Goal: Task Accomplishment & Management: Manage account settings

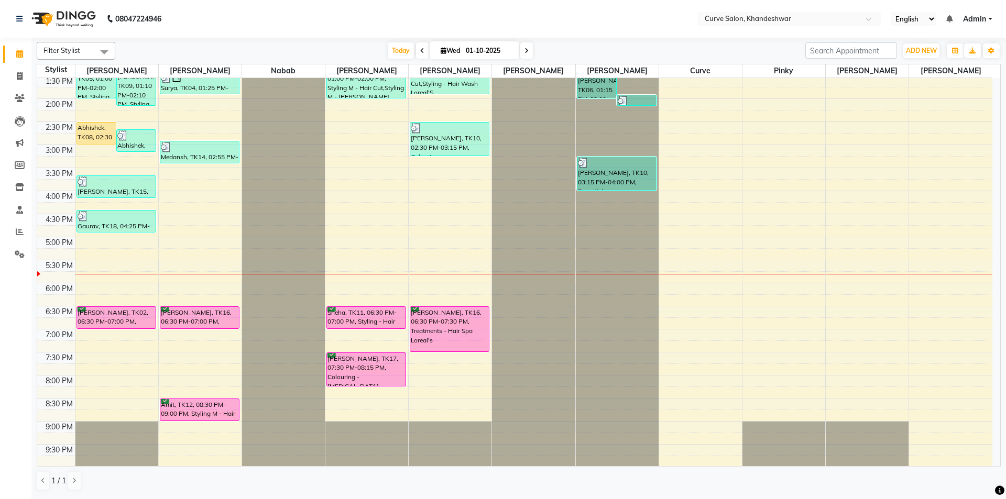
scroll to position [257, 0]
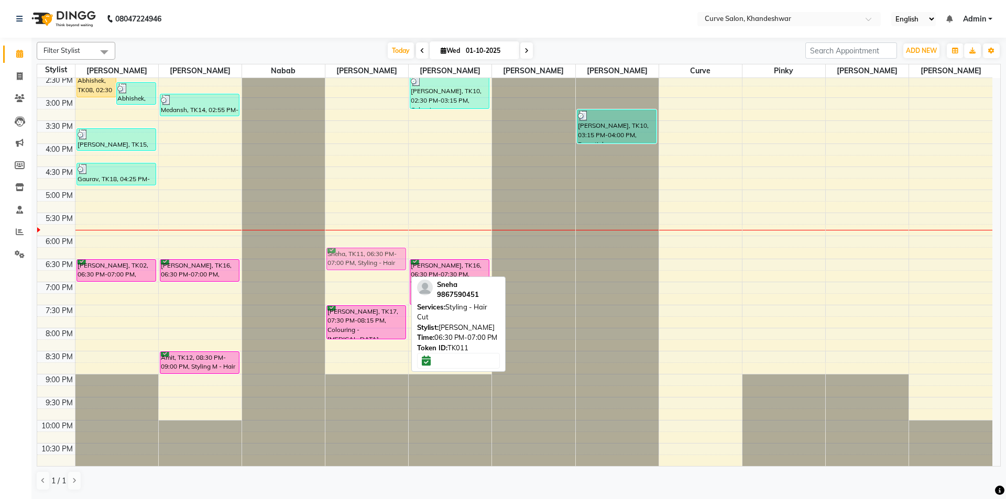
drag, startPoint x: 364, startPoint y: 272, endPoint x: 374, endPoint y: 265, distance: 12.8
click at [374, 265] on div "Shruti Rathod, TK01, 12:15 PM-12:45 PM, Styling - Hair Cut Bhupendra, TK07, 01:…" at bounding box center [366, 143] width 83 height 645
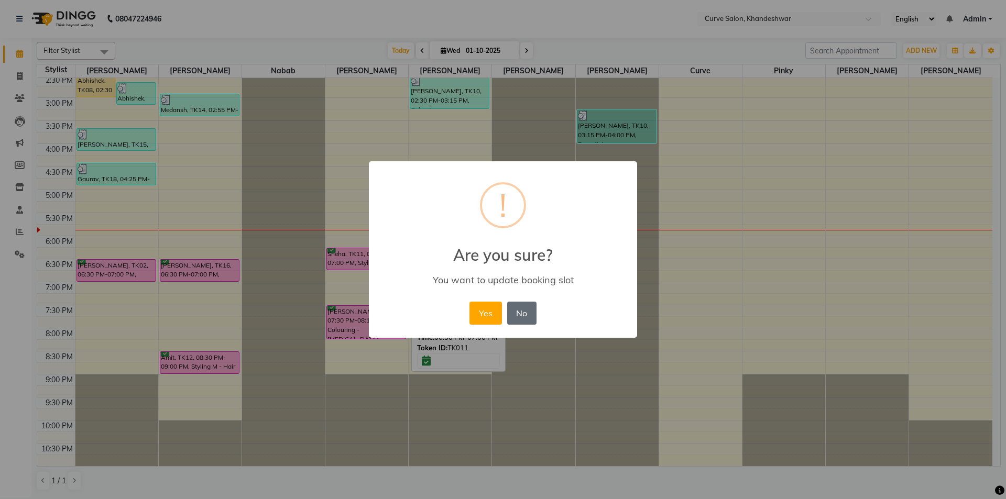
click at [525, 314] on button "No" at bounding box center [521, 313] width 29 height 23
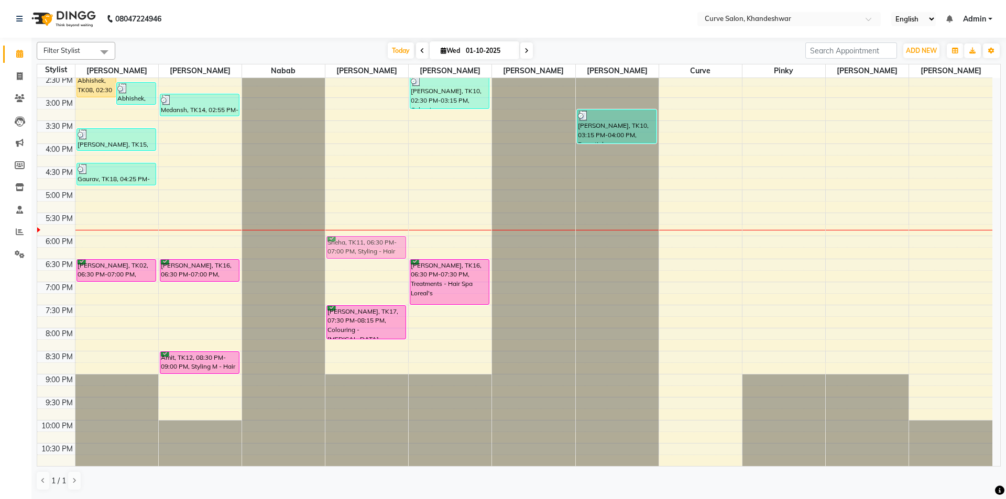
drag, startPoint x: 377, startPoint y: 267, endPoint x: 376, endPoint y: 247, distance: 20.5
click at [376, 247] on div "Shruti Rathod, TK01, 12:15 PM-12:45 PM, Styling - Hair Cut Bhupendra, TK07, 01:…" at bounding box center [366, 143] width 83 height 645
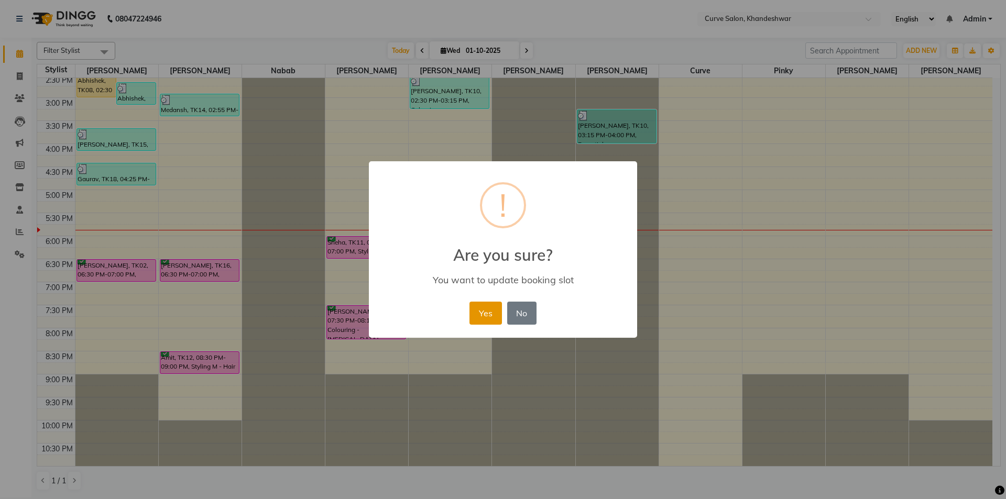
click at [480, 309] on button "Yes" at bounding box center [486, 313] width 32 height 23
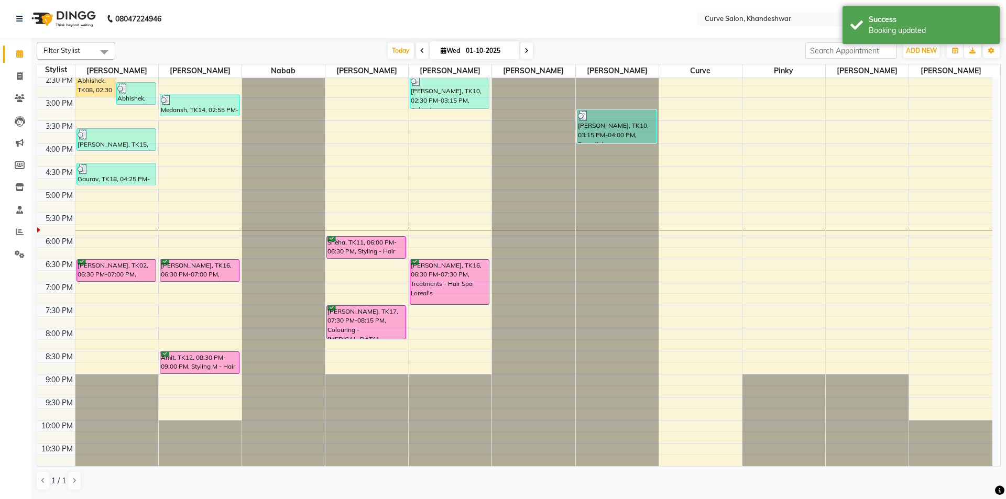
click at [736, 46] on div "Today Wed 01-10-2025" at bounding box center [461, 51] width 680 height 16
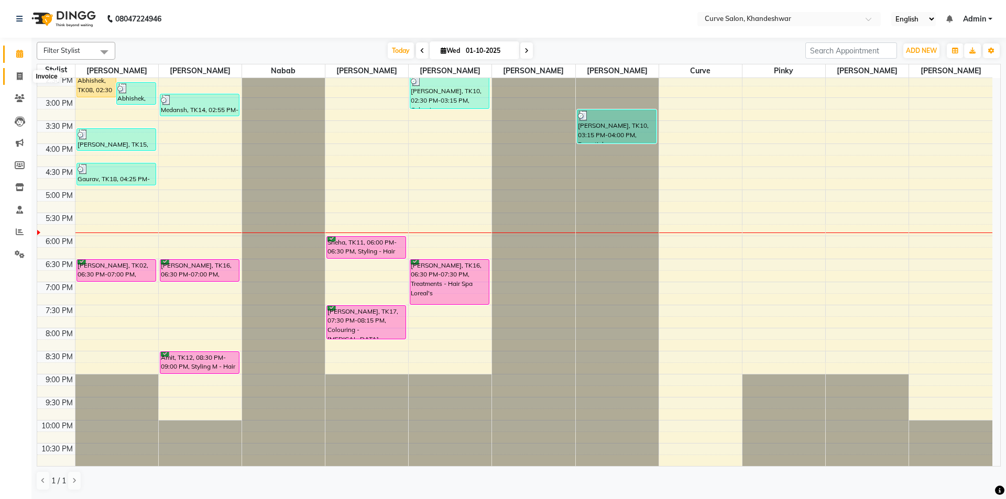
click at [22, 76] on icon at bounding box center [20, 76] width 6 height 8
select select "service"
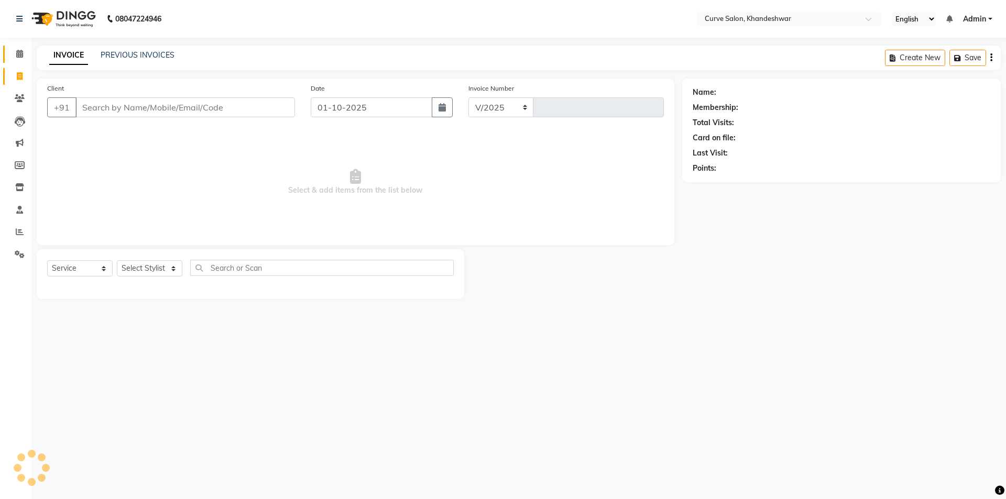
select select "4458"
type input "4853"
click at [131, 265] on select "Select Stylist" at bounding box center [150, 268] width 66 height 16
select select "25109"
click at [117, 260] on select "Select Stylist Ahmed Kafil Curve Faizan Khan Kunal Gavai Laxmi Bylapudi Nabab N…" at bounding box center [150, 268] width 66 height 16
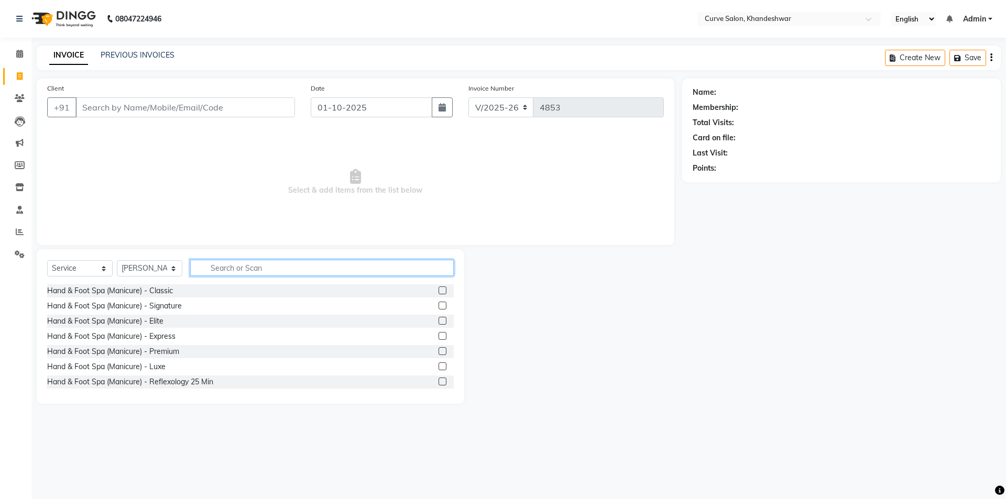
click at [224, 267] on input "text" at bounding box center [322, 268] width 264 height 16
type input "ess"
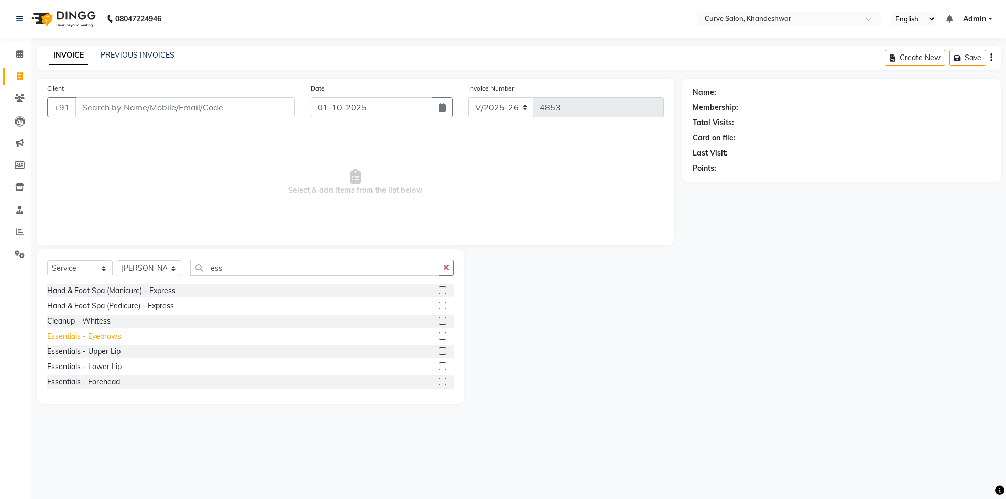
click at [101, 334] on div "Essentials - Eyebrows" at bounding box center [84, 336] width 74 height 11
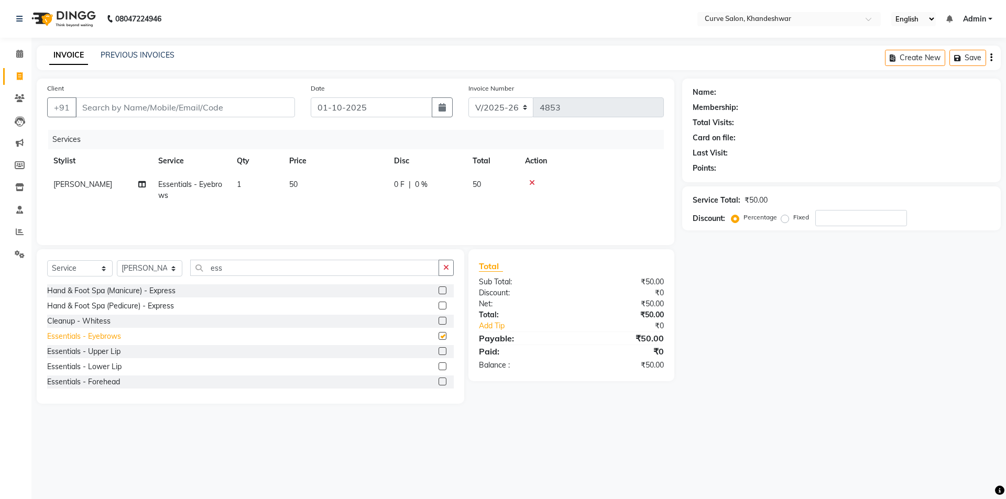
checkbox input "false"
click at [108, 351] on div "Essentials - Upper Lip" at bounding box center [83, 351] width 73 height 11
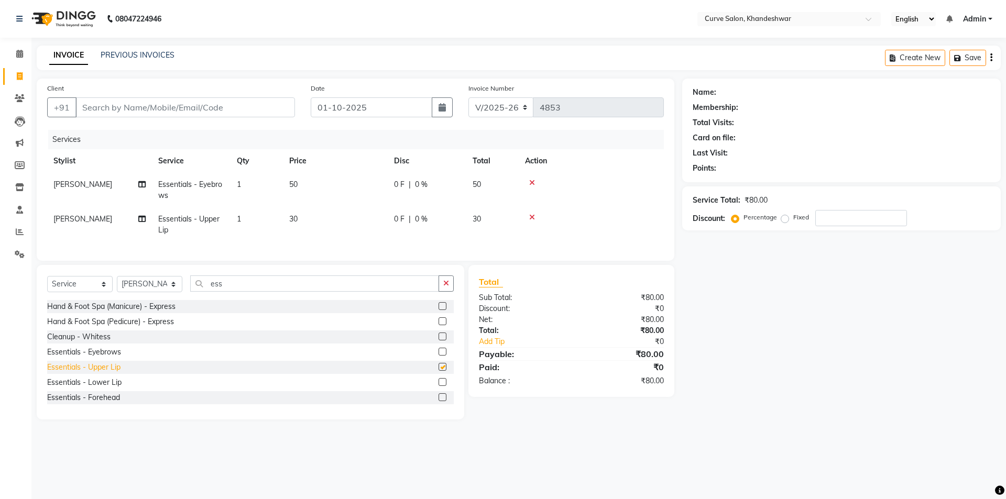
checkbox input "false"
click at [534, 216] on icon at bounding box center [532, 217] width 6 height 7
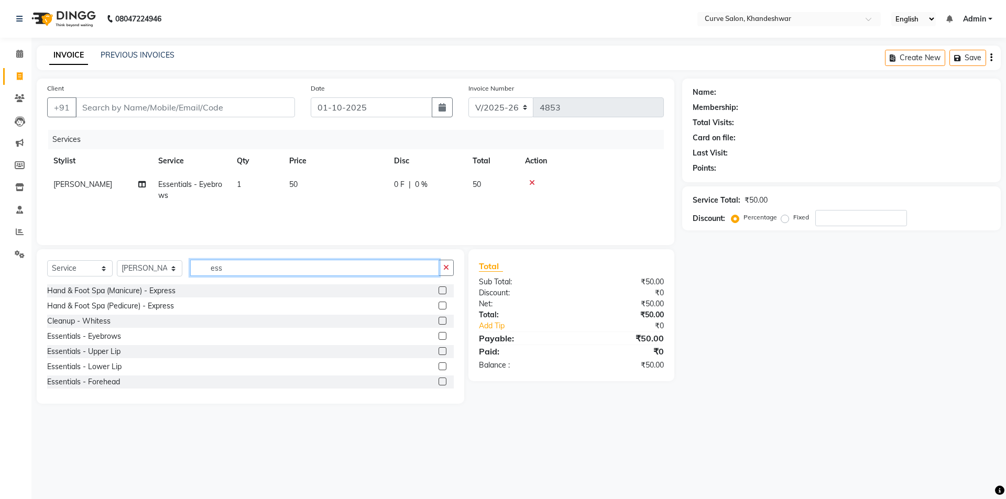
click at [232, 268] on input "ess" at bounding box center [314, 268] width 249 height 16
type input "e"
type input "ess"
click at [110, 350] on div "Essentials - Upper Lip" at bounding box center [83, 351] width 73 height 11
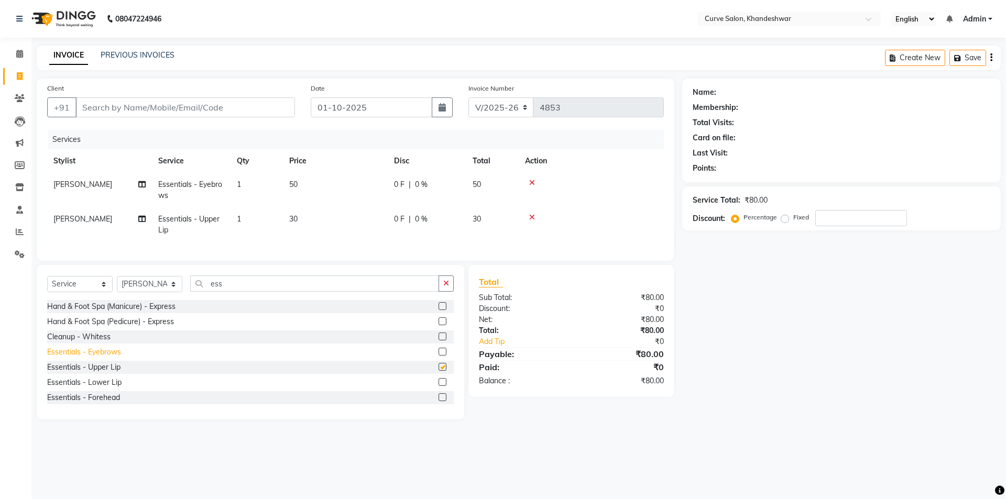
checkbox input "false"
click at [99, 404] on div "Essentials - Forehead" at bounding box center [83, 398] width 73 height 11
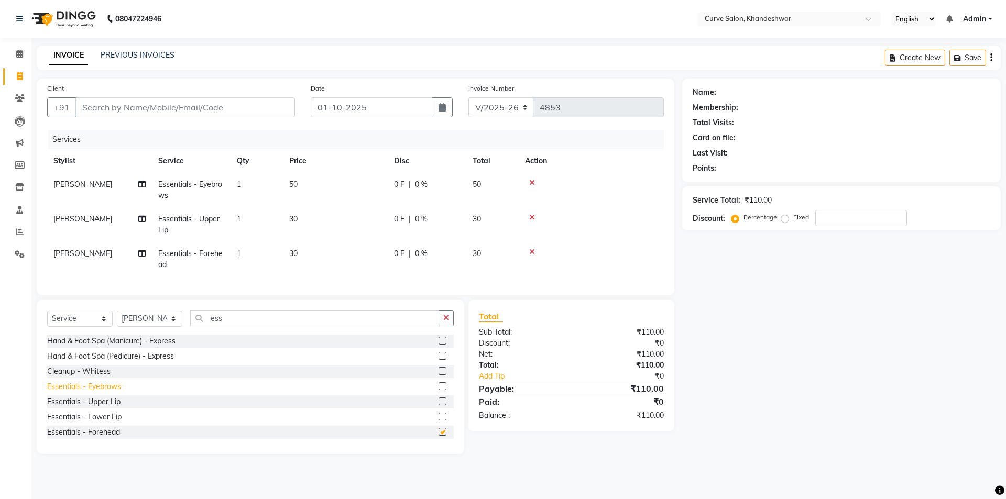
checkbox input "false"
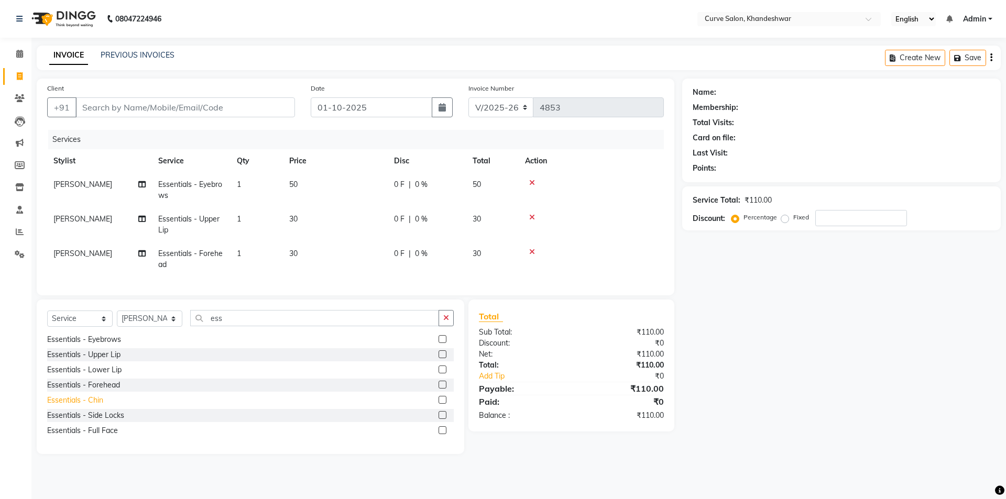
click at [95, 406] on div "Essentials - Chin" at bounding box center [75, 400] width 56 height 11
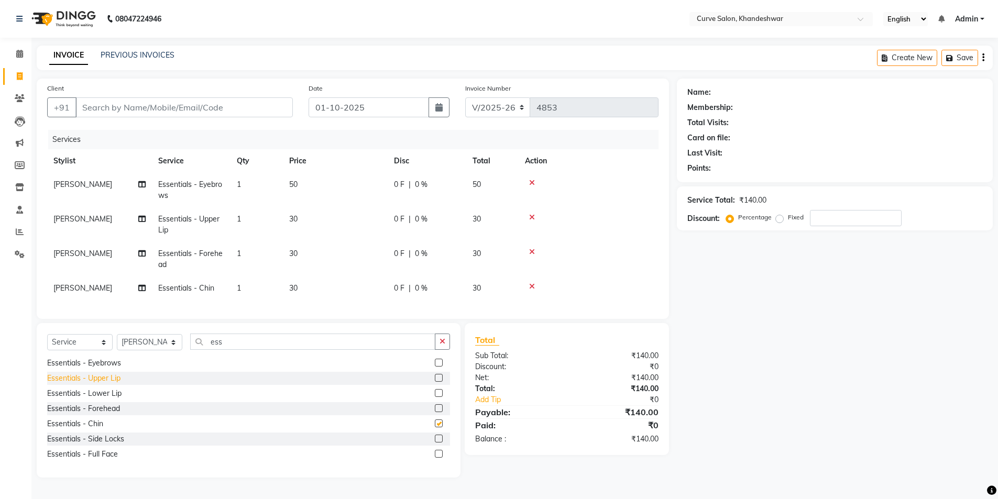
checkbox input "false"
click at [158, 101] on input "Client" at bounding box center [183, 107] width 217 height 20
click at [184, 105] on input "Client" at bounding box center [183, 107] width 217 height 20
type input "9"
type input "0"
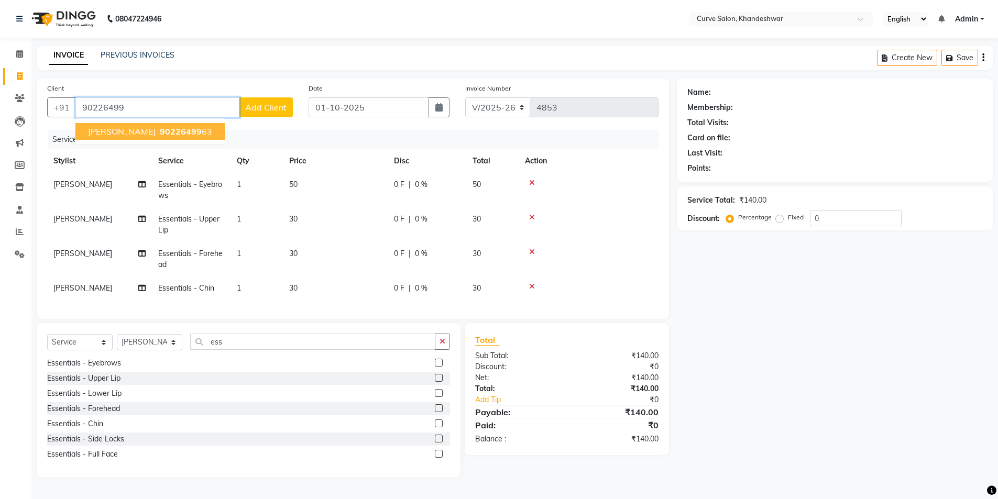
click at [160, 130] on span "90226499" at bounding box center [181, 131] width 42 height 10
type input "9022649963"
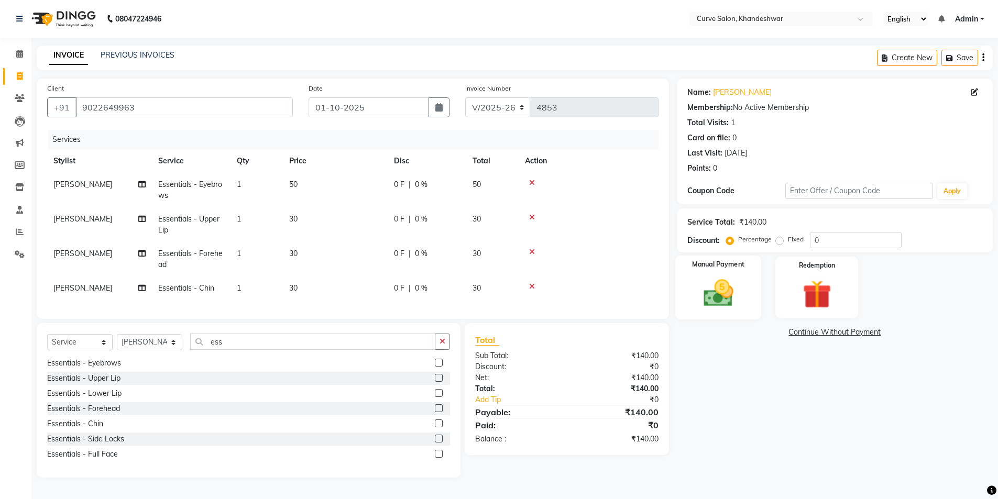
click at [735, 303] on img at bounding box center [718, 293] width 48 height 34
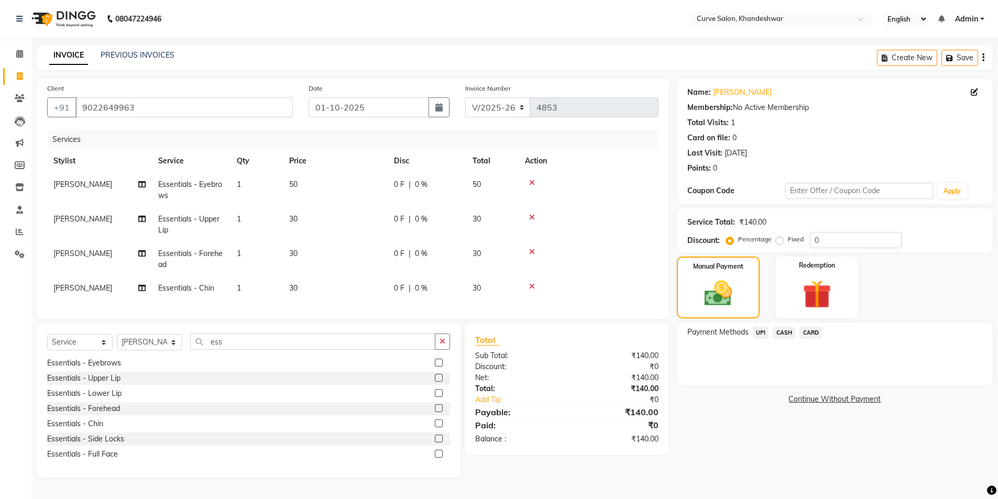
click at [793, 331] on span "CASH" at bounding box center [784, 333] width 23 height 12
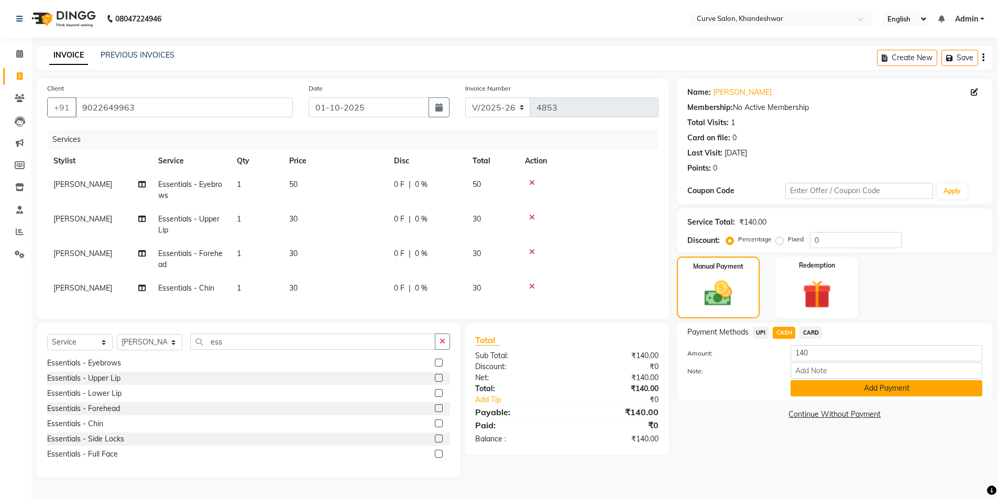
click at [841, 383] on button "Add Payment" at bounding box center [887, 388] width 192 height 16
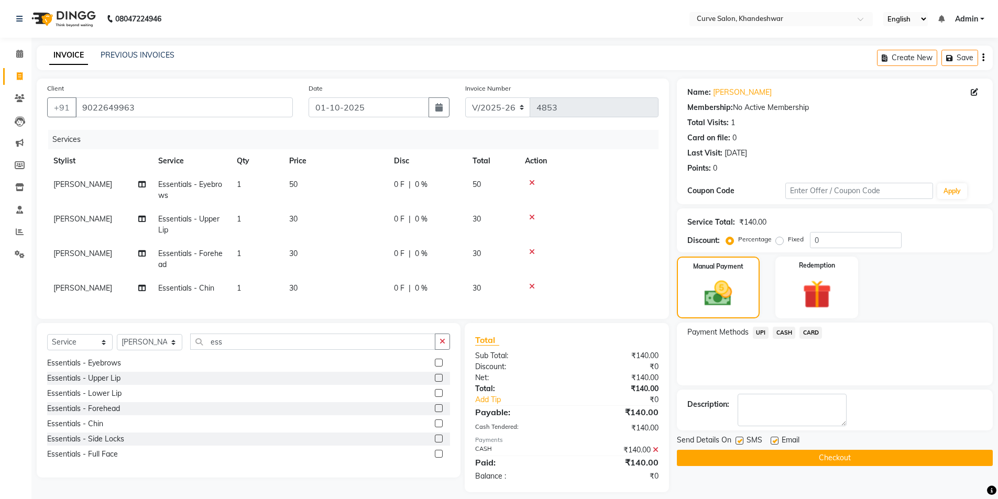
click at [865, 459] on button "Checkout" at bounding box center [835, 458] width 316 height 16
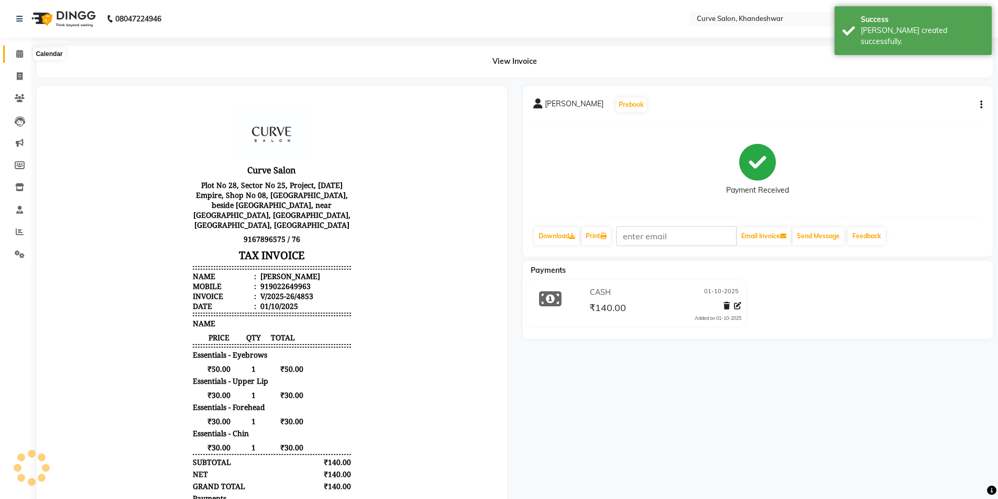
click at [15, 58] on span at bounding box center [19, 54] width 18 height 12
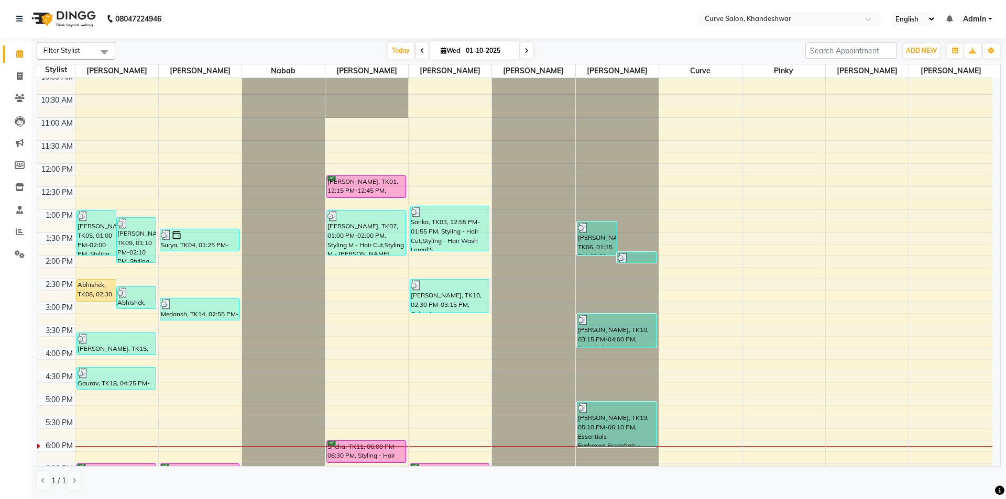
scroll to position [257, 0]
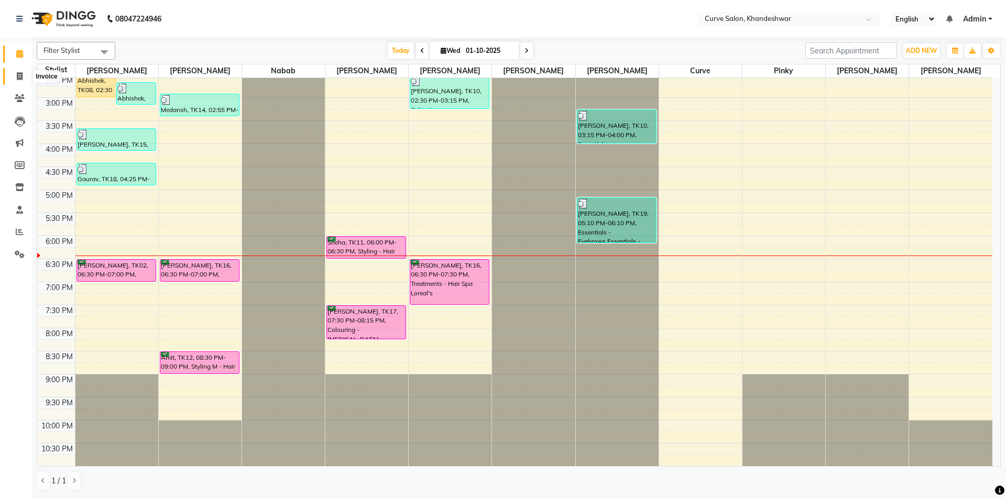
click at [20, 78] on icon at bounding box center [20, 76] width 6 height 8
select select "service"
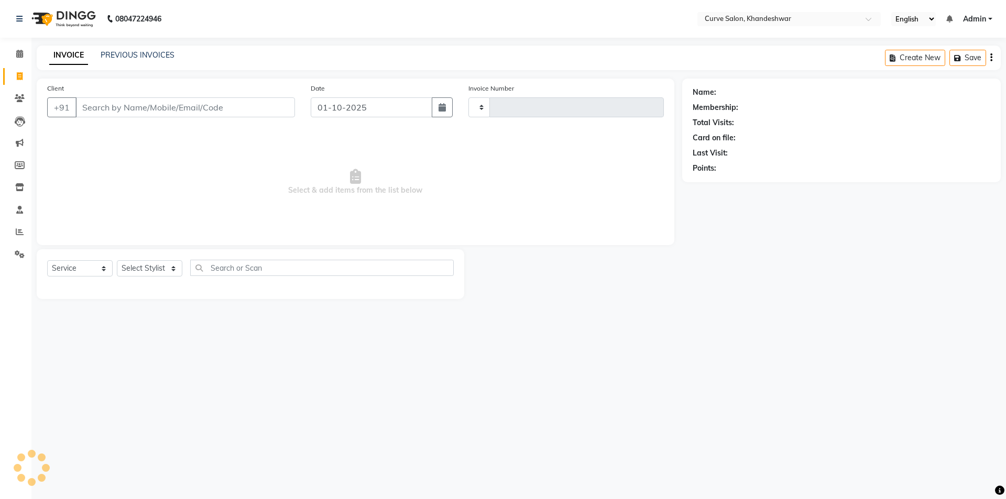
click at [163, 264] on select "Select Stylist" at bounding box center [150, 268] width 66 height 16
select select "4458"
type input "4855"
click at [156, 265] on select "Select Stylist [PERSON_NAME] Curve [PERSON_NAME] [PERSON_NAME] [PERSON_NAME] Na…" at bounding box center [150, 268] width 66 height 16
click at [156, 267] on select "Select Stylist [PERSON_NAME] Curve [PERSON_NAME] [PERSON_NAME] [PERSON_NAME] Na…" at bounding box center [150, 268] width 66 height 16
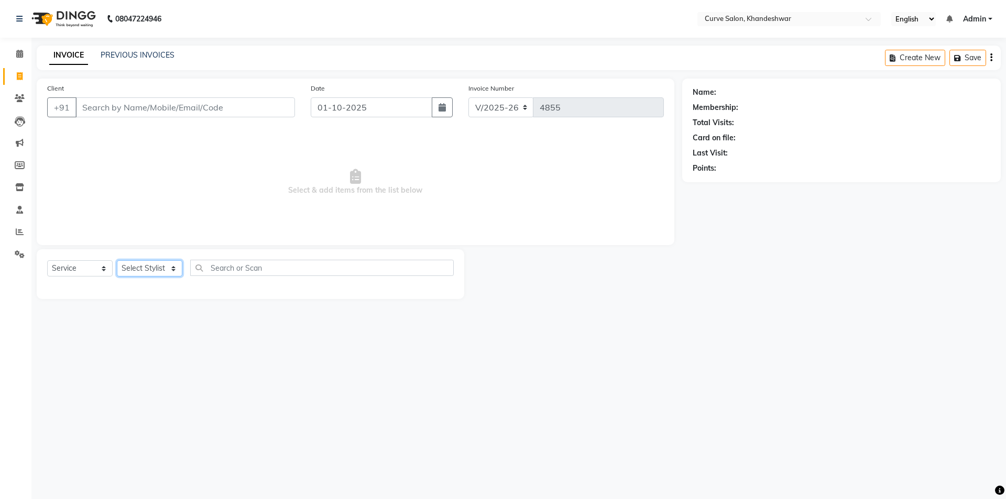
select select "25109"
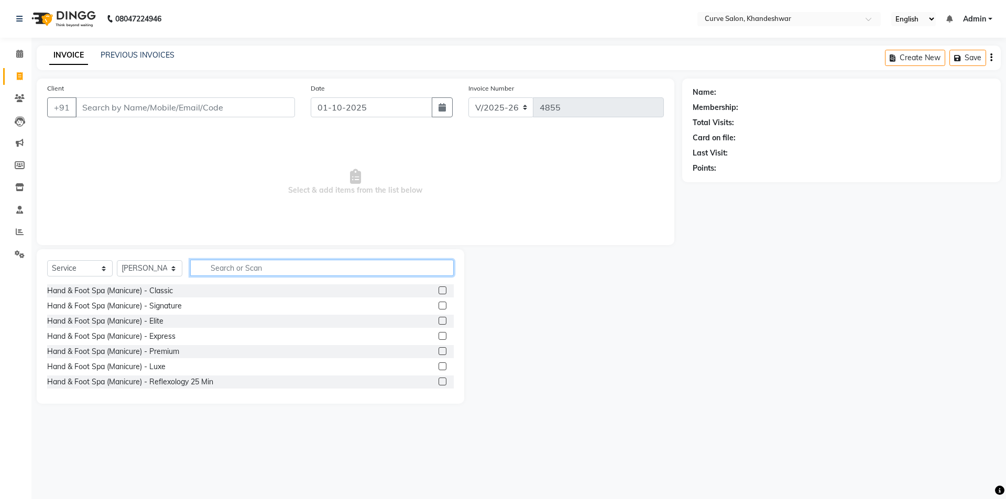
click at [216, 267] on input "text" at bounding box center [322, 268] width 264 height 16
type input "ess"
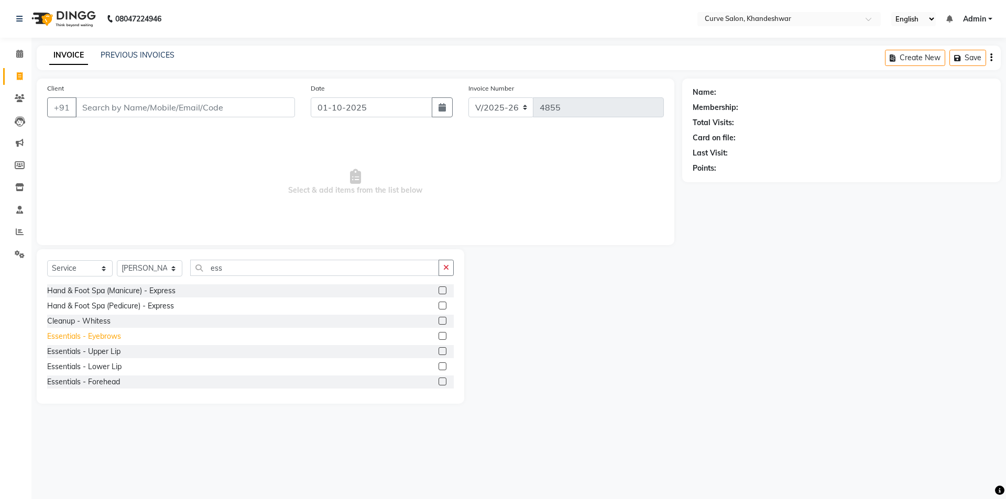
click at [96, 336] on div "Essentials - Eyebrows" at bounding box center [84, 336] width 74 height 11
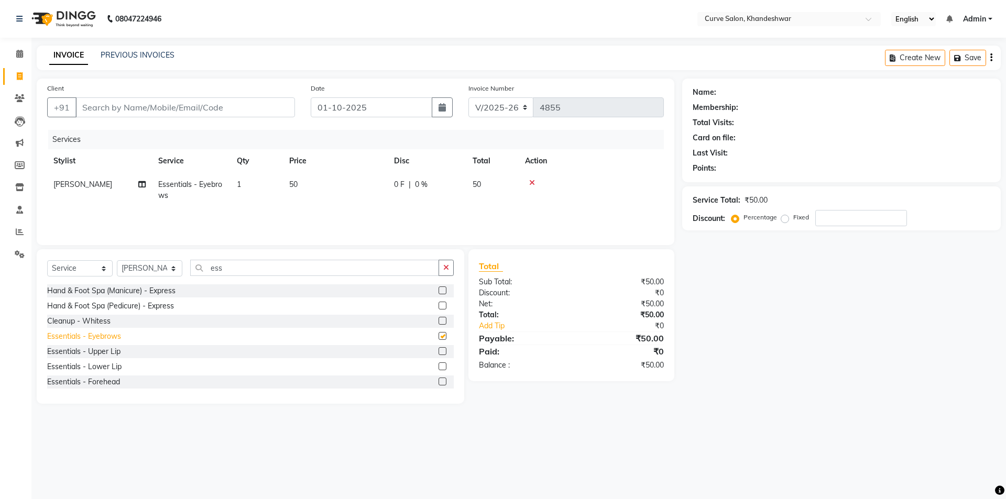
checkbox input "false"
click at [101, 350] on div "Essentials - Upper Lip" at bounding box center [83, 351] width 73 height 11
checkbox input "false"
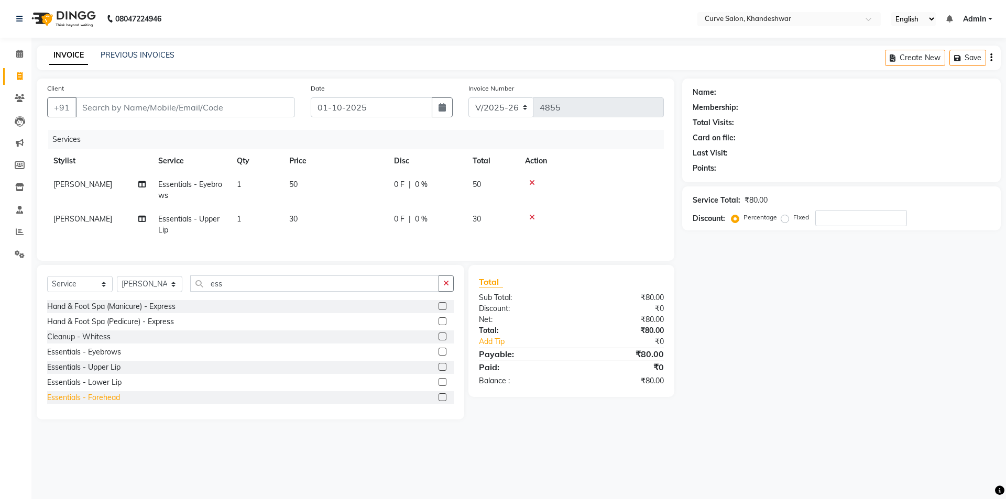
click at [95, 404] on div "Essentials - Forehead" at bounding box center [83, 398] width 73 height 11
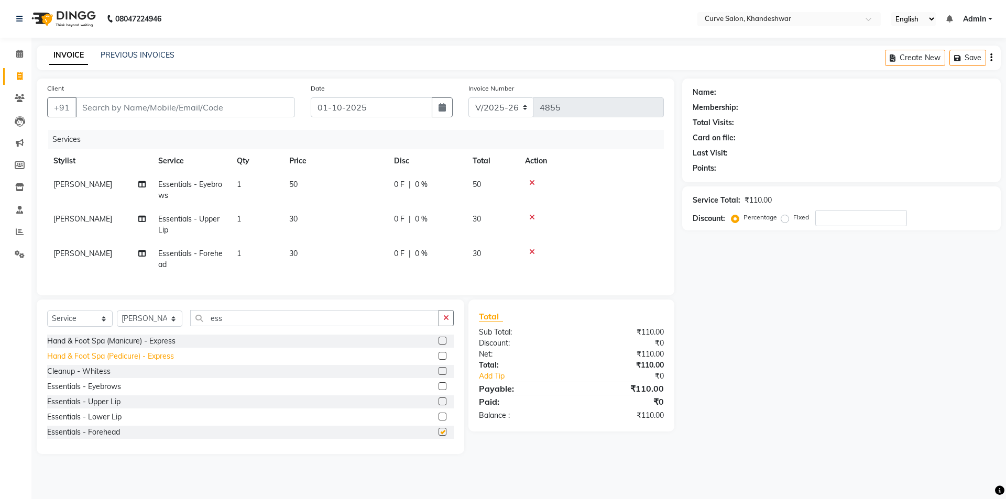
checkbox input "false"
click at [233, 323] on input "ess" at bounding box center [314, 318] width 249 height 16
type input "e"
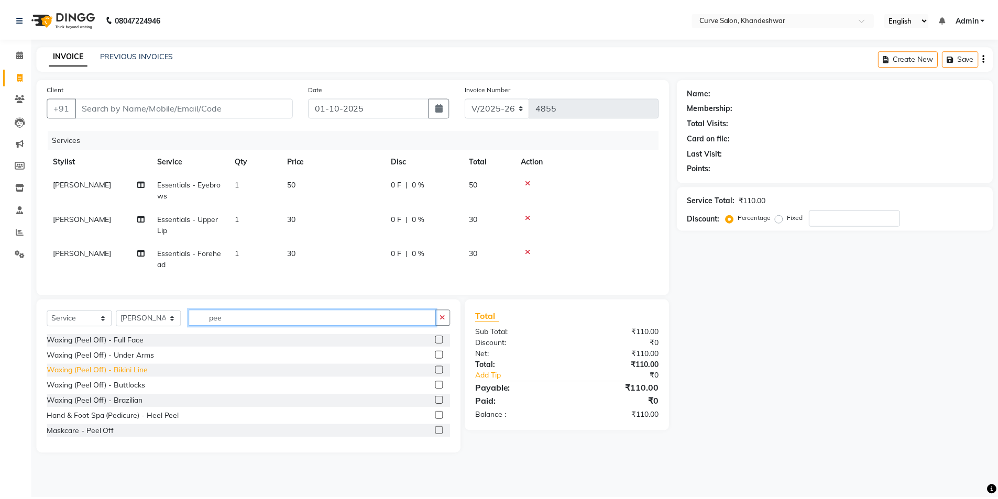
scroll to position [93, 0]
type input "pee"
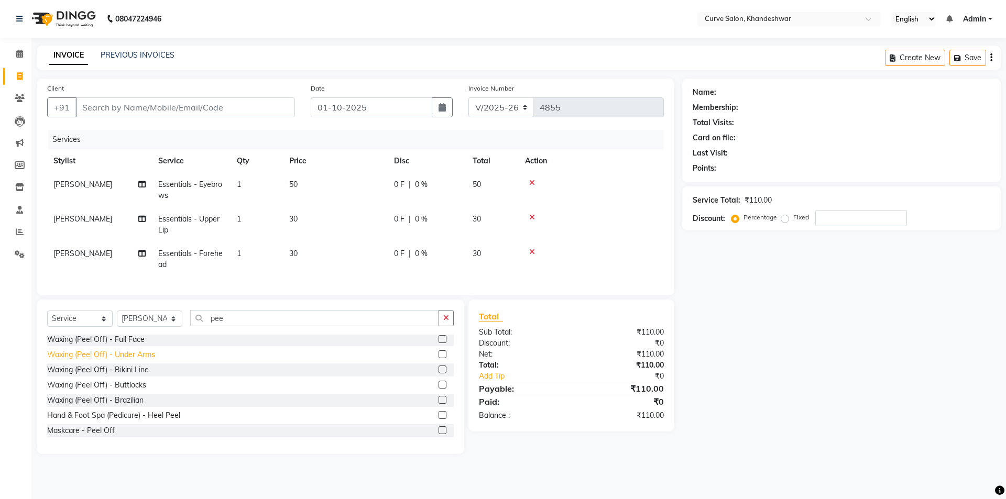
click at [86, 360] on div "Waxing (Peel Off) - Under Arms" at bounding box center [101, 355] width 108 height 11
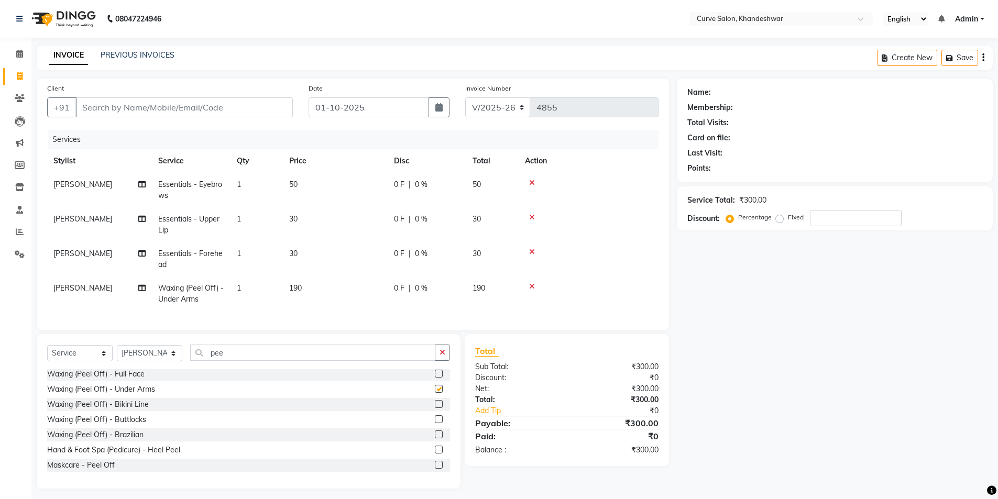
checkbox input "false"
click at [166, 106] on input "Client" at bounding box center [183, 107] width 217 height 20
type input "7"
type input "0"
click at [148, 128] on ngb-highlight "749814 2001" at bounding box center [138, 131] width 55 height 10
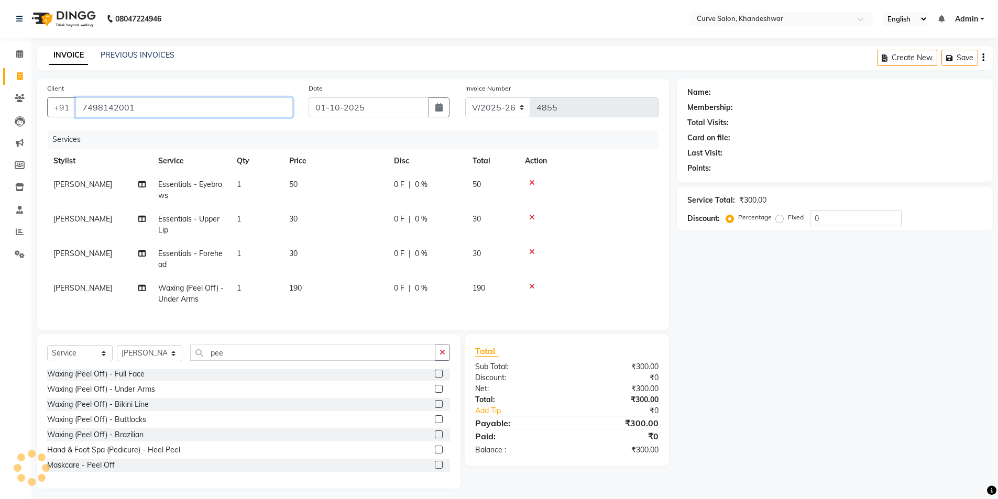
type input "7498142001"
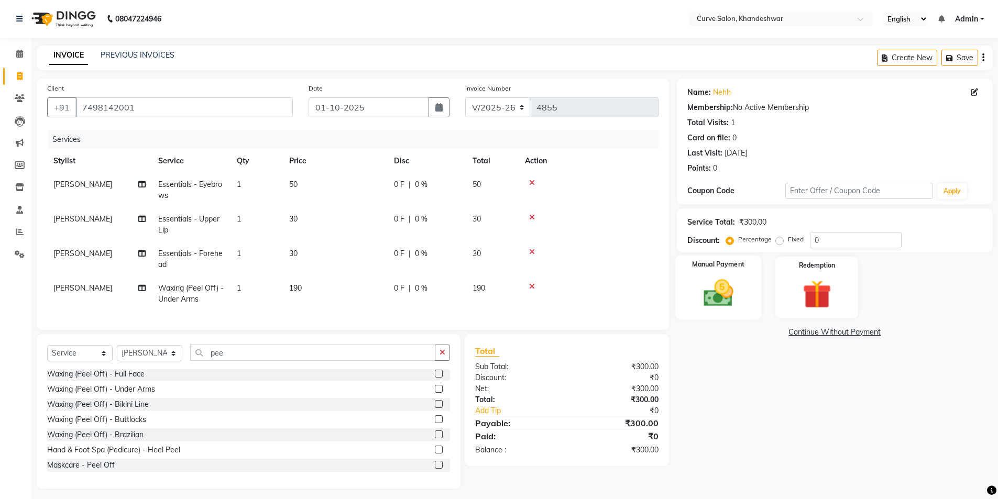
click at [704, 295] on img at bounding box center [718, 293] width 48 height 34
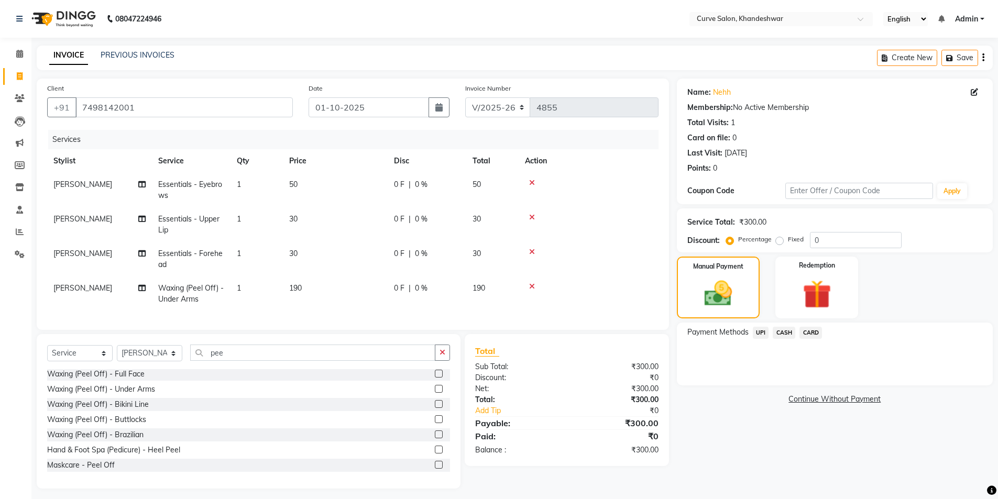
click at [784, 328] on span "CASH" at bounding box center [784, 333] width 23 height 12
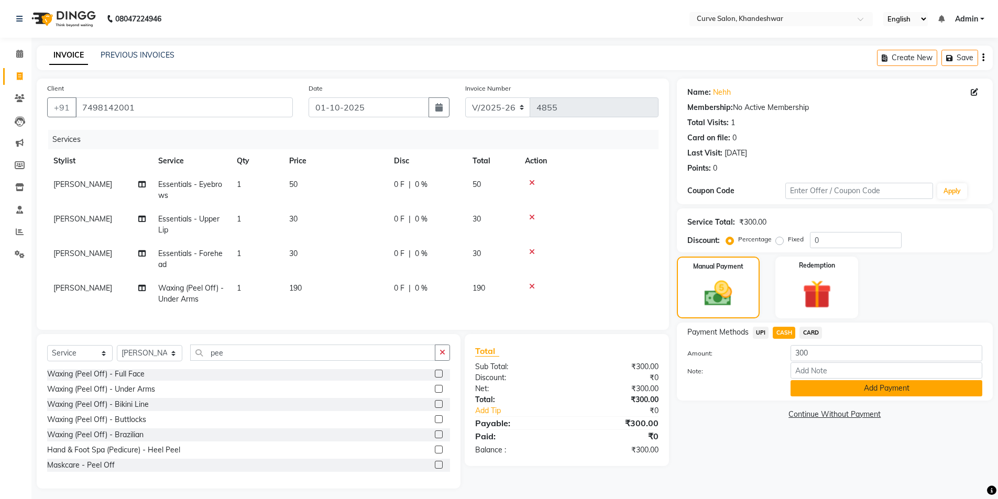
click at [883, 385] on button "Add Payment" at bounding box center [887, 388] width 192 height 16
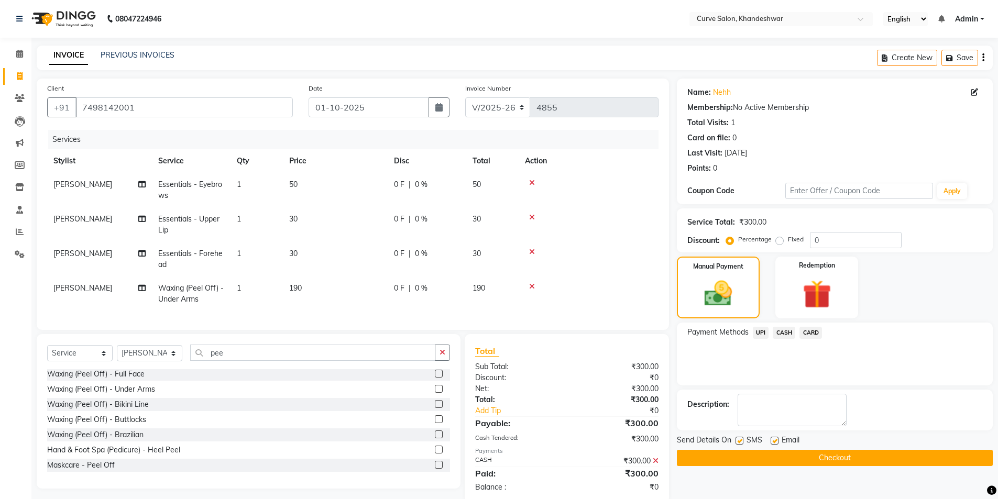
click at [827, 454] on button "Checkout" at bounding box center [835, 458] width 316 height 16
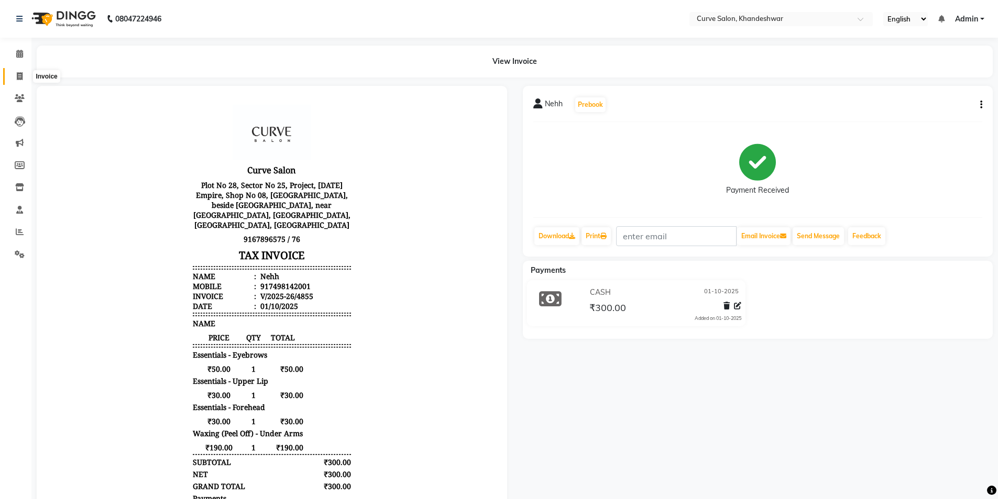
click at [23, 77] on icon at bounding box center [20, 76] width 6 height 8
select select "4458"
select select "service"
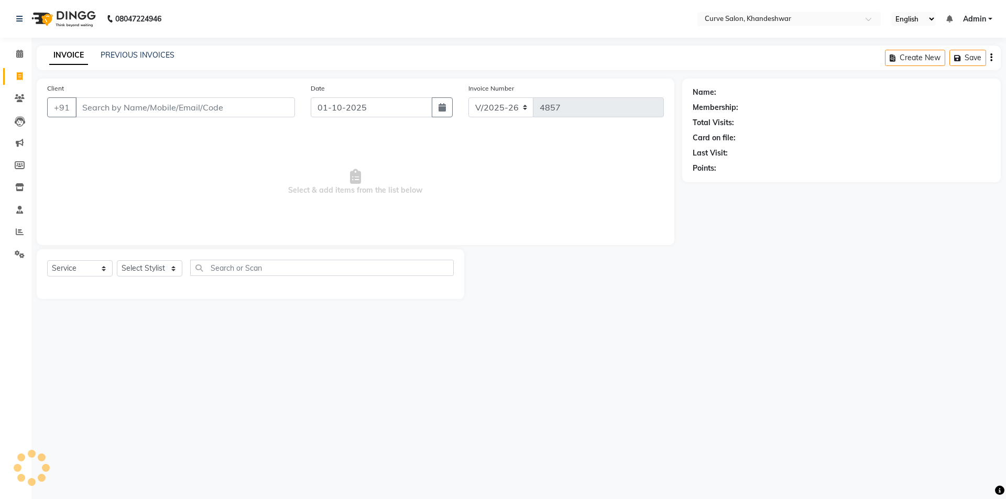
click at [116, 104] on input "Client" at bounding box center [185, 107] width 220 height 20
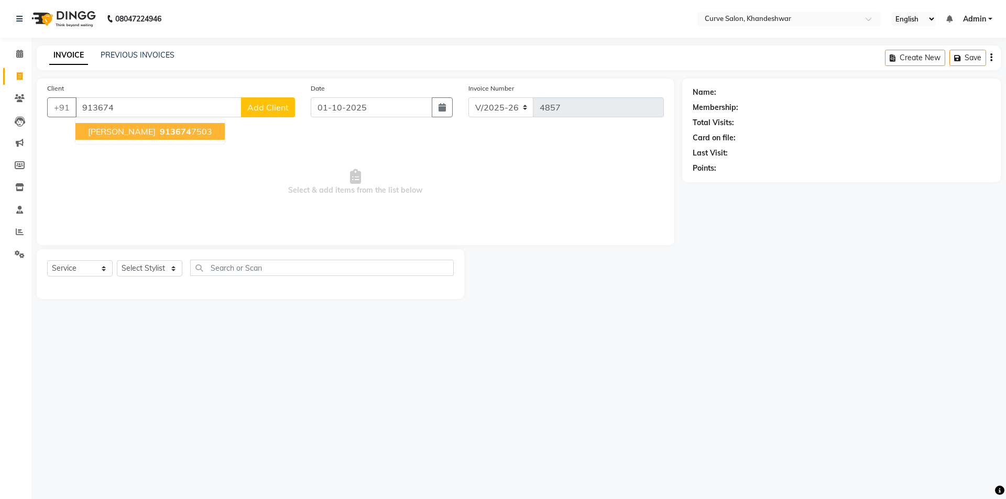
click at [160, 130] on span "913674" at bounding box center [175, 131] width 31 height 10
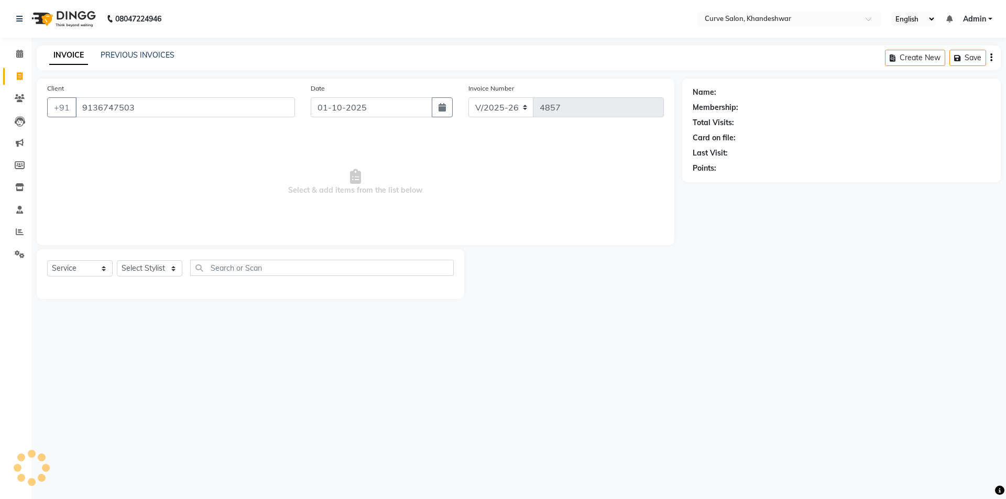
type input "9136747503"
click at [159, 264] on select "Select Stylist [PERSON_NAME] Curve [PERSON_NAME] [PERSON_NAME] [PERSON_NAME] Na…" at bounding box center [150, 268] width 66 height 16
select select "25107"
click at [117, 260] on select "Select Stylist [PERSON_NAME] Curve [PERSON_NAME] [PERSON_NAME] [PERSON_NAME] Na…" at bounding box center [150, 268] width 66 height 16
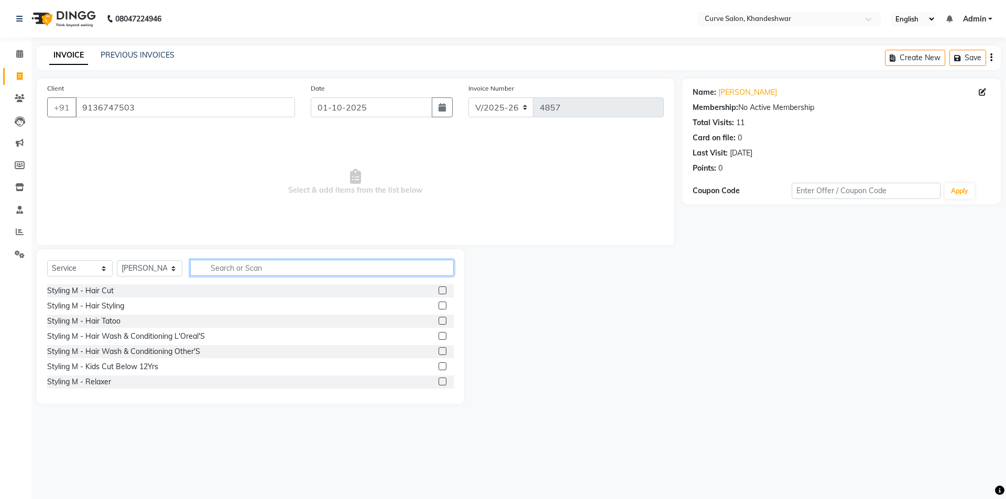
click at [256, 270] on input "text" at bounding box center [322, 268] width 264 height 16
click at [251, 270] on input "text" at bounding box center [322, 268] width 264 height 16
type input "hair"
click at [84, 291] on div "Styling M - Hair Cut" at bounding box center [80, 291] width 67 height 11
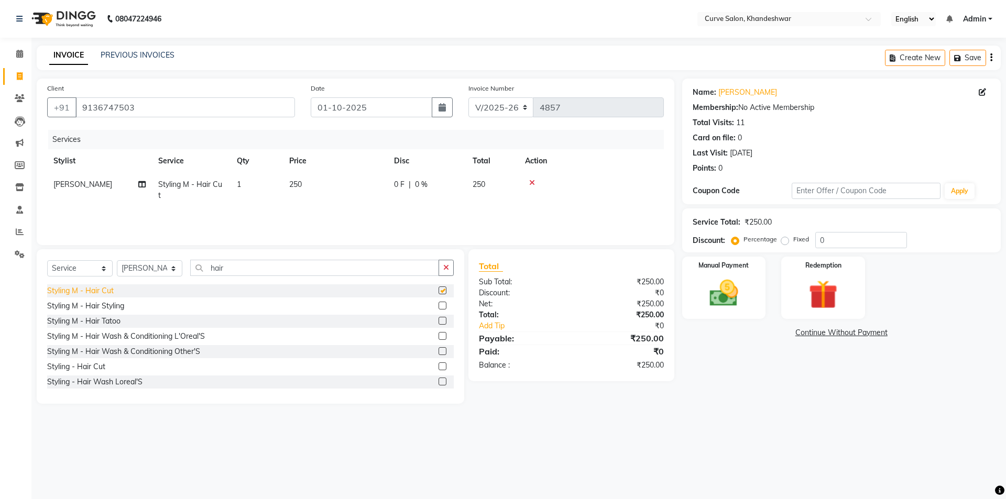
checkbox input "false"
click at [731, 304] on img at bounding box center [724, 293] width 49 height 35
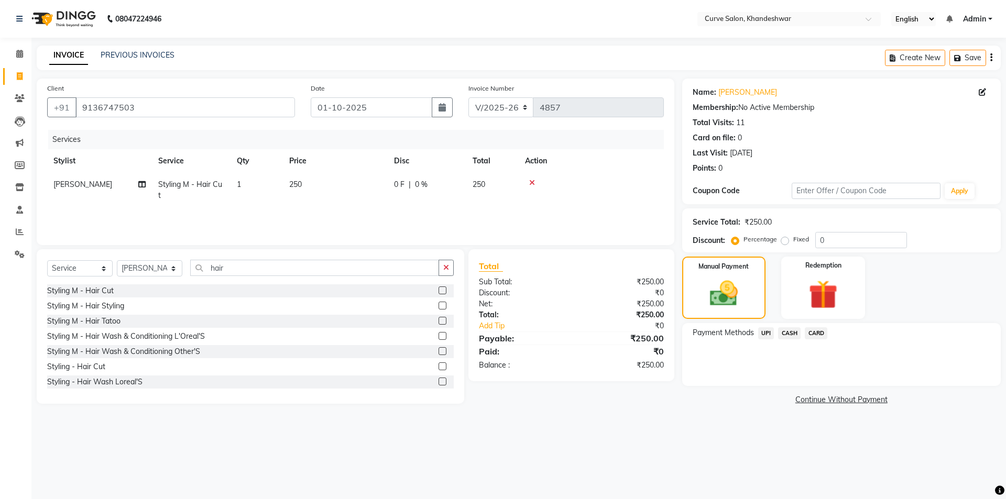
click at [764, 334] on span "UPI" at bounding box center [766, 334] width 16 height 12
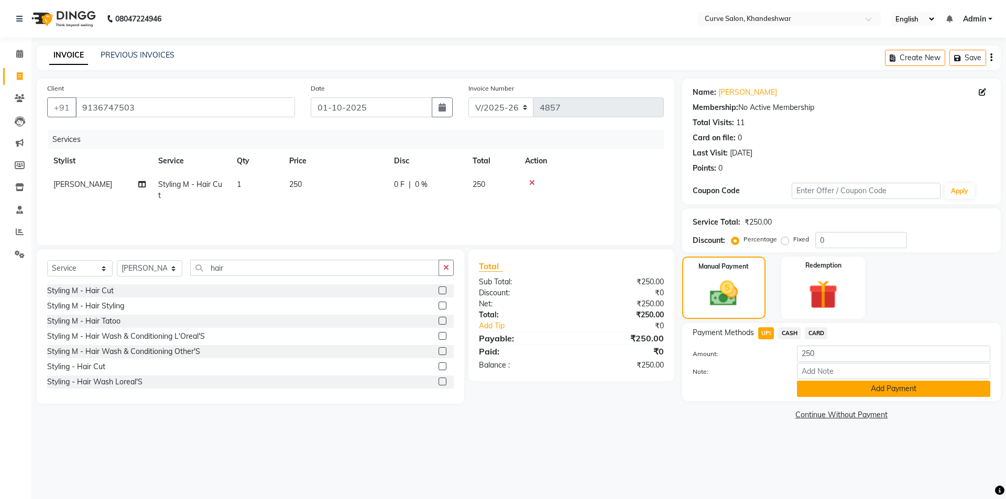
click at [891, 391] on button "Add Payment" at bounding box center [893, 389] width 193 height 16
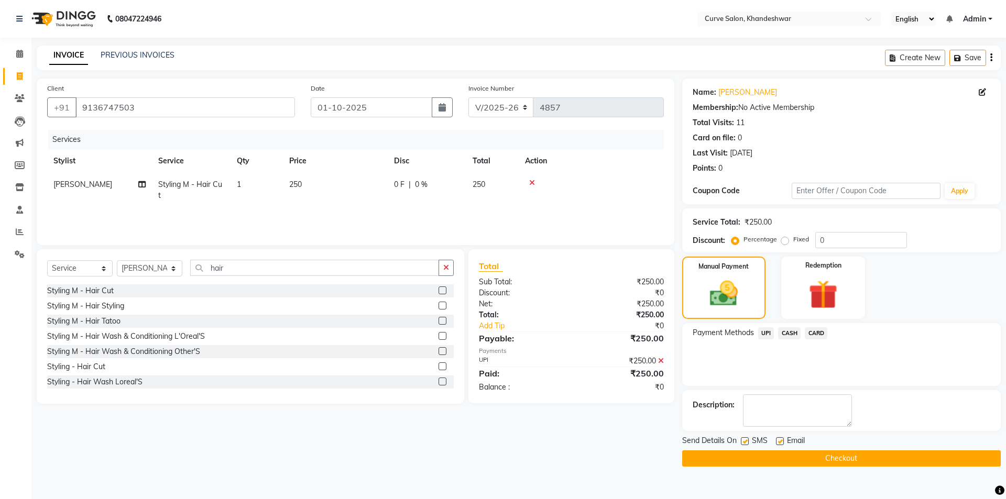
click at [828, 458] on button "Checkout" at bounding box center [841, 459] width 319 height 16
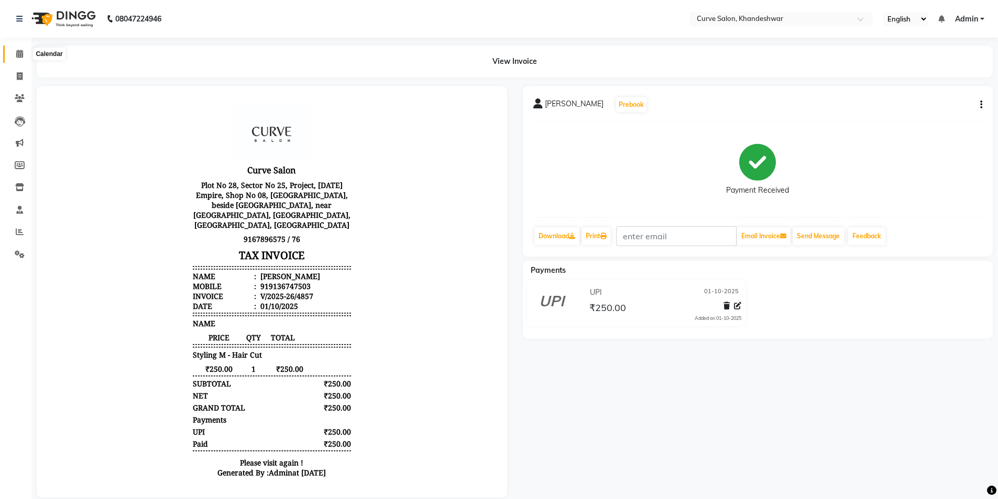
click at [17, 56] on icon at bounding box center [19, 54] width 7 height 8
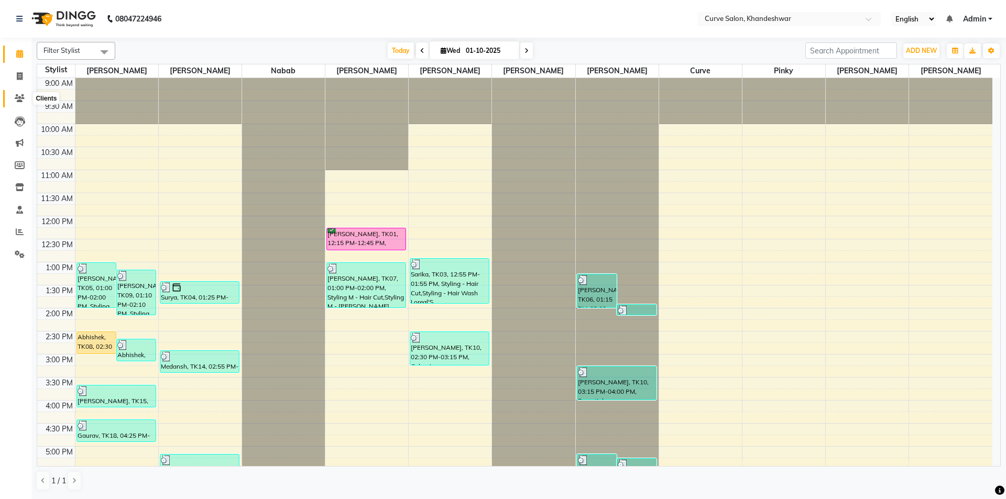
click at [22, 97] on icon at bounding box center [20, 98] width 10 height 8
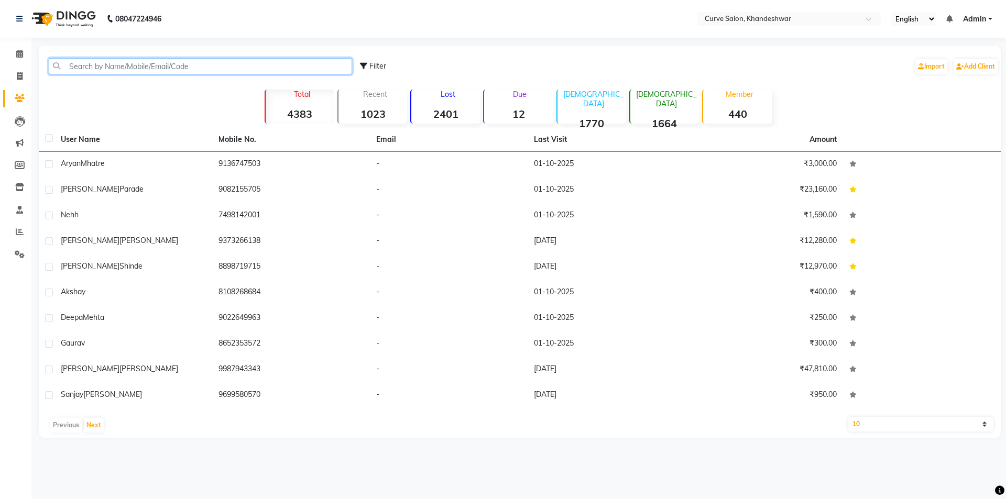
click at [102, 67] on input "text" at bounding box center [200, 66] width 303 height 16
click at [91, 66] on input "text" at bounding box center [200, 66] width 303 height 16
click at [24, 53] on span at bounding box center [19, 54] width 18 height 12
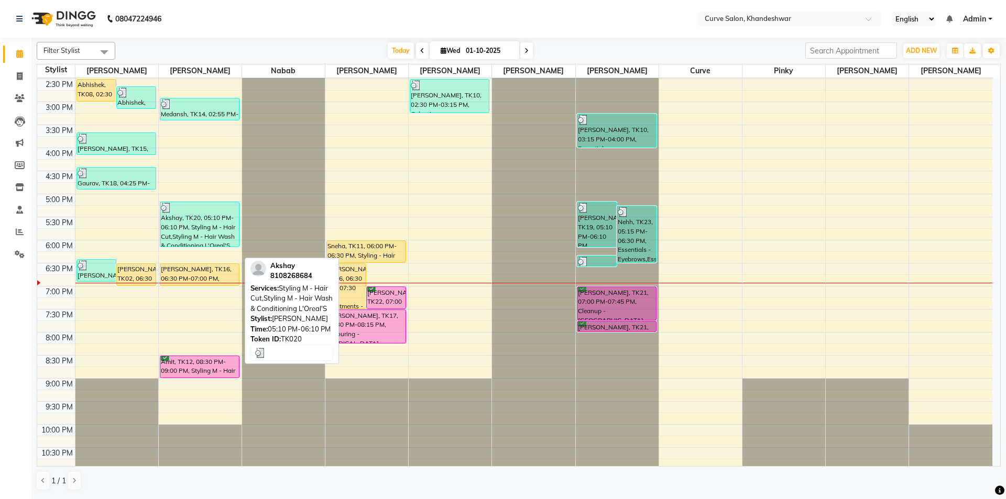
scroll to position [257, 0]
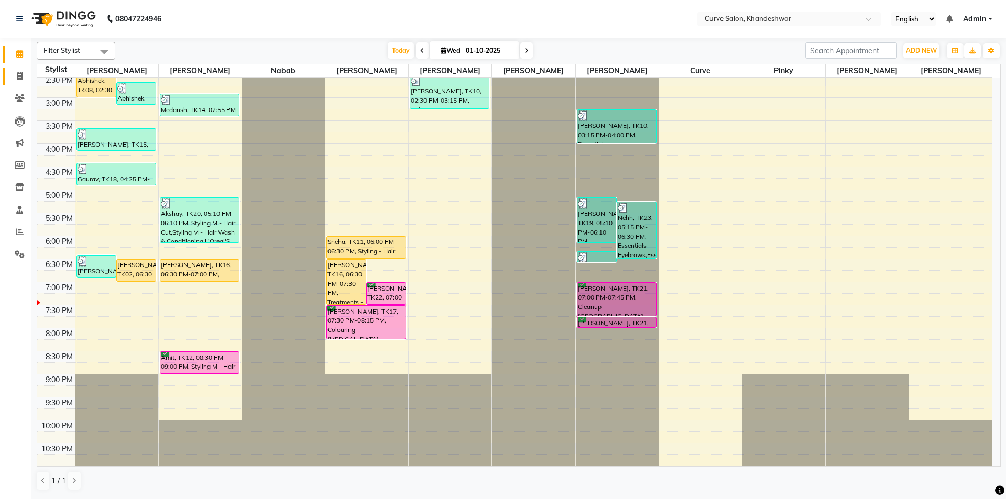
click at [22, 79] on icon at bounding box center [20, 76] width 6 height 8
select select "service"
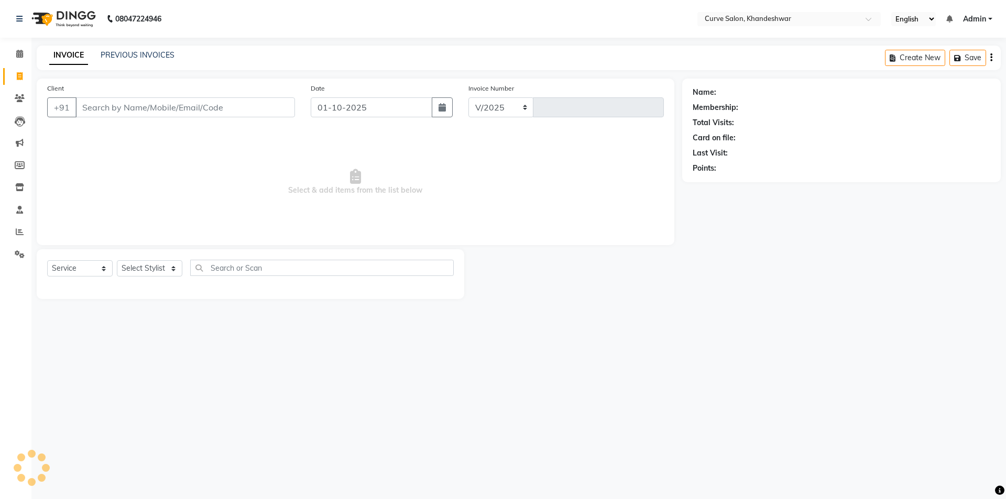
select select "4458"
type input "4862"
click at [98, 111] on input "Client" at bounding box center [185, 107] width 220 height 20
click at [108, 112] on input "Client" at bounding box center [185, 107] width 220 height 20
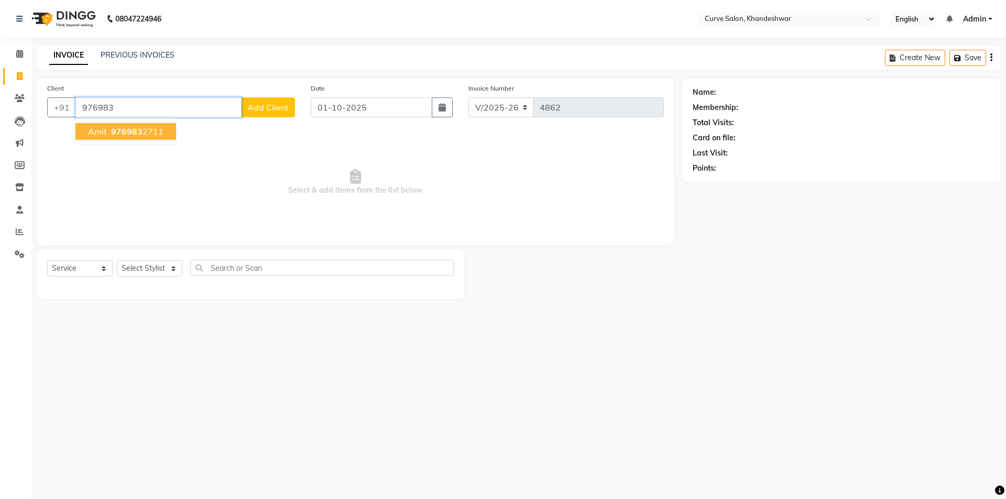
click at [141, 130] on ngb-highlight "976983 2711" at bounding box center [136, 131] width 55 height 10
type input "9769832711"
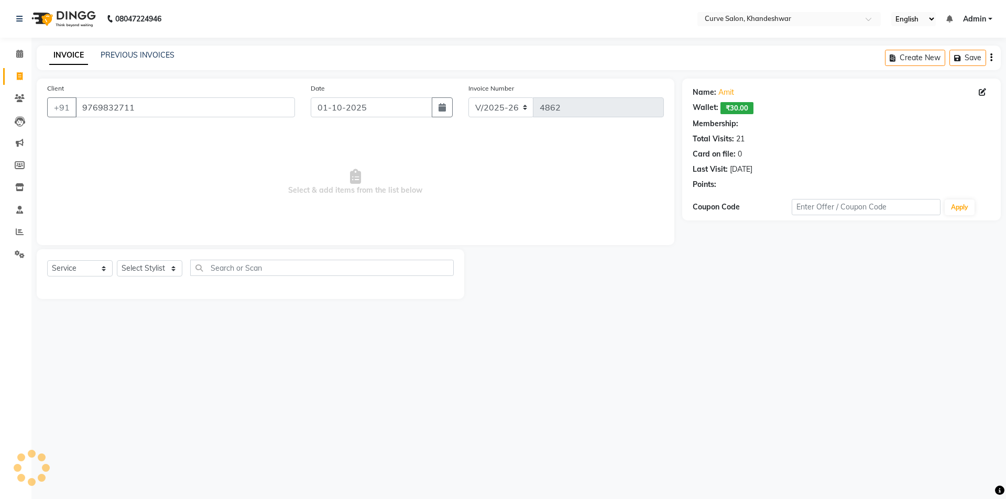
select select "1: Object"
click at [18, 48] on span at bounding box center [19, 54] width 18 height 12
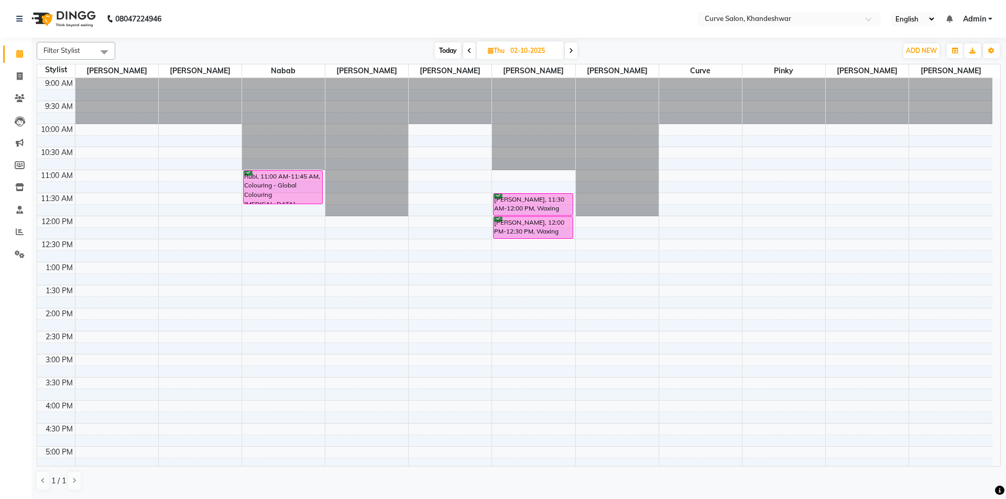
click at [357, 382] on div "9:00 AM 9:30 AM 10:00 AM 10:30 AM 11:00 AM 11:30 AM 12:00 PM 12:30 PM 1:00 PM 1…" at bounding box center [514, 400] width 955 height 645
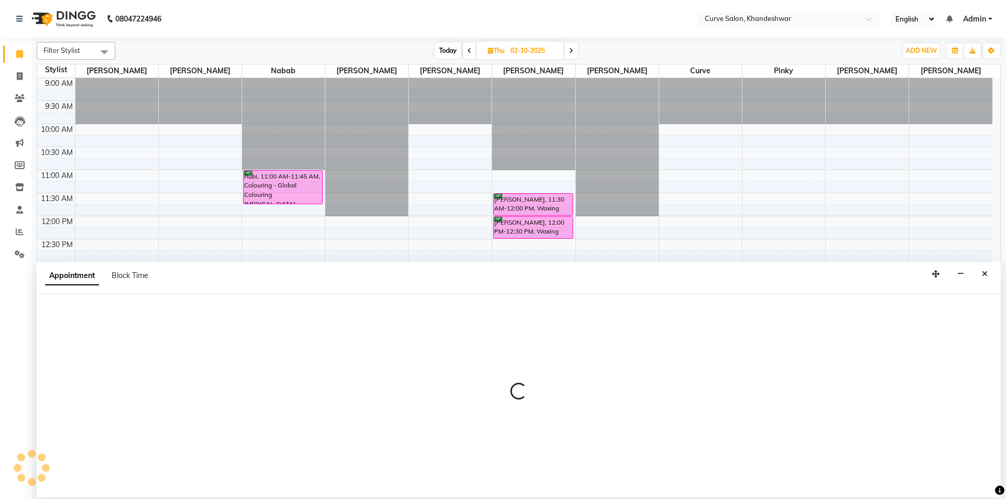
select select "25106"
select select "930"
select select "tentative"
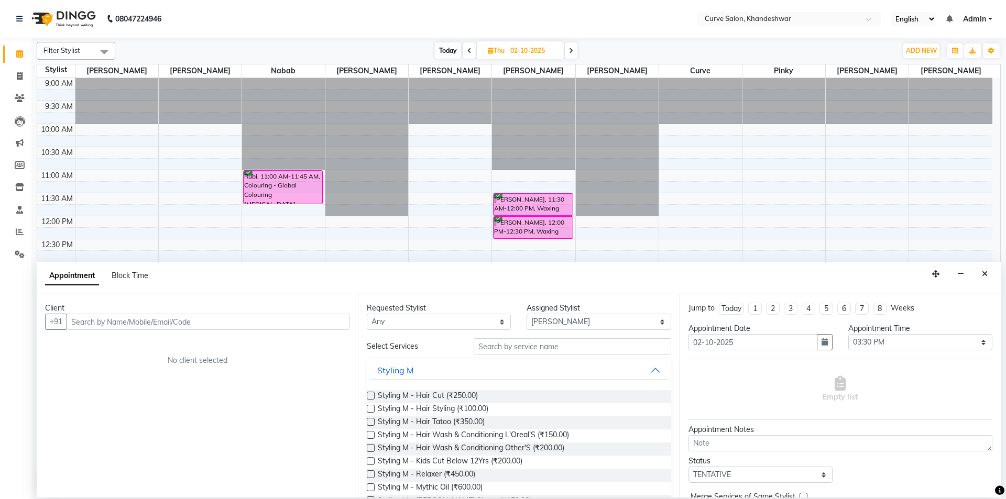
drag, startPoint x: 217, startPoint y: 388, endPoint x: 121, endPoint y: 317, distance: 119.5
click at [121, 317] on input "text" at bounding box center [208, 322] width 283 height 16
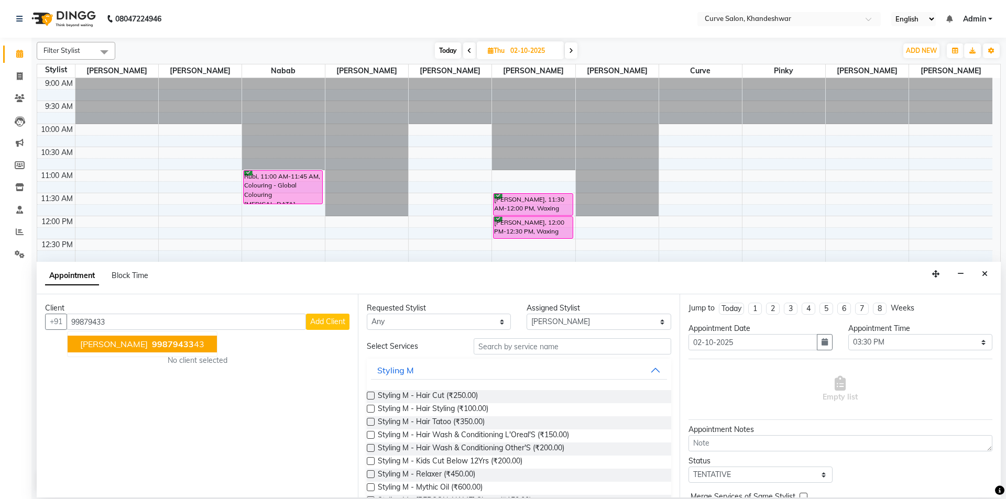
click at [148, 342] on span "DEEPTI KSHIRSAGAR" at bounding box center [114, 344] width 68 height 10
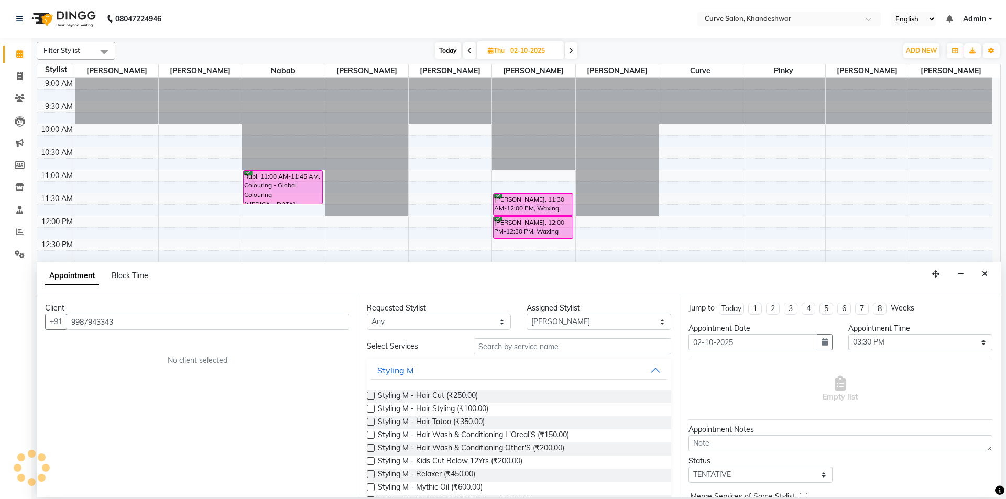
type input "9987943343"
click at [473, 325] on select "Any Ahmed Kafil Curve Faizan Khan Laxmi Bylapudi Nabab Neelam Kamble Pinky Raju…" at bounding box center [439, 322] width 144 height 16
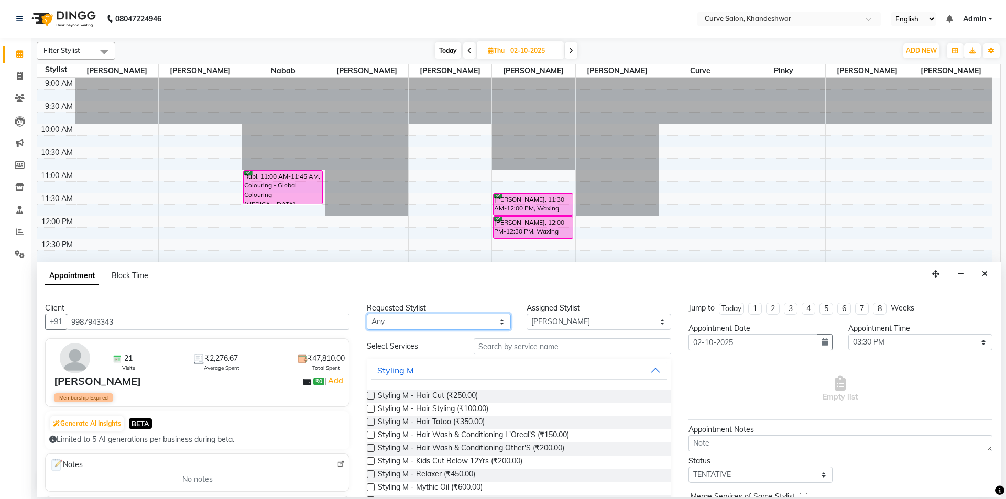
select select "25106"
click at [367, 314] on select "Any Ahmed Kafil Curve Faizan Khan Laxmi Bylapudi Nabab Neelam Kamble Pinky Raju…" at bounding box center [439, 322] width 144 height 16
click at [522, 352] on input "text" at bounding box center [573, 347] width 198 height 16
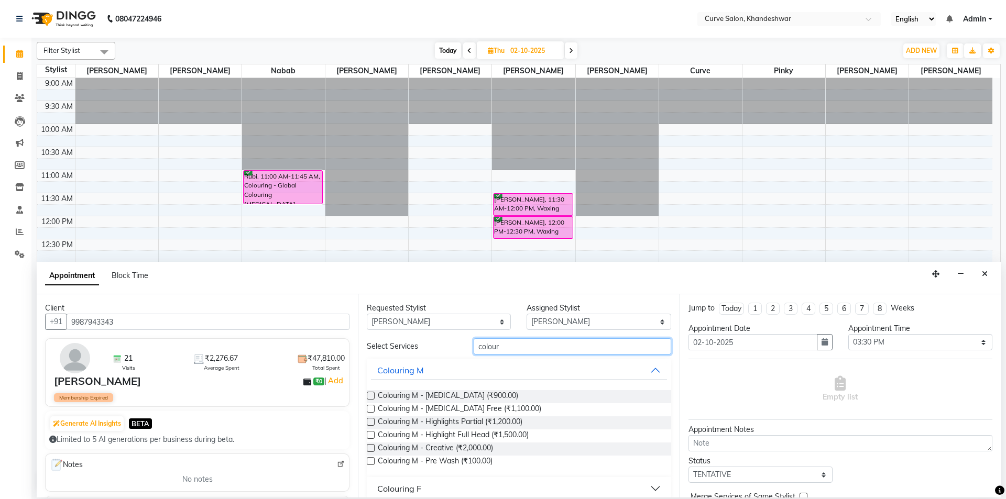
scroll to position [11, 0]
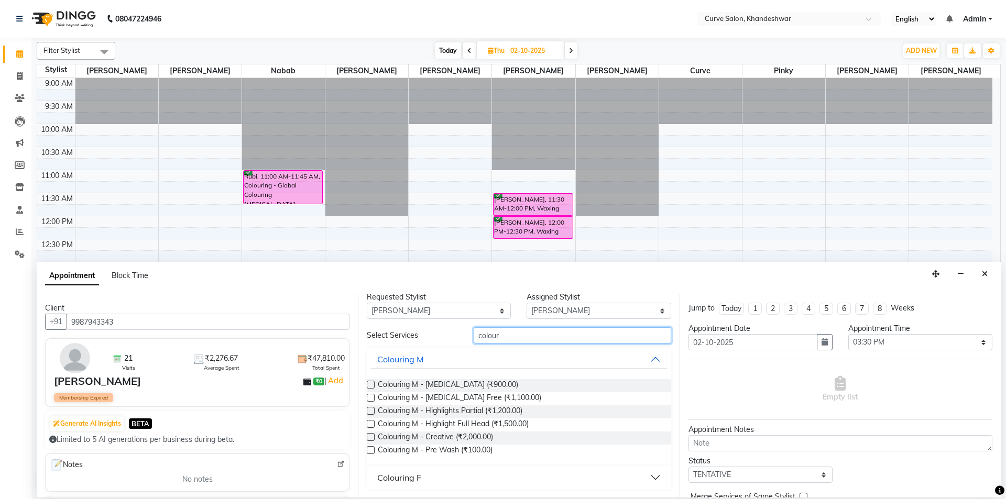
type input "colour"
click at [429, 476] on button "Colouring F" at bounding box center [519, 478] width 296 height 19
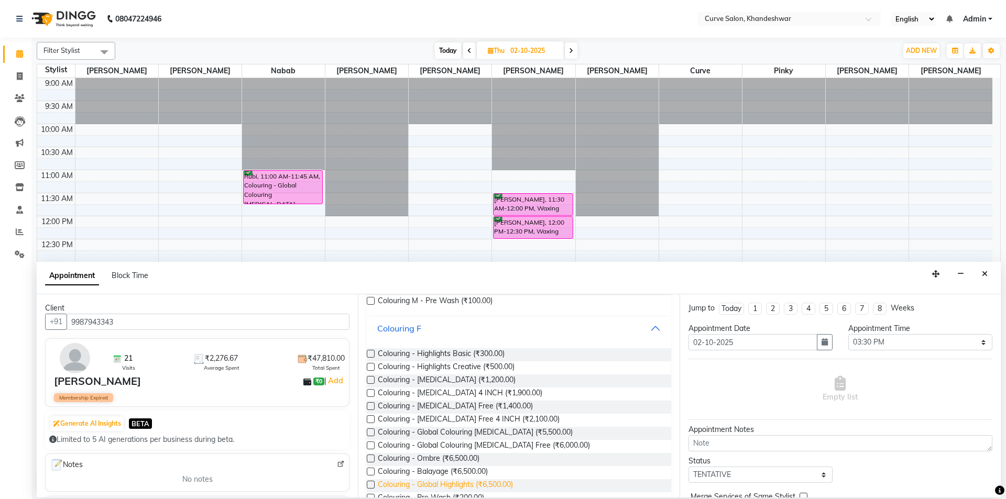
scroll to position [168, 0]
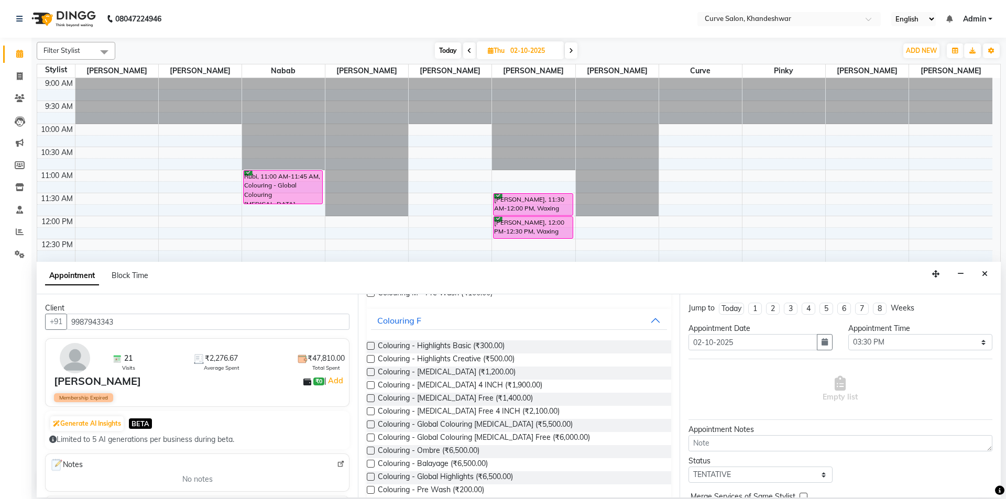
click at [369, 372] on label at bounding box center [371, 372] width 8 height 8
click at [369, 372] on input "checkbox" at bounding box center [370, 373] width 7 height 7
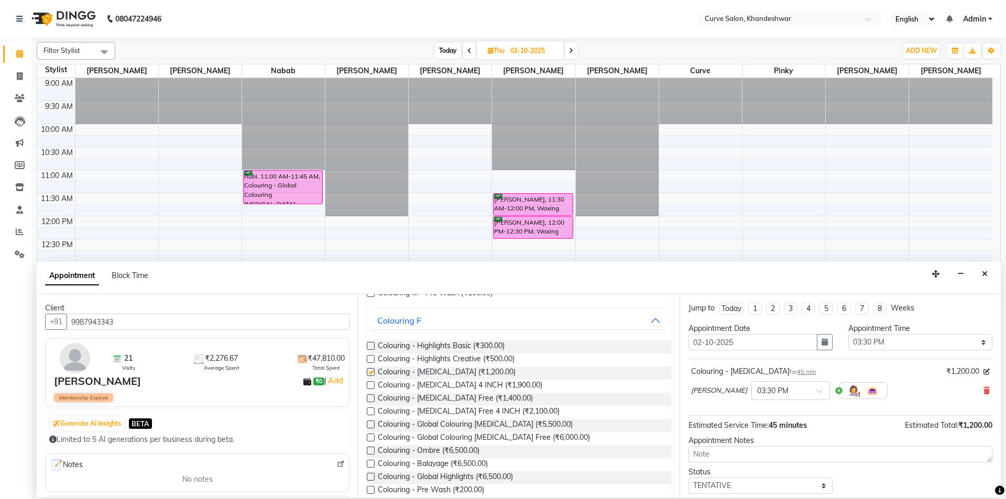
checkbox input "false"
click at [742, 485] on select "Select TENTATIVE CONFIRM UPCOMING" at bounding box center [761, 486] width 144 height 16
select select "confirm booking"
click at [689, 478] on select "Select TENTATIVE CONFIRM UPCOMING" at bounding box center [761, 486] width 144 height 16
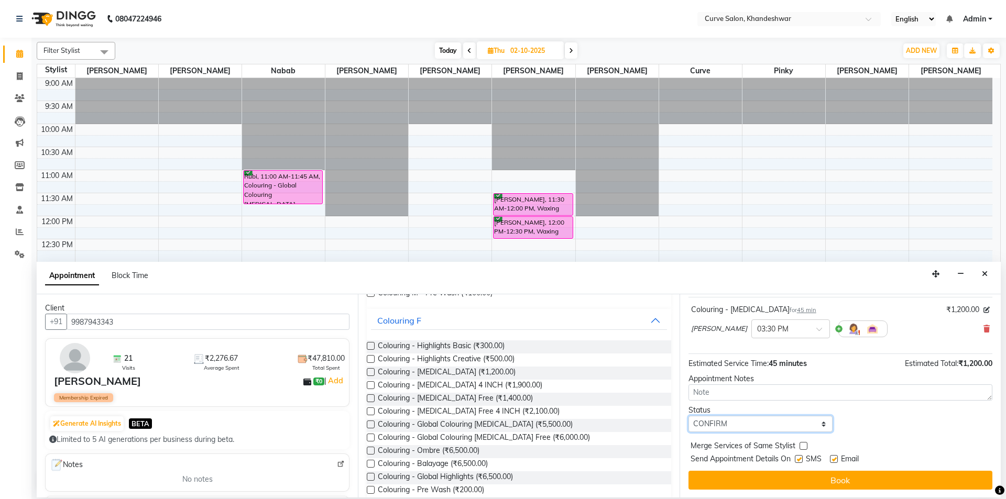
scroll to position [62, 0]
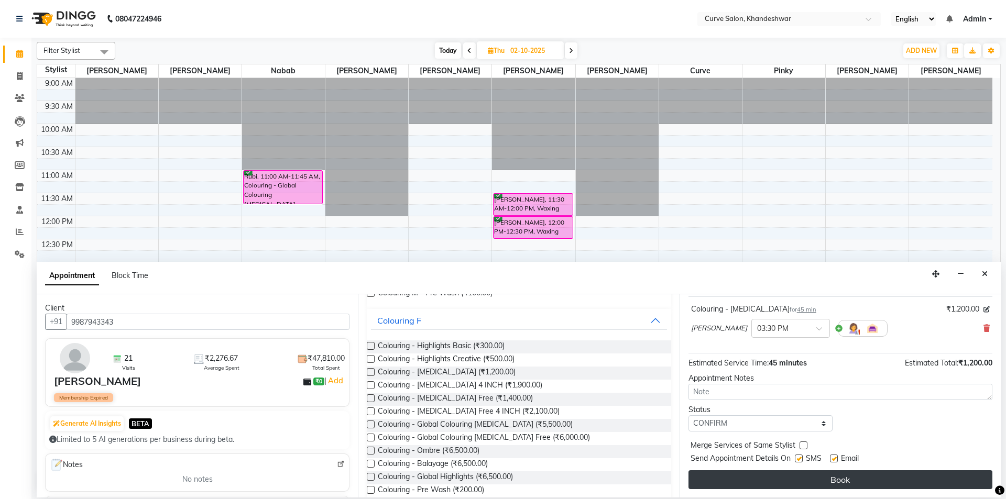
click at [771, 484] on button "Book" at bounding box center [841, 480] width 304 height 19
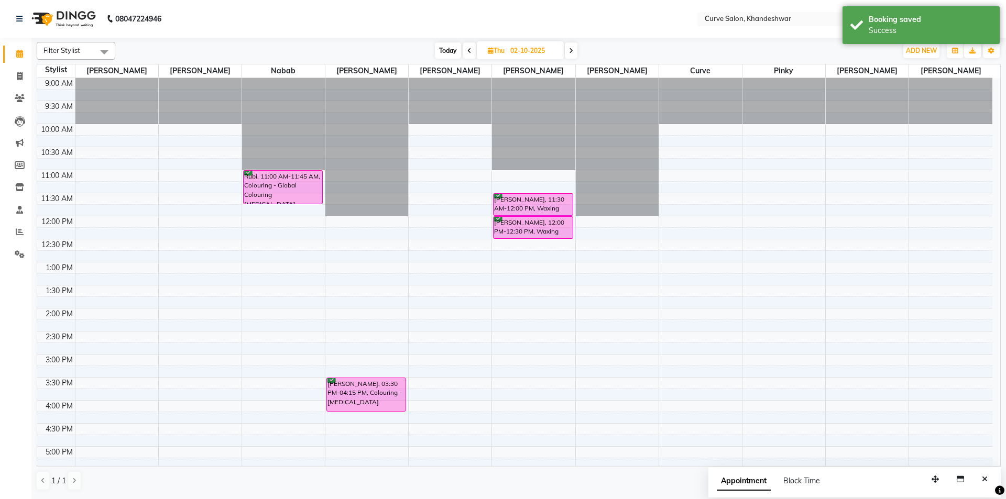
click at [449, 51] on span "Today" at bounding box center [448, 50] width 26 height 16
type input "01-10-2025"
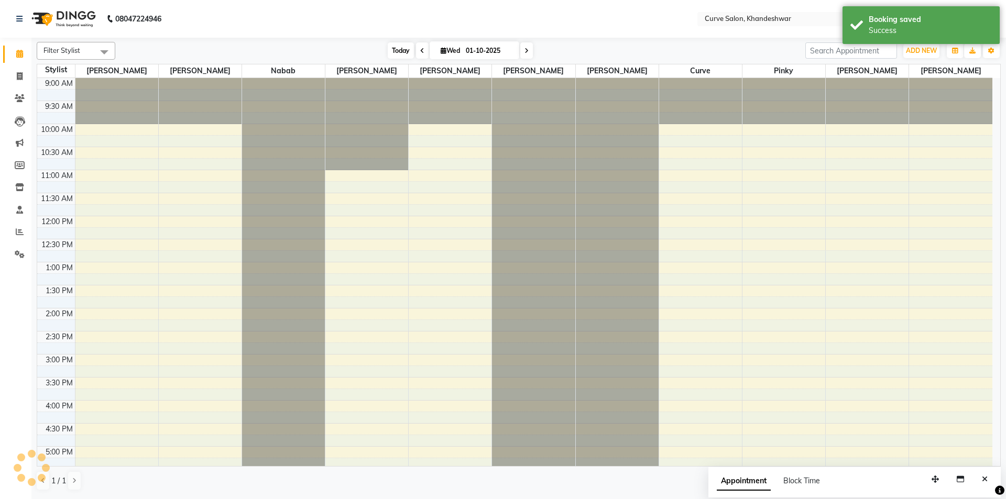
scroll to position [257, 0]
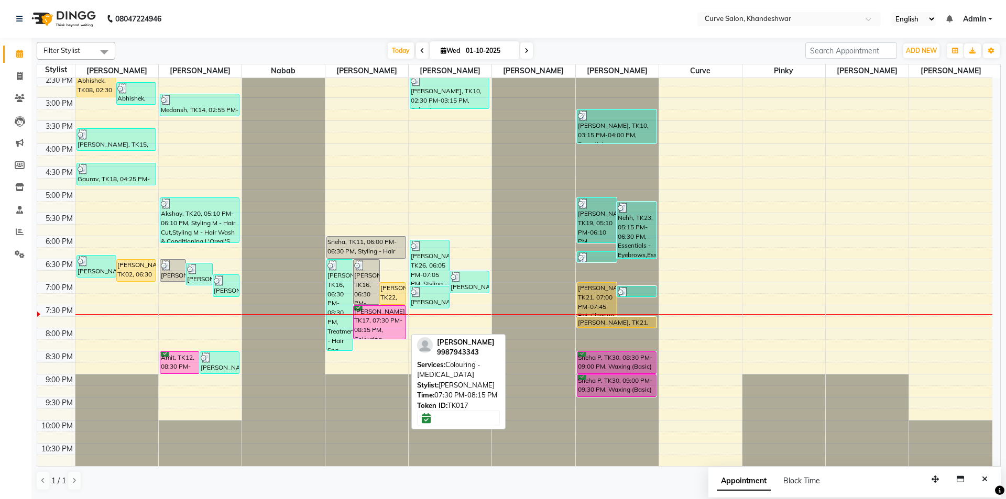
click at [380, 320] on div "[PERSON_NAME], TK17, 07:30 PM-08:15 PM, Colouring - [MEDICAL_DATA]" at bounding box center [380, 322] width 52 height 33
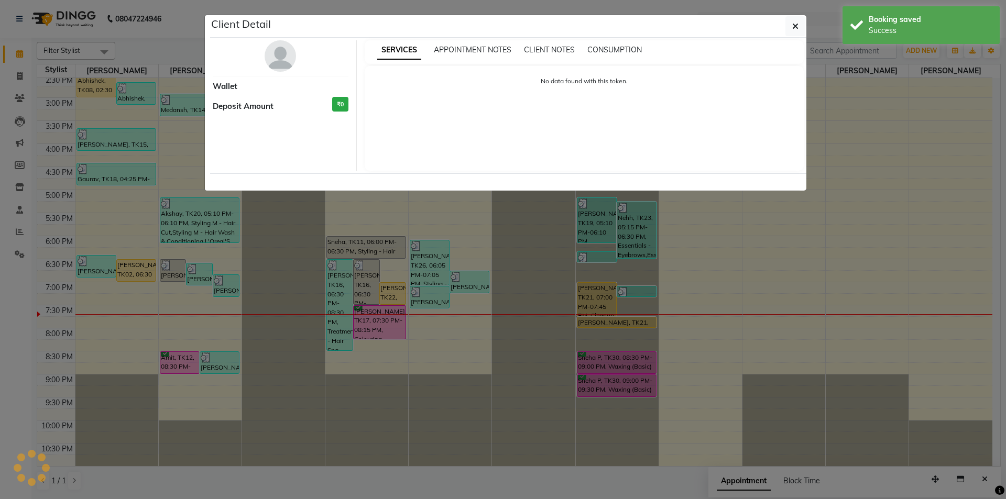
select select "6"
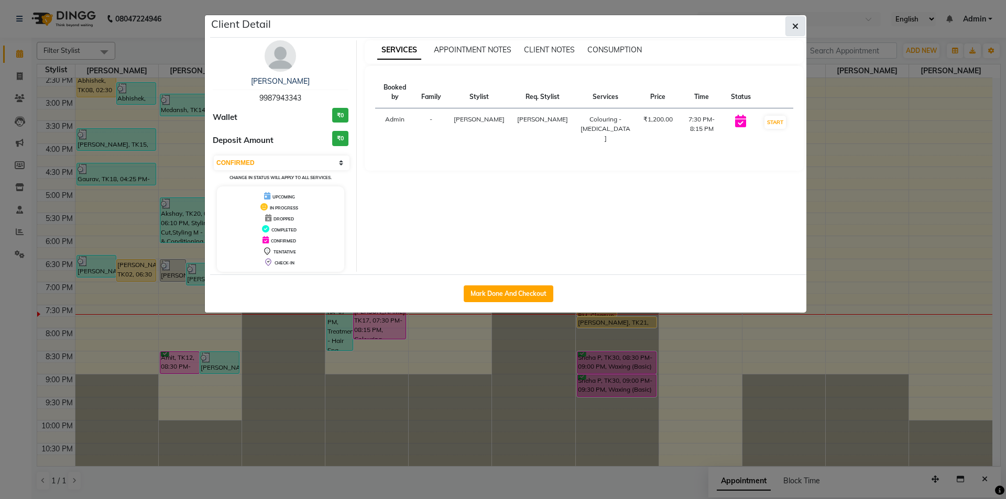
click at [799, 26] on button "button" at bounding box center [796, 26] width 20 height 20
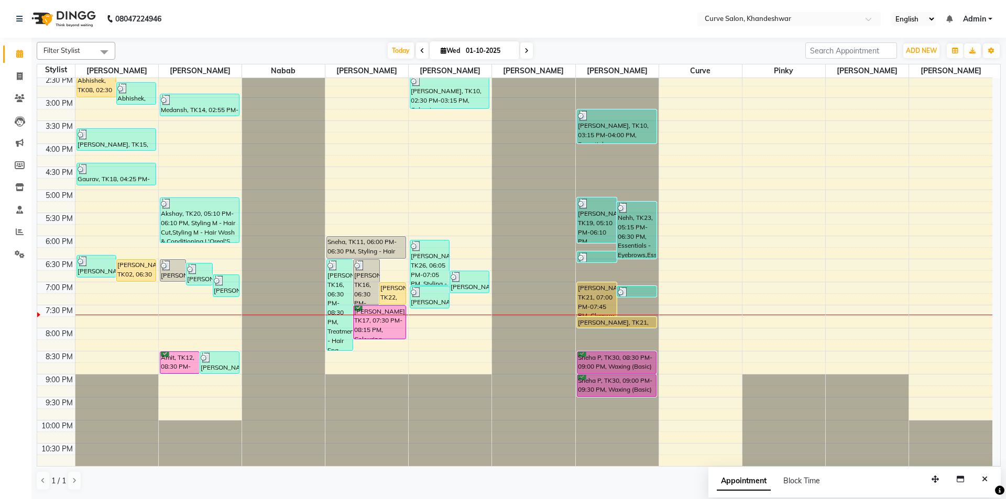
click at [522, 55] on span at bounding box center [526, 50] width 13 height 16
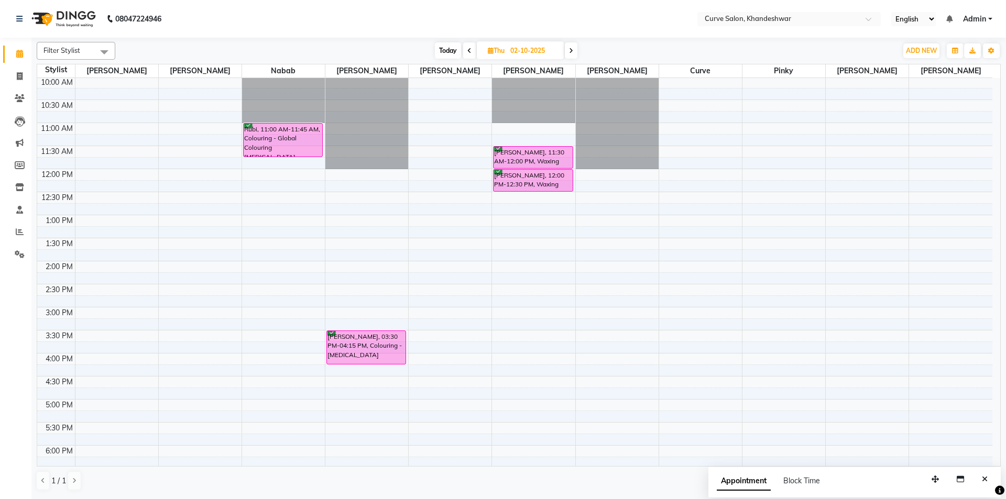
scroll to position [0, 0]
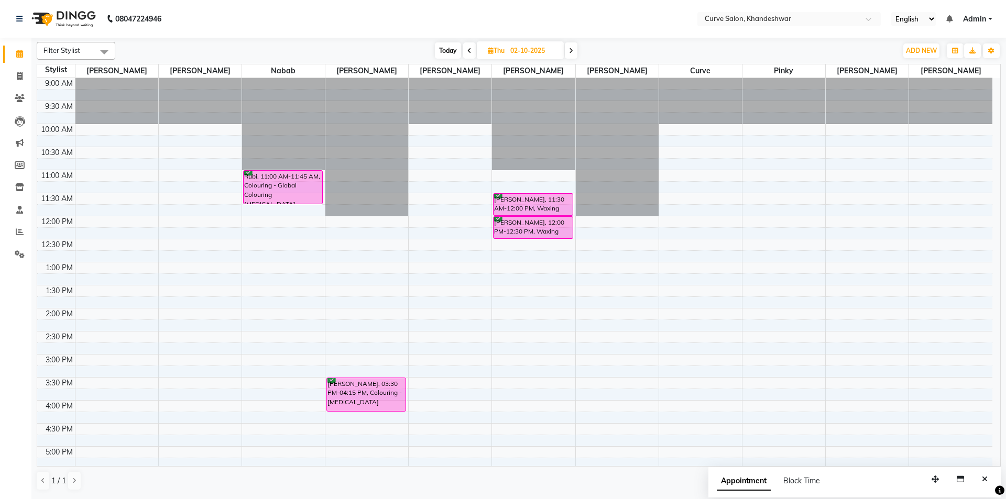
click at [451, 49] on span "Today" at bounding box center [448, 50] width 26 height 16
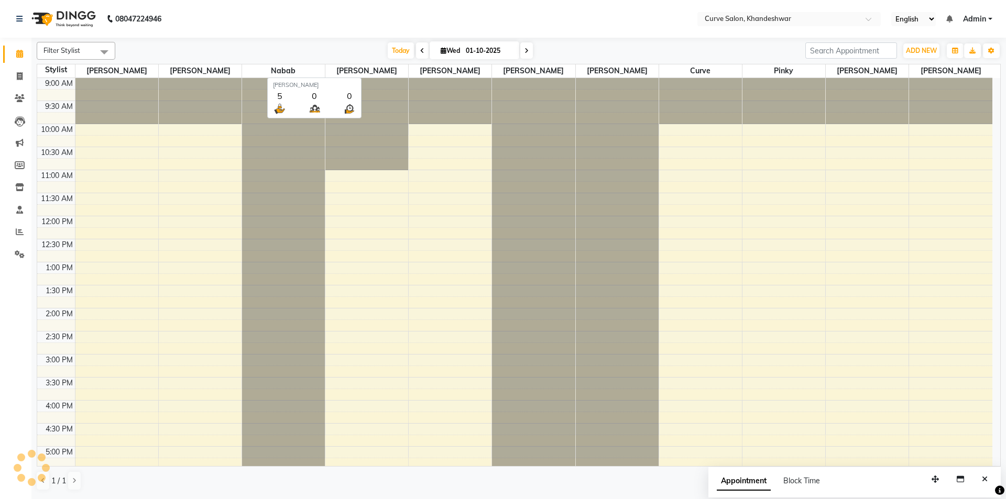
scroll to position [257, 0]
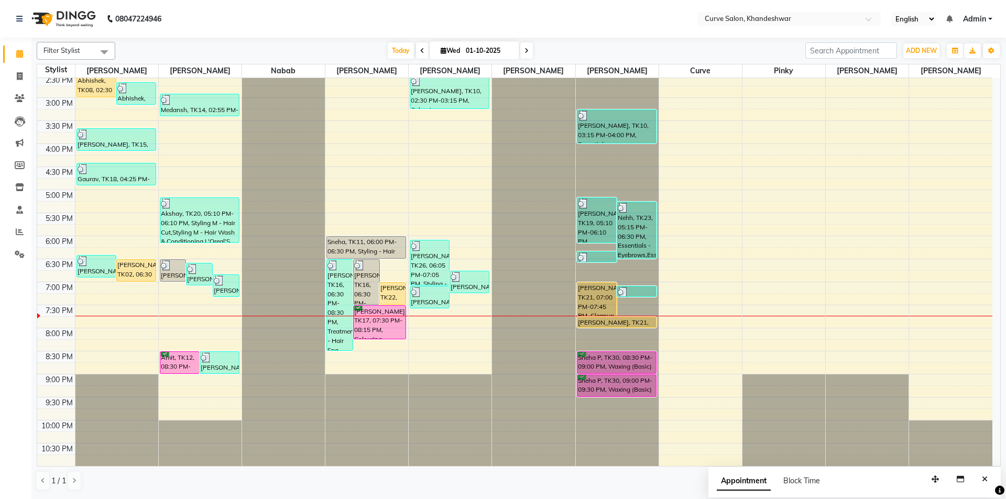
click at [525, 52] on icon at bounding box center [527, 51] width 4 height 6
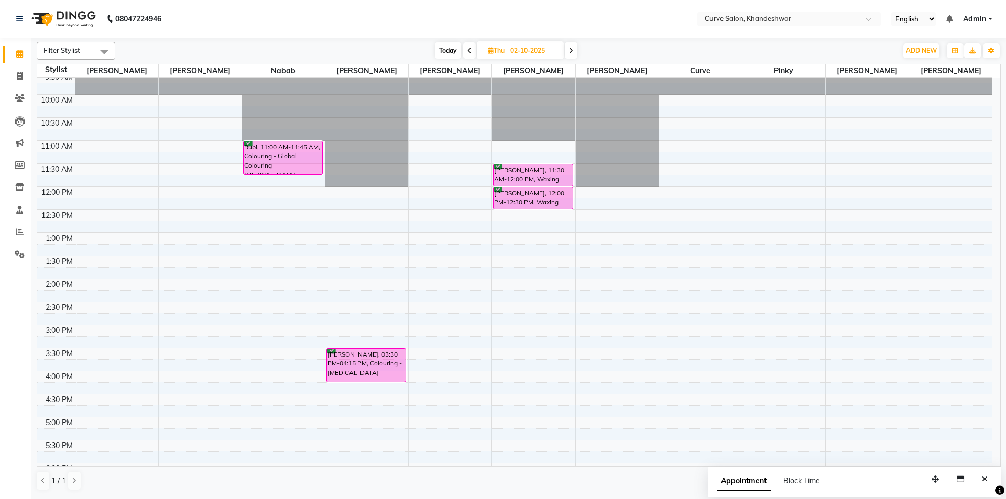
scroll to position [0, 0]
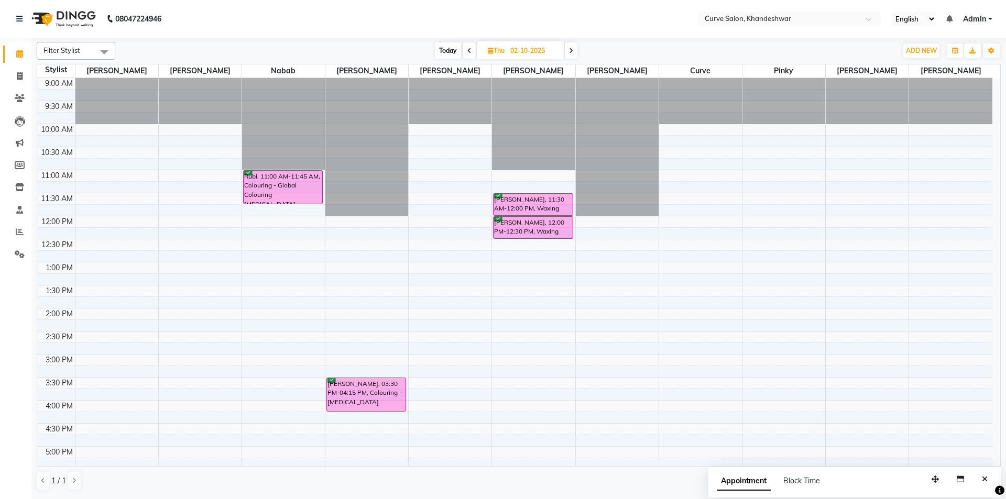
click at [446, 51] on span "Today" at bounding box center [448, 50] width 26 height 16
type input "01-10-2025"
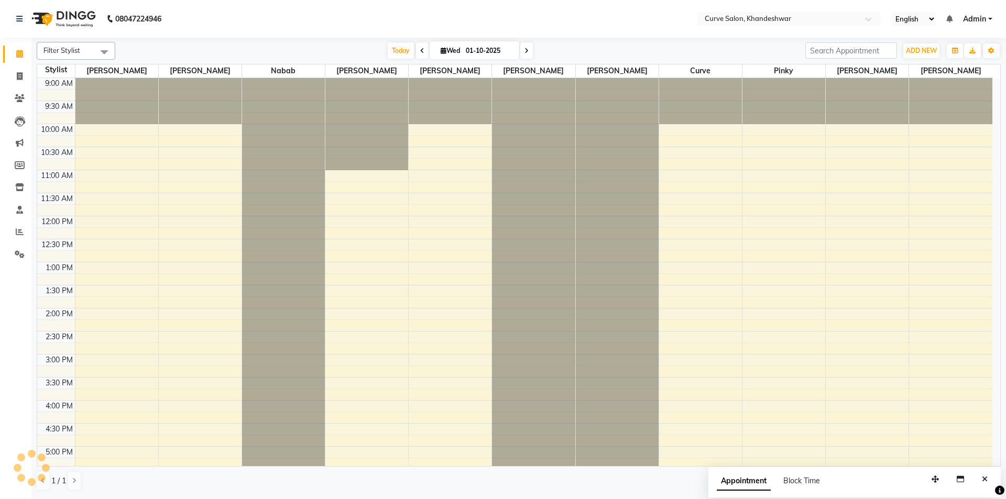
scroll to position [257, 0]
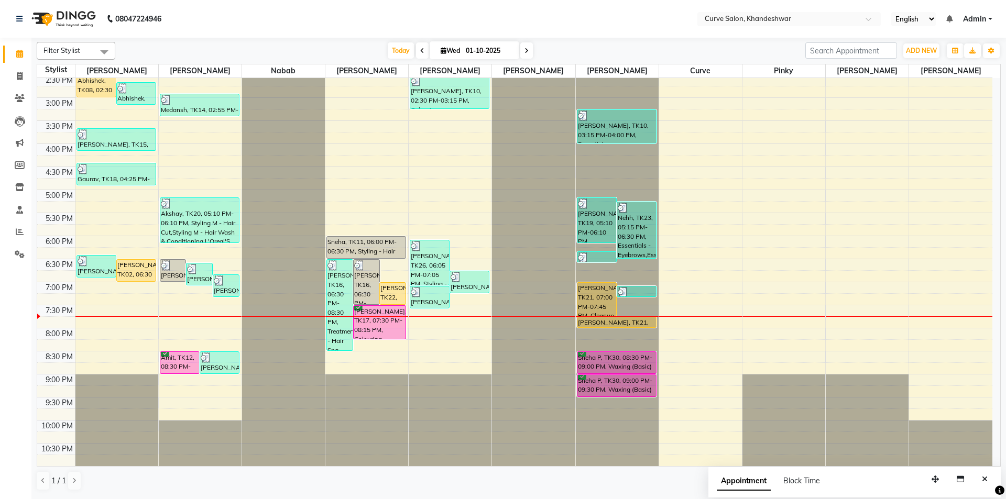
click at [469, 482] on div "1 / 1" at bounding box center [519, 481] width 964 height 20
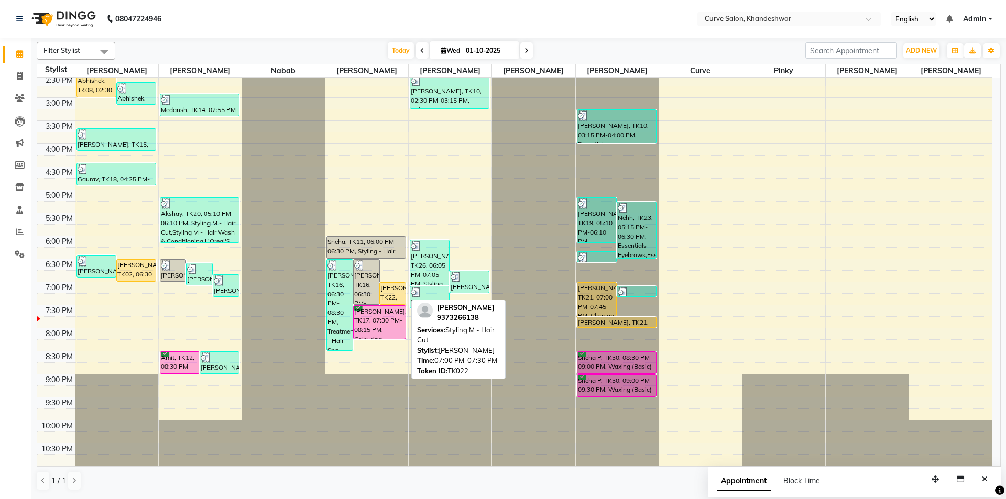
click at [397, 292] on div "Prajakta Bhosle, TK22, 07:00 PM-07:30 PM, Styling M - Hair Cut" at bounding box center [393, 293] width 26 height 21
select select "1"
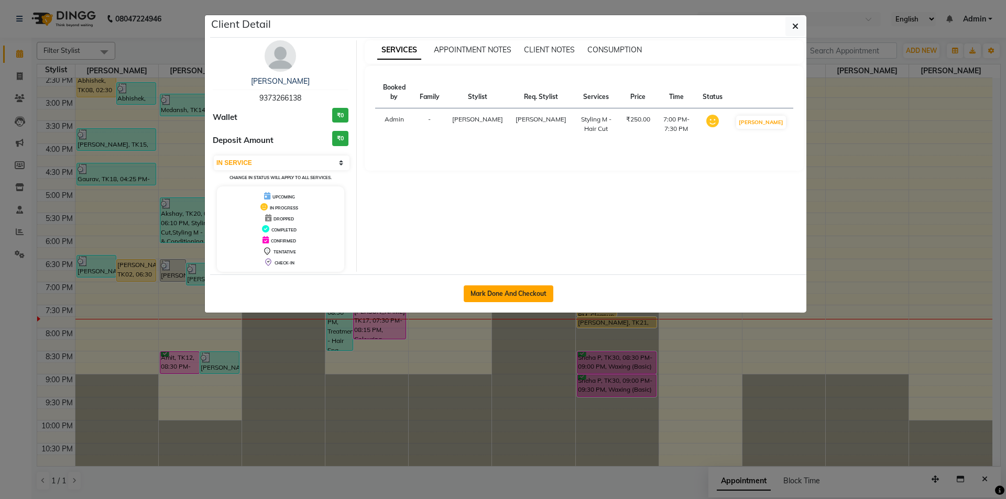
click at [497, 296] on button "Mark Done And Checkout" at bounding box center [509, 294] width 90 height 17
select select "service"
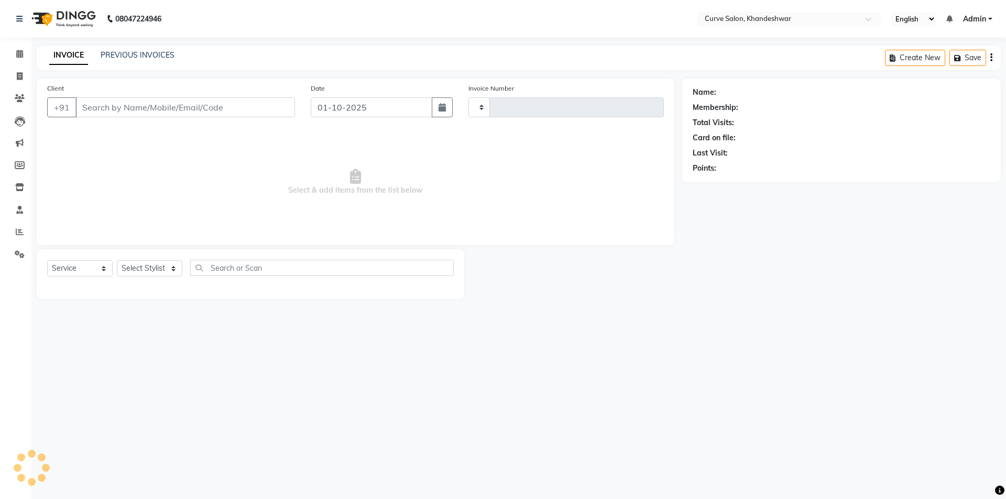
type input "4863"
select select "4458"
type input "9373266138"
select select "25106"
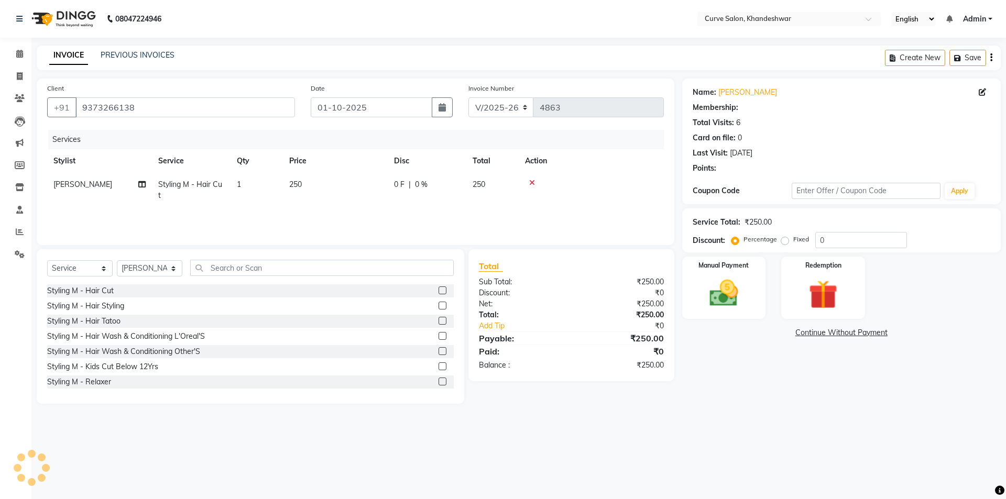
select select "1: Object"
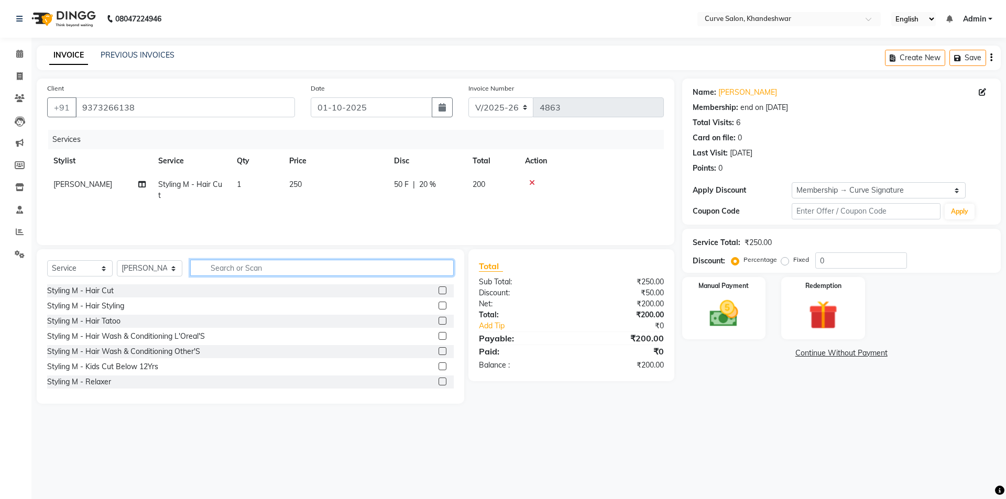
click at [236, 266] on input "text" at bounding box center [322, 268] width 264 height 16
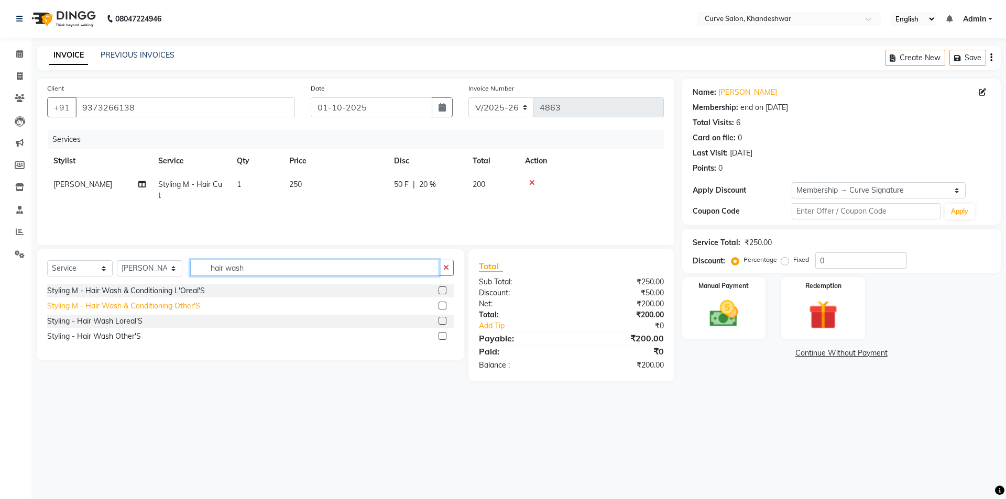
type input "hair wash"
click at [126, 304] on div "Styling M - Hair Wash & Conditioning Other'S" at bounding box center [123, 306] width 153 height 11
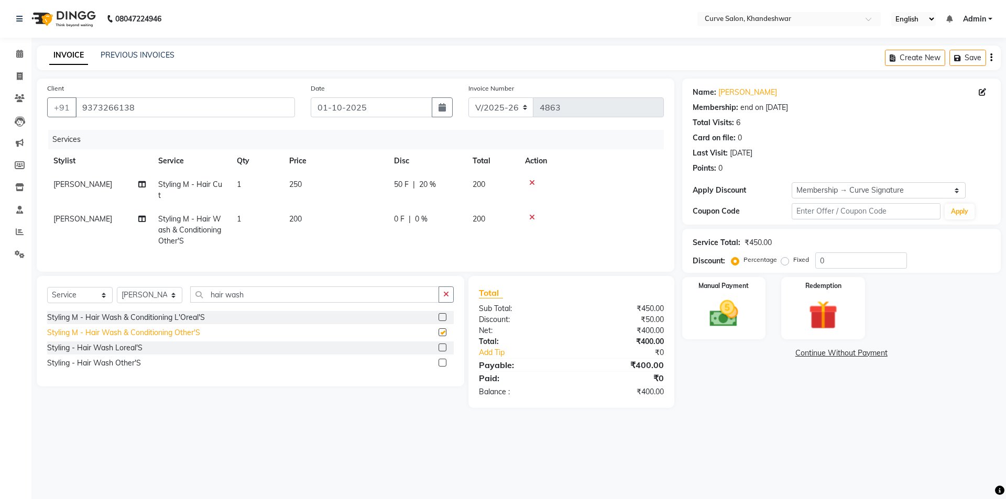
checkbox input "false"
click at [533, 219] on icon at bounding box center [532, 217] width 6 height 7
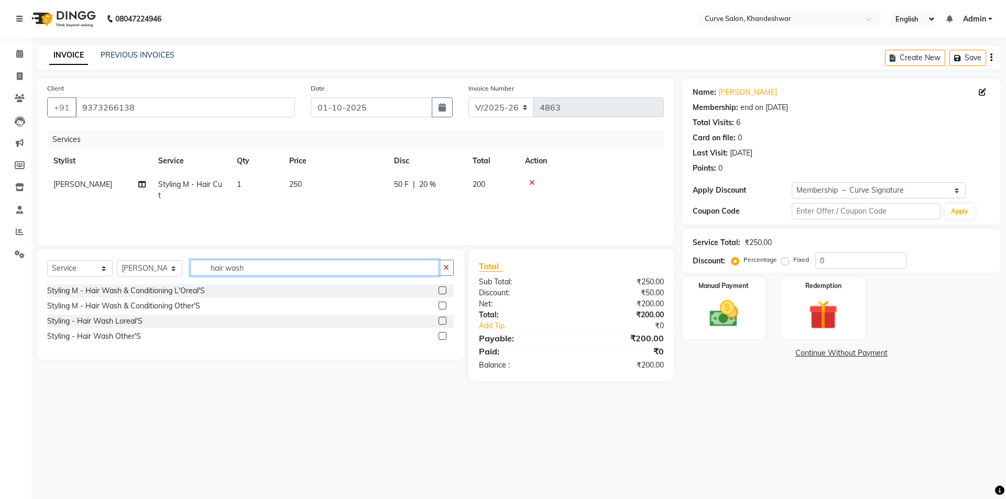
click at [236, 270] on input "hair wash" at bounding box center [314, 268] width 249 height 16
click at [443, 290] on label at bounding box center [443, 291] width 8 height 8
click at [443, 290] on input "checkbox" at bounding box center [442, 291] width 7 height 7
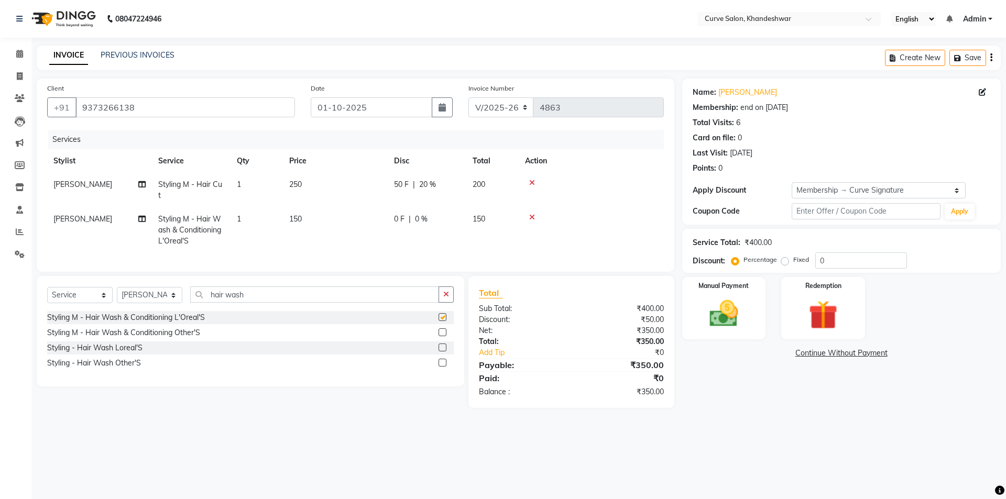
checkbox input "false"
click at [735, 312] on img at bounding box center [724, 314] width 49 height 35
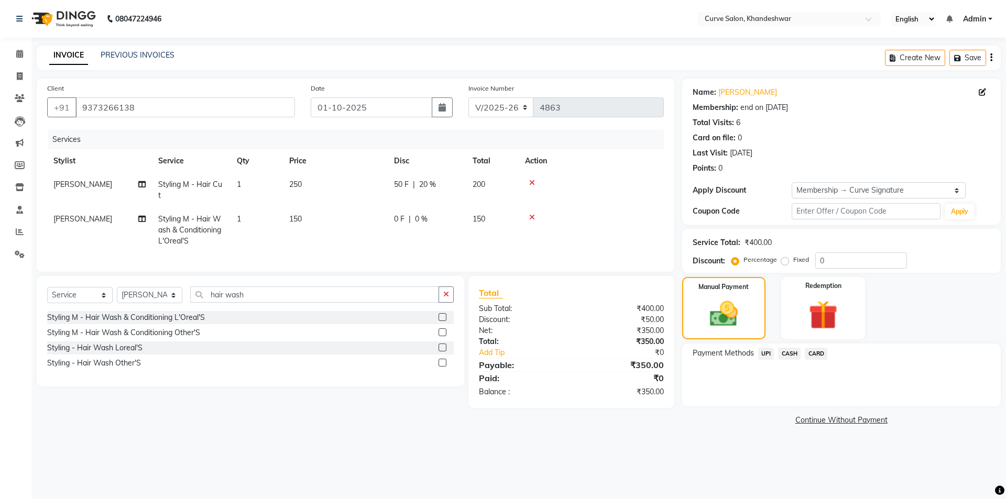
click at [769, 353] on span "UPI" at bounding box center [766, 354] width 16 height 12
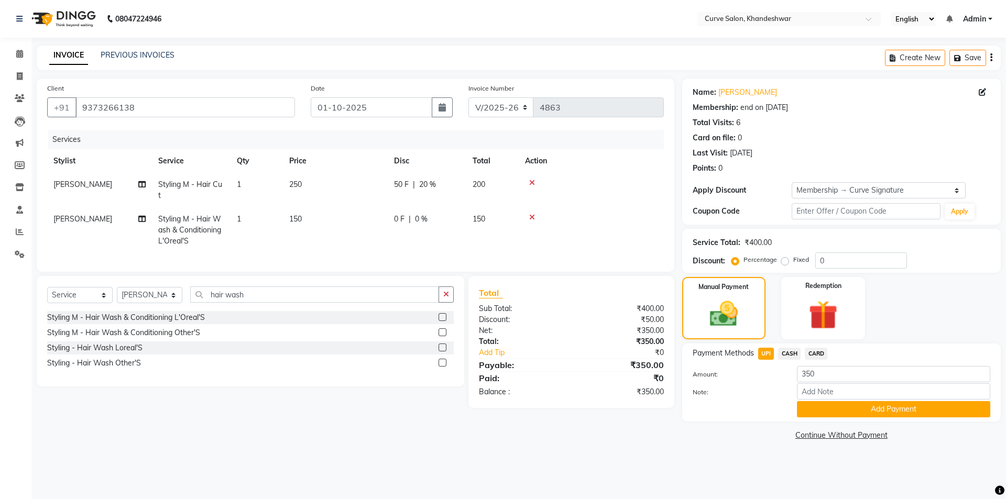
click at [783, 360] on span "CASH" at bounding box center [789, 354] width 23 height 12
click at [760, 356] on span "UPI" at bounding box center [766, 354] width 16 height 12
click at [790, 354] on span "CASH" at bounding box center [789, 354] width 23 height 12
click at [826, 410] on button "Add Payment" at bounding box center [893, 409] width 193 height 16
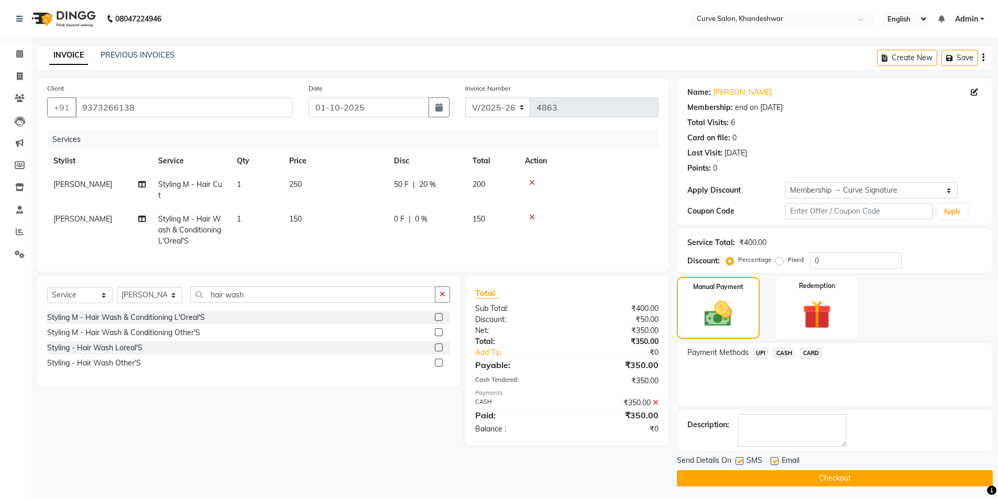
click at [856, 476] on button "Checkout" at bounding box center [835, 479] width 316 height 16
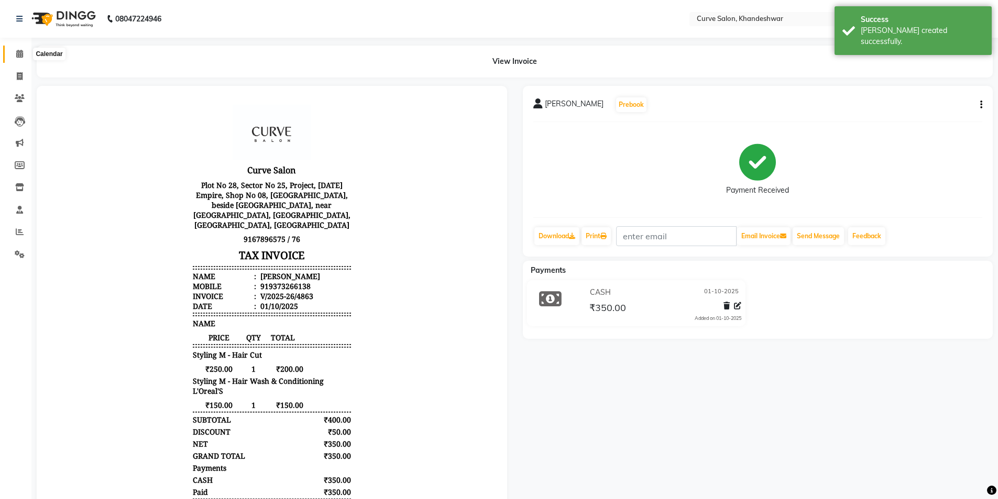
click at [20, 51] on icon at bounding box center [19, 54] width 7 height 8
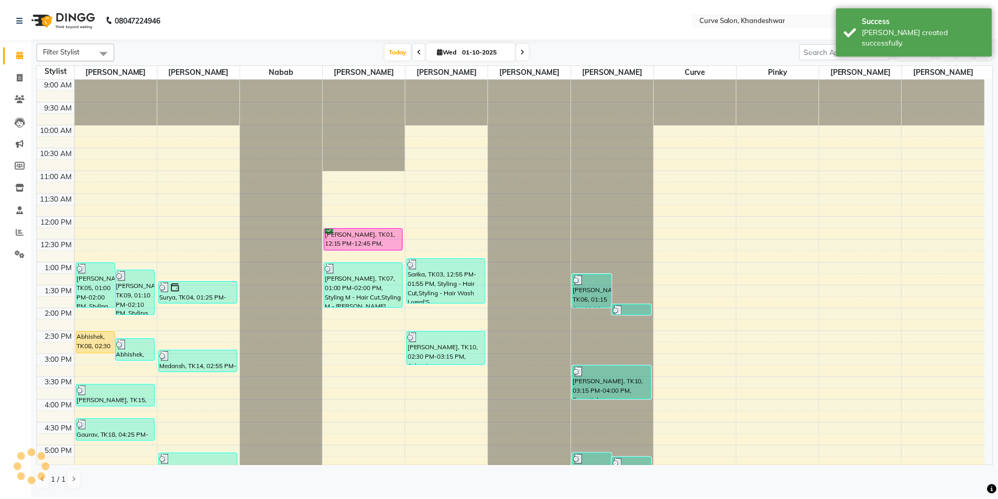
scroll to position [257, 0]
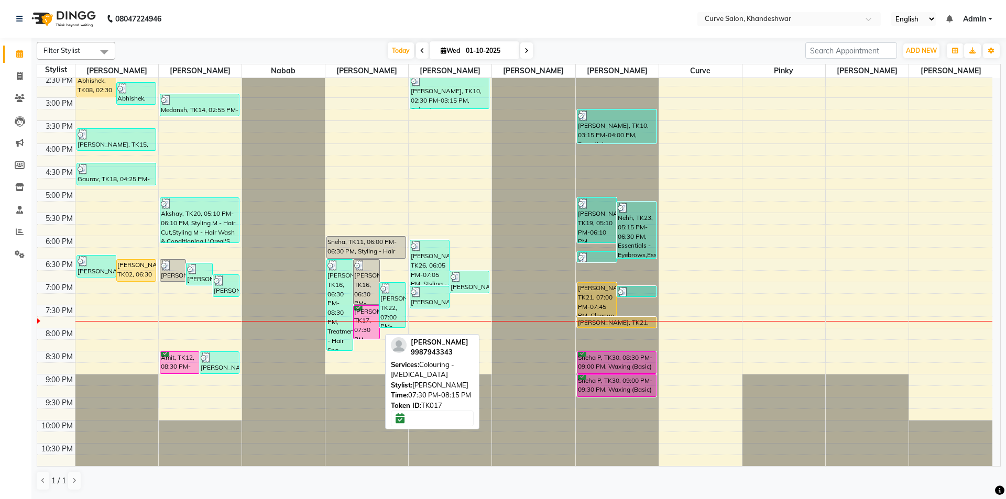
click at [367, 319] on div "[PERSON_NAME], TK17, 07:30 PM-08:15 PM, Colouring - [MEDICAL_DATA]" at bounding box center [367, 322] width 26 height 33
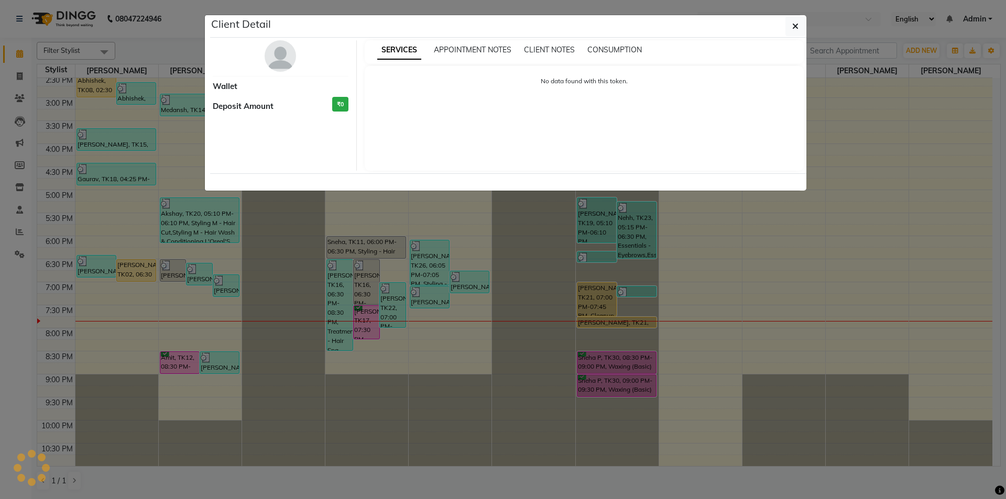
select select "6"
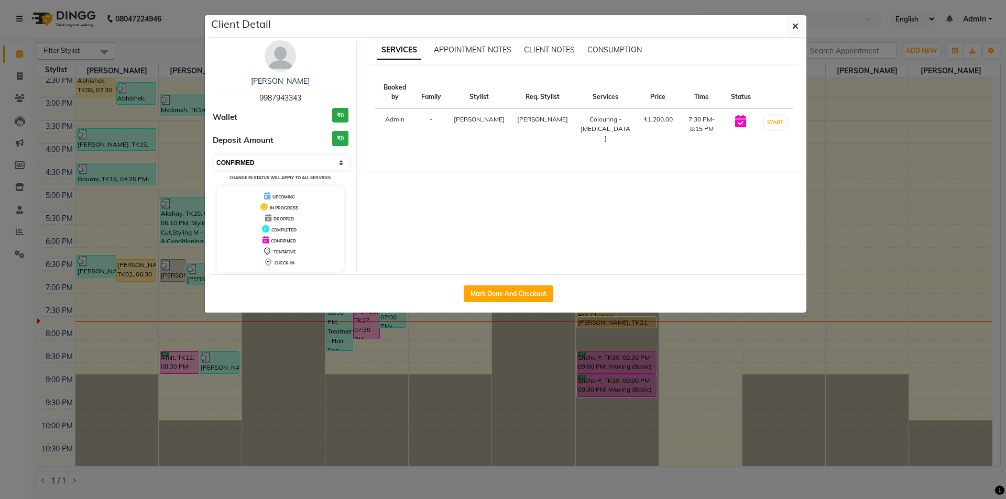
click at [292, 167] on select "Select IN SERVICE CONFIRMED TENTATIVE CHECK IN MARK DONE DROPPED UPCOMING" at bounding box center [282, 163] width 136 height 15
click at [864, 199] on ngb-modal-window "Client Detail DEEPTI KSHIRSAGAR 9987943343 Wallet ₹0 Deposit Amount ₹0 Select I…" at bounding box center [503, 249] width 1006 height 499
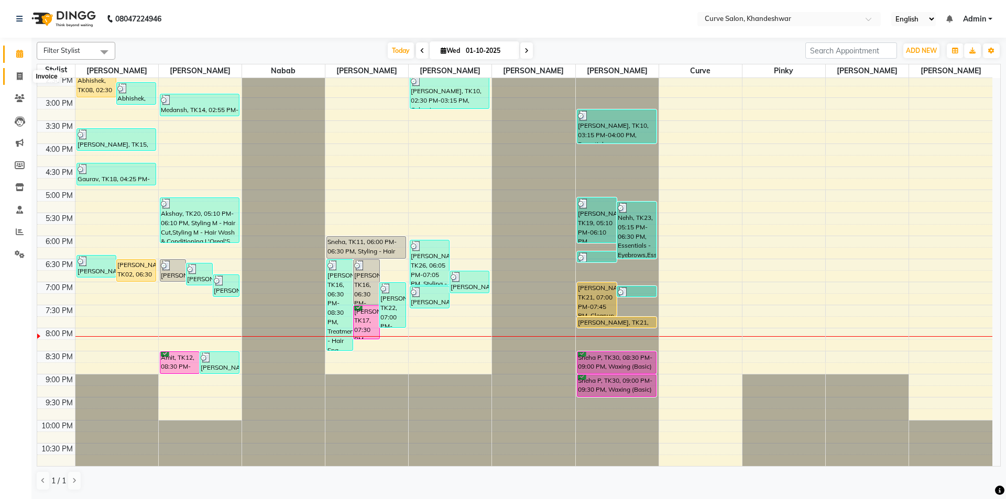
click at [20, 75] on icon at bounding box center [20, 76] width 6 height 8
select select "4458"
select select "service"
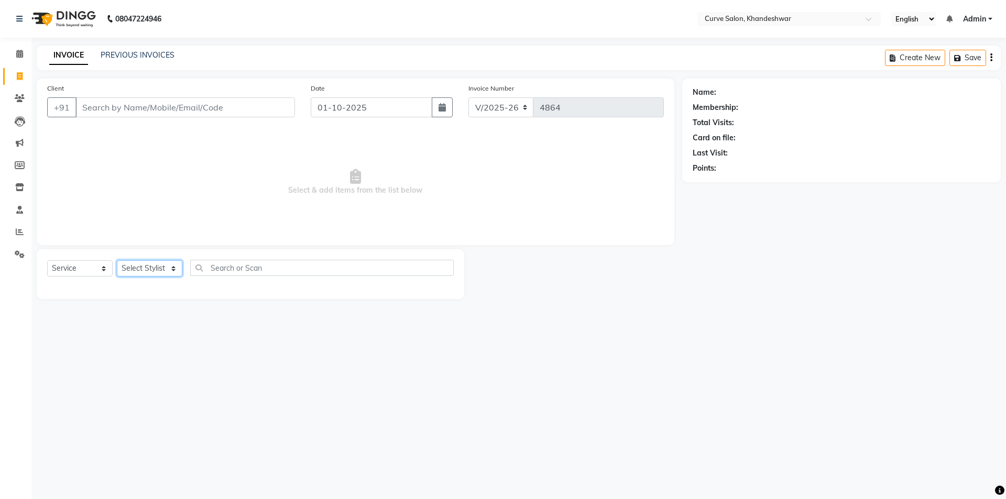
click at [142, 267] on select "Select Stylist Ahmed Kafil Curve Faizan Khan Kunal Gavai Laxmi Bylapudi Nabab N…" at bounding box center [150, 268] width 66 height 16
select select "80828"
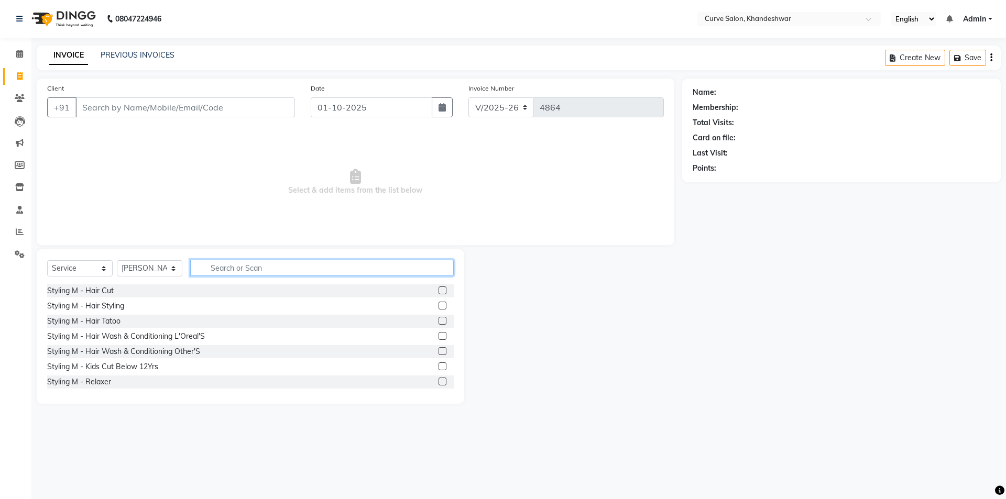
click at [274, 266] on input "text" at bounding box center [322, 268] width 264 height 16
type input "hair"
click at [85, 292] on div "Styling M - Hair Cut" at bounding box center [80, 291] width 67 height 11
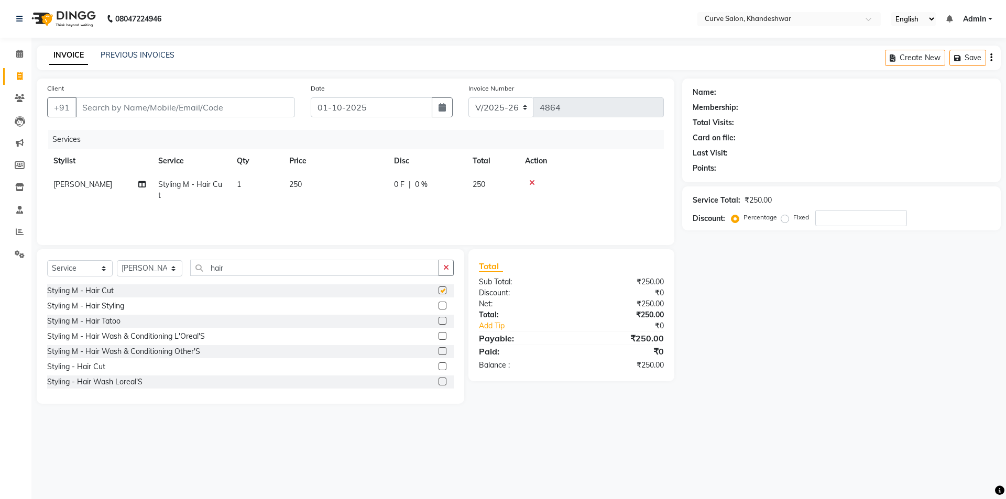
checkbox input "false"
click at [242, 267] on input "hair" at bounding box center [314, 268] width 249 height 16
type input "h"
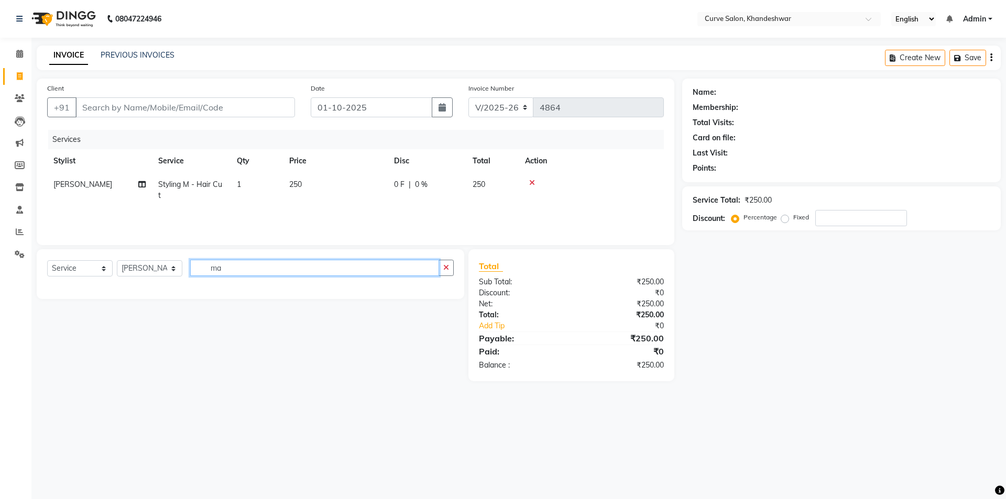
type input "m"
type input "relax"
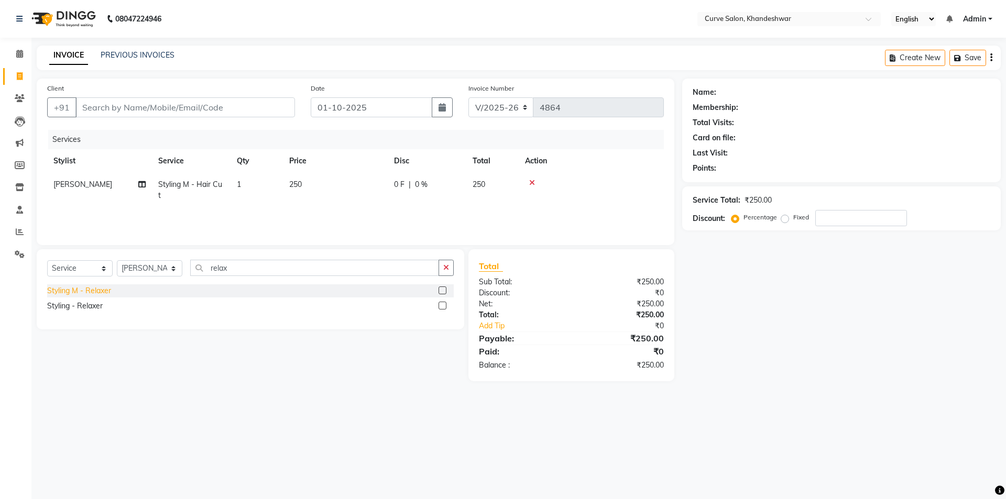
click at [102, 287] on div "Styling M - Relaxer" at bounding box center [79, 291] width 64 height 11
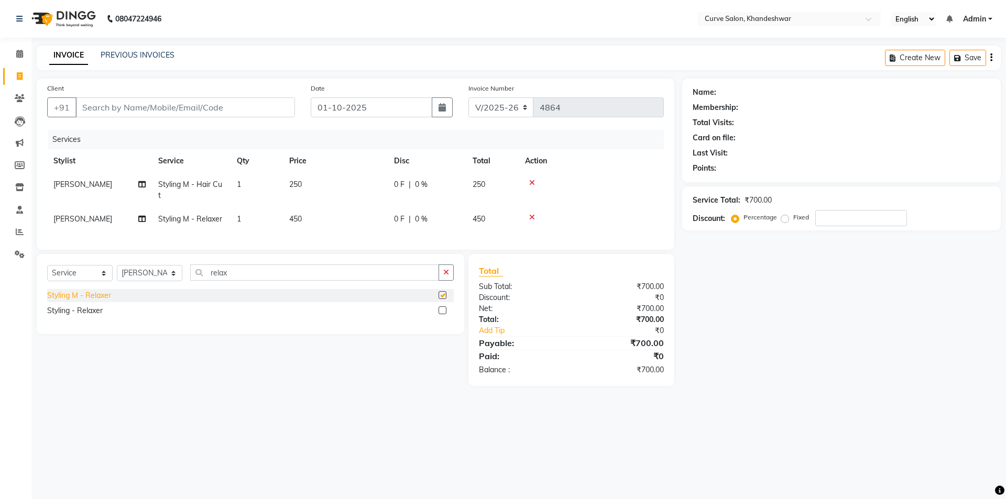
checkbox input "false"
click at [421, 219] on span "0 %" at bounding box center [421, 219] width 13 height 11
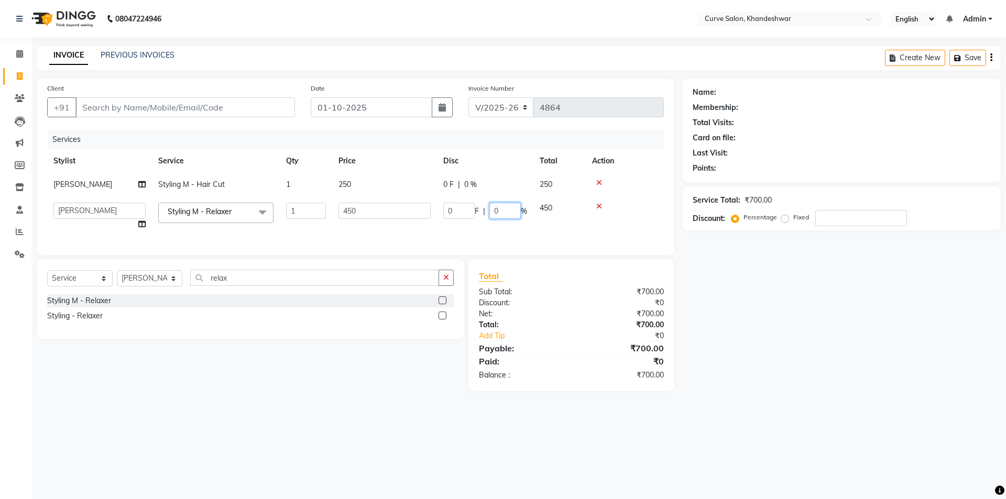
click at [504, 209] on input "0" at bounding box center [504, 211] width 31 height 16
click at [501, 210] on input "020" at bounding box center [504, 211] width 31 height 16
type input "20"
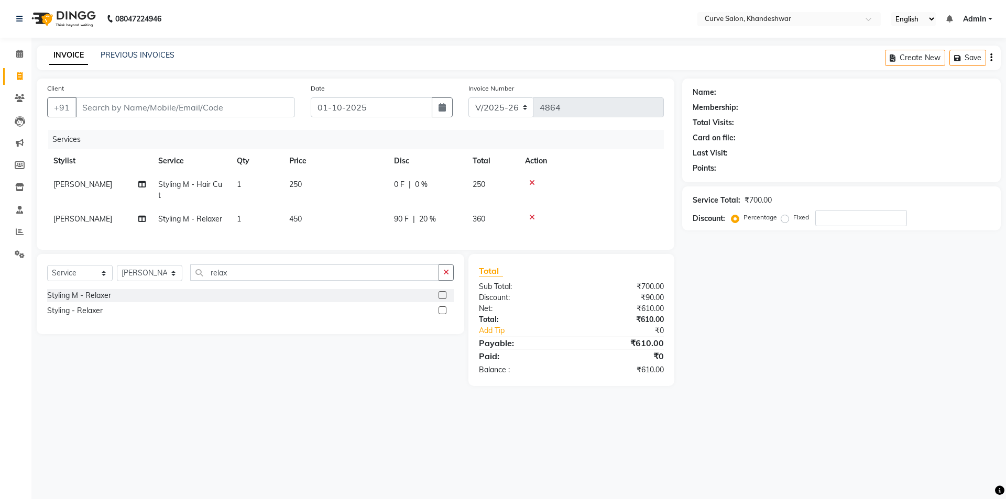
click at [468, 188] on tr "Ahmed Kafil Styling M - Hair Cut 1 250 0 F | 0 % 250" at bounding box center [355, 190] width 617 height 35
click at [420, 184] on span "0 %" at bounding box center [421, 184] width 13 height 11
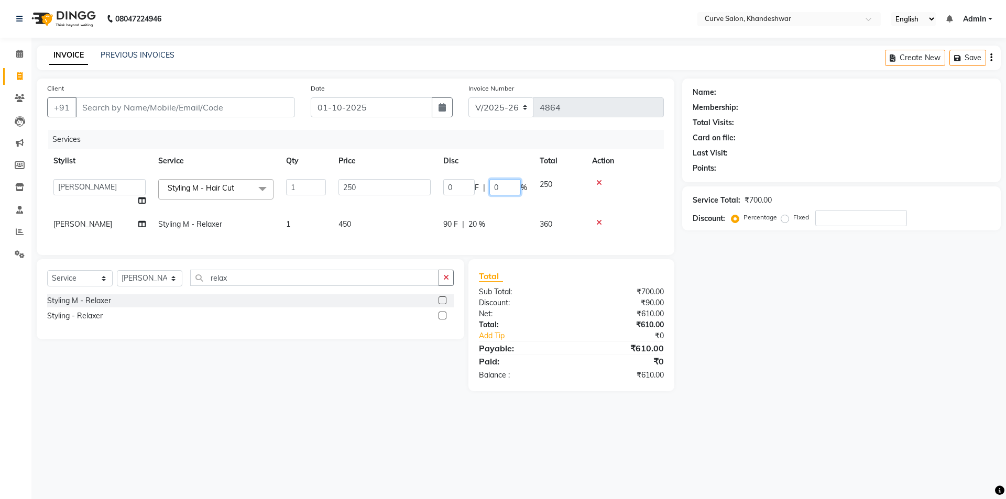
click at [506, 184] on input "0" at bounding box center [504, 187] width 31 height 16
type input "3"
type input "20"
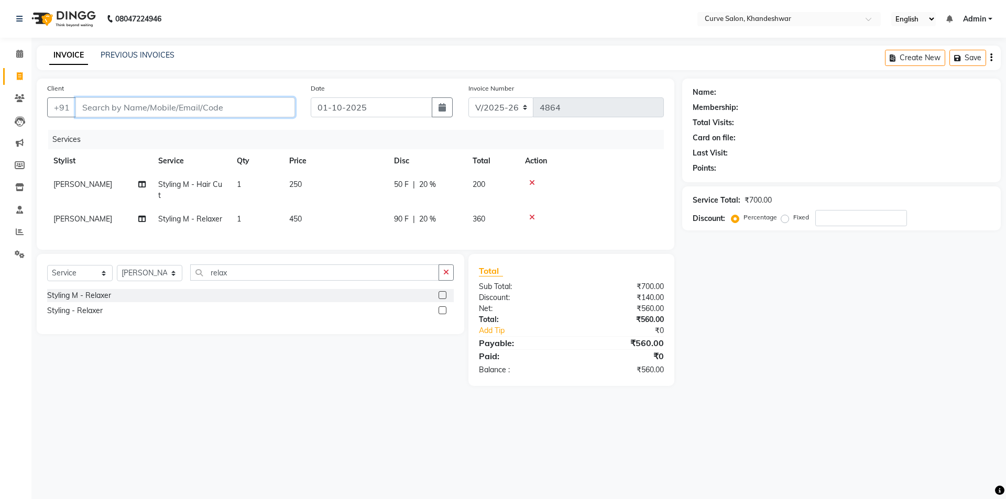
click at [178, 112] on input "Client" at bounding box center [185, 107] width 220 height 20
type input "w"
type input "0"
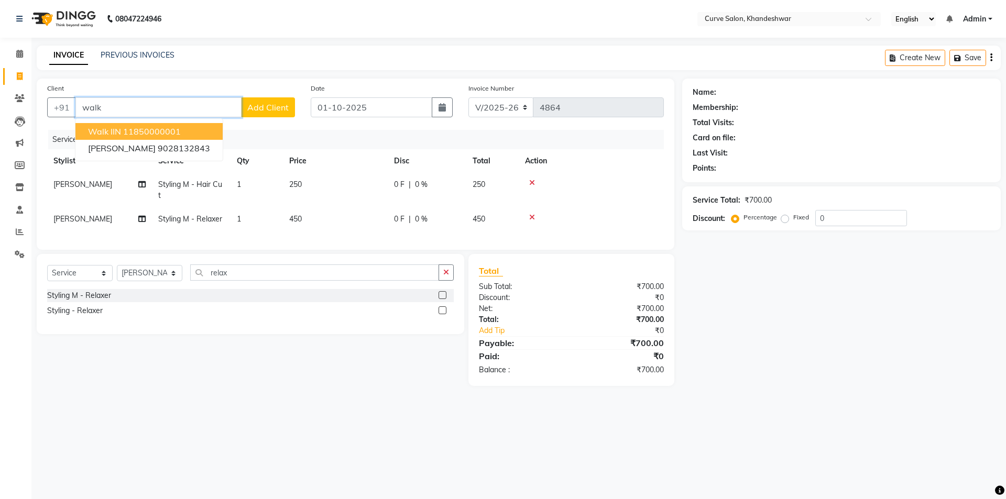
click at [138, 134] on ngb-highlight "11850000001" at bounding box center [152, 131] width 58 height 10
type input "11850000001"
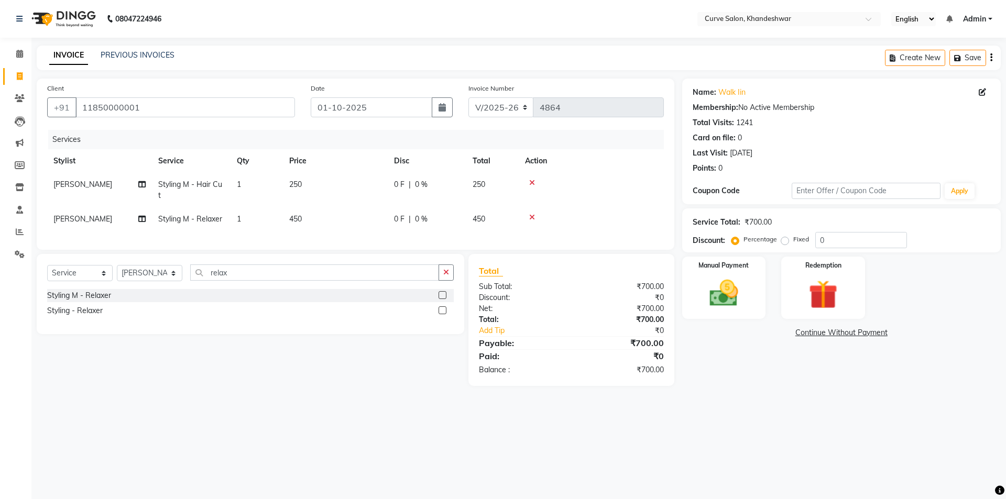
click at [422, 184] on span "0 %" at bounding box center [421, 184] width 13 height 11
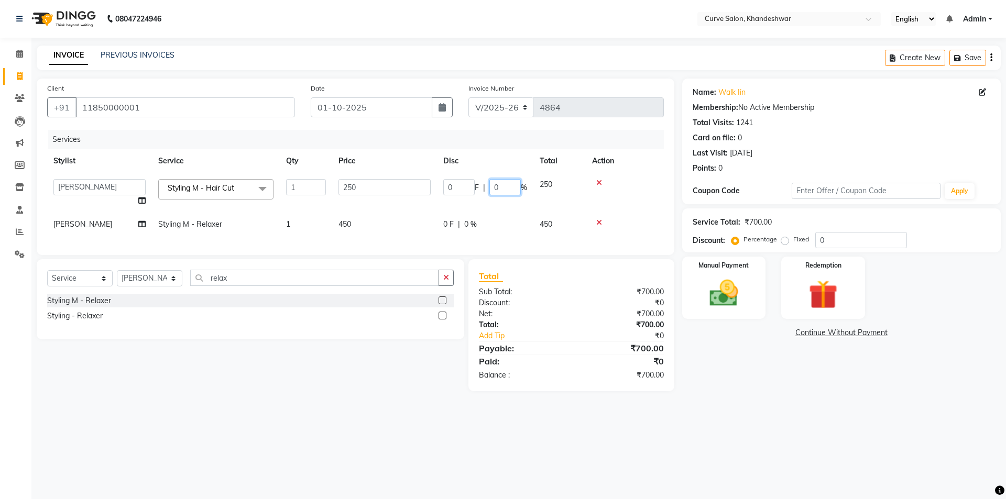
click at [499, 187] on input "0" at bounding box center [504, 187] width 31 height 16
type input "20"
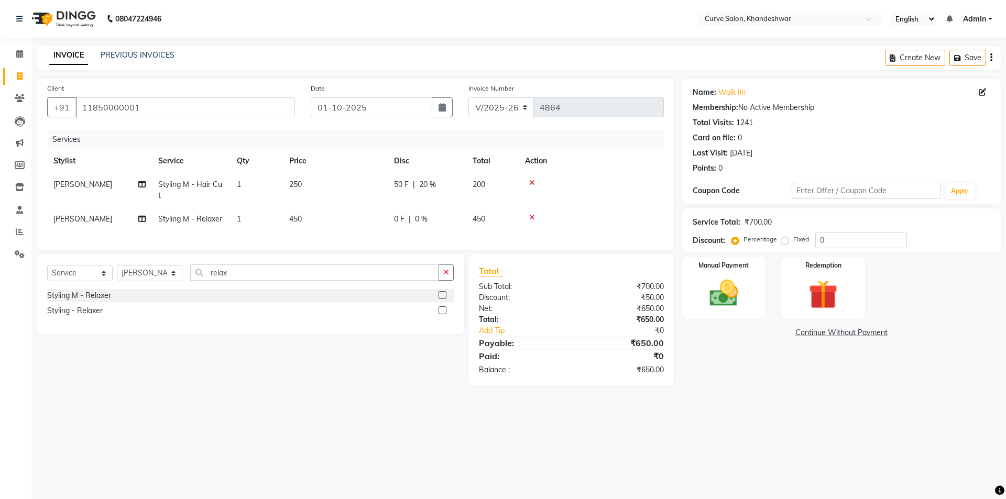
click at [470, 221] on tr "Ahmed Kafil Styling M - Relaxer 1 450 0 F | 0 % 450" at bounding box center [355, 220] width 617 height 24
click at [419, 215] on span "0 %" at bounding box center [421, 219] width 13 height 11
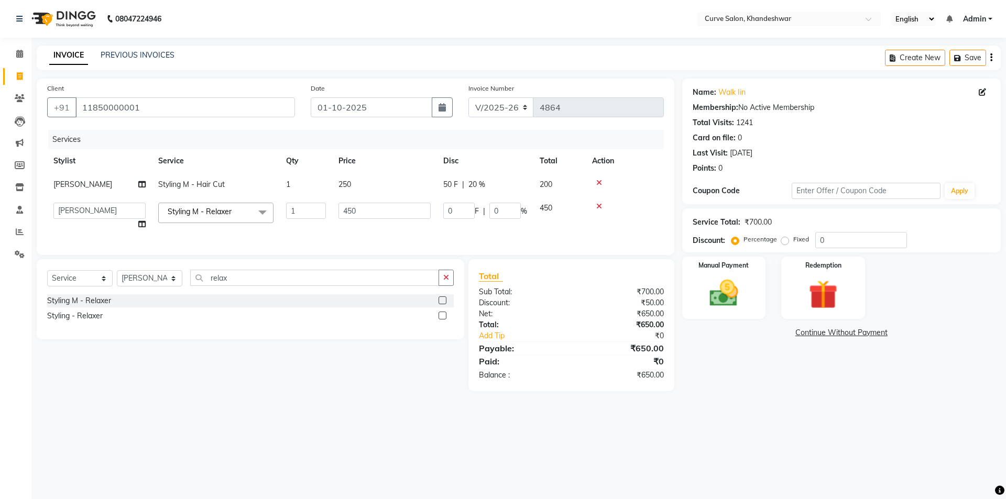
click at [419, 215] on input "450" at bounding box center [385, 211] width 92 height 16
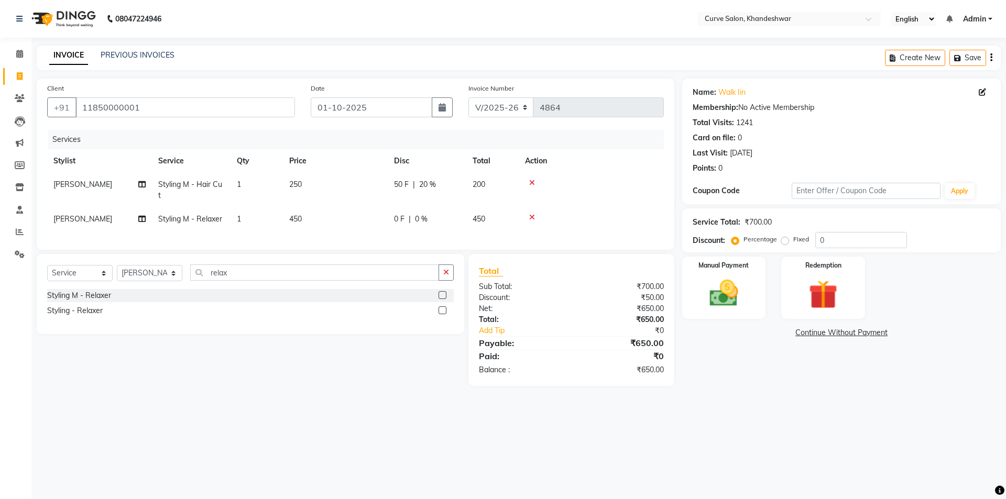
click at [419, 215] on span "0 %" at bounding box center [421, 219] width 13 height 11
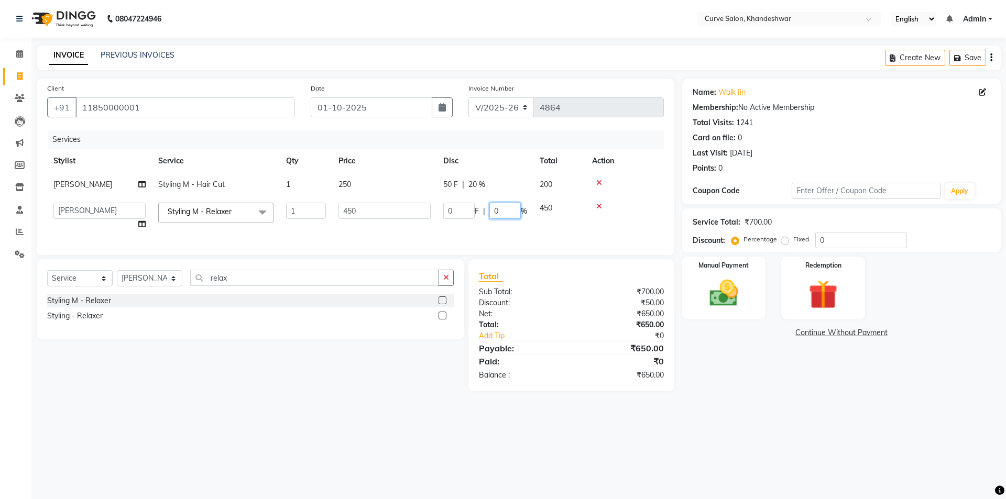
click at [506, 214] on input "0" at bounding box center [504, 211] width 31 height 16
type input "20"
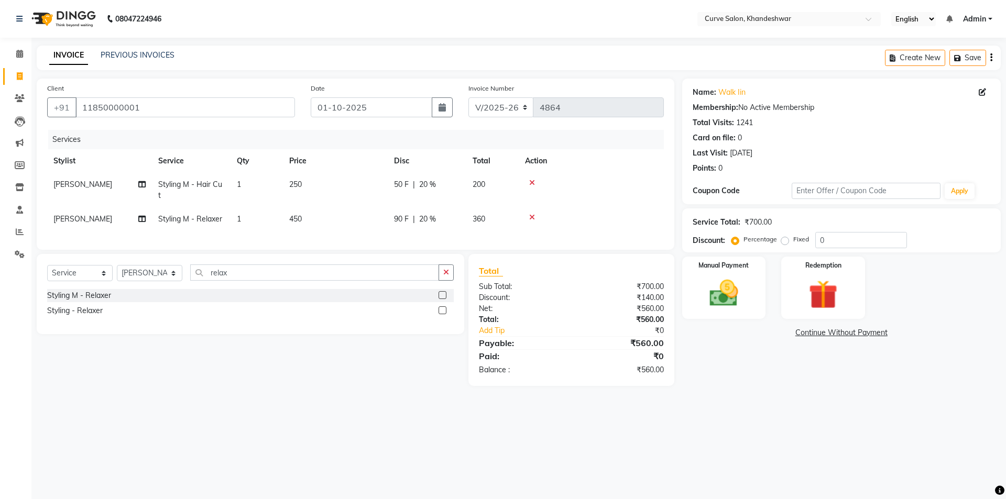
click at [798, 386] on div "Name: Walk Iin Membership: No Active Membership Total Visits: 1241 Card on file…" at bounding box center [845, 233] width 326 height 308
click at [721, 295] on img at bounding box center [724, 293] width 49 height 35
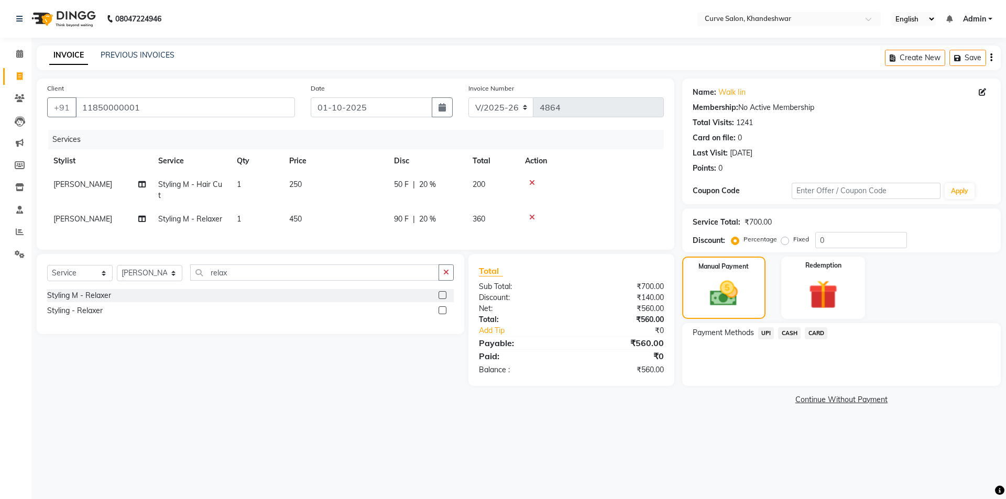
click at [766, 334] on span "UPI" at bounding box center [766, 334] width 16 height 12
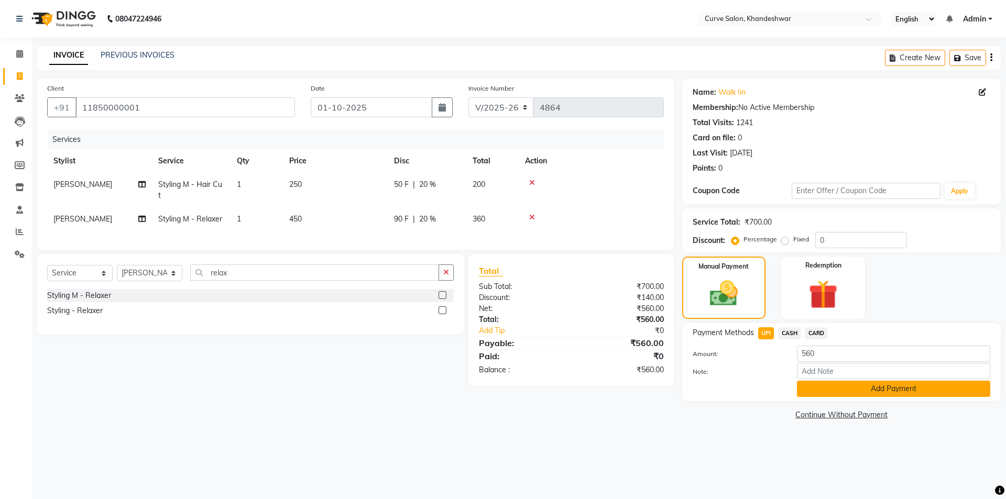
click at [863, 391] on button "Add Payment" at bounding box center [893, 389] width 193 height 16
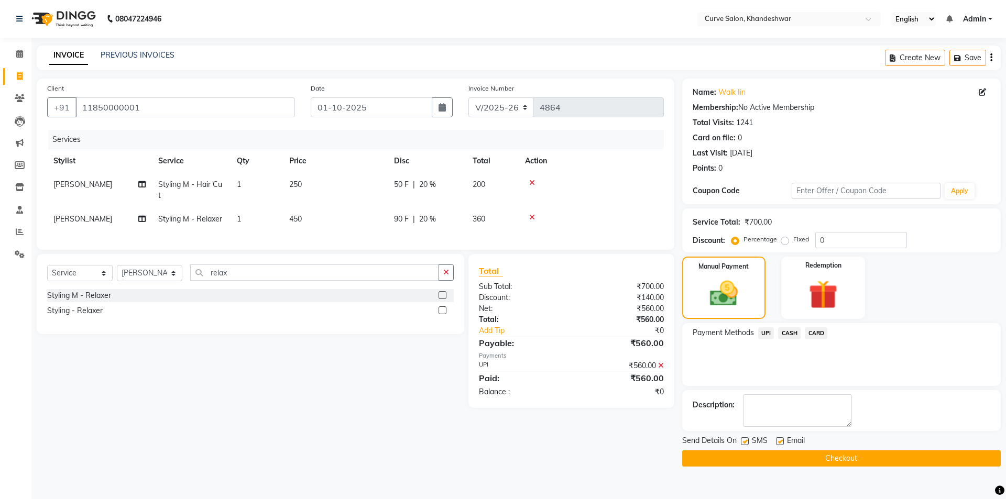
click at [821, 458] on button "Checkout" at bounding box center [841, 459] width 319 height 16
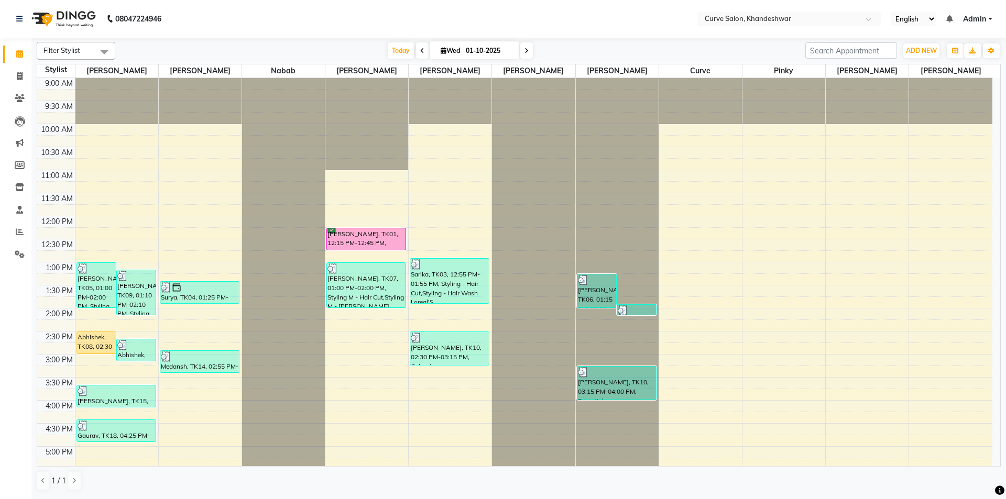
scroll to position [257, 0]
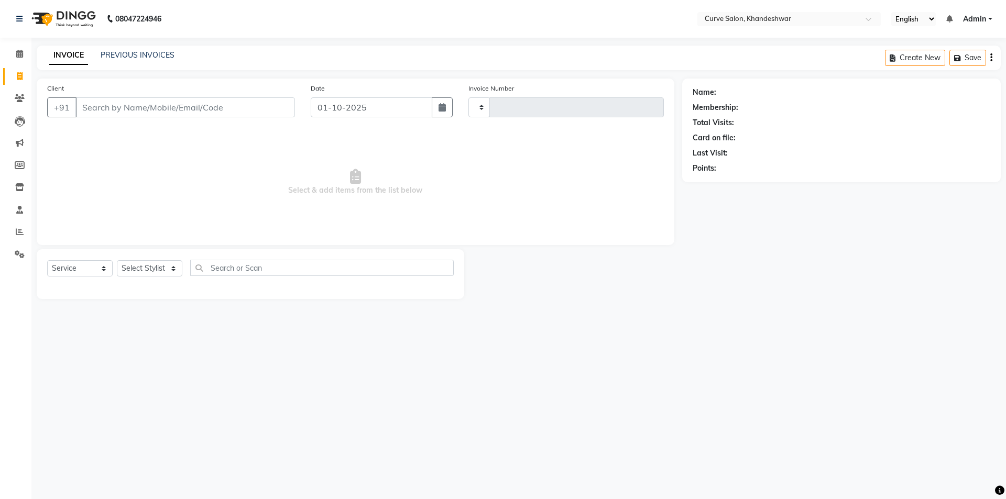
select select "service"
click at [138, 265] on select "Select Stylist" at bounding box center [150, 268] width 66 height 16
type input "4853"
select select "4458"
select select "80828"
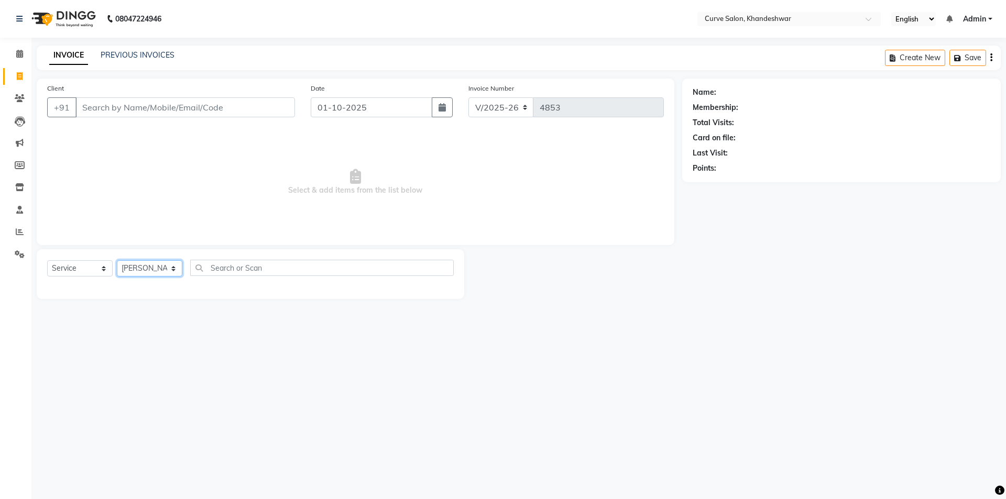
click at [117, 260] on select "Select Stylist Ahmed Kafil Curve Faizan Khan Kunal Gavai Laxmi Bylapudi Nabab N…" at bounding box center [150, 268] width 66 height 16
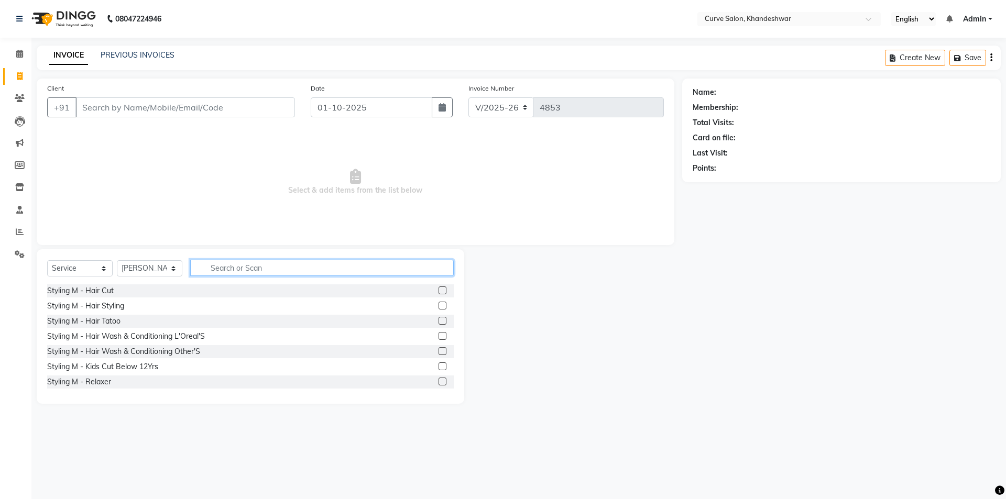
click at [257, 265] on input "text" at bounding box center [322, 268] width 264 height 16
type input "hair"
click at [85, 293] on div "Styling M - Hair Cut" at bounding box center [80, 291] width 67 height 11
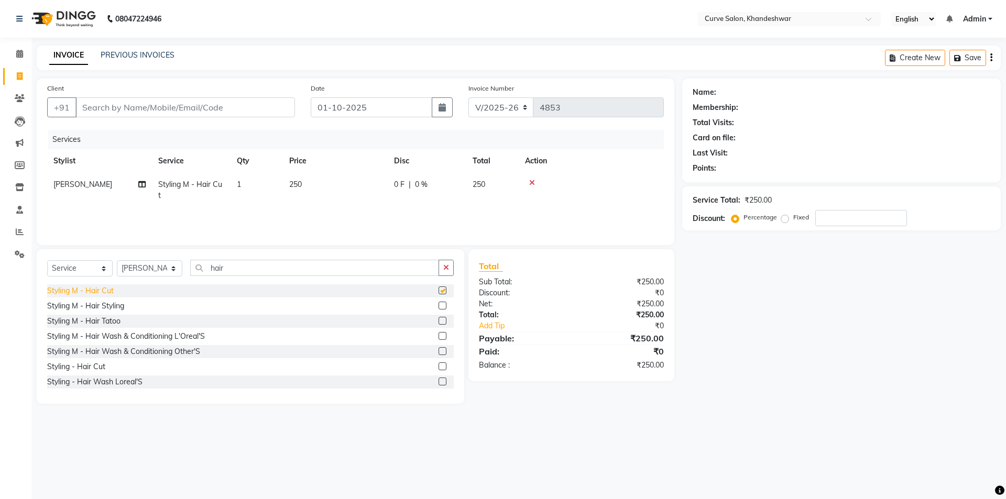
checkbox input "false"
click at [236, 263] on input "hair" at bounding box center [314, 268] width 249 height 16
type input "h"
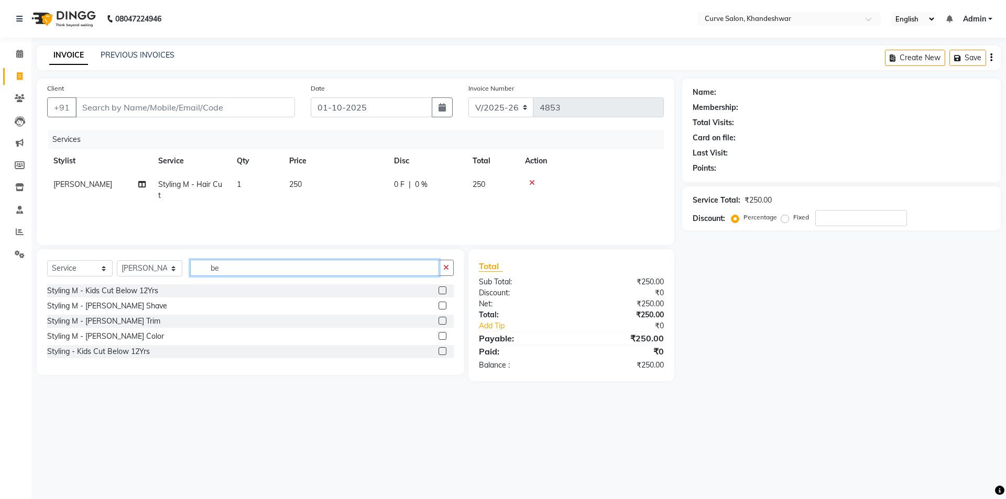
type input "b"
click at [251, 267] on input "text" at bounding box center [322, 268] width 264 height 16
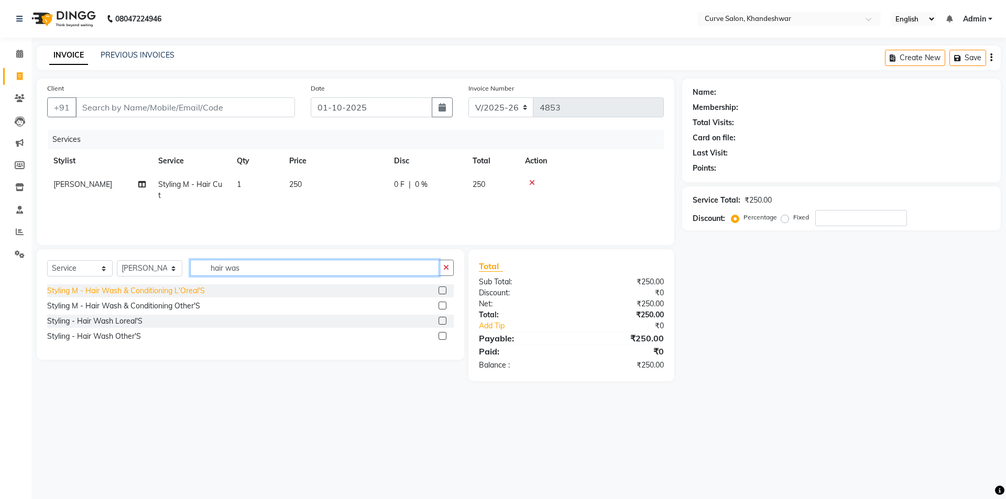
type input "hair was"
click at [110, 293] on div "Styling M - Hair Wash & Conditioning L'Oreal'S" at bounding box center [126, 291] width 158 height 11
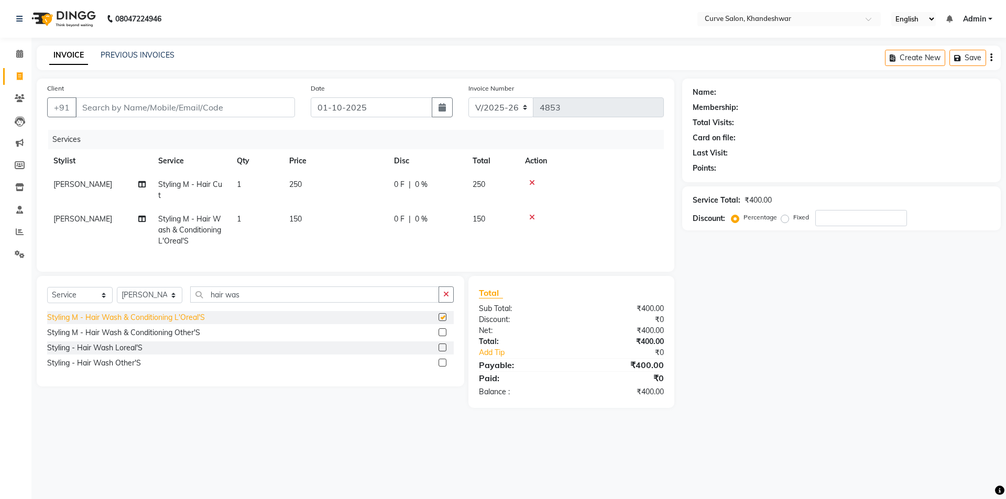
checkbox input "false"
click at [168, 337] on div "Styling M - Hair Wash & Conditioning Other'S" at bounding box center [123, 333] width 153 height 11
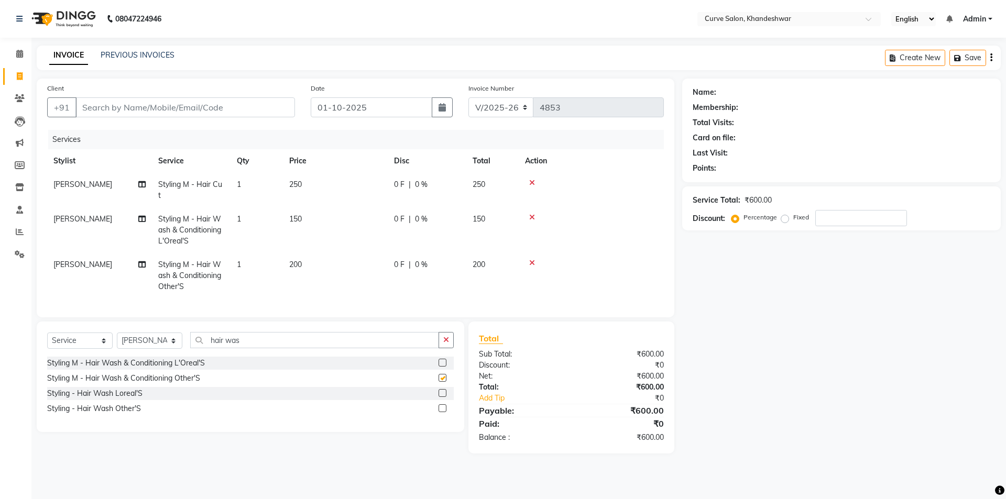
checkbox input "false"
click at [532, 261] on icon at bounding box center [532, 262] width 6 height 7
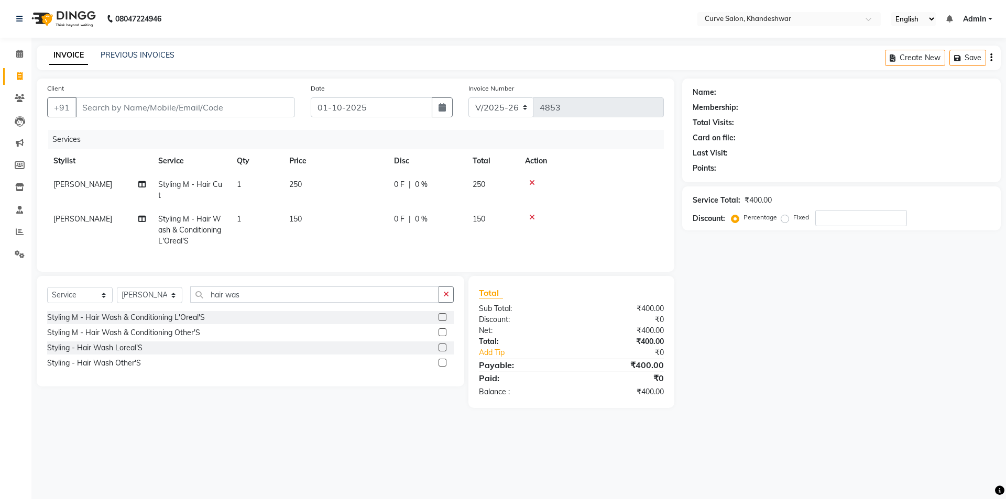
click at [298, 218] on span "150" at bounding box center [295, 218] width 13 height 9
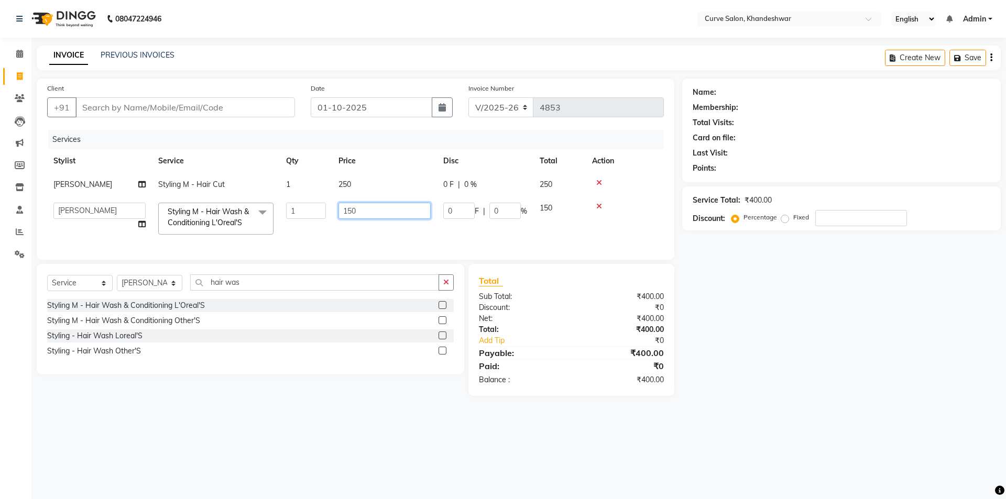
click at [352, 209] on input "150" at bounding box center [385, 211] width 92 height 16
click at [372, 212] on input "150" at bounding box center [385, 211] width 92 height 16
drag, startPoint x: 373, startPoint y: 213, endPoint x: 248, endPoint y: 213, distance: 125.3
click at [248, 213] on tr "Ahmed Kafil Curve Faizan Khan Kunal Gavai Laxmi Bylapudi Nabab Neelam Kamble Pi…" at bounding box center [355, 219] width 617 height 45
click at [373, 214] on input "150" at bounding box center [385, 211] width 92 height 16
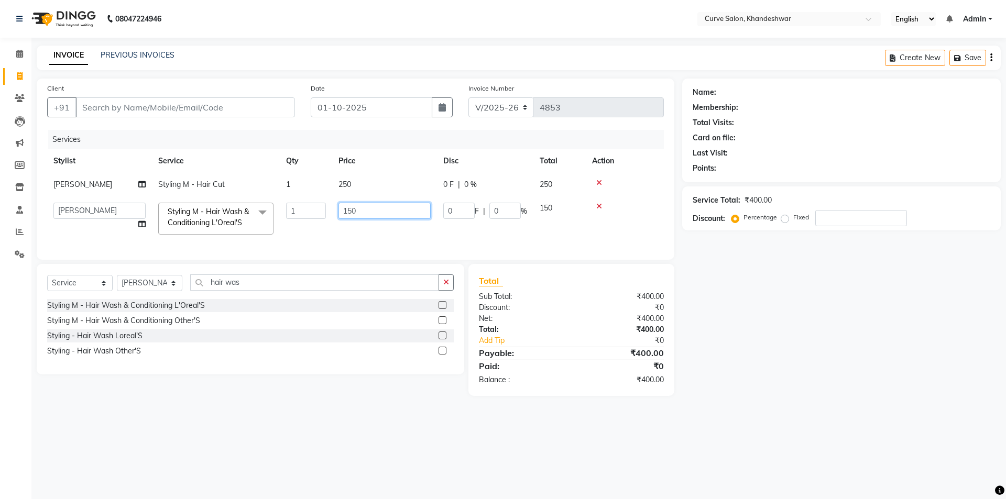
click at [373, 213] on input "150" at bounding box center [385, 211] width 92 height 16
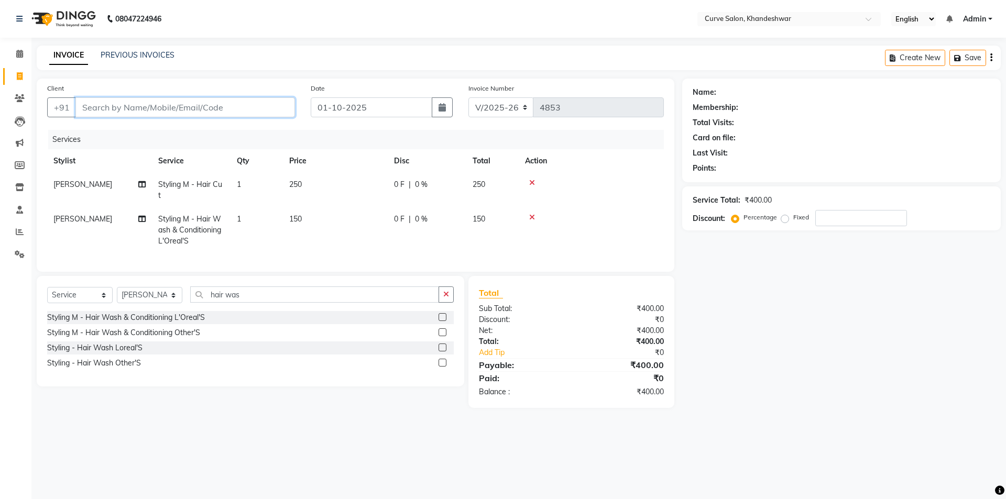
click at [168, 104] on input "Client" at bounding box center [185, 107] width 220 height 20
type input "9"
type input "0"
type input "9"
type input "8108268684"
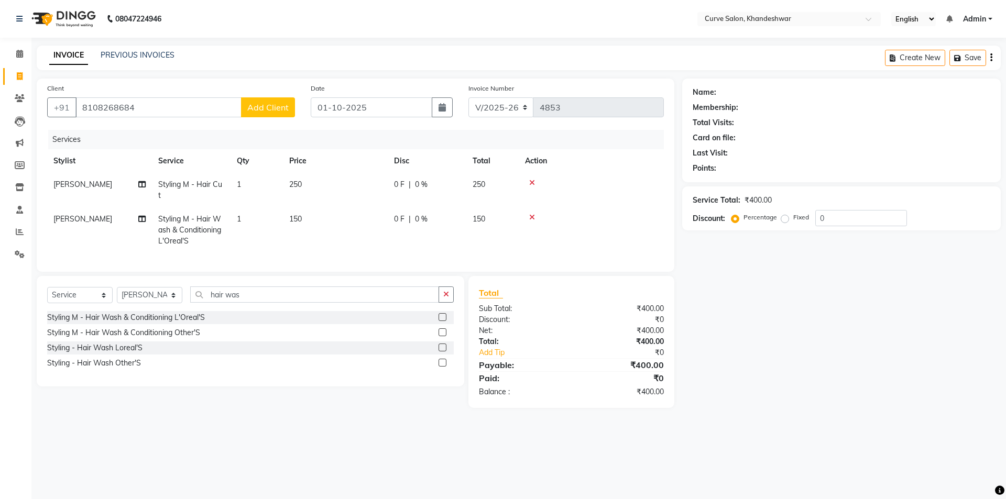
click at [273, 103] on span "Add Client" at bounding box center [267, 107] width 41 height 10
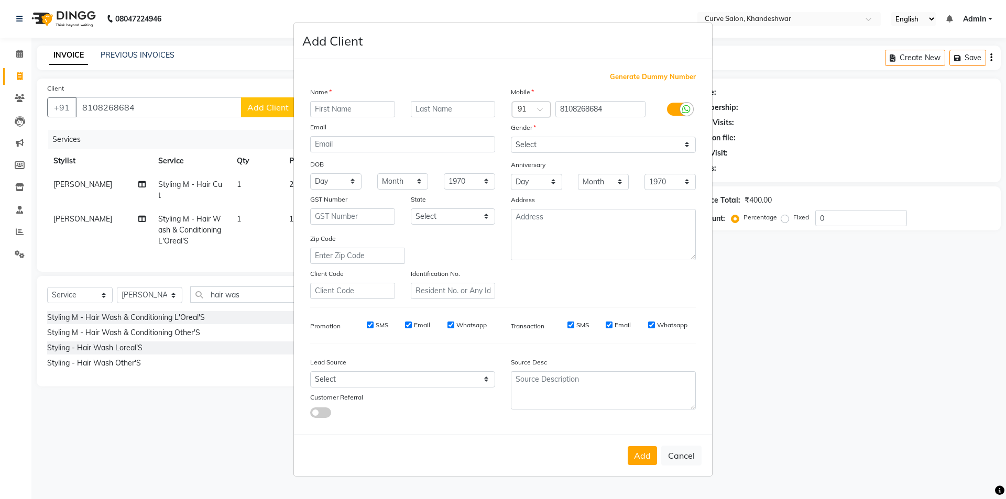
click at [345, 114] on input "text" at bounding box center [352, 109] width 85 height 16
type input "Akshay"
click at [563, 138] on select "Select Male Female Other Prefer Not To Say" at bounding box center [603, 145] width 185 height 16
select select "male"
click at [511, 137] on select "Select Male Female Other Prefer Not To Say" at bounding box center [603, 145] width 185 height 16
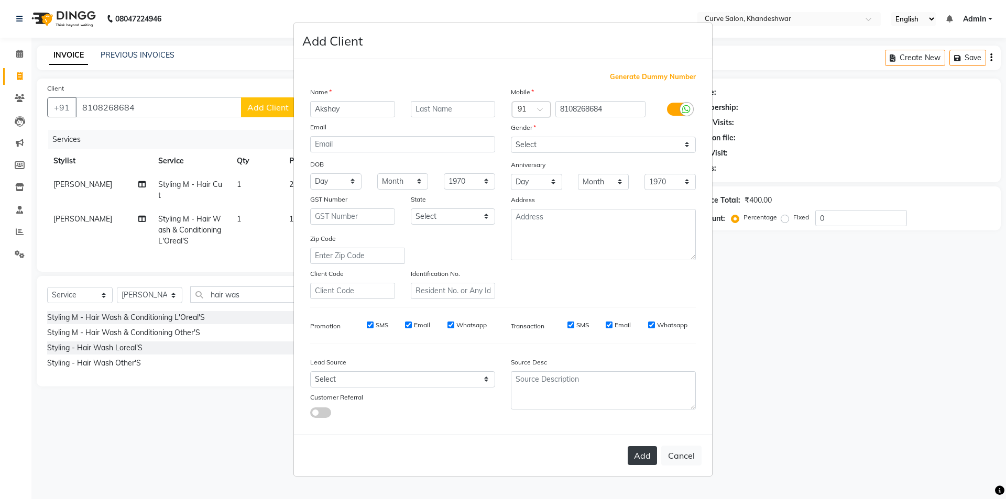
click at [644, 461] on button "Add" at bounding box center [642, 455] width 29 height 19
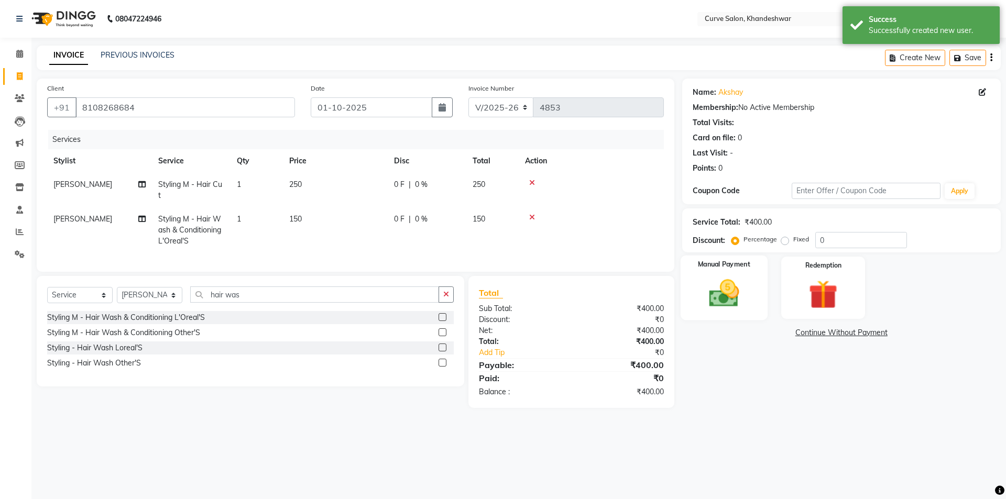
click at [726, 282] on img at bounding box center [724, 293] width 49 height 35
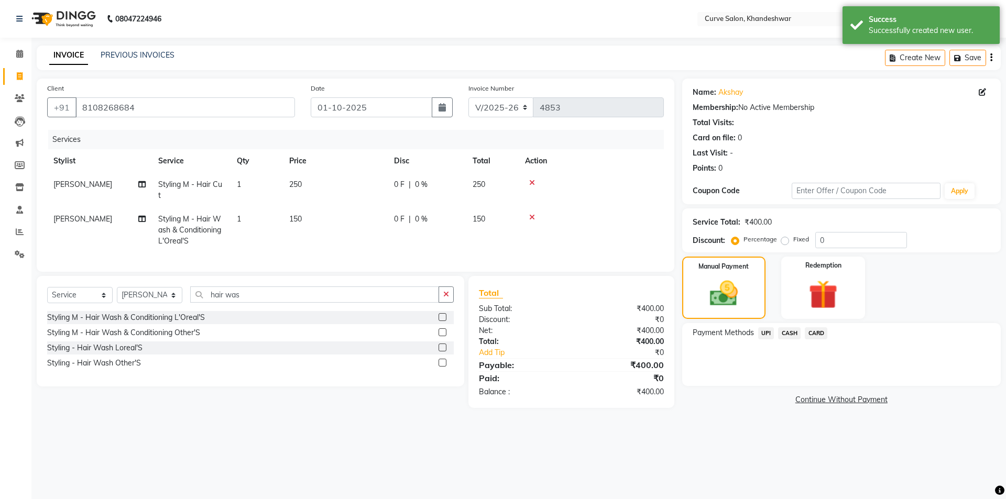
click at [767, 331] on span "UPI" at bounding box center [766, 334] width 16 height 12
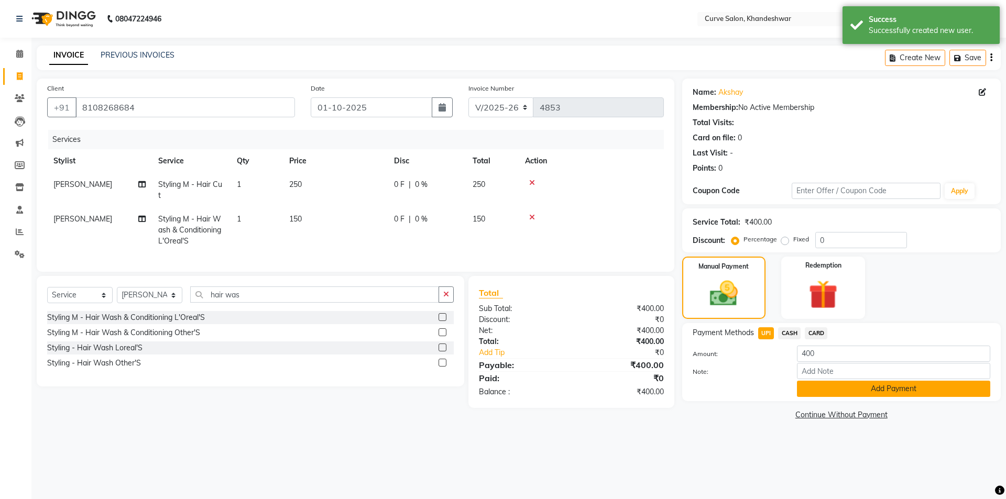
click at [858, 386] on button "Add Payment" at bounding box center [893, 389] width 193 height 16
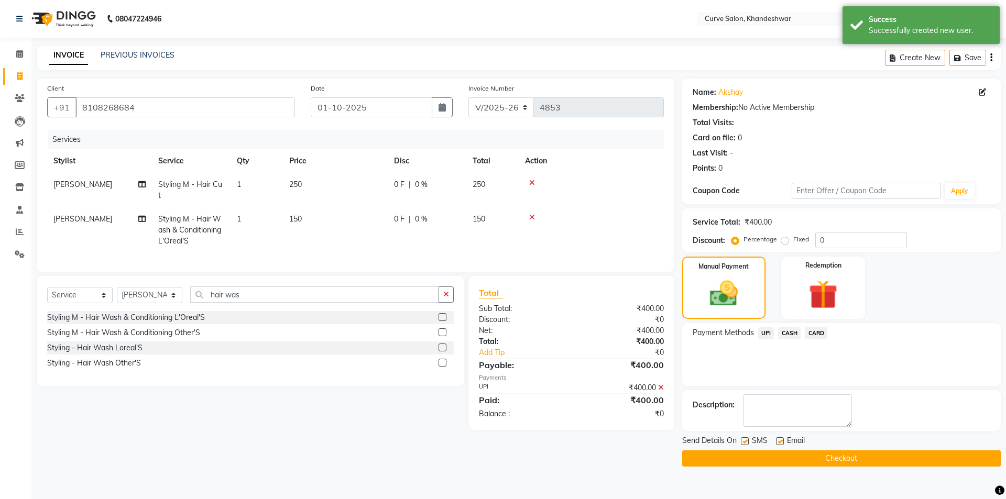
click at [890, 460] on button "Checkout" at bounding box center [841, 459] width 319 height 16
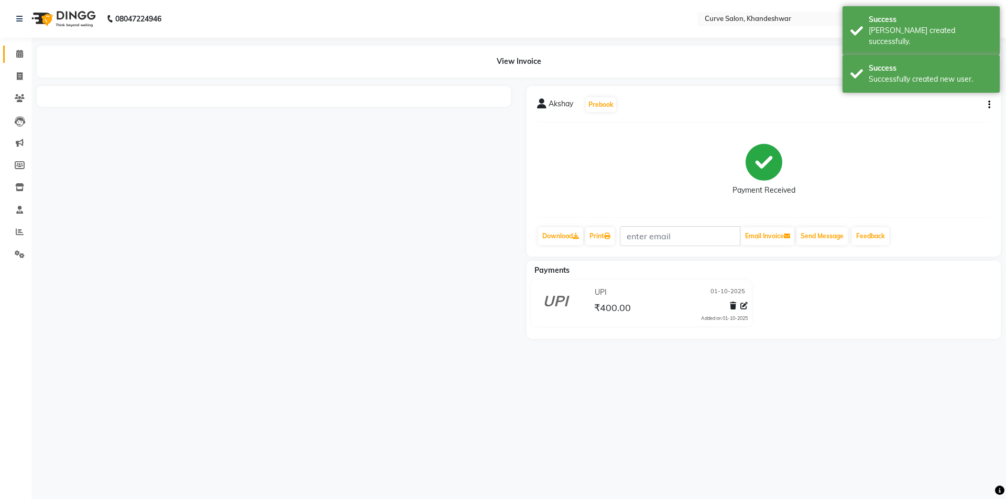
click at [17, 51] on icon at bounding box center [19, 54] width 7 height 8
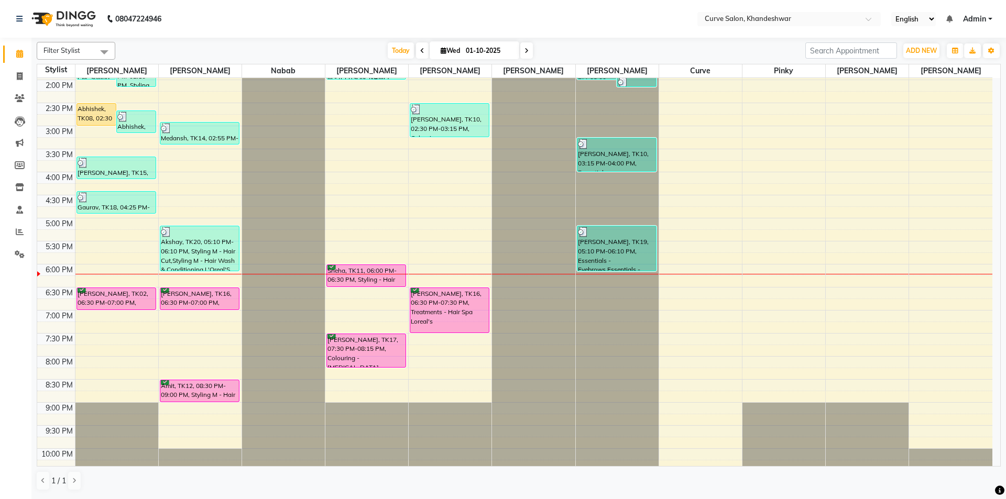
scroll to position [257, 0]
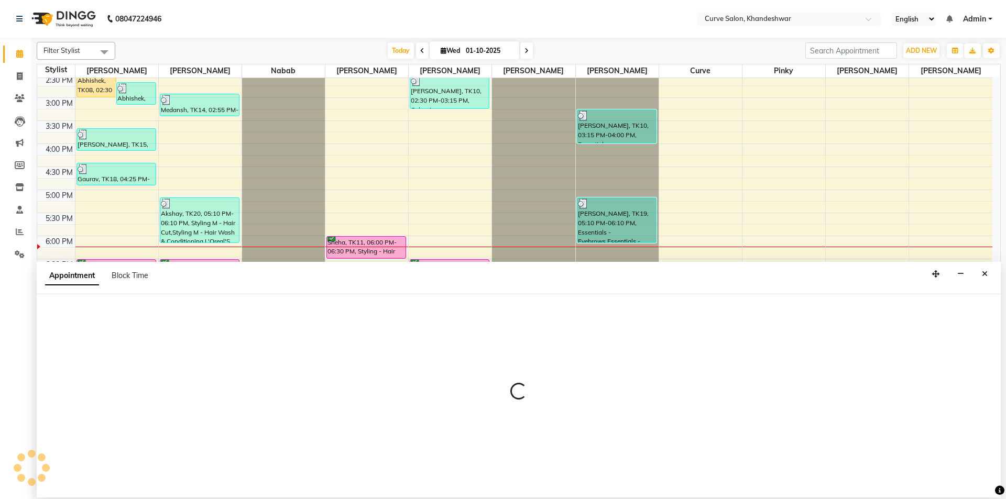
select select "25109"
select select "tentative"
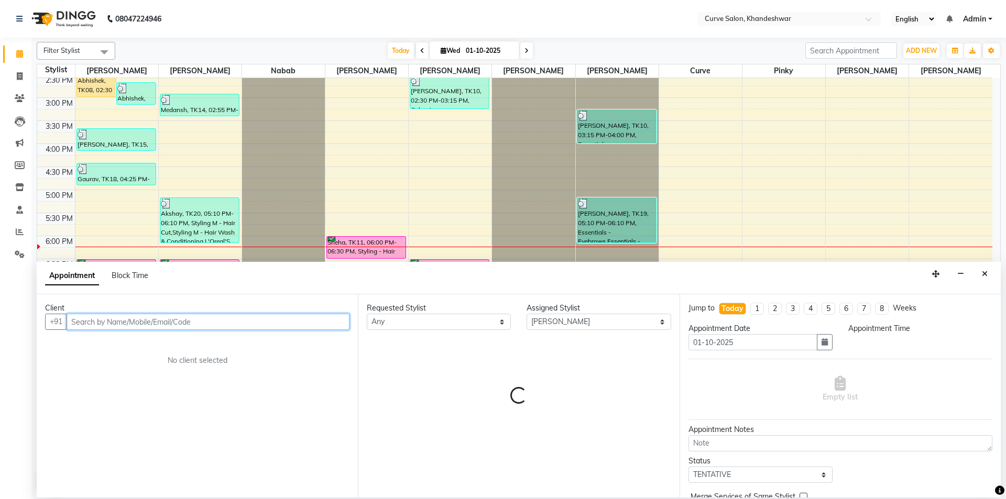
select select "1140"
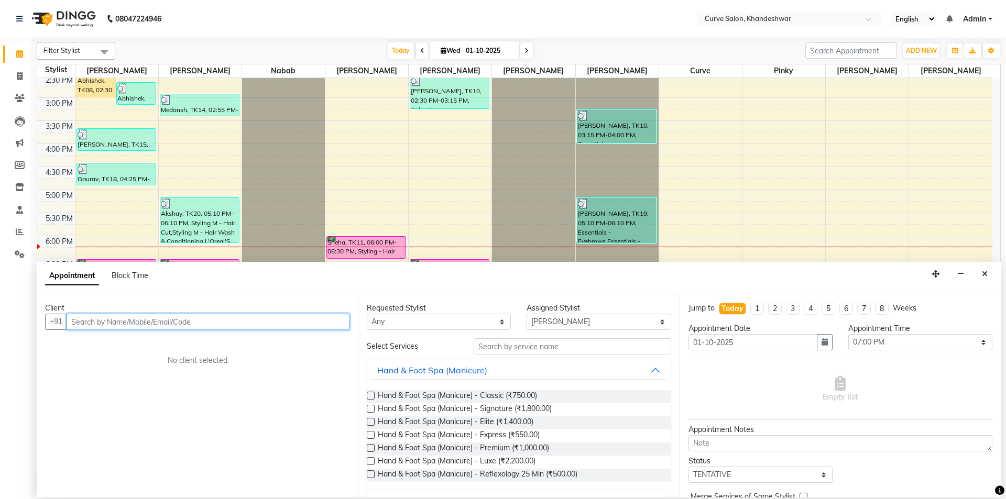
click at [92, 325] on input "text" at bounding box center [208, 322] width 283 height 16
click at [354, 192] on div "9:00 AM 9:30 AM 10:00 AM 10:30 AM 11:00 AM 11:30 AM 12:00 PM 12:30 PM 1:00 PM 1…" at bounding box center [514, 143] width 955 height 645
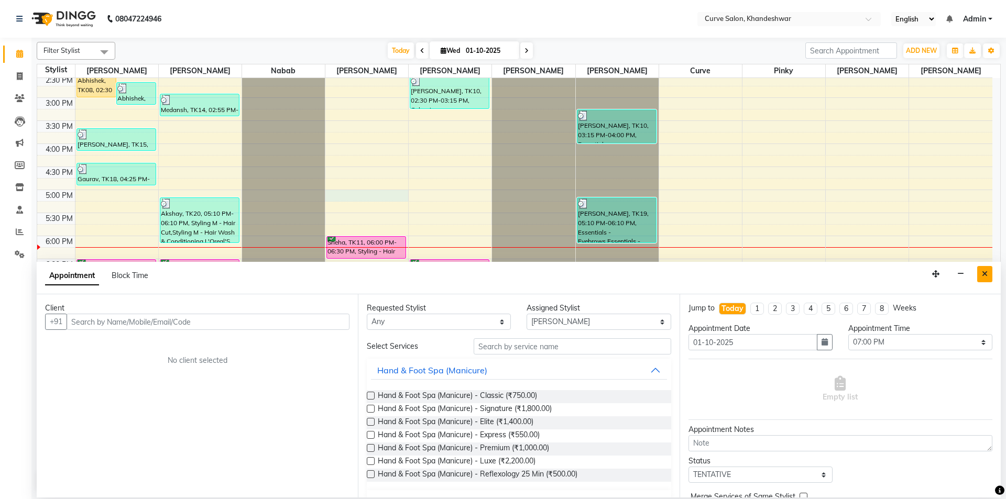
click at [988, 274] on button "Close" at bounding box center [984, 274] width 15 height 16
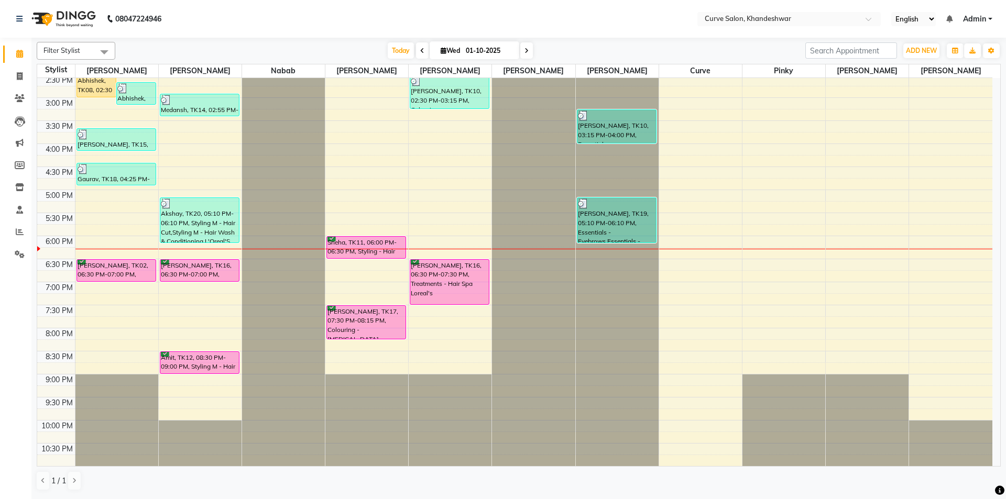
click at [504, 48] on input "01-10-2025" at bounding box center [489, 51] width 52 height 16
select select "10"
select select "2025"
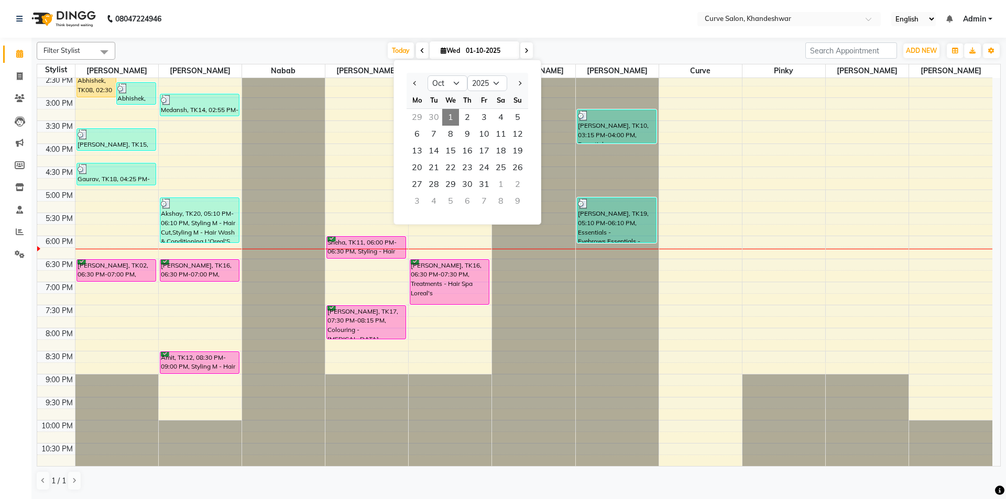
click at [528, 49] on span at bounding box center [526, 50] width 13 height 16
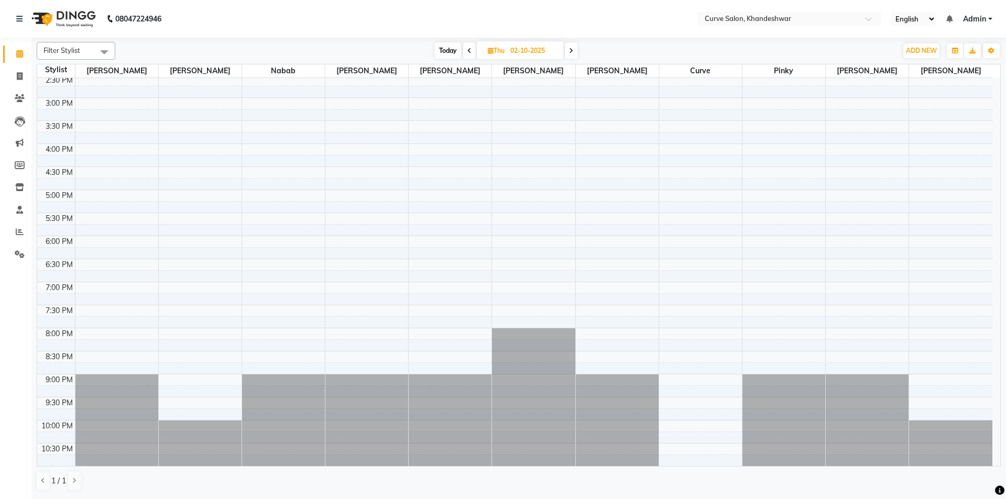
scroll to position [0, 0]
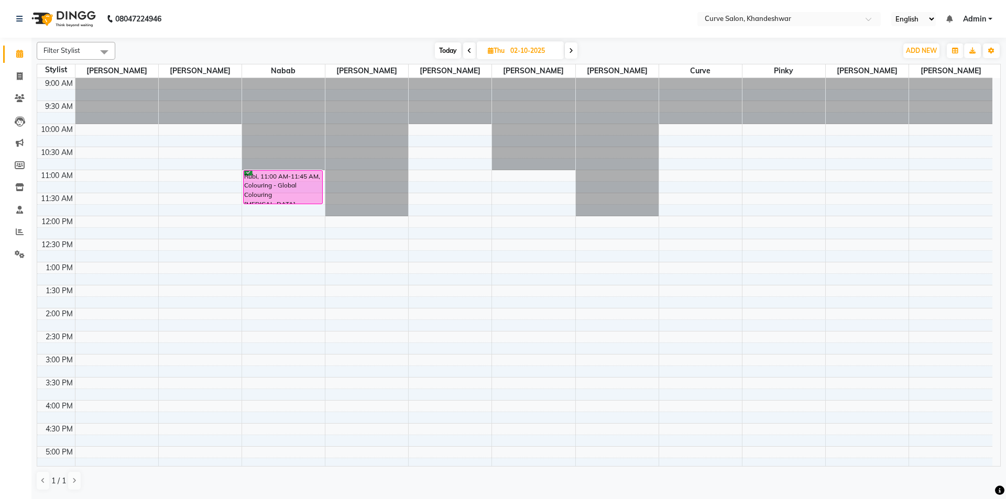
click at [448, 56] on span "Today" at bounding box center [448, 50] width 26 height 16
type input "01-10-2025"
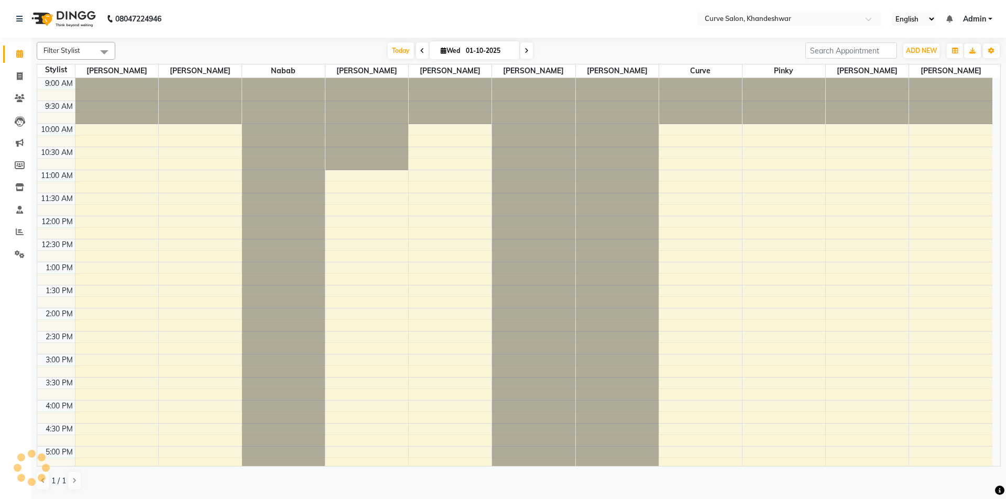
scroll to position [257, 0]
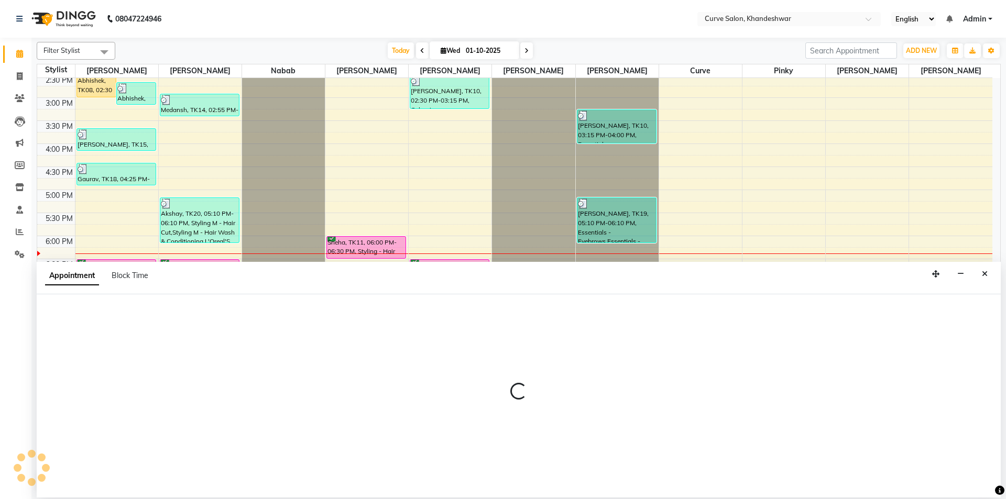
select select "25109"
select select "tentative"
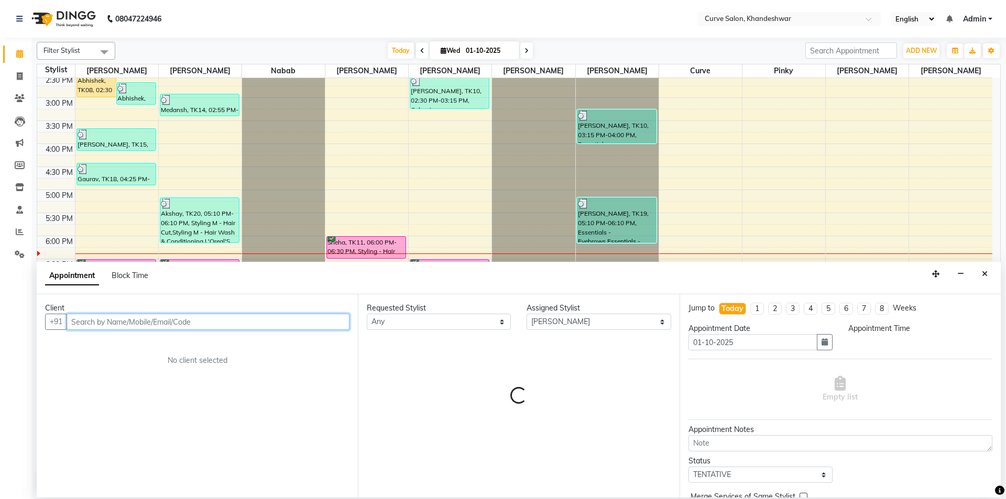
select select "1140"
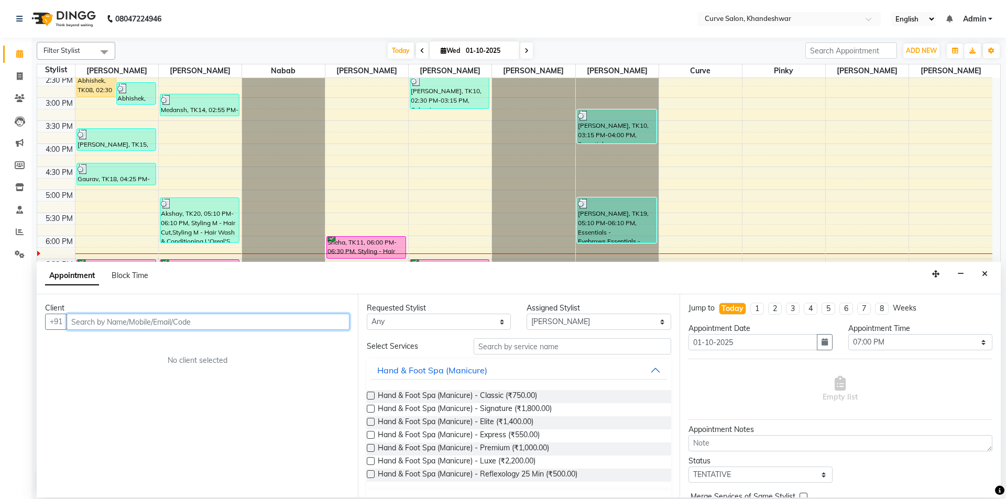
click at [127, 325] on input "text" at bounding box center [208, 322] width 283 height 16
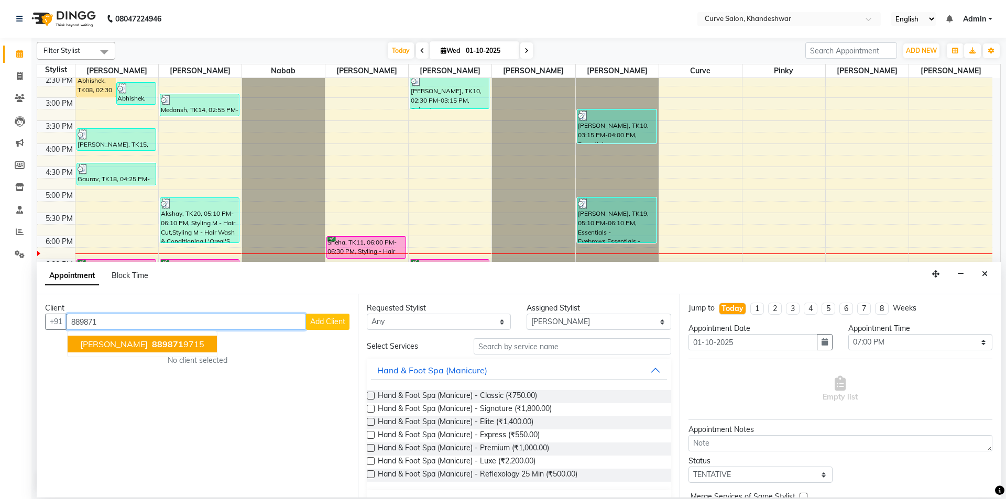
click at [152, 341] on span "889871" at bounding box center [167, 344] width 31 height 10
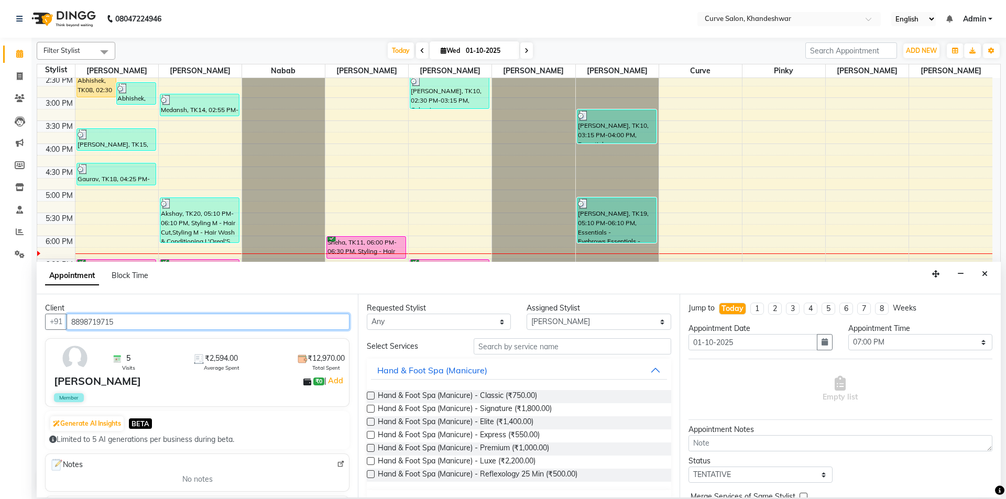
type input "8898719715"
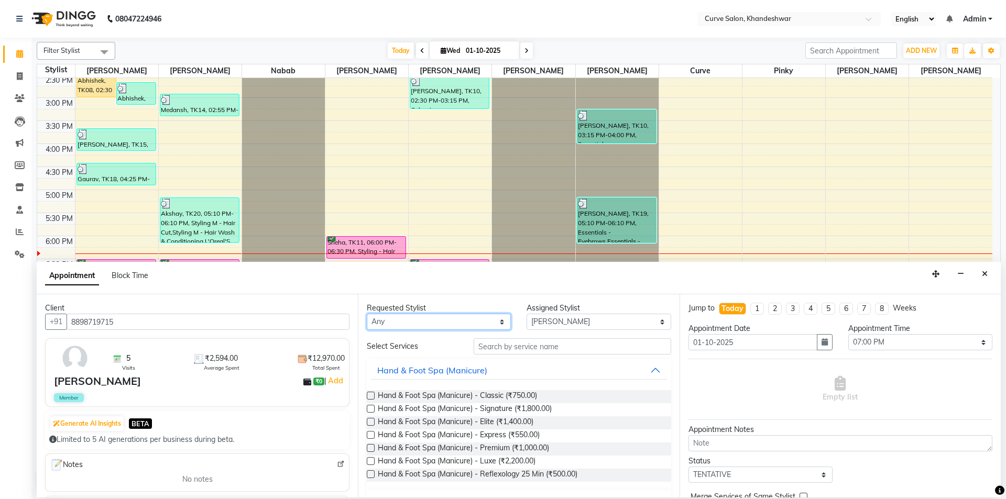
click at [465, 319] on select "Any Ahmed Kafil Curve Faizan Khan Laxmi Bylapudi Nabab Neelam Kamble Pinky Raju…" at bounding box center [439, 322] width 144 height 16
select select "25109"
click at [367, 314] on select "Any Ahmed Kafil Curve Faizan Khan Laxmi Bylapudi Nabab Neelam Kamble Pinky Raju…" at bounding box center [439, 322] width 144 height 16
click at [569, 351] on input "text" at bounding box center [573, 347] width 198 height 16
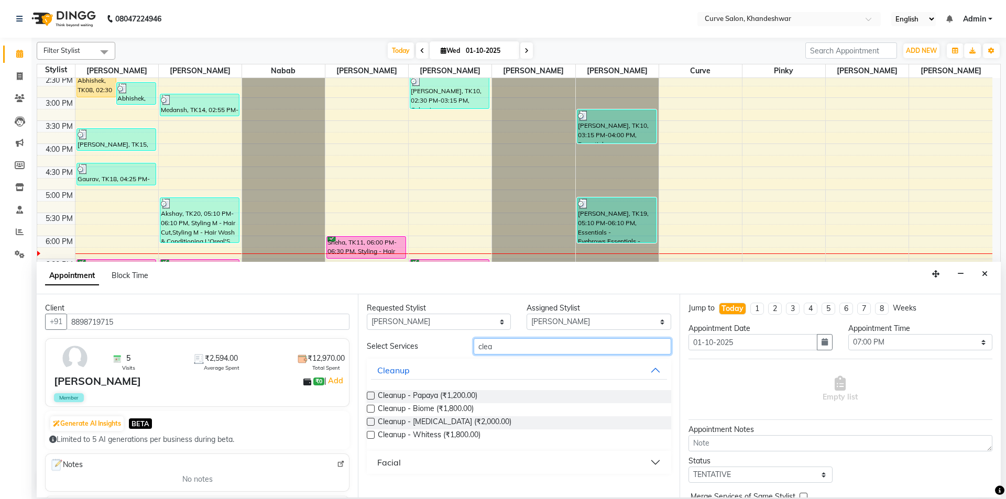
type input "clea"
click at [371, 392] on label at bounding box center [371, 396] width 8 height 8
click at [371, 394] on input "checkbox" at bounding box center [370, 397] width 7 height 7
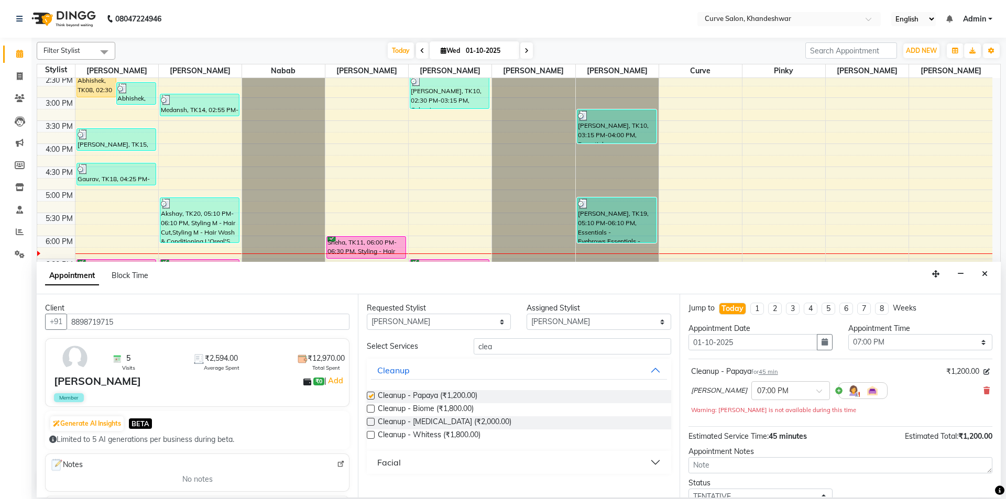
checkbox input "false"
click at [530, 346] on input "clea" at bounding box center [573, 347] width 198 height 16
type input "c"
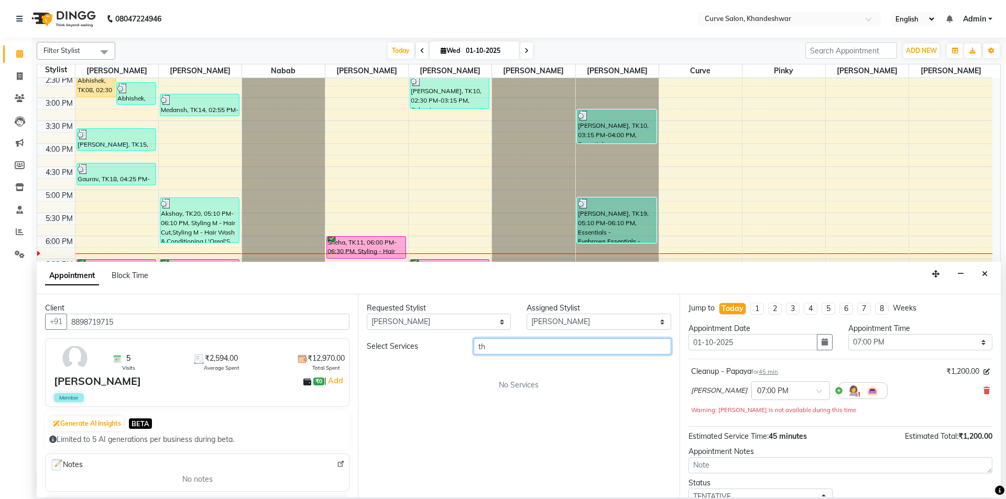
type input "t"
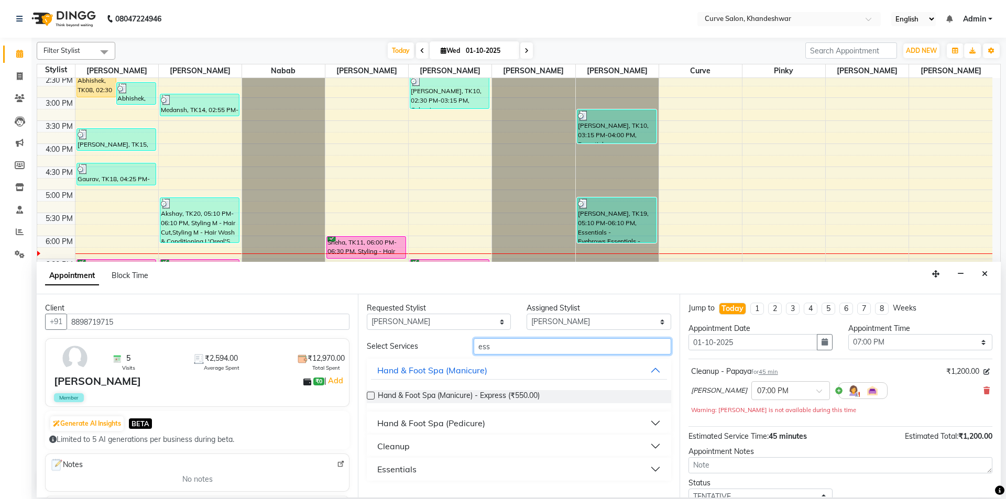
type input "ess"
click at [393, 467] on div "Essentials" at bounding box center [396, 469] width 39 height 13
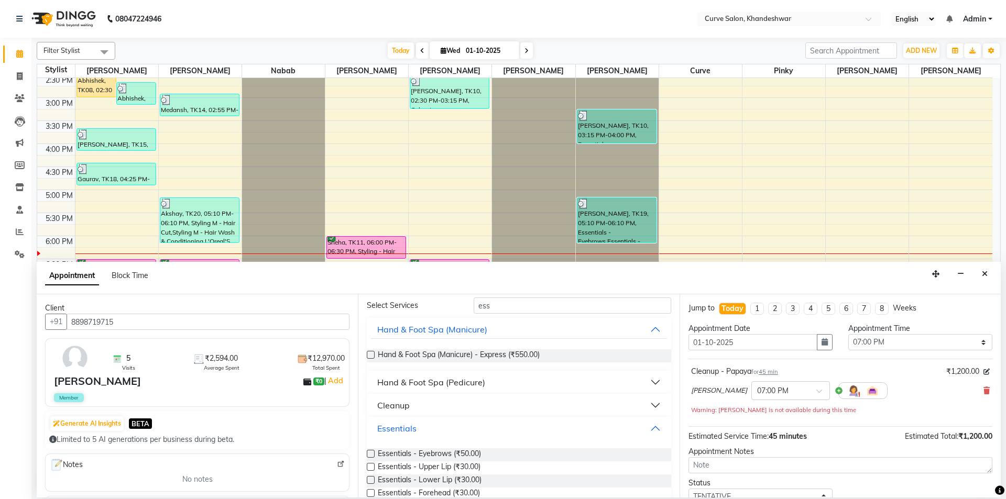
scroll to position [100, 0]
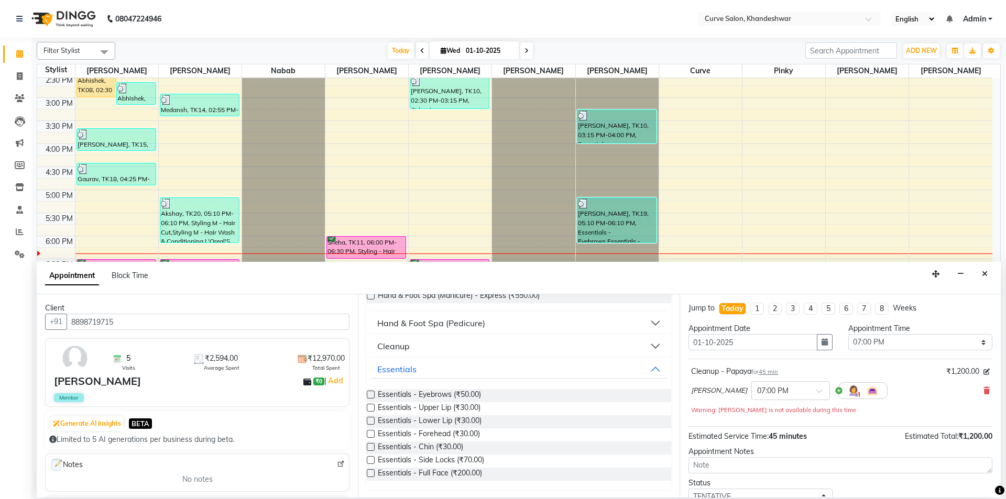
click at [369, 394] on label at bounding box center [371, 395] width 8 height 8
click at [369, 394] on input "checkbox" at bounding box center [370, 396] width 7 height 7
checkbox input "false"
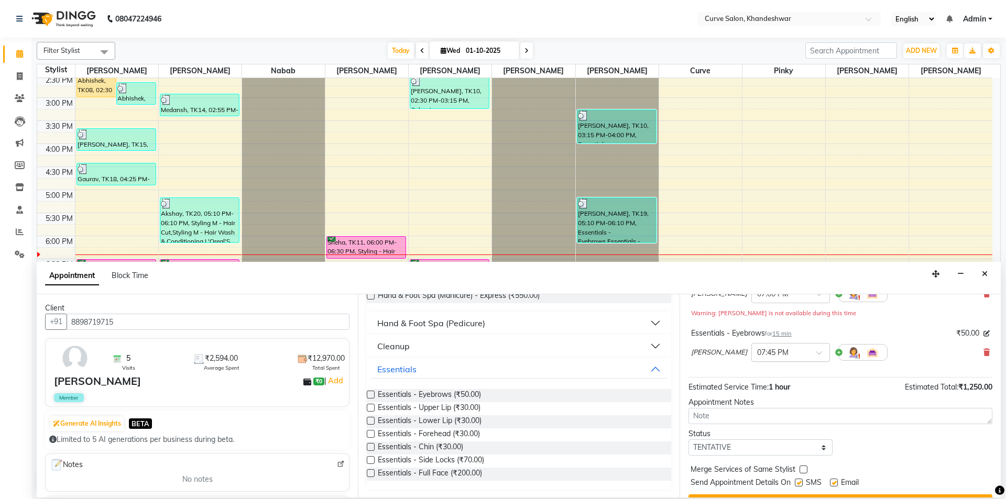
scroll to position [121, 0]
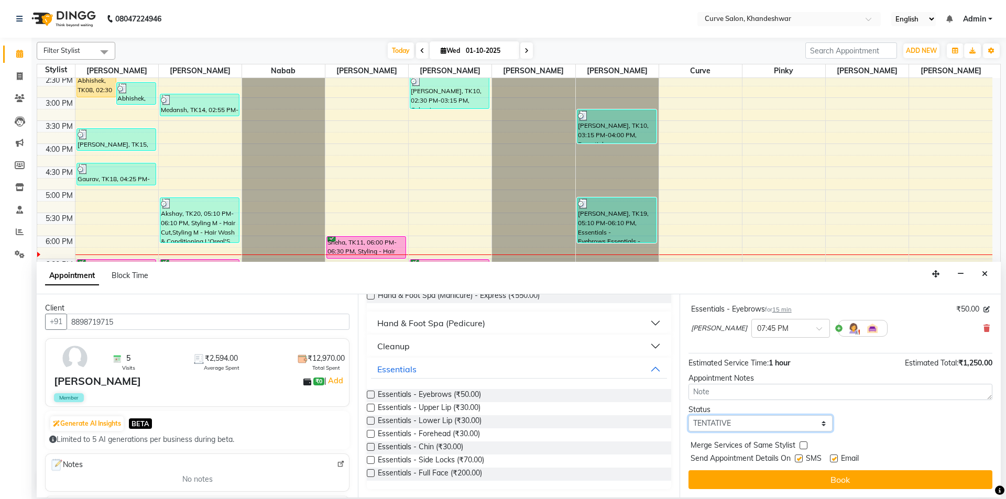
click at [806, 420] on select "Select TENTATIVE CONFIRM CHECK-IN UPCOMING" at bounding box center [761, 424] width 144 height 16
select select "confirm booking"
click at [689, 416] on select "Select TENTATIVE CONFIRM CHECK-IN UPCOMING" at bounding box center [761, 424] width 144 height 16
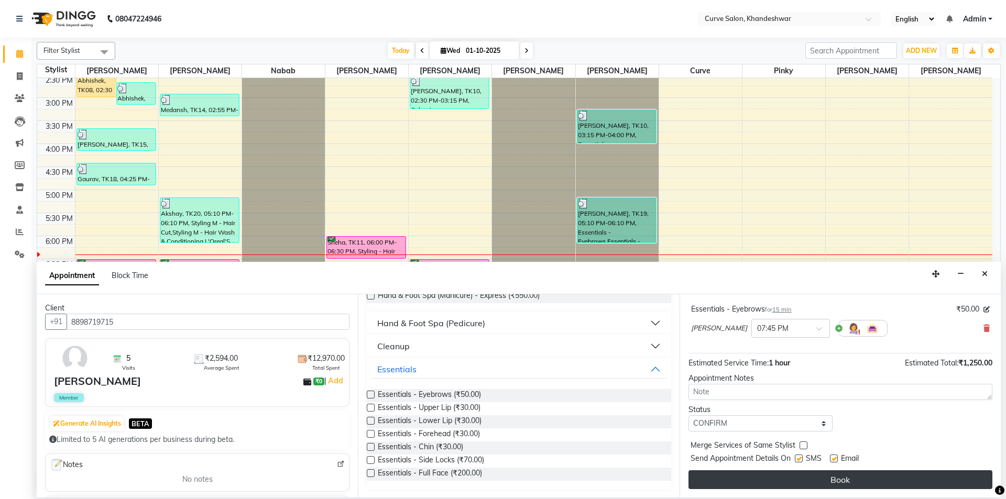
click at [834, 482] on button "Book" at bounding box center [841, 480] width 304 height 19
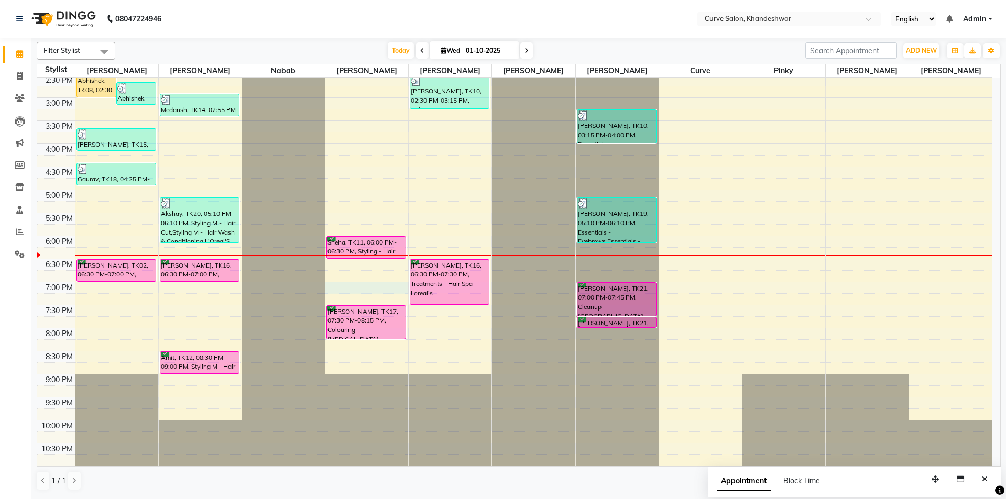
click at [339, 286] on div "9:00 AM 9:30 AM 10:00 AM 10:30 AM 11:00 AM 11:30 AM 12:00 PM 12:30 PM 1:00 PM 1…" at bounding box center [514, 143] width 955 height 645
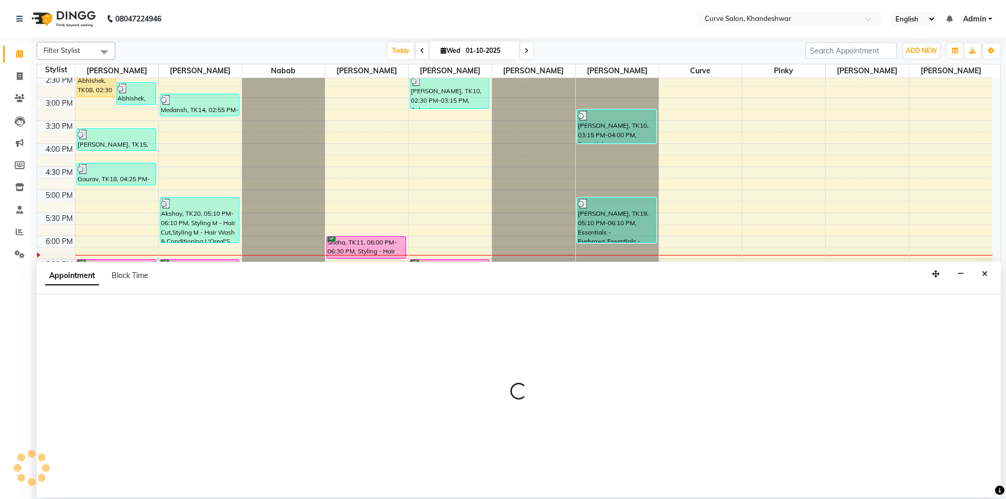
select select "25106"
select select "1140"
select select "tentative"
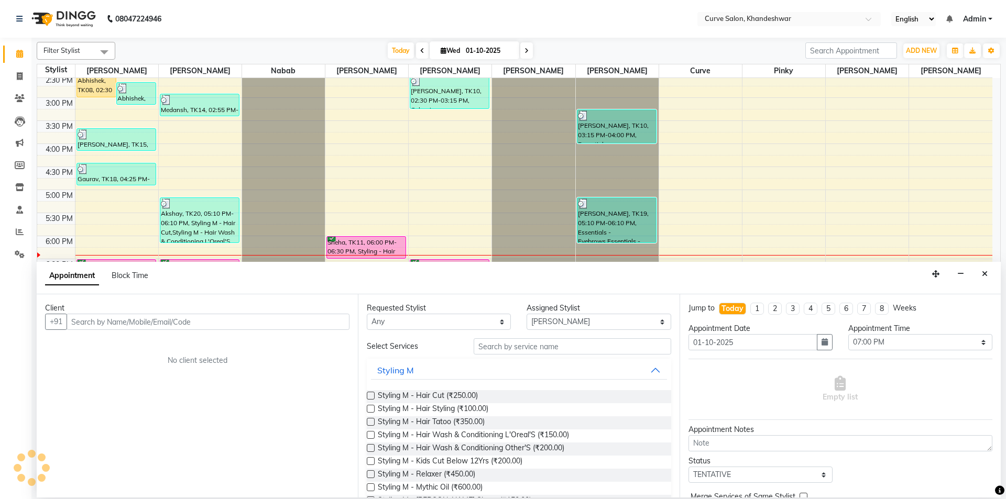
click at [162, 323] on input "text" at bounding box center [208, 322] width 283 height 16
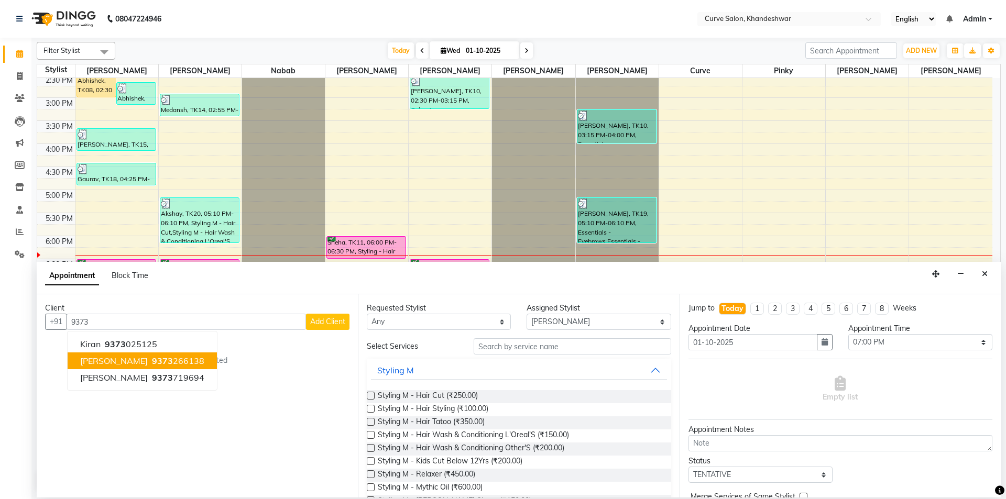
click at [155, 364] on span "9373" at bounding box center [162, 361] width 21 height 10
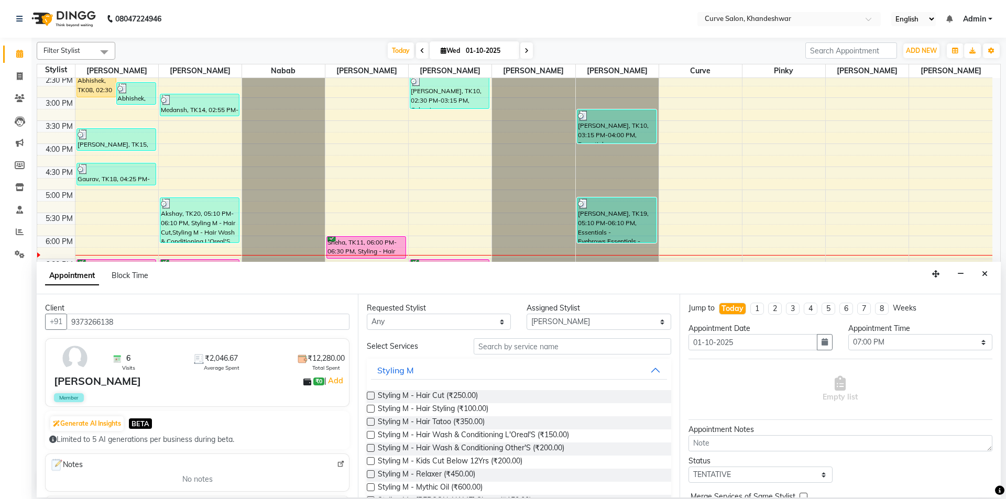
type input "9373266138"
click at [470, 319] on select "Any Ahmed Kafil Curve Faizan Khan Laxmi Bylapudi Nabab Neelam Kamble Pinky Raju…" at bounding box center [439, 322] width 144 height 16
select select "25106"
click at [367, 314] on select "Any Ahmed Kafil Curve Faizan Khan Laxmi Bylapudi Nabab Neelam Kamble Pinky Raju…" at bounding box center [439, 322] width 144 height 16
click at [532, 343] on input "text" at bounding box center [573, 347] width 198 height 16
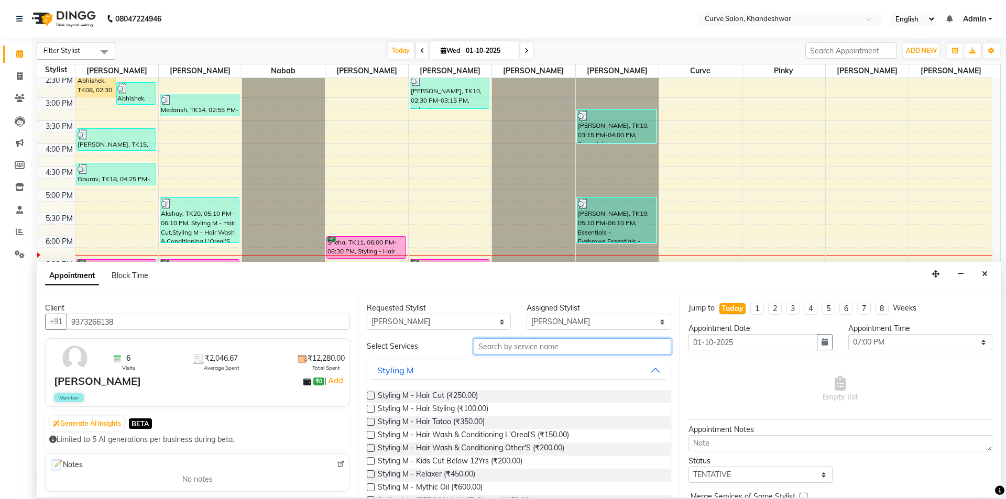
click at [122, 227] on div "9:00 AM 9:30 AM 10:00 AM 10:30 AM 11:00 AM 11:30 AM 12:00 PM 12:30 PM 1:00 PM 1…" at bounding box center [514, 143] width 955 height 645
click at [398, 394] on span "Styling M - Hair Cut (₹250.00)" at bounding box center [428, 396] width 100 height 13
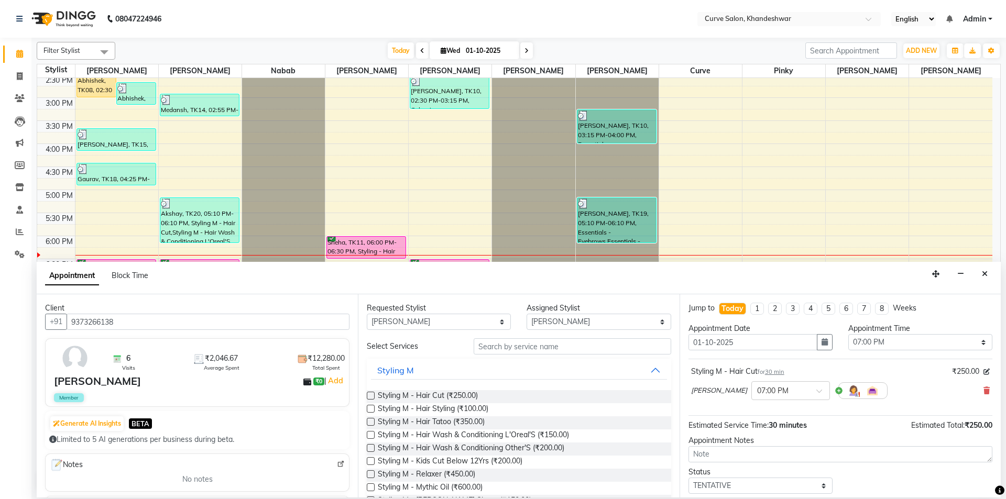
click at [371, 396] on label at bounding box center [371, 396] width 8 height 8
click at [371, 396] on input "checkbox" at bounding box center [370, 397] width 7 height 7
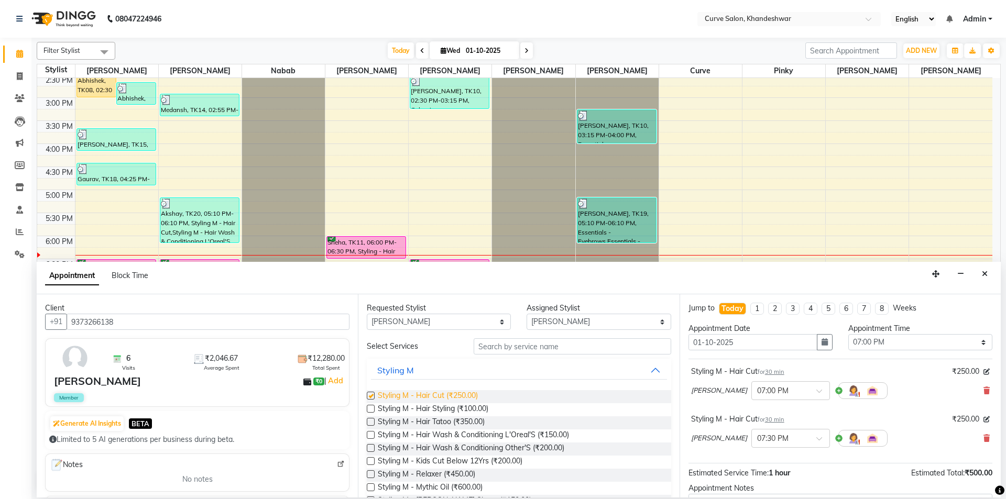
checkbox input "false"
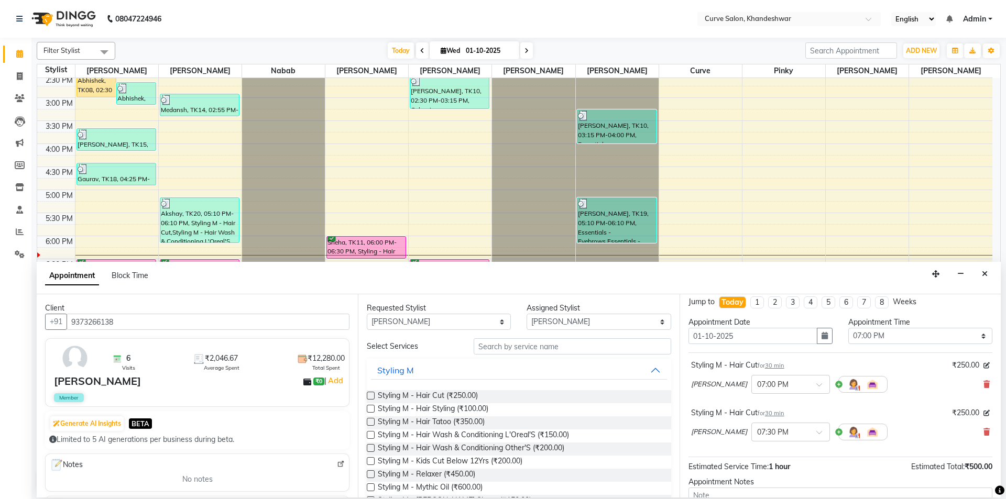
scroll to position [5, 0]
click at [984, 433] on icon at bounding box center [987, 433] width 6 height 7
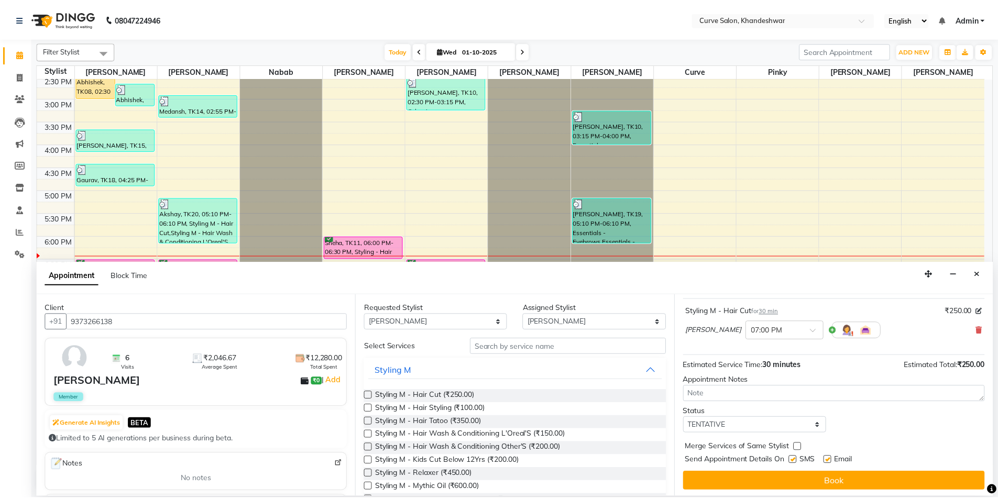
scroll to position [62, 0]
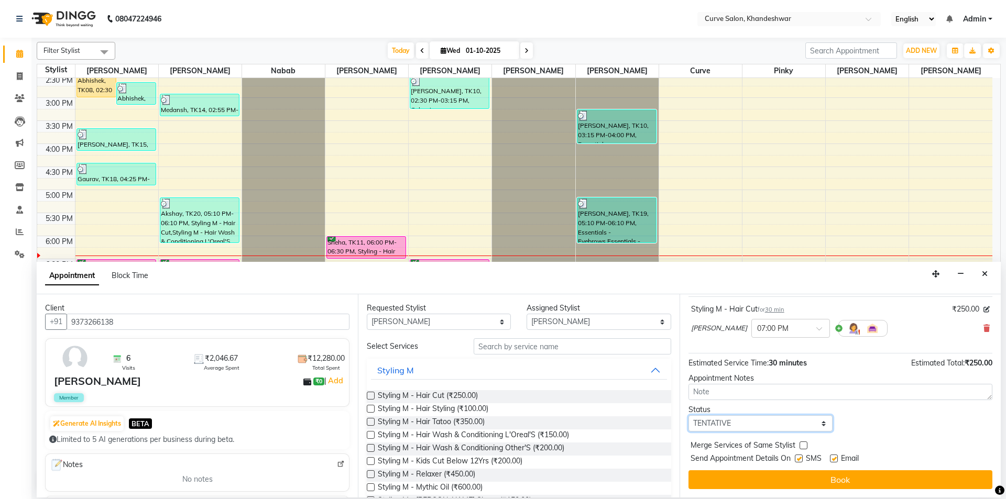
click at [776, 420] on select "Select TENTATIVE CONFIRM CHECK-IN UPCOMING" at bounding box center [761, 424] width 144 height 16
select select "confirm booking"
click at [689, 416] on select "Select TENTATIVE CONFIRM CHECK-IN UPCOMING" at bounding box center [761, 424] width 144 height 16
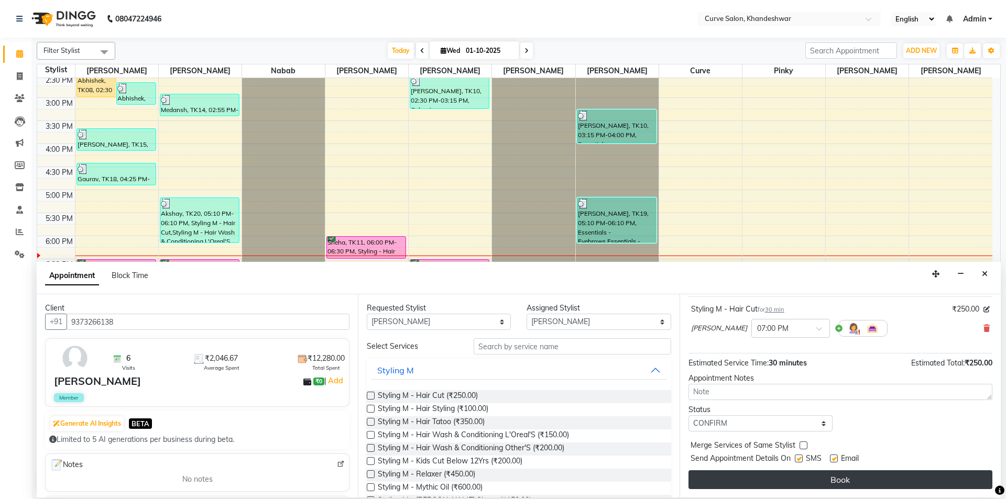
click at [843, 478] on button "Book" at bounding box center [841, 480] width 304 height 19
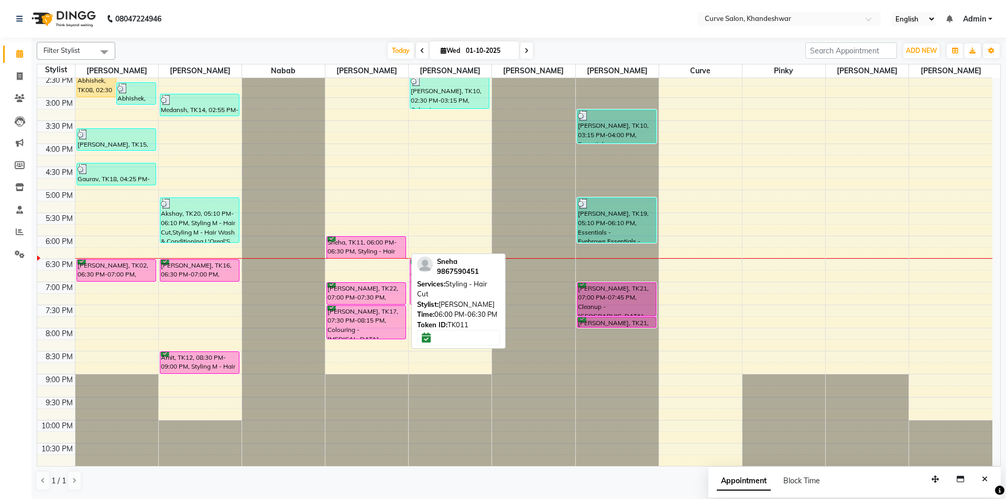
click at [374, 244] on div "Sneha, TK11, 06:00 PM-06:30 PM, Styling - Hair Cut" at bounding box center [366, 247] width 79 height 21
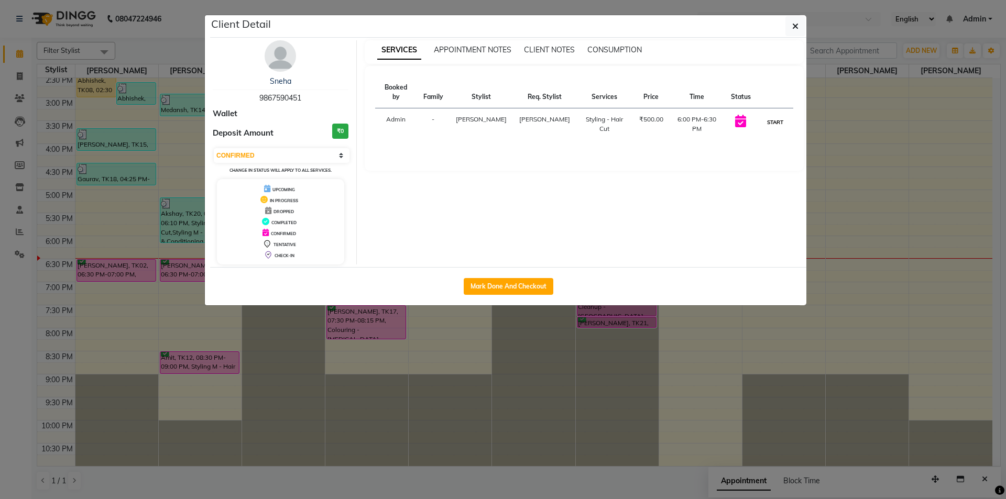
click at [771, 121] on button "START" at bounding box center [775, 122] width 21 height 13
select select "1"
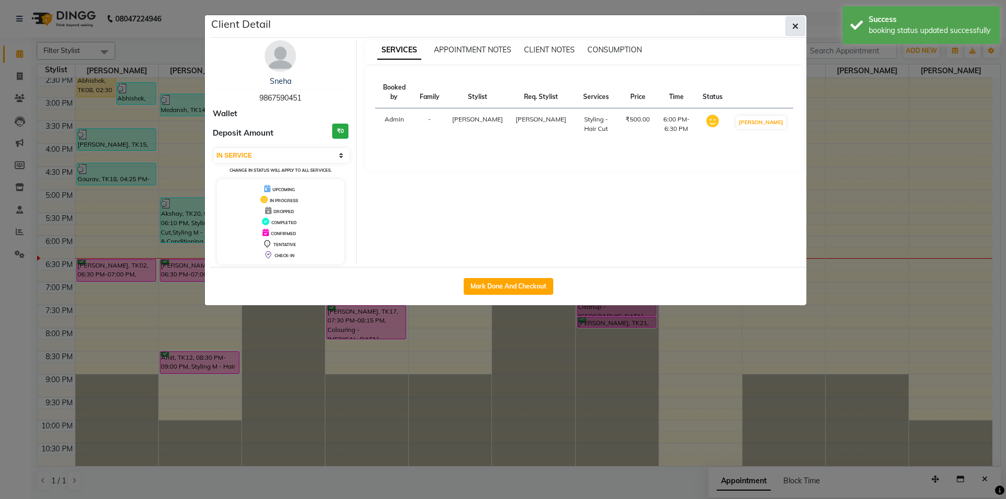
click at [794, 25] on icon "button" at bounding box center [795, 26] width 6 height 8
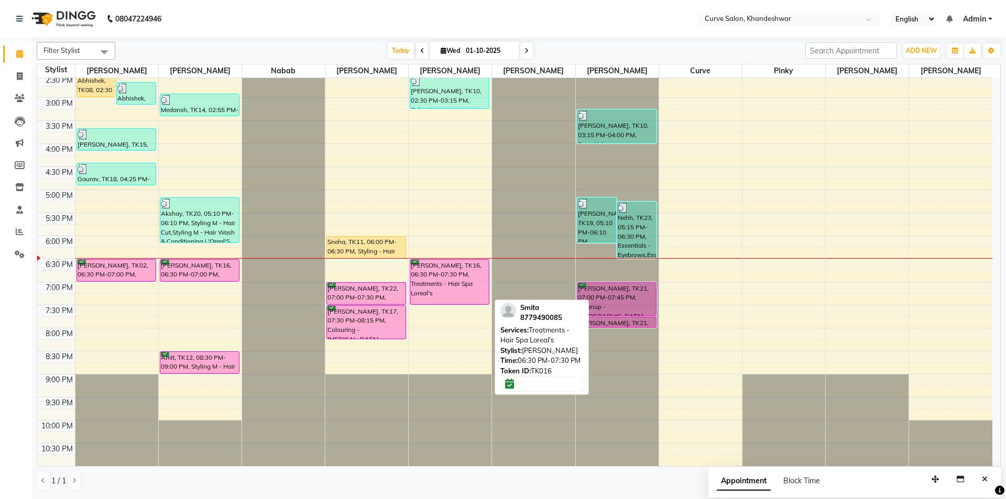
click at [470, 274] on div "[PERSON_NAME], TK16, 06:30 PM-07:30 PM, Treatments - Hair Spa Loreal's" at bounding box center [449, 282] width 79 height 45
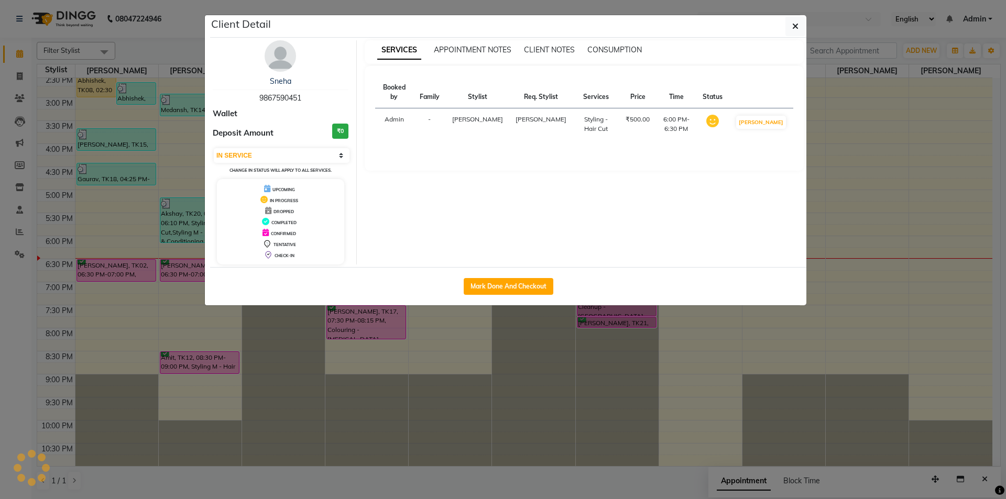
select select "6"
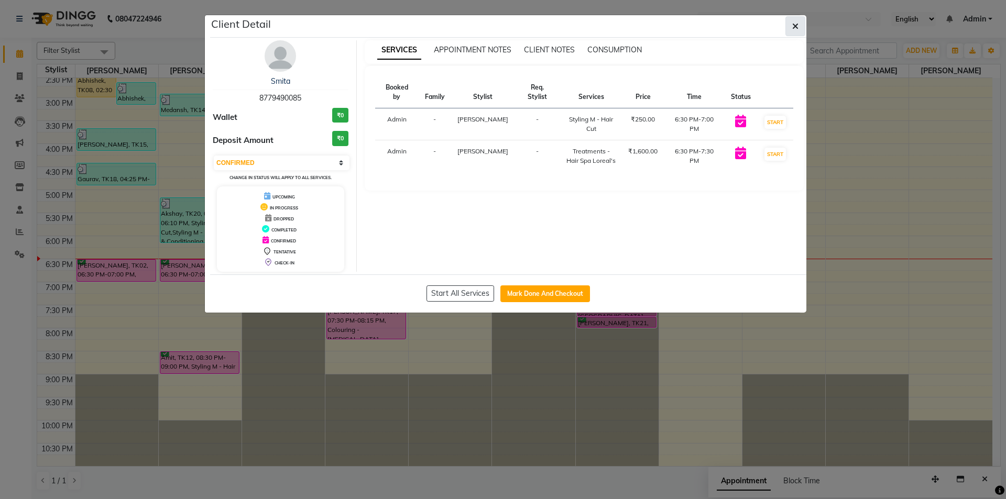
click at [798, 27] on icon "button" at bounding box center [795, 26] width 6 height 8
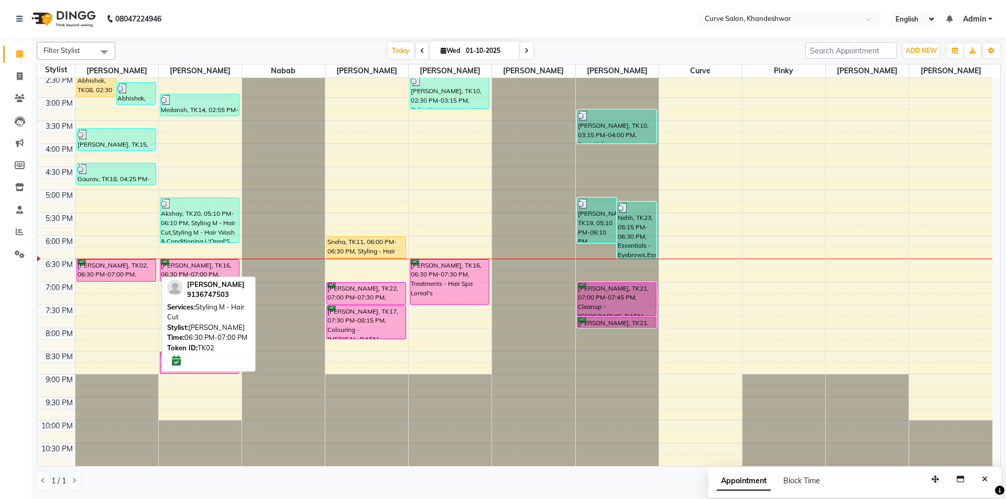
click at [135, 268] on div "[PERSON_NAME], TK02, 06:30 PM-07:00 PM, Styling M - Hair Cut" at bounding box center [116, 270] width 79 height 21
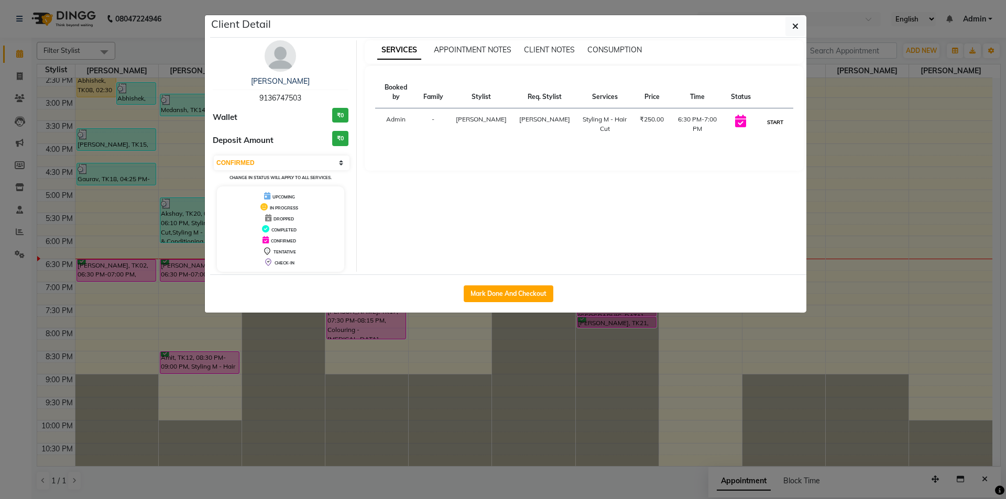
click at [774, 116] on button "START" at bounding box center [775, 122] width 21 height 13
select select "1"
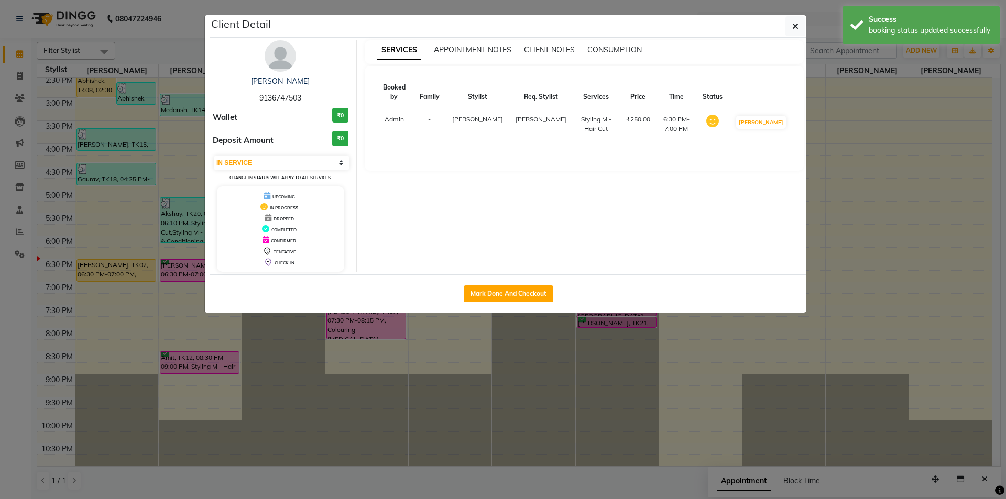
click at [455, 398] on ngb-modal-window "Client Detail Aryan Mhatre 9136747503 Wallet ₹0 Deposit Amount ₹0 Select IN SER…" at bounding box center [503, 249] width 1006 height 499
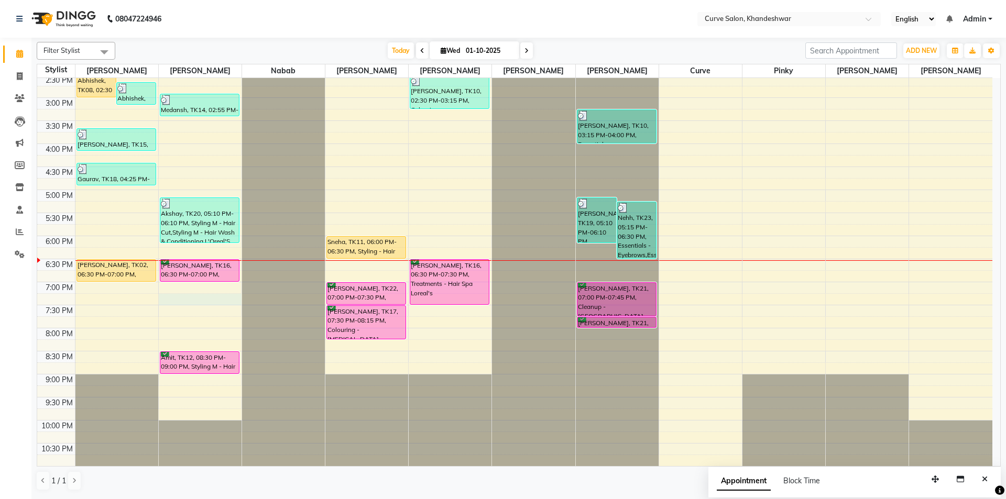
click at [172, 297] on div "9:00 AM 9:30 AM 10:00 AM 10:30 AM 11:00 AM 11:30 AM 12:00 PM 12:30 PM 1:00 PM 1…" at bounding box center [514, 143] width 955 height 645
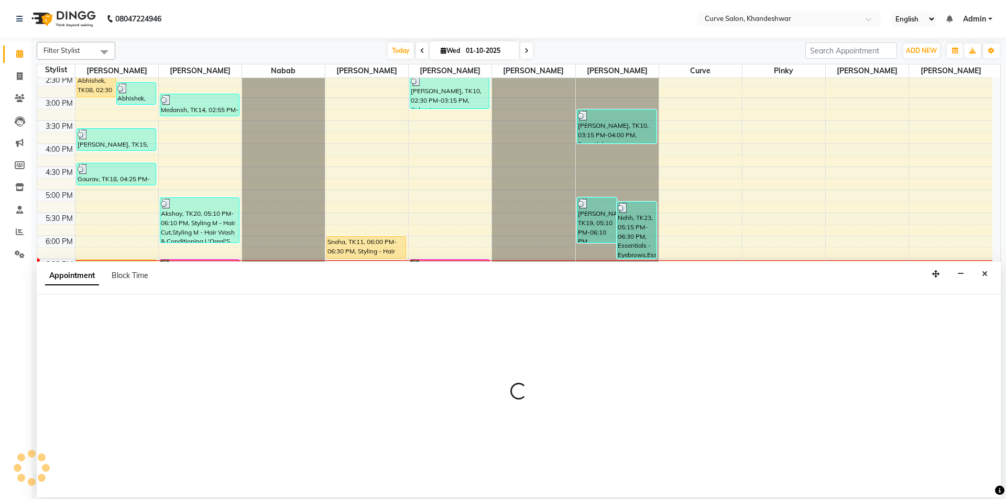
select select "80828"
select select "tentative"
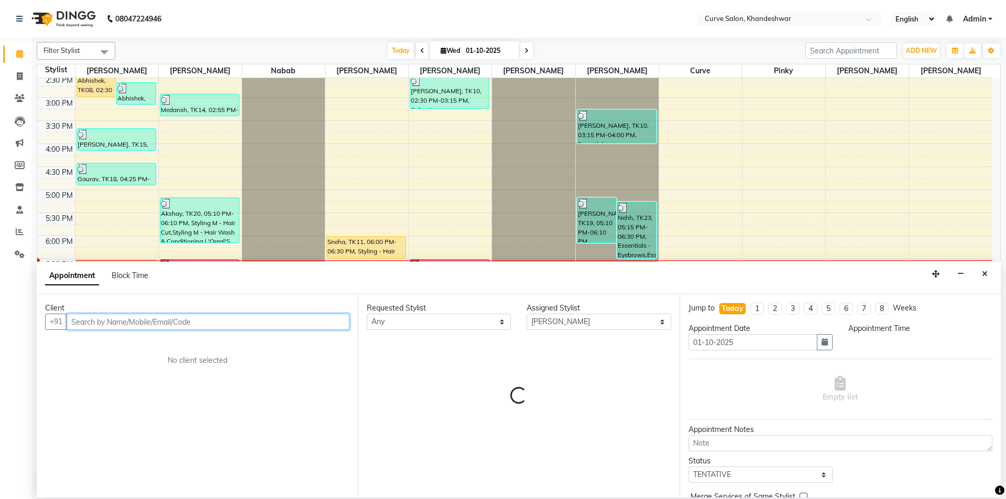
select select "1155"
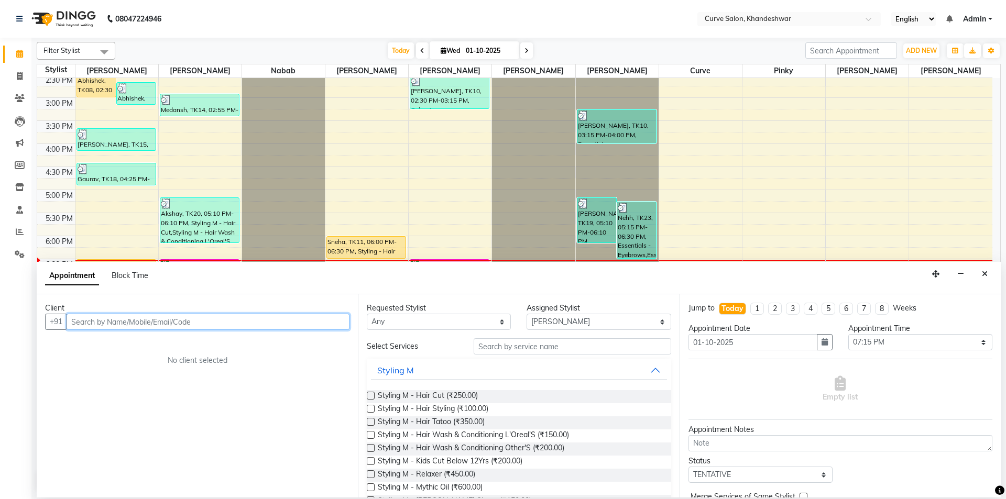
click at [136, 320] on input "text" at bounding box center [208, 322] width 283 height 16
click at [987, 274] on icon "Close" at bounding box center [985, 273] width 6 height 7
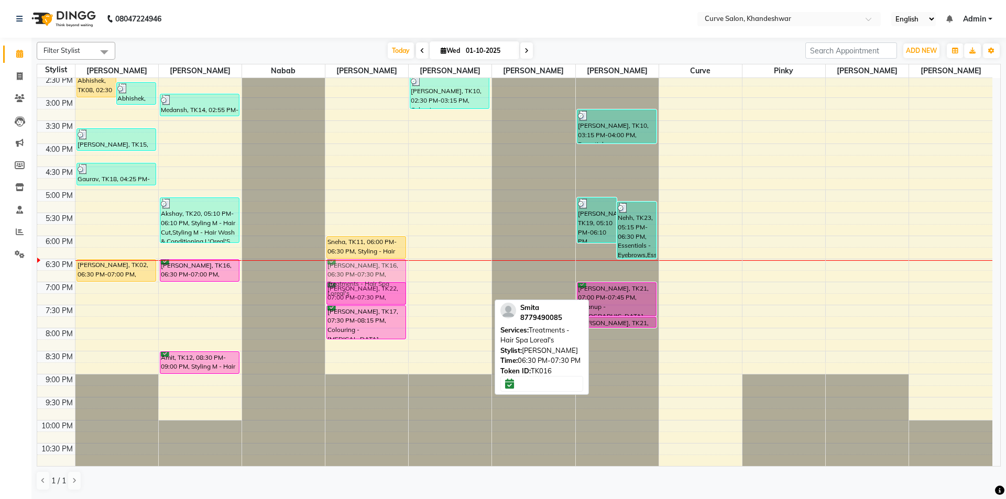
drag, startPoint x: 450, startPoint y: 276, endPoint x: 383, endPoint y: 270, distance: 67.8
click at [383, 270] on tr "Vinayak, TK05, 01:00 PM-02:00 PM, Styling M - Hair Cut,Styling M - Beard Shave …" at bounding box center [514, 143] width 955 height 645
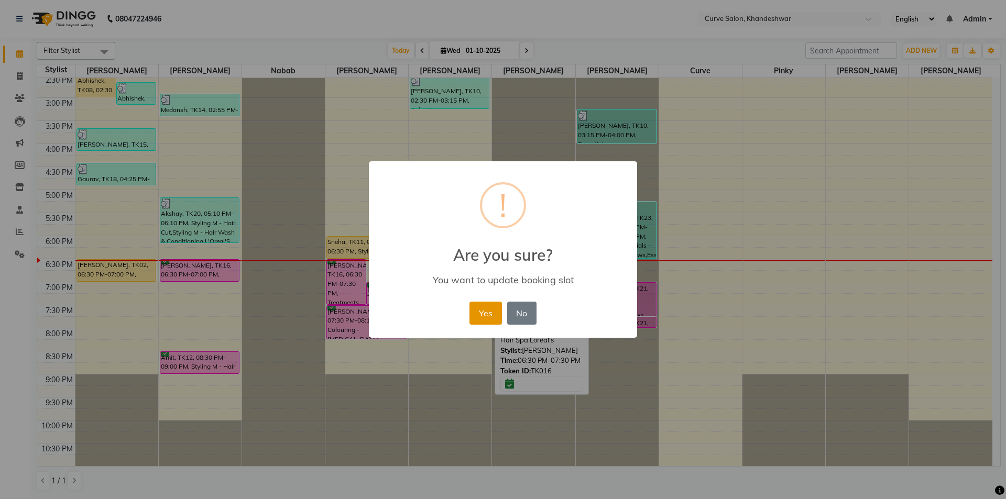
click at [494, 306] on button "Yes" at bounding box center [486, 313] width 32 height 23
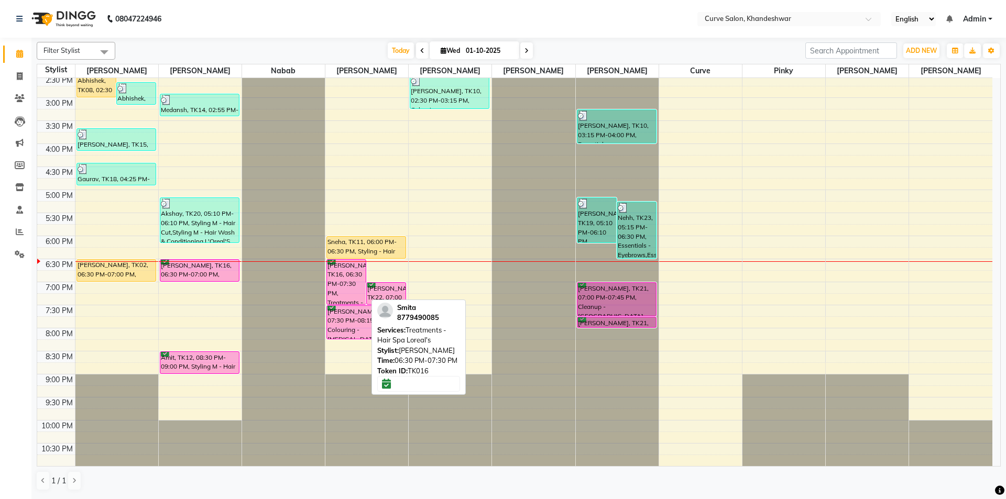
click at [357, 287] on div "[PERSON_NAME], TK16, 06:30 PM-07:30 PM, Treatments - Hair Spa Loreal's" at bounding box center [346, 282] width 39 height 45
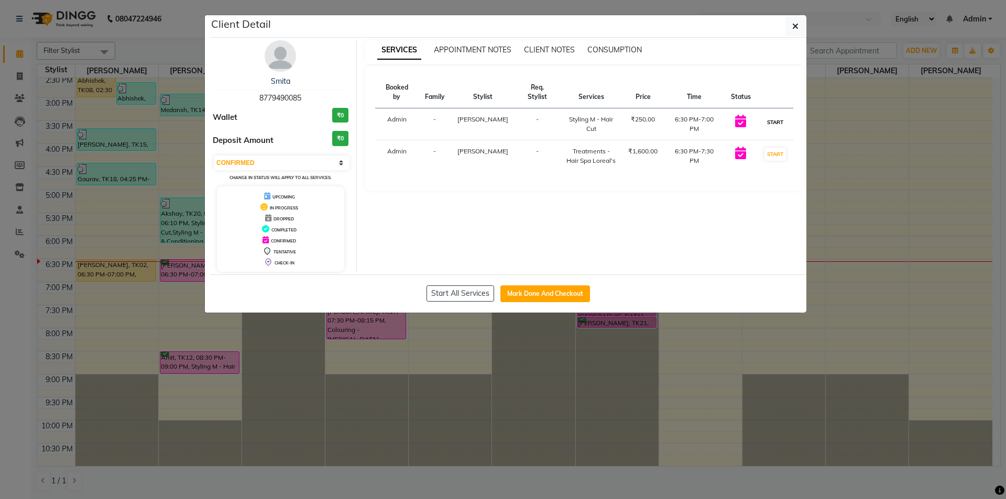
click at [771, 116] on button "START" at bounding box center [775, 122] width 21 height 13
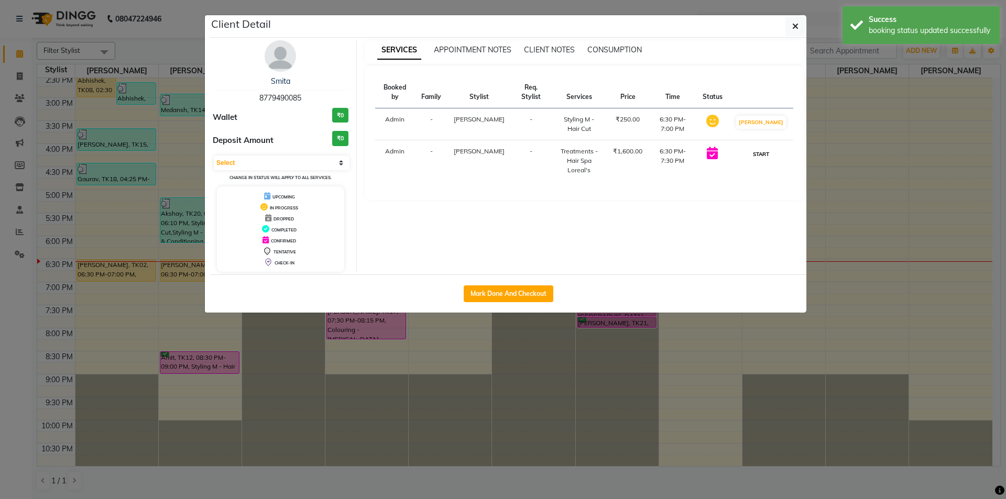
click at [771, 156] on button "START" at bounding box center [760, 154] width 21 height 13
select select "1"
click at [798, 24] on icon "button" at bounding box center [795, 26] width 6 height 8
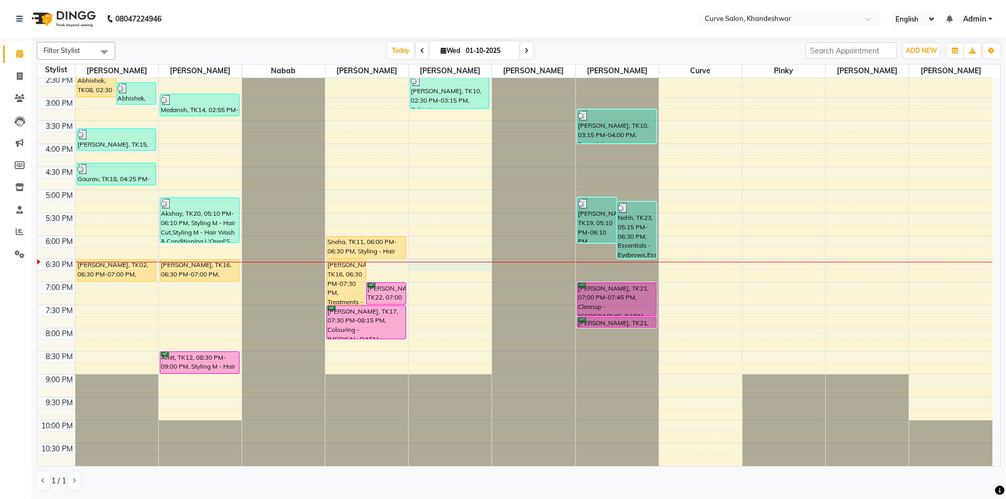
click at [431, 265] on div "9:00 AM 9:30 AM 10:00 AM 10:30 AM 11:00 AM 11:30 AM 12:00 PM 12:30 PM 1:00 PM 1…" at bounding box center [514, 143] width 955 height 645
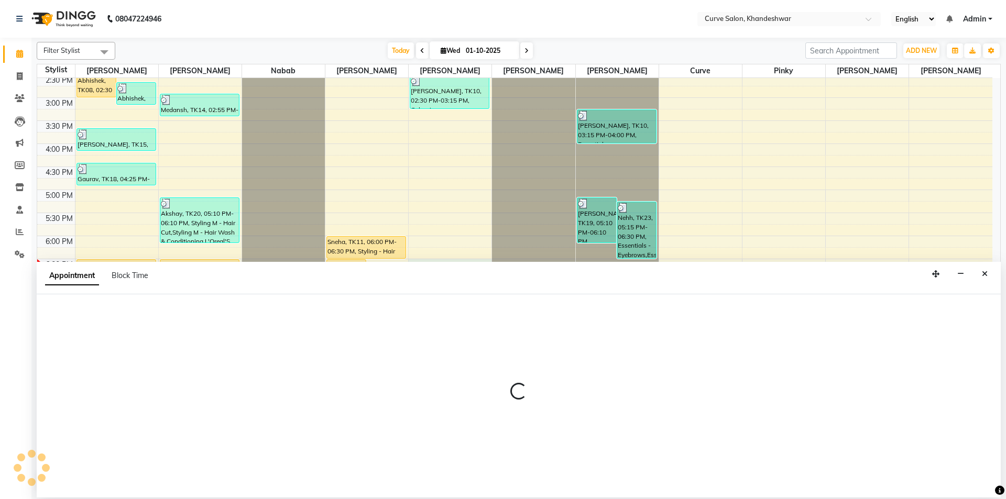
select select "46175"
select select "tentative"
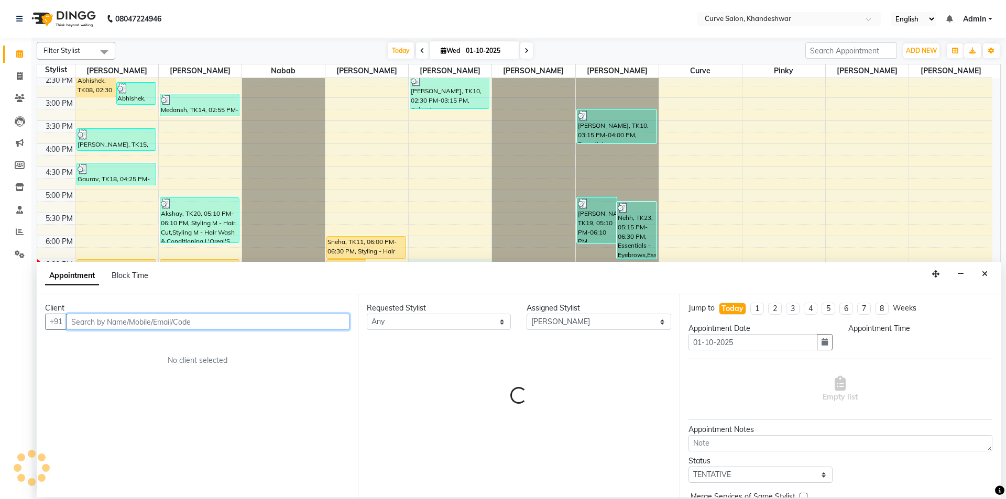
select select "1110"
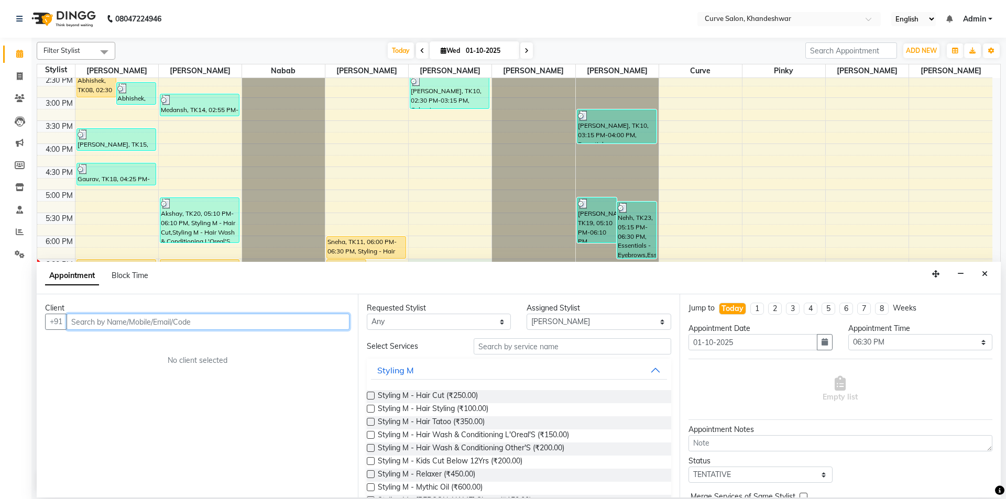
click at [90, 322] on input "text" at bounding box center [208, 322] width 283 height 16
click at [987, 276] on icon "Close" at bounding box center [985, 273] width 6 height 7
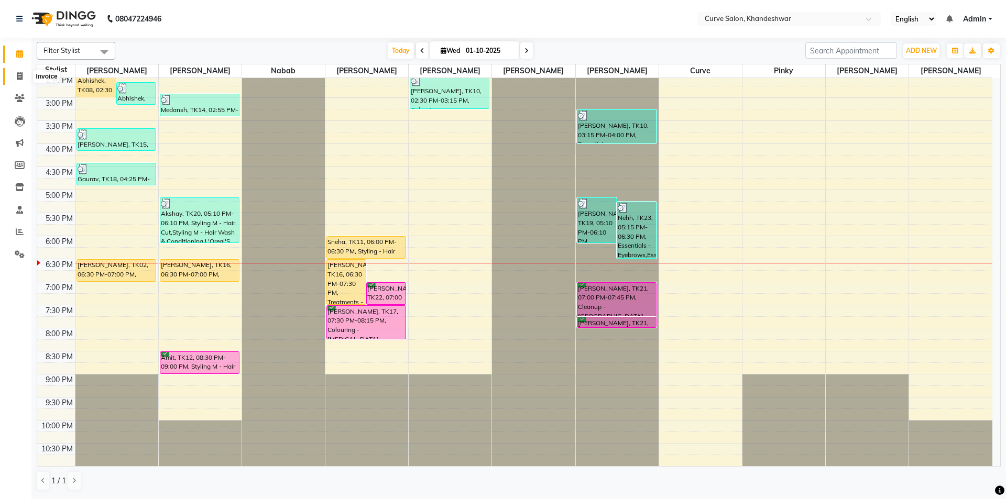
click at [21, 78] on icon at bounding box center [20, 76] width 6 height 8
select select "4458"
select select "service"
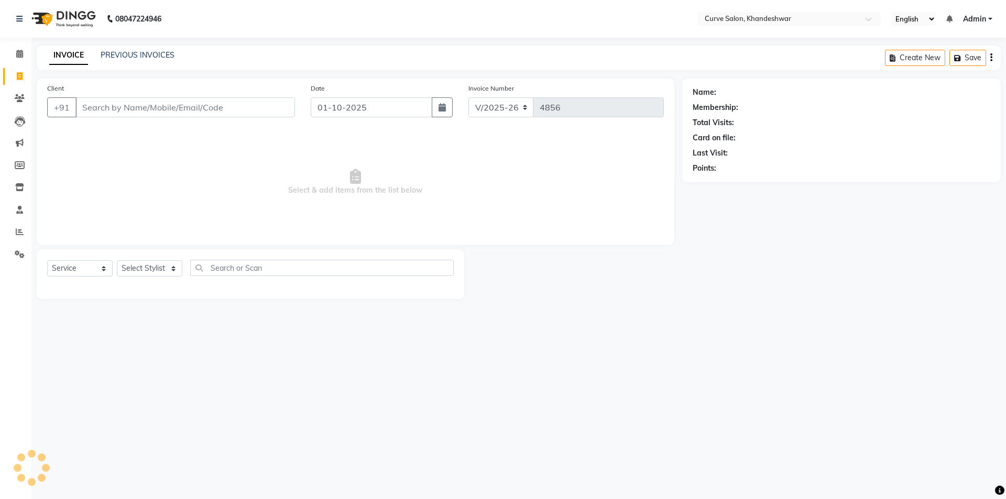
click at [126, 101] on input "Client" at bounding box center [185, 107] width 220 height 20
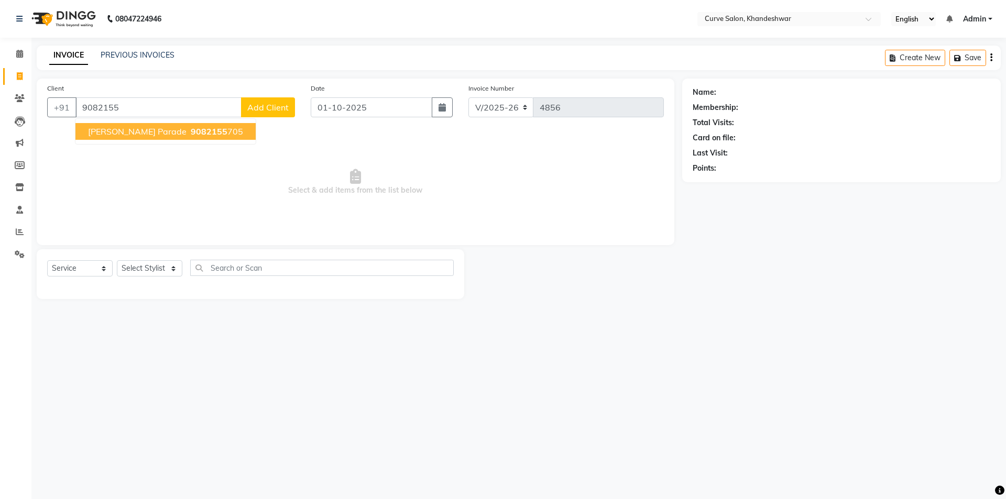
click at [191, 133] on span "9082155" at bounding box center [209, 131] width 37 height 10
type input "9082155705"
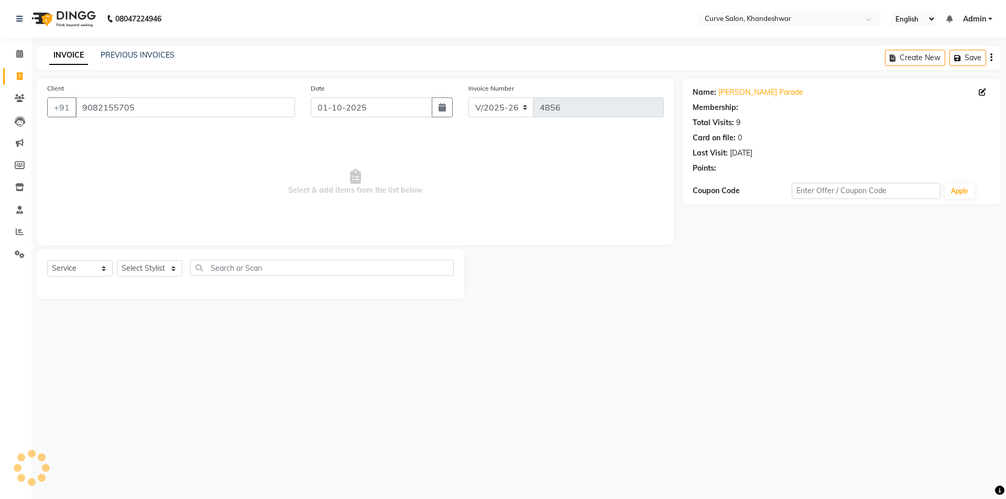
select select "1: Object"
click at [138, 270] on select "Select Stylist [PERSON_NAME] Curve [PERSON_NAME] [PERSON_NAME] [PERSON_NAME] Na…" at bounding box center [150, 268] width 66 height 16
select select "25109"
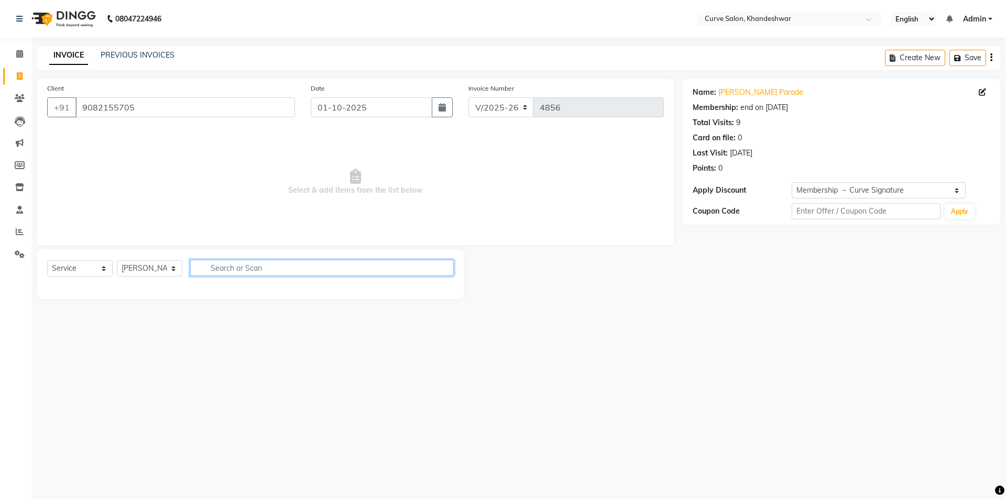
click at [231, 272] on input "text" at bounding box center [322, 268] width 264 height 16
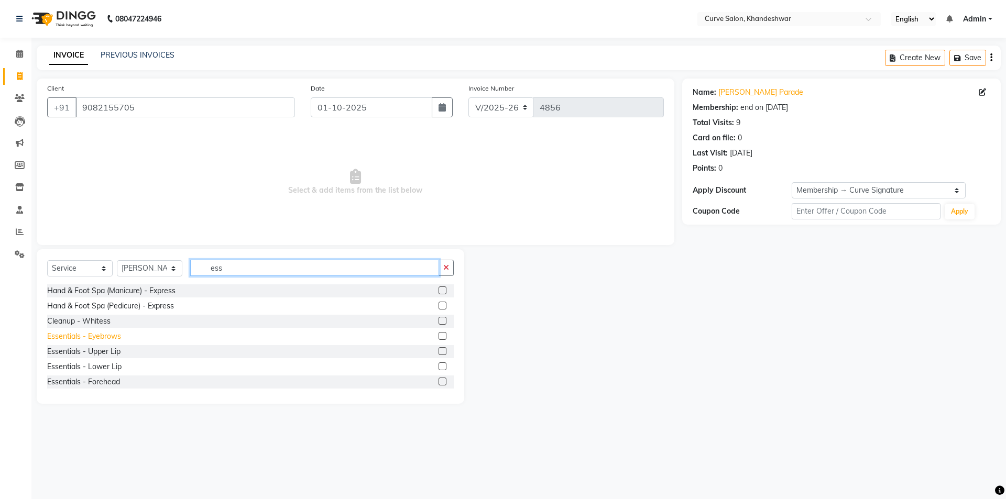
type input "ess"
click at [102, 339] on div "Essentials - Eyebrows" at bounding box center [84, 336] width 74 height 11
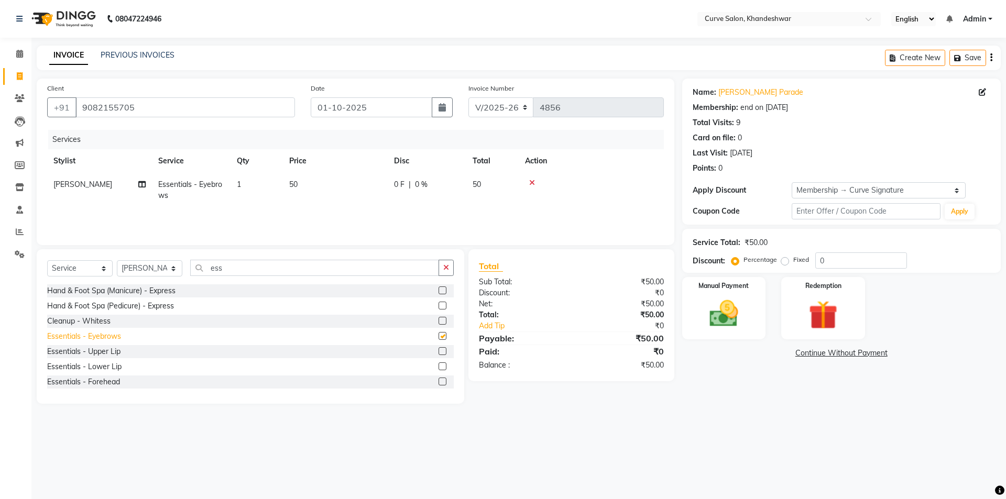
checkbox input "false"
click at [738, 315] on img at bounding box center [724, 314] width 49 height 35
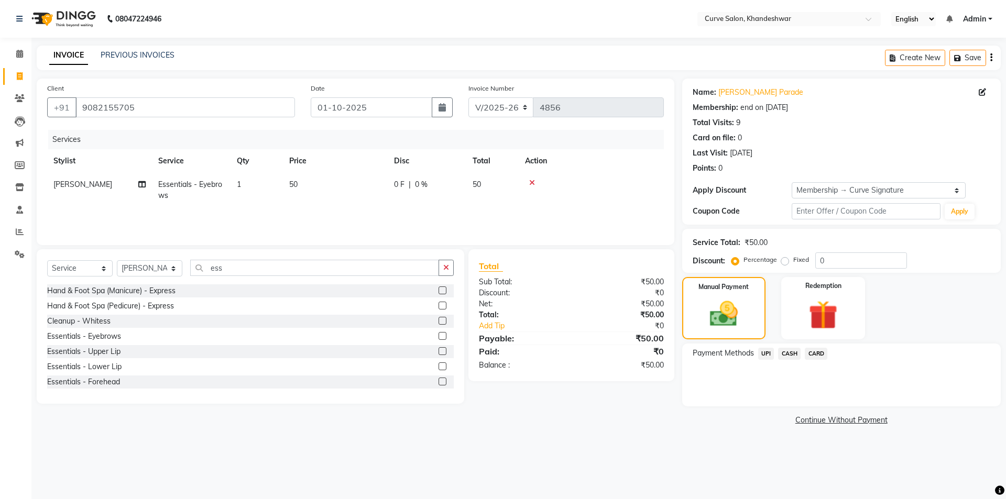
click at [769, 352] on span "UPI" at bounding box center [766, 354] width 16 height 12
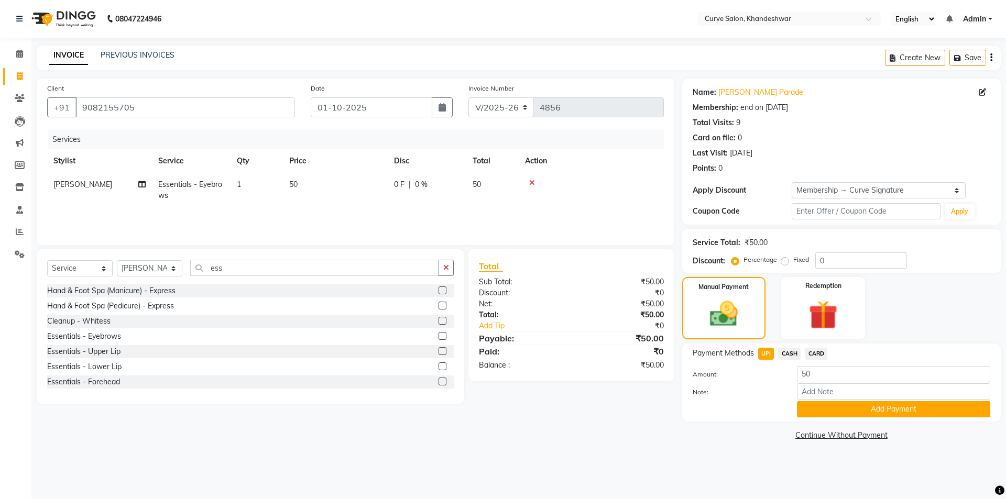
click at [900, 408] on button "Add Payment" at bounding box center [893, 409] width 193 height 16
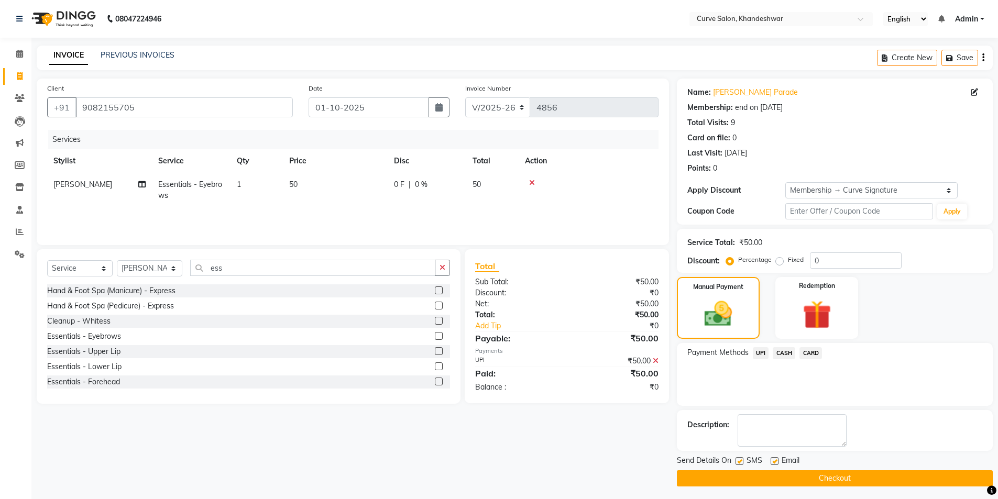
click at [832, 474] on button "Checkout" at bounding box center [835, 479] width 316 height 16
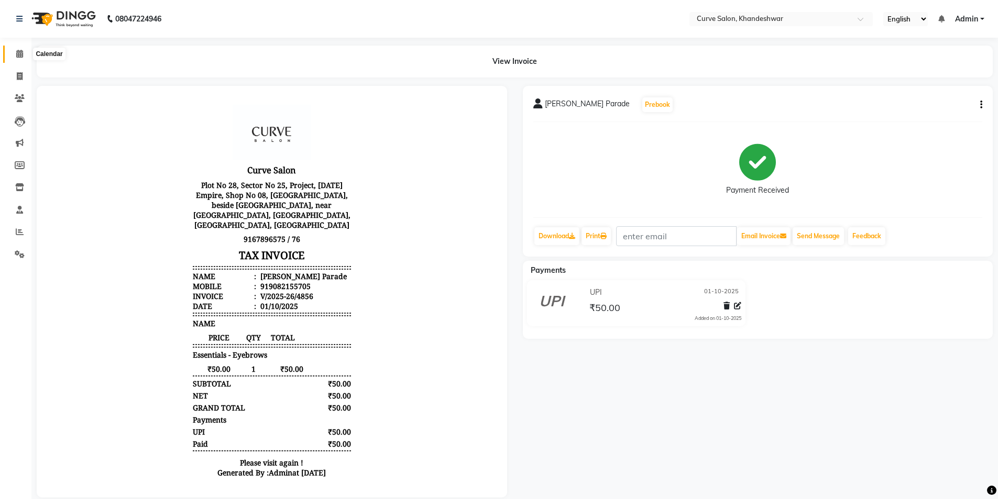
click at [18, 57] on icon at bounding box center [19, 54] width 7 height 8
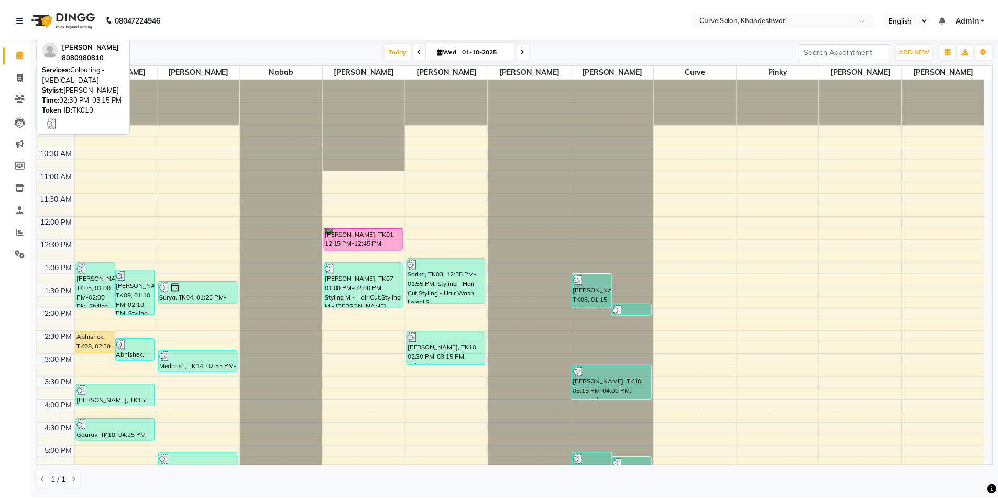
scroll to position [257, 0]
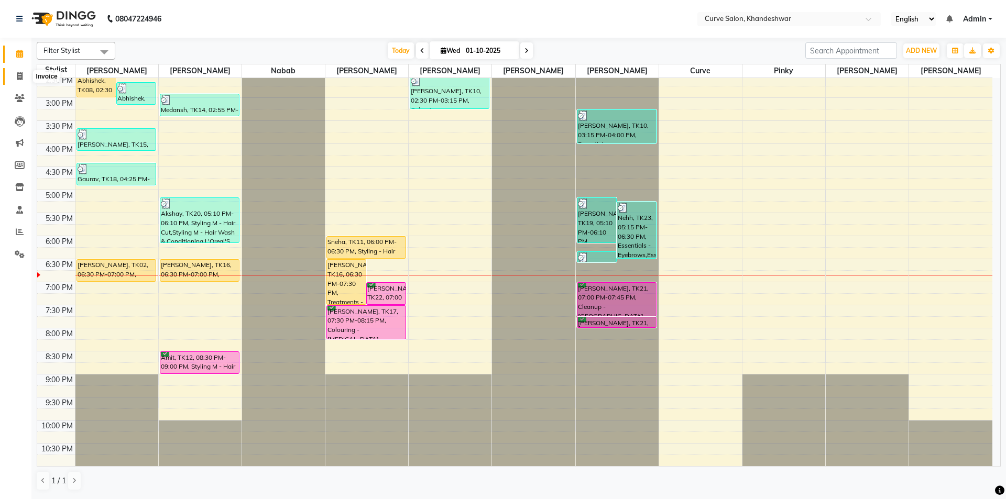
click at [20, 76] on icon at bounding box center [20, 76] width 6 height 8
select select "4458"
select select "service"
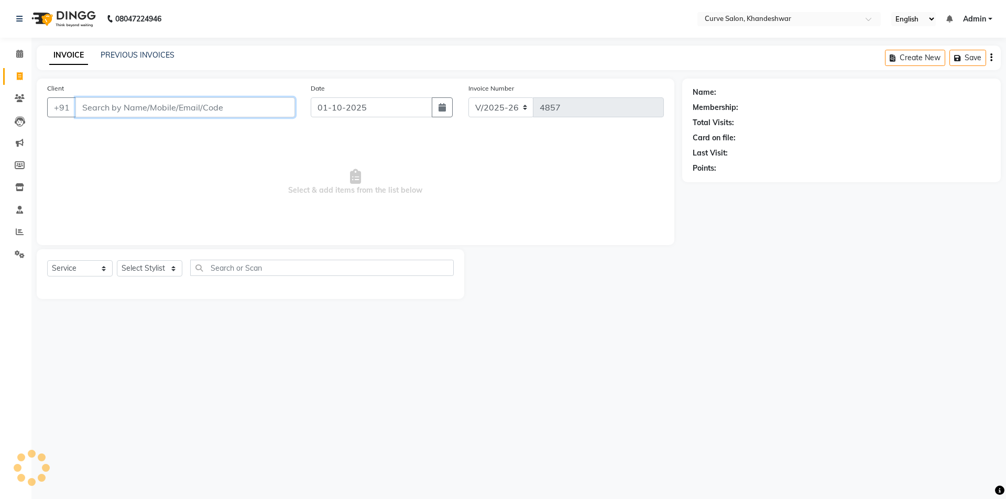
click at [109, 105] on input "Client" at bounding box center [185, 107] width 220 height 20
paste input "8850586922"
type input "8850586922"
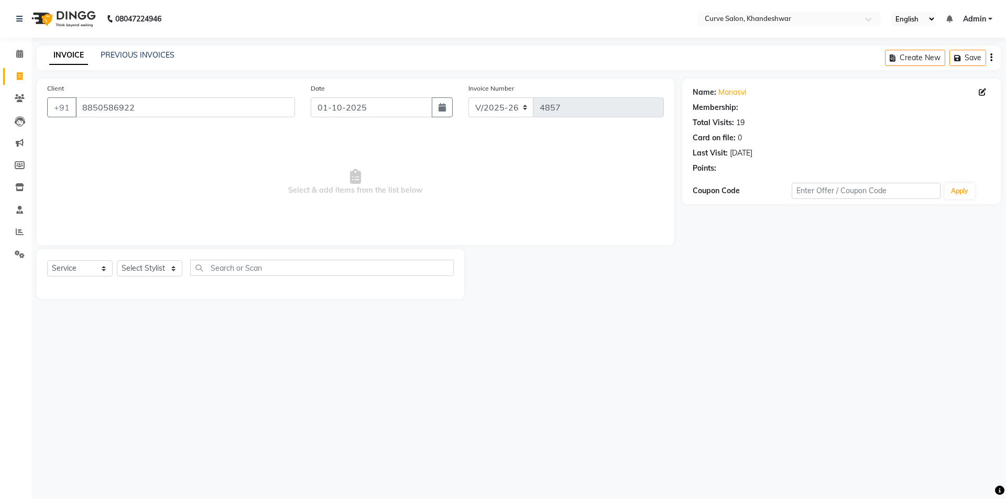
select select "1: Object"
click at [151, 267] on select "Select Stylist Ahmed Kafil Curve Faizan Khan Kunal Gavai Laxmi Bylapudi Nabab N…" at bounding box center [150, 268] width 66 height 16
click at [230, 266] on input "text" at bounding box center [322, 268] width 264 height 16
click at [168, 269] on select "Select Stylist Ahmed Kafil Curve Faizan Khan Kunal Gavai Laxmi Bylapudi Nabab N…" at bounding box center [150, 268] width 66 height 16
click at [117, 260] on select "Select Stylist Ahmed Kafil Curve Faizan Khan Kunal Gavai Laxmi Bylapudi Nabab N…" at bounding box center [150, 268] width 66 height 16
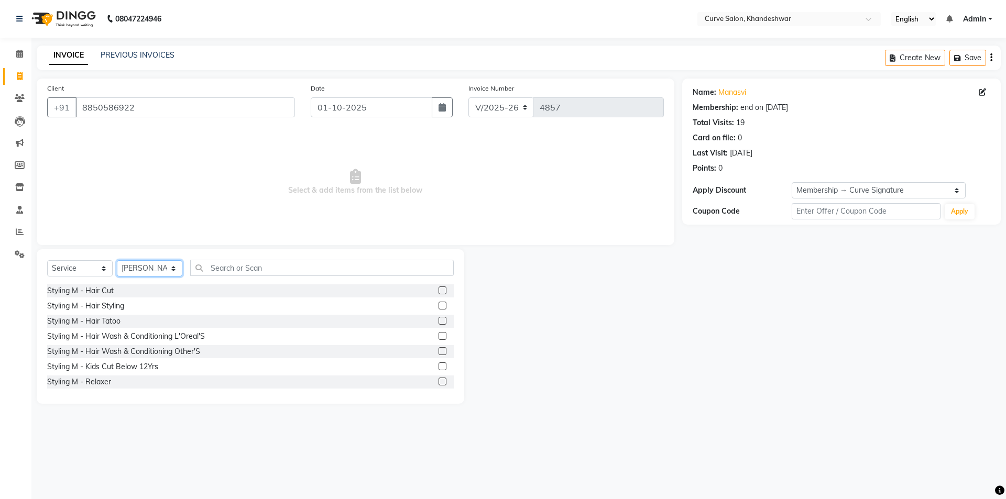
click at [157, 268] on select "Select Stylist Ahmed Kafil Curve Faizan Khan Kunal Gavai Laxmi Bylapudi Nabab N…" at bounding box center [150, 268] width 66 height 16
select select "46175"
click at [117, 260] on select "Select Stylist Ahmed Kafil Curve Faizan Khan Kunal Gavai Laxmi Bylapudi Nabab N…" at bounding box center [150, 268] width 66 height 16
click at [239, 264] on input "text" at bounding box center [322, 268] width 264 height 16
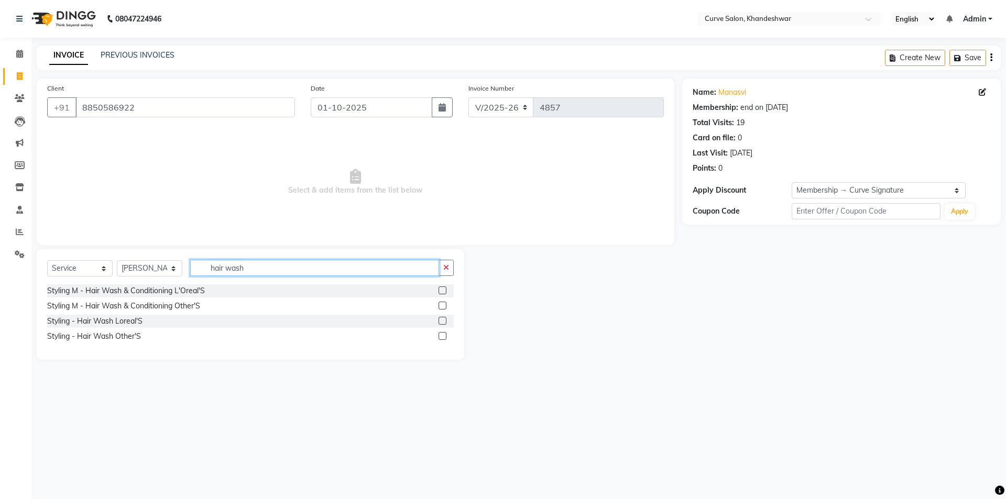
type input "hair wash"
click at [441, 323] on label at bounding box center [443, 321] width 8 height 8
click at [441, 323] on input "checkbox" at bounding box center [442, 321] width 7 height 7
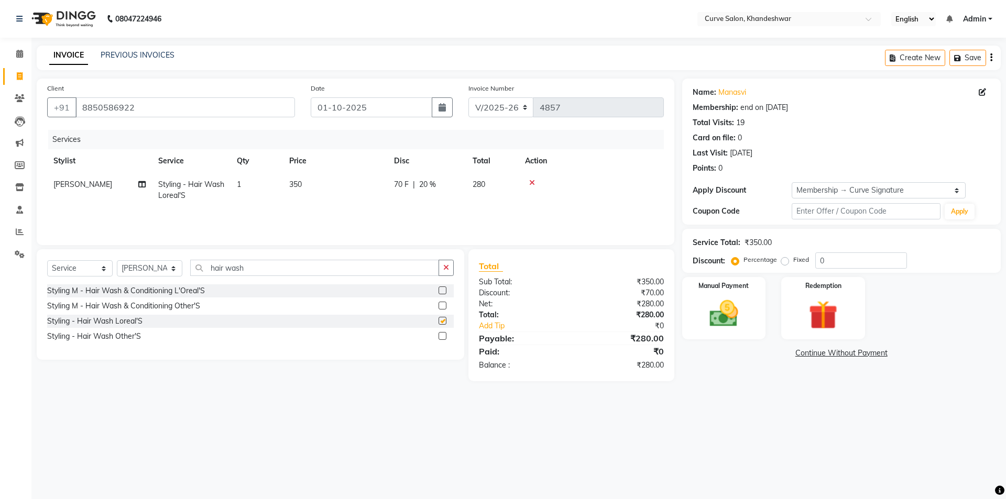
checkbox input "false"
click at [293, 184] on span "350" at bounding box center [295, 184] width 13 height 9
select select "46175"
drag, startPoint x: 396, startPoint y: 188, endPoint x: 200, endPoint y: 186, distance: 196.0
click at [203, 188] on tr "Ahmed Kafil Curve Faizan Khan Kunal Gavai Laxmi Bylapudi Nabab Neelam Kamble Pi…" at bounding box center [355, 195] width 617 height 45
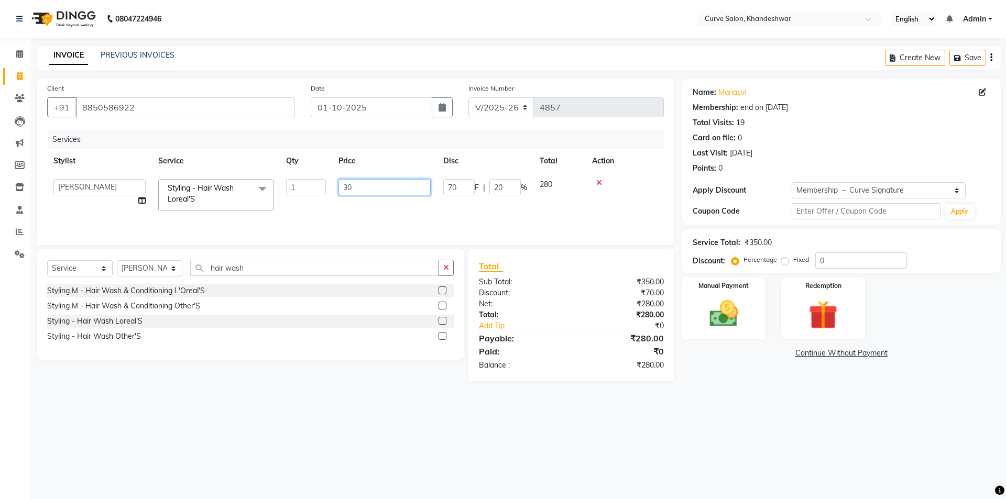
type input "300"
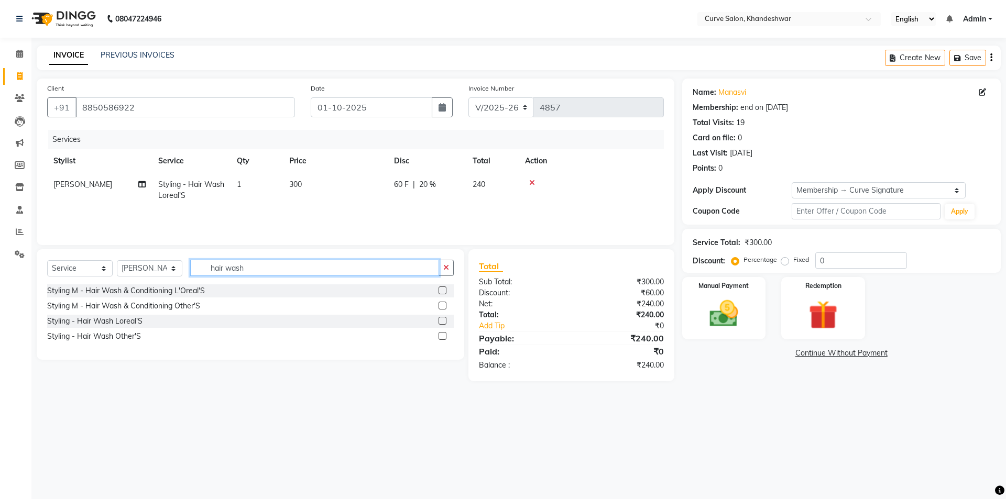
click at [250, 266] on input "hair wash" at bounding box center [314, 268] width 249 height 16
drag, startPoint x: 254, startPoint y: 272, endPoint x: 201, endPoint y: 274, distance: 53.5
click at [201, 274] on input "hair wash" at bounding box center [314, 268] width 249 height 16
type input "blow dry"
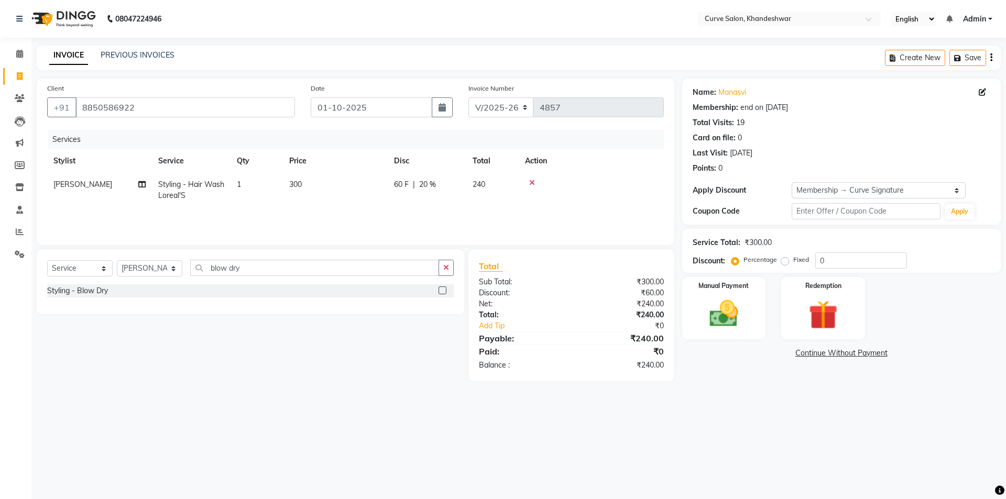
click at [444, 292] on label at bounding box center [443, 291] width 8 height 8
click at [444, 292] on input "checkbox" at bounding box center [442, 291] width 7 height 7
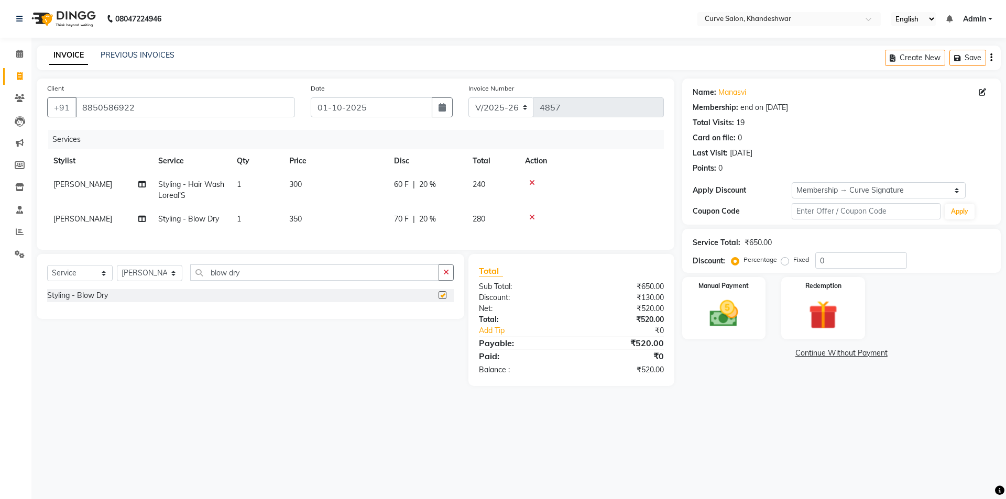
checkbox input "false"
click at [307, 219] on td "350" at bounding box center [335, 220] width 105 height 24
select select "46175"
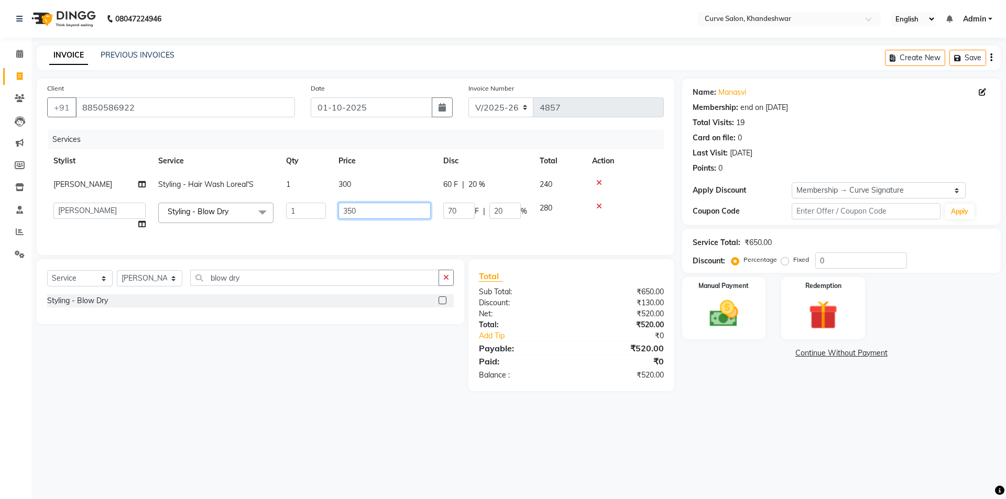
drag, startPoint x: 367, startPoint y: 214, endPoint x: 294, endPoint y: 211, distance: 72.9
click at [295, 211] on tr "Ahmed Kafil Curve Faizan Khan Kunal Gavai Laxmi Bylapudi Nabab Neelam Kamble Pi…" at bounding box center [355, 217] width 617 height 40
type input "300"
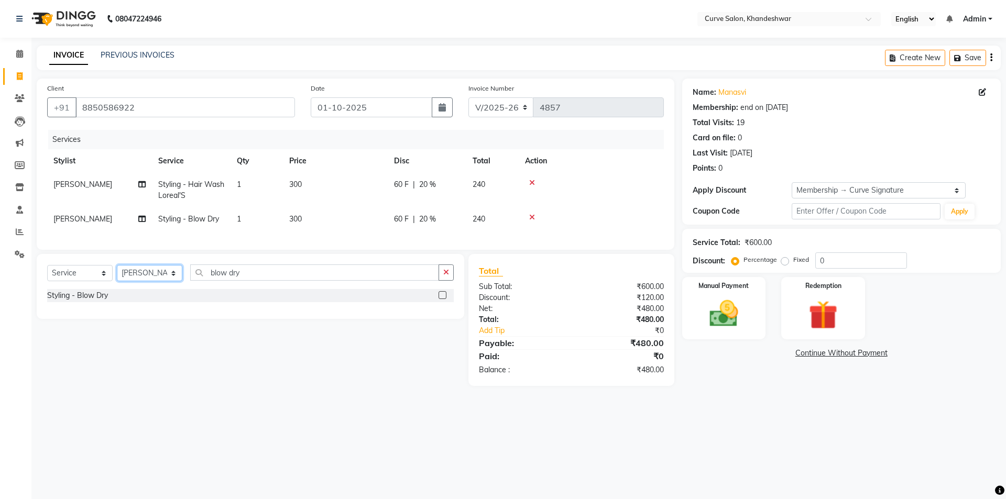
click at [156, 281] on select "Select Stylist [PERSON_NAME] Curve [PERSON_NAME] [PERSON_NAME] [PERSON_NAME] Na…" at bounding box center [150, 273] width 66 height 16
select select "25109"
click at [117, 273] on select "Select Stylist [PERSON_NAME] Curve [PERSON_NAME] [PERSON_NAME] [PERSON_NAME] Na…" at bounding box center [150, 273] width 66 height 16
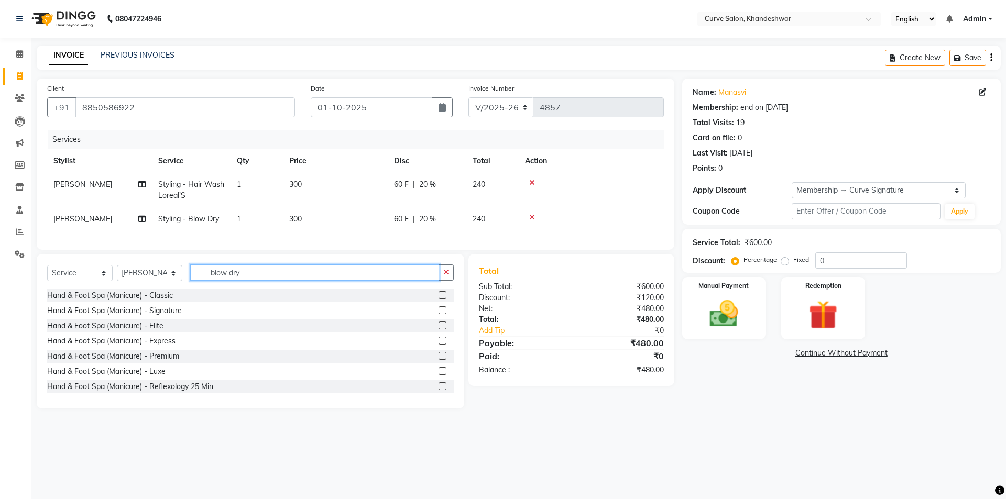
click at [238, 280] on input "blow dry" at bounding box center [314, 273] width 249 height 16
drag, startPoint x: 270, startPoint y: 281, endPoint x: 51, endPoint y: 281, distance: 219.6
click at [51, 281] on div "Select Service Product Membership Package Voucher Prepaid Gift Card Select Styl…" at bounding box center [250, 277] width 407 height 25
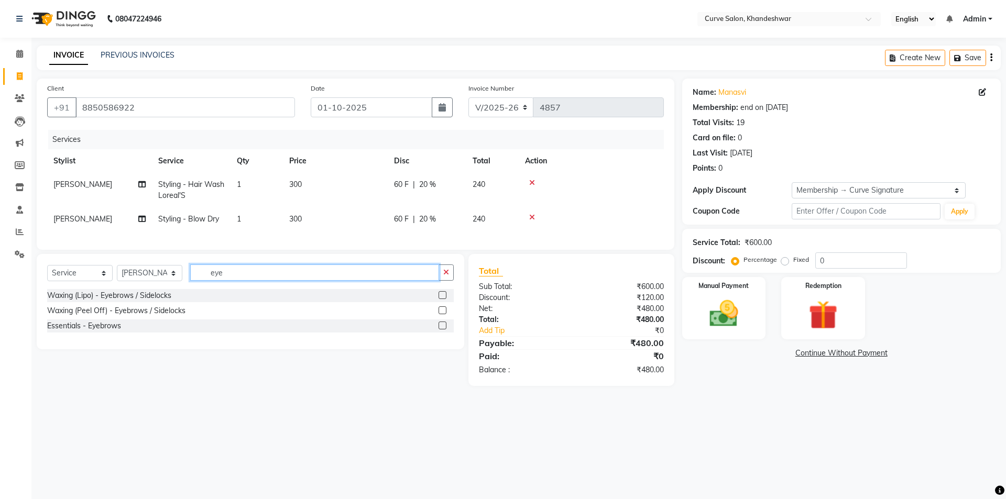
type input "eye"
click at [441, 330] on label at bounding box center [443, 326] width 8 height 8
click at [441, 330] on input "checkbox" at bounding box center [442, 326] width 7 height 7
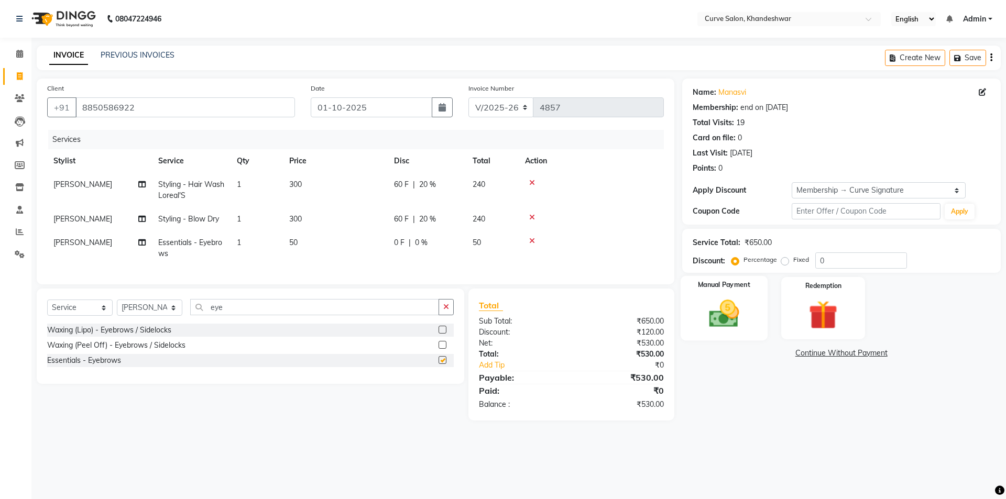
checkbox input "false"
click at [729, 313] on img at bounding box center [724, 314] width 49 height 35
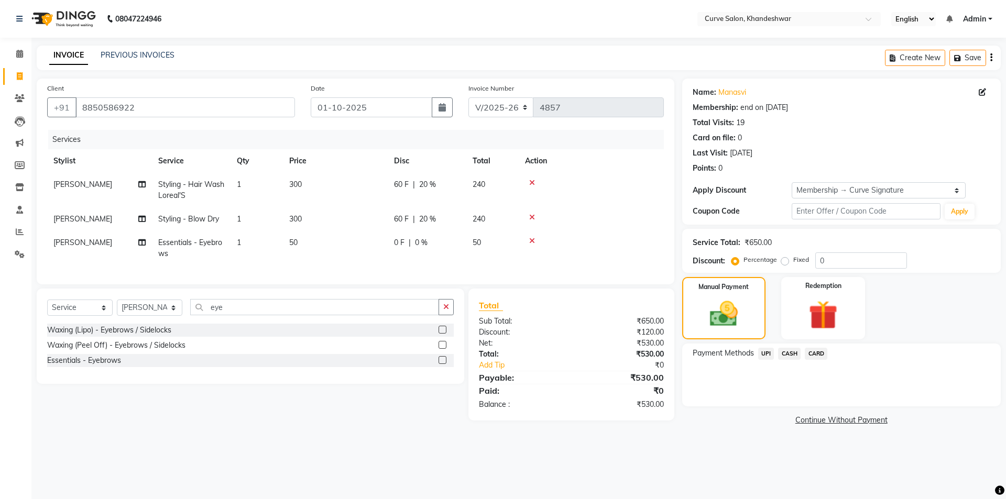
click at [770, 354] on span "UPI" at bounding box center [766, 354] width 16 height 12
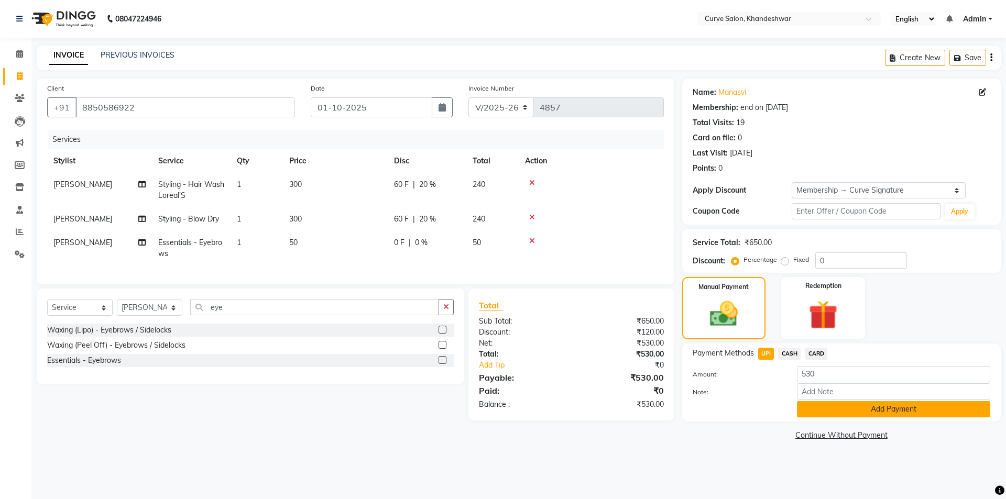
click at [874, 409] on button "Add Payment" at bounding box center [893, 409] width 193 height 16
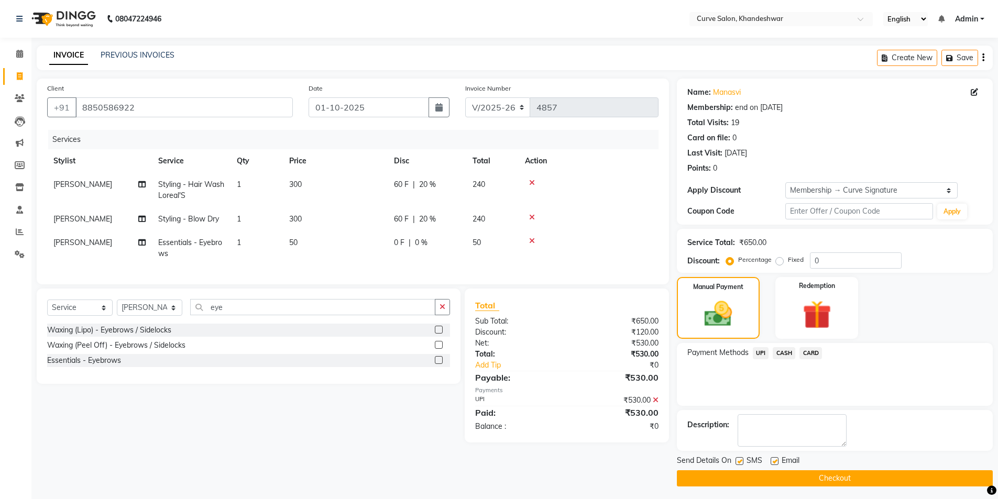
click at [849, 480] on button "Checkout" at bounding box center [835, 479] width 316 height 16
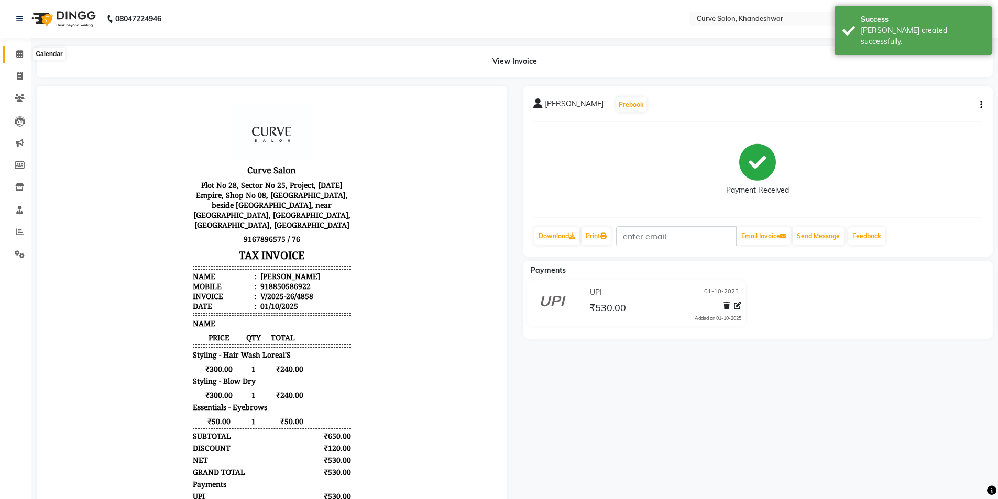
click at [23, 53] on icon at bounding box center [19, 54] width 7 height 8
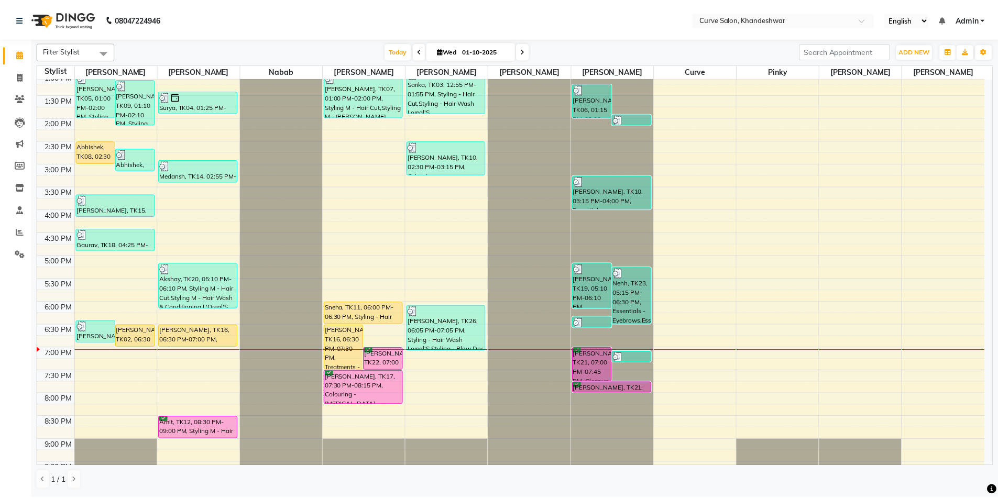
scroll to position [257, 0]
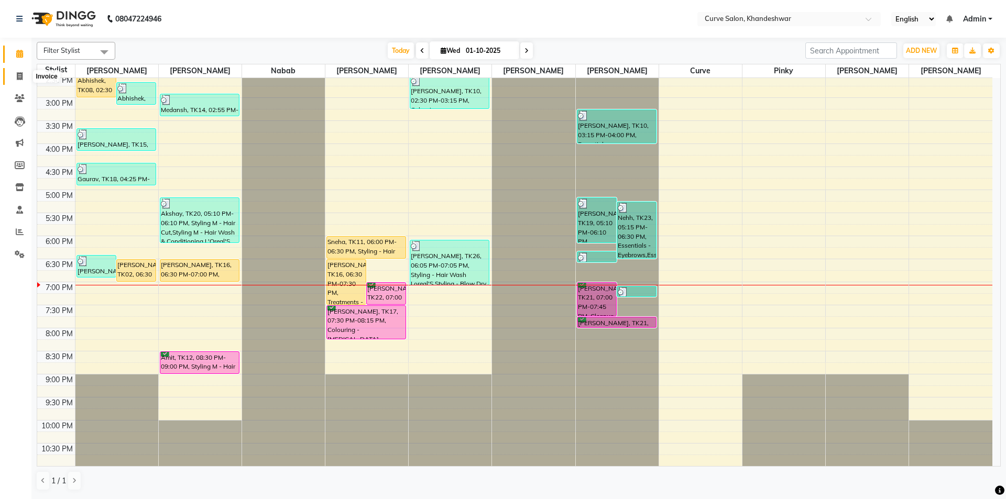
click at [21, 77] on icon at bounding box center [20, 76] width 6 height 8
select select "service"
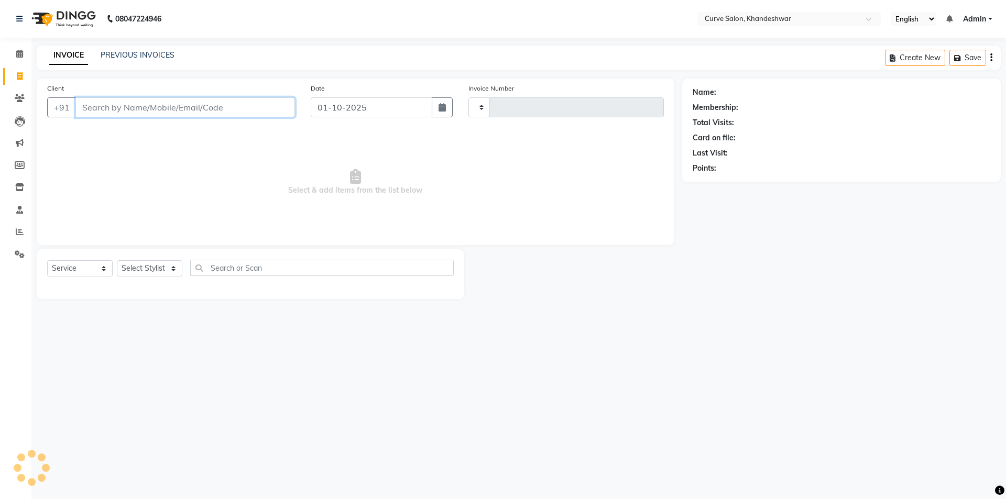
type input "4859"
click at [144, 108] on input "Client" at bounding box center [185, 107] width 220 height 20
select select "4458"
click at [163, 274] on select "Select Stylist [PERSON_NAME] Curve [PERSON_NAME] [PERSON_NAME] [PERSON_NAME] Na…" at bounding box center [150, 268] width 66 height 16
select select "80828"
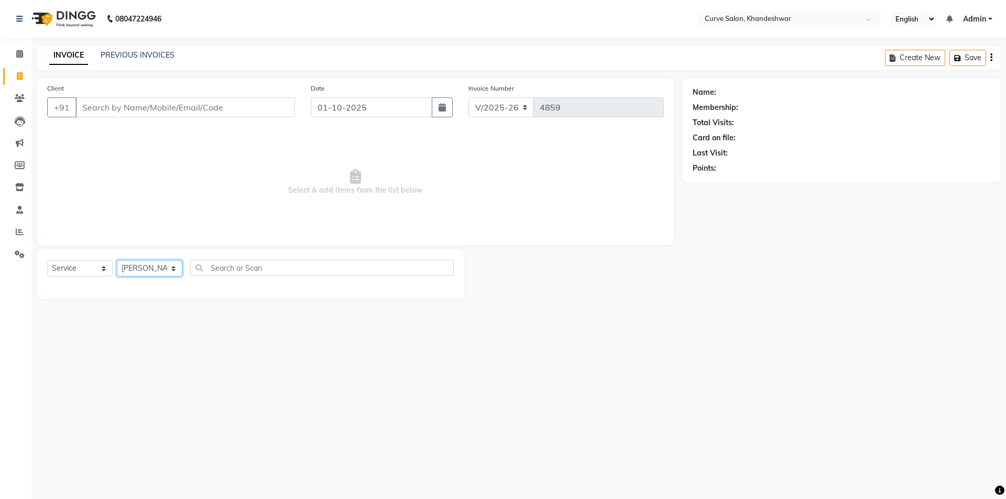
click at [117, 260] on select "Select Stylist [PERSON_NAME] Curve [PERSON_NAME] [PERSON_NAME] [PERSON_NAME] Na…" at bounding box center [150, 268] width 66 height 16
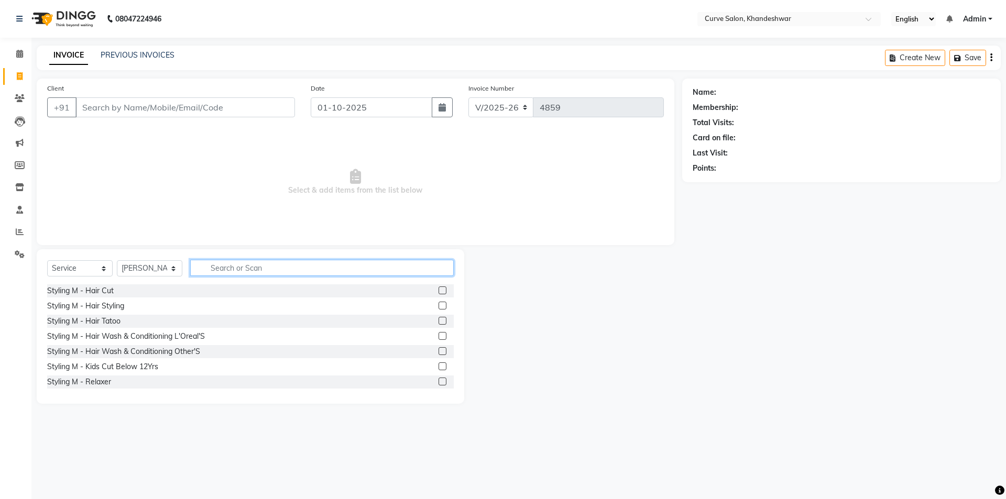
click at [235, 265] on input "text" at bounding box center [322, 268] width 264 height 16
click at [224, 264] on input "text" at bounding box center [322, 268] width 264 height 16
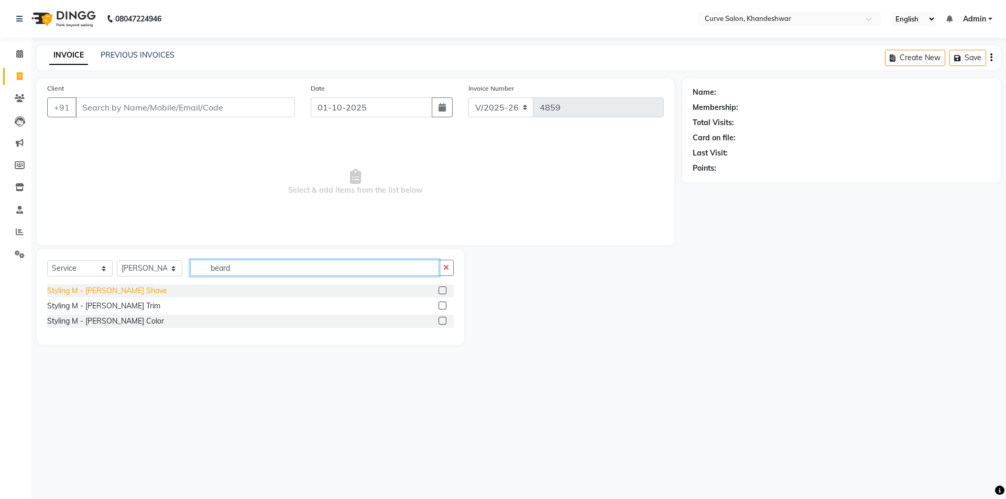
type input "beard"
click at [81, 288] on div "Styling M - [PERSON_NAME] Shave" at bounding box center [107, 291] width 120 height 11
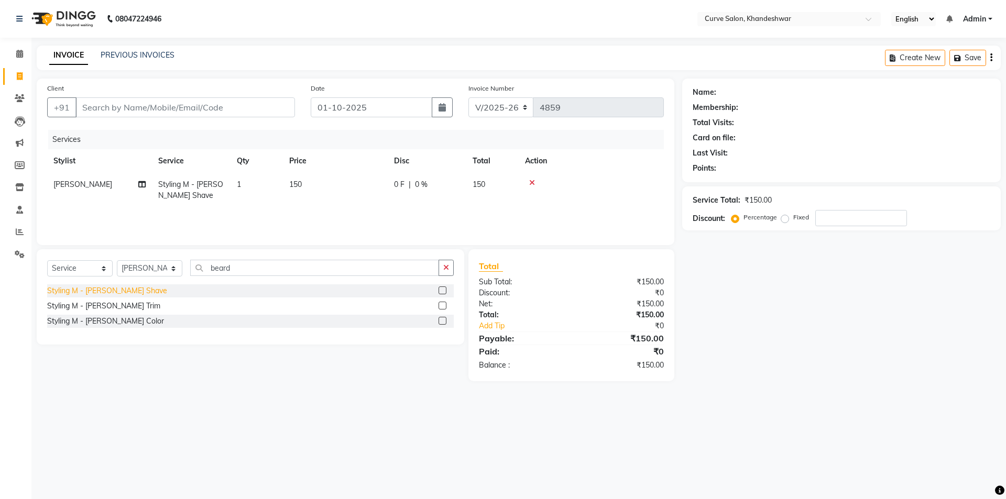
click at [126, 287] on div "Styling M - [PERSON_NAME] Shave" at bounding box center [107, 291] width 120 height 11
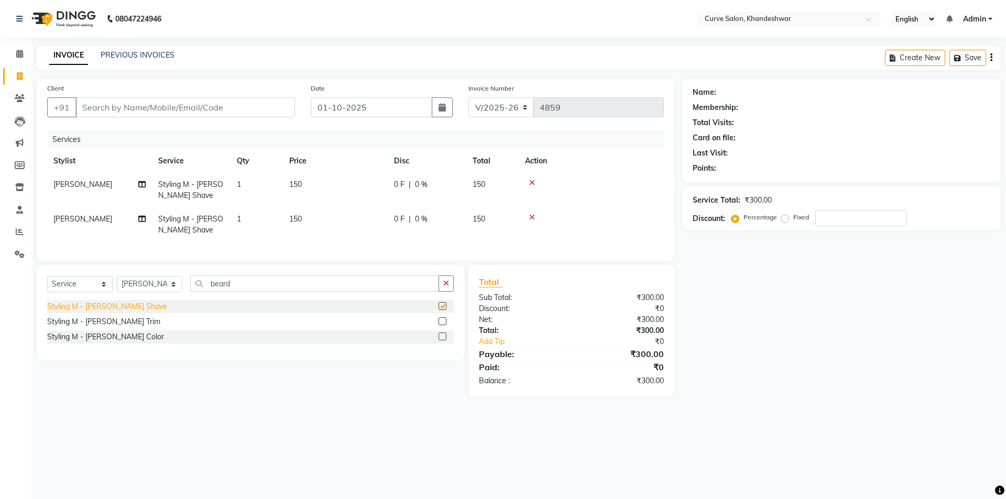
checkbox input "false"
click at [78, 218] on span "[PERSON_NAME]" at bounding box center [82, 218] width 59 height 9
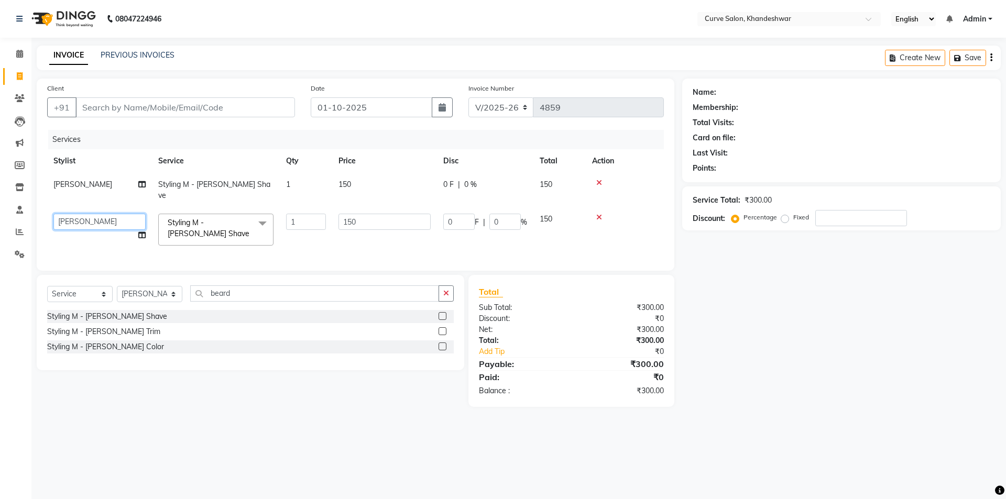
click at [89, 214] on select "Ahmed Kafil Curve Faizan Khan Kunal Gavai Laxmi Bylapudi Nabab Neelam Kamble Pi…" at bounding box center [99, 222] width 92 height 16
select select "46175"
click at [207, 108] on input "Client" at bounding box center [185, 107] width 220 height 20
type input "9"
type input "0"
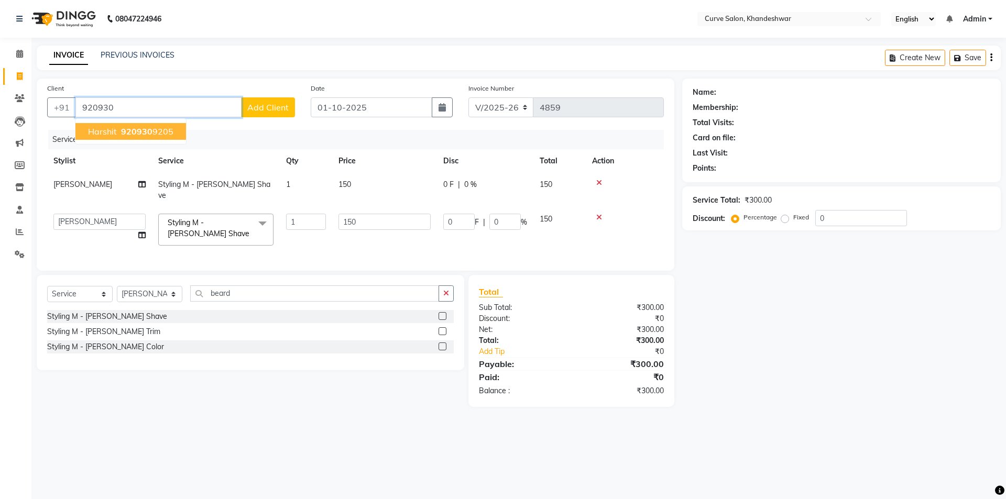
click at [117, 136] on button "Harshit 920930 9205" at bounding box center [130, 131] width 111 height 17
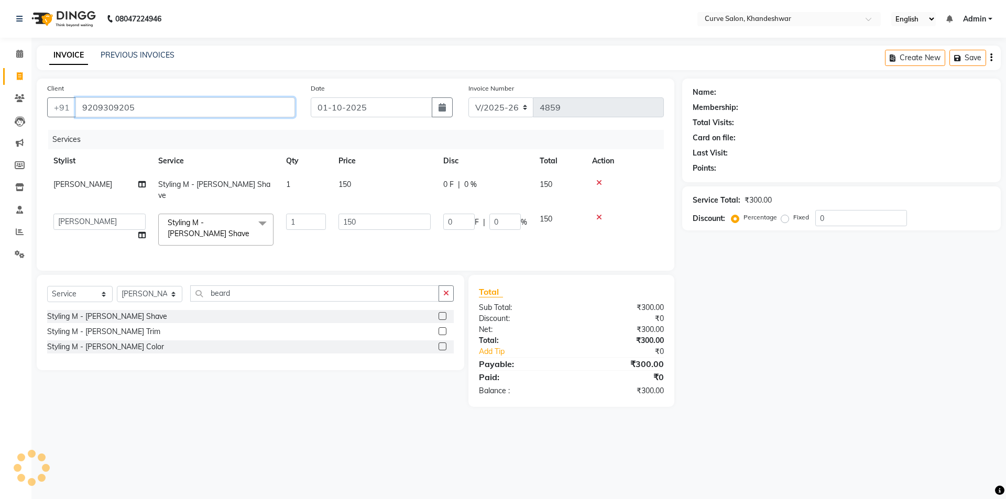
type input "9209309205"
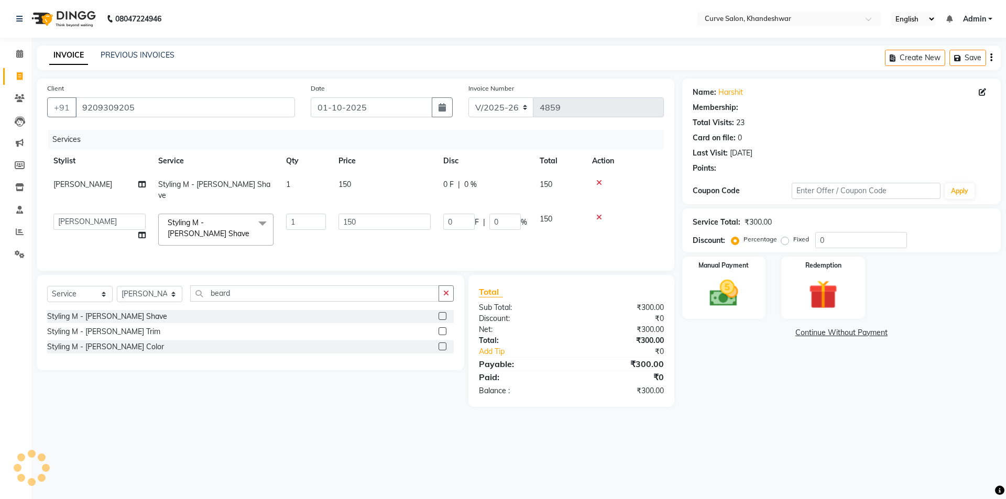
select select "1: Object"
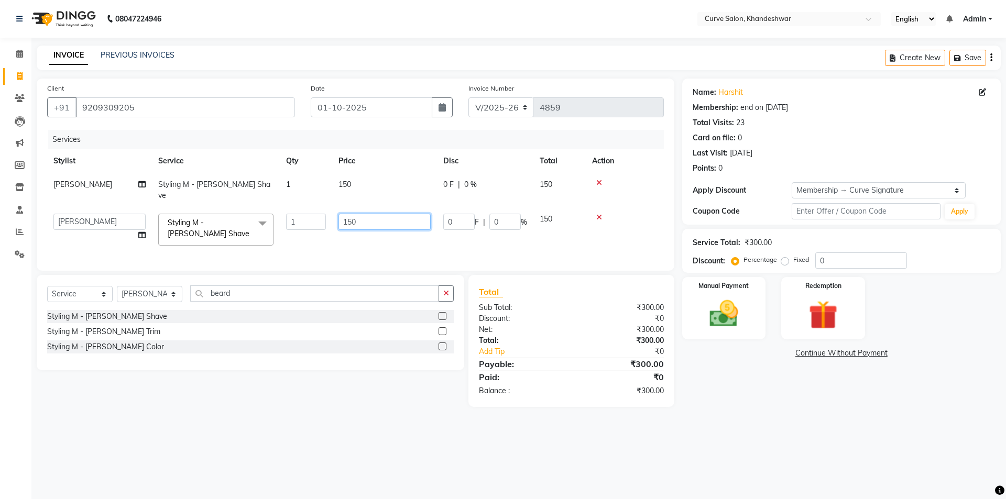
click at [394, 214] on input "150" at bounding box center [385, 222] width 92 height 16
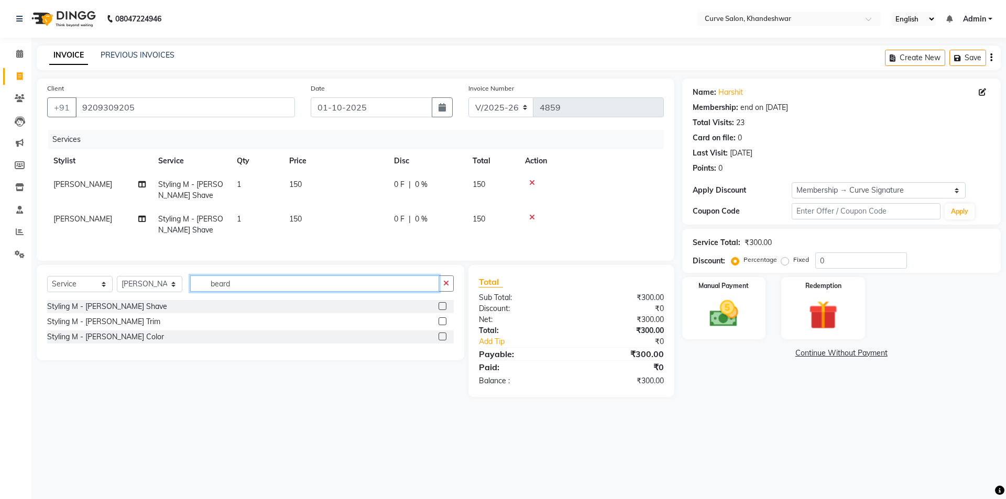
click at [246, 292] on input "beard" at bounding box center [314, 284] width 249 height 16
click at [750, 329] on div "Manual Payment" at bounding box center [723, 308] width 87 height 64
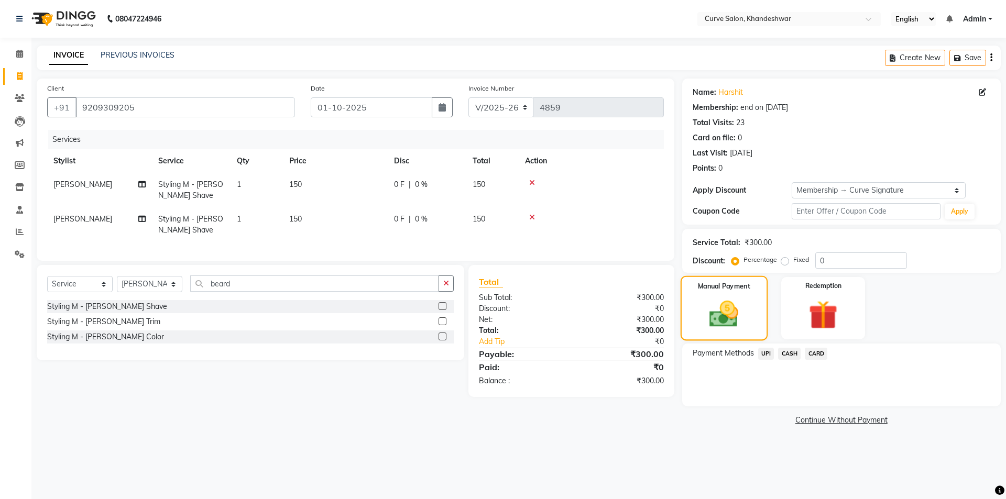
click at [756, 329] on div "Manual Payment" at bounding box center [723, 308] width 87 height 64
click at [770, 355] on span "UPI" at bounding box center [766, 354] width 16 height 12
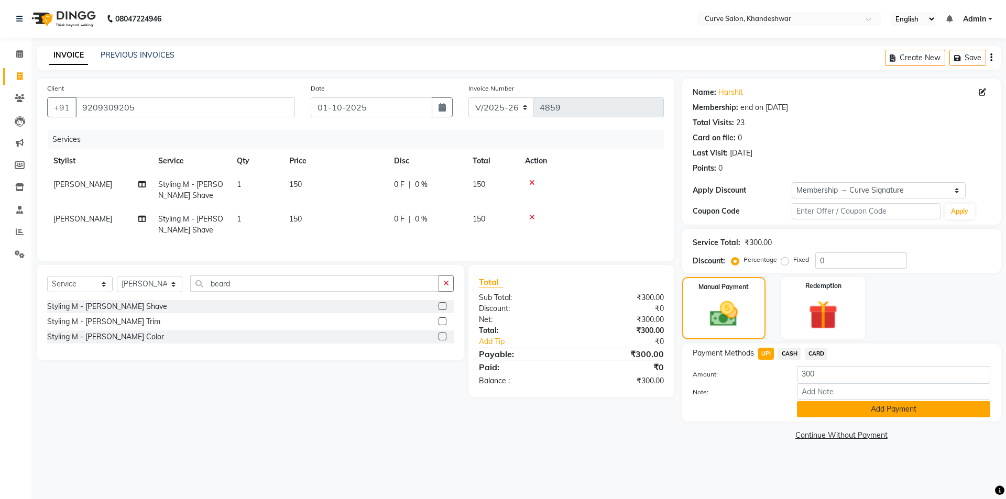
click at [839, 408] on button "Add Payment" at bounding box center [893, 409] width 193 height 16
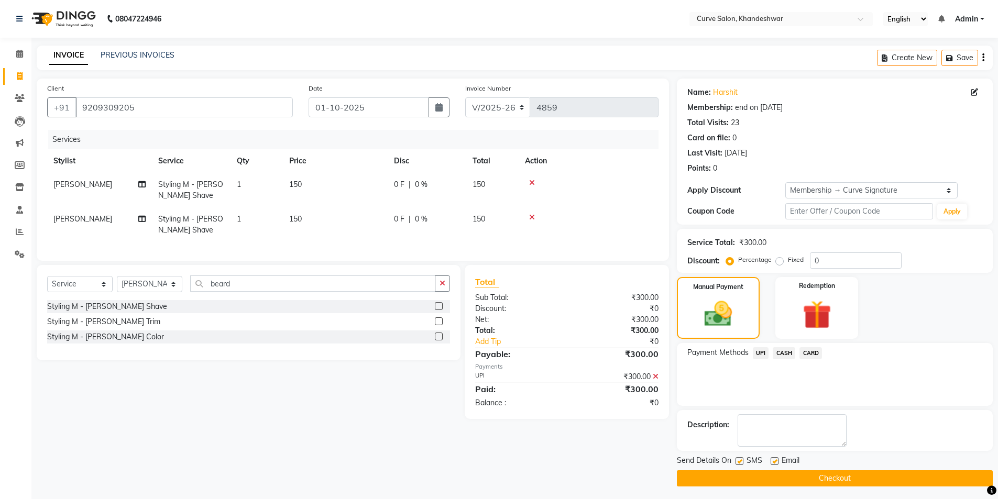
click at [847, 480] on button "Checkout" at bounding box center [835, 479] width 316 height 16
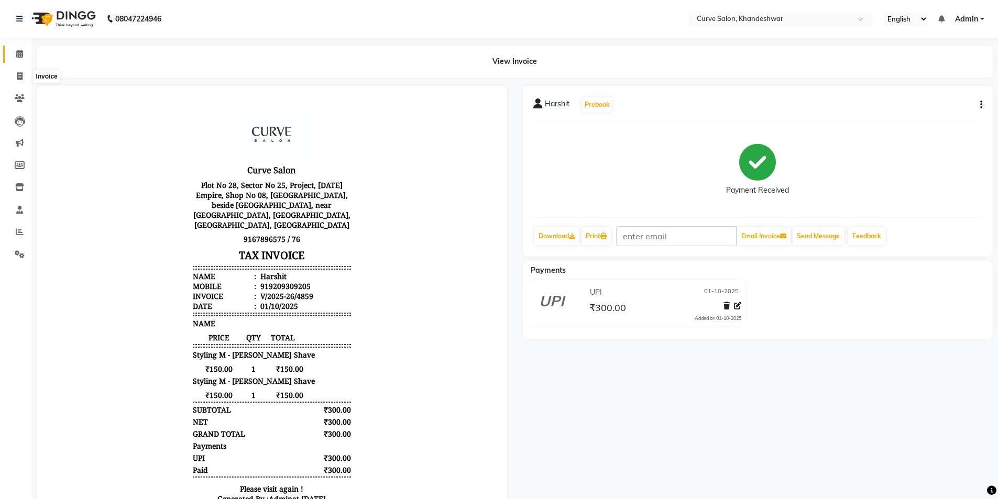
click at [20, 55] on icon at bounding box center [19, 54] width 7 height 8
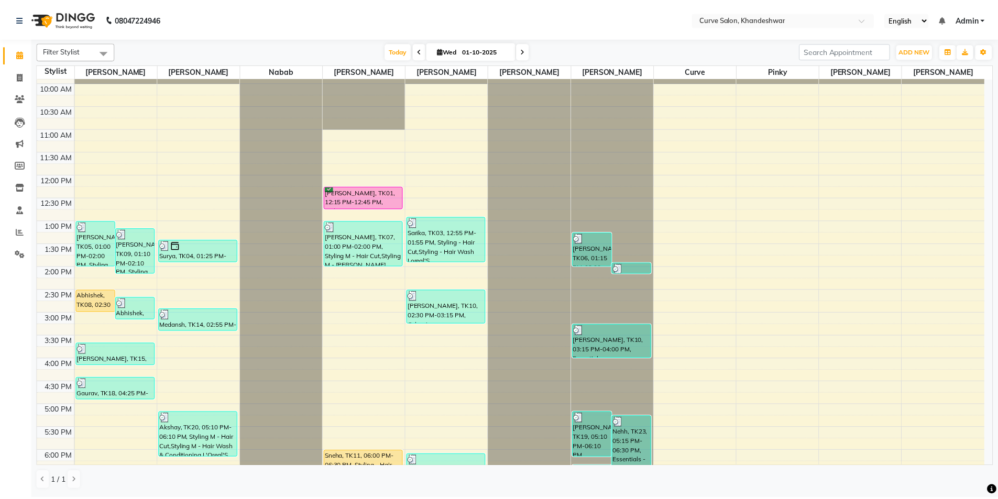
scroll to position [257, 0]
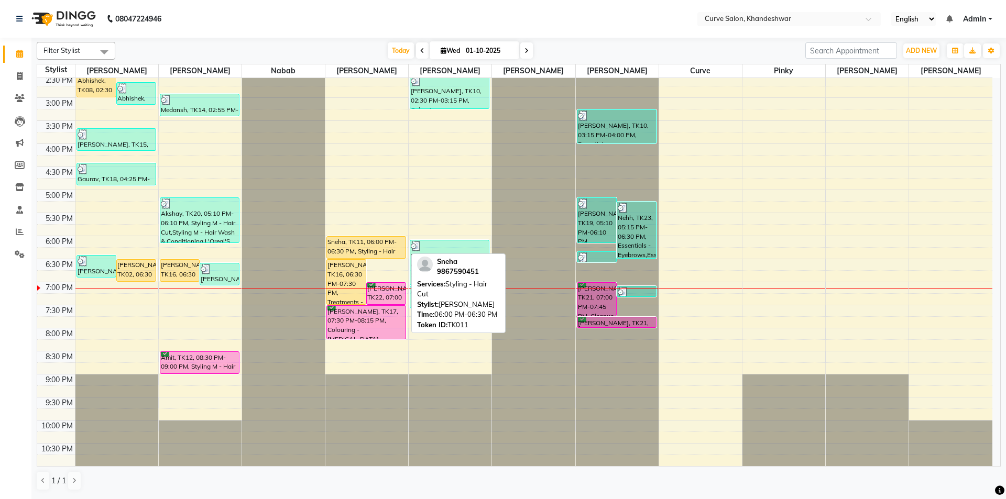
click at [350, 247] on div "Sneha, TK11, 06:00 PM-06:30 PM, Styling - Hair Cut" at bounding box center [366, 247] width 79 height 21
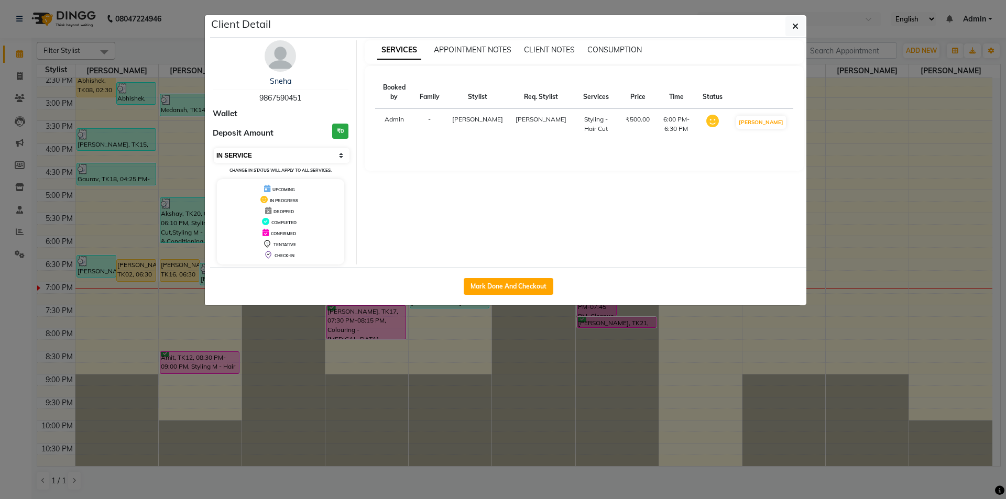
click at [287, 157] on select "Select IN SERVICE CONFIRMED TENTATIVE CHECK IN MARK DONE DROPPED UPCOMING" at bounding box center [282, 155] width 136 height 15
select select "2"
click at [214, 148] on select "Select IN SERVICE CONFIRMED TENTATIVE CHECK IN MARK DONE DROPPED UPCOMING" at bounding box center [282, 155] width 136 height 15
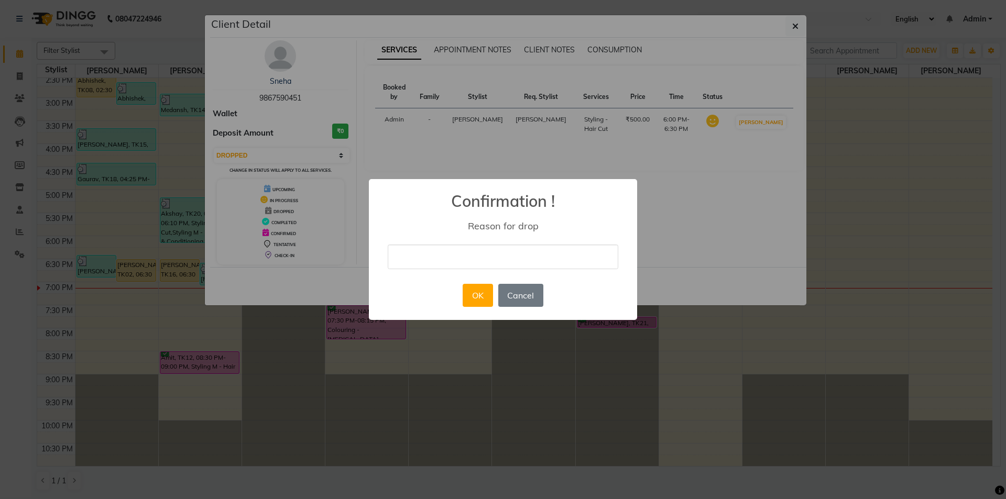
click at [450, 260] on input "text" at bounding box center [503, 257] width 231 height 25
type input "No show."
click at [470, 290] on button "OK" at bounding box center [478, 295] width 30 height 23
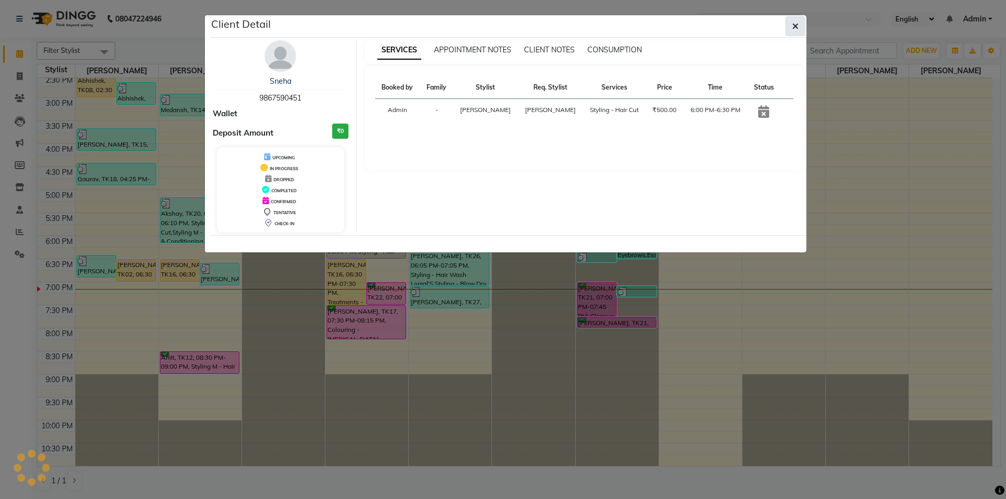
click at [800, 22] on button "button" at bounding box center [796, 26] width 20 height 20
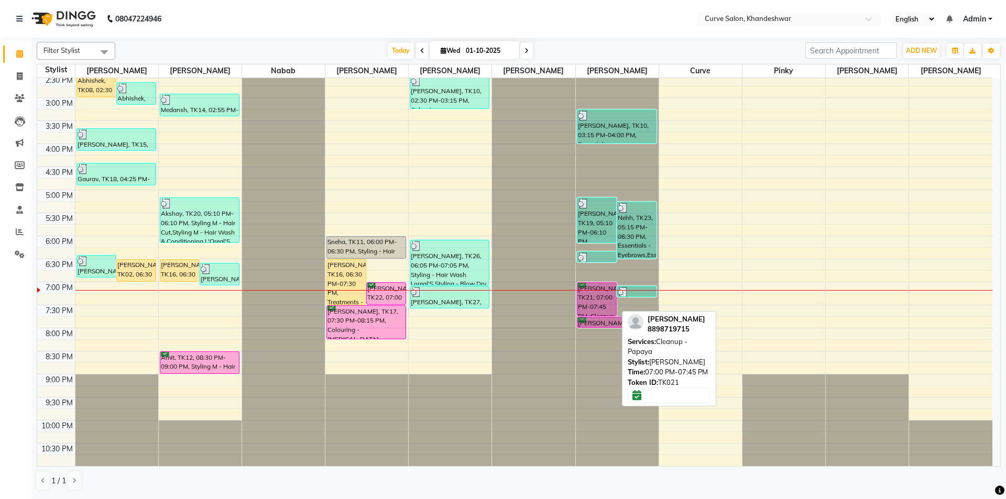
click at [591, 292] on div "[PERSON_NAME], TK21, 07:00 PM-07:45 PM, Cleanup - [GEOGRAPHIC_DATA]" at bounding box center [597, 299] width 39 height 33
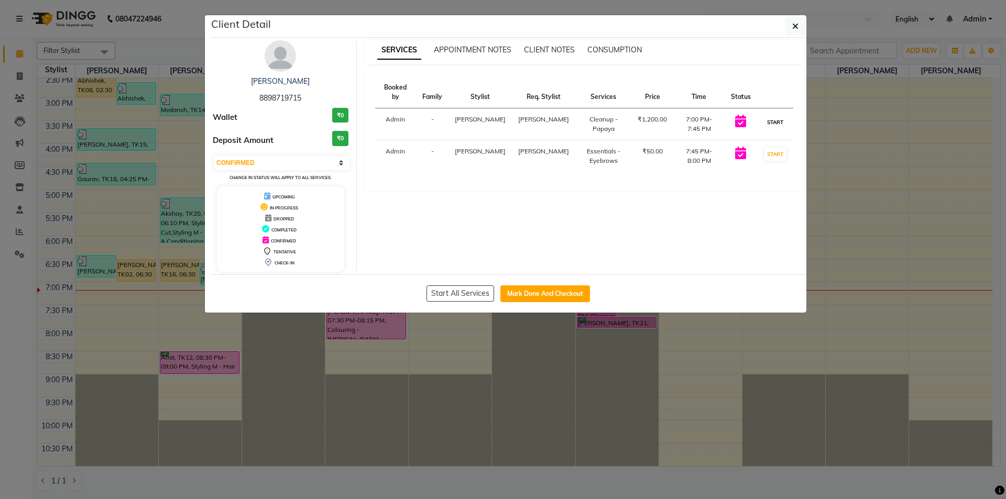
click at [778, 116] on button "START" at bounding box center [775, 122] width 21 height 13
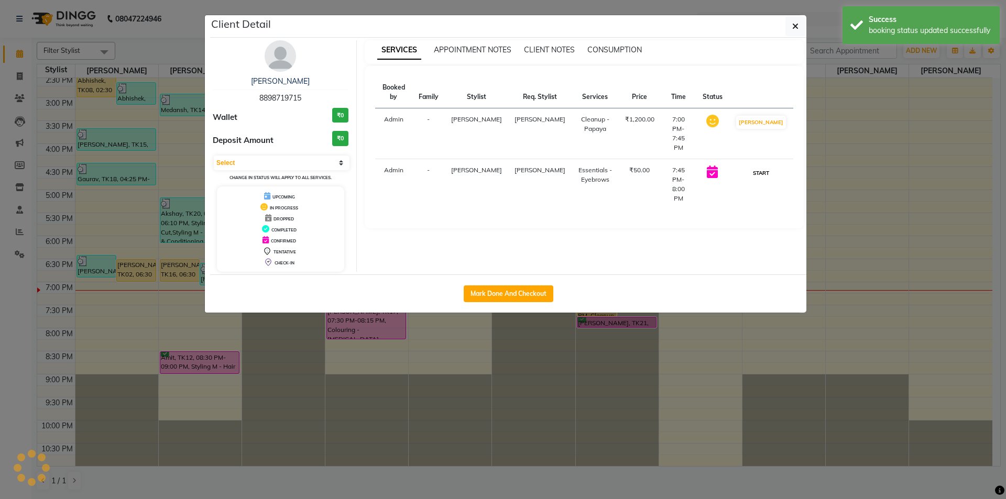
click at [770, 167] on button "START" at bounding box center [760, 173] width 21 height 13
select select "1"
click at [671, 387] on ngb-modal-window "Client Detail Sayali Shinde 8898719715 Wallet ₹0 Deposit Amount ₹0 Select IN SE…" at bounding box center [503, 249] width 1006 height 499
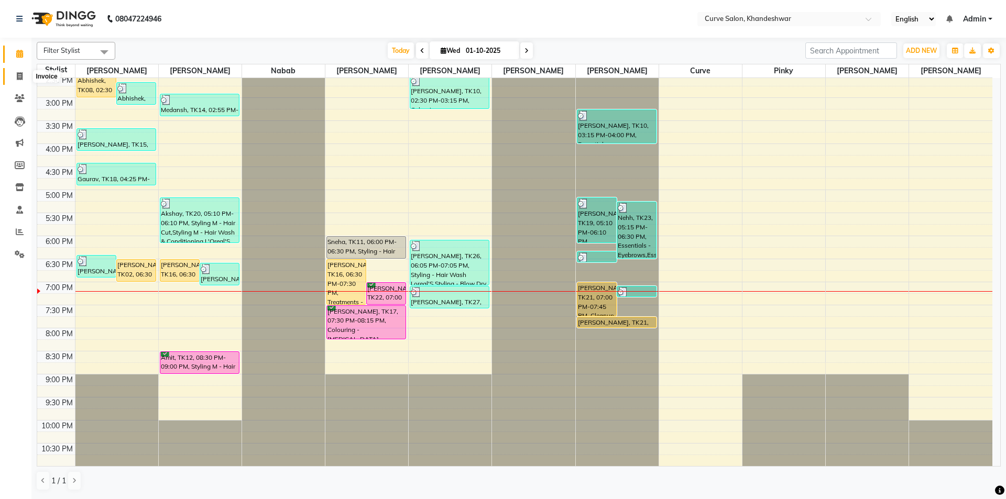
click at [16, 79] on span at bounding box center [19, 77] width 18 height 12
select select "service"
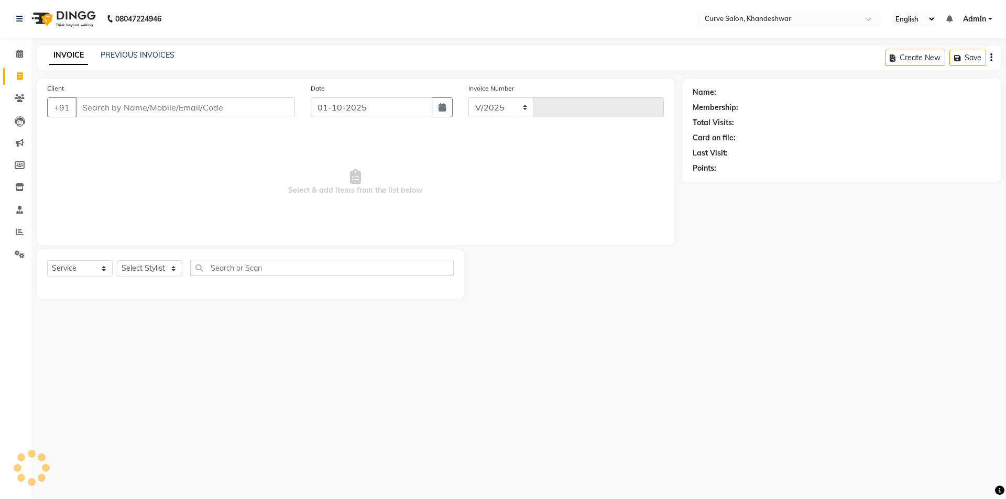
select select "4458"
type input "4860"
click at [114, 107] on input "Client" at bounding box center [185, 107] width 220 height 20
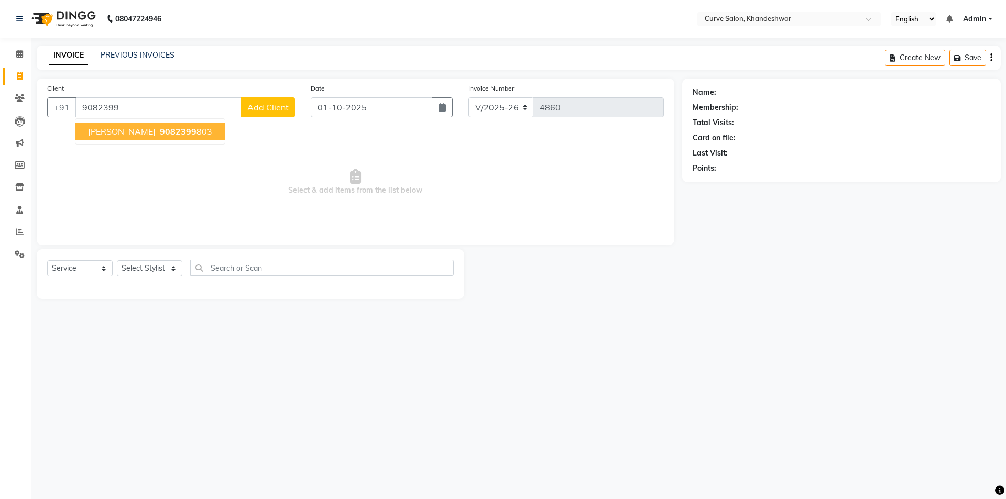
click at [160, 132] on span "9082399" at bounding box center [178, 131] width 37 height 10
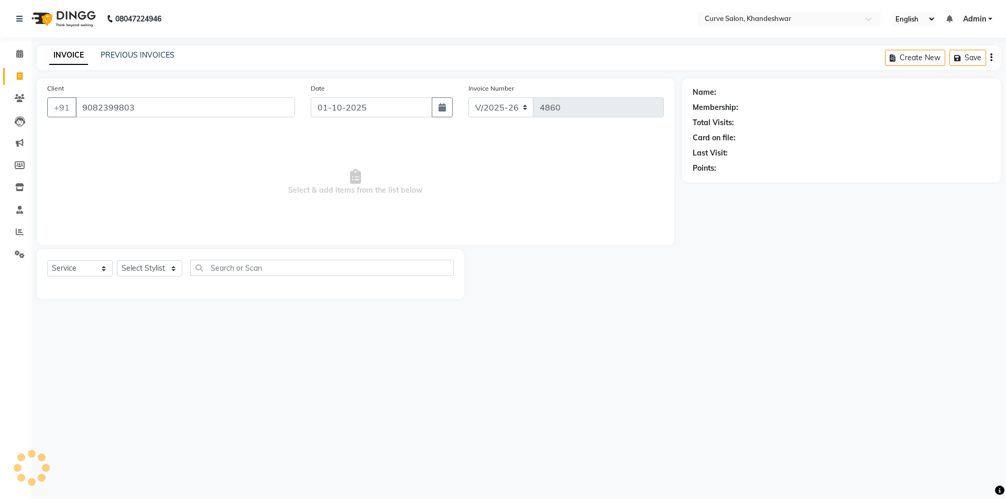
type input "9082399803"
select select "1: Object"
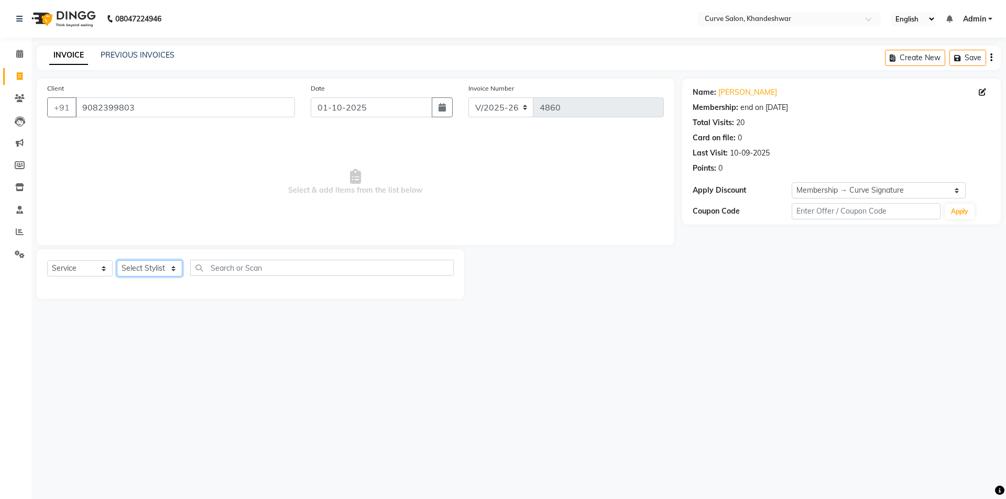
click at [155, 266] on select "Select Stylist [PERSON_NAME] Curve [PERSON_NAME] [PERSON_NAME] [PERSON_NAME] Na…" at bounding box center [150, 268] width 66 height 16
select select "46175"
click at [117, 260] on select "Select Stylist [PERSON_NAME] Curve [PERSON_NAME] [PERSON_NAME] [PERSON_NAME] Na…" at bounding box center [150, 268] width 66 height 16
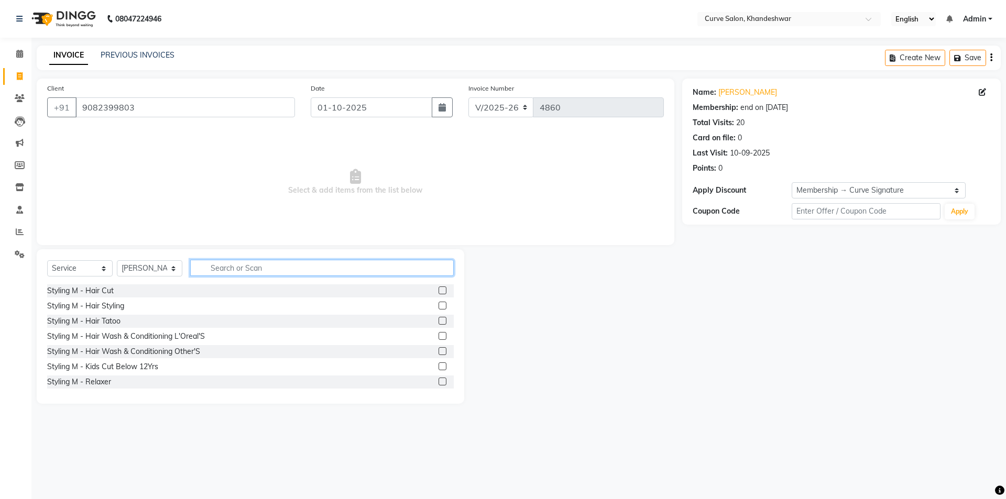
click at [207, 269] on input "text" at bounding box center [322, 268] width 264 height 16
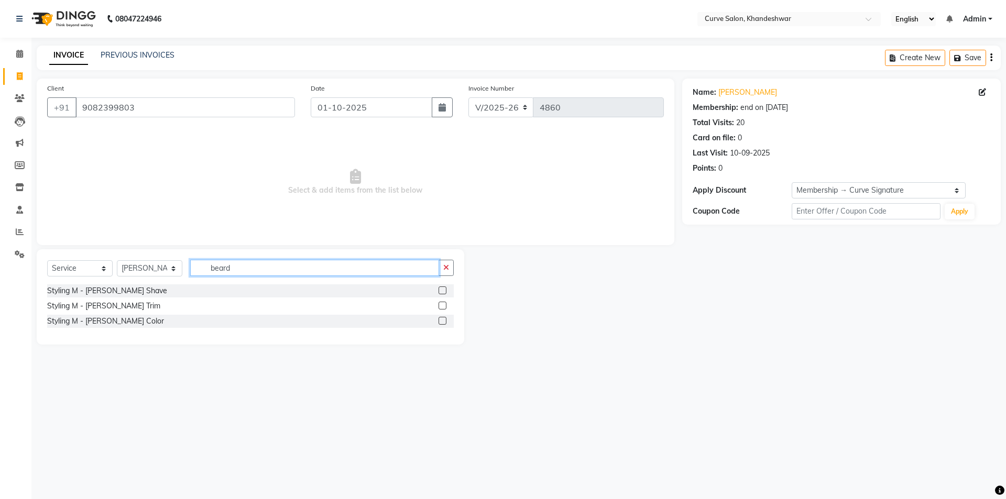
type input "beard"
click at [438, 288] on div "Styling M - [PERSON_NAME] Shave" at bounding box center [250, 291] width 407 height 13
click at [444, 292] on label at bounding box center [443, 291] width 8 height 8
click at [444, 292] on input "checkbox" at bounding box center [442, 291] width 7 height 7
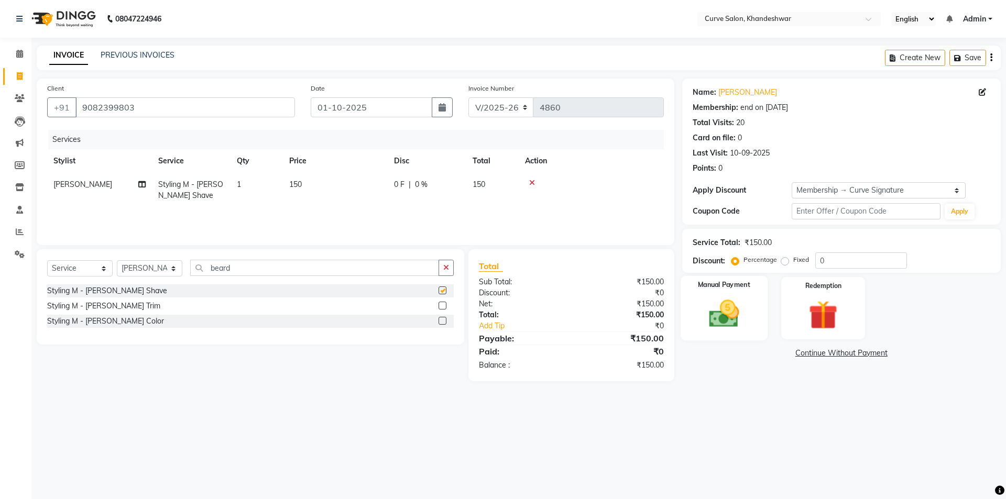
checkbox input "false"
click at [700, 306] on img at bounding box center [724, 314] width 49 height 35
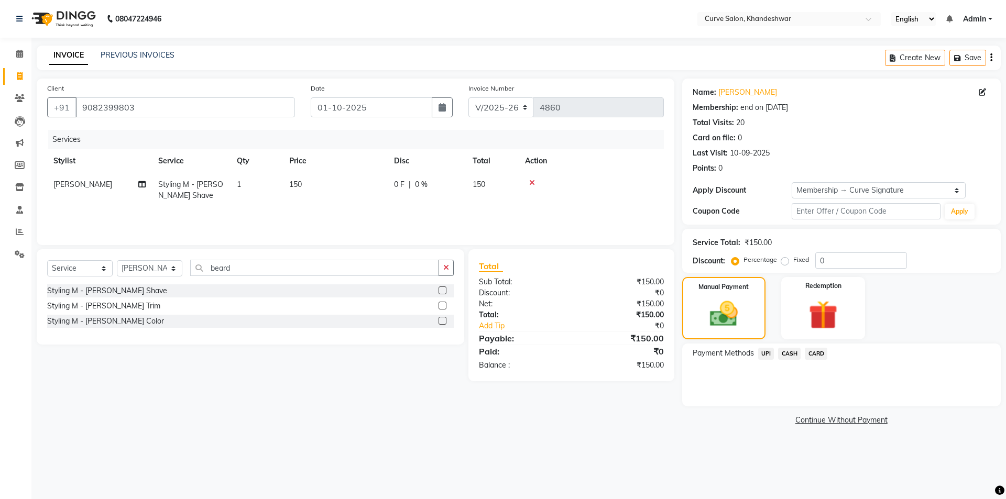
click at [793, 353] on span "CASH" at bounding box center [789, 354] width 23 height 12
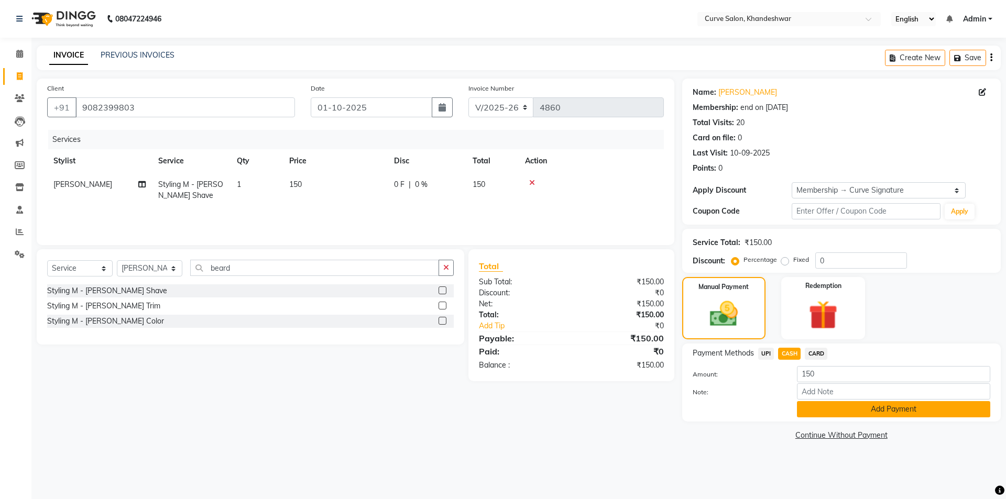
click at [848, 409] on button "Add Payment" at bounding box center [893, 409] width 193 height 16
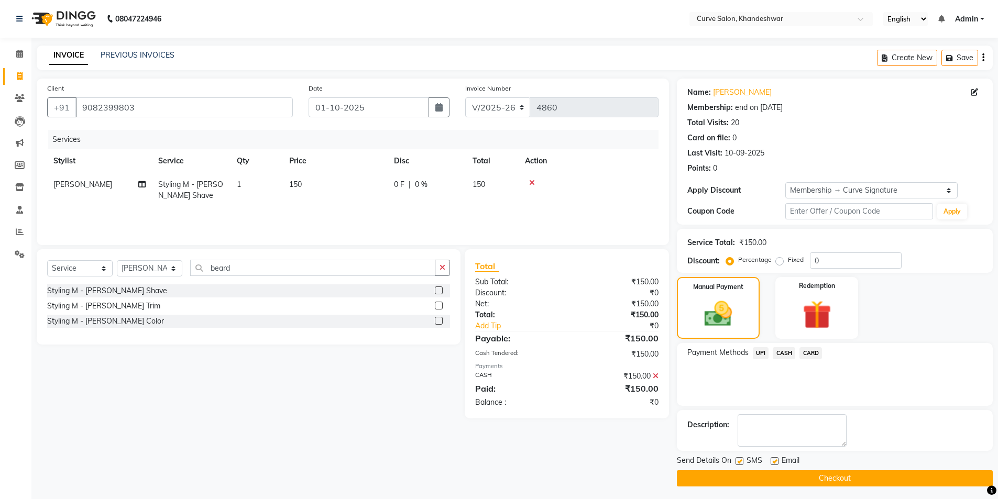
click at [863, 478] on button "Checkout" at bounding box center [835, 479] width 316 height 16
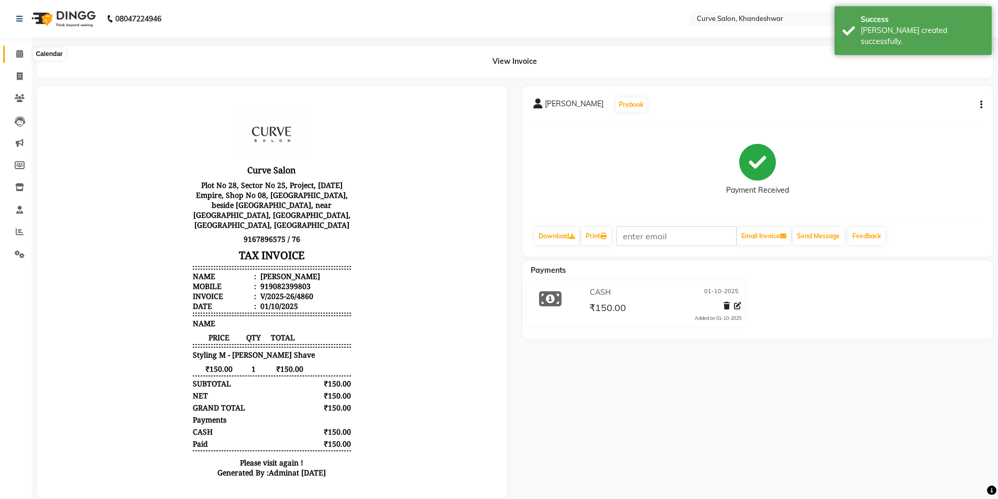
click at [18, 56] on icon at bounding box center [19, 54] width 7 height 8
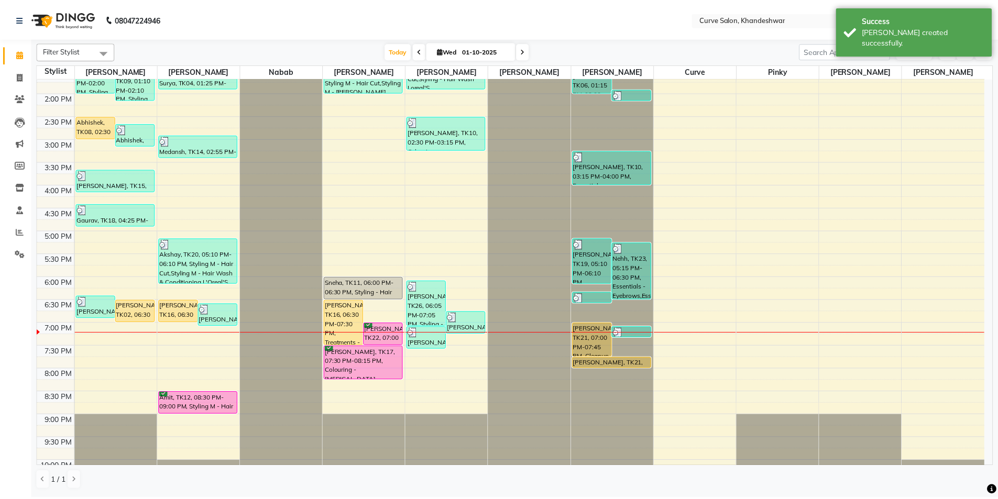
scroll to position [257, 0]
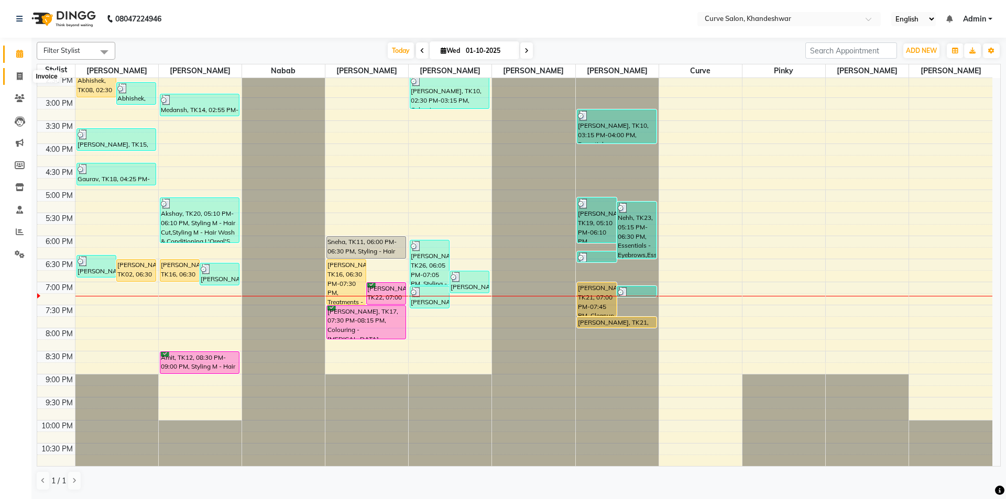
click at [19, 81] on span at bounding box center [19, 77] width 18 height 12
select select "service"
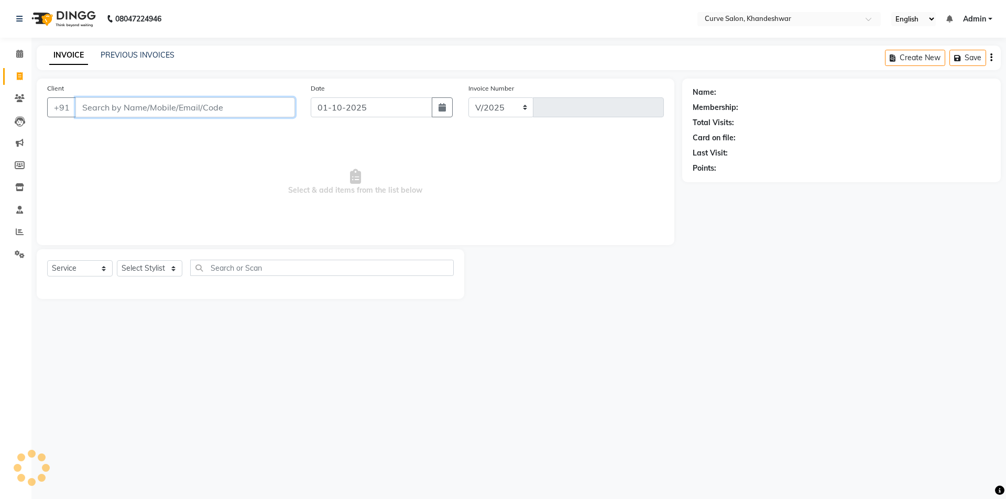
select select "4458"
type input "4861"
click at [111, 107] on input "Client" at bounding box center [185, 107] width 220 height 20
click at [139, 267] on select "Select Stylist [PERSON_NAME] Curve [PERSON_NAME] [PERSON_NAME] [PERSON_NAME] Na…" at bounding box center [150, 268] width 66 height 16
select select "80828"
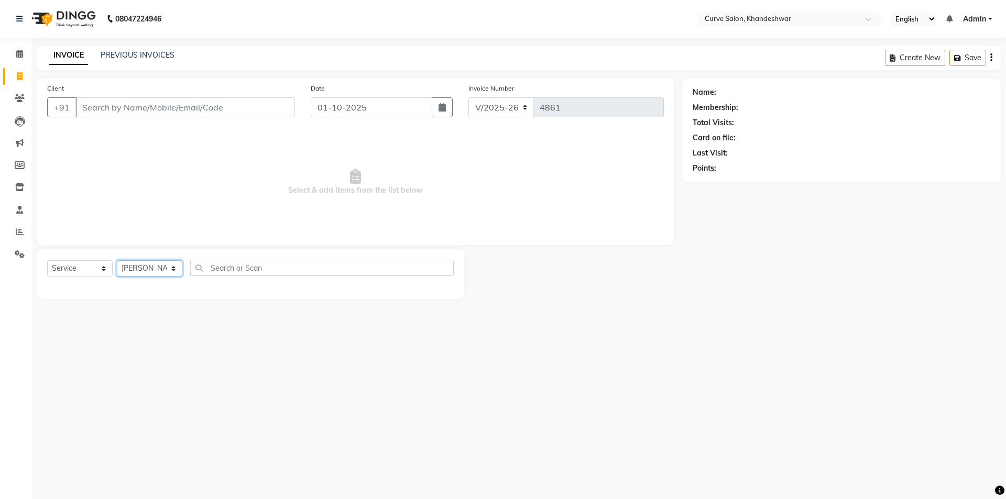
click at [117, 260] on select "Select Stylist [PERSON_NAME] Curve [PERSON_NAME] [PERSON_NAME] [PERSON_NAME] Na…" at bounding box center [150, 268] width 66 height 16
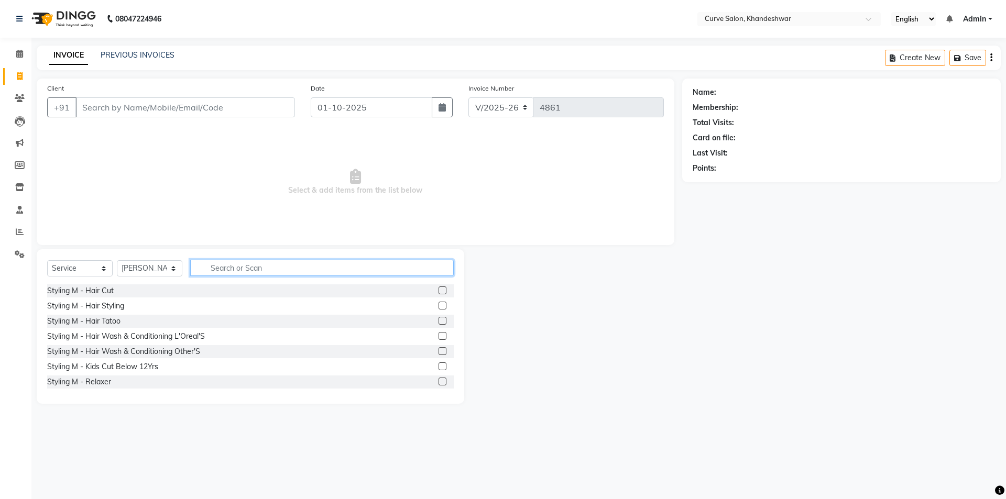
click at [235, 274] on input "text" at bounding box center [322, 268] width 264 height 16
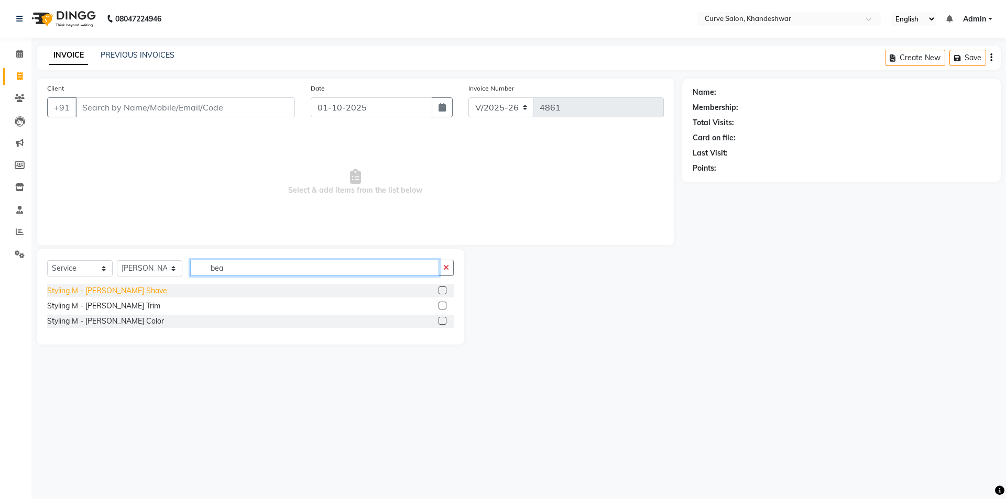
type input "bea"
click at [105, 292] on div "Styling M - [PERSON_NAME] Shave" at bounding box center [107, 291] width 120 height 11
checkbox input "false"
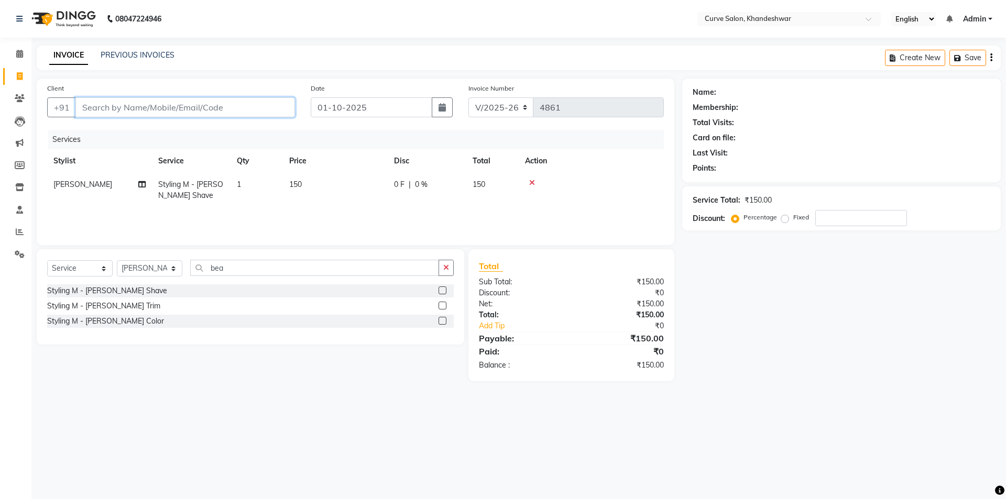
click at [108, 111] on input "Client" at bounding box center [185, 107] width 220 height 20
type input "7"
type input "0"
type input "7"
type input "7057746382"
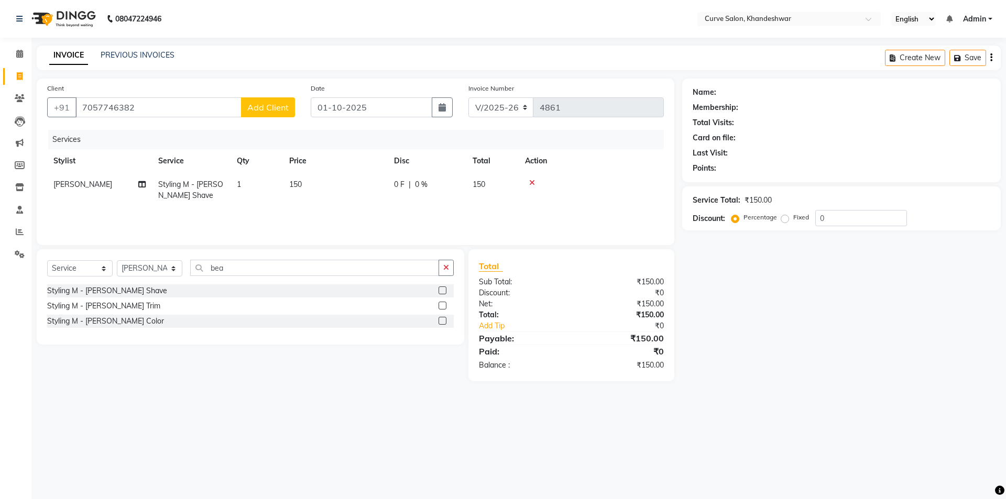
click at [274, 106] on span "Add Client" at bounding box center [267, 107] width 41 height 10
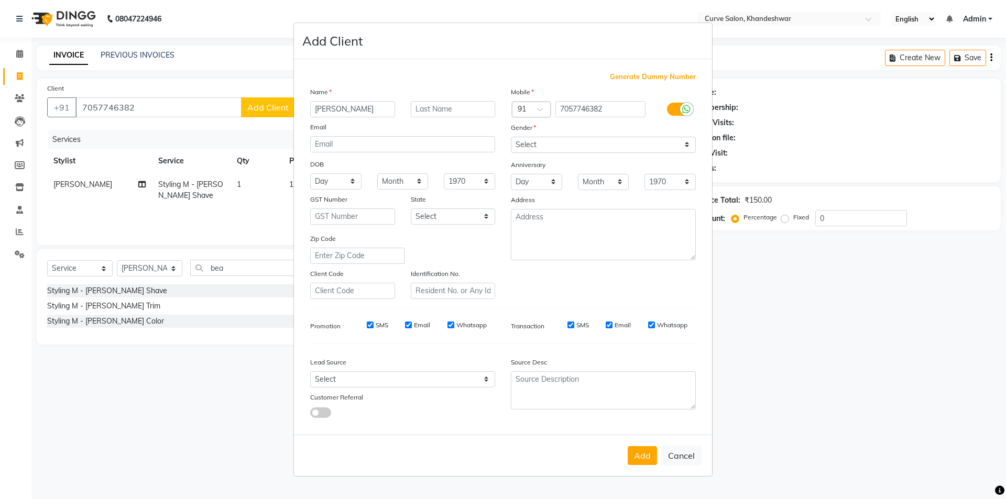
type input "Shreyas"
click at [537, 146] on select "Select Male Female Other Prefer Not To Say" at bounding box center [603, 145] width 185 height 16
select select "male"
click at [511, 137] on select "Select Male Female Other Prefer Not To Say" at bounding box center [603, 145] width 185 height 16
click at [640, 457] on button "Add" at bounding box center [642, 455] width 29 height 19
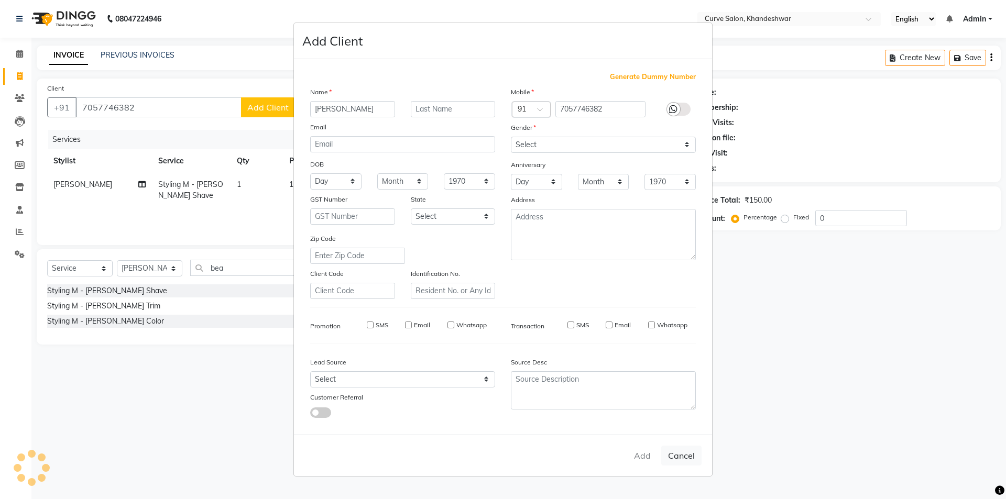
select select
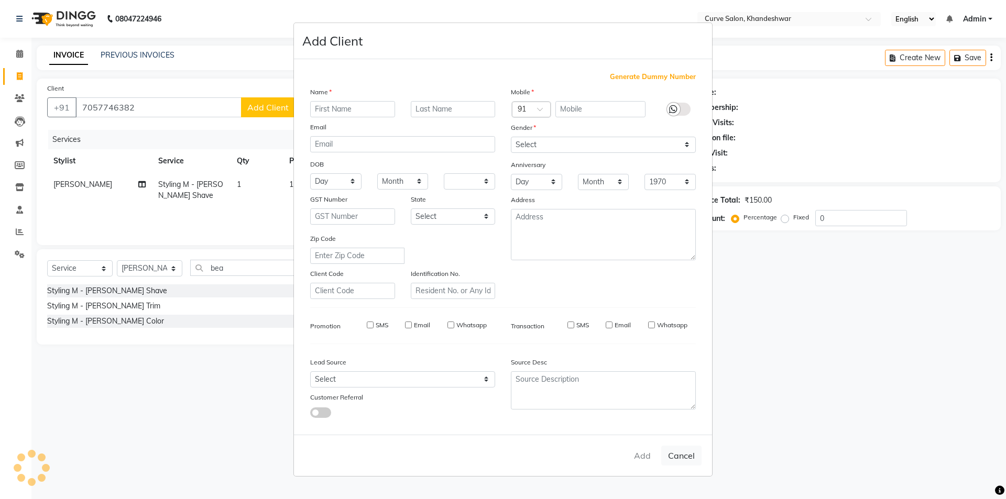
select select
checkbox input "false"
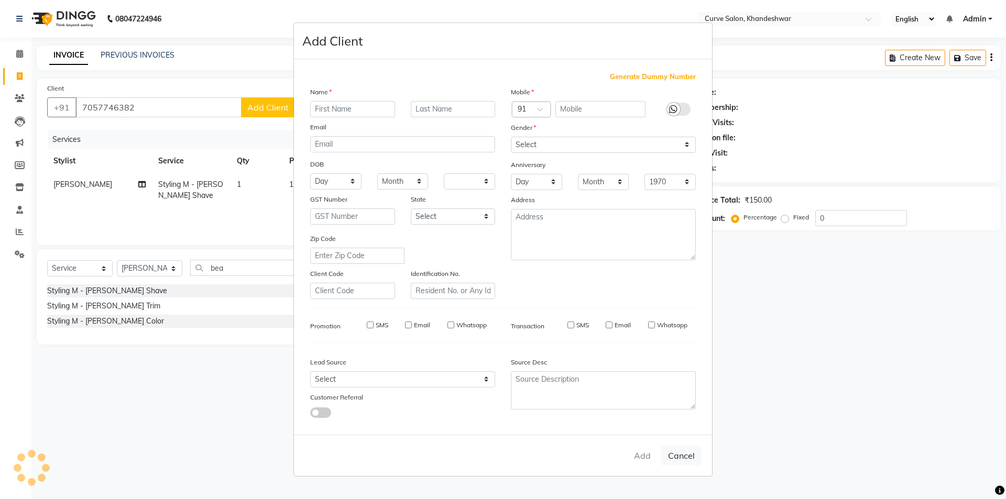
checkbox input "false"
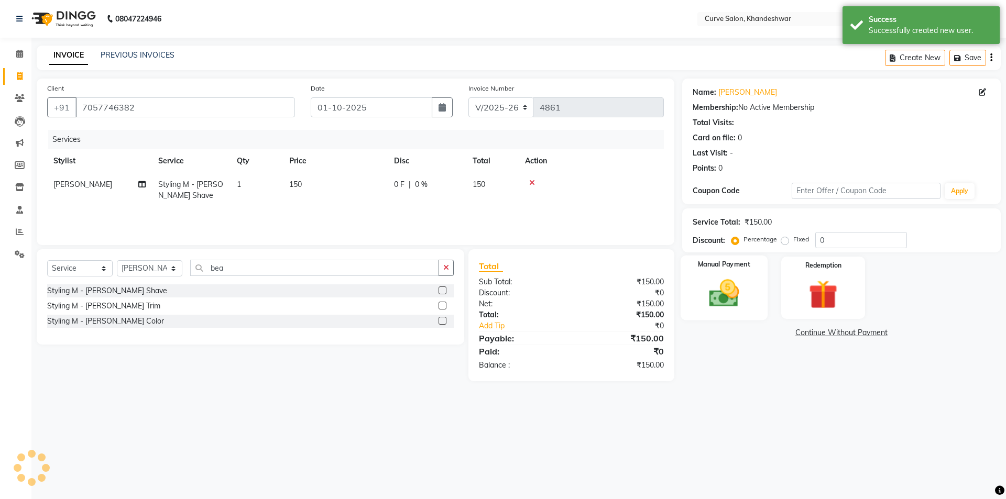
click at [761, 281] on div "Manual Payment" at bounding box center [723, 288] width 87 height 64
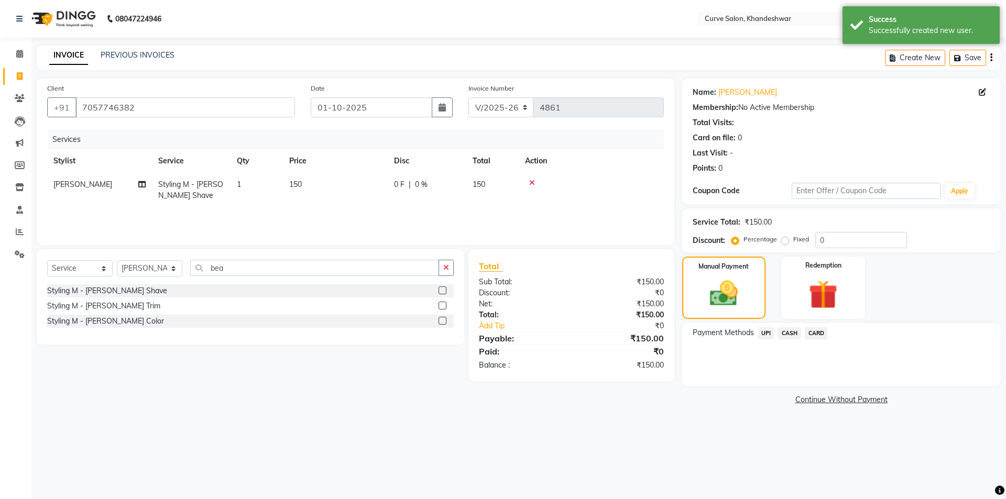
click at [764, 339] on span "UPI" at bounding box center [766, 334] width 16 height 12
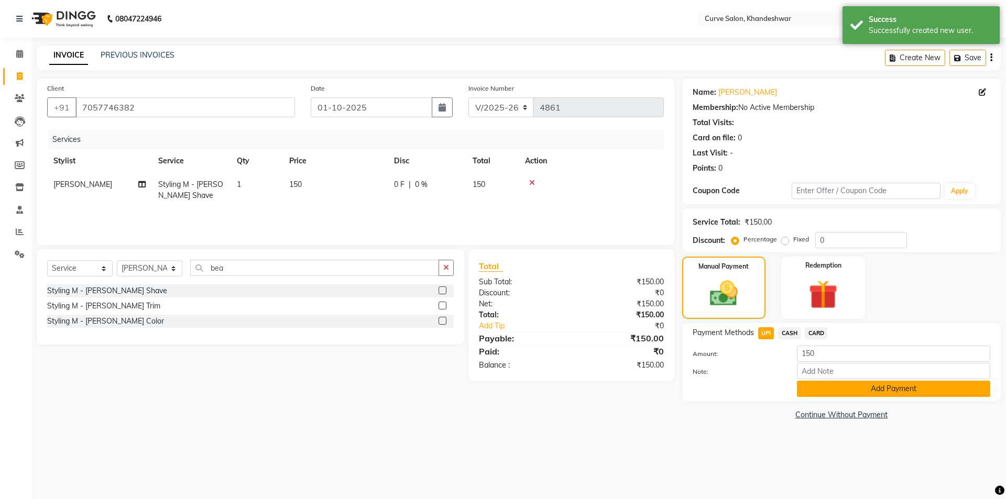
click at [820, 396] on button "Add Payment" at bounding box center [893, 389] width 193 height 16
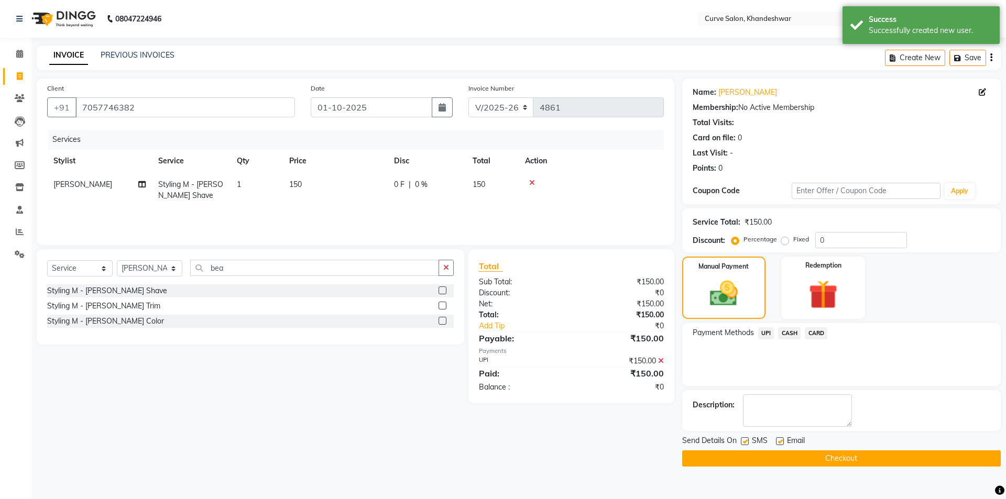
click at [873, 458] on button "Checkout" at bounding box center [841, 459] width 319 height 16
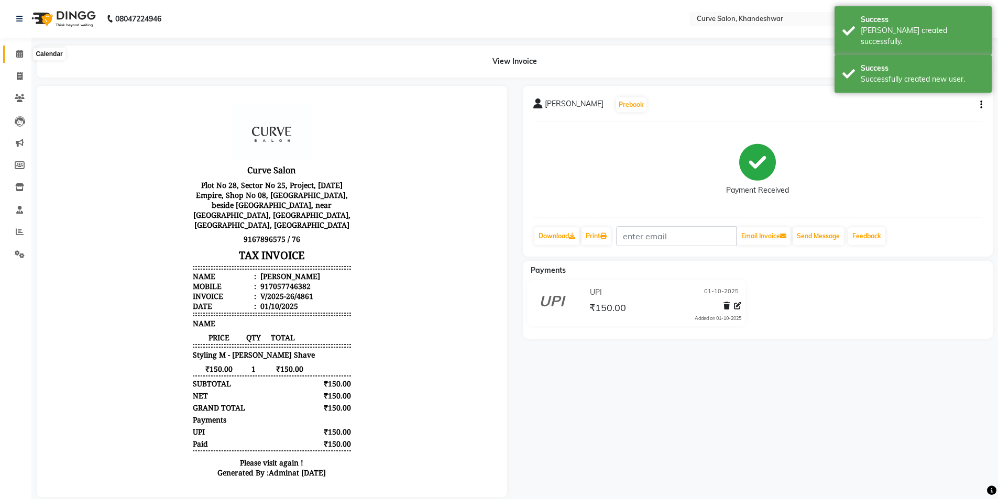
click at [23, 55] on icon at bounding box center [19, 54] width 7 height 8
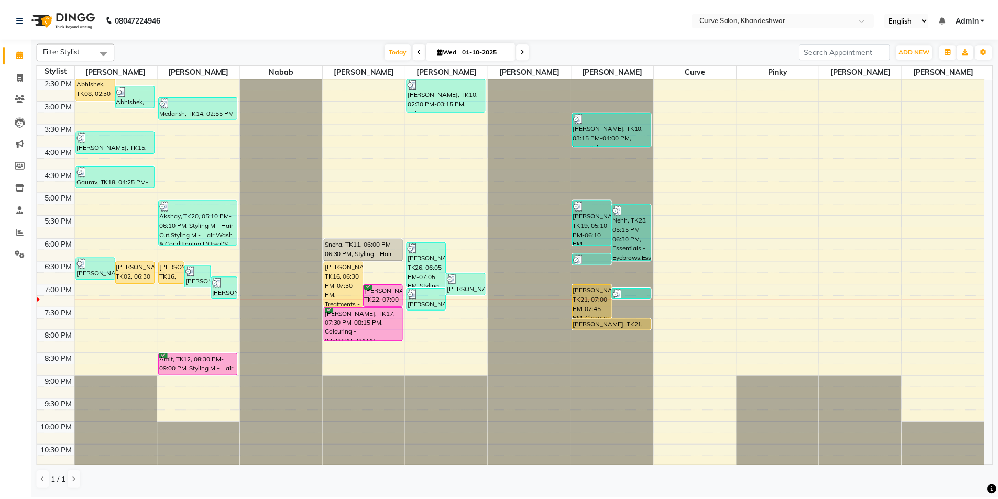
scroll to position [257, 0]
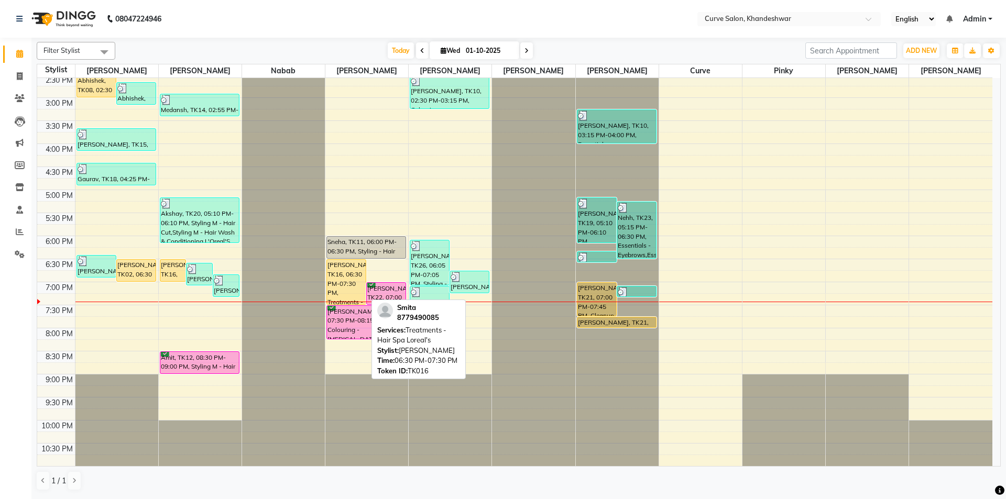
click at [336, 279] on div "[PERSON_NAME], TK16, 06:30 PM-07:30 PM, Treatments - Hair Spa Loreal's" at bounding box center [346, 282] width 39 height 45
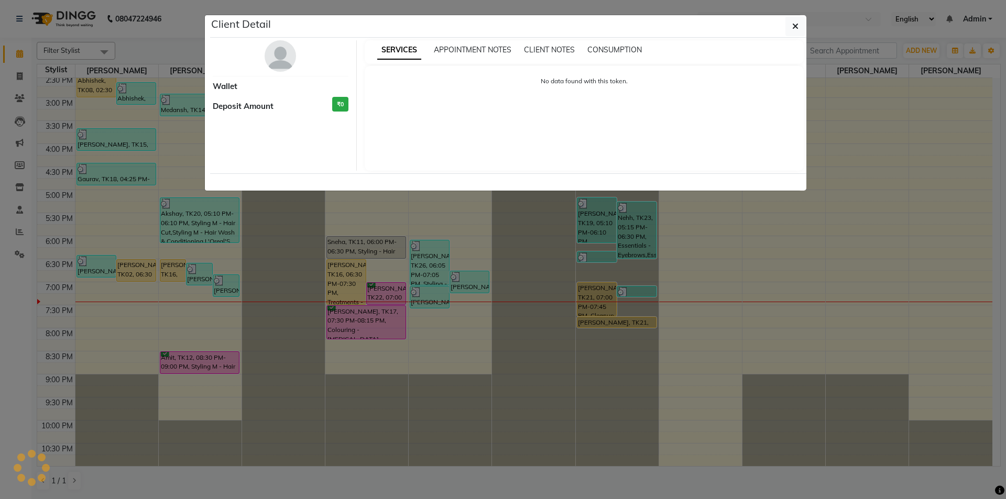
select select "1"
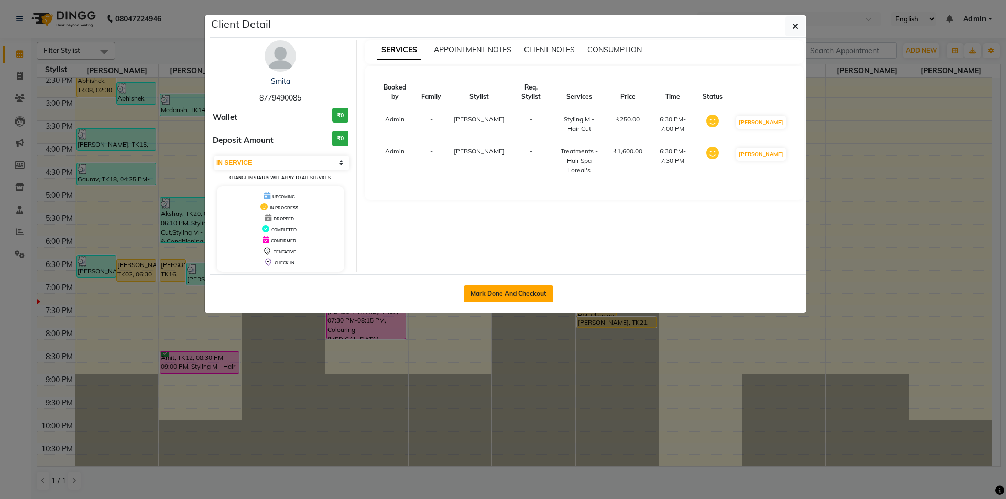
click at [520, 286] on button "Mark Done And Checkout" at bounding box center [509, 294] width 90 height 17
select select "service"
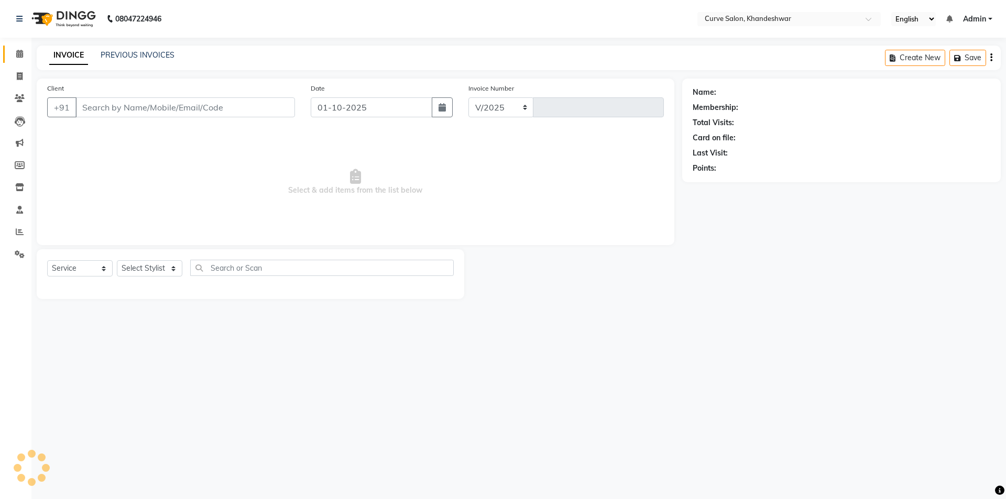
select select "4458"
type input "4862"
type input "8779490085"
select select "80828"
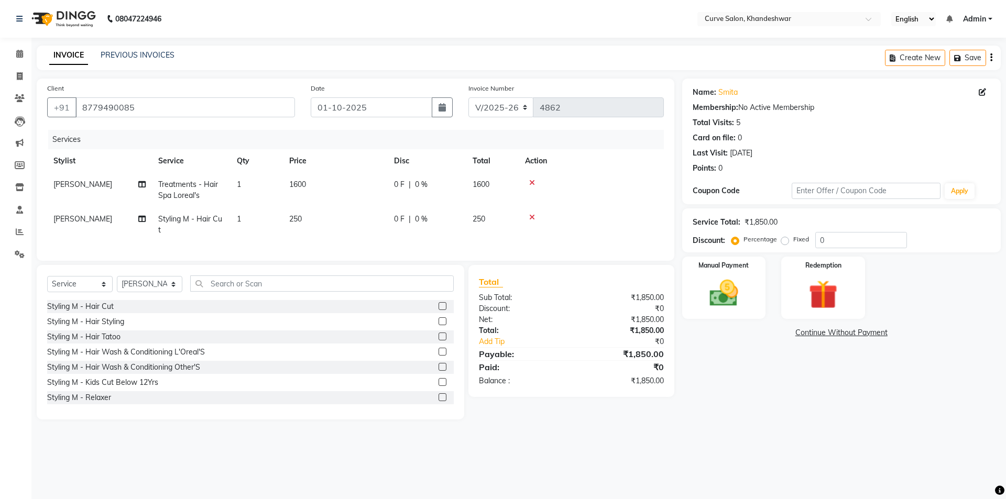
click at [532, 179] on icon at bounding box center [532, 182] width 6 height 7
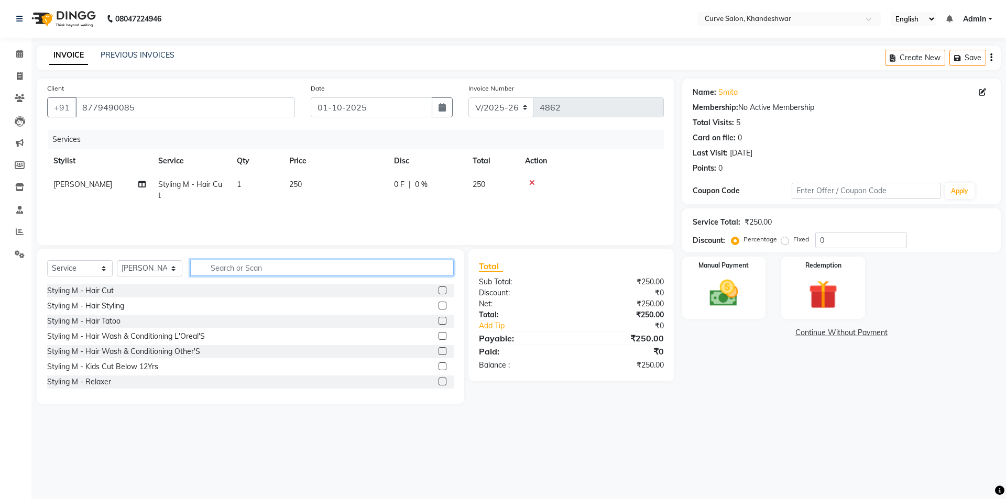
click at [244, 262] on input "text" at bounding box center [322, 268] width 264 height 16
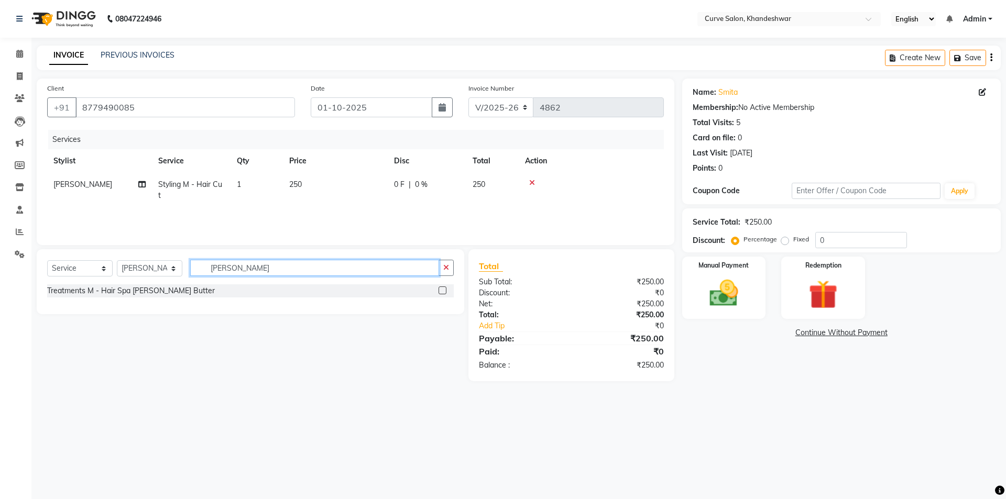
type input "shea"
click at [127, 268] on select "Select Stylist [PERSON_NAME] Curve [PERSON_NAME] [PERSON_NAME] [PERSON_NAME] Na…" at bounding box center [150, 268] width 66 height 16
click at [151, 265] on select "Select Stylist [PERSON_NAME] Curve [PERSON_NAME] [PERSON_NAME] [PERSON_NAME] Na…" at bounding box center [150, 268] width 66 height 16
click at [162, 271] on select "Select Stylist [PERSON_NAME] Curve [PERSON_NAME] [PERSON_NAME] [PERSON_NAME] Na…" at bounding box center [150, 268] width 66 height 16
select select "25106"
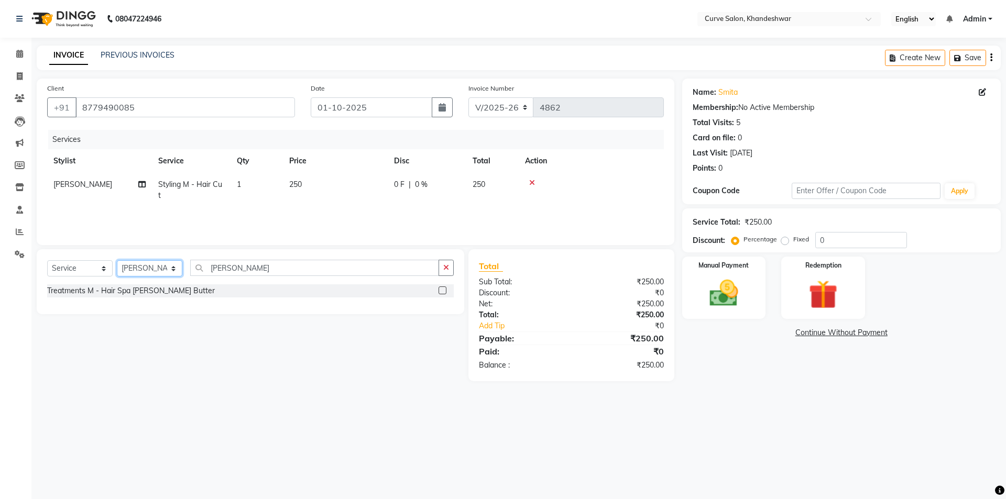
click at [117, 260] on select "Select Stylist [PERSON_NAME] Curve [PERSON_NAME] [PERSON_NAME] [PERSON_NAME] Na…" at bounding box center [150, 268] width 66 height 16
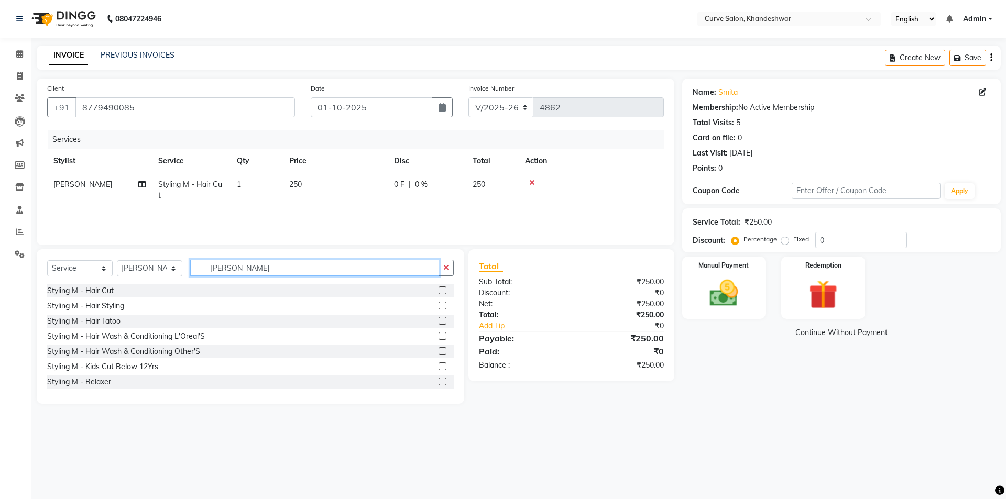
click at [226, 266] on input "shea" at bounding box center [314, 268] width 249 height 16
click at [244, 268] on input "shea" at bounding box center [314, 268] width 249 height 16
type input "s"
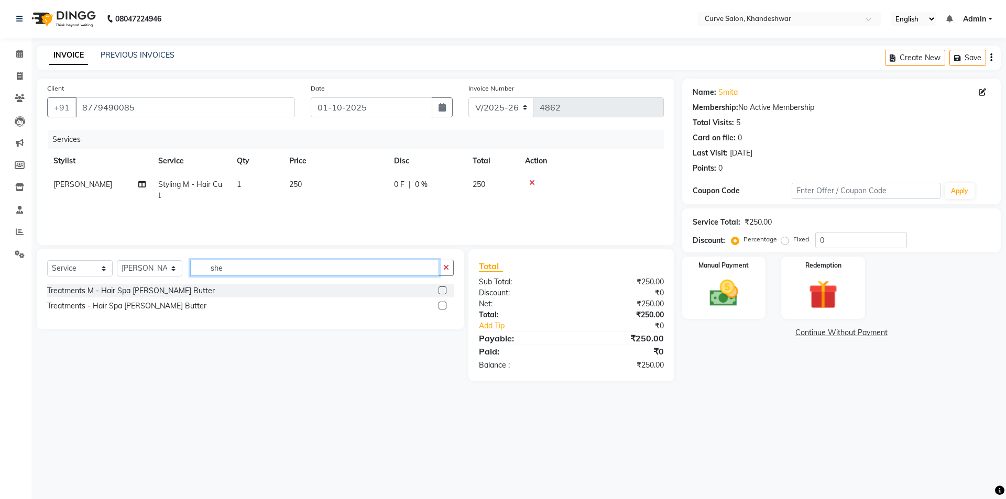
type input "shea"
click at [175, 307] on div "Treatments - Hair Spa [PERSON_NAME] Butter" at bounding box center [250, 306] width 407 height 13
click at [444, 308] on label at bounding box center [443, 306] width 8 height 8
click at [444, 308] on input "checkbox" at bounding box center [442, 306] width 7 height 7
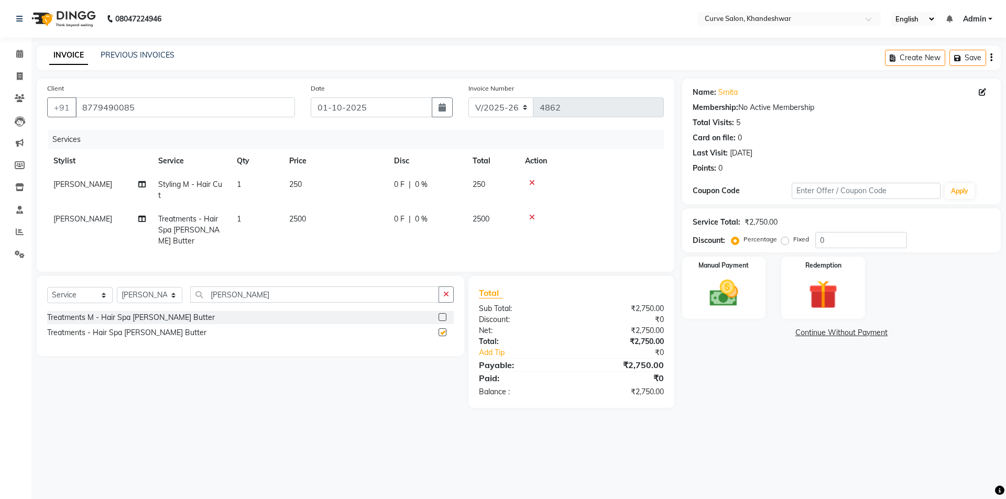
checkbox input "false"
drag, startPoint x: 154, startPoint y: 110, endPoint x: 17, endPoint y: 107, distance: 136.8
click at [19, 110] on app-home "08047224946 Select Location × Curve Salon, Khandeshwar English ENGLISH Español …" at bounding box center [503, 212] width 1006 height 424
click at [430, 188] on div "0 F | 0 %" at bounding box center [427, 184] width 66 height 11
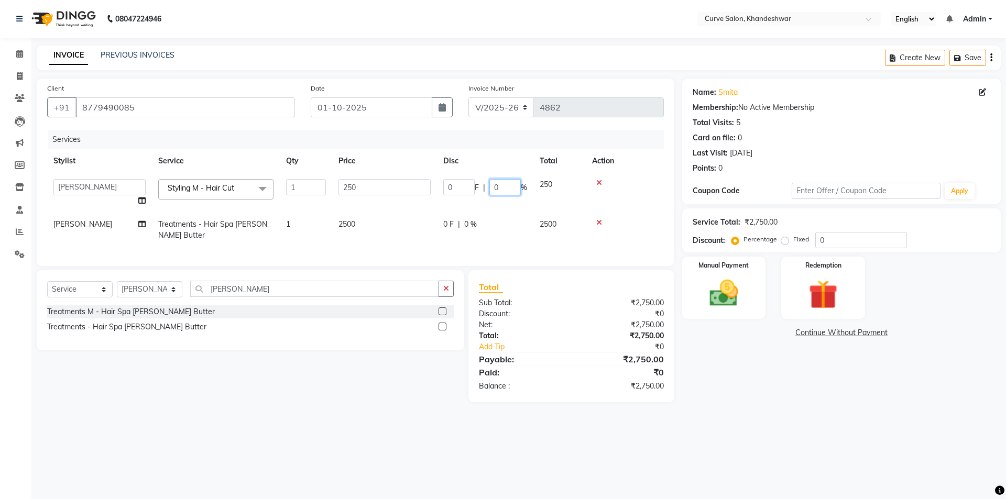
drag, startPoint x: 506, startPoint y: 189, endPoint x: 472, endPoint y: 188, distance: 33.6
click at [473, 189] on div "0 F | 0 %" at bounding box center [485, 187] width 84 height 16
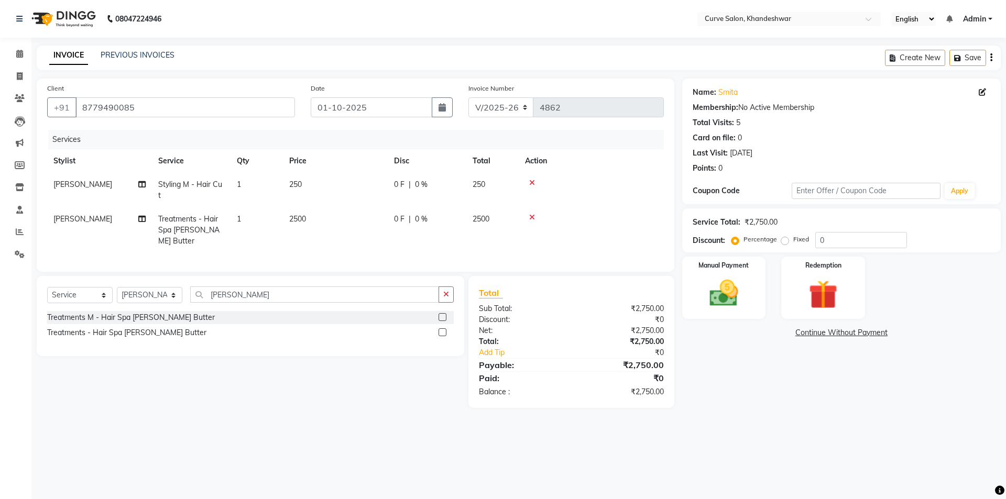
click at [432, 186] on div "0 F | 0 %" at bounding box center [427, 184] width 66 height 11
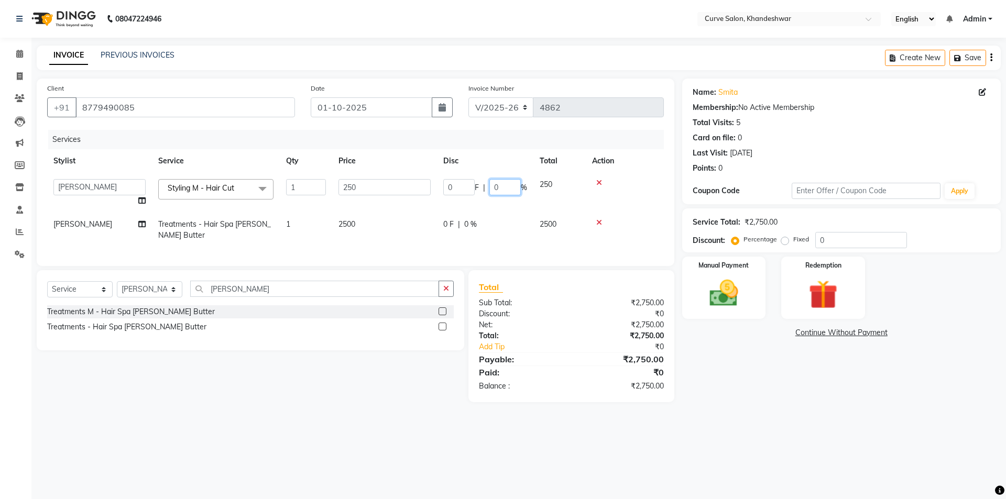
drag, startPoint x: 510, startPoint y: 188, endPoint x: 452, endPoint y: 197, distance: 58.3
click at [452, 197] on td "0 F | 0 %" at bounding box center [485, 193] width 96 height 40
type input "20"
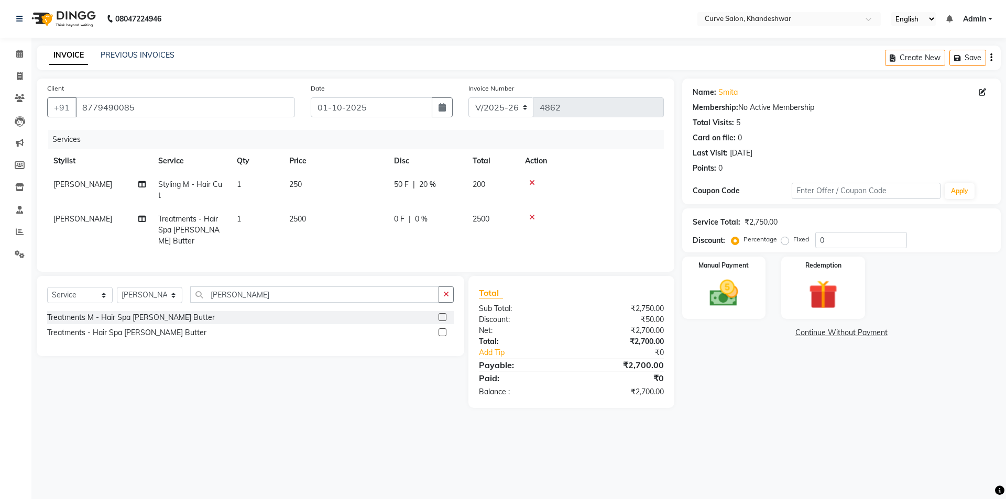
click at [431, 220] on div "0 F | 0 %" at bounding box center [427, 219] width 66 height 11
select select "25106"
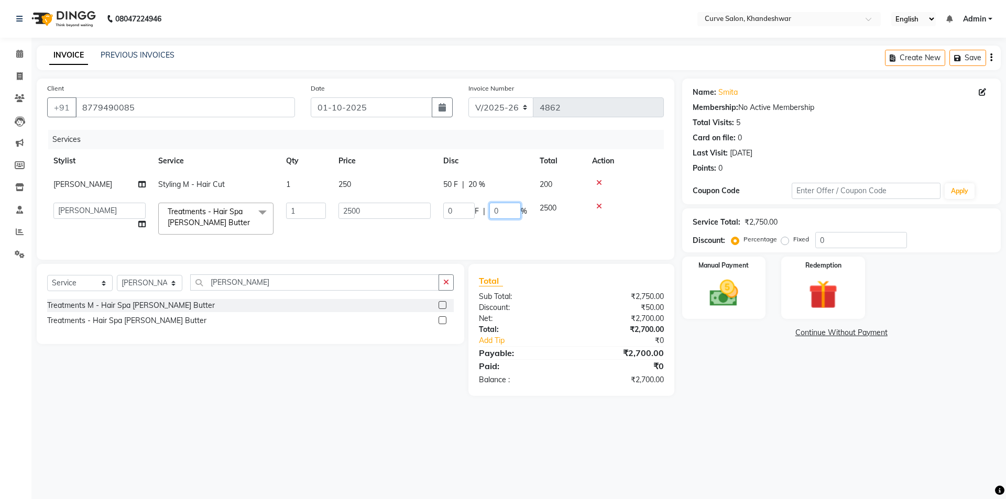
drag, startPoint x: 517, startPoint y: 210, endPoint x: 430, endPoint y: 210, distance: 87.0
click at [430, 210] on tr "Ahmed Kafil Curve Faizan Khan Kunal Gavai Laxmi Bylapudi Nabab Neelam Kamble Pi…" at bounding box center [355, 219] width 617 height 45
type input "20"
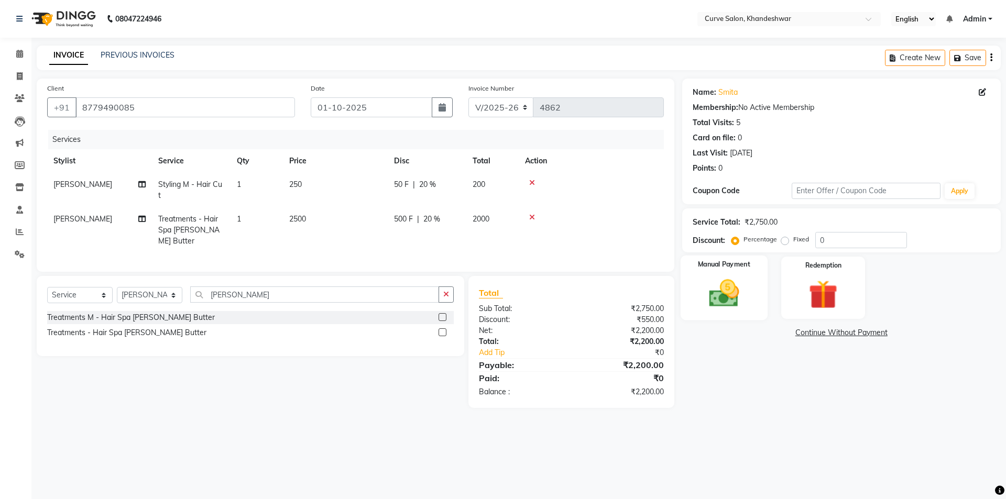
click at [750, 294] on div "Manual Payment" at bounding box center [723, 288] width 87 height 64
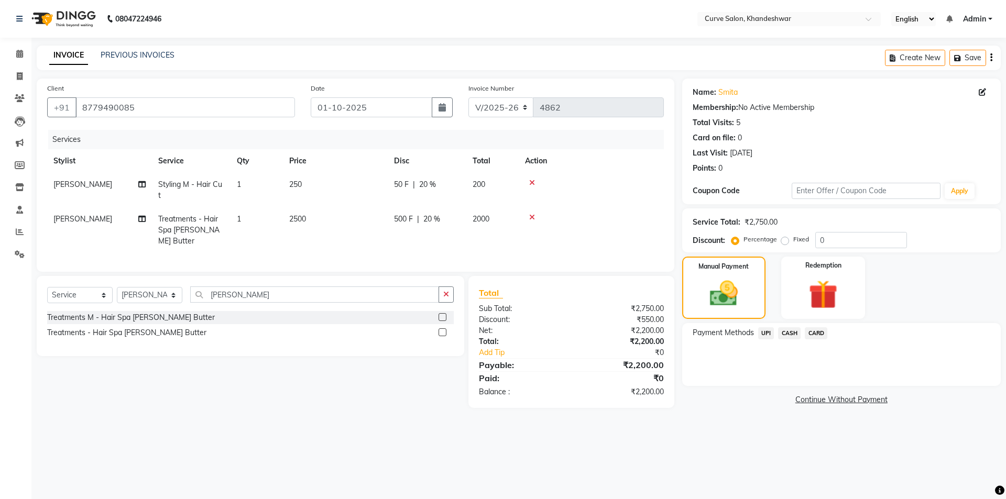
click at [767, 333] on span "UPI" at bounding box center [766, 334] width 16 height 12
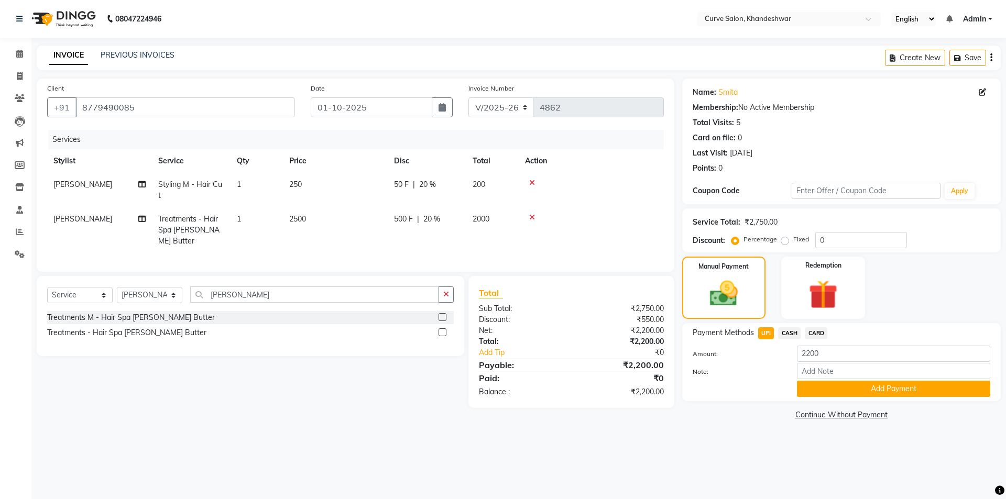
click at [533, 184] on icon at bounding box center [532, 182] width 6 height 7
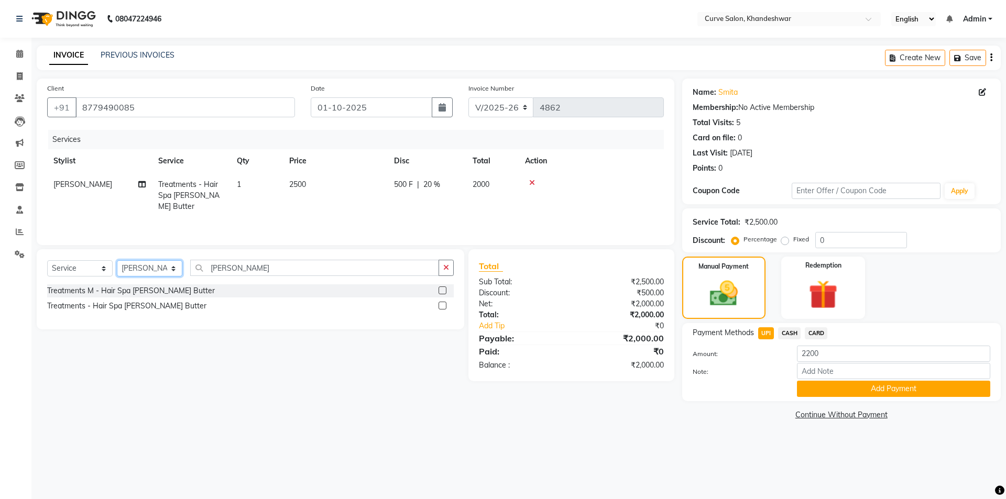
click at [150, 266] on select "Select Stylist [PERSON_NAME] Curve [PERSON_NAME] [PERSON_NAME] [PERSON_NAME] Na…" at bounding box center [150, 268] width 66 height 16
select select "80828"
click at [117, 260] on select "Select Stylist [PERSON_NAME] Curve [PERSON_NAME] [PERSON_NAME] [PERSON_NAME] Na…" at bounding box center [150, 268] width 66 height 16
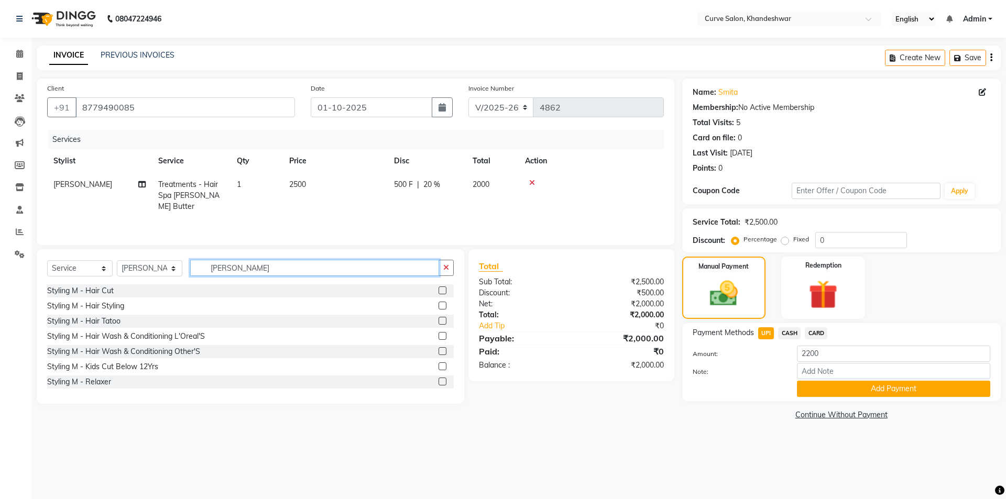
drag, startPoint x: 219, startPoint y: 265, endPoint x: 139, endPoint y: 278, distance: 80.2
click at [138, 278] on div "Select Service Product Membership Package Voucher Prepaid Gift Card Select Styl…" at bounding box center [250, 272] width 407 height 25
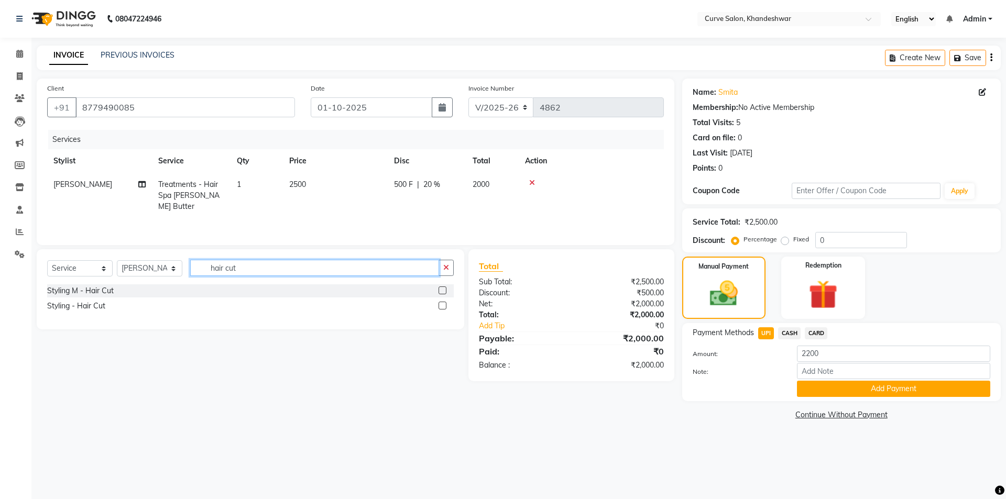
type input "hair cut"
click at [443, 290] on label at bounding box center [443, 291] width 8 height 8
click at [443, 290] on input "checkbox" at bounding box center [442, 291] width 7 height 7
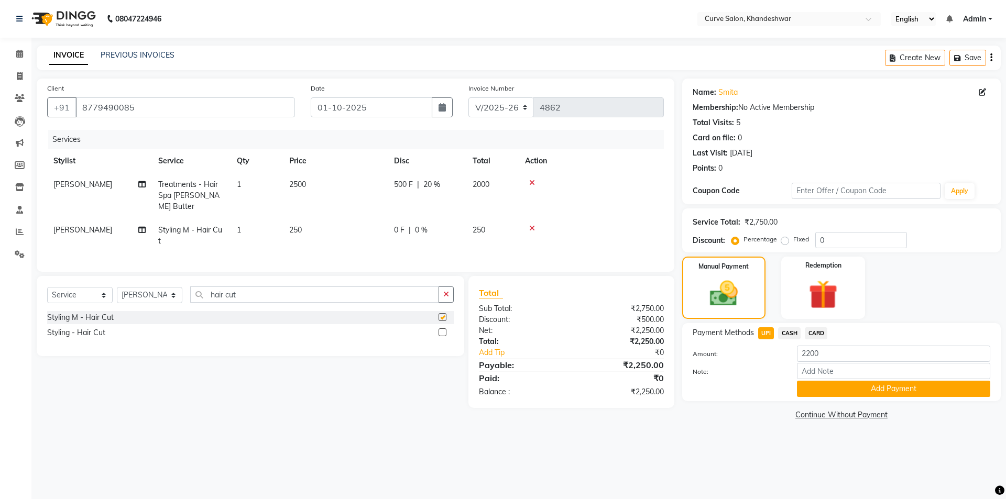
checkbox input "false"
click at [535, 225] on div at bounding box center [591, 228] width 133 height 7
click at [531, 225] on icon at bounding box center [532, 228] width 6 height 7
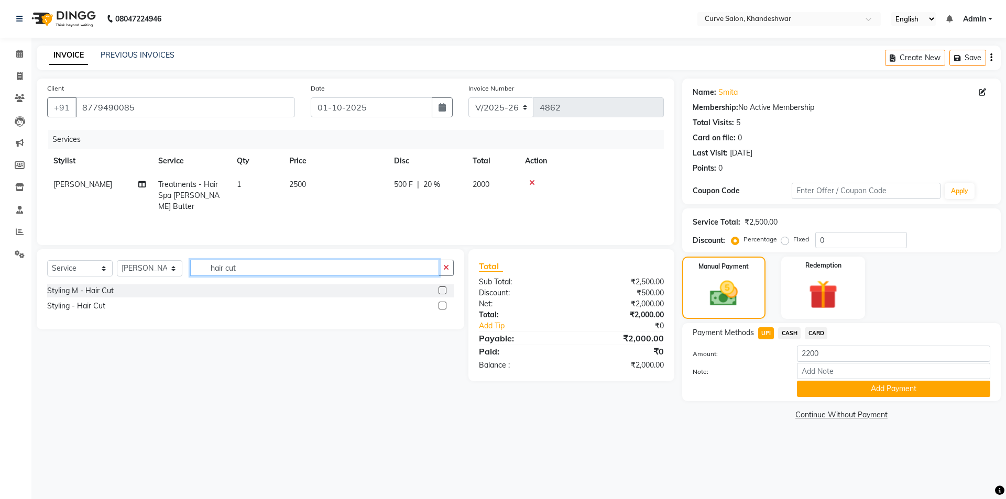
drag, startPoint x: 277, startPoint y: 268, endPoint x: 149, endPoint y: 271, distance: 127.9
click at [149, 271] on div "Select Service Product Membership Package Voucher Prepaid Gift Card Select Styl…" at bounding box center [250, 272] width 407 height 25
type input "kids"
click at [440, 287] on label at bounding box center [443, 291] width 8 height 8
click at [440, 288] on input "checkbox" at bounding box center [442, 291] width 7 height 7
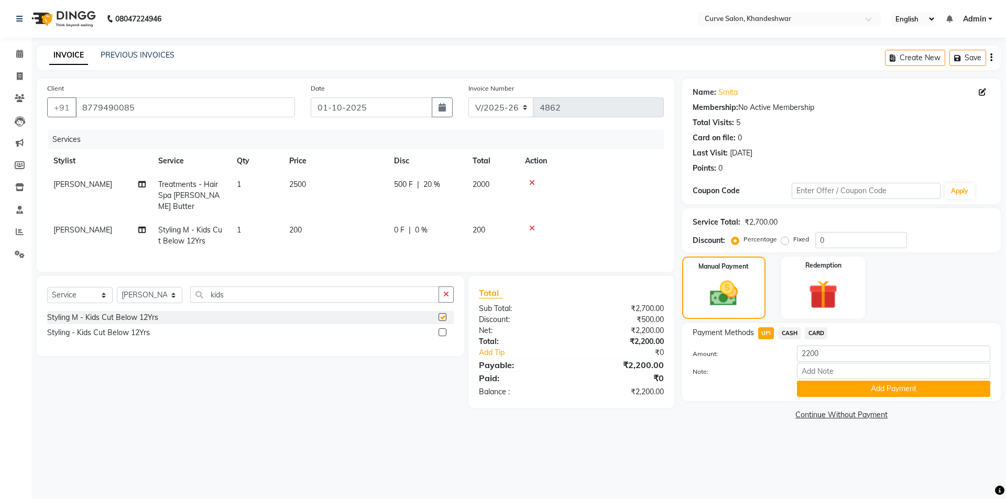
checkbox input "false"
click at [793, 332] on span "CASH" at bounding box center [789, 334] width 23 height 12
click at [762, 332] on span "UPI" at bounding box center [766, 334] width 16 height 12
click at [833, 387] on button "Add Payment" at bounding box center [893, 389] width 193 height 16
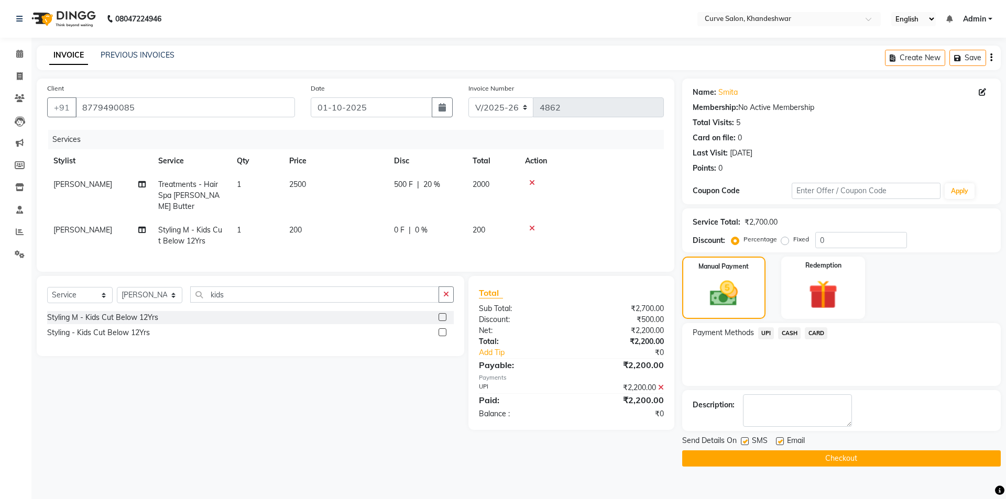
click at [660, 384] on icon at bounding box center [661, 387] width 6 height 7
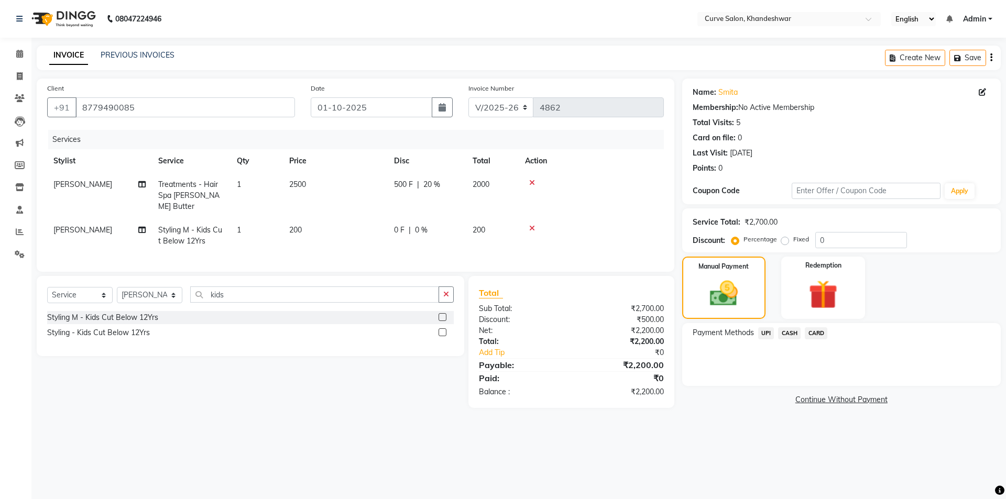
click at [788, 332] on span "CASH" at bounding box center [789, 334] width 23 height 12
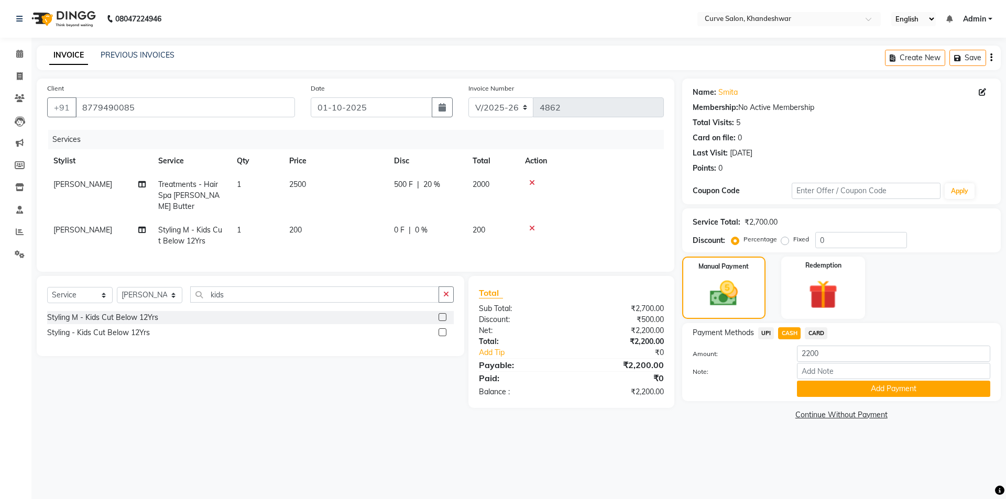
click at [829, 400] on div "Payment Methods UPI CASH CARD Amount: 2200 Note: Add Payment" at bounding box center [841, 362] width 319 height 78
click at [838, 395] on button "Add Payment" at bounding box center [893, 389] width 193 height 16
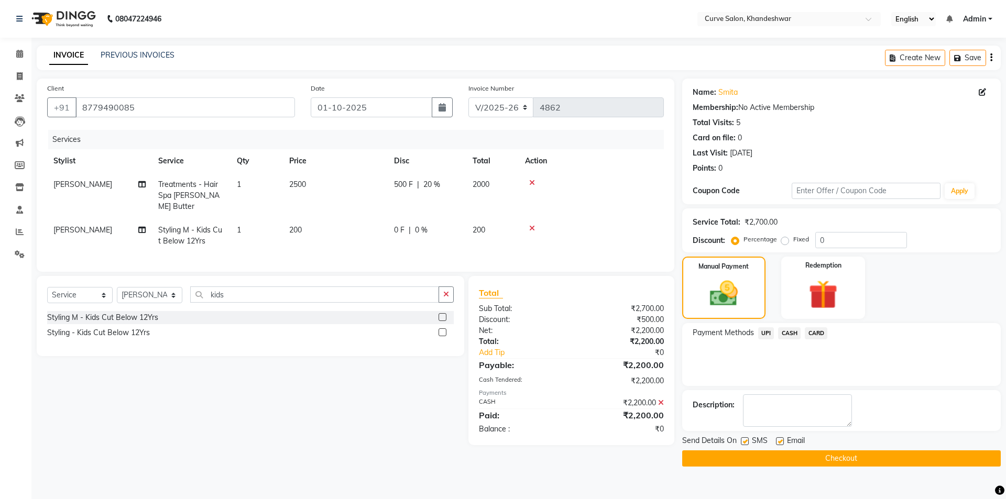
click at [790, 454] on button "Checkout" at bounding box center [841, 459] width 319 height 16
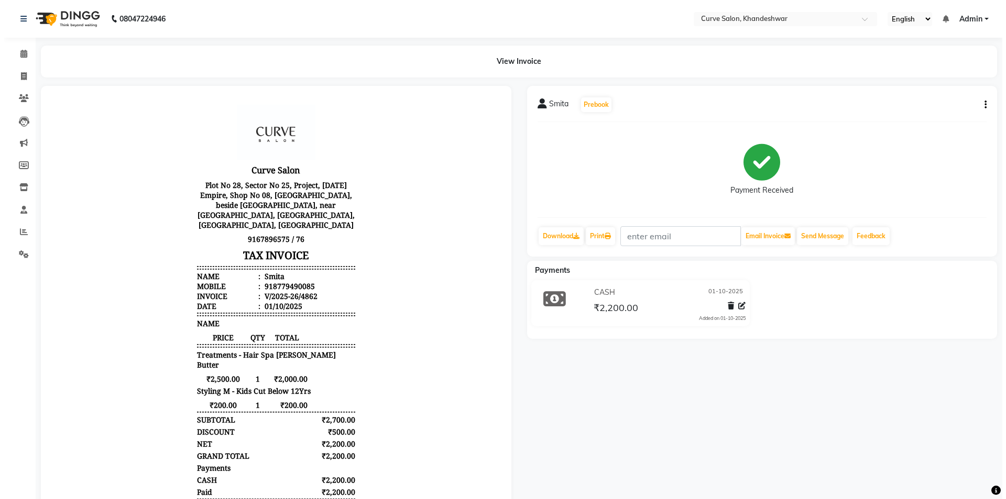
scroll to position [8, 0]
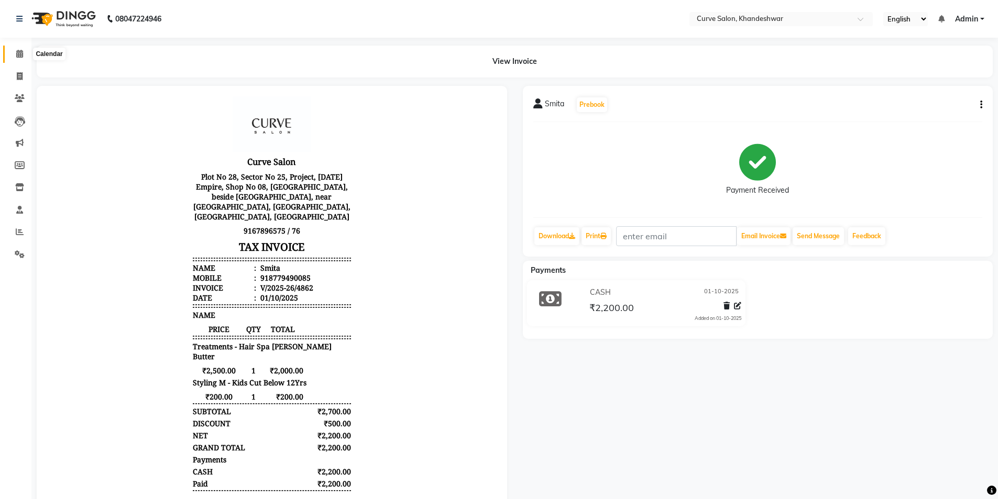
click at [20, 55] on icon at bounding box center [19, 54] width 7 height 8
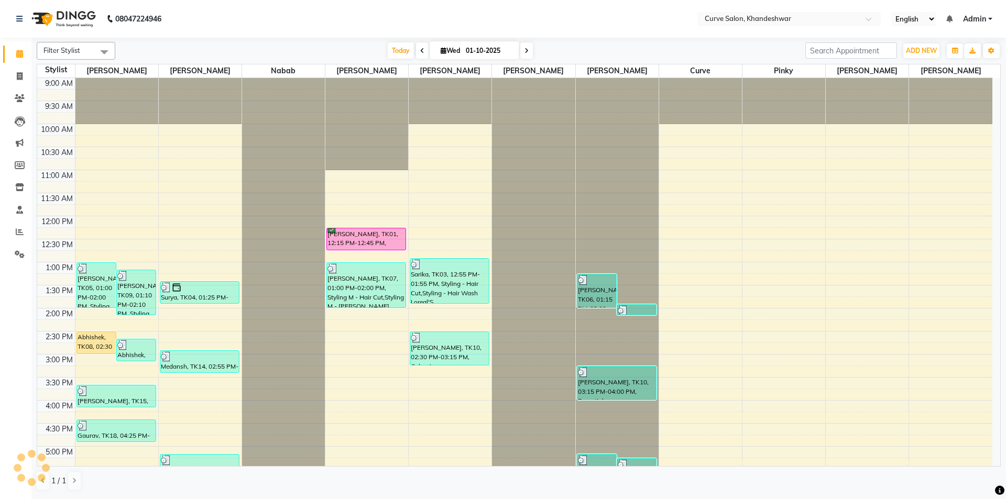
scroll to position [257, 0]
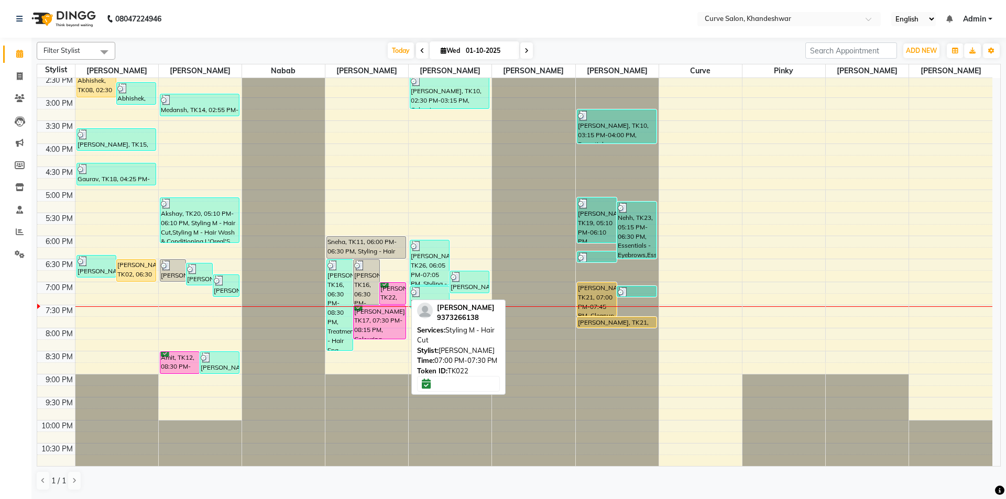
click at [388, 290] on div "Prajakta Bhosle, TK22, 07:00 PM-07:30 PM, Styling M - Hair Cut" at bounding box center [393, 293] width 26 height 21
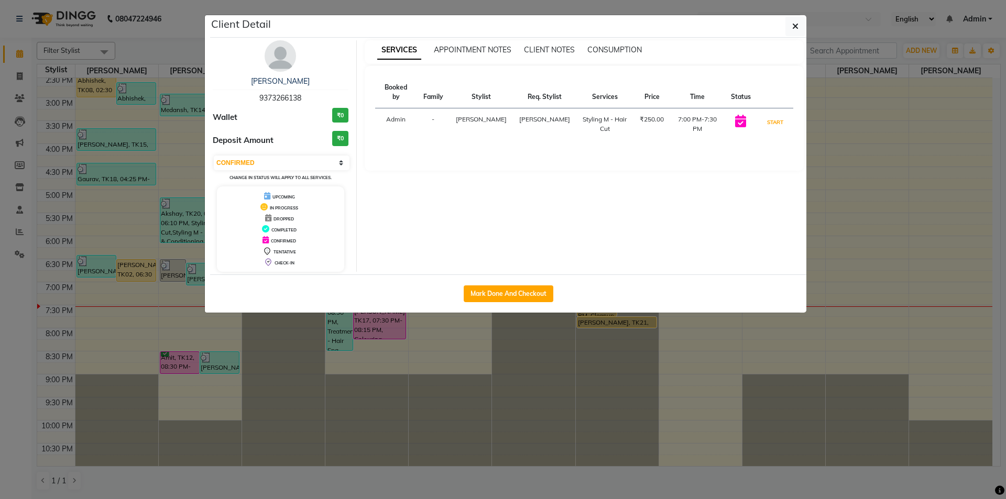
click at [779, 120] on button "START" at bounding box center [775, 122] width 21 height 13
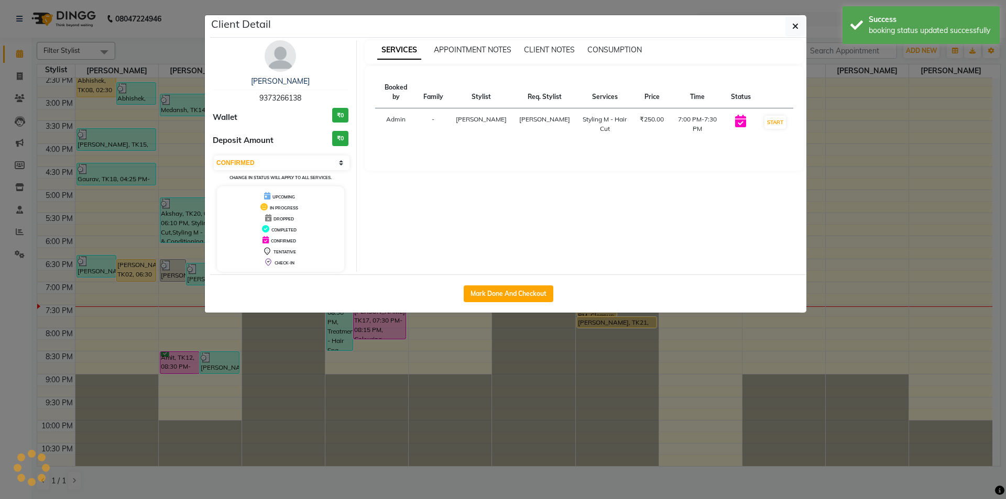
select select "1"
click at [541, 387] on ngb-modal-window "Client Detail Prajakta Bhosle 9373266138 Wallet ₹0 Deposit Amount ₹0 Select IN …" at bounding box center [503, 249] width 1006 height 499
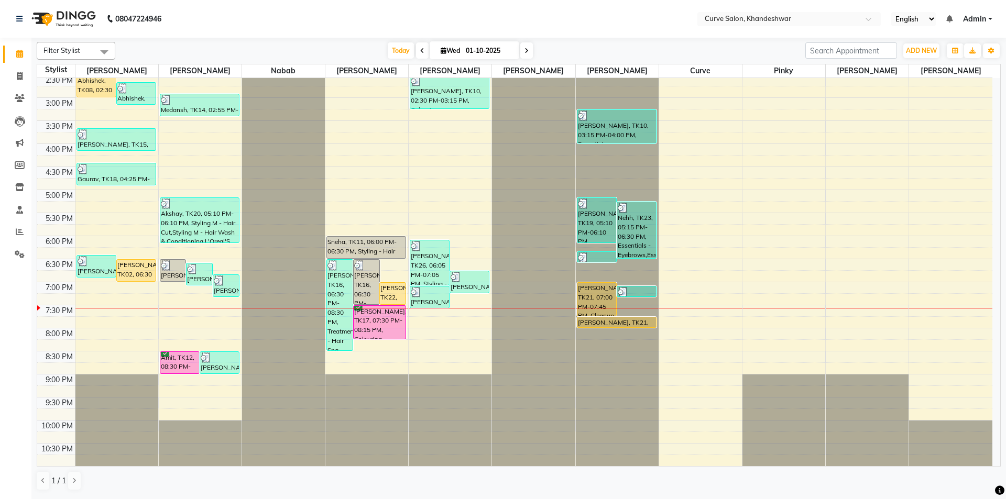
click at [527, 52] on icon at bounding box center [527, 51] width 4 height 6
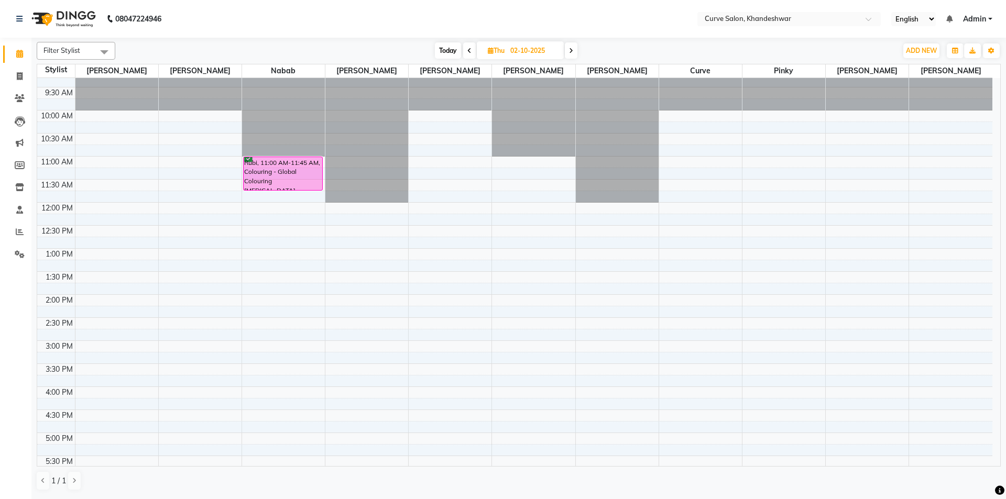
scroll to position [0, 0]
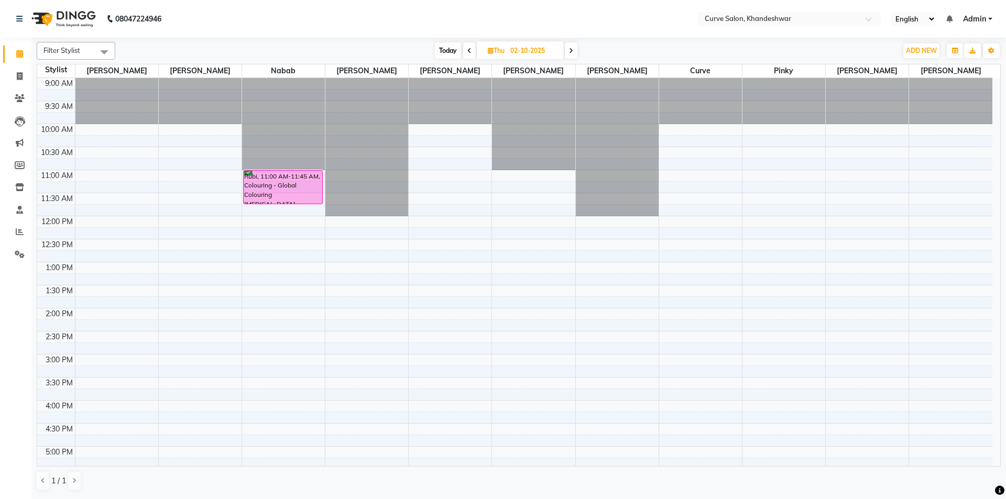
click at [472, 51] on span at bounding box center [469, 50] width 13 height 16
type input "01-10-2025"
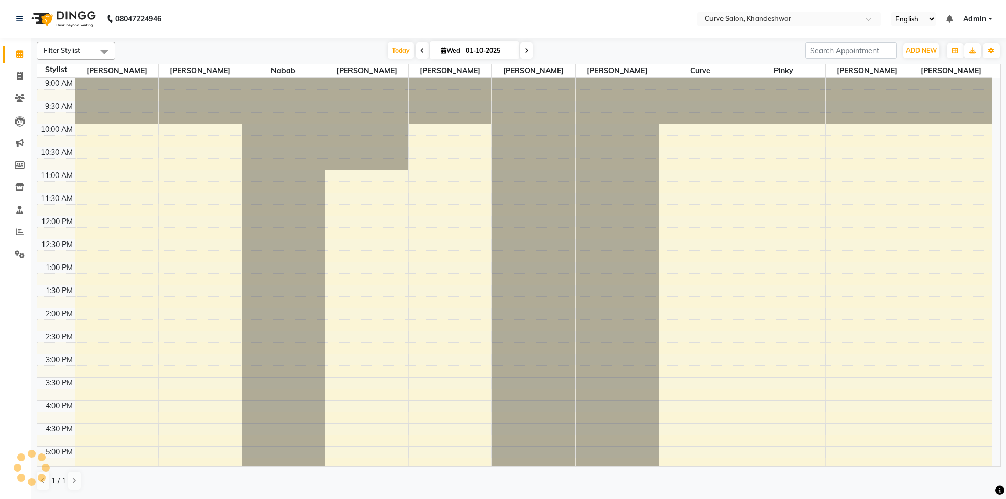
scroll to position [257, 0]
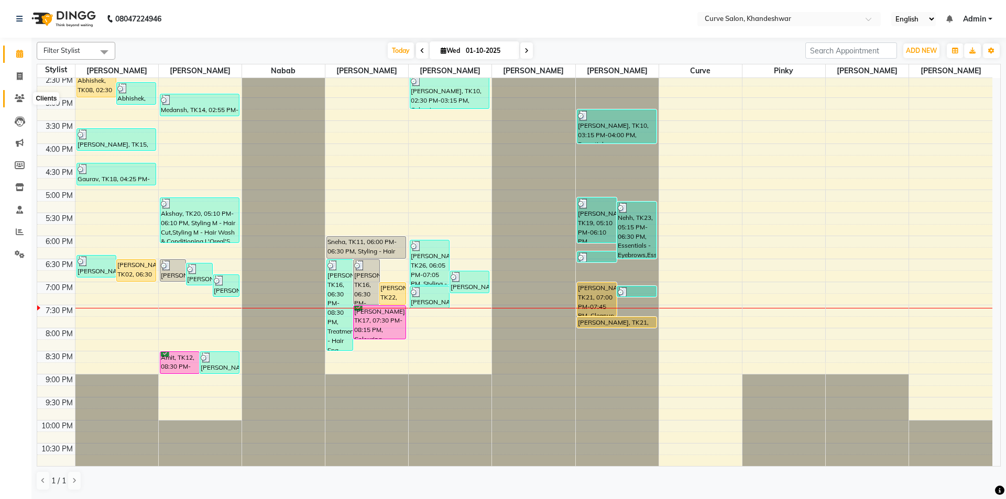
click at [23, 93] on span at bounding box center [19, 99] width 18 height 12
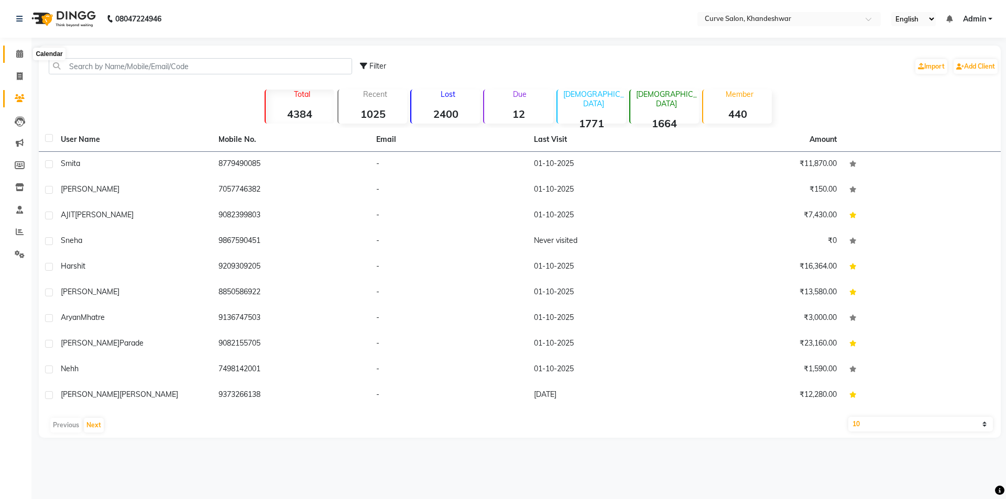
click at [19, 56] on icon at bounding box center [19, 54] width 7 height 8
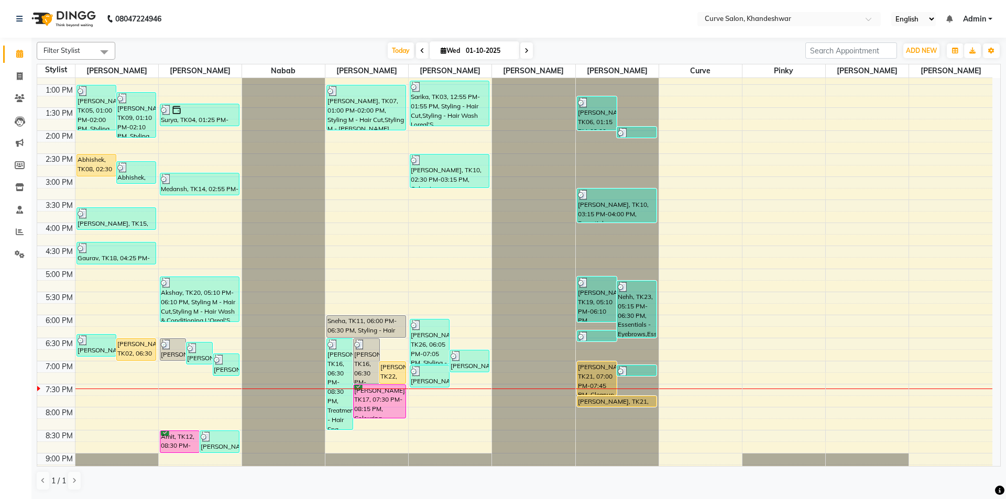
scroll to position [257, 0]
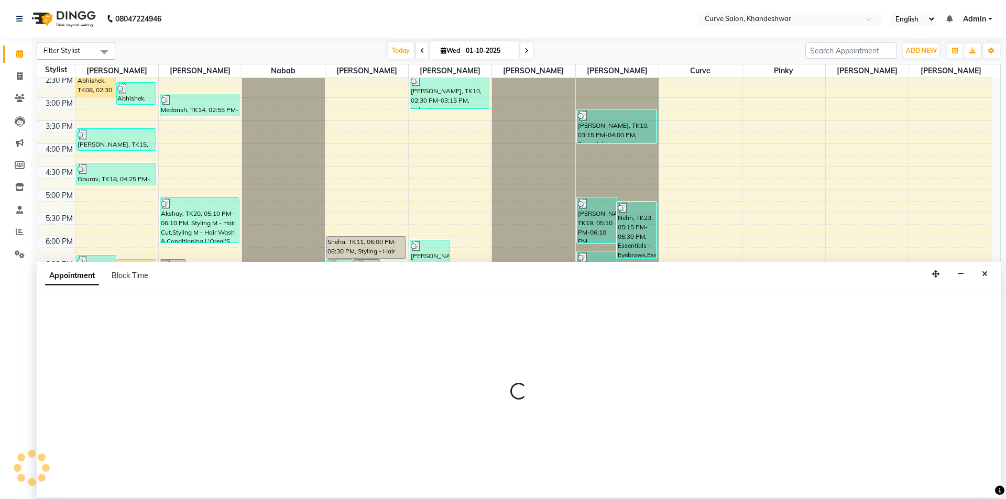
select select "25109"
select select "1200"
select select "tentative"
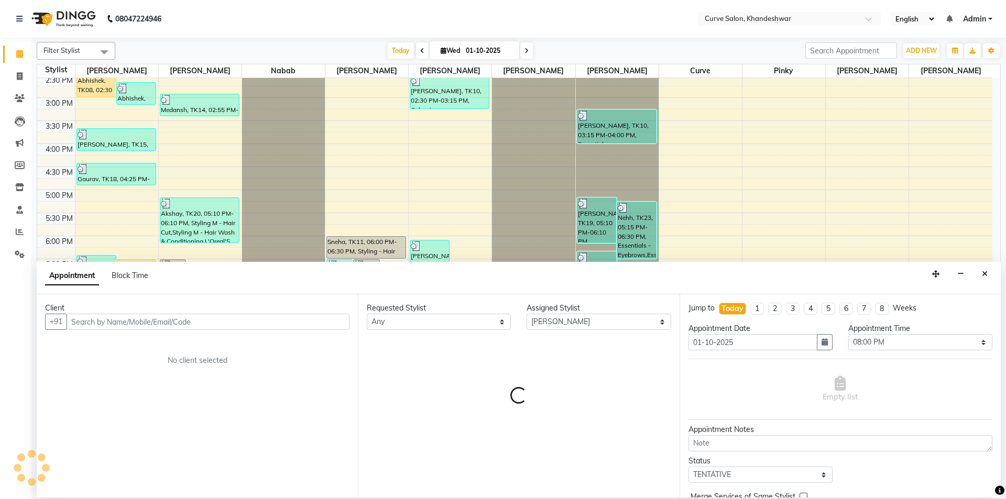
click at [126, 322] on input "text" at bounding box center [208, 322] width 283 height 16
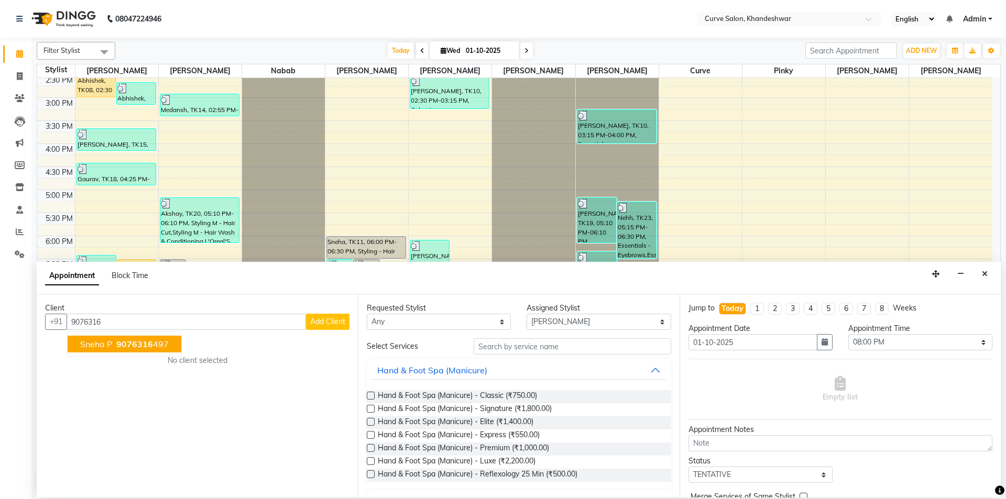
click at [139, 345] on span "9076316" at bounding box center [134, 344] width 37 height 10
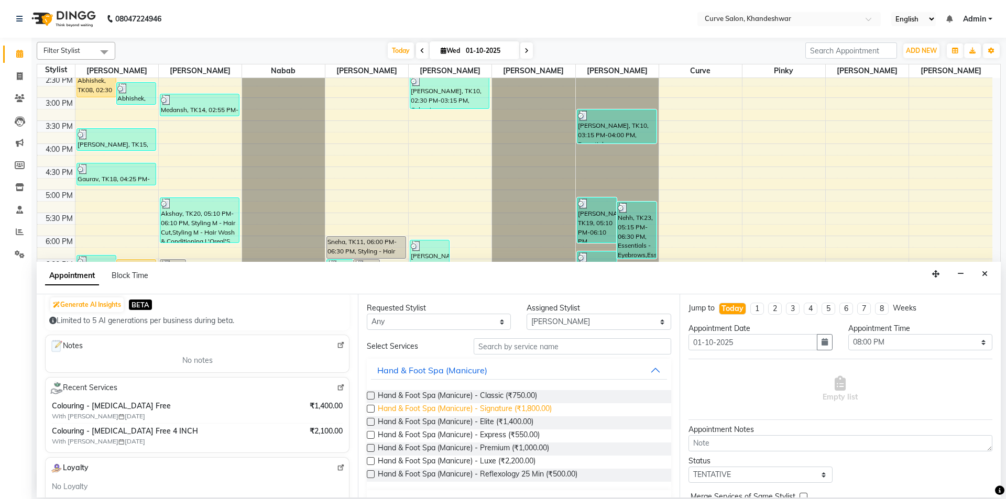
scroll to position [52, 0]
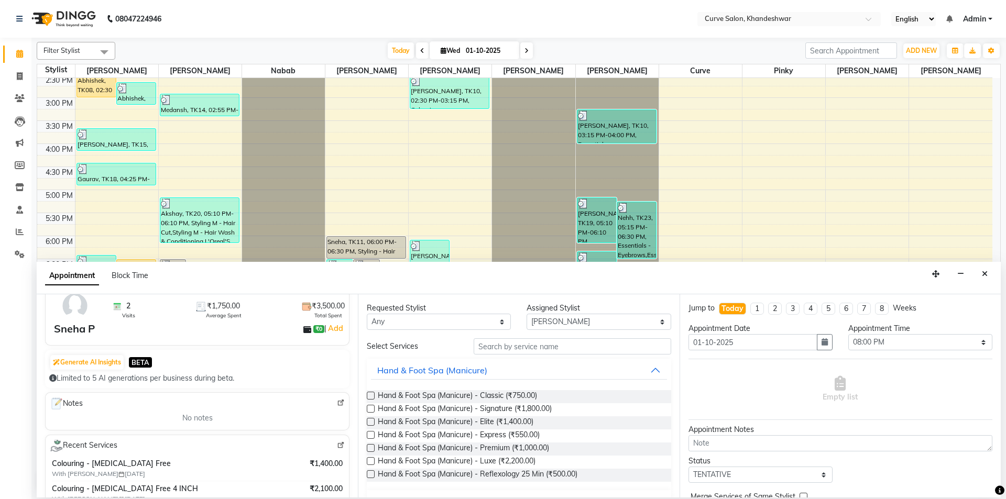
type input "9076316497"
click at [512, 345] on input "text" at bounding box center [573, 347] width 198 height 16
click at [445, 323] on select "Any Ahmed Kafil Curve Faizan Khan Laxmi Bylapudi Nabab Neelam Kamble Pinky Raju…" at bounding box center [439, 322] width 144 height 16
click at [529, 345] on input "text" at bounding box center [573, 347] width 198 height 16
click at [514, 345] on input "text" at bounding box center [573, 347] width 198 height 16
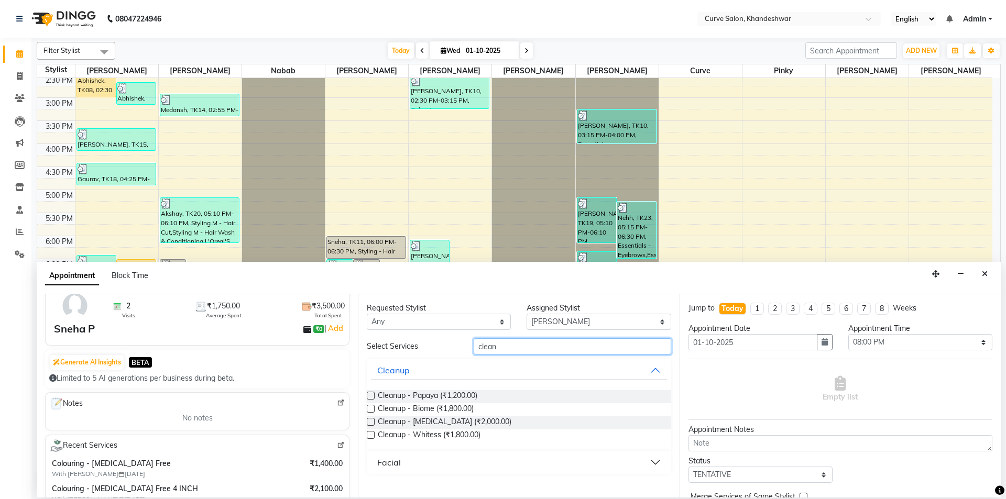
drag, startPoint x: 517, startPoint y: 347, endPoint x: 425, endPoint y: 350, distance: 91.7
click at [425, 350] on div "Select Services clean" at bounding box center [519, 347] width 320 height 16
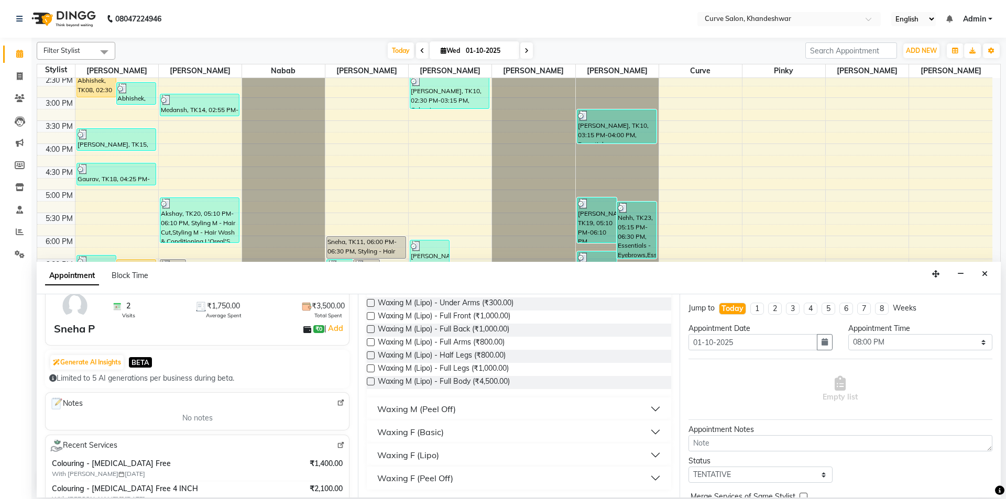
scroll to position [93, 0]
type input "waxing"
click at [521, 428] on button "Waxing F (Basic)" at bounding box center [519, 431] width 296 height 19
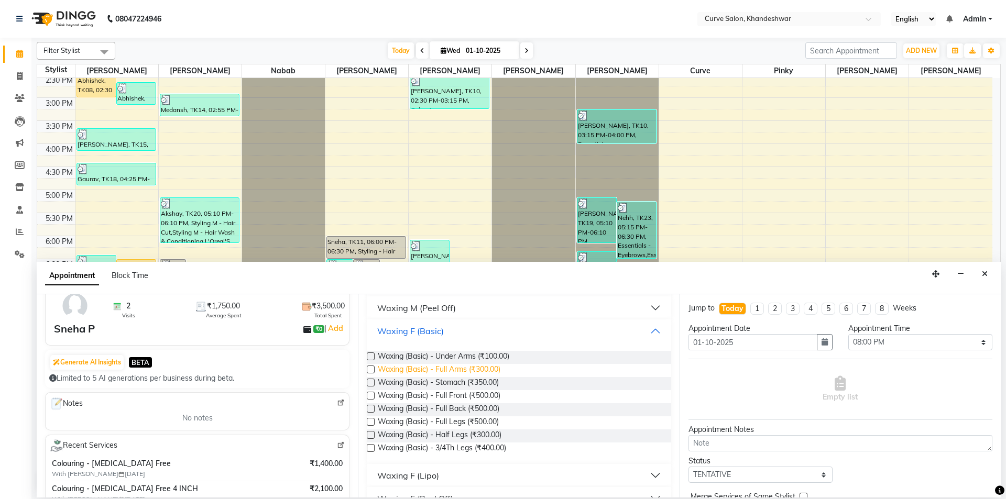
scroll to position [198, 0]
click at [373, 366] on label at bounding box center [371, 366] width 8 height 8
click at [373, 366] on input "checkbox" at bounding box center [370, 366] width 7 height 7
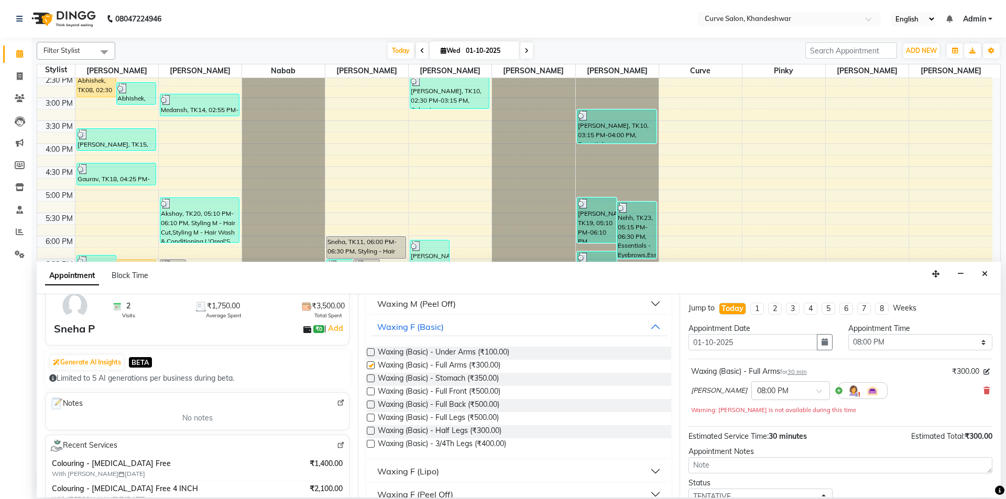
checkbox input "false"
click at [370, 352] on label at bounding box center [371, 352] width 8 height 8
click at [370, 352] on input "checkbox" at bounding box center [370, 353] width 7 height 7
checkbox input "false"
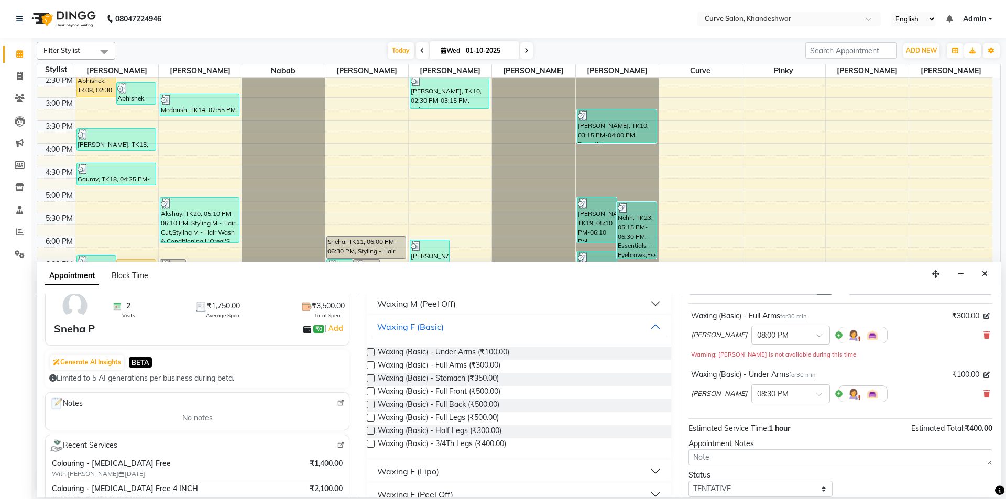
scroll to position [0, 0]
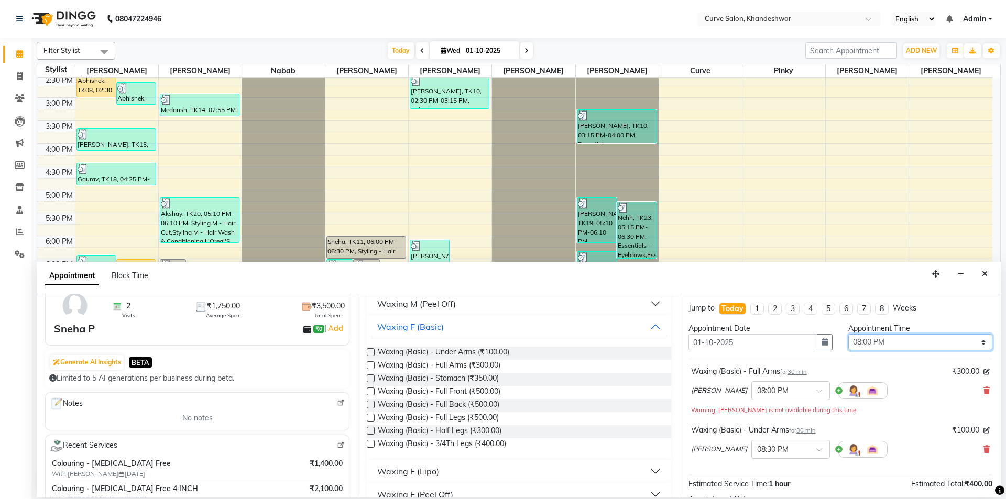
click at [886, 337] on select "Select 10:00 AM 10:15 AM 10:30 AM 10:45 AM 11:00 AM 11:15 AM 11:30 AM 11:45 AM …" at bounding box center [920, 342] width 144 height 16
select select "1230"
click at [848, 334] on select "Select 10:00 AM 10:15 AM 10:30 AM 10:45 AM 11:00 AM 11:15 AM 11:30 AM 11:45 AM …" at bounding box center [920, 342] width 144 height 16
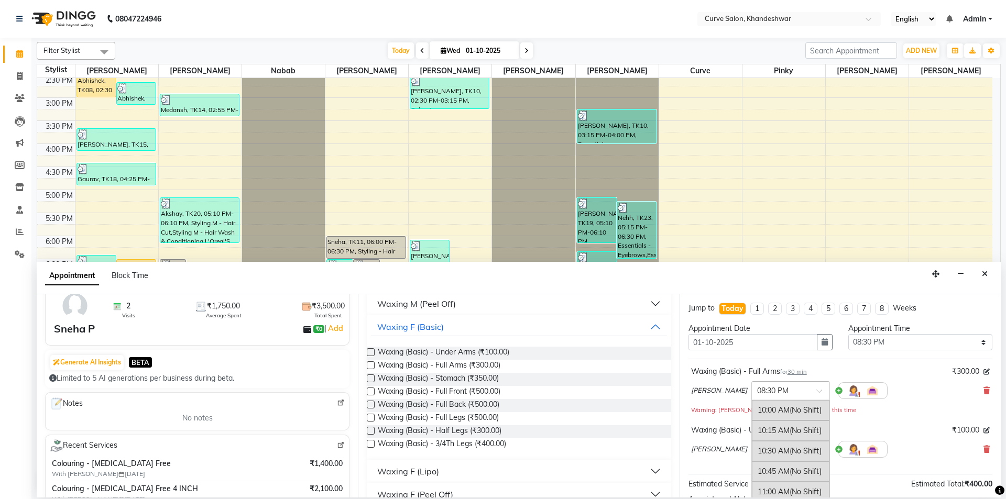
click at [801, 392] on div at bounding box center [791, 390] width 78 height 11
click at [782, 409] on div "08:30 PM (No Shift)" at bounding box center [791, 410] width 78 height 20
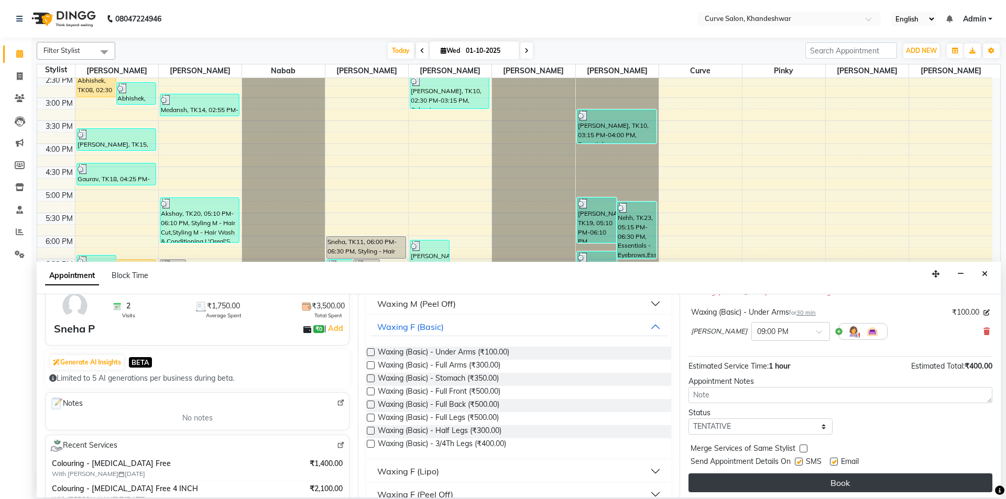
scroll to position [121, 0]
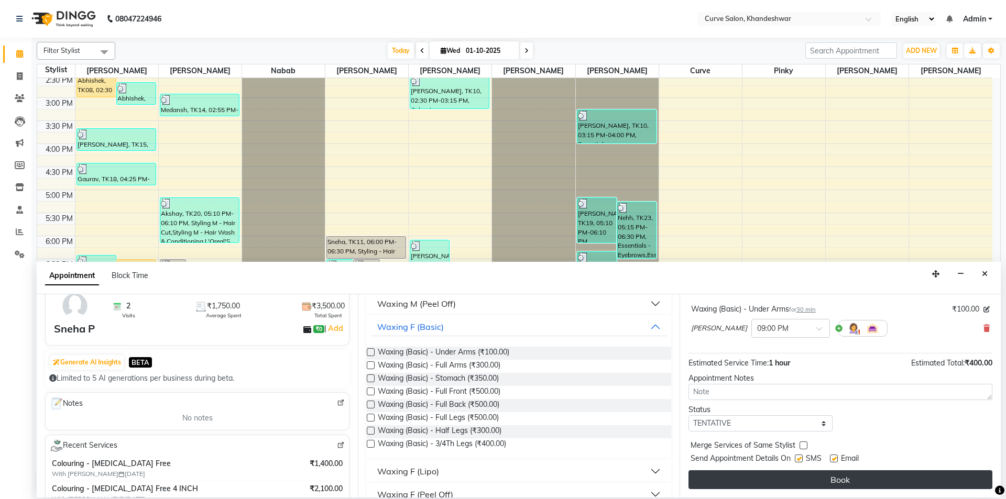
click at [819, 476] on button "Book" at bounding box center [841, 480] width 304 height 19
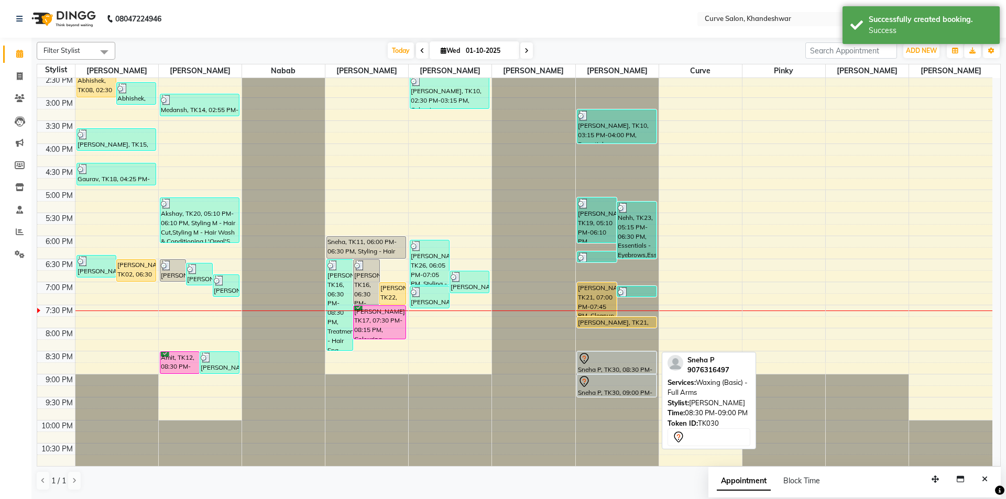
click at [611, 353] on div at bounding box center [617, 359] width 78 height 13
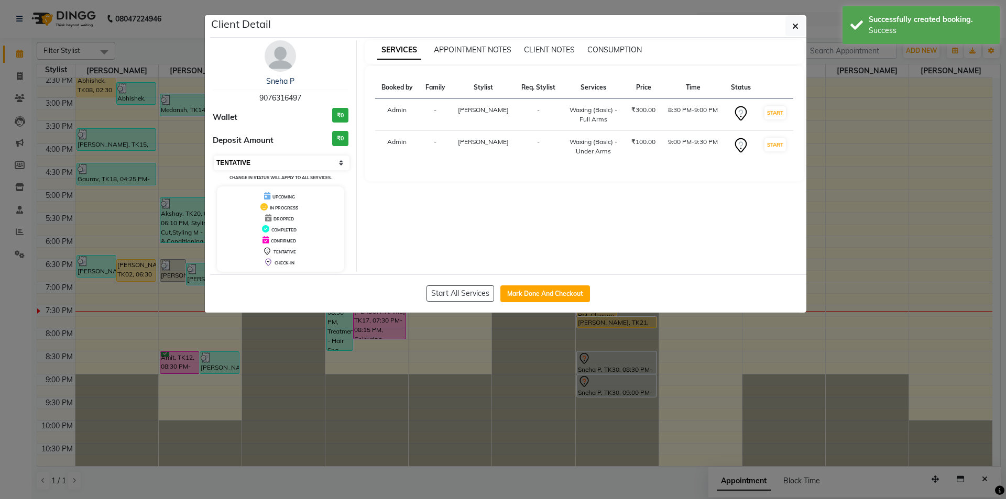
click at [295, 161] on select "Select IN SERVICE CONFIRMED TENTATIVE CHECK IN MARK DONE DROPPED UPCOMING" at bounding box center [282, 163] width 136 height 15
select select "6"
click at [214, 156] on select "Select IN SERVICE CONFIRMED TENTATIVE CHECK IN MARK DONE DROPPED UPCOMING" at bounding box center [282, 163] width 136 height 15
click at [800, 25] on button "button" at bounding box center [796, 26] width 20 height 20
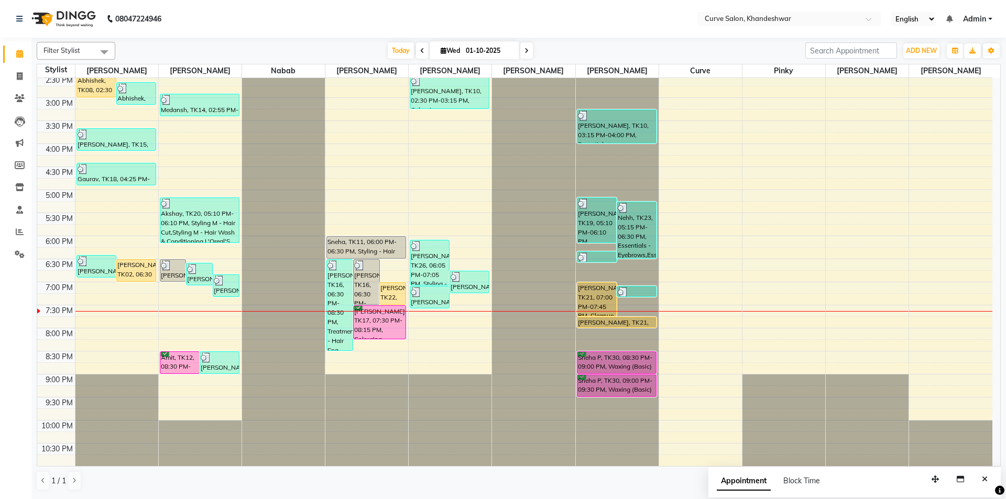
click at [489, 50] on input "01-10-2025" at bounding box center [489, 51] width 52 height 16
select select "10"
select select "2025"
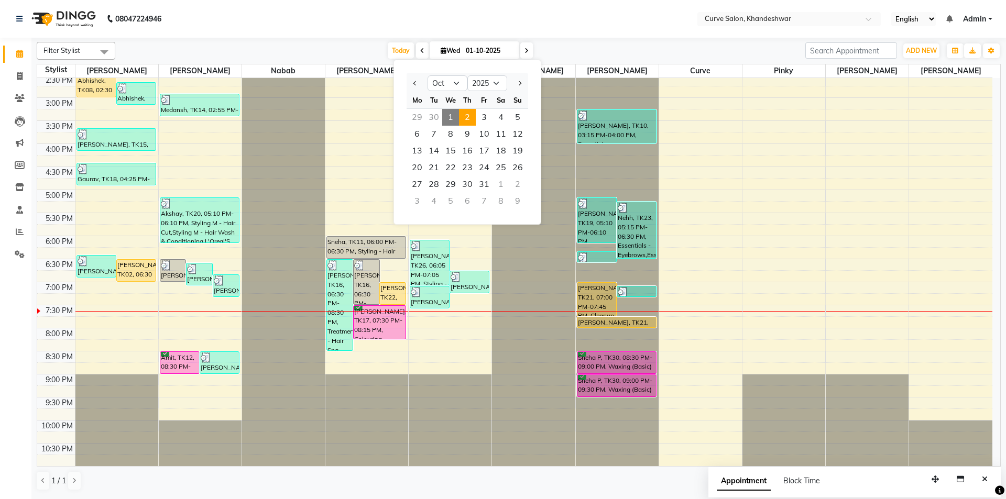
click at [467, 112] on span "2" at bounding box center [467, 117] width 17 height 17
type input "02-10-2025"
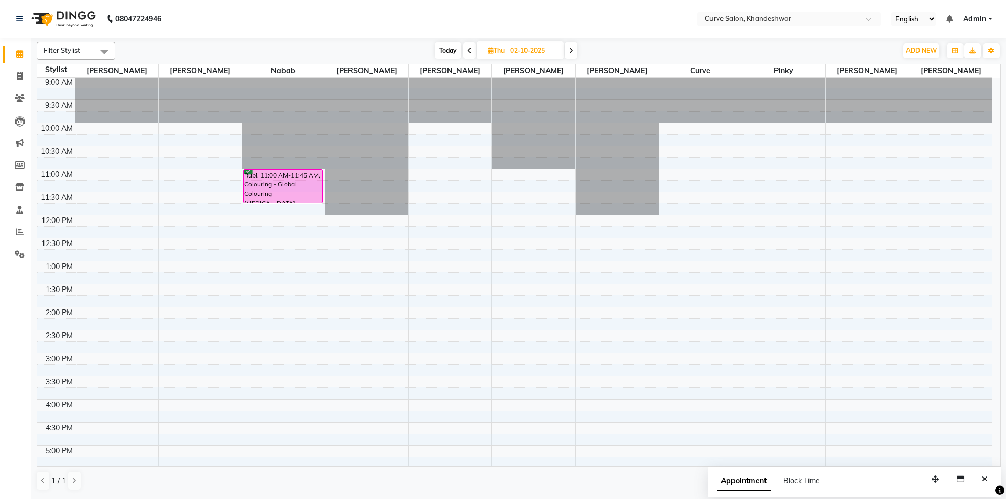
scroll to position [0, 0]
click at [603, 78] on div at bounding box center [617, 78] width 83 height 0
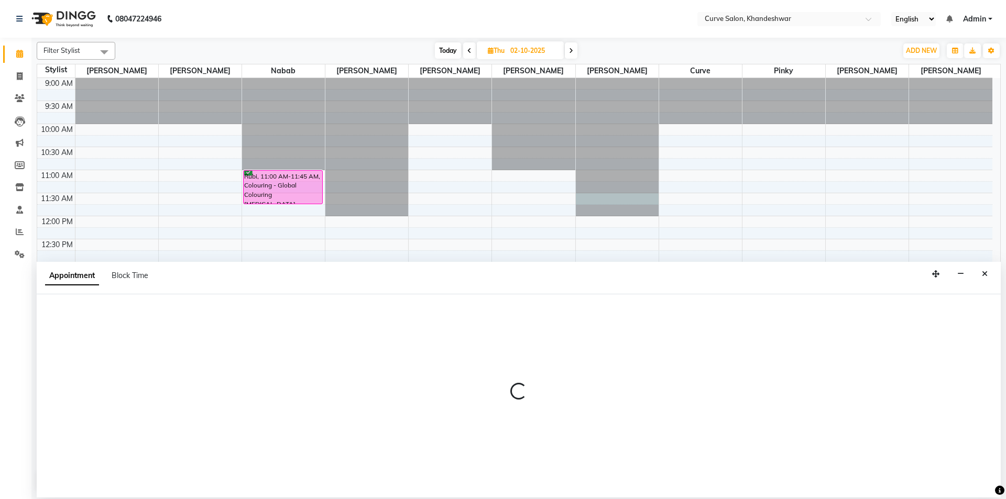
select select "25109"
select select "tentative"
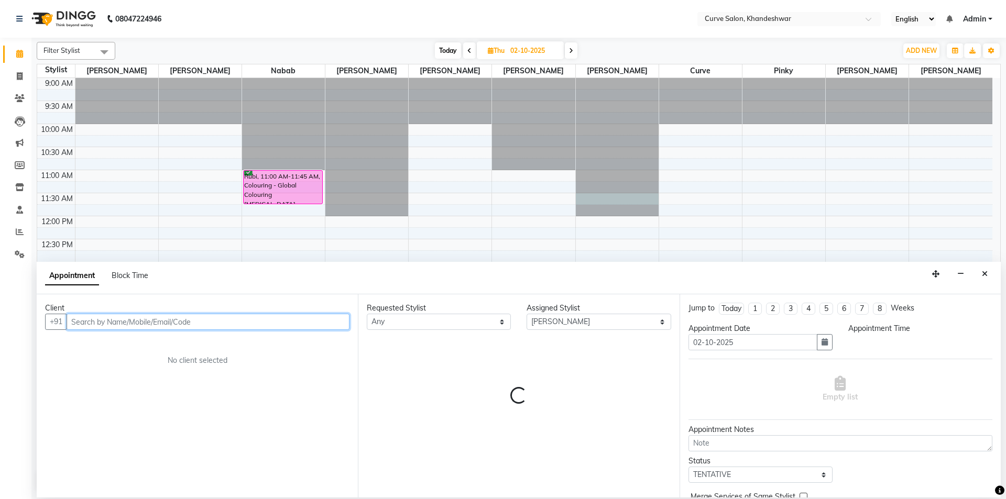
select select "690"
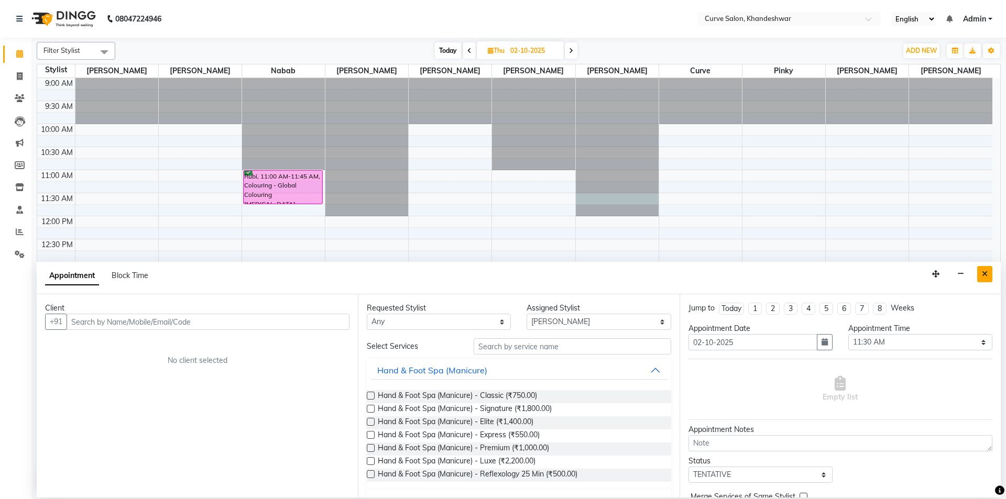
click at [982, 274] on button "Close" at bounding box center [984, 274] width 15 height 16
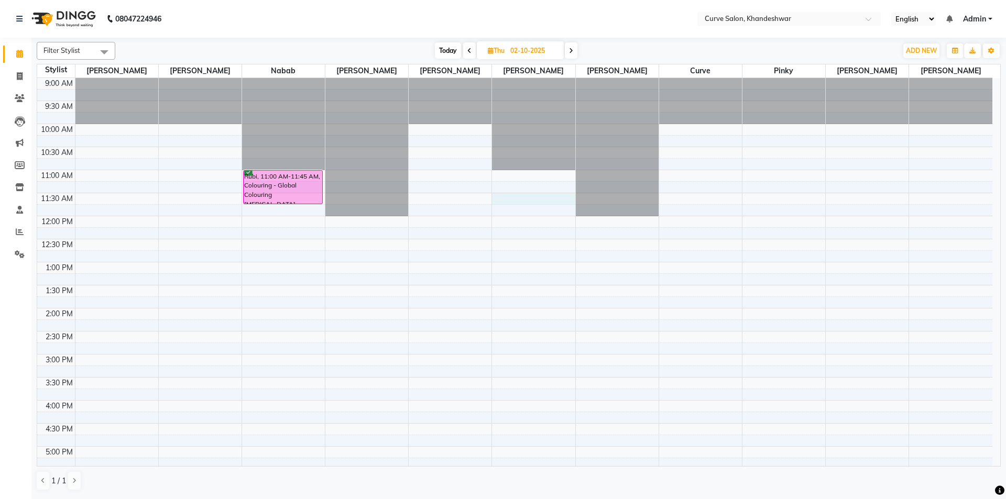
click at [508, 199] on div "9:00 AM 9:30 AM 10:00 AM 10:30 AM 11:00 AM 11:30 AM 12:00 PM 12:30 PM 1:00 PM 1…" at bounding box center [514, 400] width 955 height 645
select select "25108"
select select "tentative"
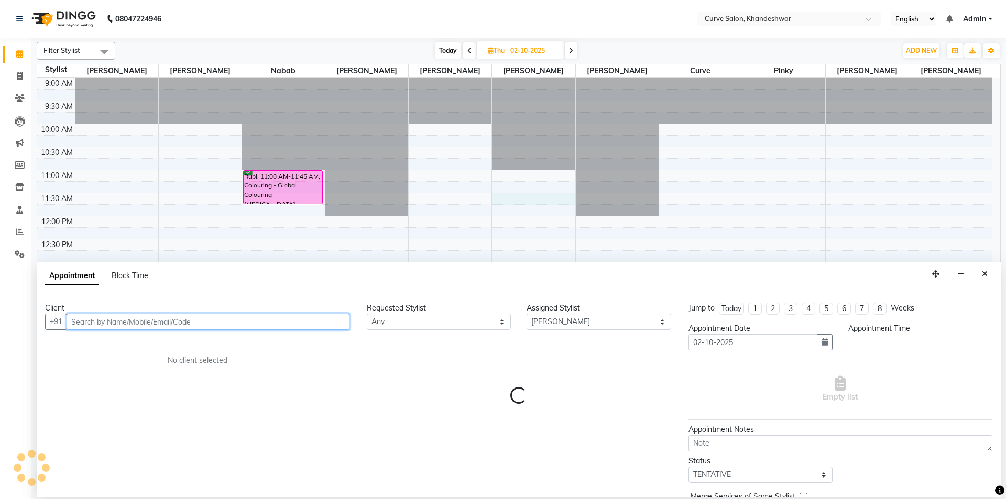
select select "690"
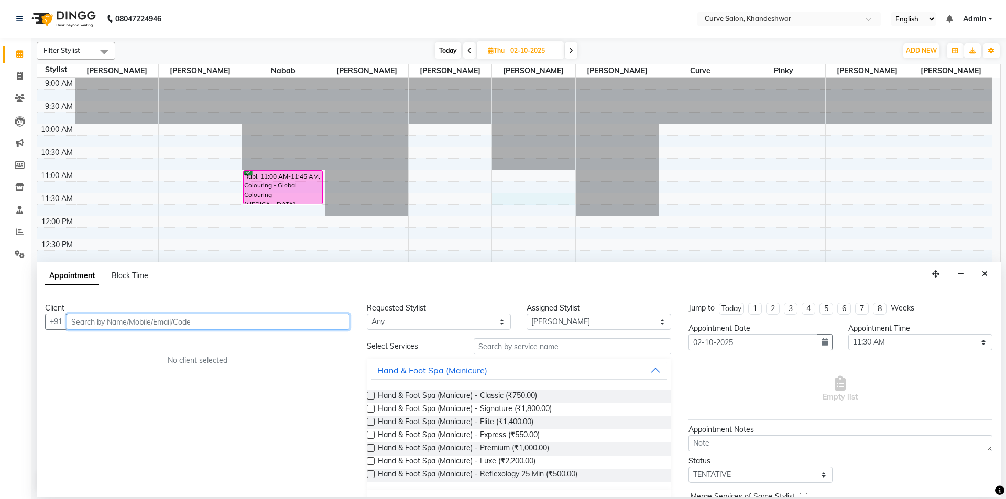
drag, startPoint x: 128, startPoint y: 327, endPoint x: 127, endPoint y: 321, distance: 6.5
click at [128, 327] on input "text" at bounding box center [208, 322] width 283 height 16
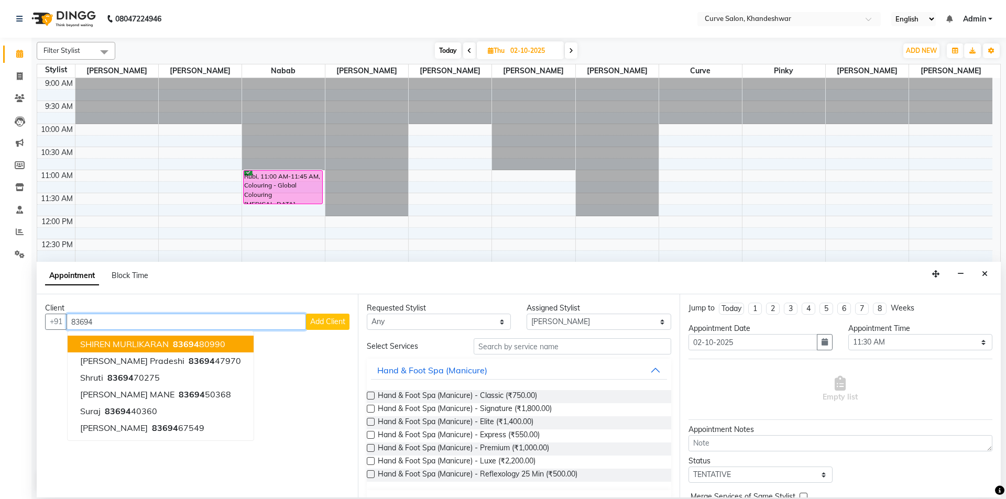
click at [197, 346] on span "83694" at bounding box center [186, 344] width 26 height 10
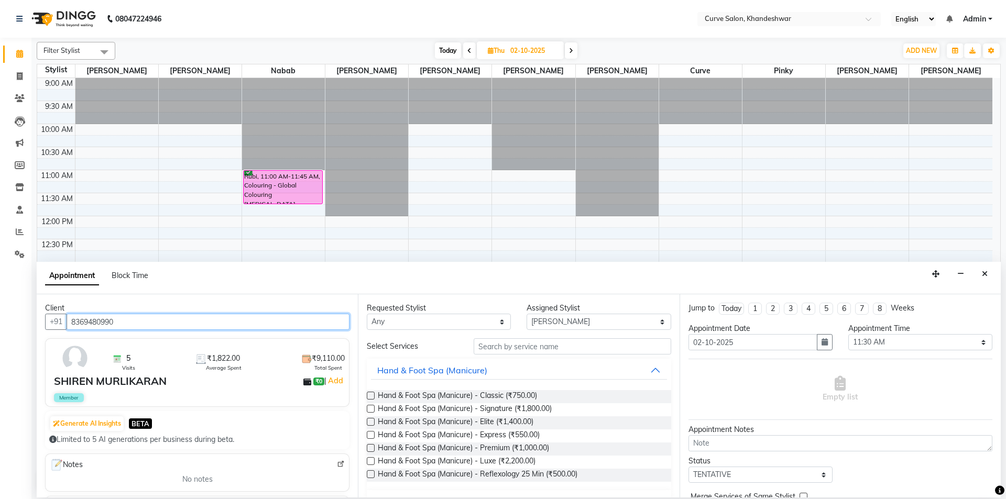
type input "8369480990"
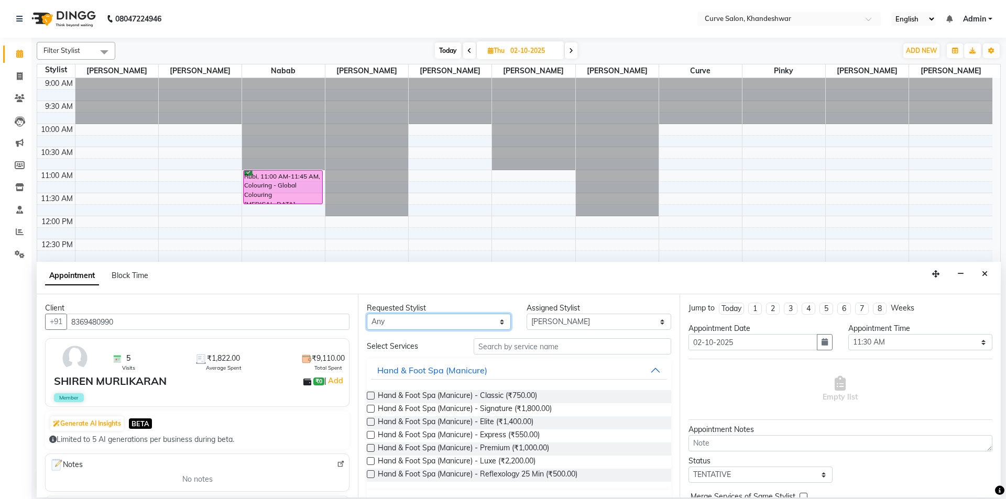
click at [478, 317] on select "Any Ahmed Kafil Curve Faizan Khan Laxmi Bylapudi Nabab Neelam Kamble Pinky Raju…" at bounding box center [439, 322] width 144 height 16
click at [558, 344] on input "text" at bounding box center [573, 347] width 198 height 16
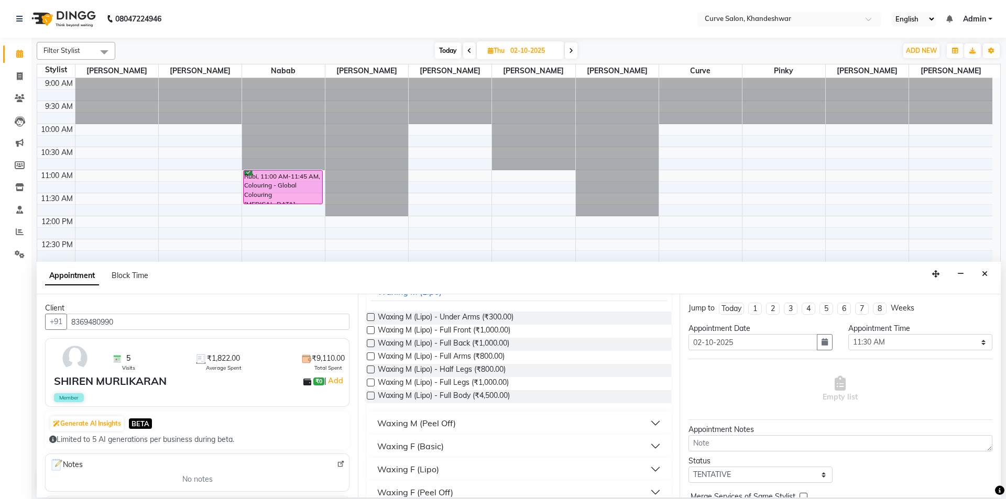
scroll to position [93, 0]
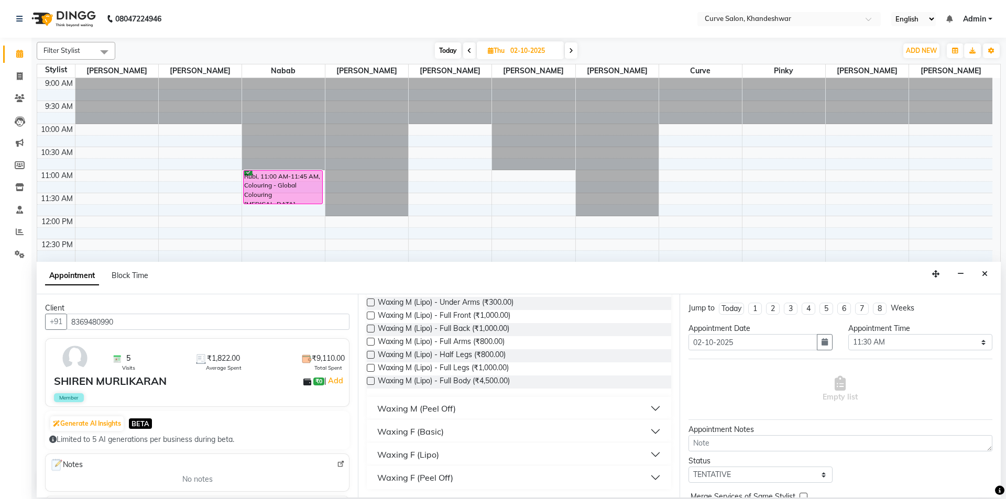
type input "waxing"
click at [427, 452] on div "Waxing F (Lipo)" at bounding box center [408, 455] width 62 height 13
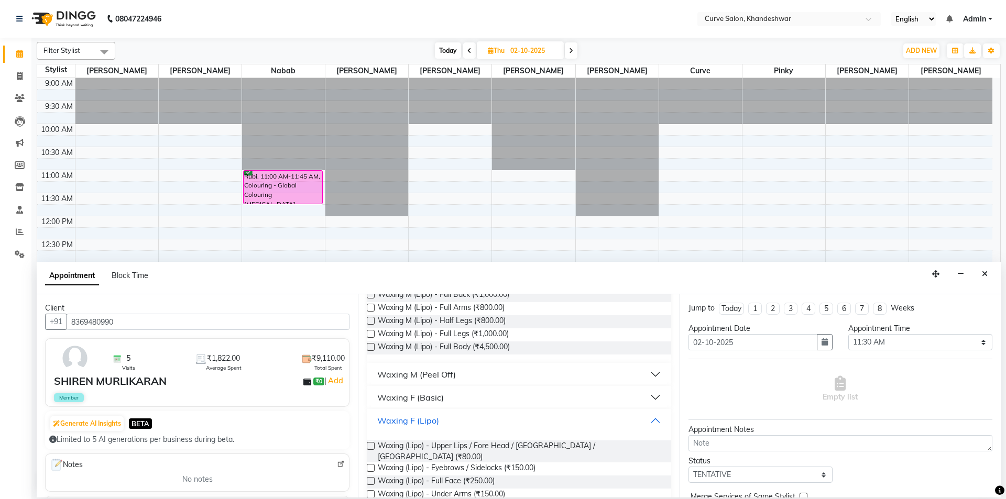
scroll to position [198, 0]
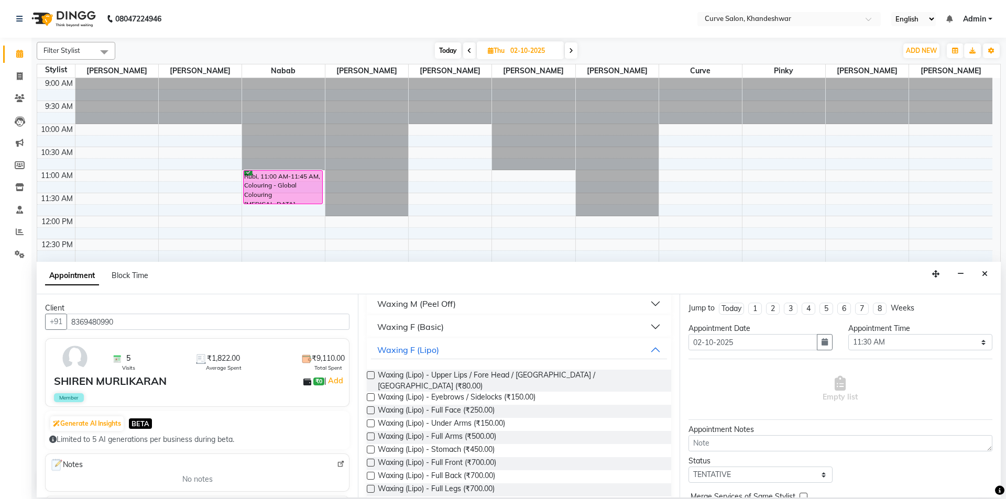
click at [371, 433] on label at bounding box center [371, 437] width 8 height 8
click at [371, 434] on input "checkbox" at bounding box center [370, 437] width 7 height 7
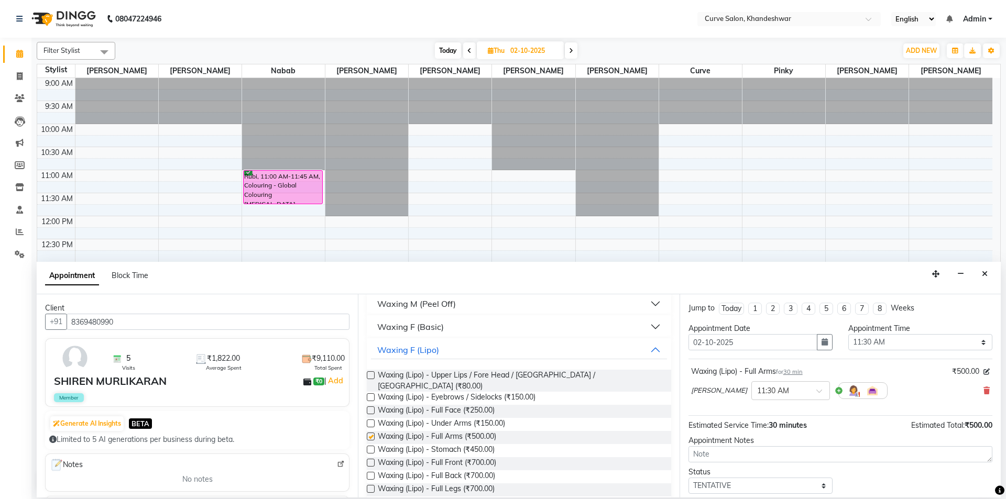
checkbox input "false"
click at [371, 420] on label at bounding box center [371, 424] width 8 height 8
click at [371, 421] on input "checkbox" at bounding box center [370, 424] width 7 height 7
checkbox input "false"
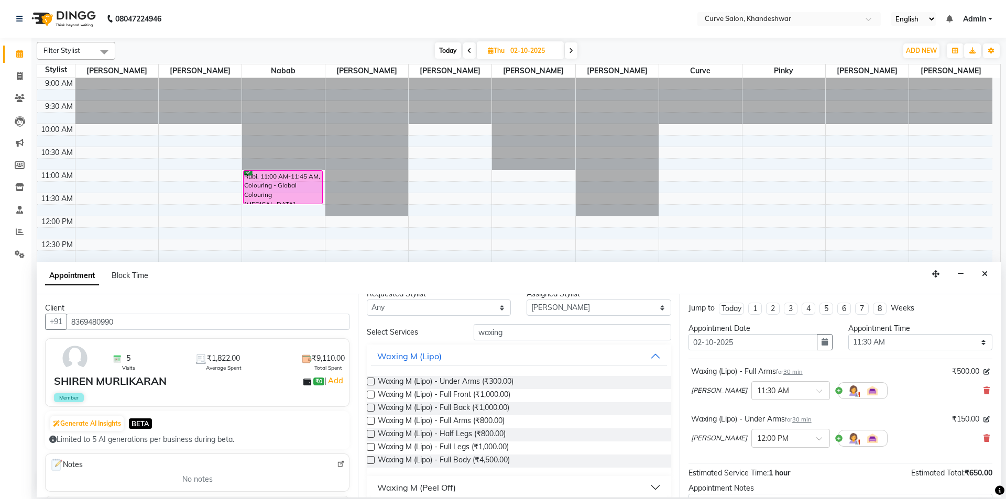
scroll to position [0, 0]
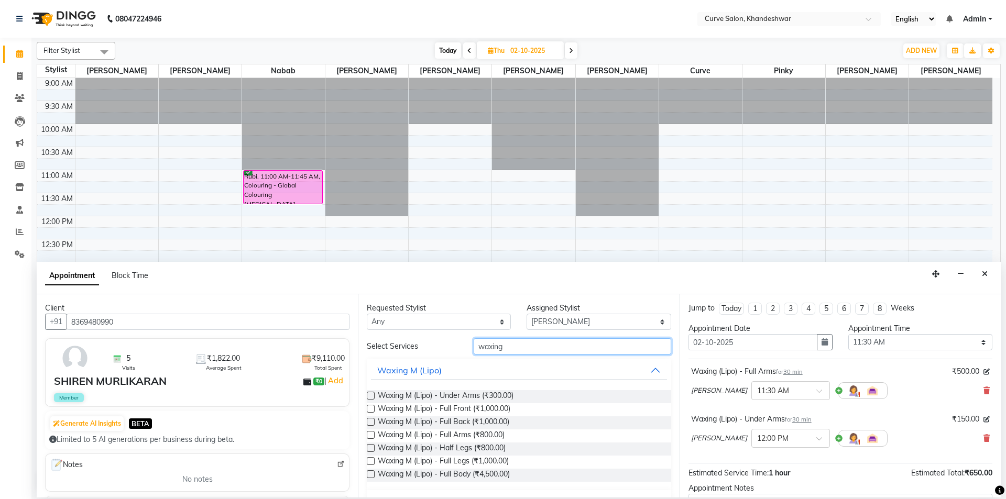
click at [513, 347] on input "waxing" at bounding box center [573, 347] width 198 height 16
drag, startPoint x: 448, startPoint y: 350, endPoint x: 429, endPoint y: 352, distance: 18.9
click at [430, 352] on div "Select Services waxing" at bounding box center [519, 347] width 320 height 16
click at [536, 347] on input "waxing" at bounding box center [573, 347] width 198 height 16
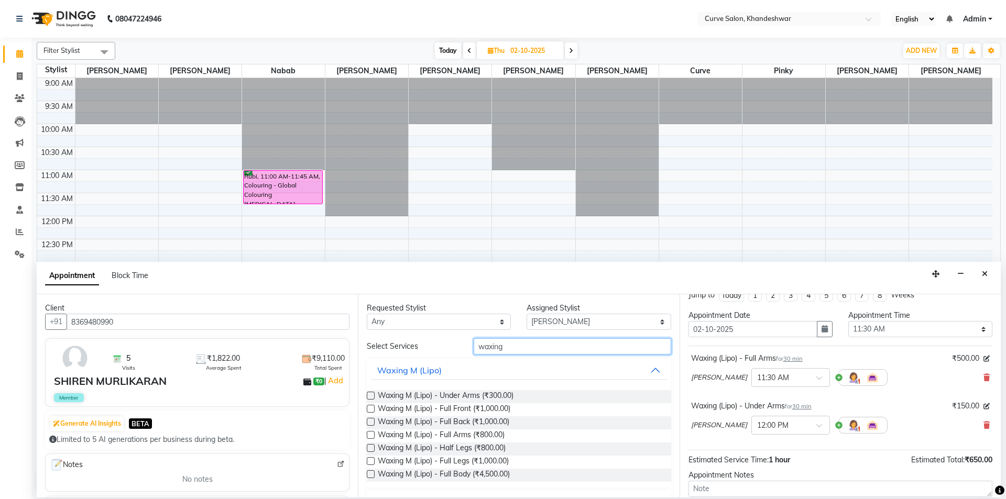
scroll to position [52, 0]
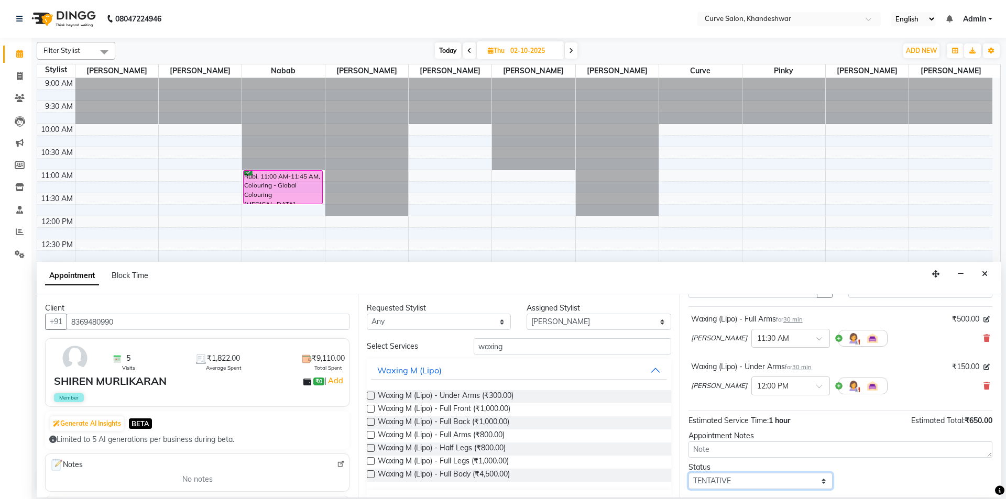
click at [744, 481] on select "Select TENTATIVE CONFIRM UPCOMING" at bounding box center [761, 481] width 144 height 16
select select "confirm booking"
click at [689, 473] on select "Select TENTATIVE CONFIRM UPCOMING" at bounding box center [761, 481] width 144 height 16
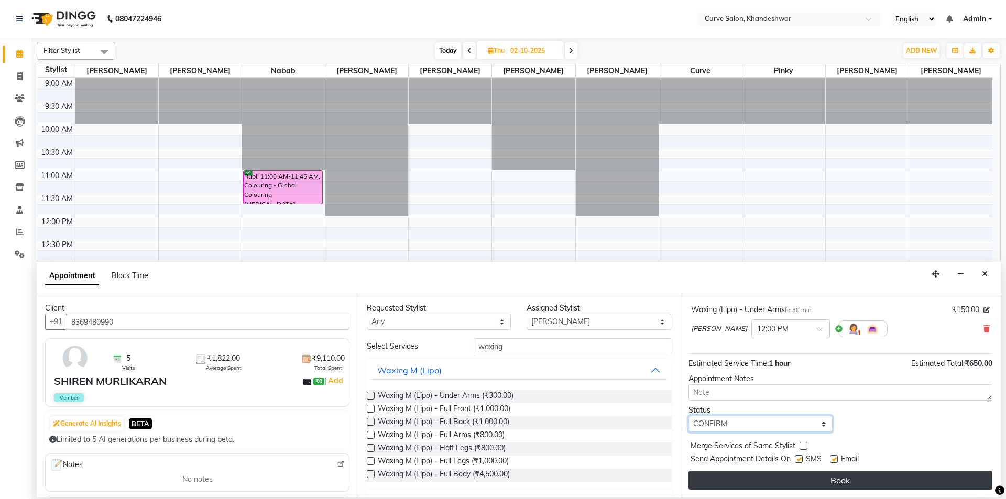
scroll to position [110, 0]
click at [818, 485] on button "Book" at bounding box center [841, 480] width 304 height 19
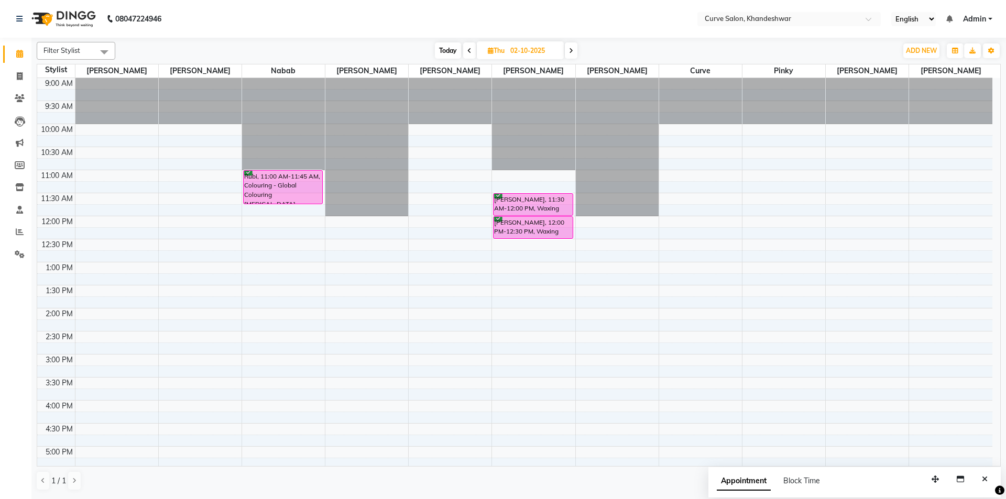
click at [451, 50] on span "Today" at bounding box center [448, 50] width 26 height 16
type input "01-10-2025"
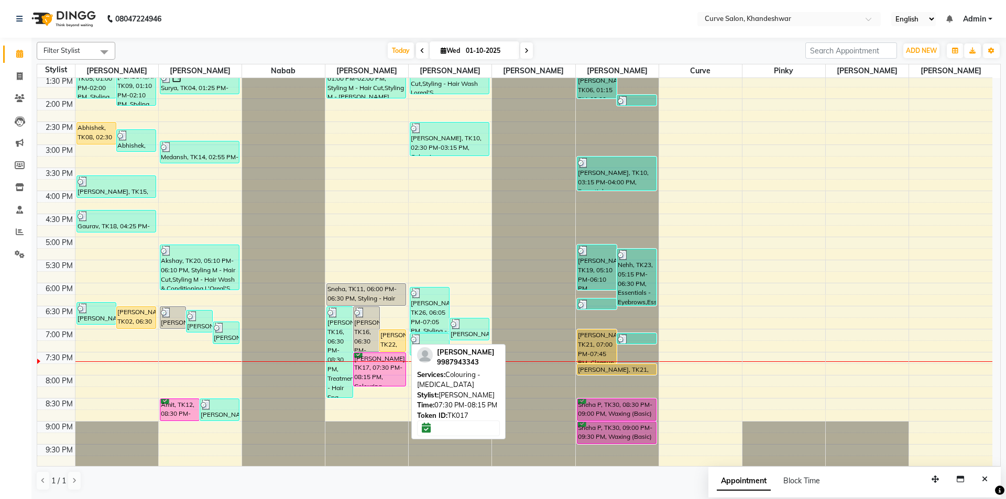
scroll to position [257, 0]
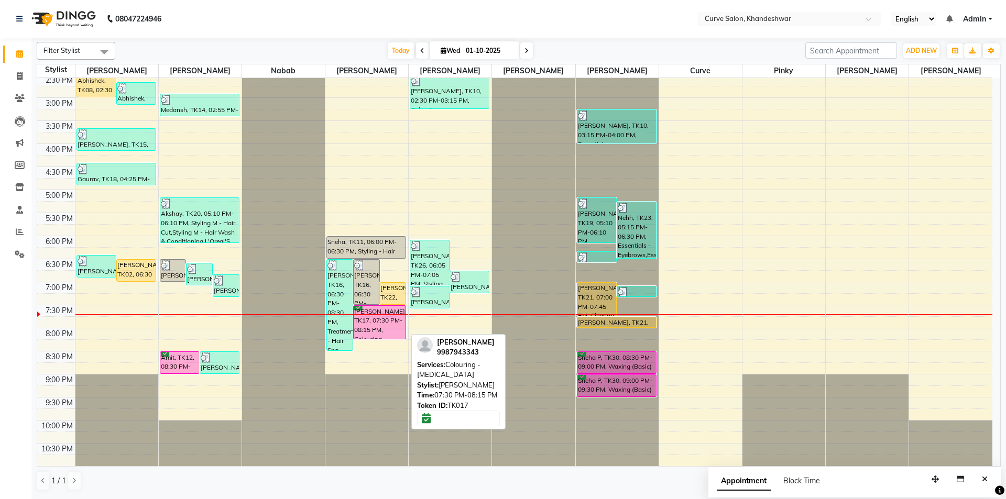
click at [378, 320] on div "[PERSON_NAME], TK17, 07:30 PM-08:15 PM, Colouring - [MEDICAL_DATA]" at bounding box center [380, 322] width 52 height 33
select select "6"
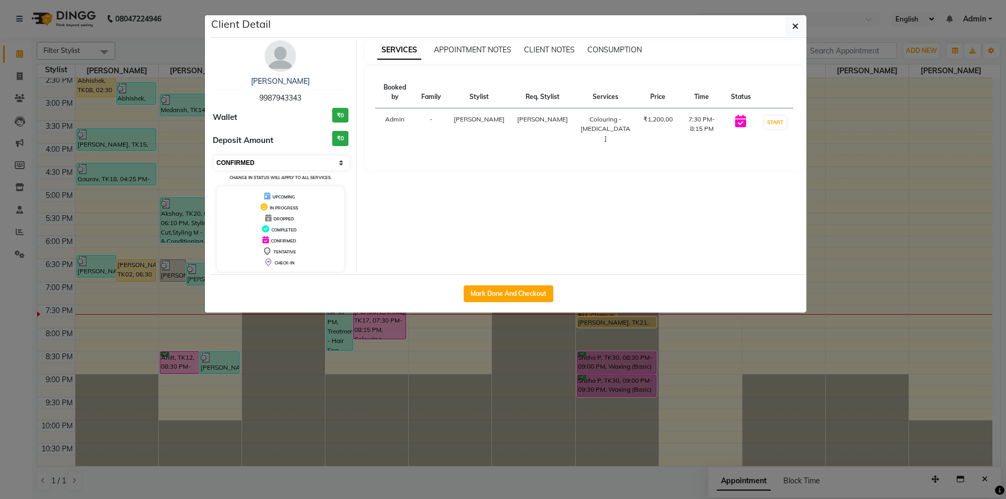
click at [296, 164] on select "Select IN SERVICE CONFIRMED TENTATIVE CHECK IN MARK DONE DROPPED UPCOMING" at bounding box center [282, 163] width 136 height 15
click at [735, 178] on div "SERVICES APPOINTMENT NOTES CLIENT NOTES CONSUMPTION Booked by Family Stylist Re…" at bounding box center [584, 156] width 455 height 232
click at [699, 118] on td "7:30 PM-8:15 PM" at bounding box center [702, 128] width 46 height 41
click at [284, 156] on select "Select IN SERVICE CONFIRMED TENTATIVE CHECK IN MARK DONE DROPPED UPCOMING" at bounding box center [282, 163] width 136 height 15
click at [798, 26] on icon "button" at bounding box center [795, 26] width 6 height 8
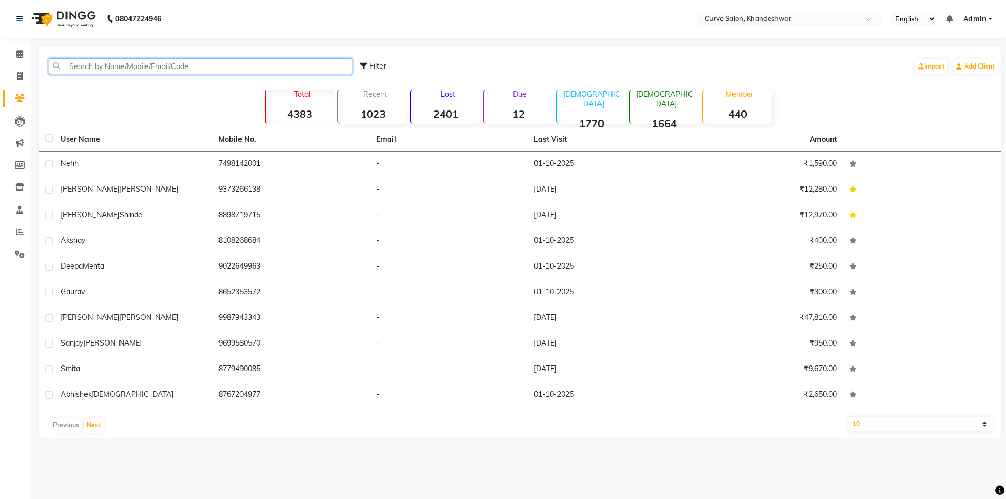
click at [132, 70] on input "text" at bounding box center [200, 66] width 303 height 16
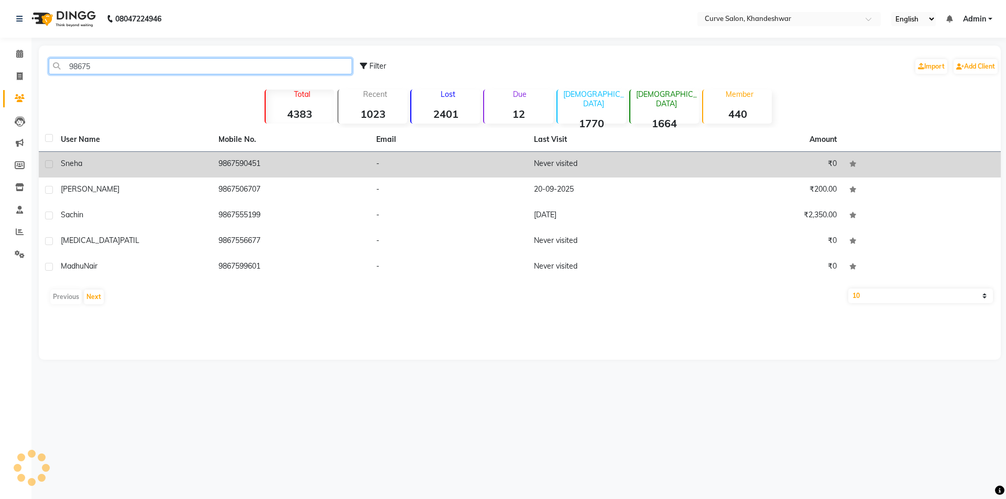
type input "98675"
click at [276, 166] on td "9867590451" at bounding box center [291, 165] width 158 height 26
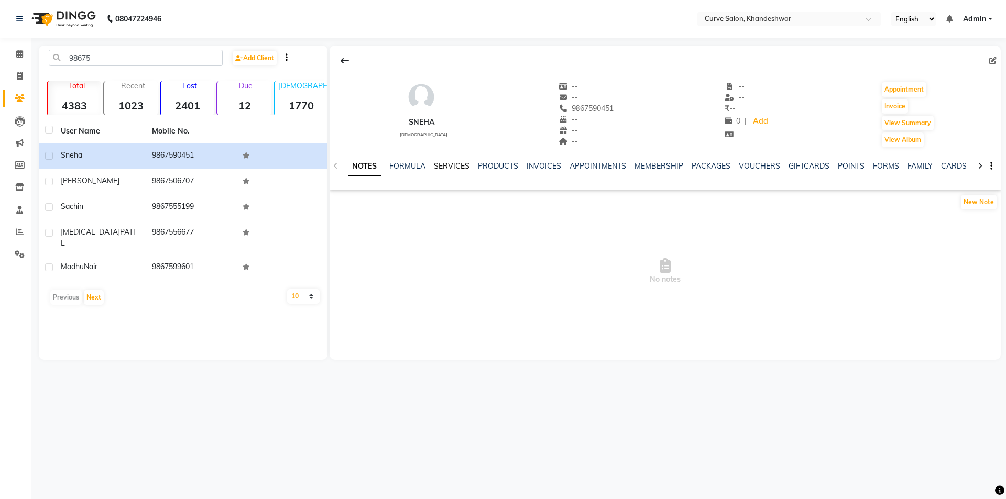
click at [457, 164] on link "SERVICES" at bounding box center [452, 165] width 36 height 9
click at [637, 167] on link "MEMBERSHIP" at bounding box center [649, 165] width 49 height 9
click at [399, 166] on link "SERVICES" at bounding box center [401, 165] width 36 height 9
click at [20, 76] on icon at bounding box center [20, 76] width 6 height 8
select select "service"
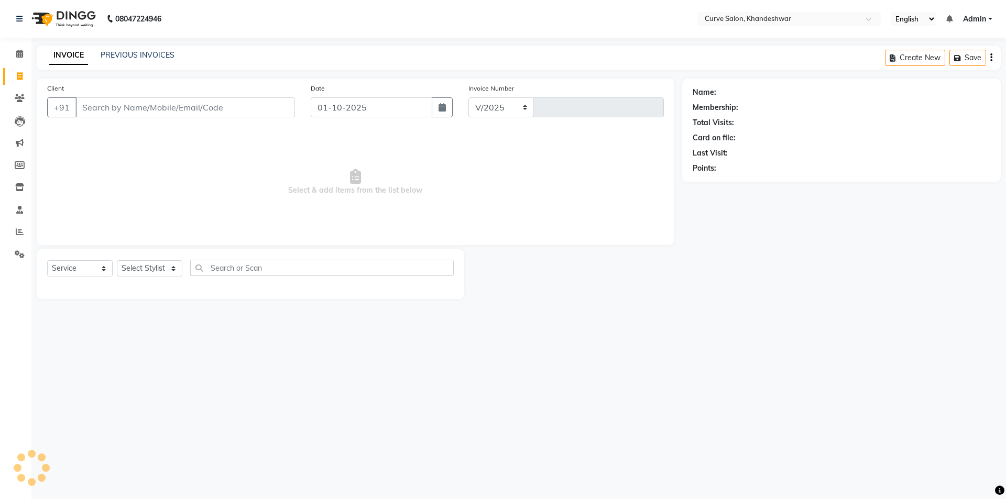
select select "4458"
type input "4857"
click at [158, 266] on select "Select Stylist Ahmed Kafil Curve Faizan Khan Kunal Gavai Laxmi Bylapudi Nabab N…" at bounding box center [150, 268] width 66 height 16
select select "46175"
click at [117, 260] on select "Select Stylist Ahmed Kafil Curve Faizan Khan Kunal Gavai Laxmi Bylapudi Nabab N…" at bounding box center [150, 268] width 66 height 16
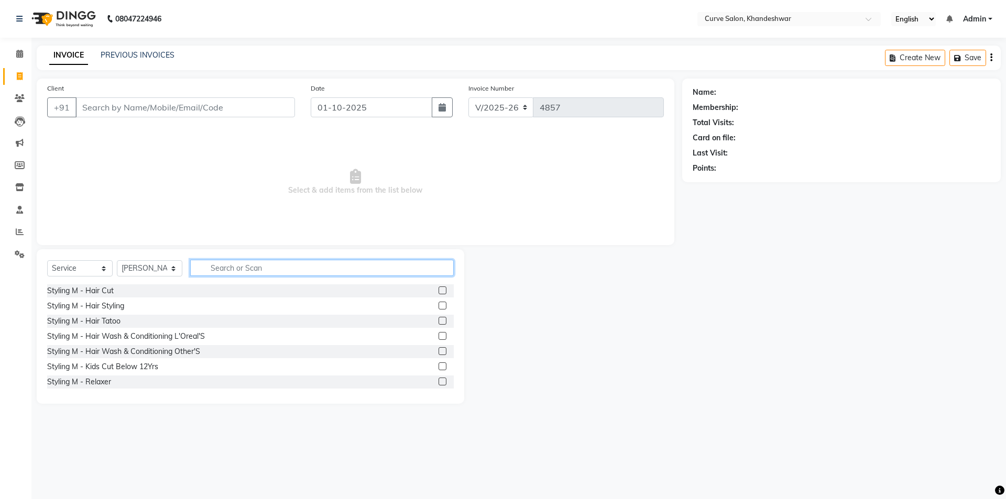
click at [209, 267] on input "text" at bounding box center [322, 268] width 264 height 16
type input "hair"
click at [101, 367] on div "Styling - Hair Cut" at bounding box center [76, 367] width 58 height 11
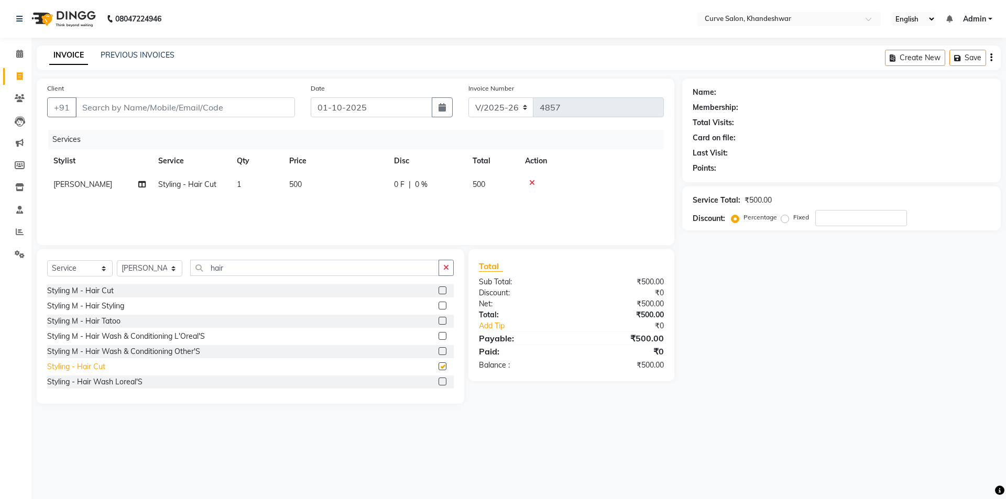
checkbox input "false"
click at [269, 266] on input "hair" at bounding box center [314, 268] width 249 height 16
type input "h"
click at [530, 180] on icon at bounding box center [532, 182] width 6 height 7
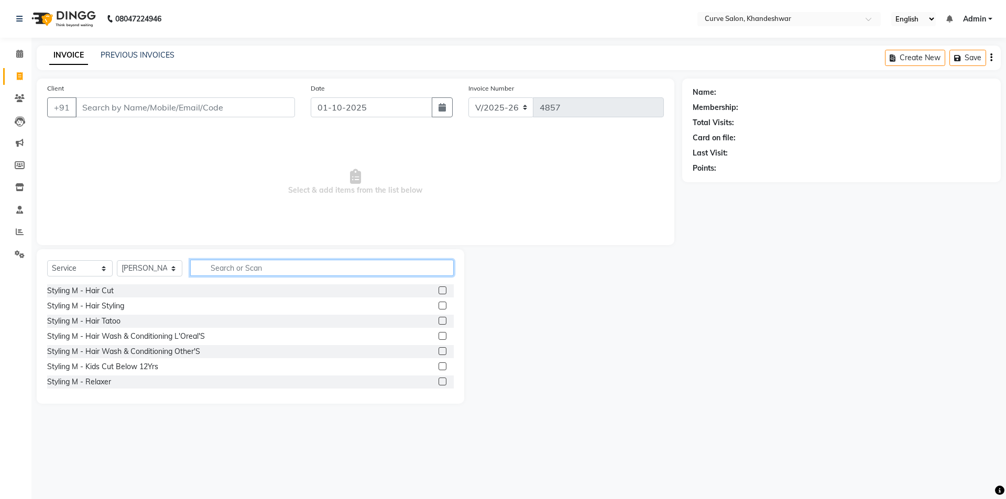
click at [234, 267] on input "text" at bounding box center [322, 268] width 264 height 16
click at [222, 252] on div "Select Service Product Membership Package Voucher Prepaid Gift Card Select Styl…" at bounding box center [251, 326] width 428 height 155
click at [242, 270] on input "text" at bounding box center [322, 268] width 264 height 16
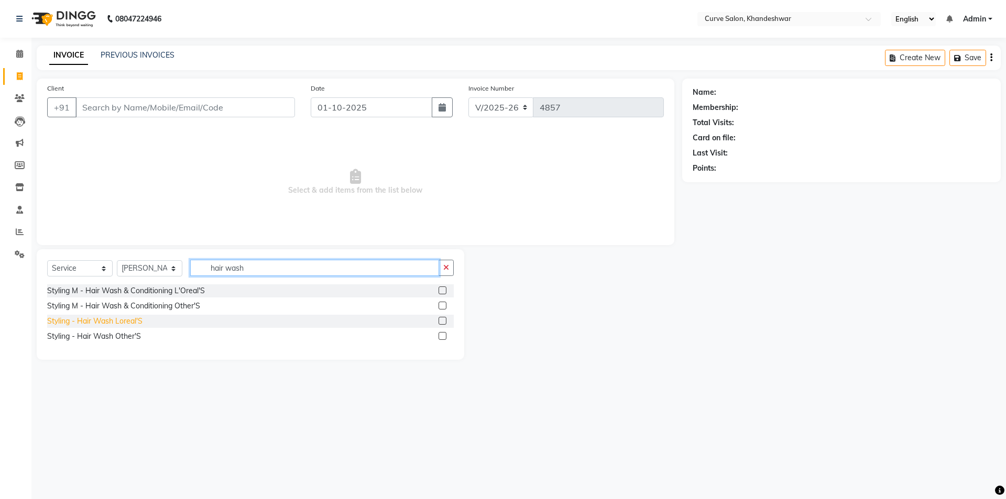
type input "hair wash"
click at [86, 322] on div "Styling - Hair Wash Loreal'S" at bounding box center [94, 321] width 95 height 11
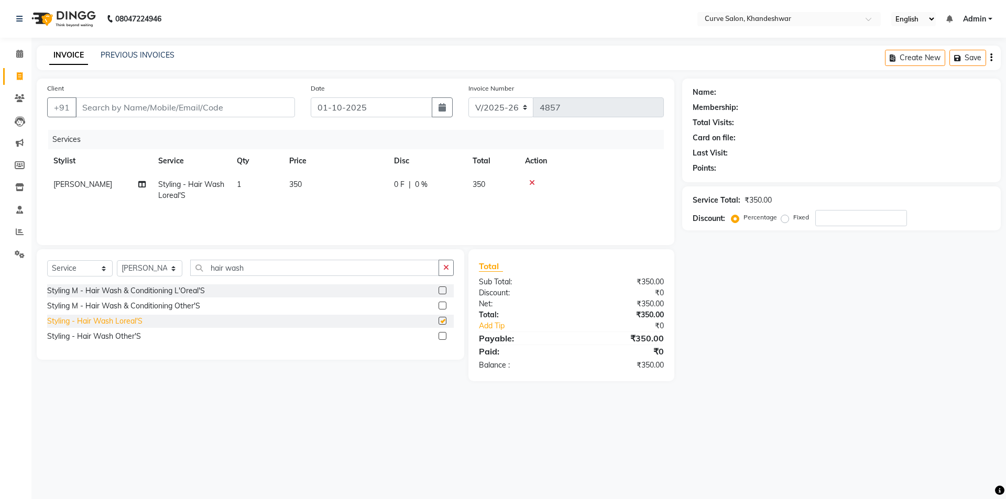
checkbox input "false"
click at [268, 266] on input "hair wash" at bounding box center [314, 268] width 249 height 16
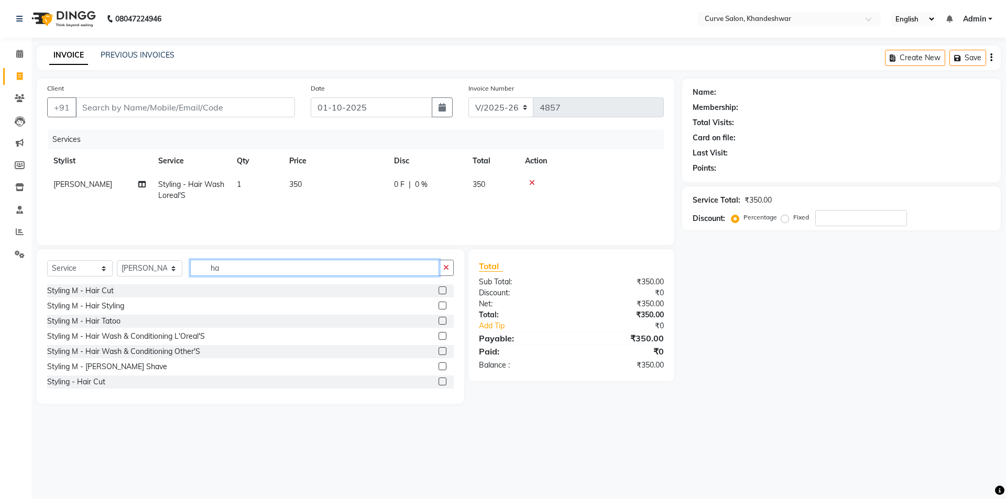
type input "h"
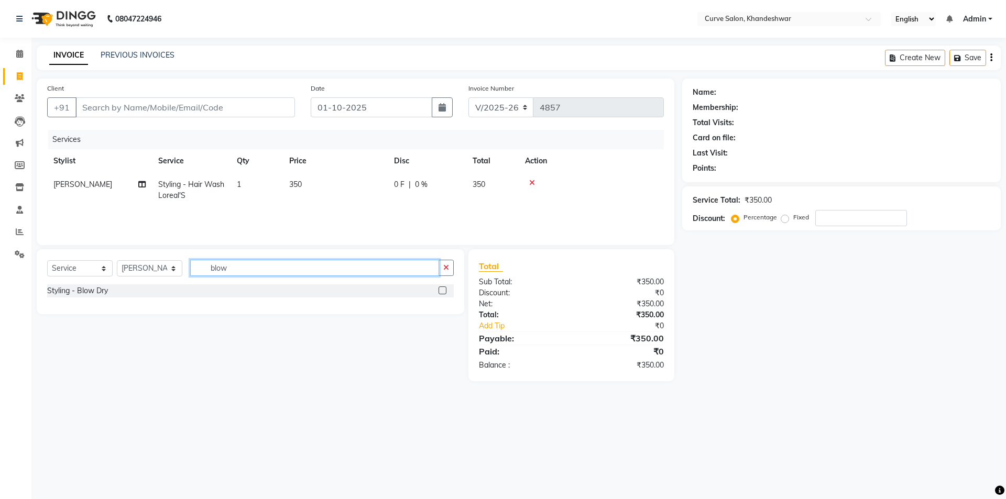
type input "blow"
click at [113, 291] on div "Styling - Blow Dry" at bounding box center [250, 291] width 407 height 13
click at [92, 288] on div "Styling - Blow Dry" at bounding box center [77, 291] width 61 height 11
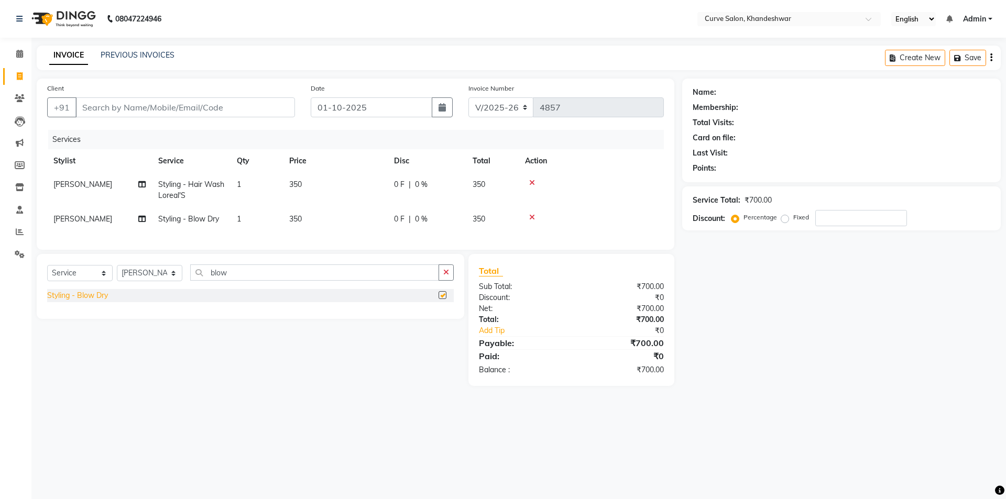
checkbox input "false"
click at [303, 183] on td "350" at bounding box center [335, 190] width 105 height 35
select select "46175"
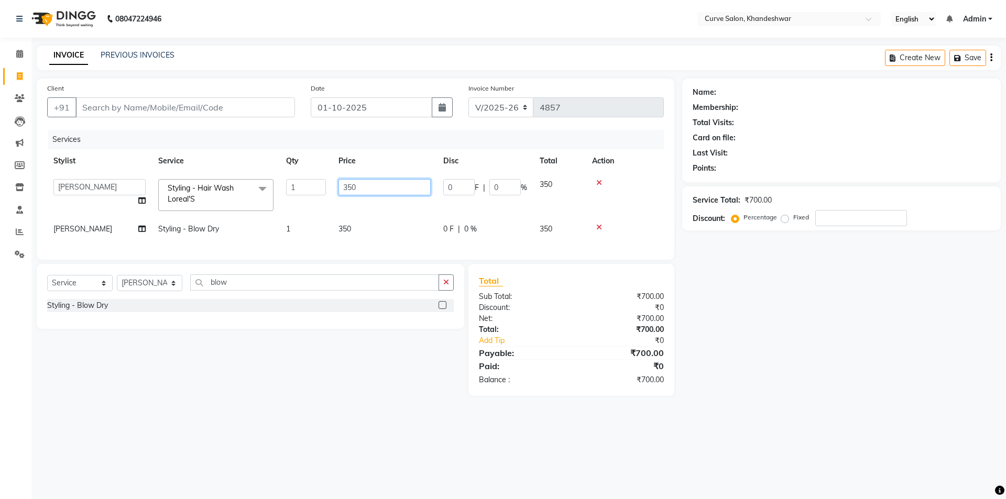
drag, startPoint x: 369, startPoint y: 189, endPoint x: 282, endPoint y: 203, distance: 87.6
click at [282, 203] on tr "Ahmed Kafil Curve Faizan Khan Kunal Gavai Laxmi Bylapudi Nabab Neelam Kamble Pi…" at bounding box center [355, 195] width 617 height 45
type input "300"
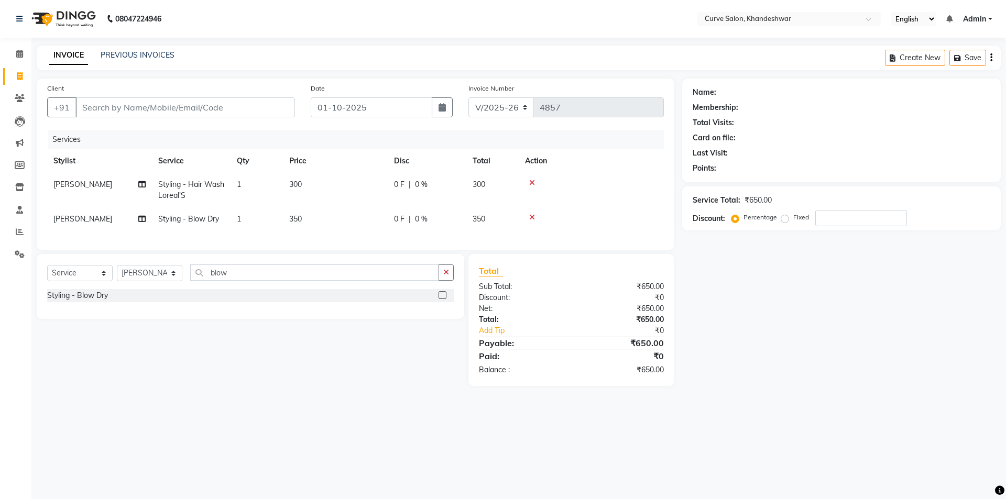
click at [305, 224] on td "350" at bounding box center [335, 220] width 105 height 24
select select "46175"
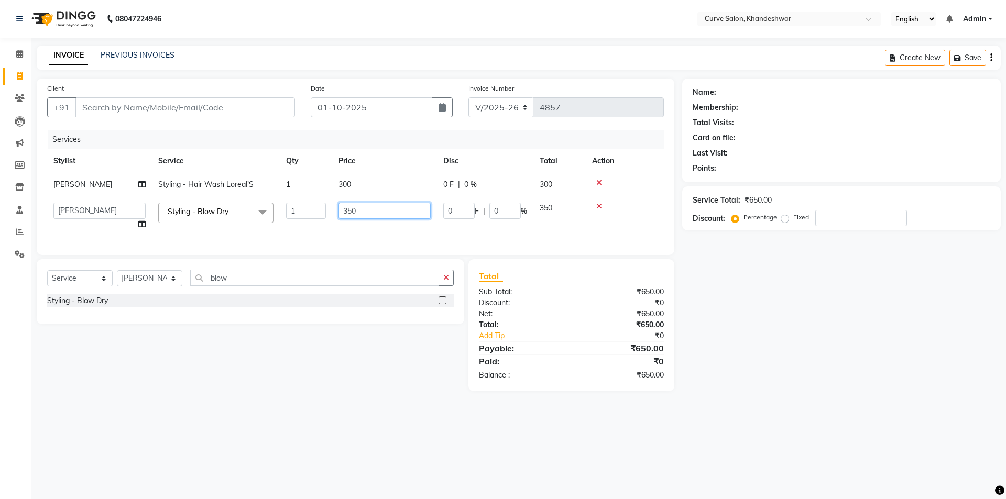
drag, startPoint x: 370, startPoint y: 212, endPoint x: 289, endPoint y: 233, distance: 83.3
click at [289, 233] on tr "Ahmed Kafil Curve Faizan Khan Kunal Gavai Laxmi Bylapudi Nabab Neelam Kamble Pi…" at bounding box center [355, 217] width 617 height 40
type input "300"
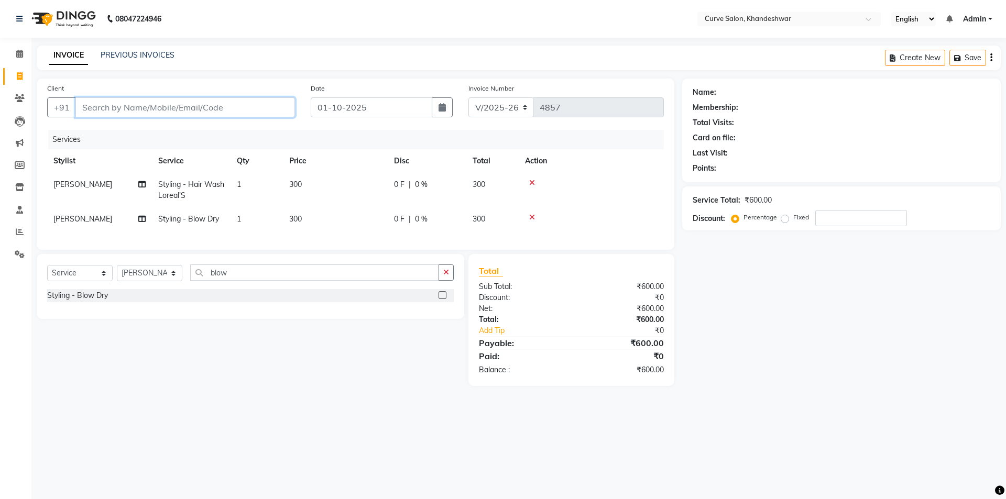
drag, startPoint x: 136, startPoint y: 112, endPoint x: 136, endPoint y: 147, distance: 35.1
click at [136, 112] on input "Client" at bounding box center [185, 107] width 220 height 20
click at [123, 106] on input "Client" at bounding box center [185, 107] width 220 height 20
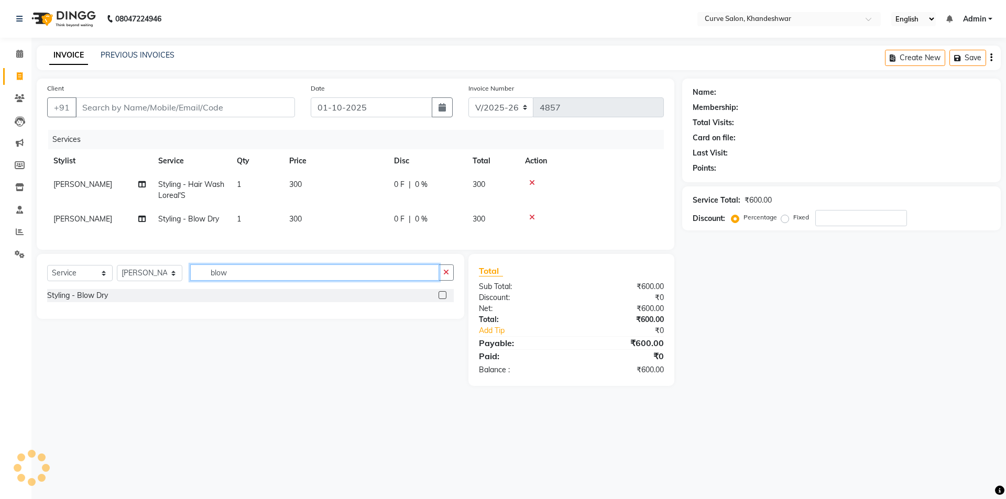
click at [244, 277] on input "blow" at bounding box center [314, 273] width 249 height 16
click at [124, 281] on select "Select Stylist [PERSON_NAME] Curve [PERSON_NAME] [PERSON_NAME] [PERSON_NAME] Na…" at bounding box center [150, 273] width 66 height 16
select select "25109"
click at [239, 280] on input "blow" at bounding box center [314, 273] width 249 height 16
type input "b"
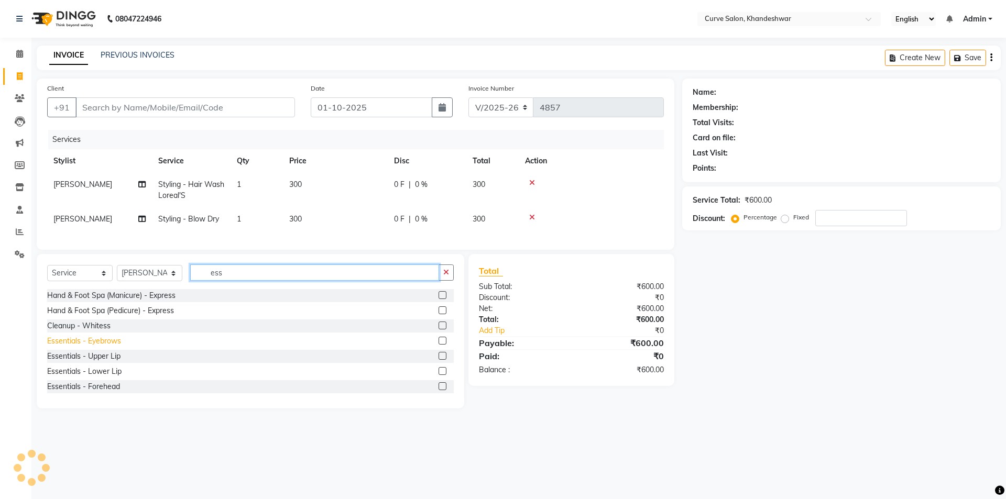
type input "ess"
click at [107, 346] on div "Essentials - Eyebrows" at bounding box center [84, 341] width 74 height 11
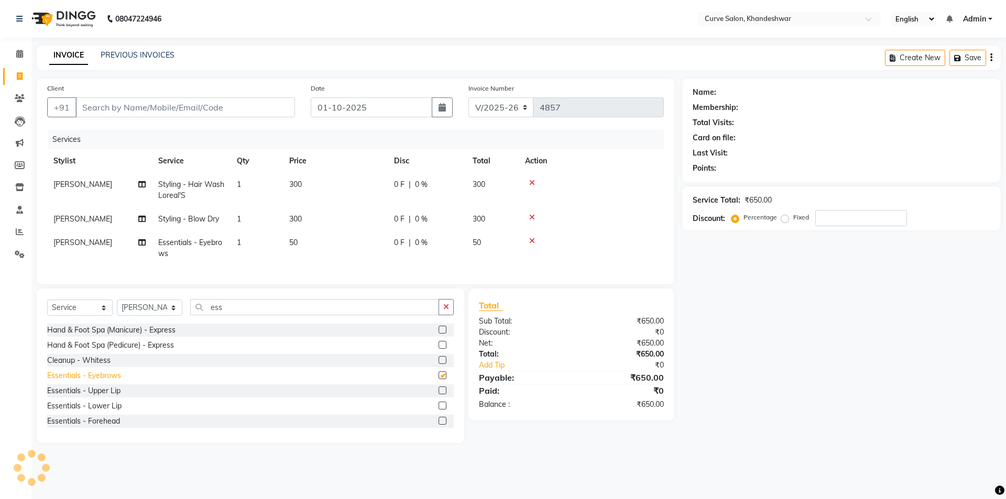
checkbox input "false"
click at [135, 112] on input "Client" at bounding box center [185, 107] width 220 height 20
type input "8"
type input "0"
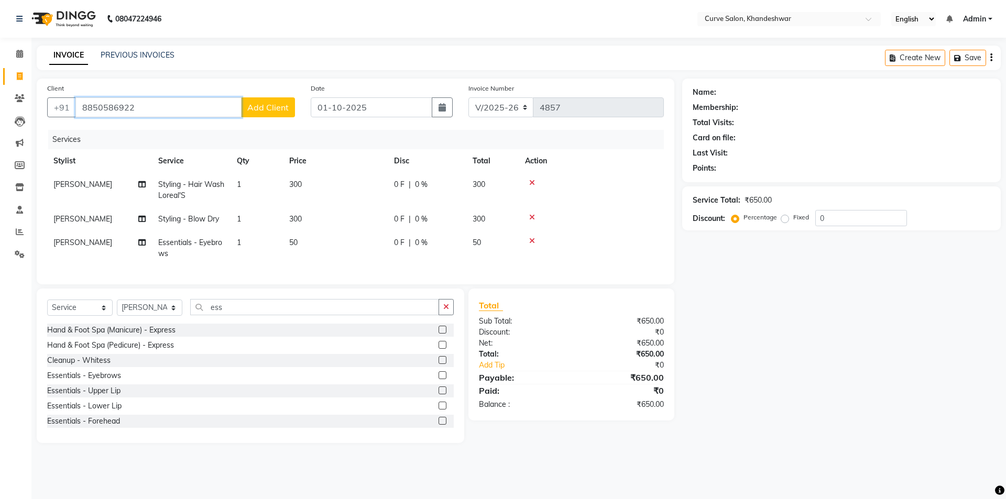
drag, startPoint x: 149, startPoint y: 110, endPoint x: 0, endPoint y: 122, distance: 149.3
click at [1, 122] on app-home "08047224946 Select Location × Curve Salon, Khandeshwar English ENGLISH Español …" at bounding box center [503, 229] width 1006 height 459
click at [159, 108] on input "8850586922" at bounding box center [158, 107] width 166 height 20
drag, startPoint x: 153, startPoint y: 105, endPoint x: 150, endPoint y: 113, distance: 9.0
click at [151, 111] on input "8850586922" at bounding box center [158, 107] width 166 height 20
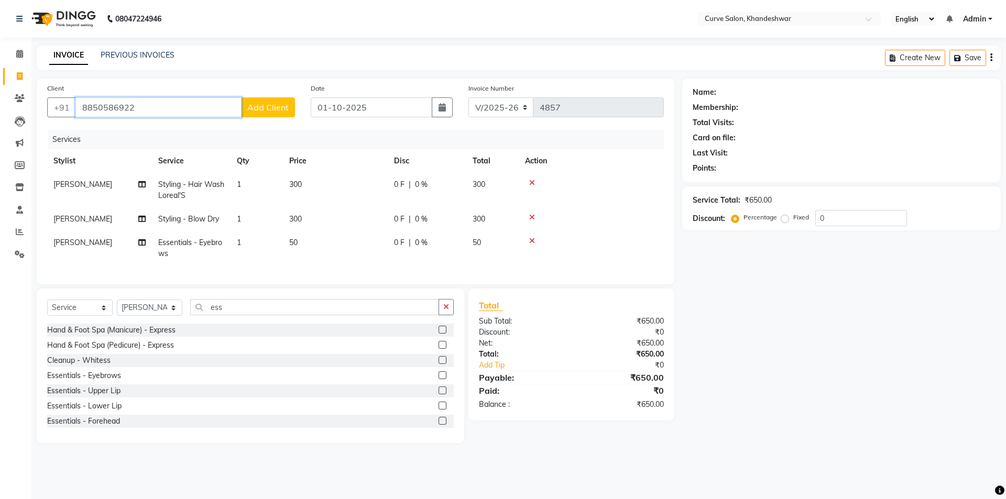
drag, startPoint x: 160, startPoint y: 111, endPoint x: 42, endPoint y: 110, distance: 117.4
click at [42, 110] on div "Client +91 8850586922 Add Client" at bounding box center [171, 104] width 264 height 43
click at [161, 102] on input "8850586922" at bounding box center [158, 107] width 166 height 20
drag, startPoint x: 157, startPoint y: 108, endPoint x: 43, endPoint y: 116, distance: 114.0
click at [43, 116] on div "Client +91 8850586922 Add Client" at bounding box center [171, 104] width 264 height 43
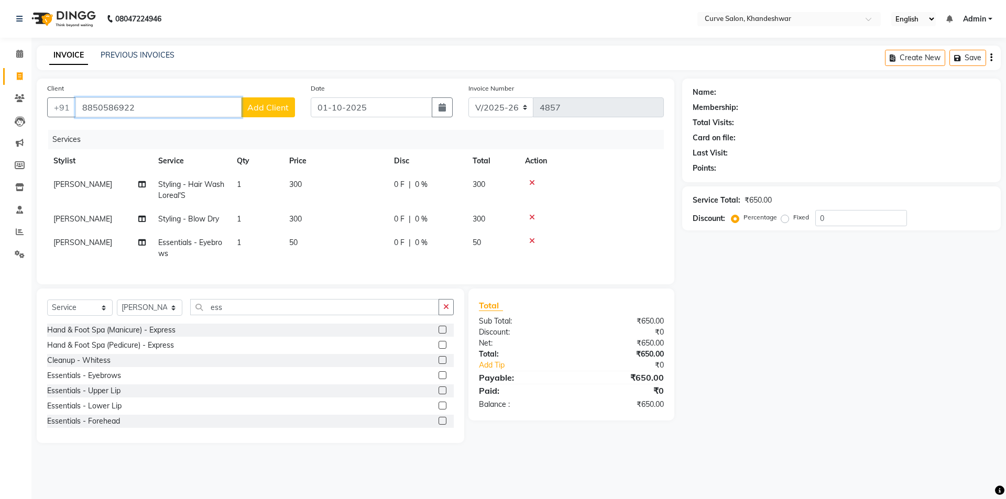
click at [146, 107] on input "8850586922" at bounding box center [158, 107] width 166 height 20
drag, startPoint x: 155, startPoint y: 107, endPoint x: 65, endPoint y: 119, distance: 91.0
click at [65, 119] on div "Client +91 8850586922 Add Client" at bounding box center [171, 104] width 264 height 43
type input "8850586922"
click at [300, 185] on span "300" at bounding box center [295, 184] width 13 height 9
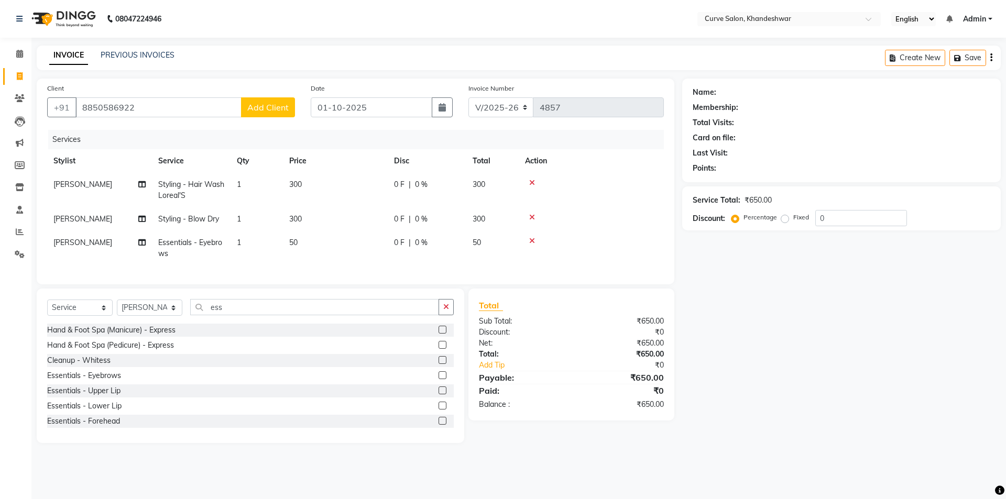
select select "46175"
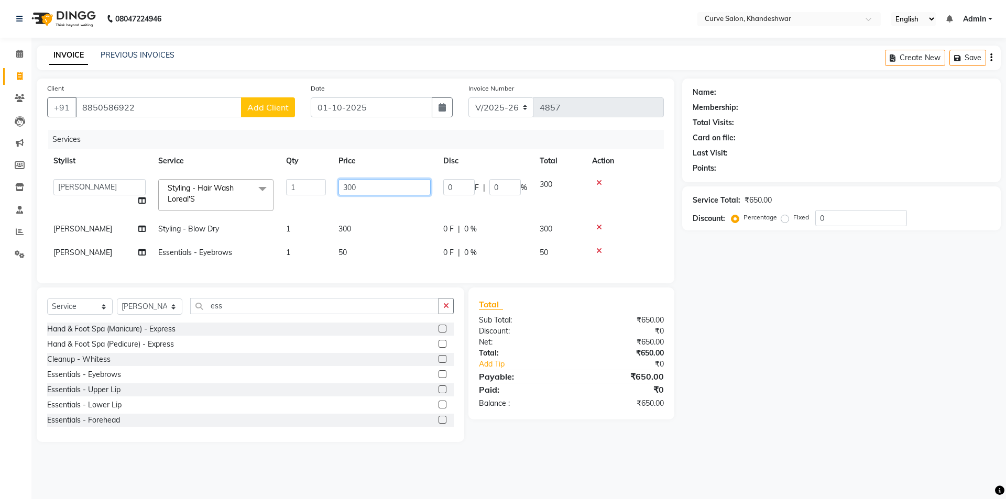
drag, startPoint x: 371, startPoint y: 188, endPoint x: 227, endPoint y: 189, distance: 143.6
click at [227, 189] on tr "Ahmed Kafil Curve Faizan Khan Kunal Gavai Laxmi Bylapudi Nabab Neelam Kamble Pi…" at bounding box center [355, 195] width 617 height 45
click at [366, 189] on input "300" at bounding box center [385, 187] width 92 height 16
drag, startPoint x: 379, startPoint y: 189, endPoint x: 318, endPoint y: 190, distance: 61.9
click at [318, 190] on tr "Ahmed Kafil Curve Faizan Khan Kunal Gavai Laxmi Bylapudi Nabab Neelam Kamble Pi…" at bounding box center [355, 195] width 617 height 45
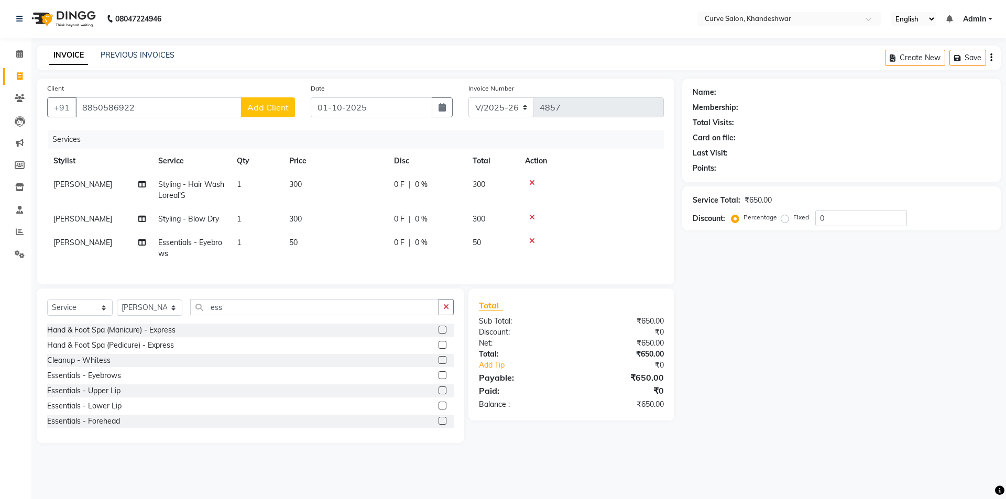
select select "4458"
select select "service"
select select "25109"
click at [432, 183] on div "0 F | 0 %" at bounding box center [427, 184] width 66 height 11
select select "46175"
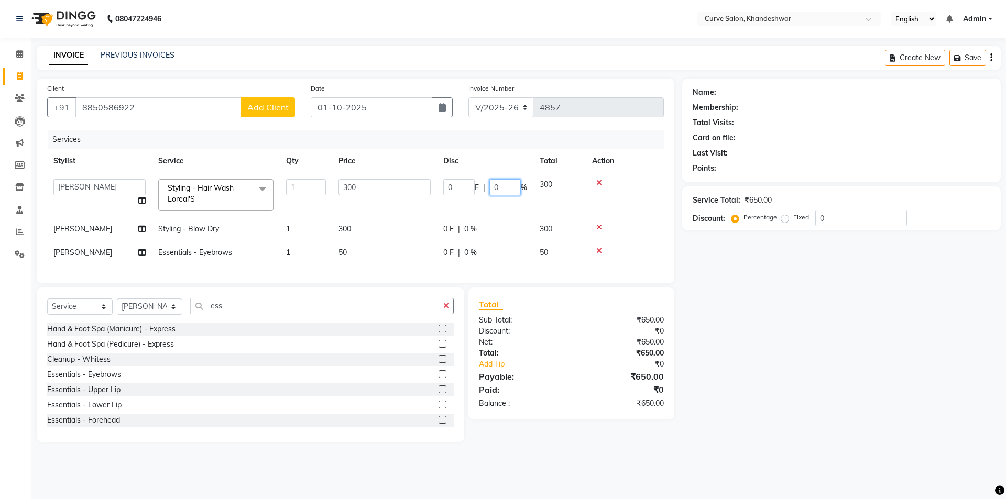
drag, startPoint x: 499, startPoint y: 184, endPoint x: 464, endPoint y: 190, distance: 36.2
click at [465, 184] on div "0 F | 0 %" at bounding box center [485, 187] width 84 height 16
type input "20"
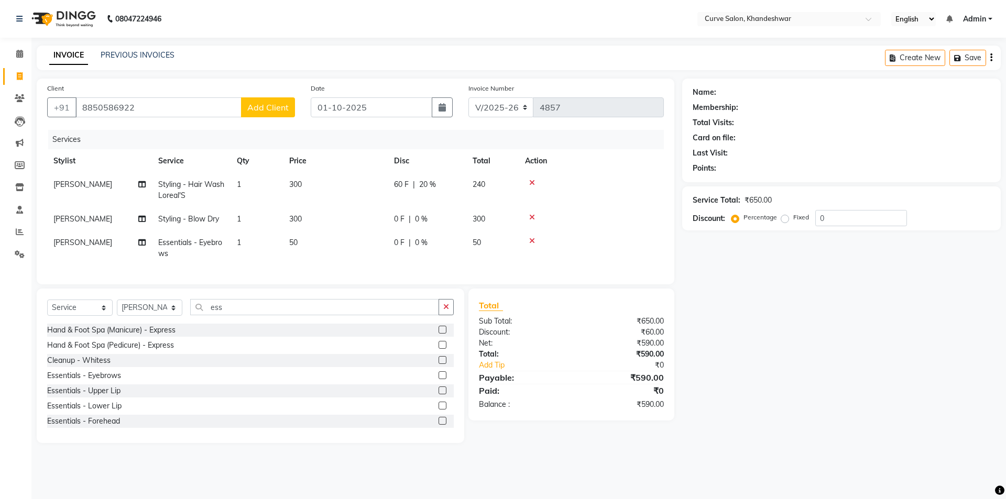
click at [427, 224] on span "0 %" at bounding box center [421, 219] width 13 height 11
select select "46175"
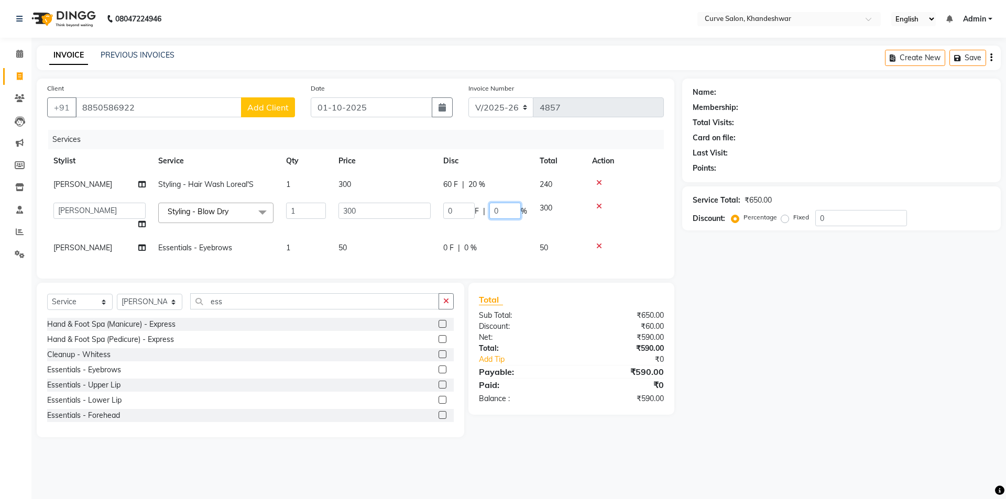
drag, startPoint x: 464, startPoint y: 220, endPoint x: 453, endPoint y: 219, distance: 10.5
click at [460, 220] on td "0 F | 0 %" at bounding box center [485, 217] width 96 height 40
type input "20"
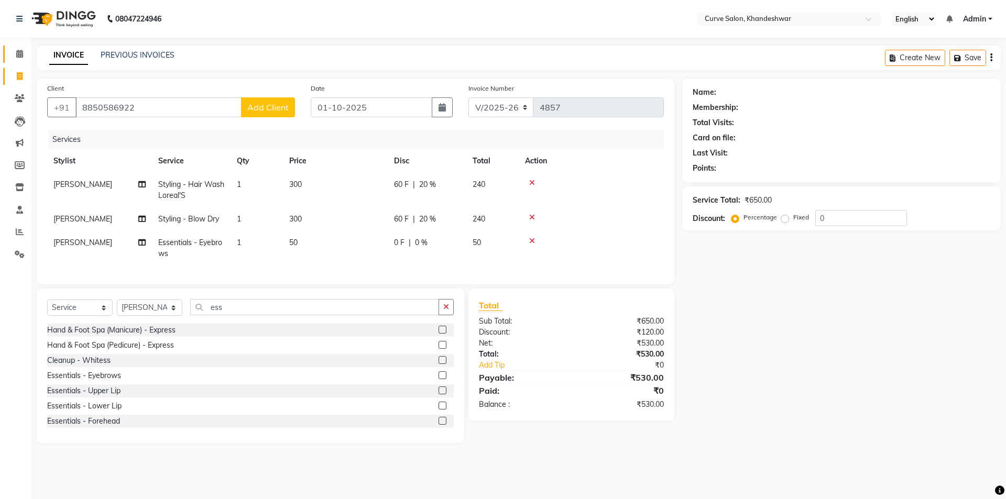
click at [19, 48] on link "Calendar" at bounding box center [15, 54] width 25 height 17
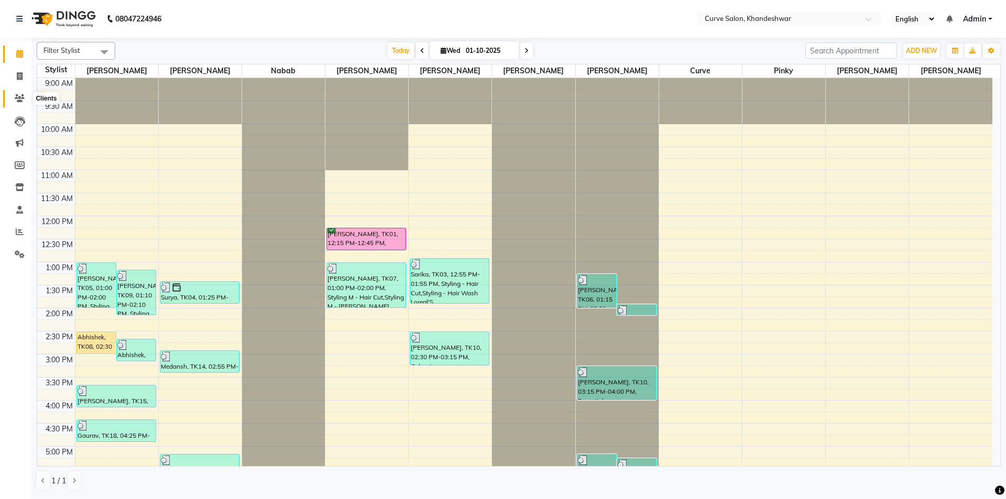
click at [20, 99] on icon at bounding box center [20, 98] width 10 height 8
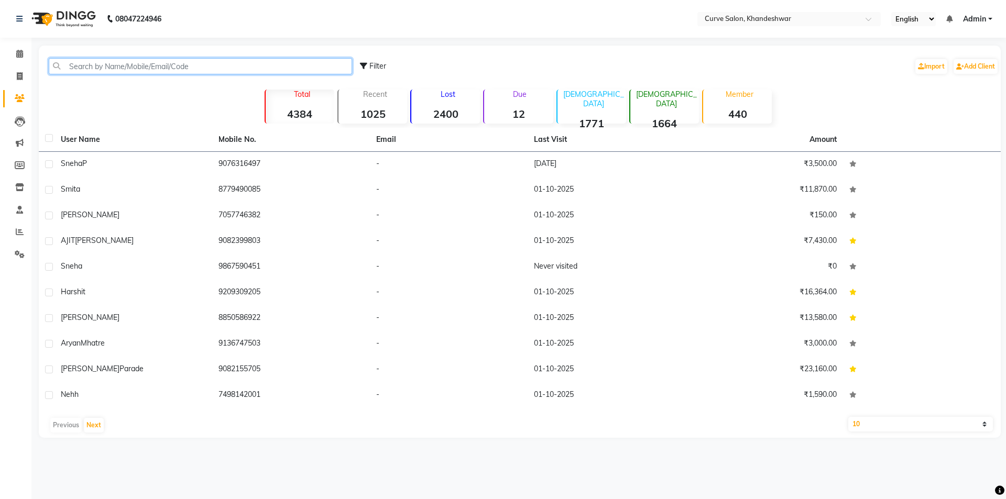
click at [93, 74] on input "text" at bounding box center [200, 66] width 303 height 16
click at [139, 69] on input "text" at bounding box center [200, 66] width 303 height 16
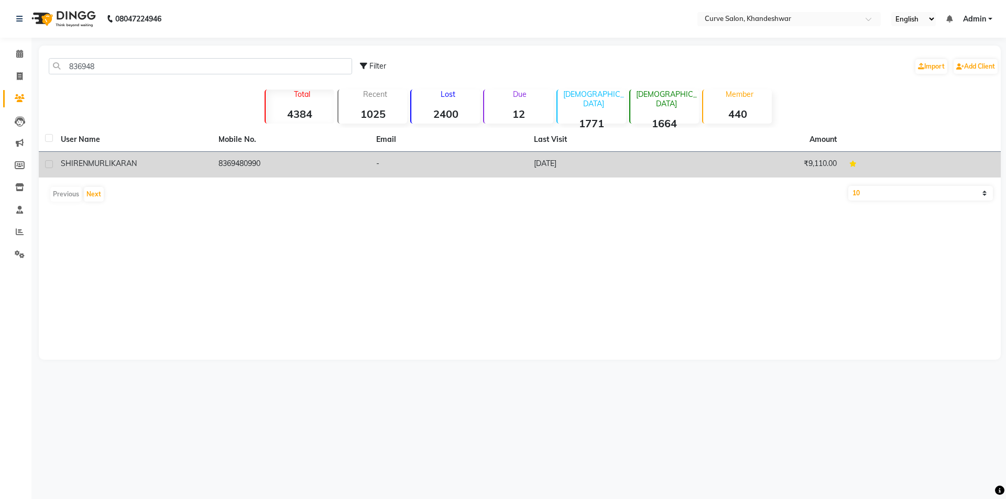
click at [184, 165] on div "SHIREN MURLIKARAN" at bounding box center [133, 163] width 145 height 11
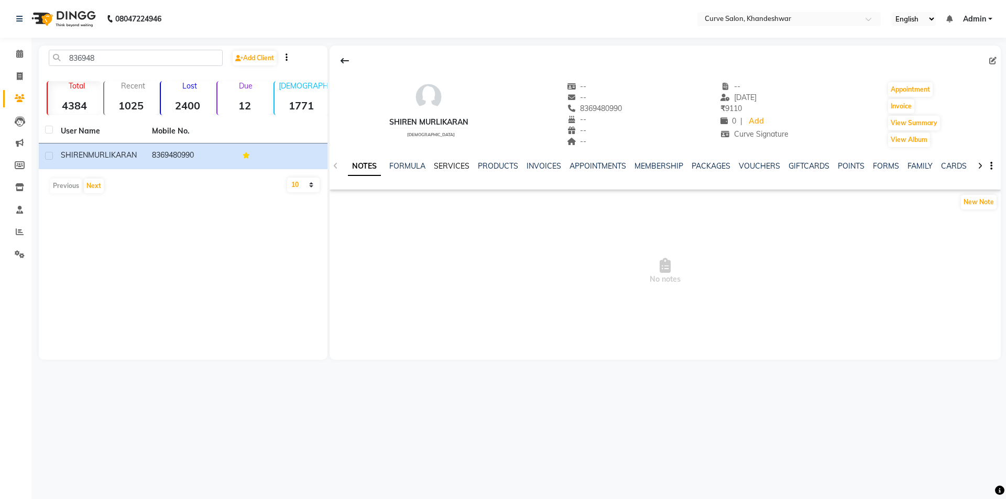
click at [454, 166] on link "SERVICES" at bounding box center [452, 165] width 36 height 9
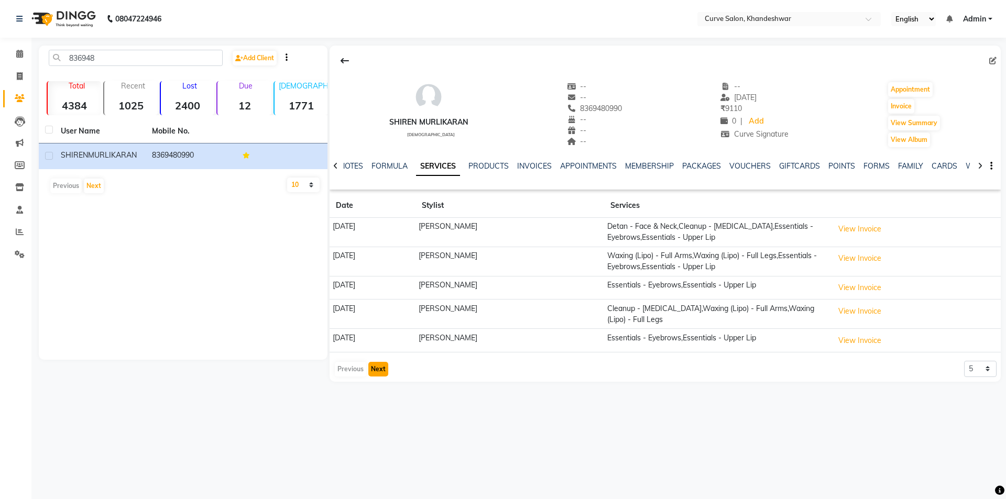
click at [380, 368] on button "Next" at bounding box center [378, 369] width 20 height 15
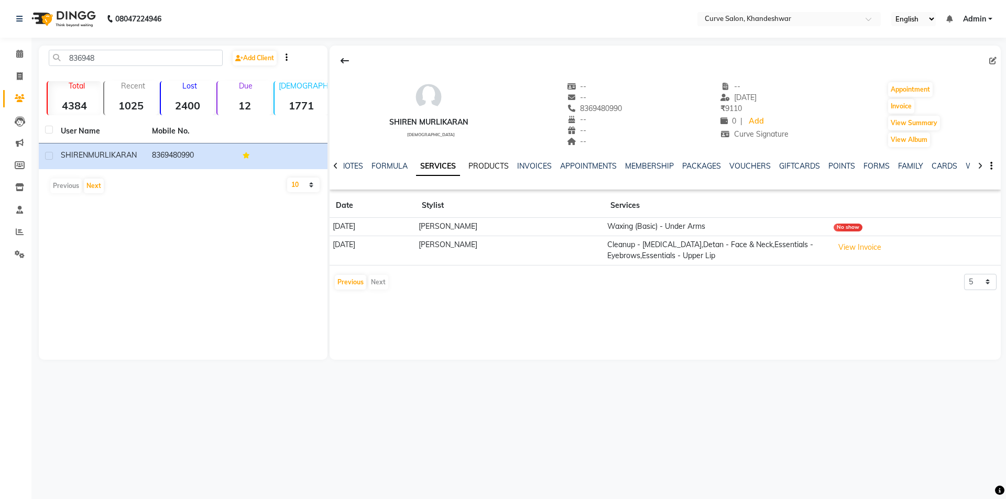
click at [481, 165] on link "PRODUCTS" at bounding box center [489, 165] width 40 height 9
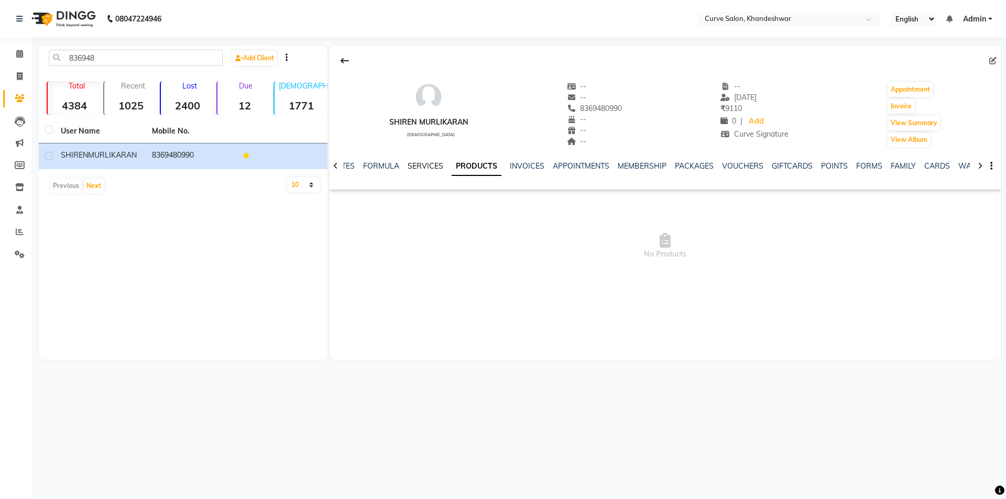
click at [437, 166] on link "SERVICES" at bounding box center [426, 165] width 36 height 9
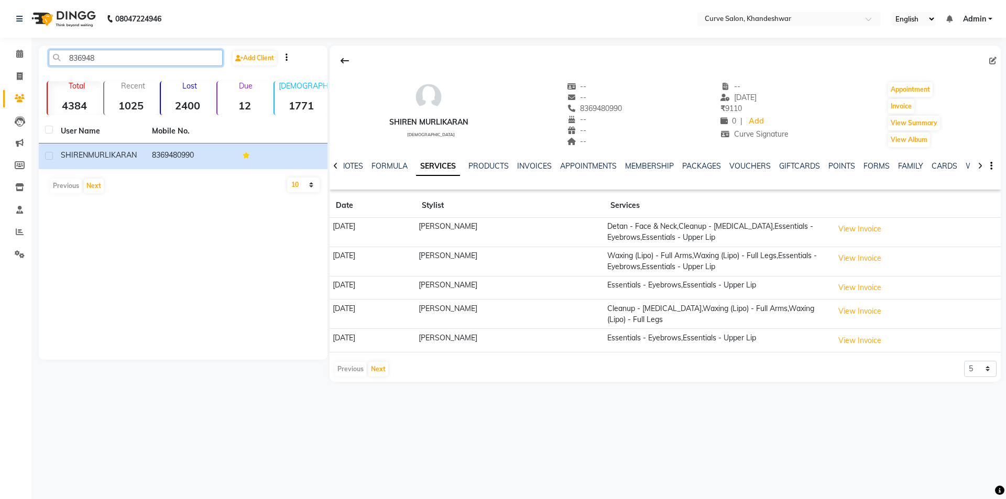
drag, startPoint x: 108, startPoint y: 56, endPoint x: 38, endPoint y: 58, distance: 70.3
click at [38, 58] on main "836948 Add Client Total 4384 Recent 1025 Lost 2400 Due 12 [DEMOGRAPHIC_DATA] 17…" at bounding box center [518, 222] width 975 height 352
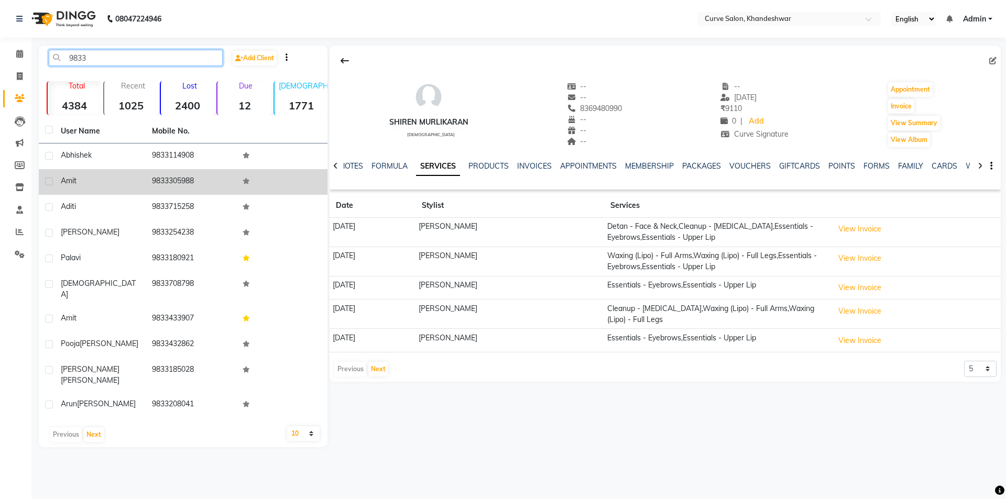
type input "9833"
click at [138, 182] on div "Amit" at bounding box center [100, 181] width 79 height 11
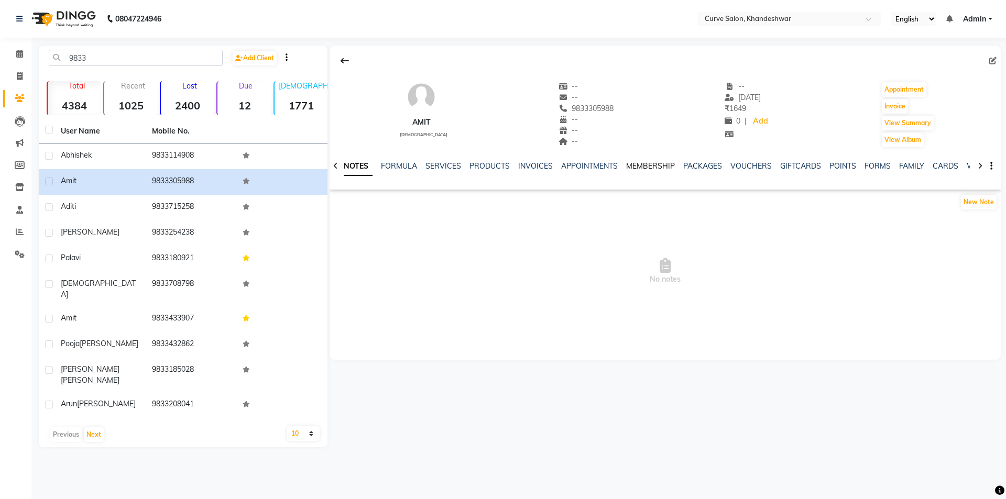
click at [647, 164] on link "MEMBERSHIP" at bounding box center [650, 165] width 49 height 9
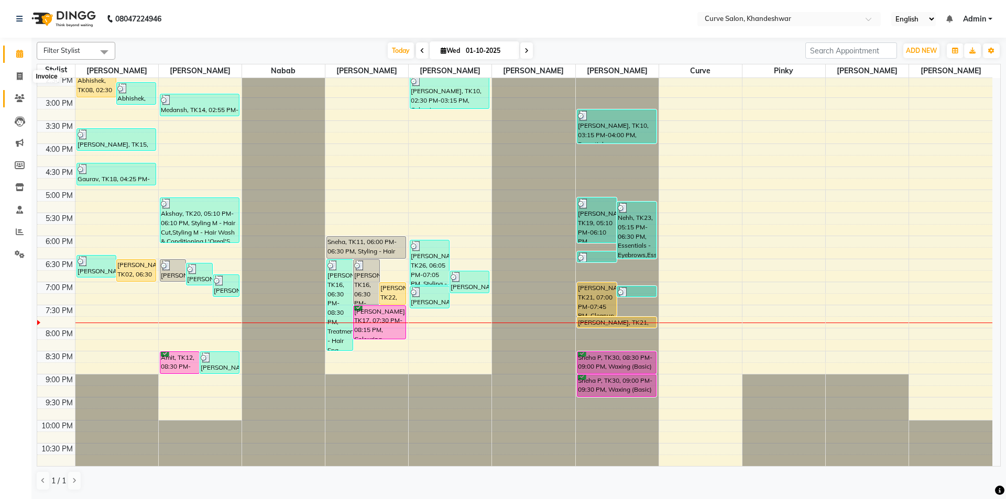
click at [21, 97] on icon at bounding box center [20, 98] width 10 height 8
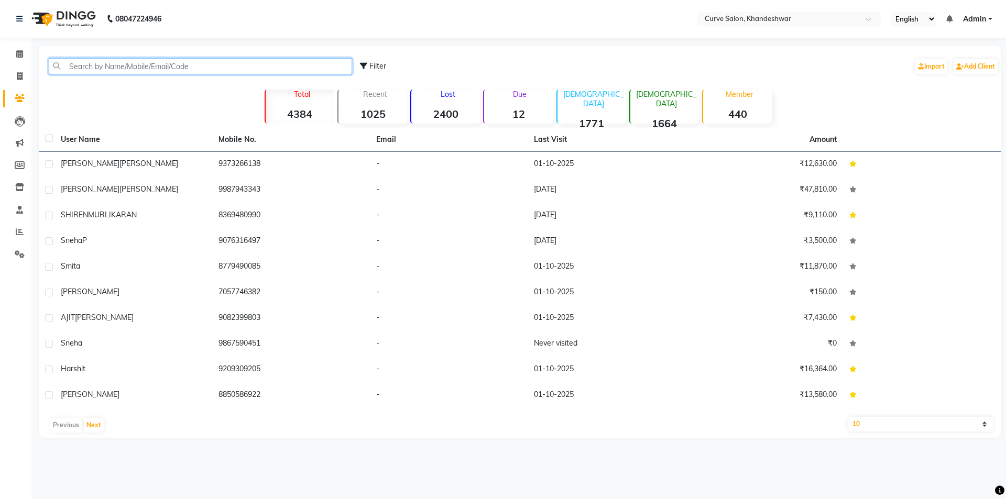
click at [113, 65] on input "text" at bounding box center [200, 66] width 303 height 16
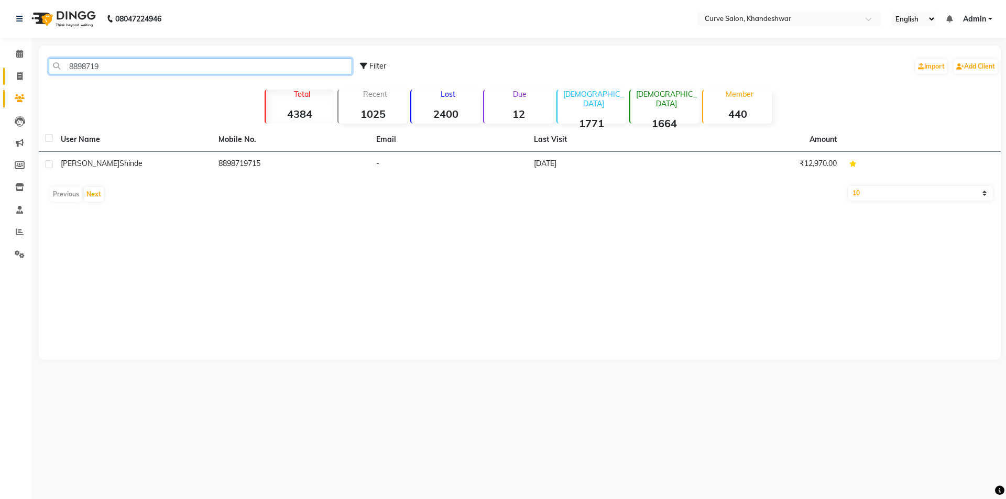
click at [26, 72] on app-home "08047224946 Select Location × Curve Salon, Khandeshwar English ENGLISH Español …" at bounding box center [503, 188] width 1006 height 376
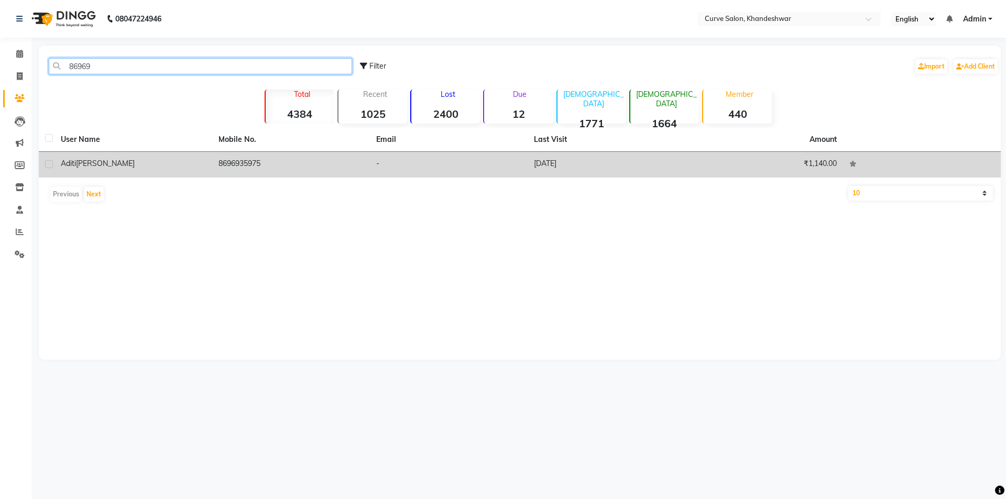
type input "86969"
click at [193, 175] on td "[PERSON_NAME]" at bounding box center [134, 165] width 158 height 26
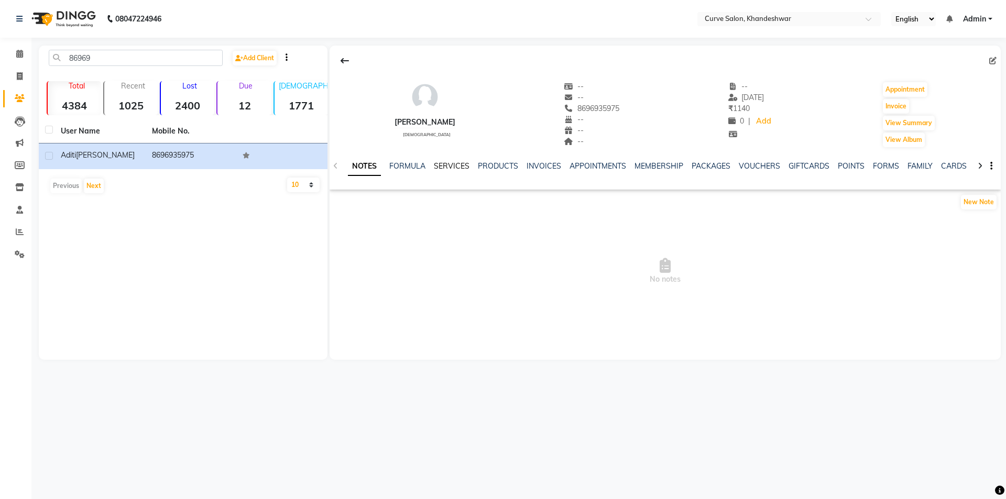
click at [450, 168] on link "SERVICES" at bounding box center [452, 165] width 36 height 9
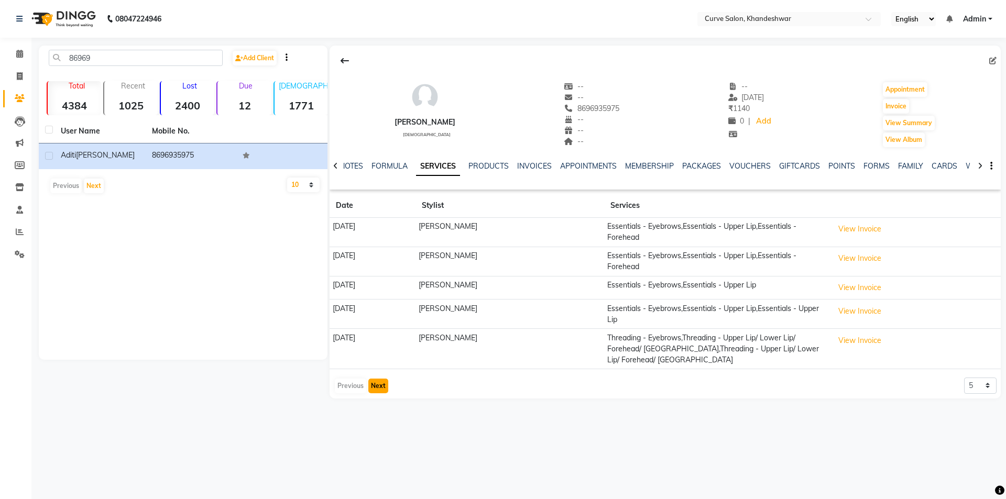
click at [373, 389] on button "Next" at bounding box center [378, 386] width 20 height 15
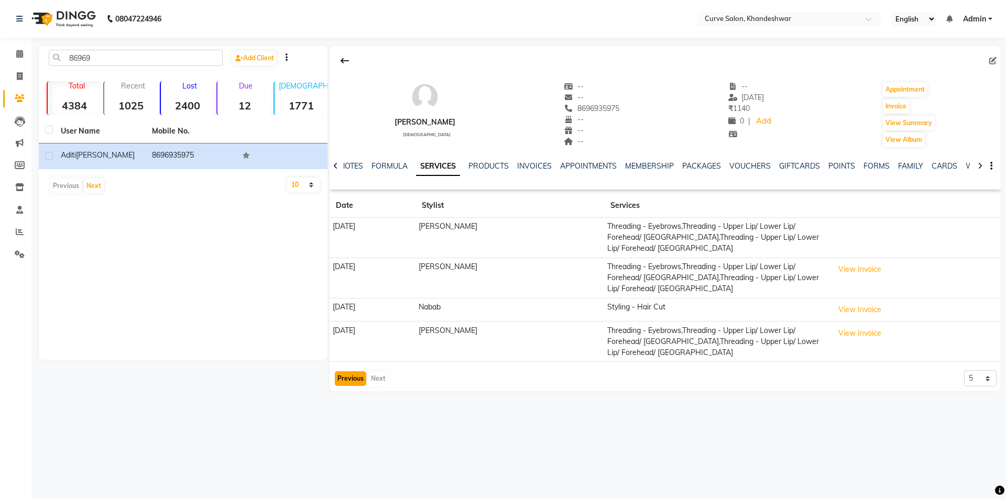
click at [346, 380] on button "Previous" at bounding box center [350, 379] width 31 height 15
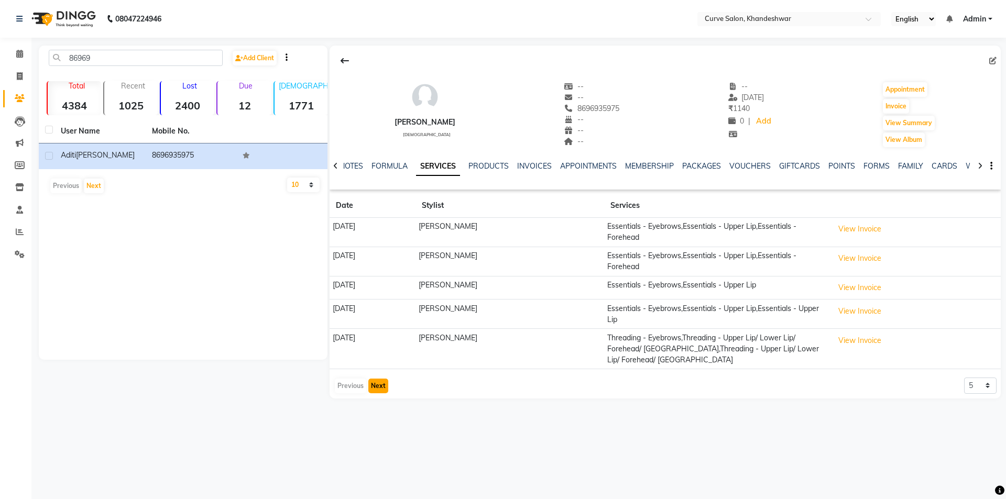
click at [385, 387] on button "Next" at bounding box center [378, 386] width 20 height 15
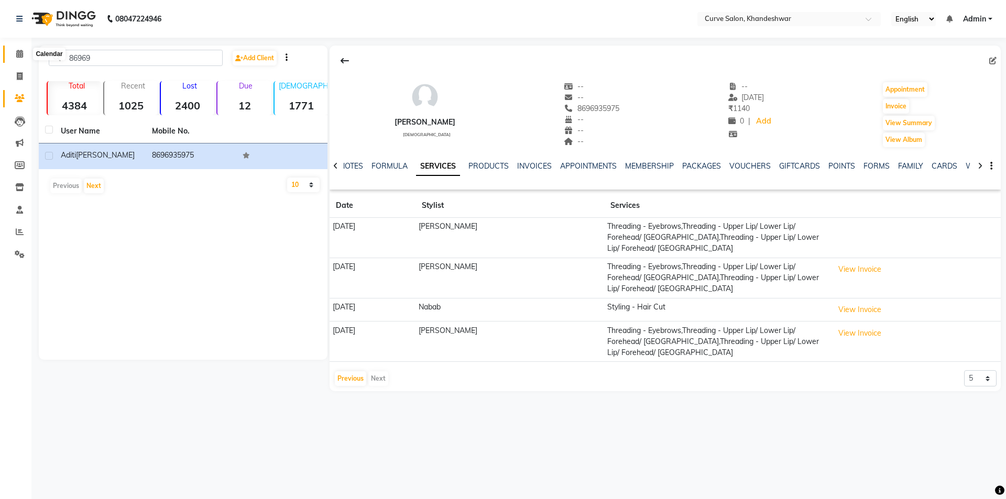
click at [20, 58] on span at bounding box center [19, 54] width 18 height 12
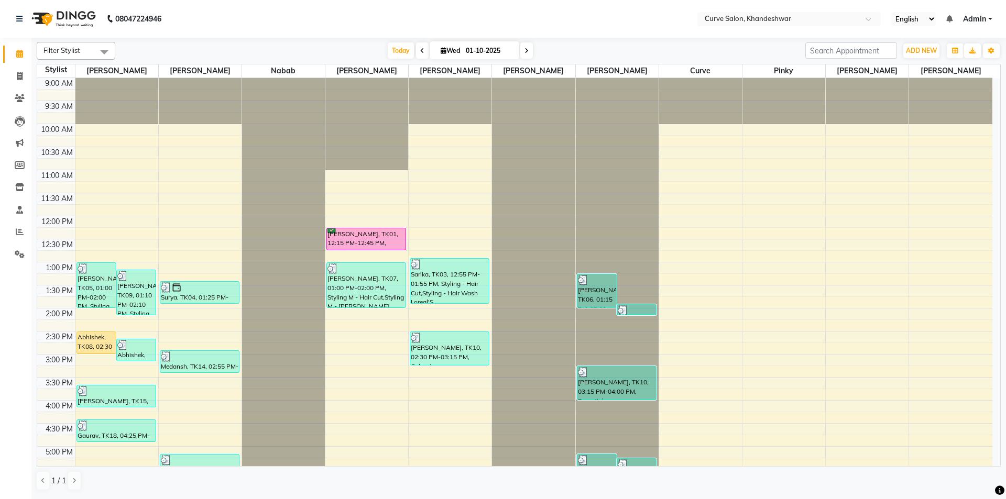
click at [531, 52] on span at bounding box center [526, 50] width 13 height 16
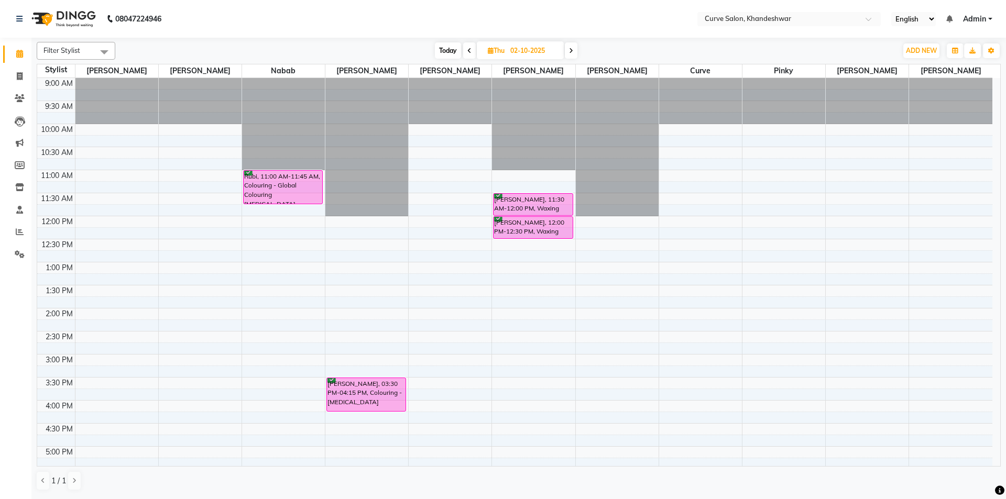
click at [449, 52] on span "Today" at bounding box center [448, 50] width 26 height 16
type input "01-10-2025"
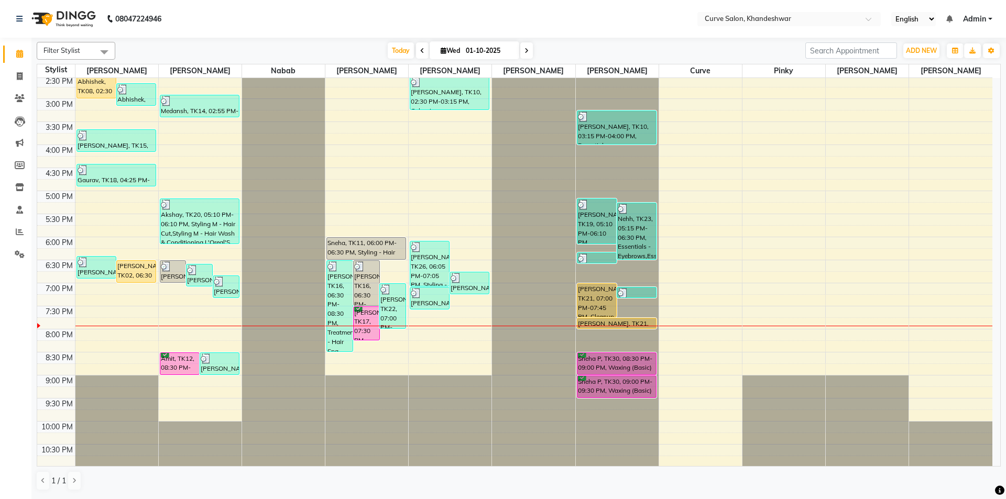
scroll to position [257, 0]
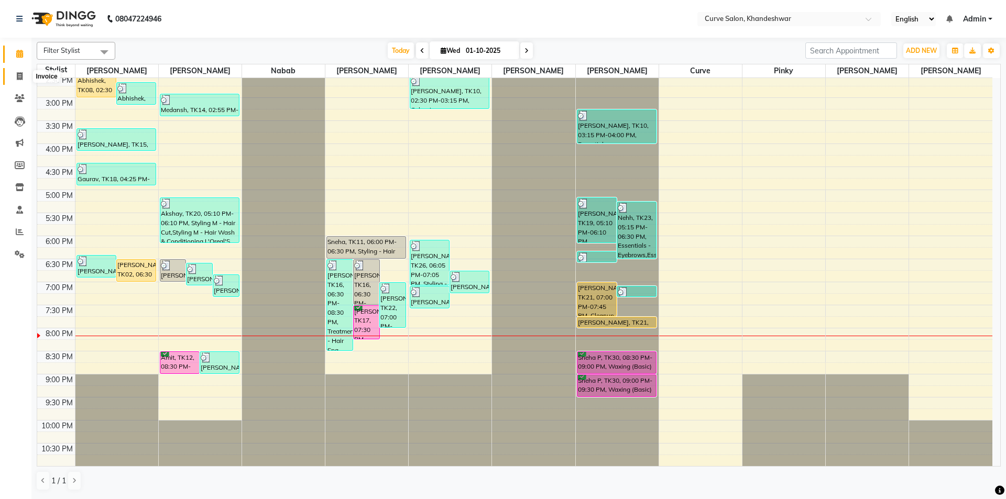
click at [19, 75] on icon at bounding box center [20, 76] width 6 height 8
select select "service"
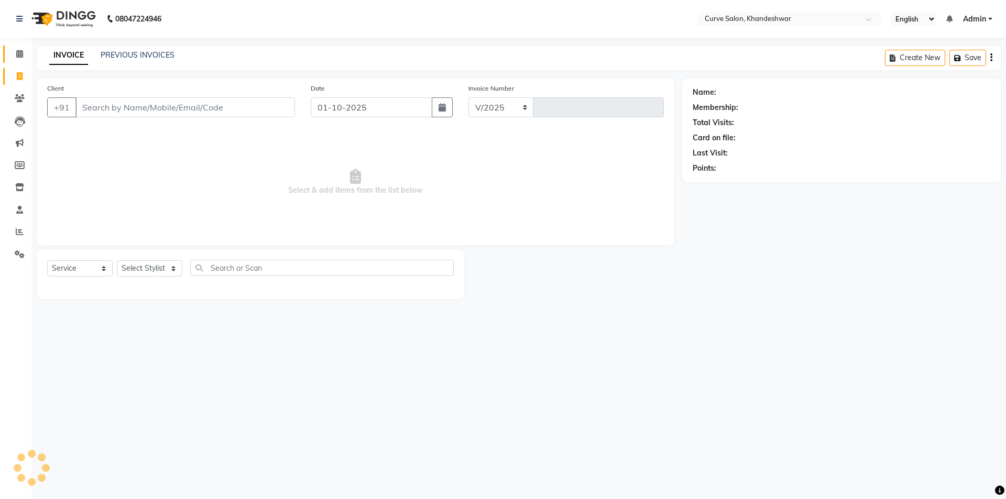
select select "4458"
type input "4864"
click at [137, 110] on input "Client" at bounding box center [185, 107] width 220 height 20
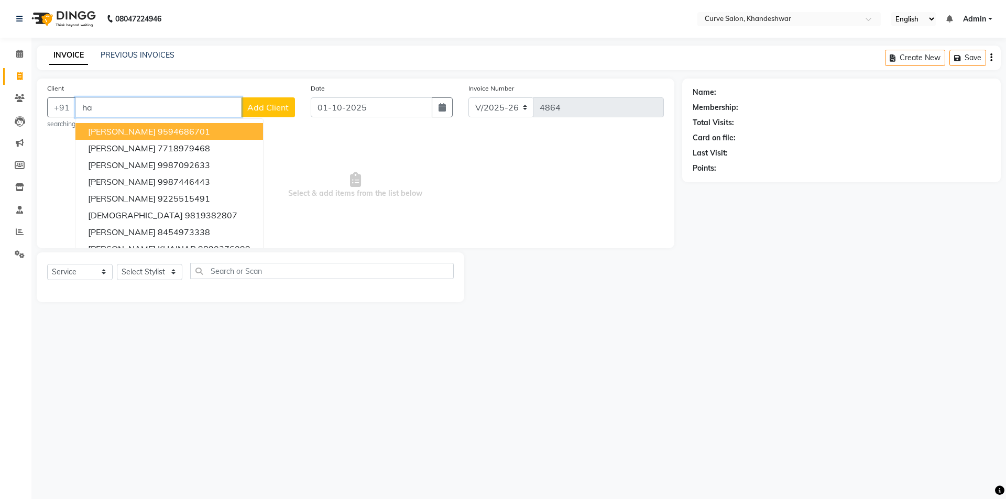
type input "h"
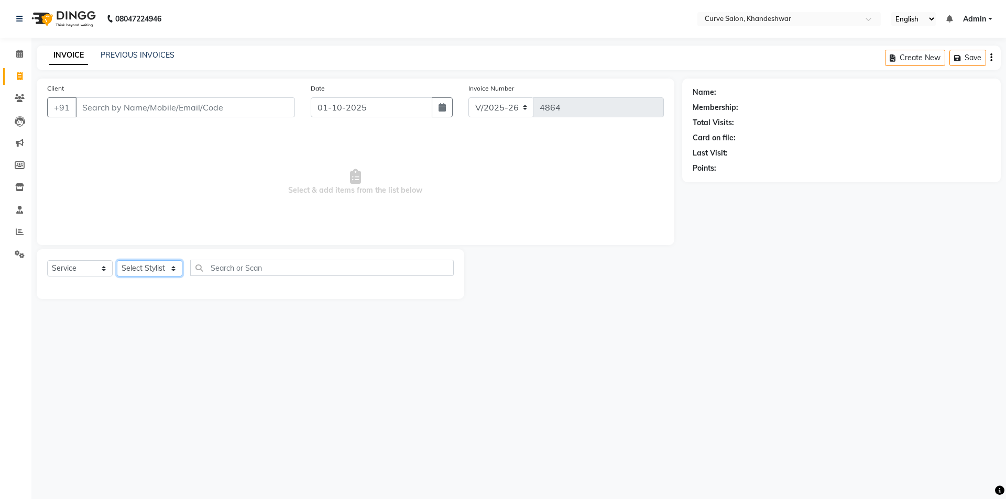
click at [170, 268] on select "Select Stylist [PERSON_NAME] Curve [PERSON_NAME] [PERSON_NAME] [PERSON_NAME] Na…" at bounding box center [150, 268] width 66 height 16
select select "46175"
click at [117, 260] on select "Select Stylist [PERSON_NAME] Curve [PERSON_NAME] [PERSON_NAME] [PERSON_NAME] Na…" at bounding box center [150, 268] width 66 height 16
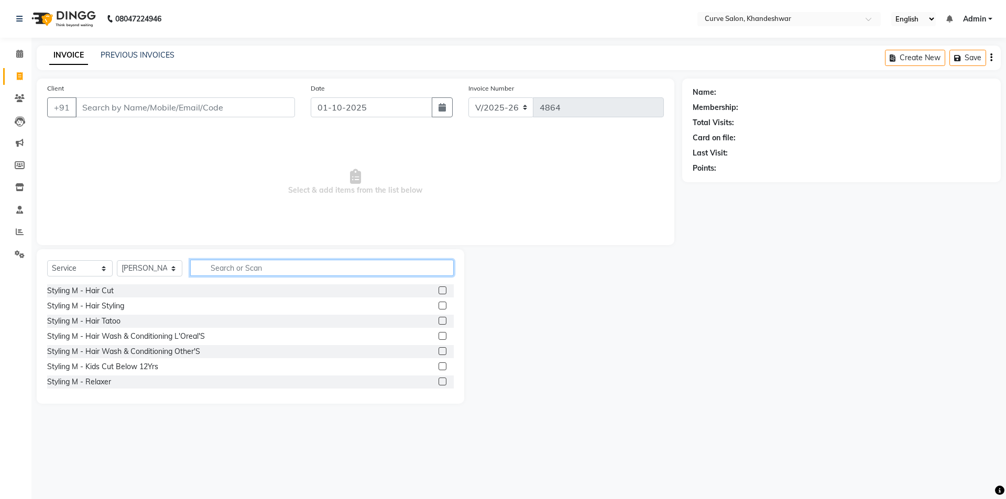
click at [232, 270] on input "text" at bounding box center [322, 268] width 264 height 16
type input "hair"
click at [110, 385] on div "Styling - Hair Wash Loreal'S" at bounding box center [94, 382] width 95 height 11
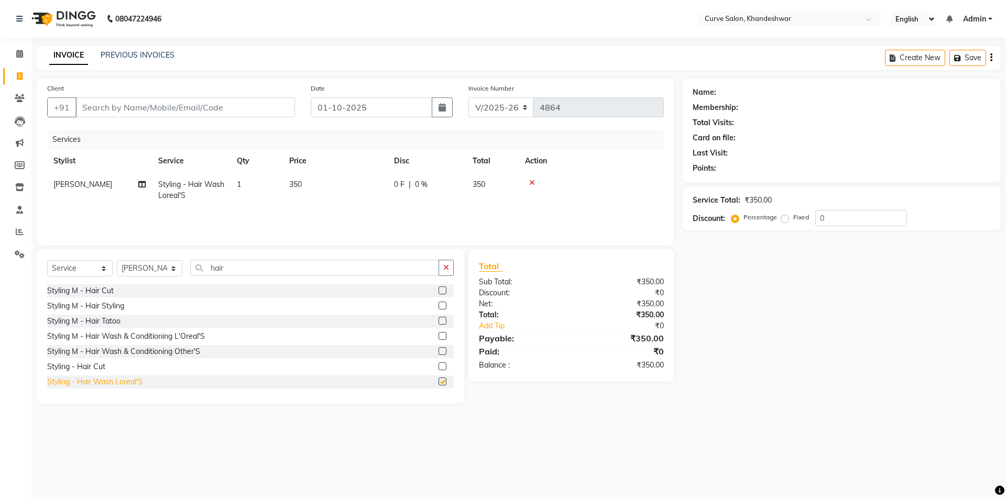
checkbox input "false"
click at [297, 183] on span "350" at bounding box center [295, 184] width 13 height 9
select select "46175"
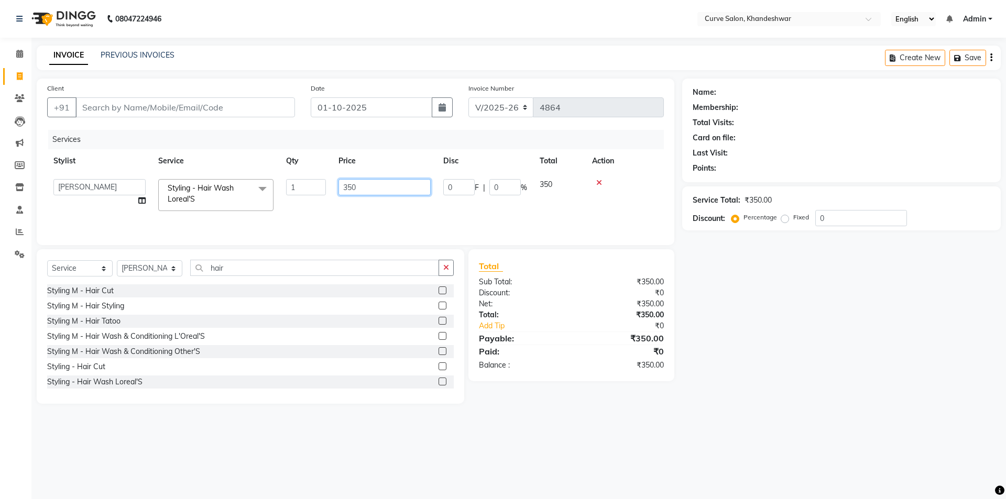
click at [351, 186] on input "350" at bounding box center [385, 187] width 92 height 16
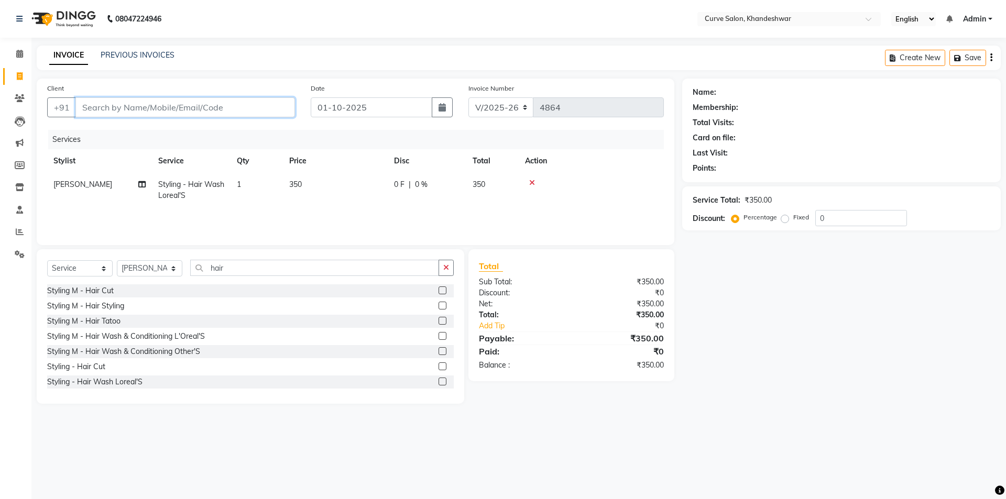
click at [164, 103] on input "Client" at bounding box center [185, 107] width 220 height 20
type input "chim"
click at [299, 180] on span "350" at bounding box center [295, 184] width 13 height 9
select select "46175"
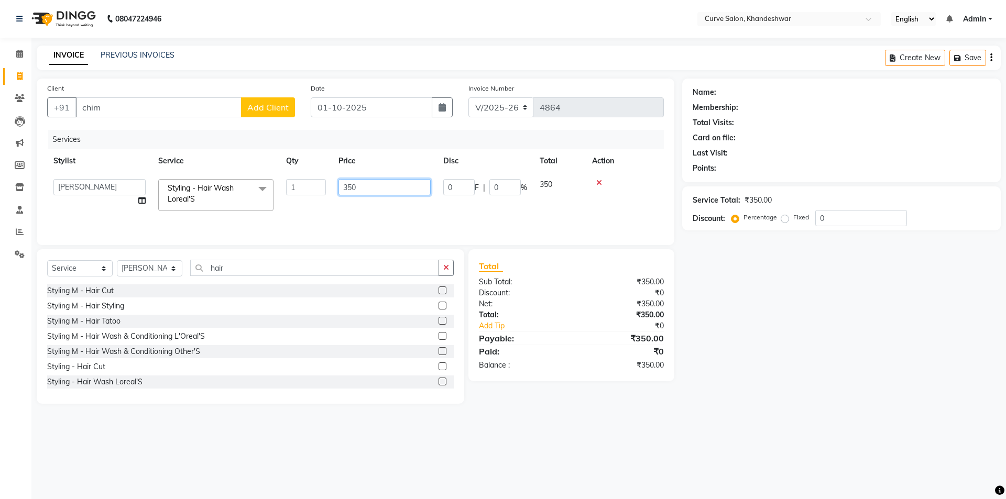
click at [351, 182] on input "350" at bounding box center [385, 187] width 92 height 16
type input "300"
click at [707, 253] on div "Name: Membership: Total Visits: Card on file: Last Visit: Points: Service Total…" at bounding box center [845, 241] width 326 height 325
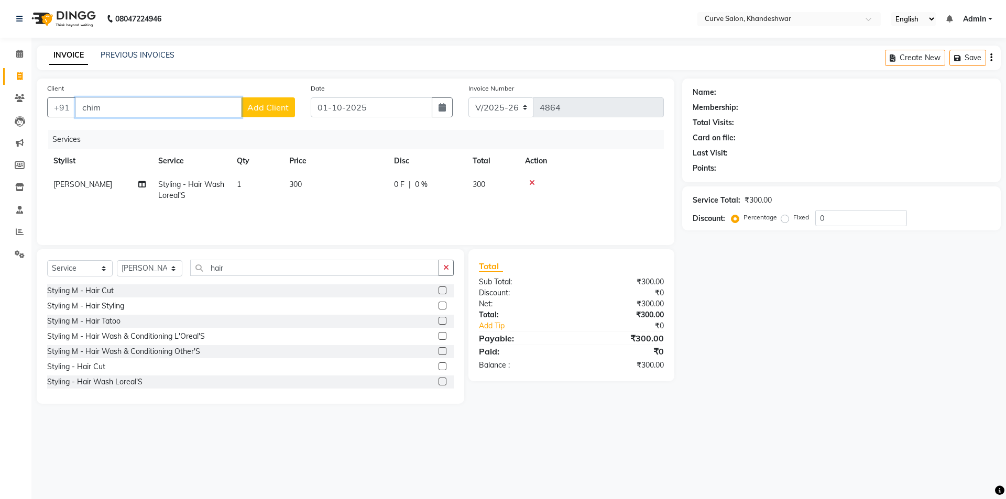
click at [117, 99] on input "chim" at bounding box center [158, 107] width 166 height 20
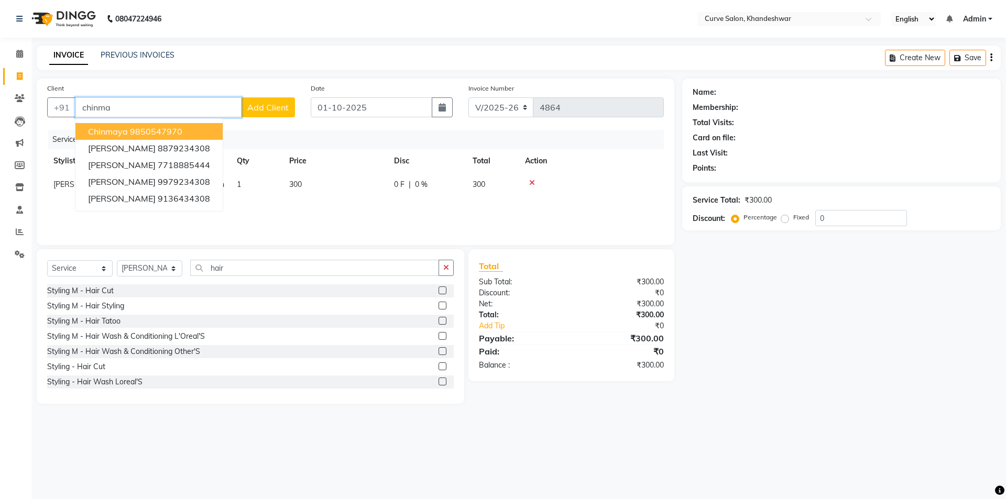
type input "chinma"
click at [420, 181] on span "0 %" at bounding box center [421, 184] width 13 height 11
select select "46175"
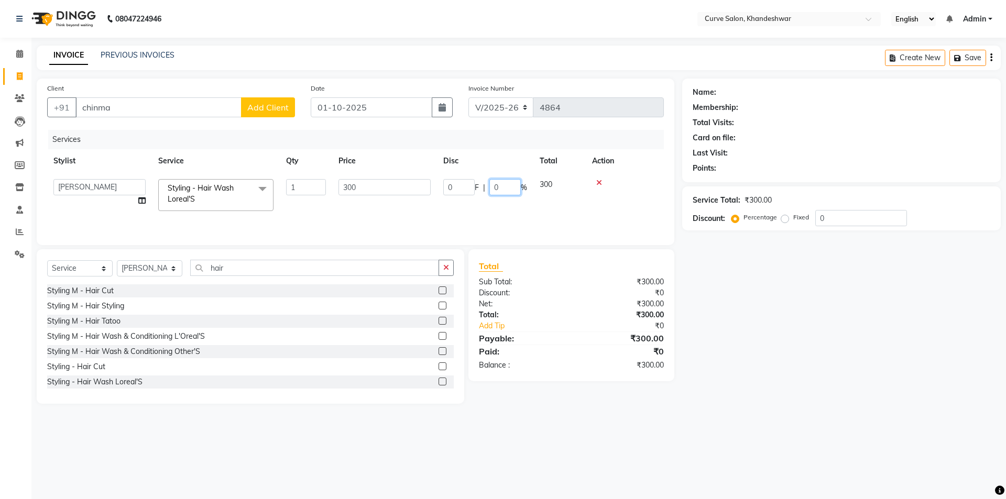
click at [505, 187] on input "0" at bounding box center [504, 187] width 31 height 16
type input "20"
click at [632, 208] on div "Services Stylist Service Qty Price Disc Total Action Rajukumar Thakur Styling -…" at bounding box center [355, 182] width 617 height 105
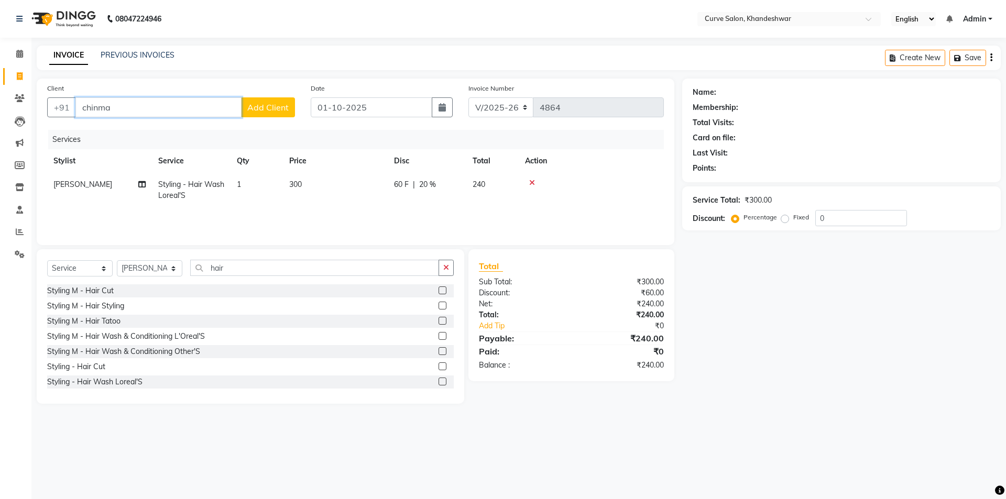
click at [138, 107] on input "chinma" at bounding box center [158, 107] width 166 height 20
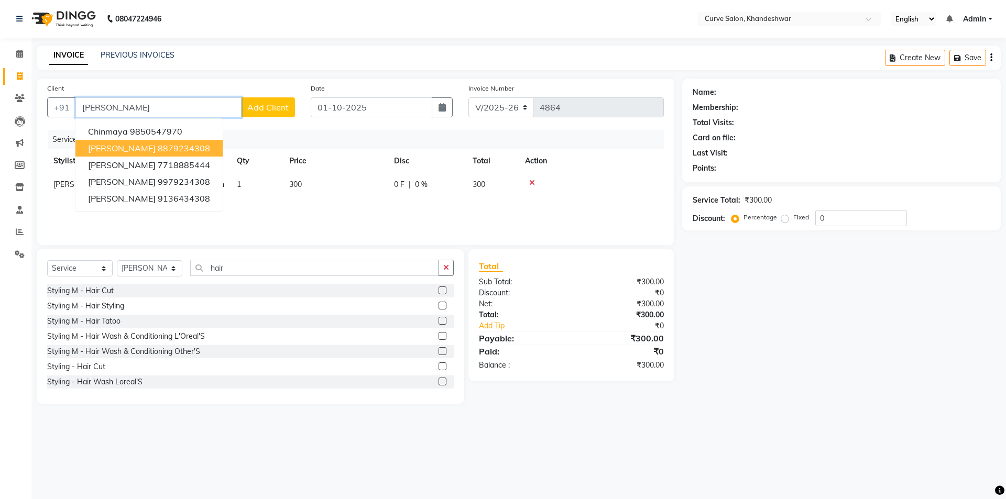
click at [158, 149] on ngb-highlight "8879234308" at bounding box center [184, 148] width 52 height 10
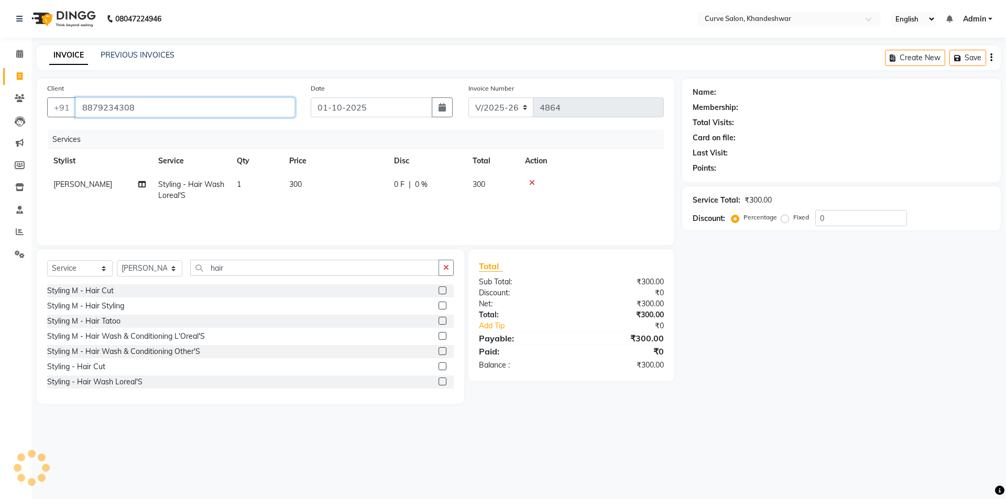
type input "8879234308"
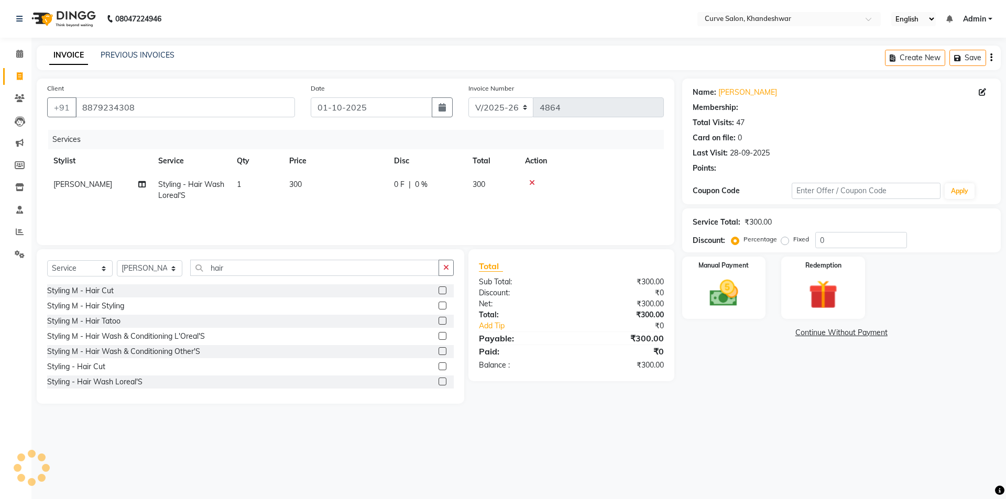
select select "1: Object"
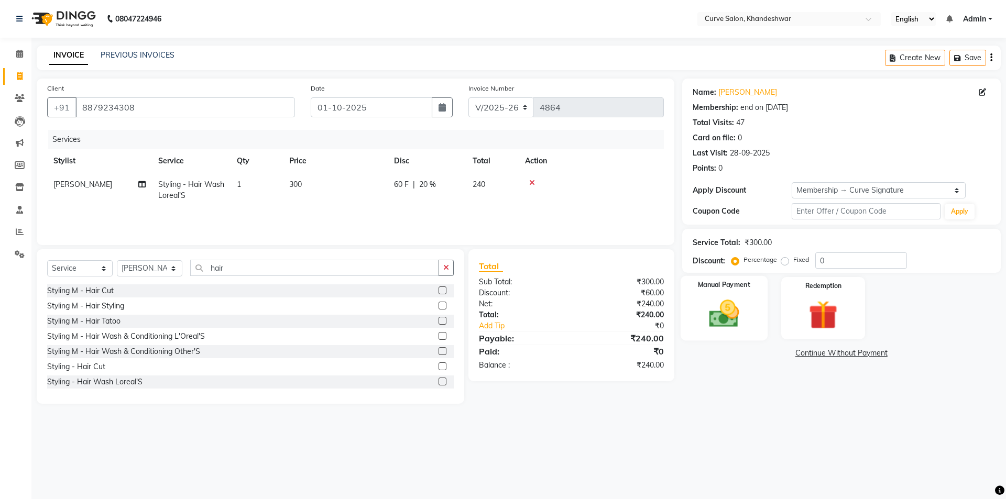
click at [705, 312] on img at bounding box center [724, 314] width 49 height 35
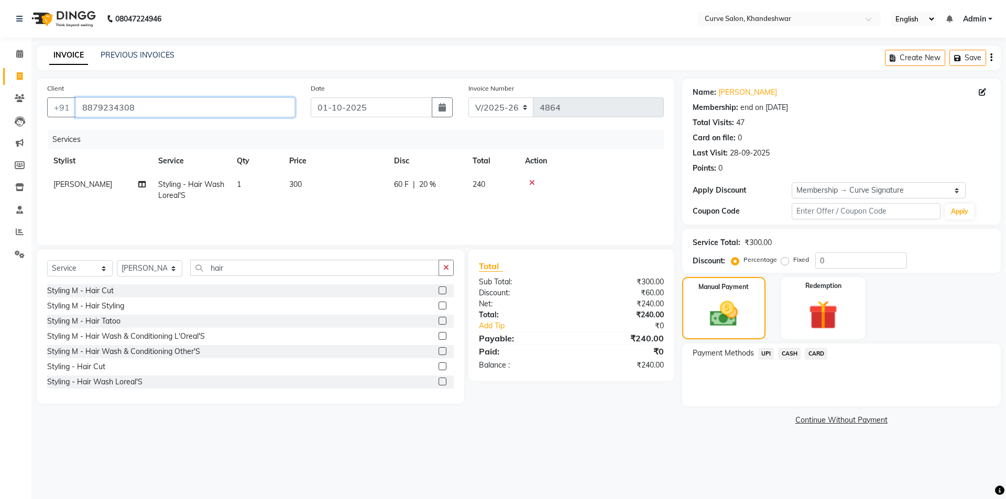
click at [157, 103] on input "8879234308" at bounding box center [185, 107] width 220 height 20
click at [769, 352] on span "UPI" at bounding box center [766, 354] width 16 height 12
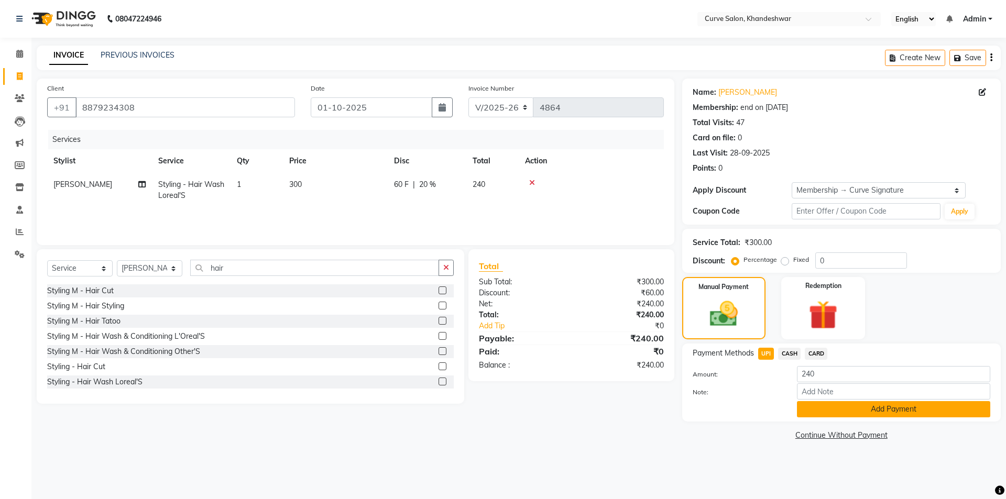
click at [889, 408] on button "Add Payment" at bounding box center [893, 409] width 193 height 16
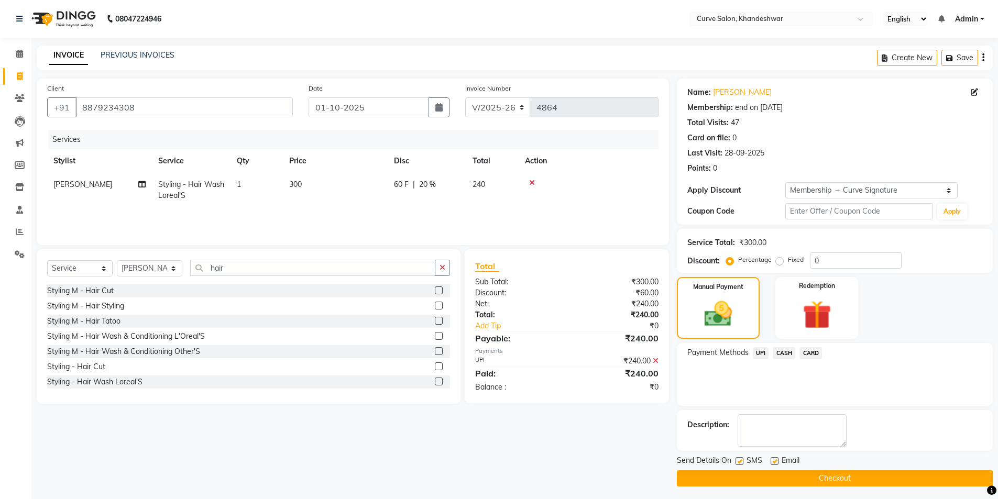
click at [825, 478] on button "Checkout" at bounding box center [835, 479] width 316 height 16
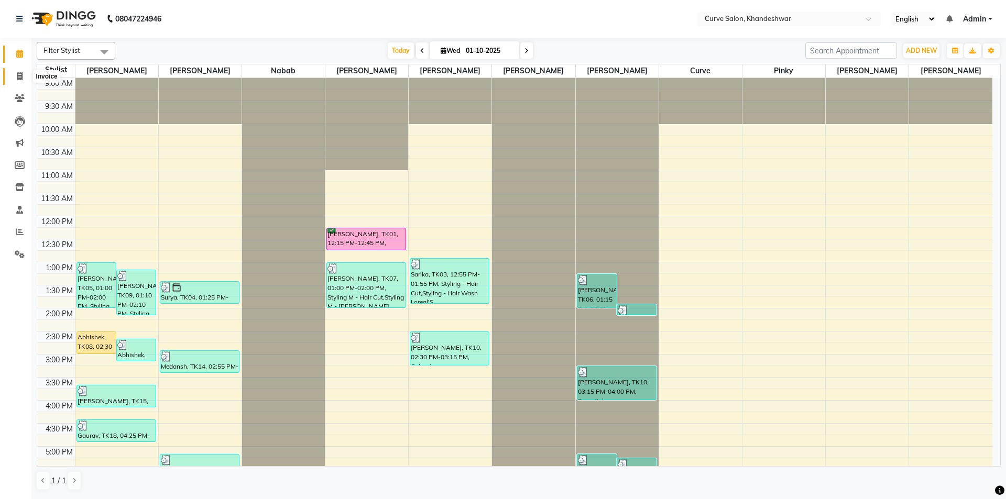
click at [21, 76] on icon at bounding box center [20, 76] width 6 height 8
select select "service"
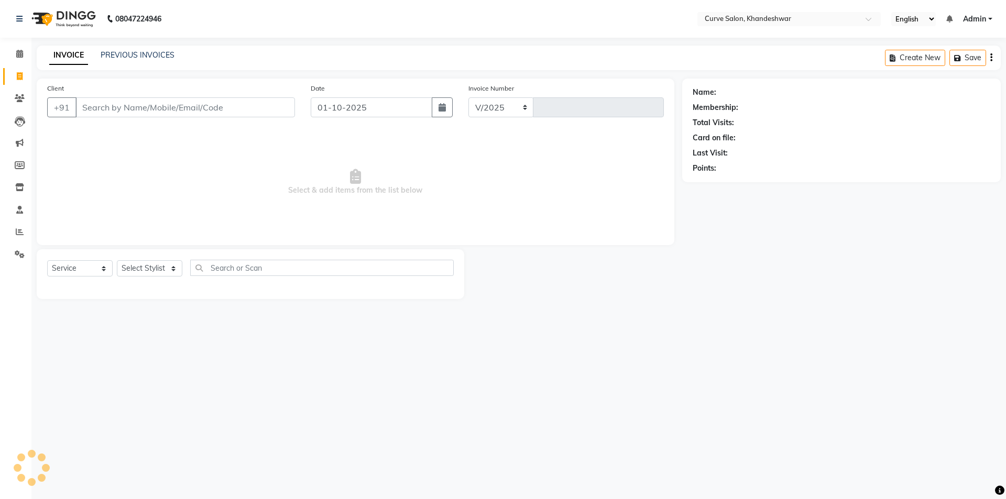
select select "4458"
type input "4865"
click at [144, 265] on select "Select Stylist [PERSON_NAME] Curve [PERSON_NAME] [PERSON_NAME] [PERSON_NAME] Na…" at bounding box center [150, 268] width 66 height 16
select select "25109"
click at [117, 260] on select "Select Stylist [PERSON_NAME] Curve [PERSON_NAME] [PERSON_NAME] [PERSON_NAME] Na…" at bounding box center [150, 268] width 66 height 16
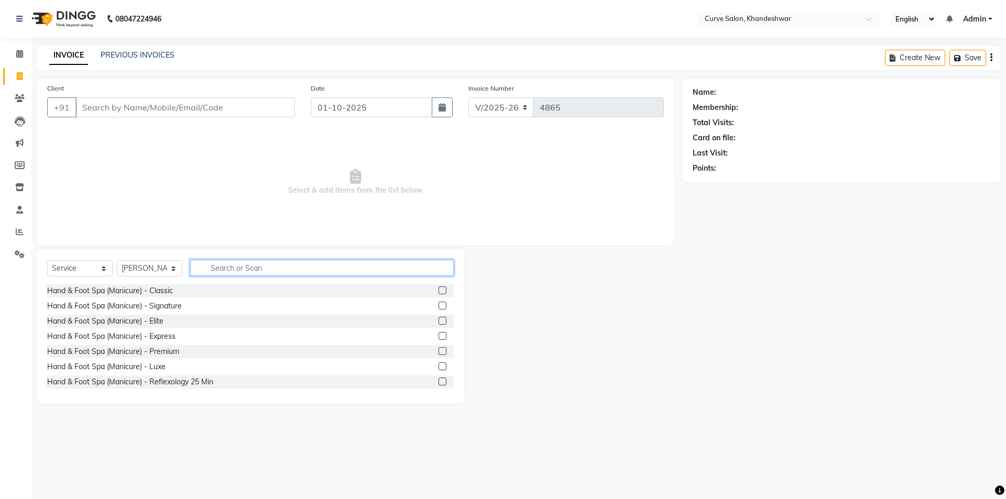
click at [221, 263] on input "text" at bounding box center [322, 268] width 264 height 16
type input "peel"
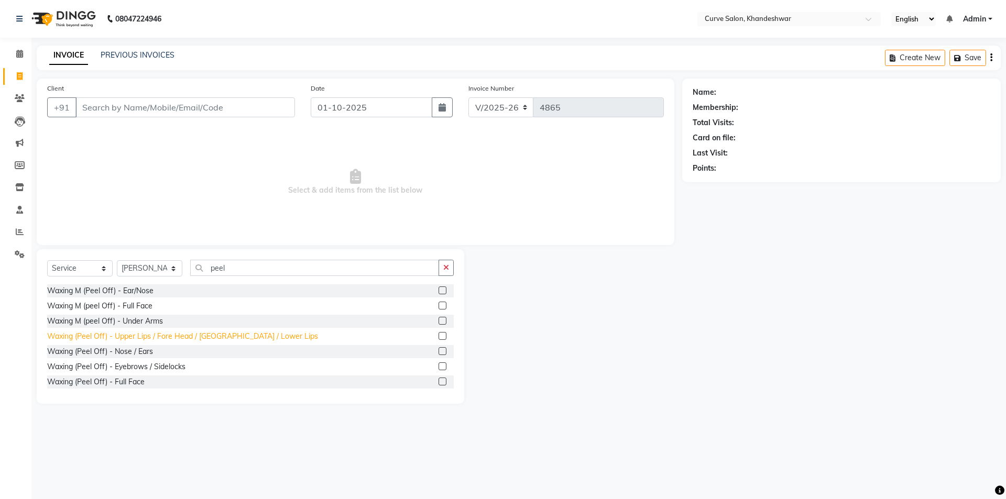
click at [118, 334] on div "Waxing (Peel Off) - Upper Lips / Fore Head / [GEOGRAPHIC_DATA] / Lower Lips" at bounding box center [182, 336] width 271 height 11
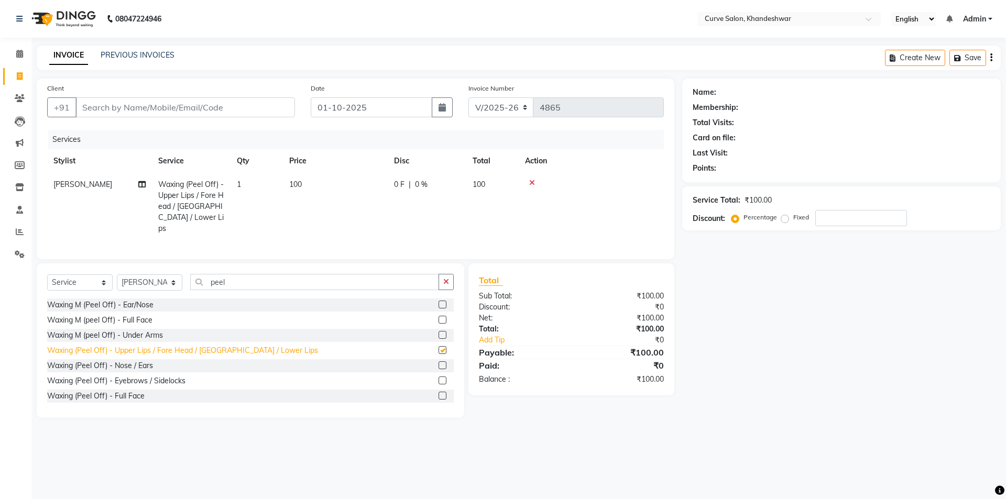
checkbox input "false"
click at [124, 332] on div "Waxing M (peel Off) - Under Arms" at bounding box center [105, 335] width 116 height 11
checkbox input "false"
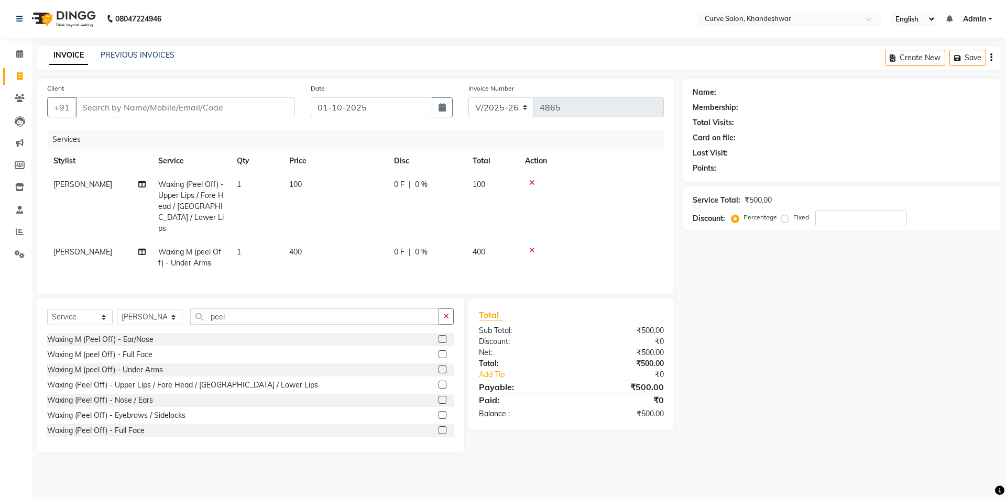
click at [532, 247] on icon at bounding box center [532, 250] width 6 height 7
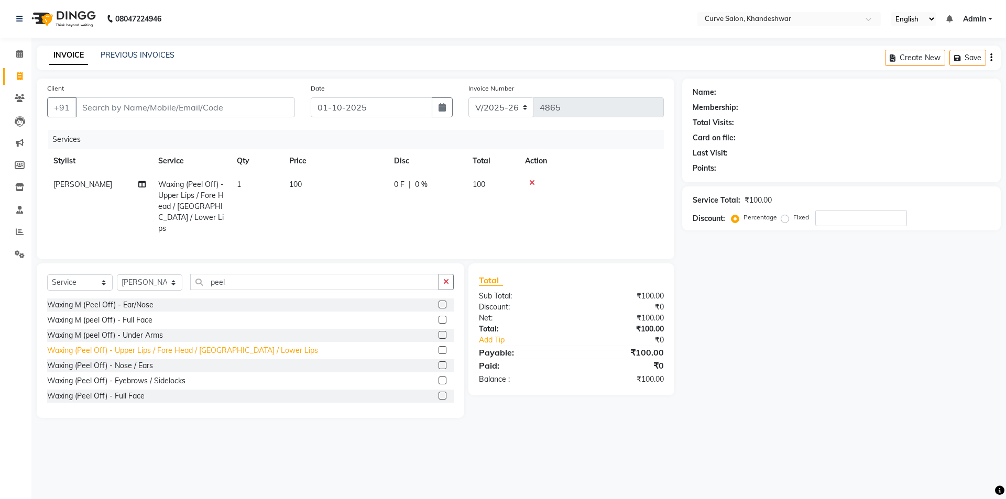
scroll to position [93, 0]
click at [137, 315] on div "Waxing (Peel Off) - Under Arms" at bounding box center [101, 318] width 108 height 11
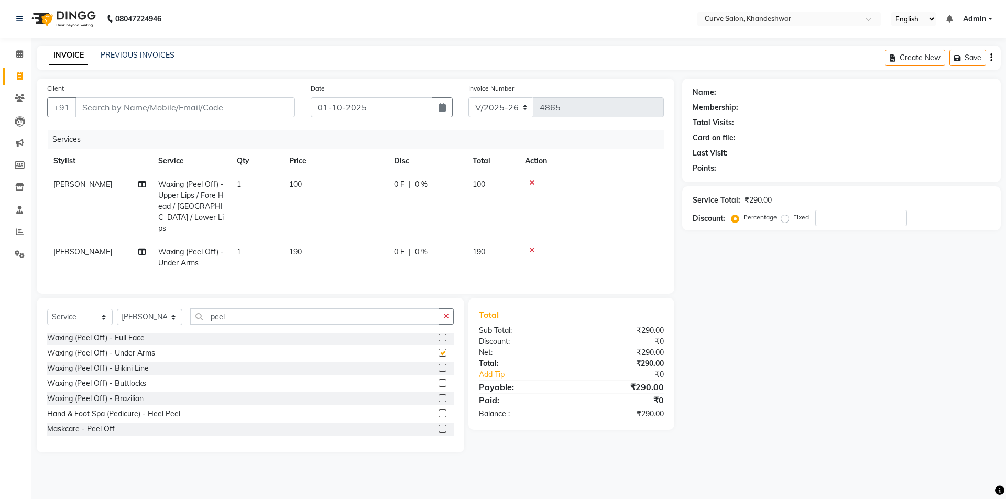
checkbox input "false"
click at [273, 310] on input "peel" at bounding box center [314, 317] width 249 height 16
type input "p"
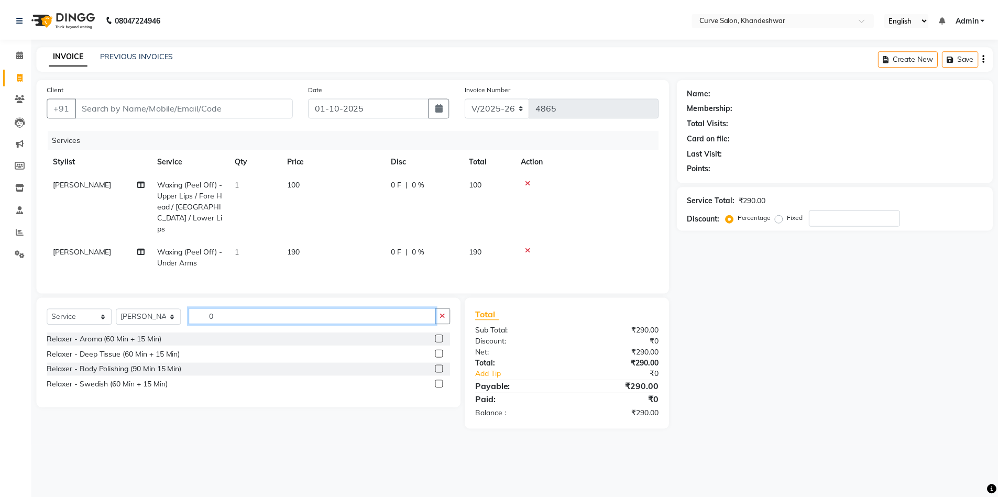
scroll to position [0, 0]
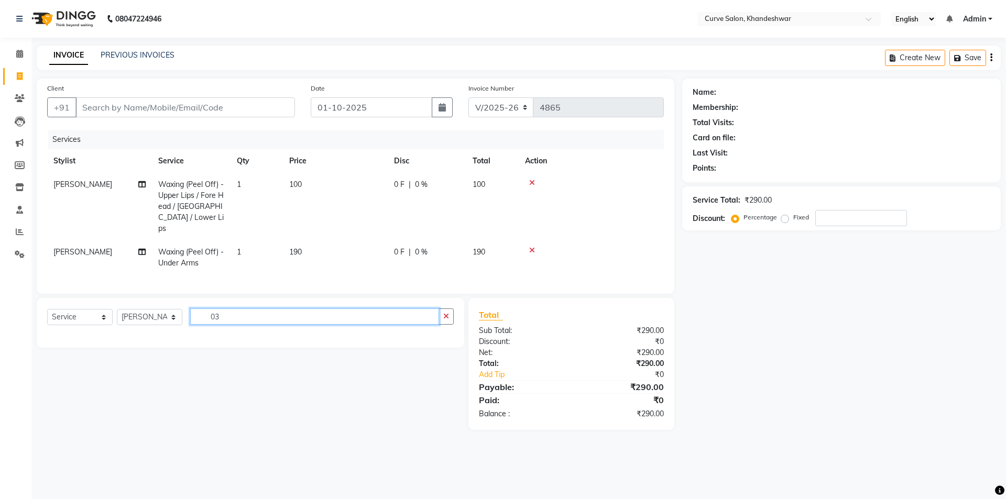
type input "0"
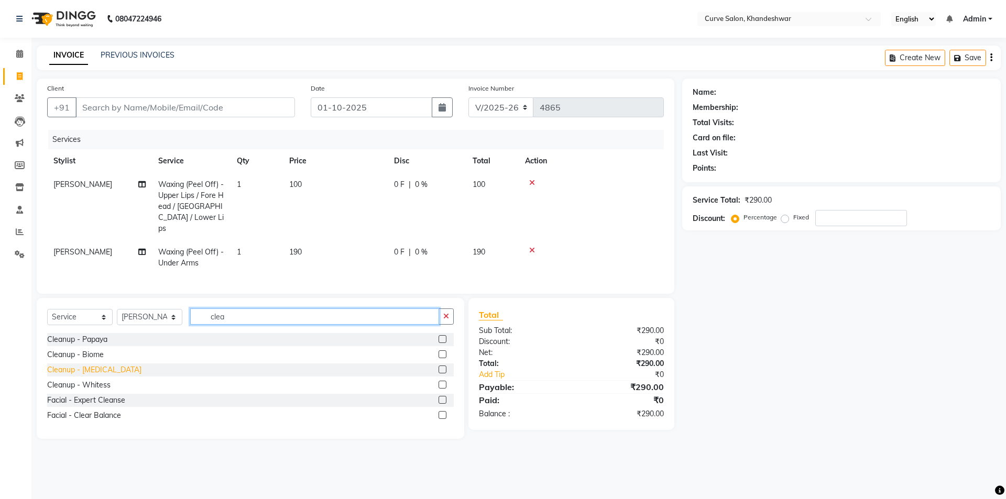
type input "clea"
click at [84, 365] on div "Cleanup - Whitening" at bounding box center [94, 370] width 94 height 11
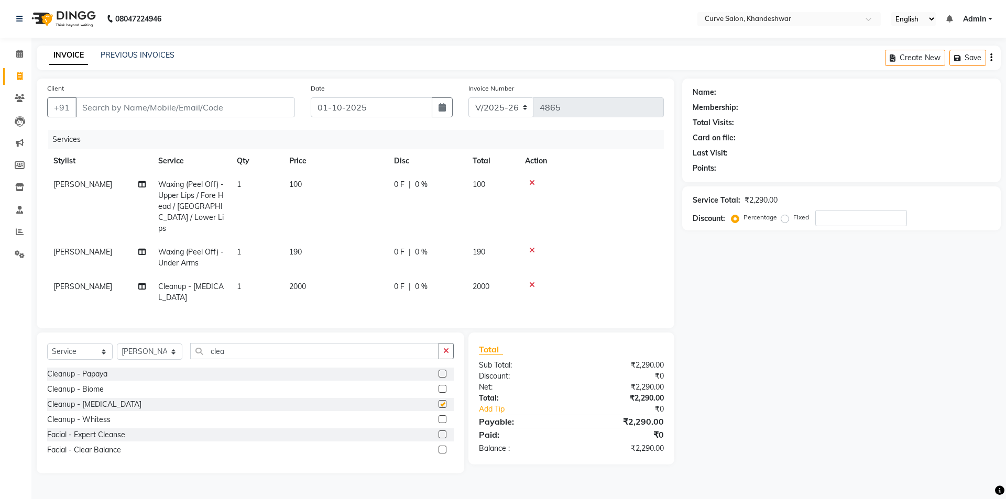
checkbox input "false"
click at [268, 347] on input "clea" at bounding box center [314, 351] width 249 height 16
type input "c"
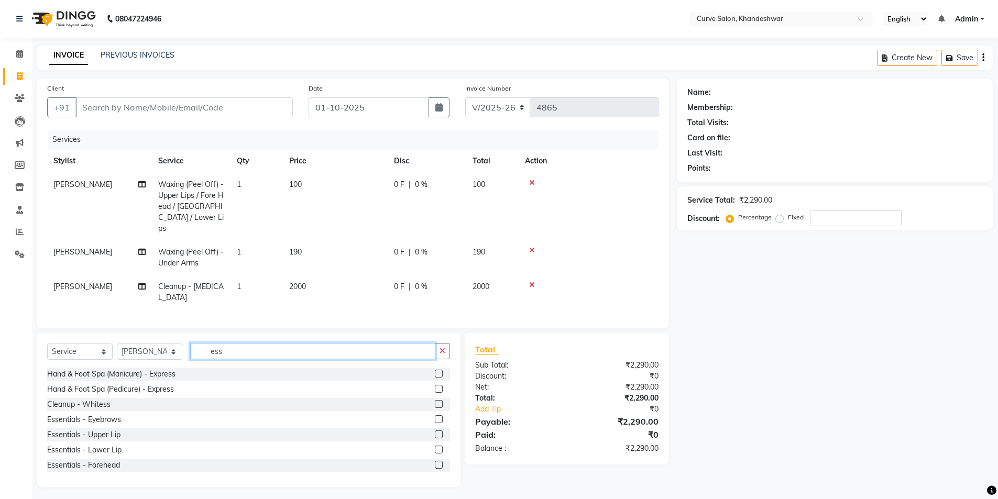
type input "ess"
click at [122, 413] on div "Essentials - Eyebrows" at bounding box center [248, 419] width 403 height 13
click at [100, 415] on div "Essentials - Eyebrows" at bounding box center [84, 420] width 74 height 11
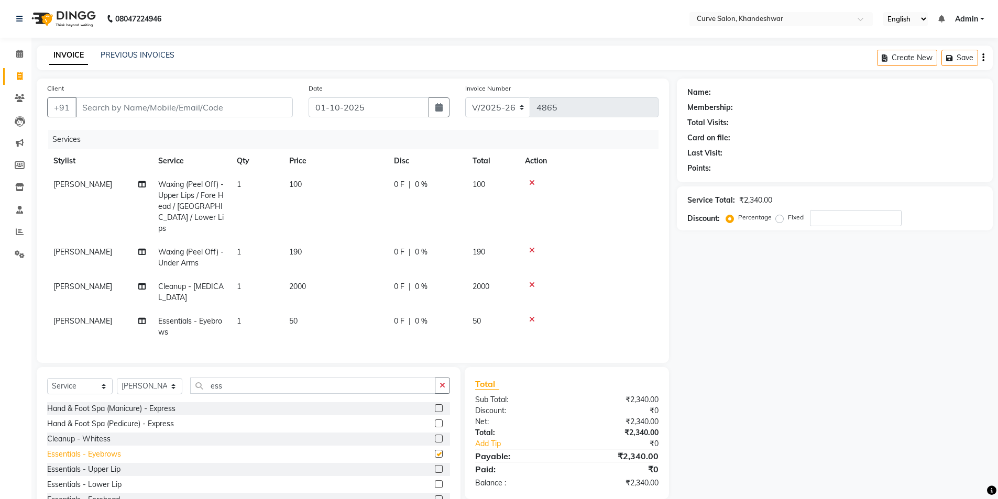
checkbox input "false"
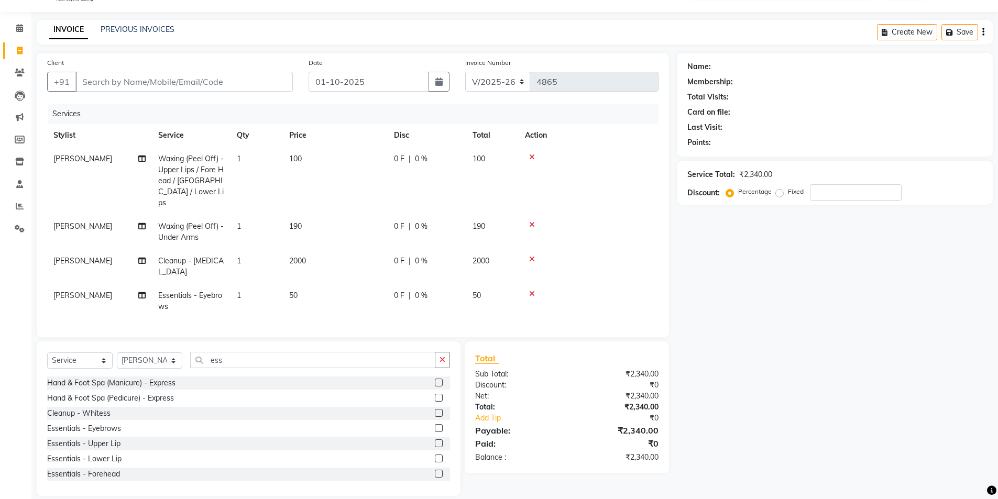
scroll to position [23, 0]
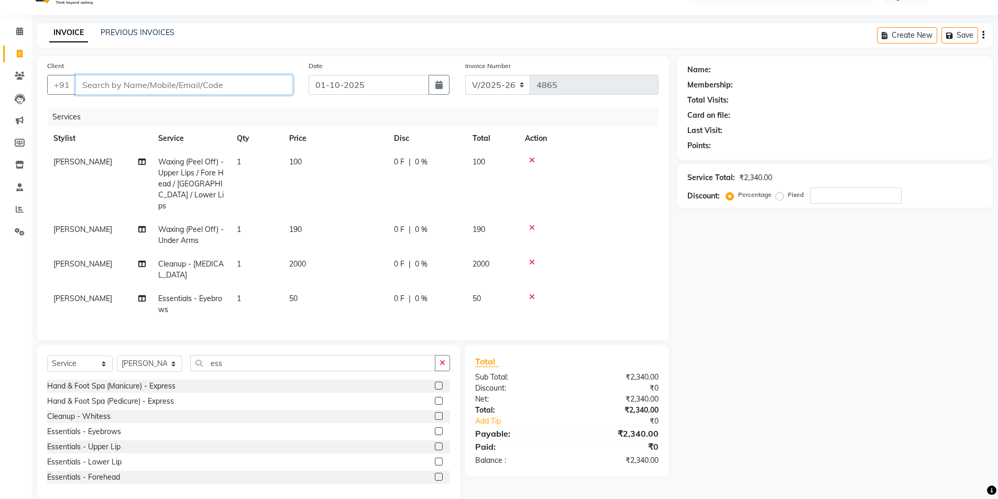
click at [171, 85] on input "Client" at bounding box center [183, 85] width 217 height 20
click at [247, 164] on td "1" at bounding box center [257, 184] width 52 height 68
select select "25109"
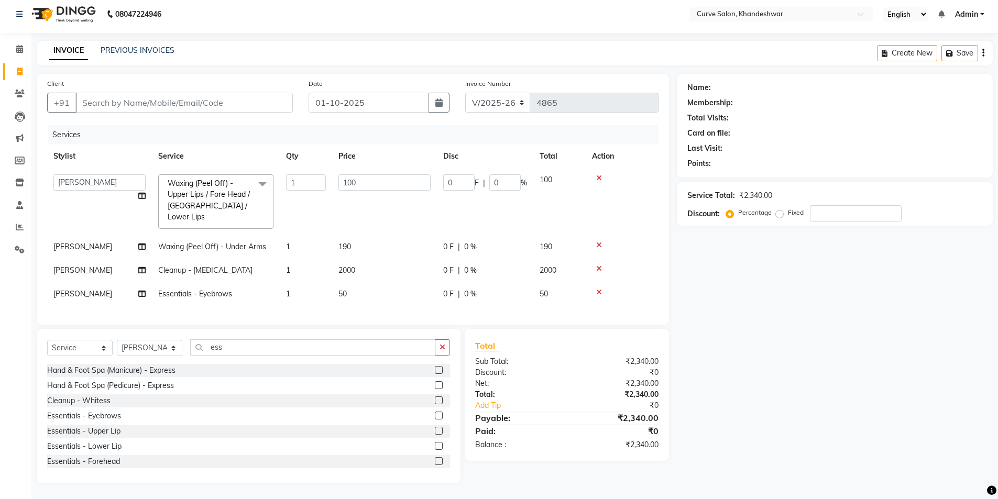
scroll to position [1, 0]
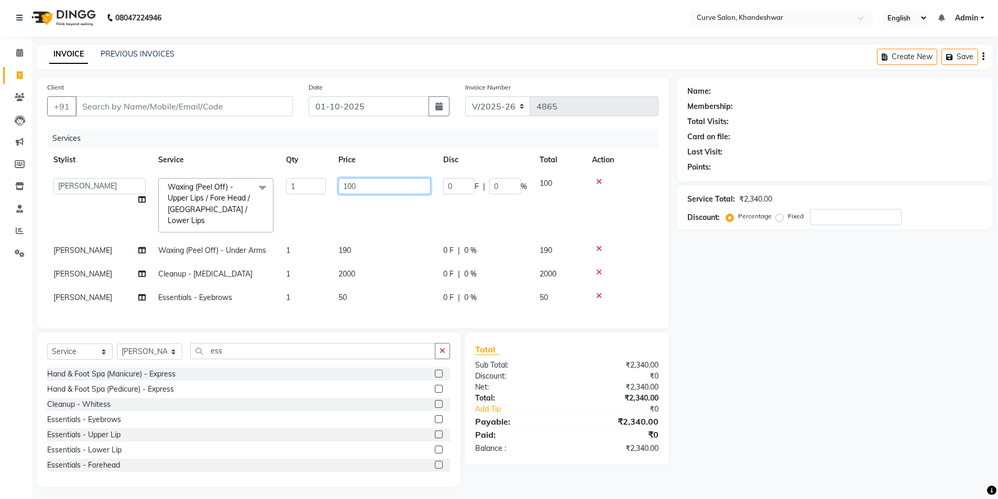
click at [385, 187] on input "100" at bounding box center [385, 186] width 92 height 16
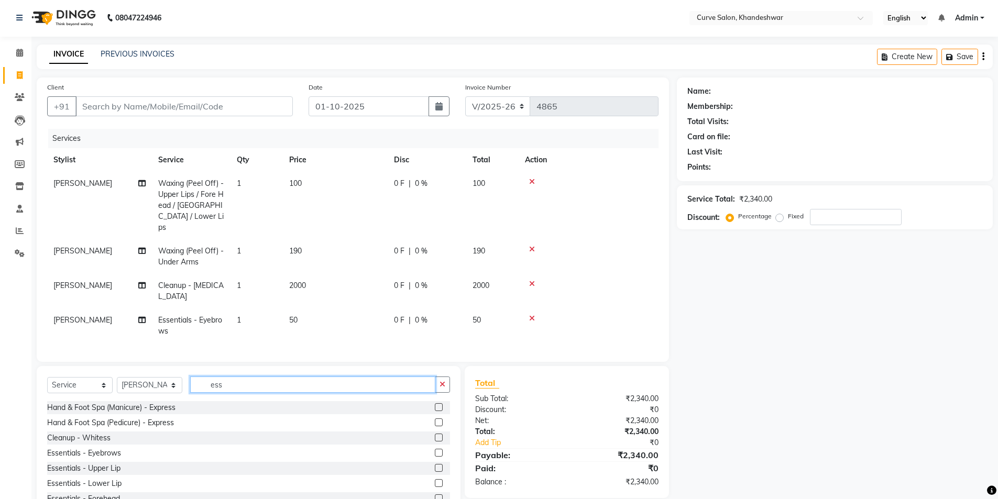
click at [299, 378] on input "ess" at bounding box center [312, 385] width 245 height 16
click at [133, 106] on input "Client" at bounding box center [183, 106] width 217 height 20
click at [122, 105] on input "Client" at bounding box center [183, 106] width 217 height 20
click at [136, 378] on select "Select Stylist [PERSON_NAME] Curve [PERSON_NAME] [PERSON_NAME] [PERSON_NAME] Na…" at bounding box center [150, 385] width 66 height 16
select select "46175"
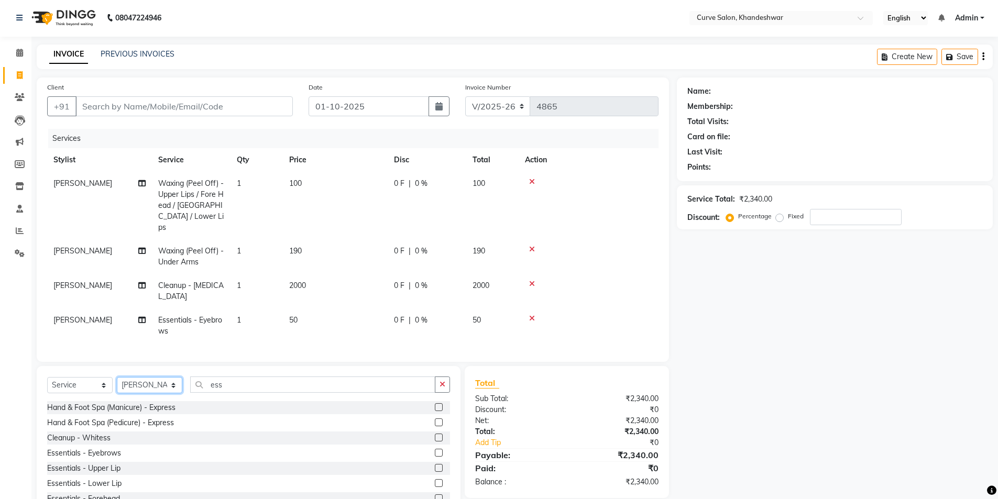
click at [117, 377] on select "Select Stylist [PERSON_NAME] Curve [PERSON_NAME] [PERSON_NAME] [PERSON_NAME] Na…" at bounding box center [150, 385] width 66 height 16
click at [252, 371] on div "Select Service Product Membership Package Voucher Prepaid Gift Card Select Styl…" at bounding box center [249, 443] width 424 height 155
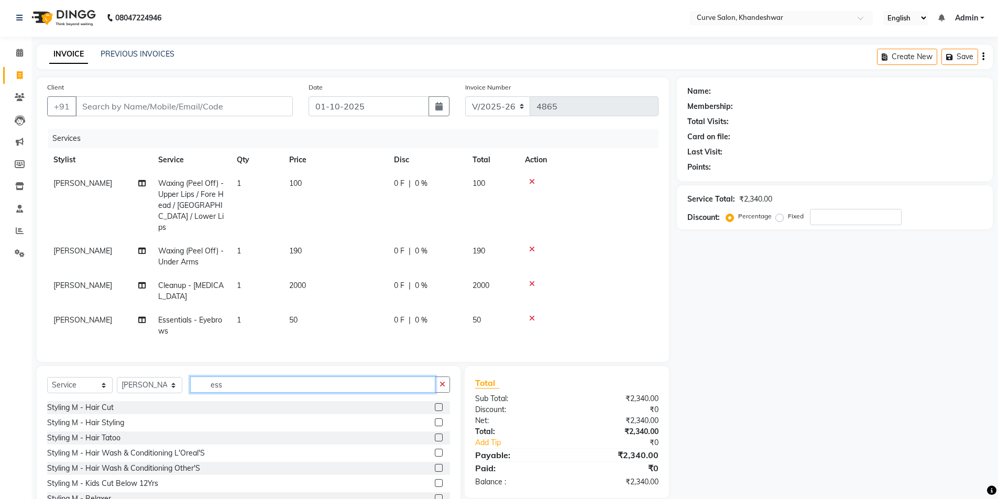
click at [242, 379] on input "ess" at bounding box center [312, 385] width 245 height 16
type input "e"
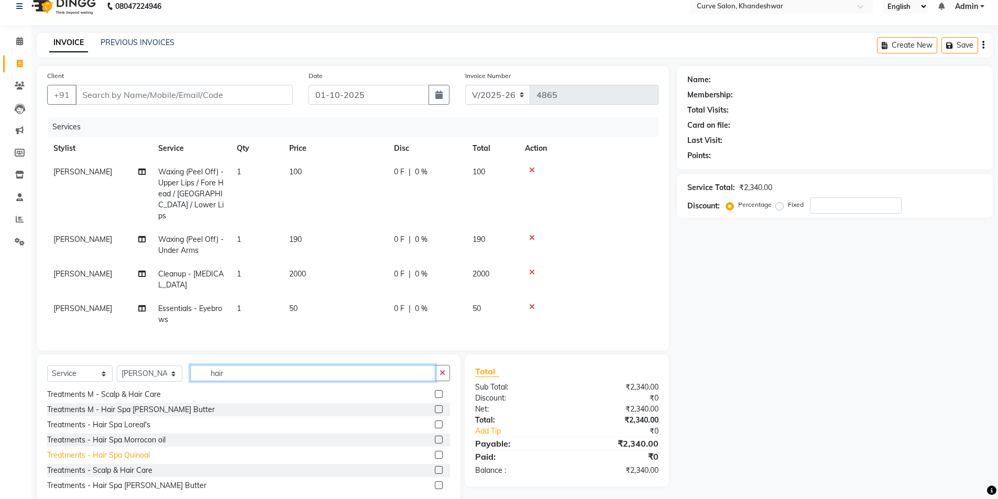
scroll to position [0, 0]
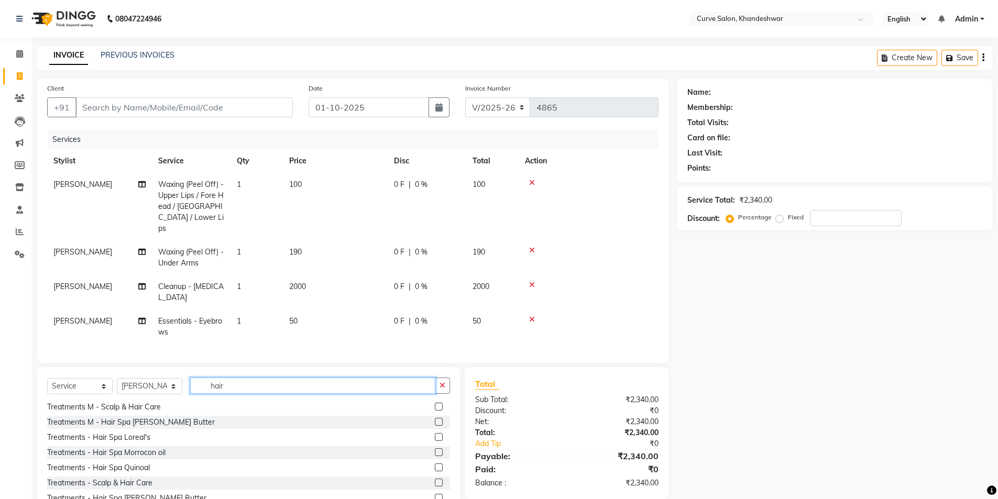
click at [268, 380] on input "hair" at bounding box center [312, 386] width 245 height 16
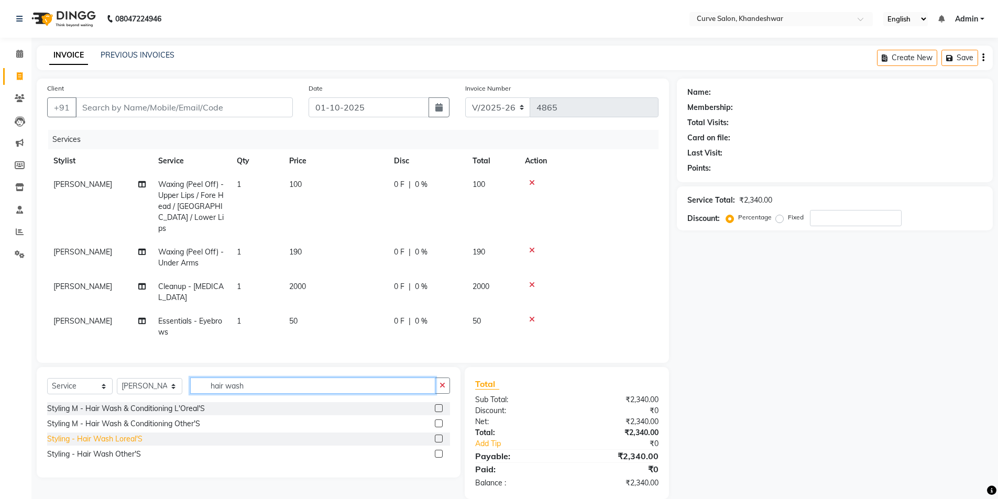
type input "hair wash"
click at [95, 437] on div "Styling - Hair Wash Loreal'S" at bounding box center [94, 439] width 95 height 11
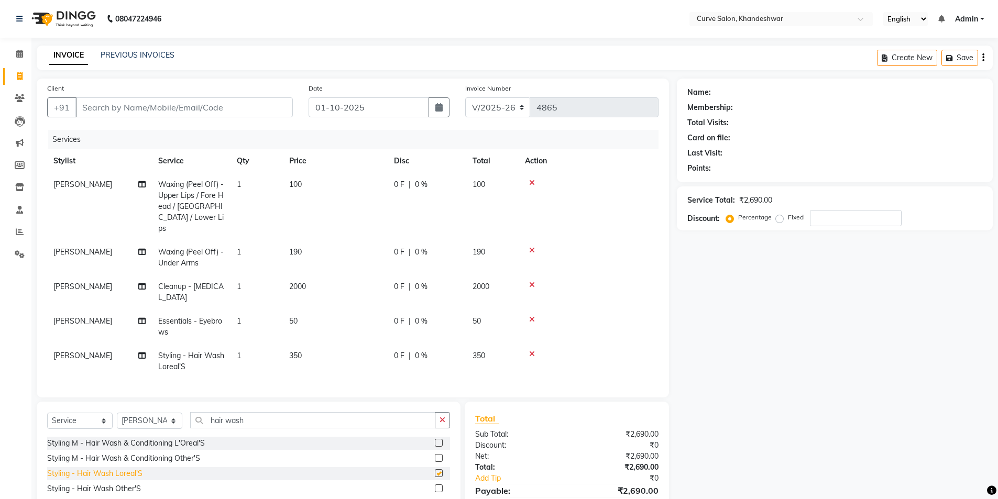
checkbox input "false"
click at [271, 413] on input "hair wash" at bounding box center [312, 420] width 245 height 16
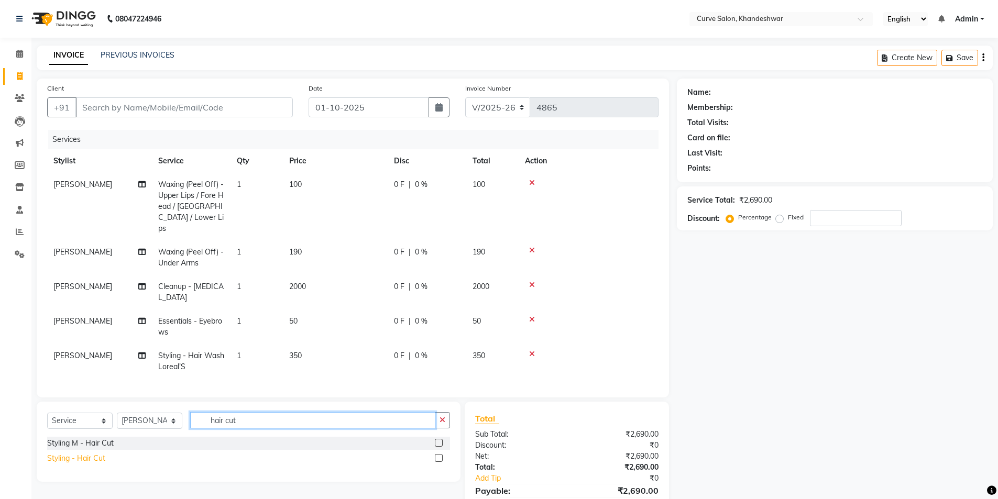
type input "hair cut"
click at [87, 455] on div "Styling - Hair Cut" at bounding box center [76, 458] width 58 height 11
checkbox input "false"
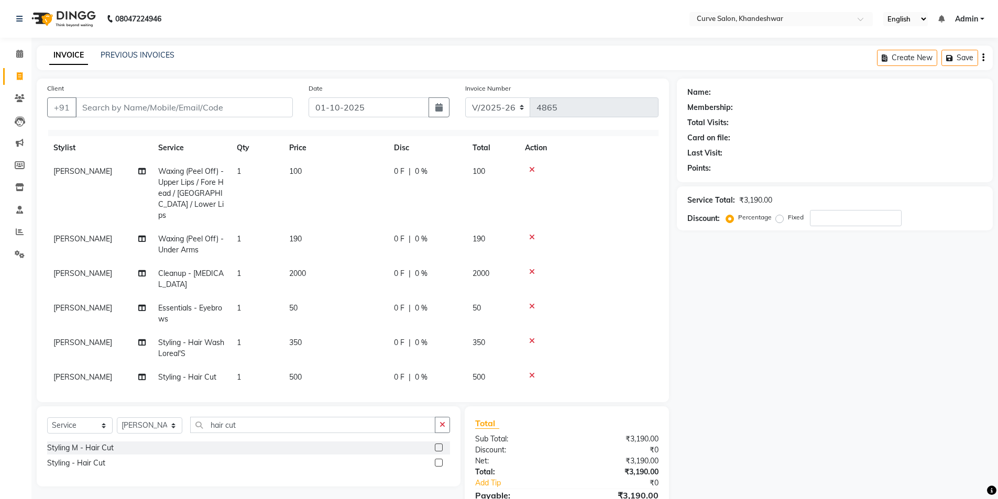
scroll to position [16, 0]
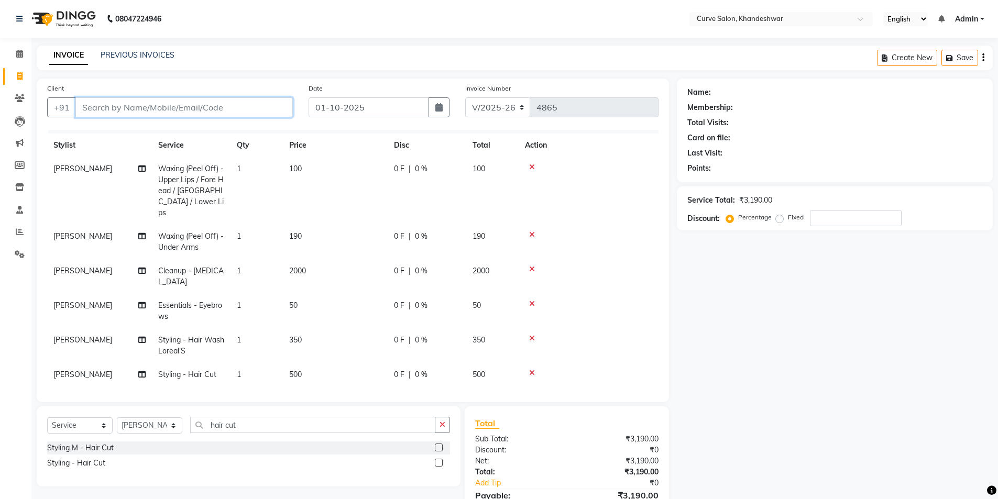
click at [109, 109] on input "Client" at bounding box center [183, 107] width 217 height 20
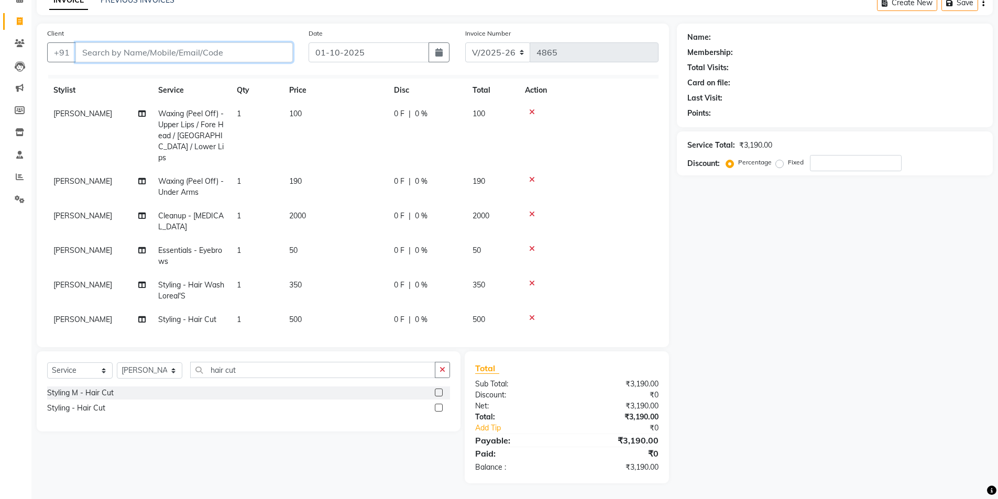
click at [128, 55] on input "Client" at bounding box center [183, 52] width 217 height 20
type input "8"
type input "0"
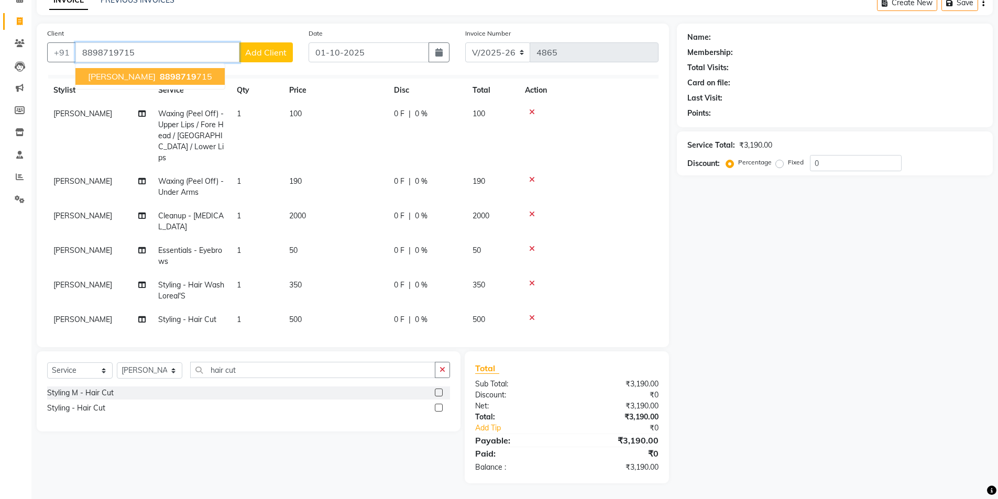
type input "8898719715"
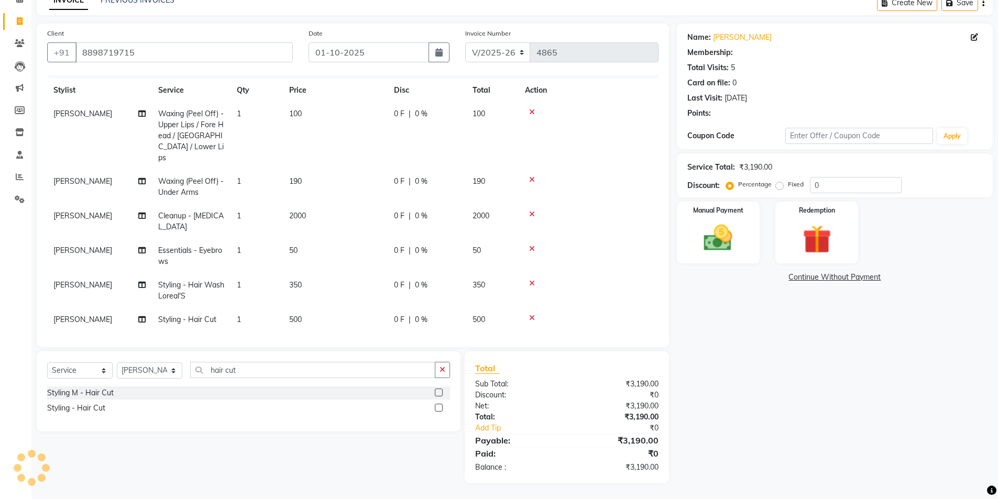
select select "1: Object"
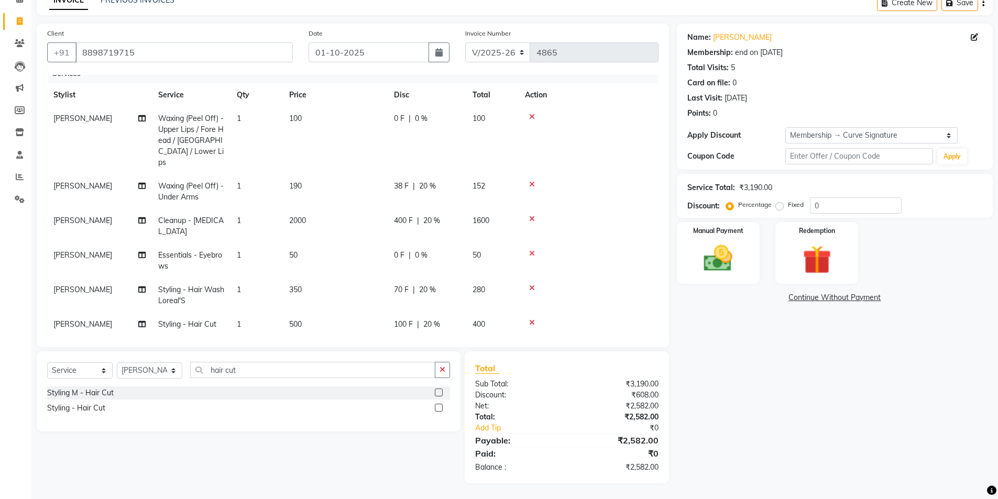
scroll to position [16, 0]
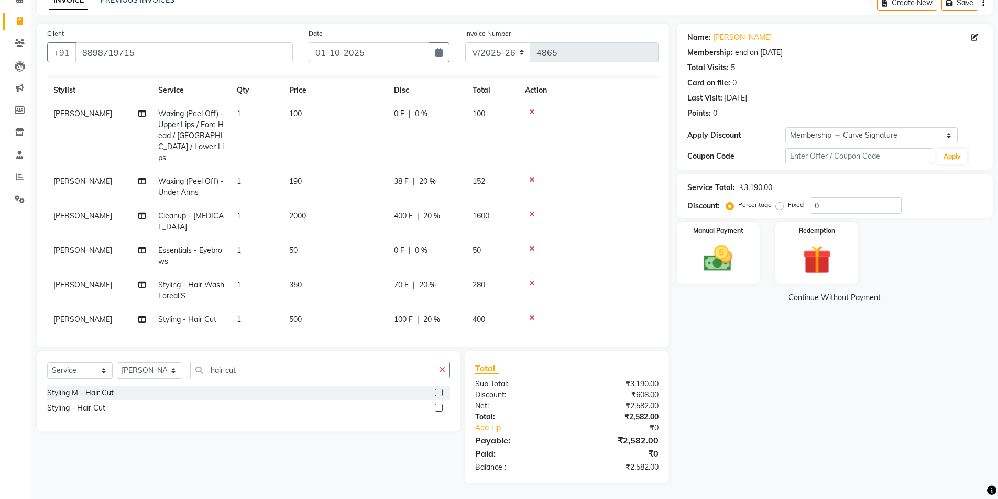
click at [430, 176] on span "20 %" at bounding box center [427, 181] width 17 height 11
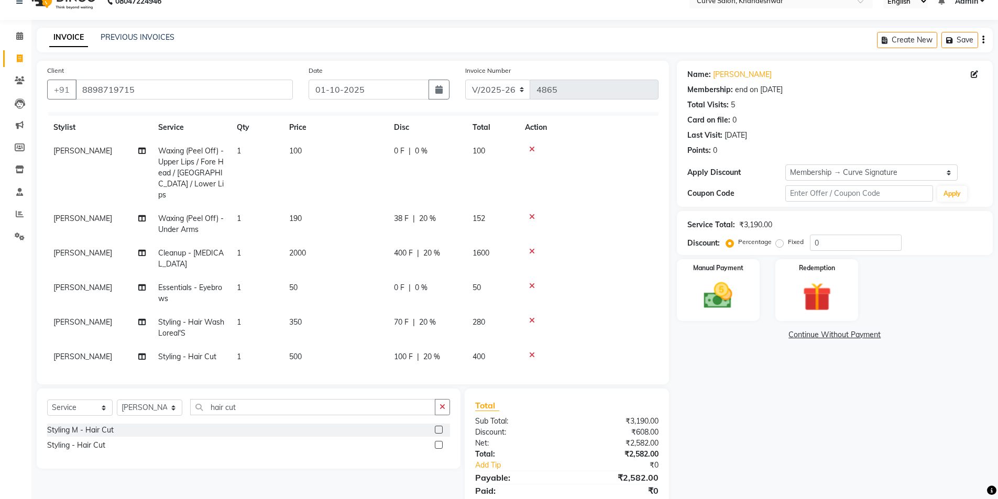
scroll to position [0, 0]
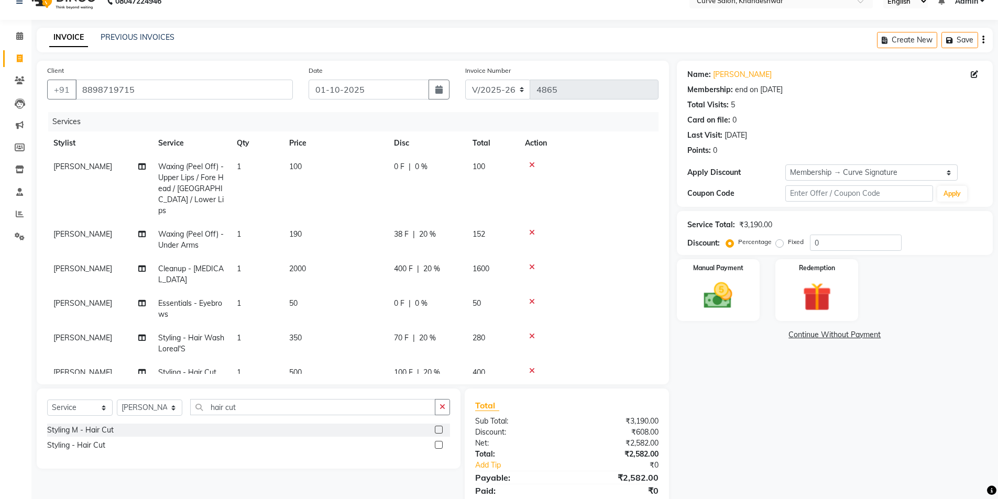
select select "25109"
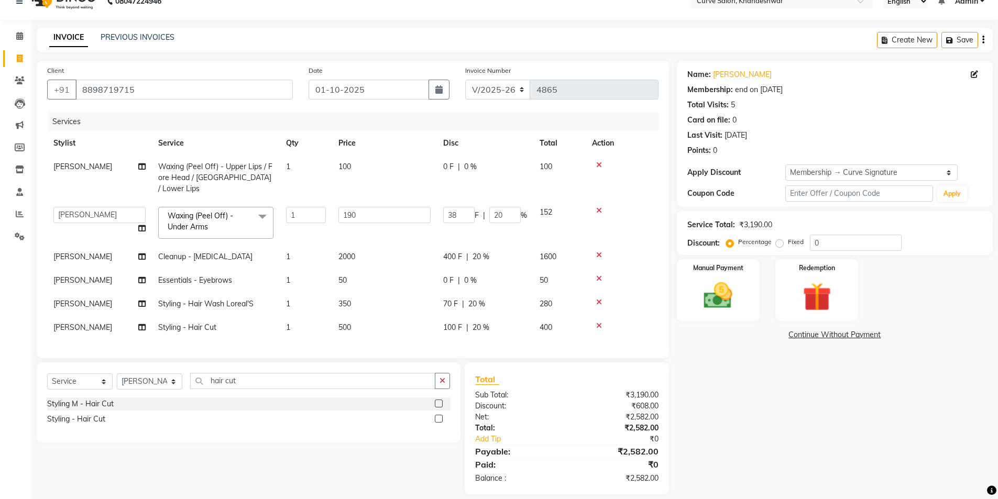
scroll to position [26, 0]
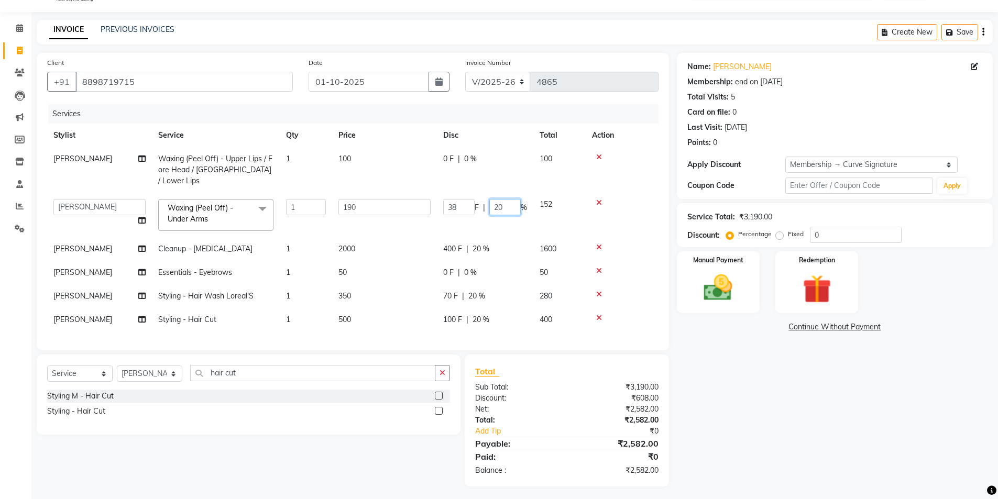
drag, startPoint x: 511, startPoint y: 192, endPoint x: 445, endPoint y: 201, distance: 67.1
click at [445, 201] on div "38 F | 20 %" at bounding box center [485, 207] width 84 height 16
type input "0"
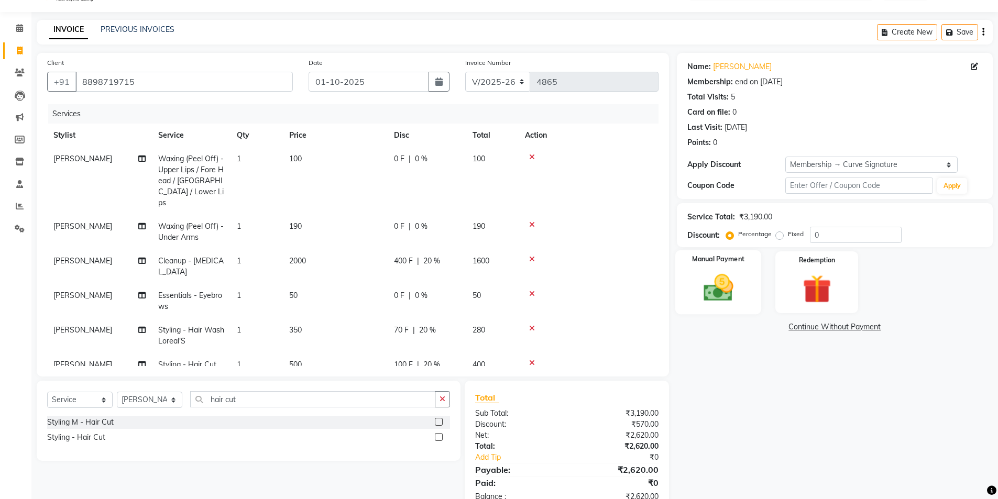
click at [713, 297] on img at bounding box center [718, 288] width 48 height 34
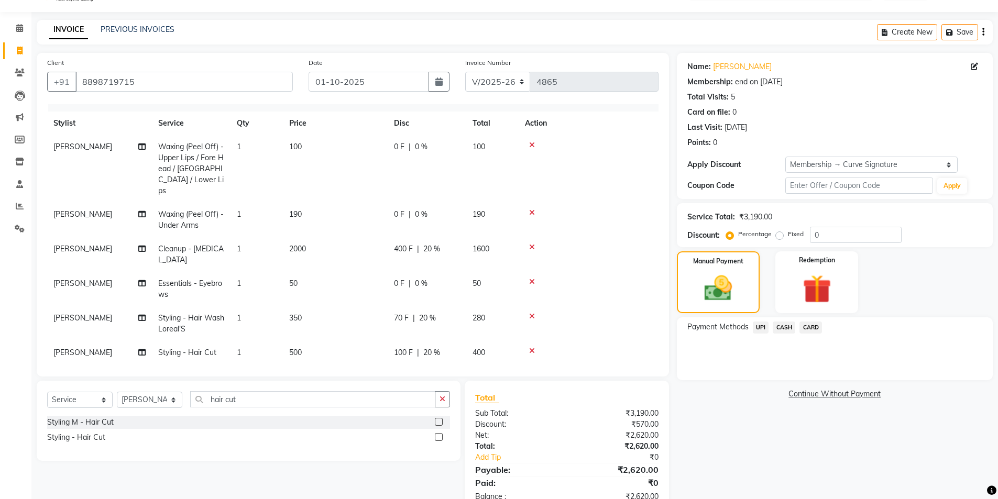
scroll to position [16, 0]
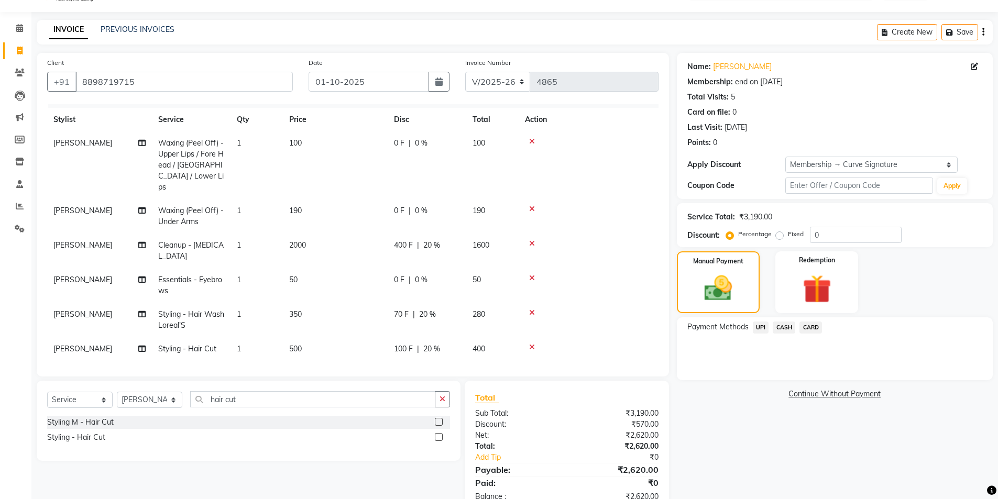
click at [766, 325] on span "UPI" at bounding box center [761, 328] width 16 height 12
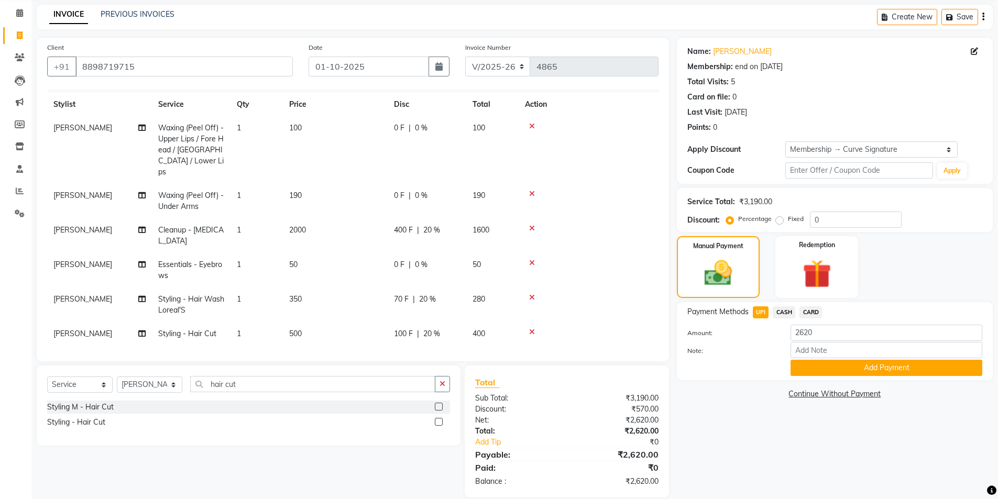
scroll to position [55, 0]
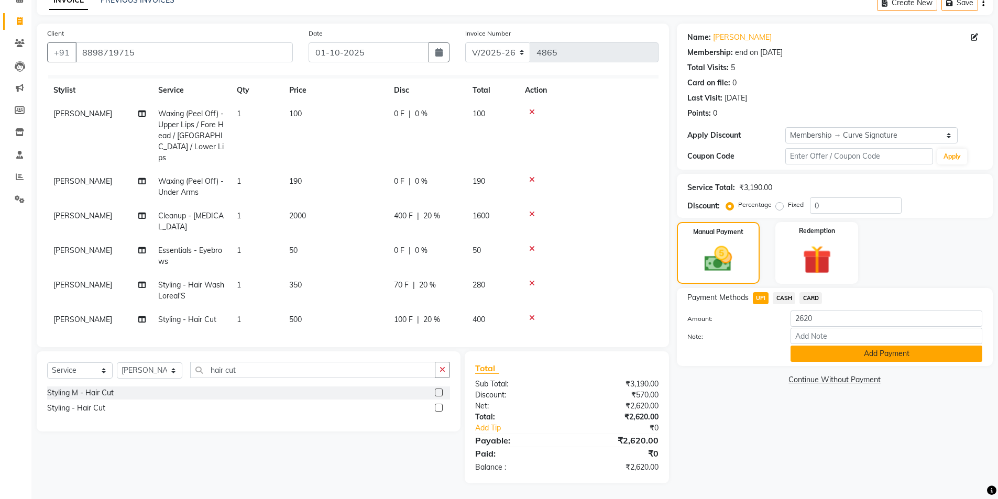
click at [830, 353] on button "Add Payment" at bounding box center [887, 354] width 192 height 16
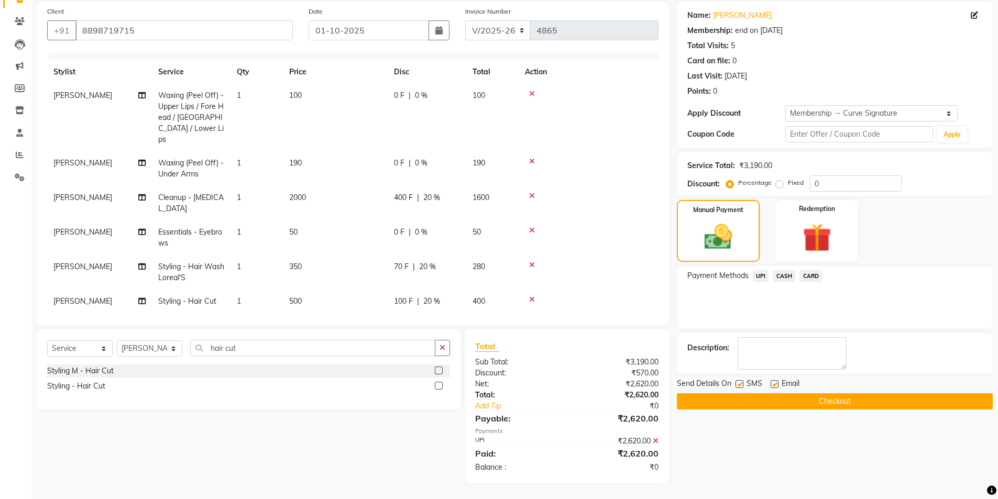
scroll to position [16, 0]
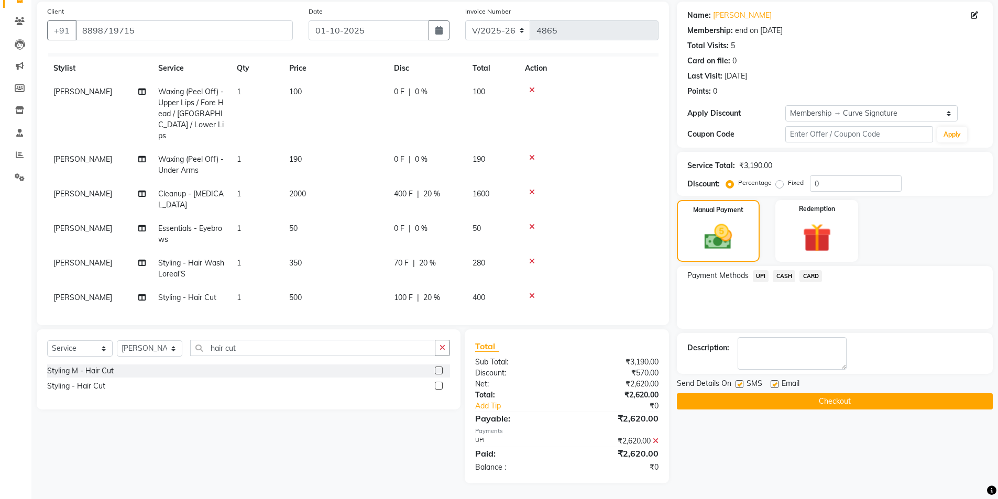
click at [845, 399] on button "Checkout" at bounding box center [835, 402] width 316 height 16
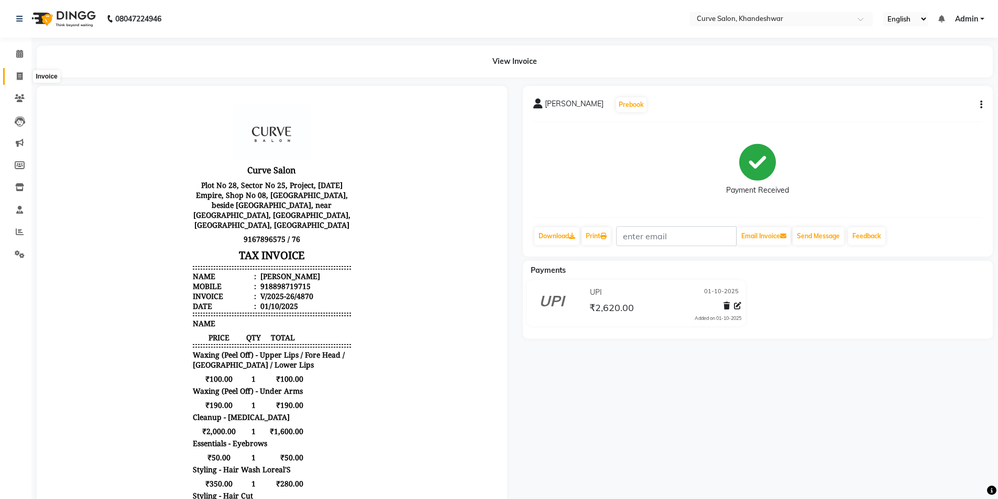
click at [21, 79] on icon at bounding box center [20, 76] width 6 height 8
select select "service"
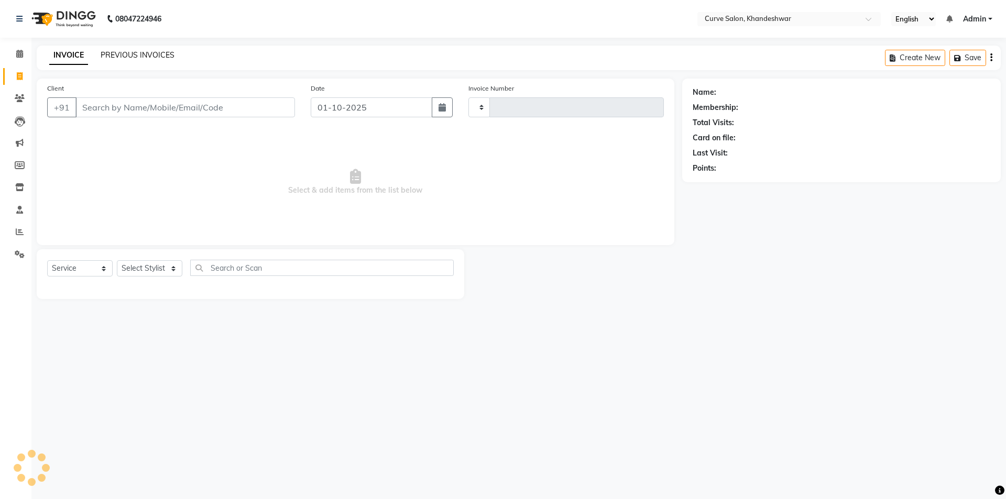
click at [123, 52] on link "PREVIOUS INVOICES" at bounding box center [138, 54] width 74 height 9
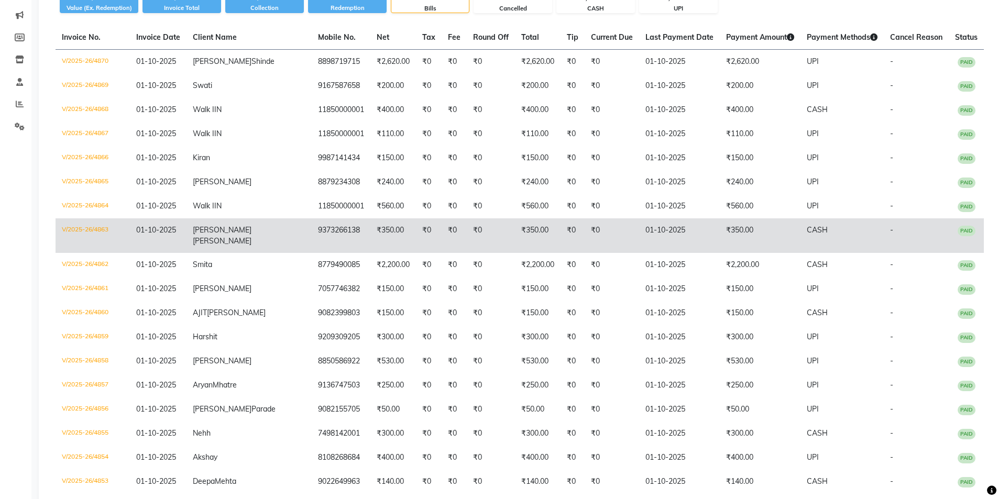
scroll to position [105, 0]
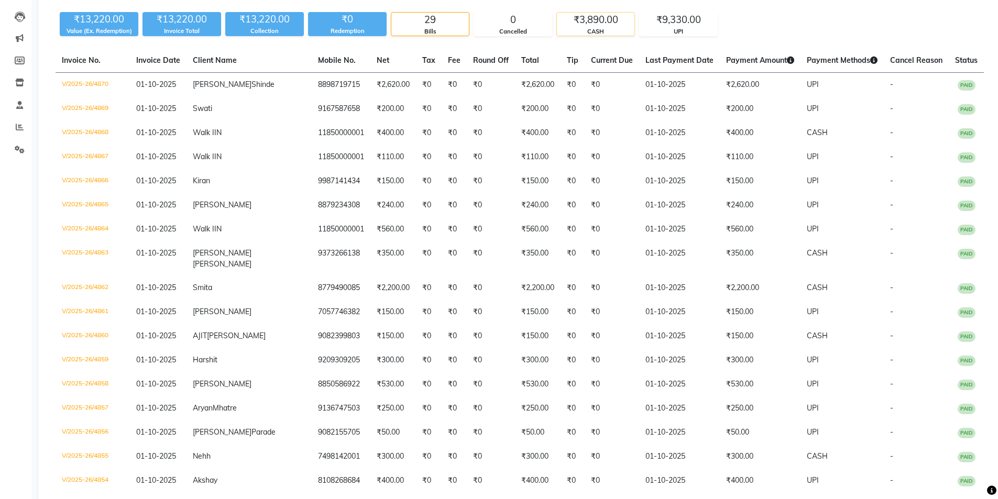
click at [587, 16] on div "₹3,890.00" at bounding box center [596, 20] width 78 height 15
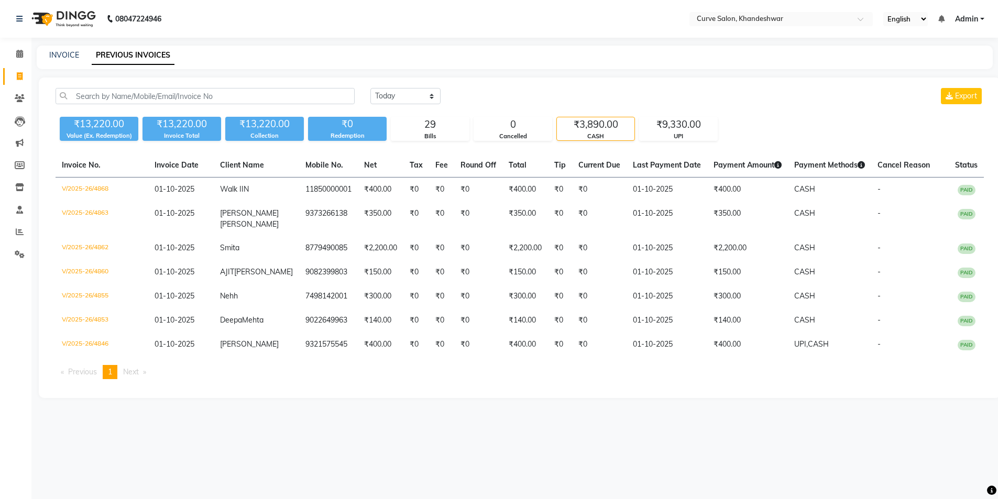
scroll to position [0, 0]
click at [692, 130] on div "₹9,330.00" at bounding box center [679, 124] width 78 height 15
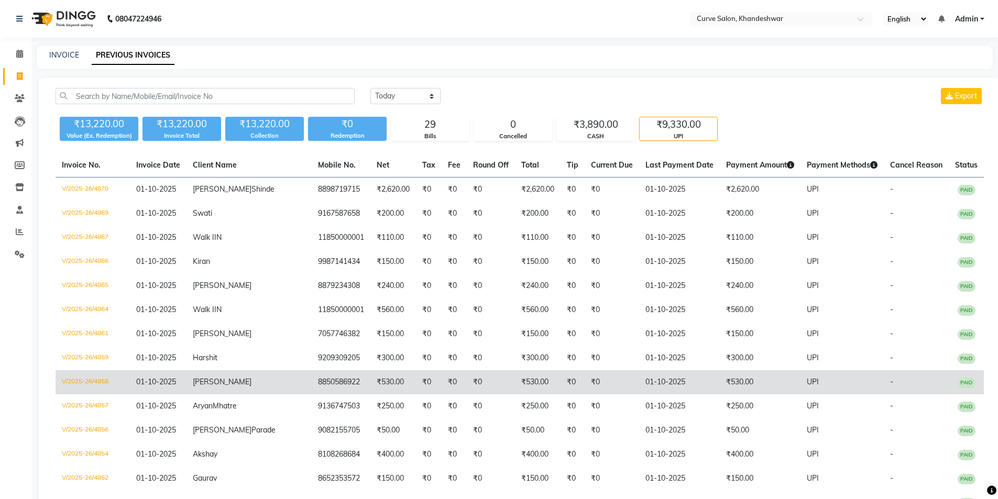
click at [371, 395] on td "₹530.00" at bounding box center [394, 383] width 46 height 24
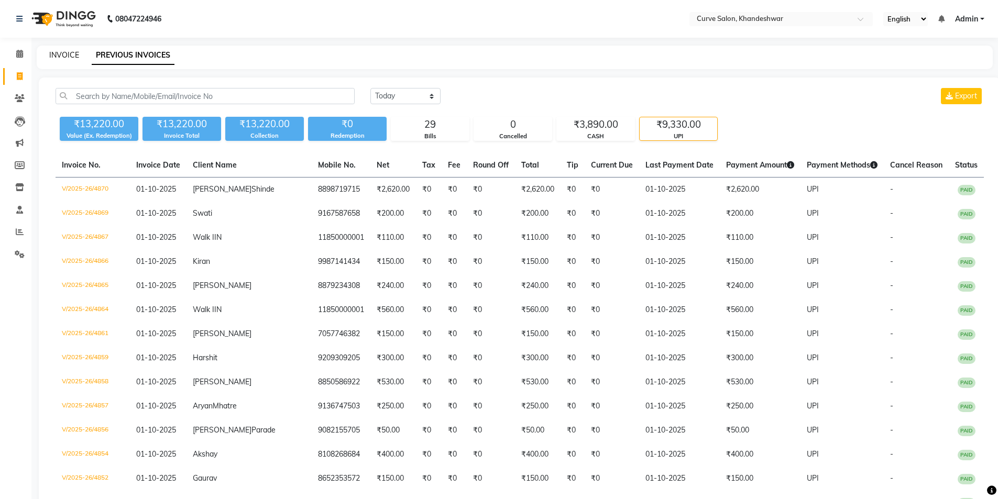
click at [58, 56] on link "INVOICE" at bounding box center [64, 54] width 30 height 9
select select "4458"
select select "service"
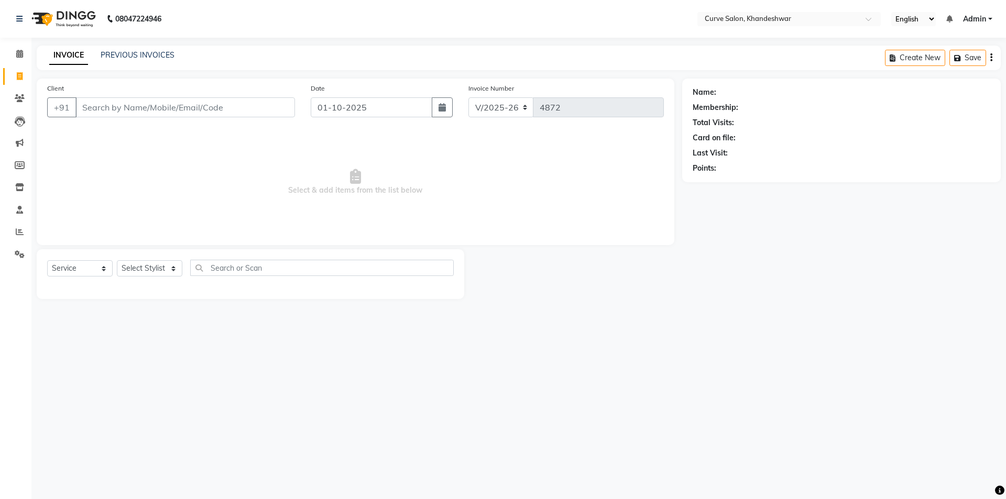
click at [129, 106] on input "Client" at bounding box center [185, 107] width 220 height 20
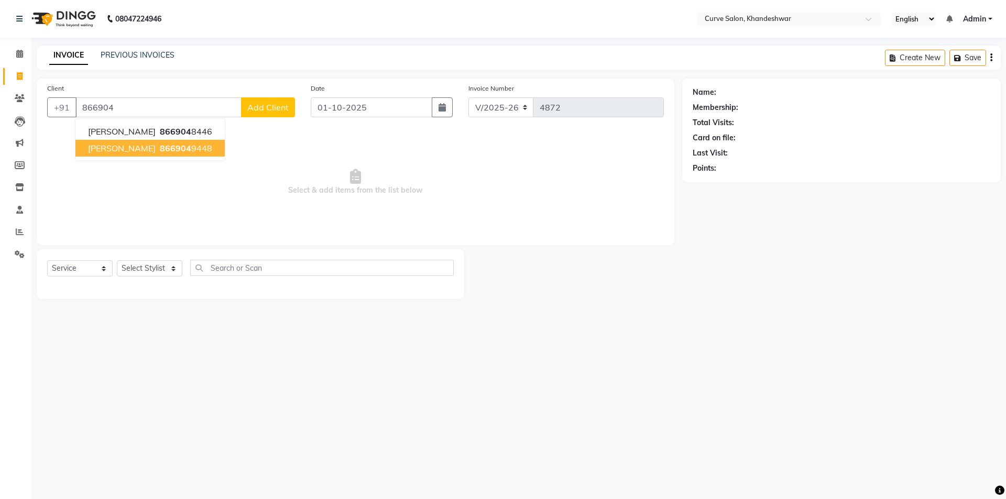
click at [175, 152] on span "866904" at bounding box center [175, 148] width 31 height 10
type input "8669049448"
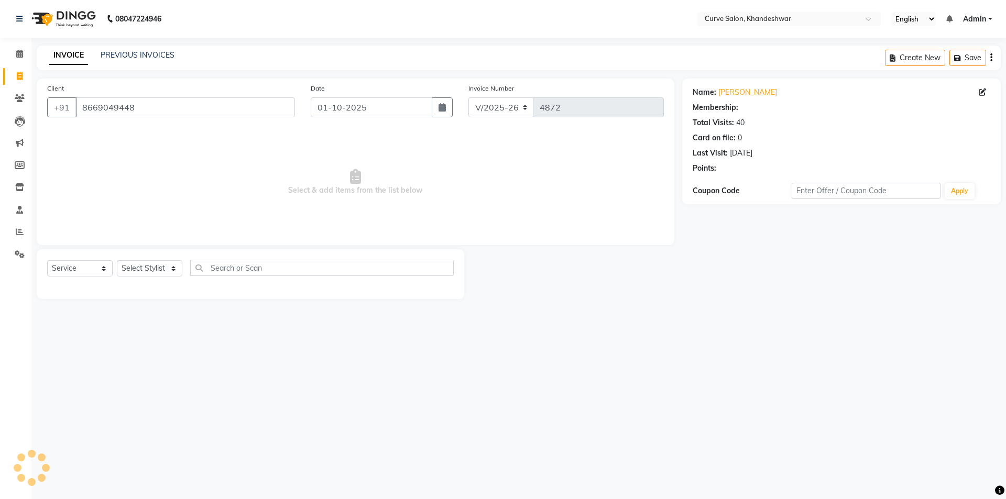
select select "1: Object"
click at [165, 265] on select "Select Stylist [PERSON_NAME] Curve [PERSON_NAME] [PERSON_NAME] [PERSON_NAME] Na…" at bounding box center [150, 268] width 66 height 16
select select "25106"
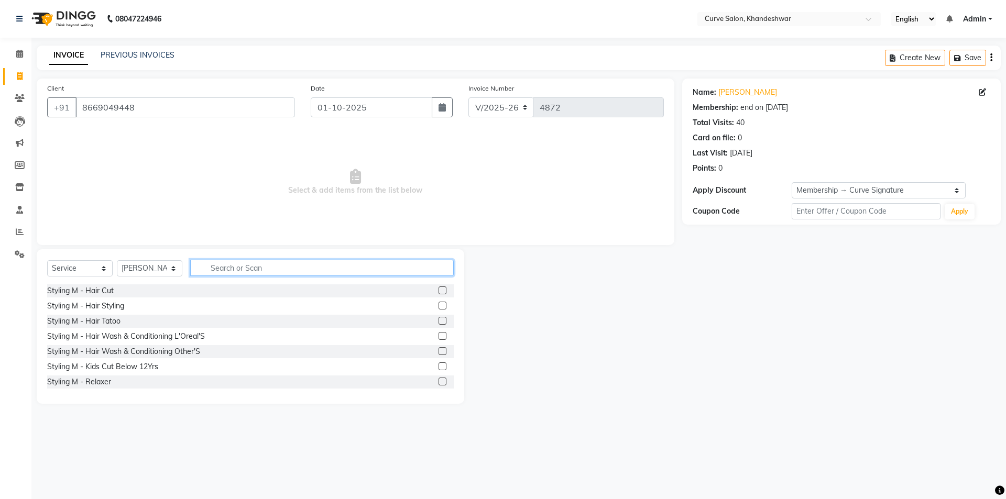
click at [248, 265] on input "text" at bounding box center [322, 268] width 264 height 16
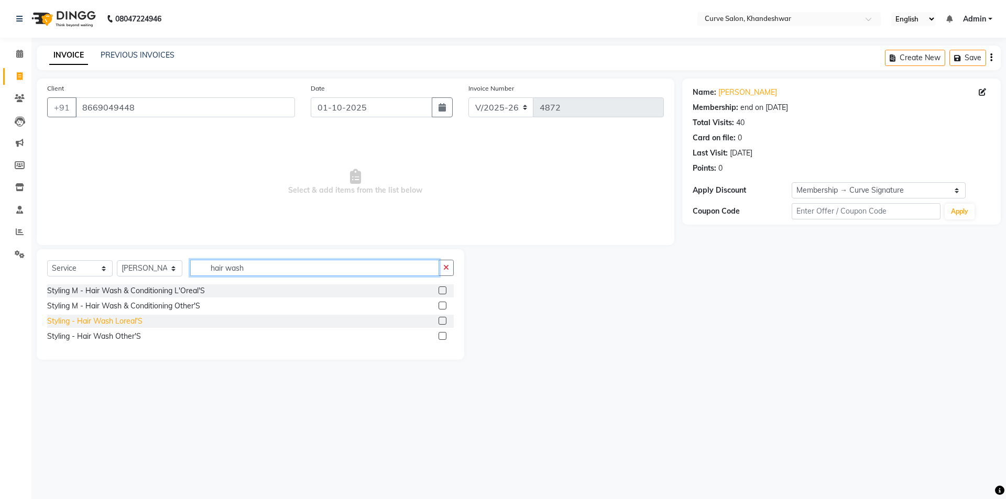
type input "hair wash"
click at [114, 322] on div "Styling - Hair Wash Loreal'S" at bounding box center [94, 321] width 95 height 11
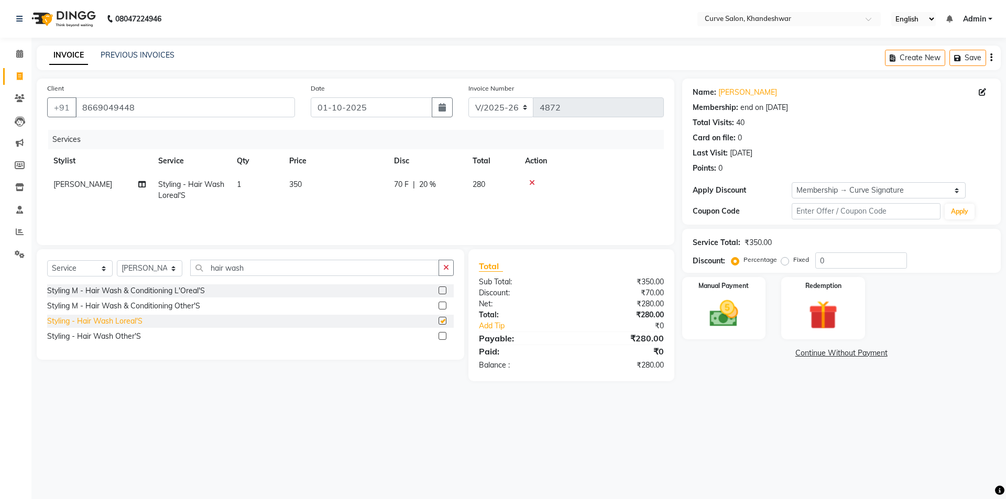
checkbox input "false"
click at [296, 183] on span "350" at bounding box center [295, 184] width 13 height 9
select select "25106"
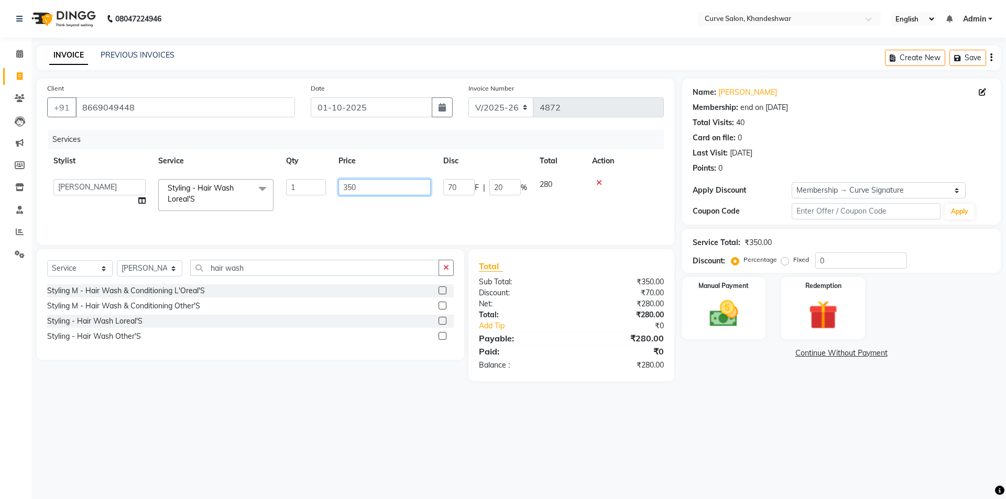
click at [352, 186] on input "350" at bounding box center [385, 187] width 92 height 16
type input "300"
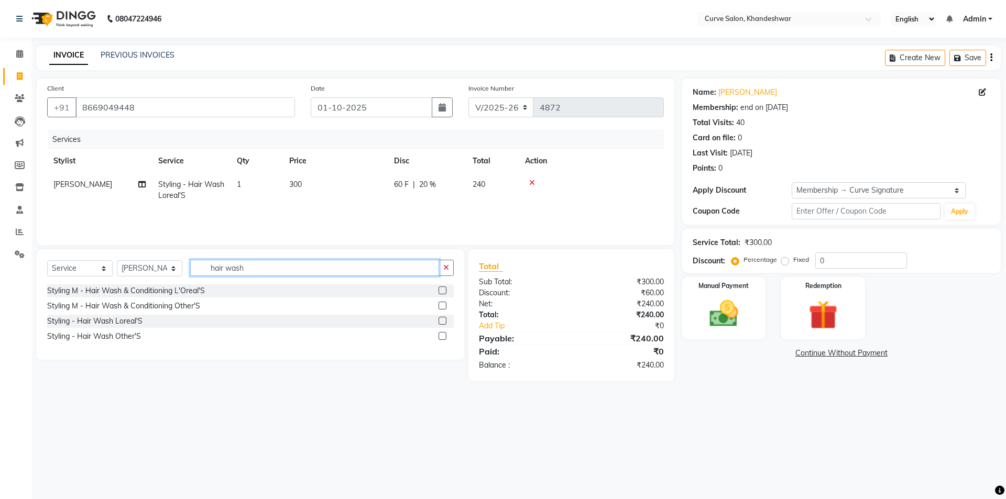
click at [263, 269] on input "hair wash" at bounding box center [314, 268] width 249 height 16
type input "h"
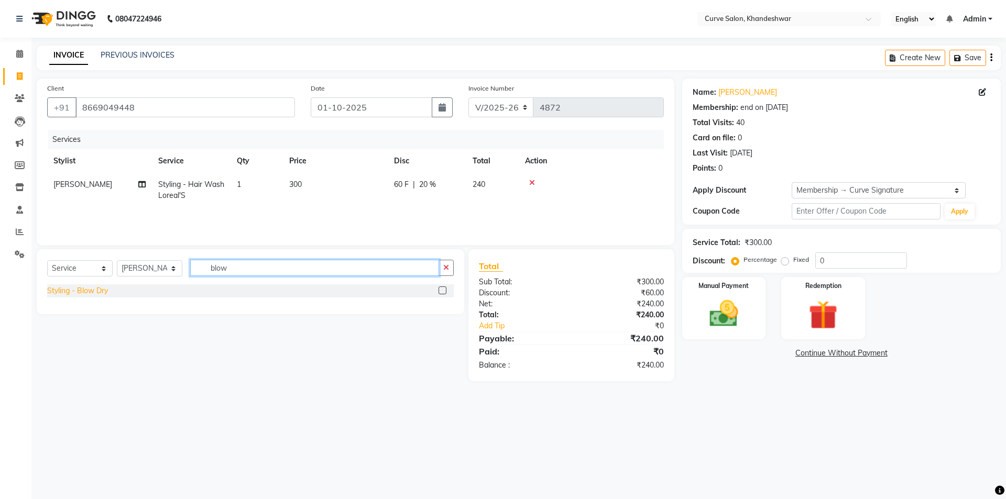
type input "blow"
click at [108, 290] on div "Styling - Blow Dry" at bounding box center [77, 291] width 61 height 11
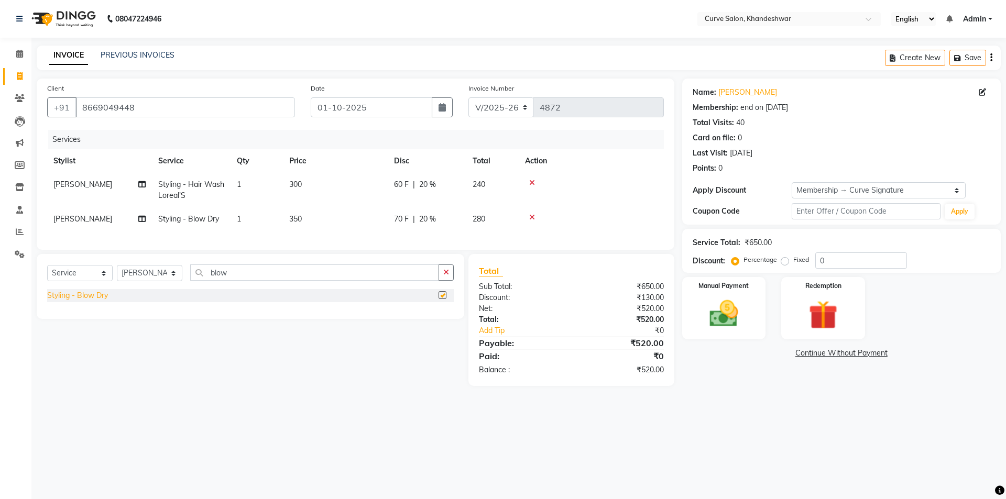
checkbox input "false"
click at [296, 217] on span "350" at bounding box center [295, 218] width 13 height 9
select select "25106"
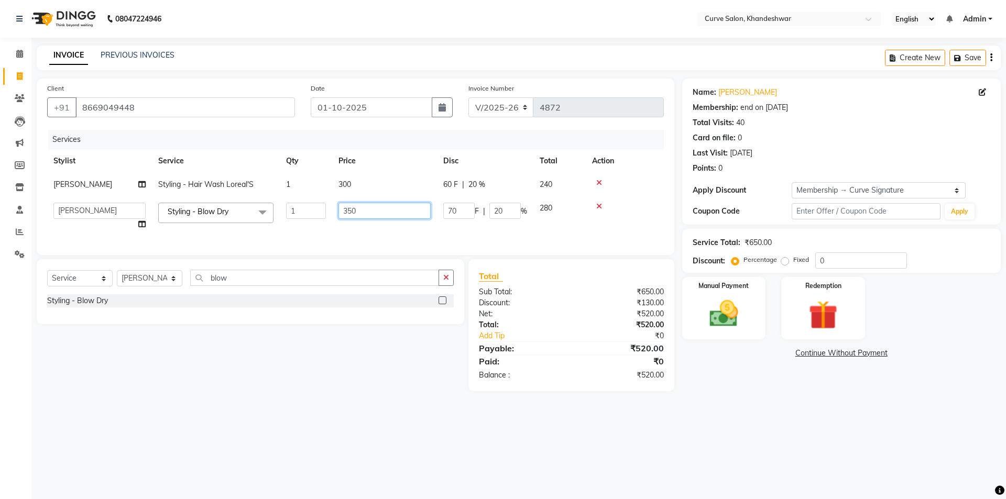
click at [353, 208] on input "350" at bounding box center [385, 211] width 92 height 16
type input "300"
click at [671, 202] on div "Client +91 8669049448 Date 01-10-2025 Invoice Number V/2025 V/2025-26 4872 Serv…" at bounding box center [356, 167] width 638 height 177
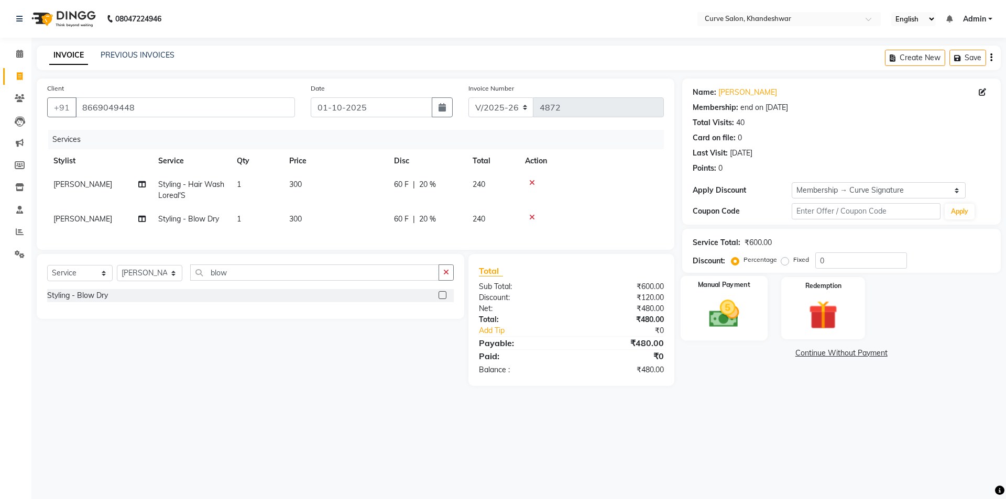
click at [746, 314] on img at bounding box center [724, 314] width 49 height 35
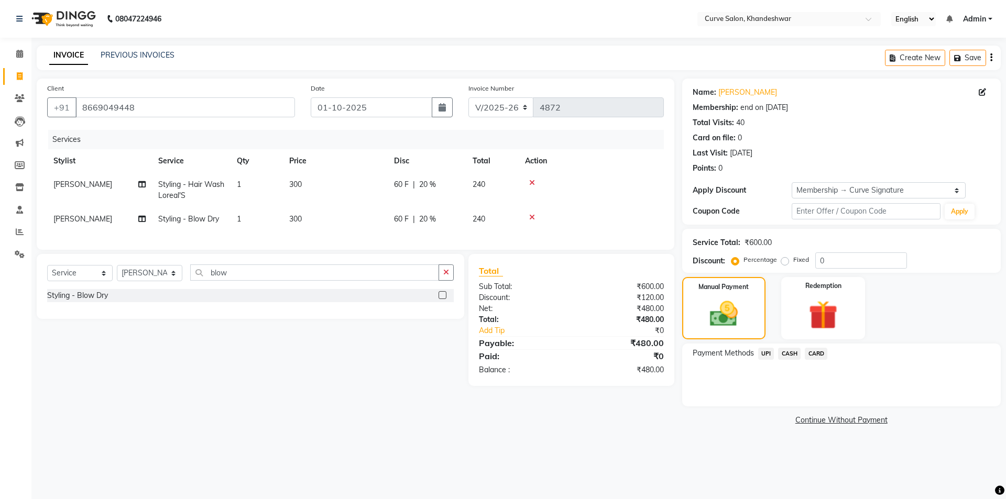
click at [768, 355] on span "UPI" at bounding box center [766, 354] width 16 height 12
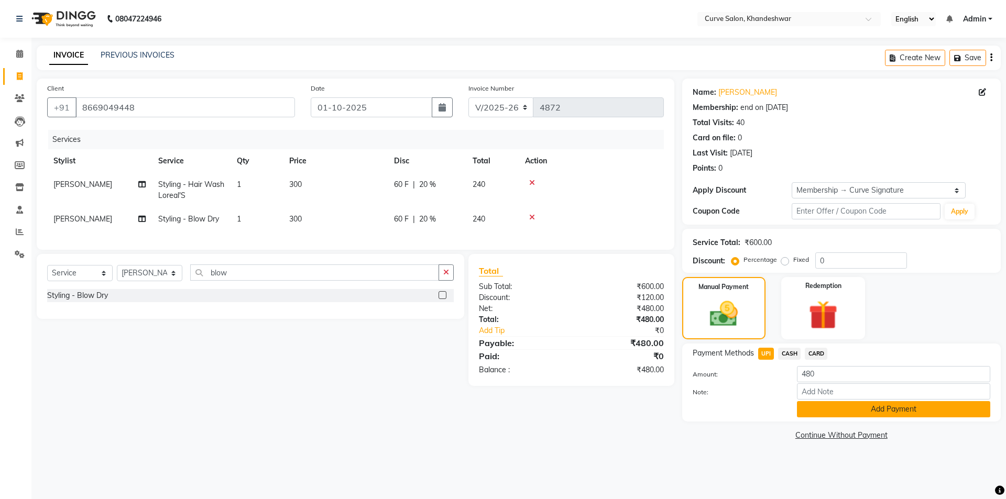
click at [897, 410] on button "Add Payment" at bounding box center [893, 409] width 193 height 16
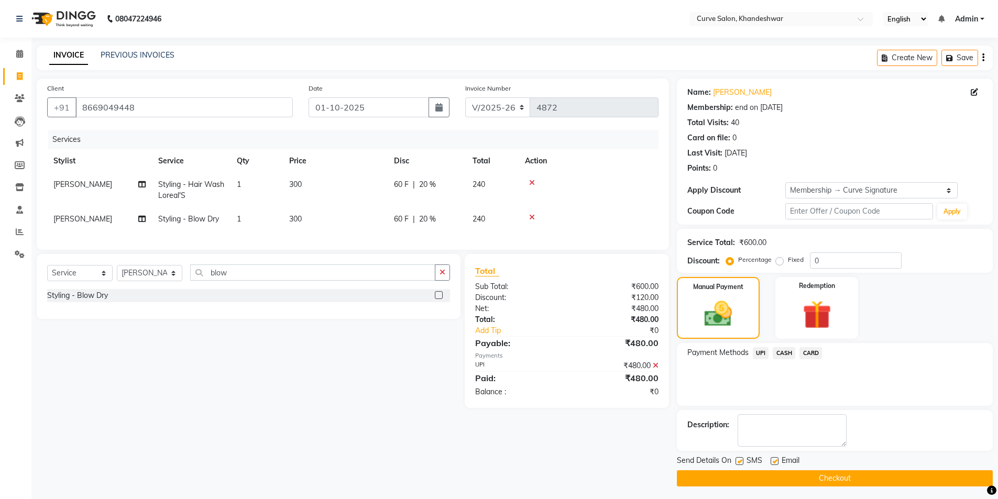
click at [842, 480] on button "Checkout" at bounding box center [835, 479] width 316 height 16
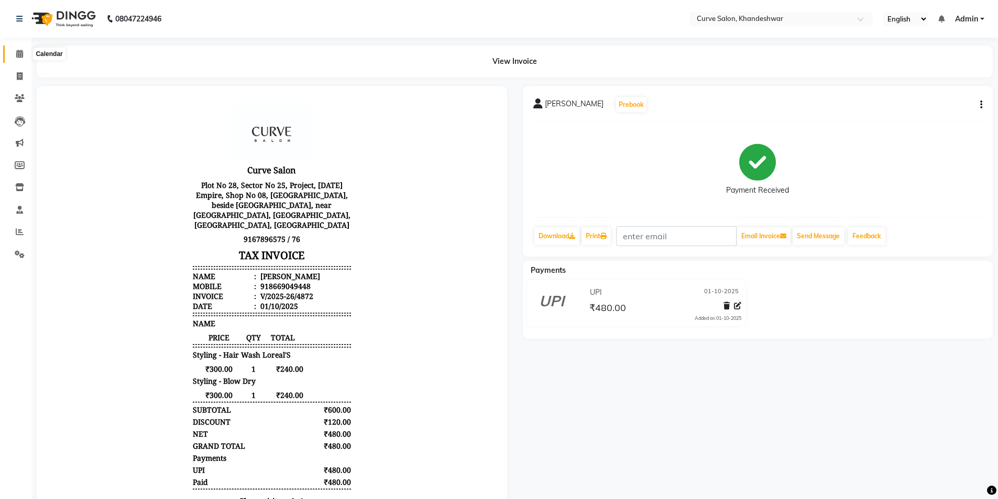
click at [20, 51] on icon at bounding box center [19, 54] width 7 height 8
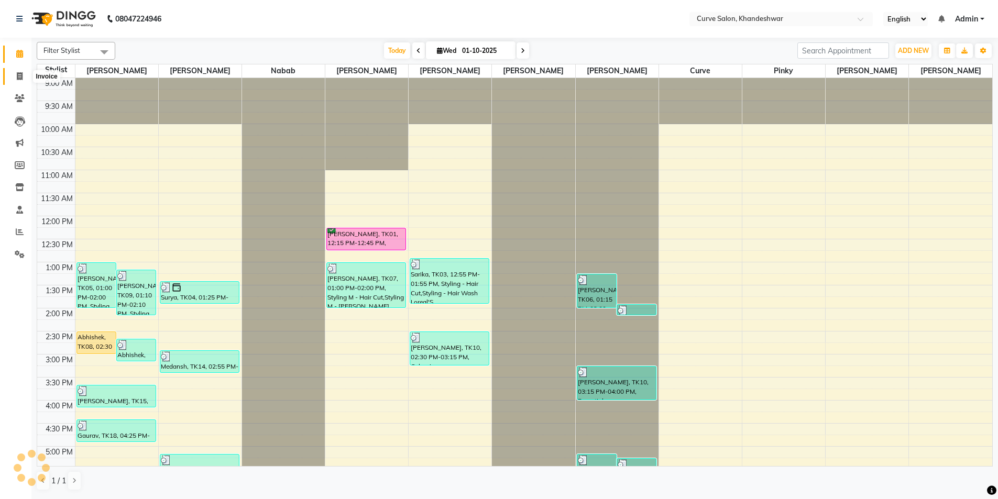
click at [18, 77] on icon at bounding box center [20, 76] width 6 height 8
select select "service"
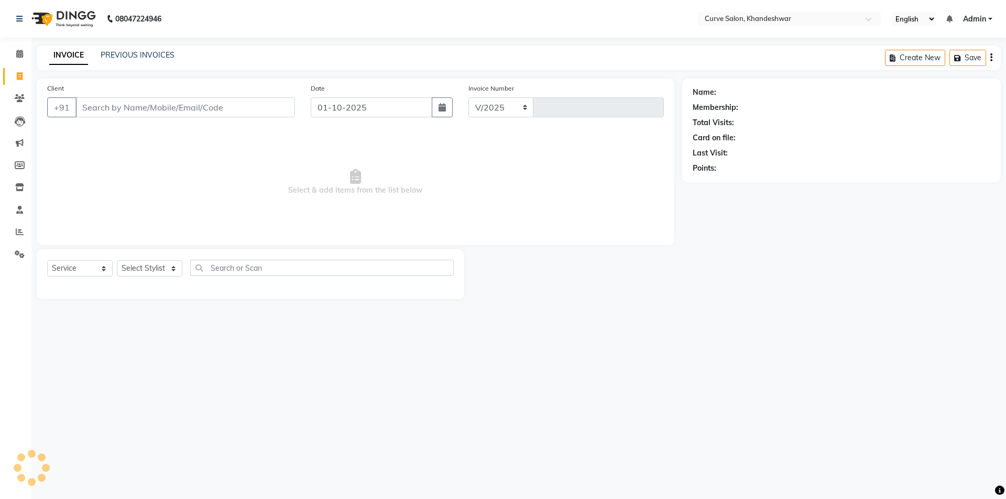
select select "4458"
type input "4873"
click at [187, 109] on input "Client" at bounding box center [185, 107] width 220 height 20
click at [140, 267] on select "Select Stylist [PERSON_NAME] Curve [PERSON_NAME] [PERSON_NAME] [PERSON_NAME] Na…" at bounding box center [150, 268] width 66 height 16
select select "46175"
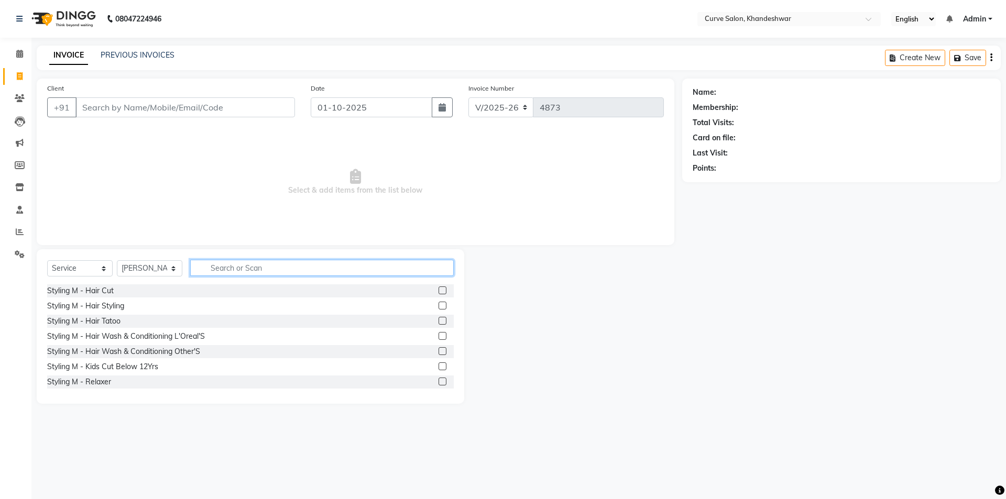
click at [236, 271] on input "text" at bounding box center [322, 268] width 264 height 16
type input "hair"
click at [82, 289] on div "Styling M - Hair Cut" at bounding box center [80, 291] width 67 height 11
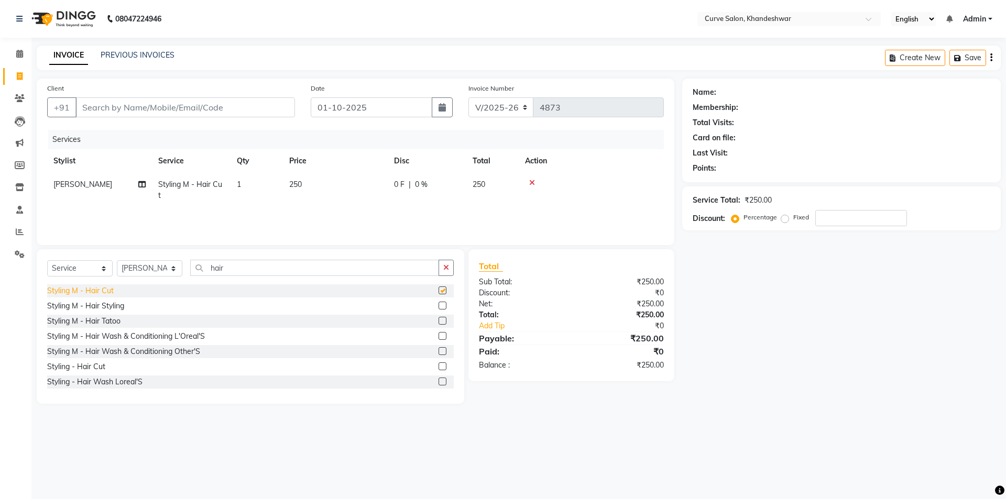
checkbox input "false"
click at [126, 104] on input "Client" at bounding box center [185, 107] width 220 height 20
click at [419, 180] on span "0 %" at bounding box center [421, 184] width 13 height 11
select select "46175"
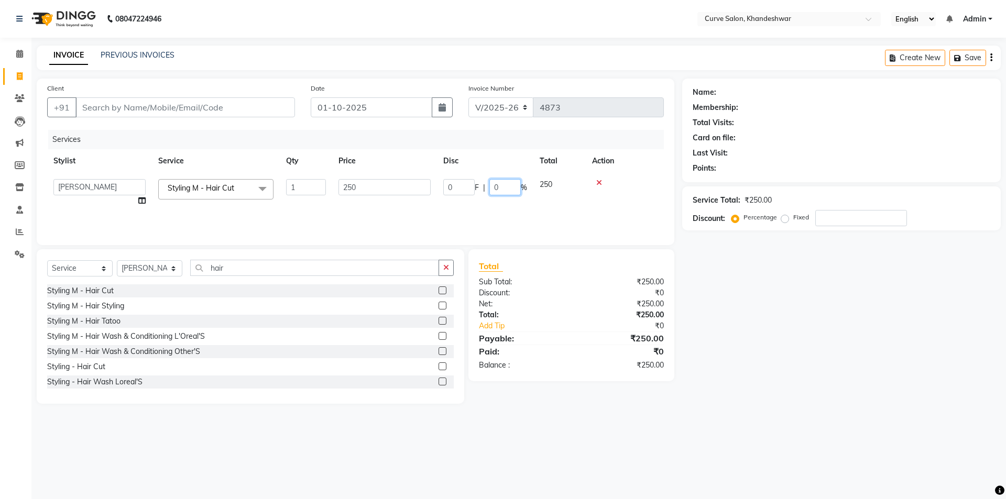
drag, startPoint x: 507, startPoint y: 183, endPoint x: 470, endPoint y: 182, distance: 37.7
click at [471, 182] on div "0 F | 0 %" at bounding box center [485, 187] width 84 height 16
type input "20"
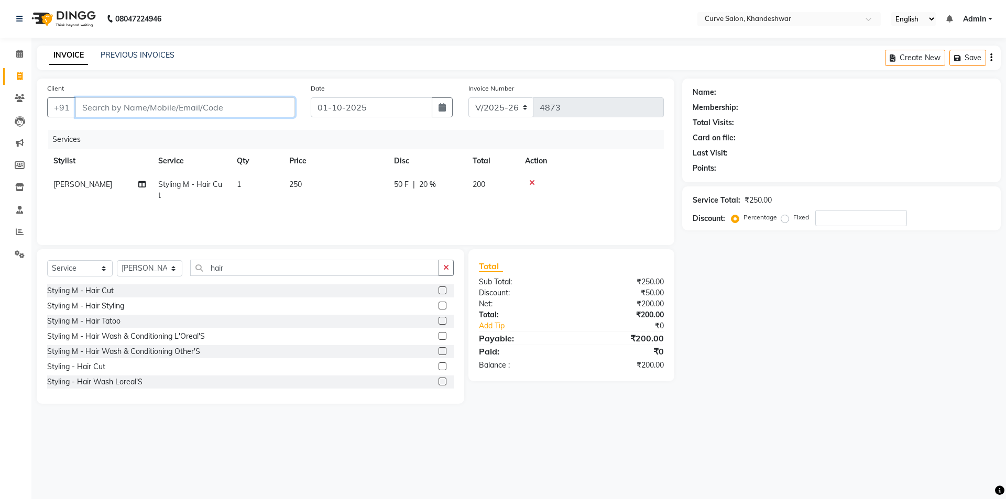
click at [150, 104] on input "Client" at bounding box center [185, 107] width 220 height 20
click at [148, 104] on input "Client" at bounding box center [185, 107] width 220 height 20
type input "w"
type input "0"
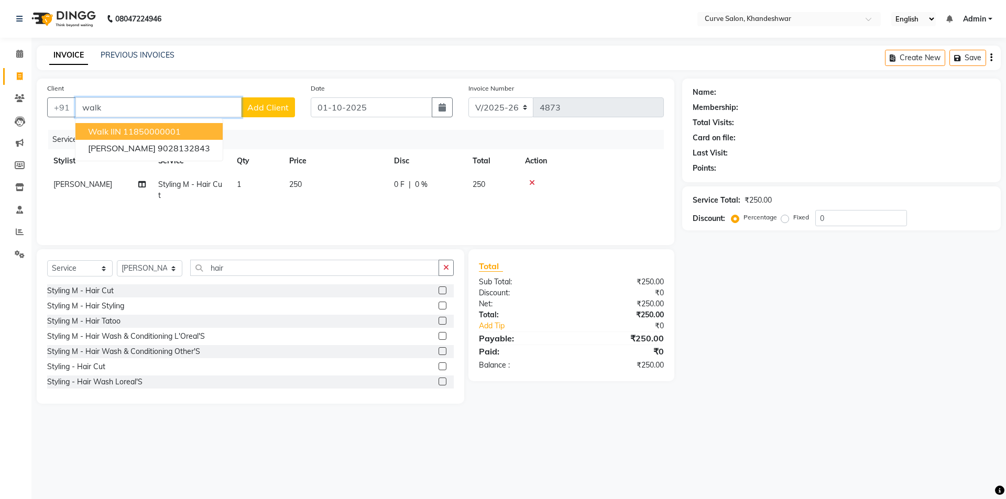
click at [152, 136] on ngb-highlight "11850000001" at bounding box center [152, 131] width 58 height 10
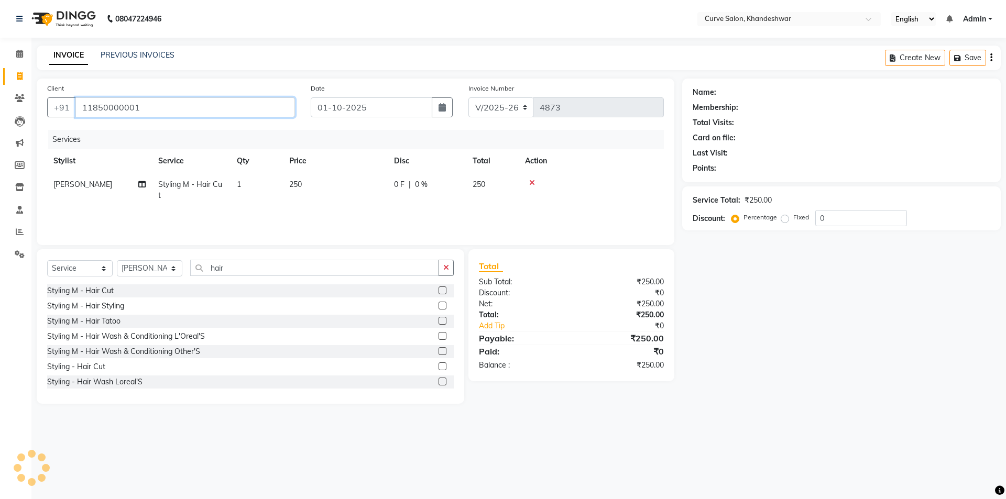
type input "11850000001"
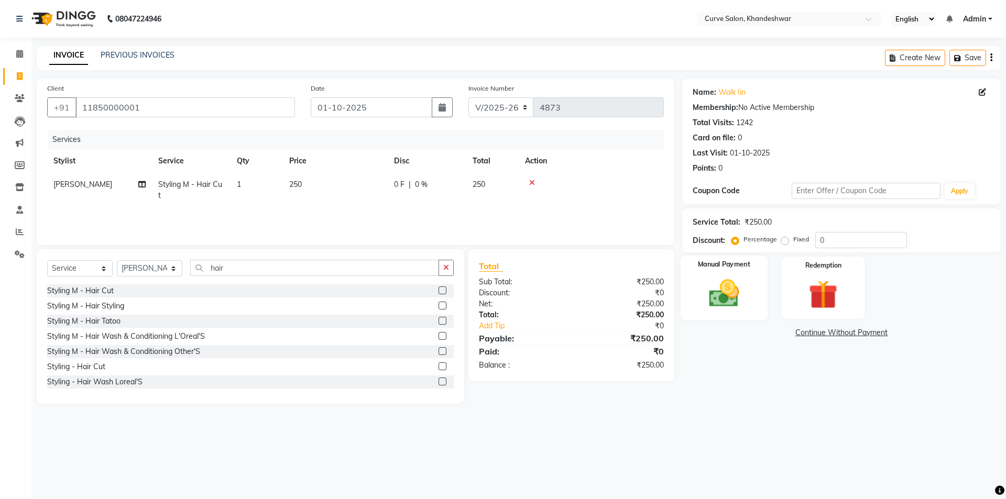
click at [745, 282] on img at bounding box center [724, 293] width 49 height 35
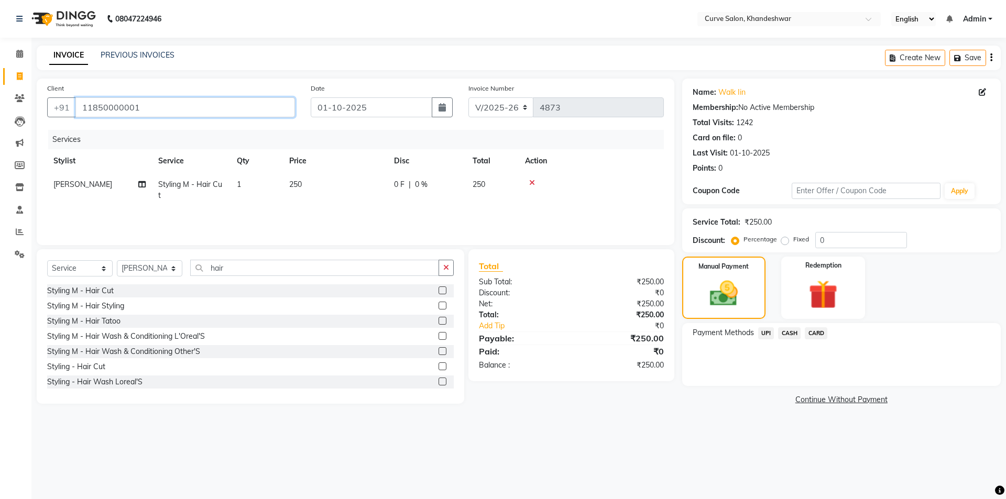
drag, startPoint x: 212, startPoint y: 105, endPoint x: 0, endPoint y: 98, distance: 212.4
click at [0, 98] on app-home "08047224946 Select Location × Curve Salon, Khandeshwar English ENGLISH Español …" at bounding box center [503, 211] width 1006 height 423
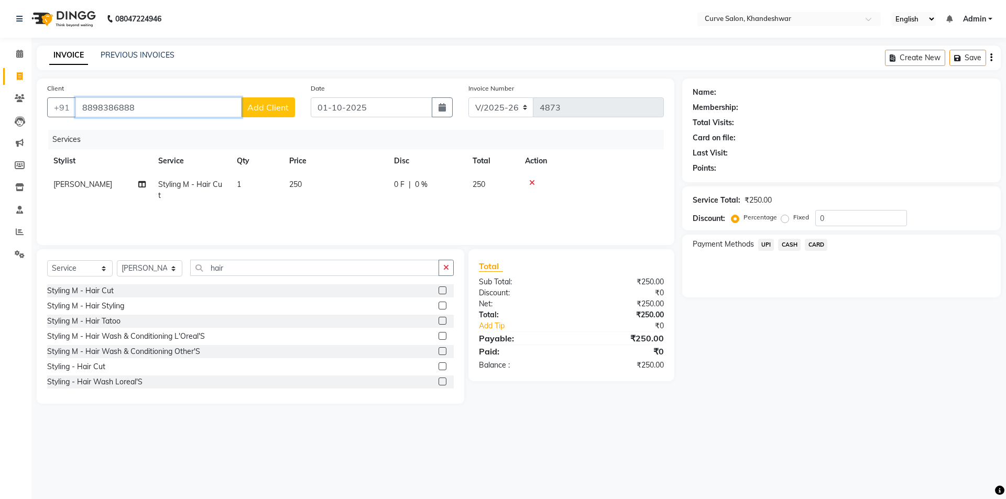
type input "8898386888"
click at [276, 110] on span "Add Client" at bounding box center [267, 107] width 41 height 10
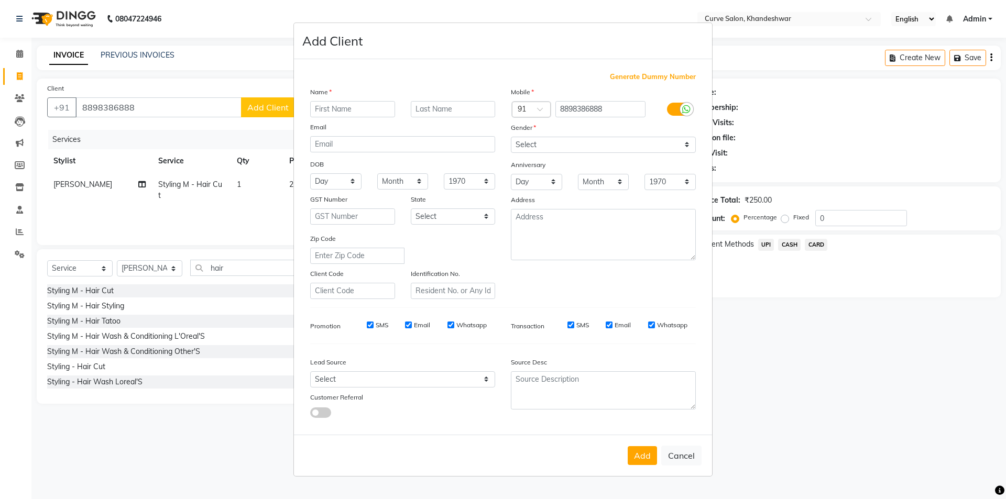
click at [352, 109] on input "text" at bounding box center [352, 109] width 85 height 16
type input "Akash"
click at [546, 145] on select "Select Male Female Other Prefer Not To Say" at bounding box center [603, 145] width 185 height 16
select select "male"
click at [511, 137] on select "Select Male Female Other Prefer Not To Say" at bounding box center [603, 145] width 185 height 16
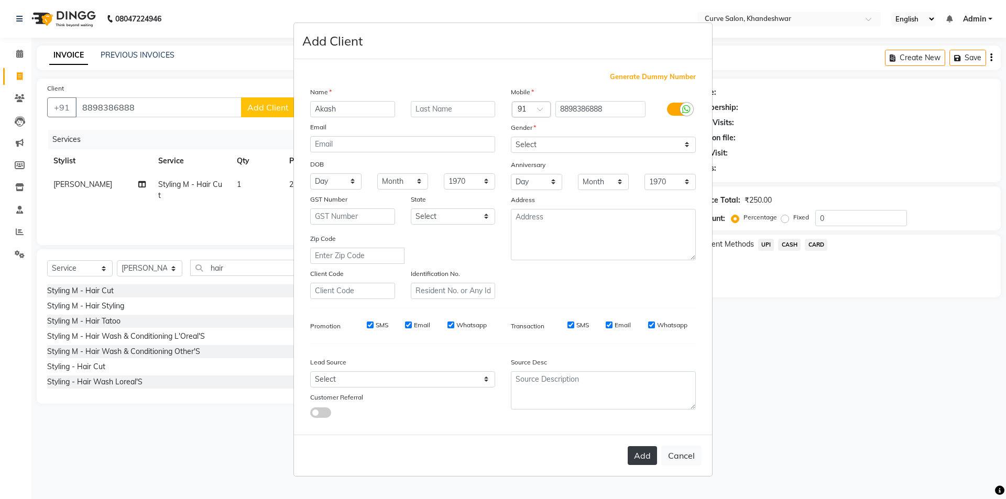
click at [637, 453] on button "Add" at bounding box center [642, 455] width 29 height 19
select select
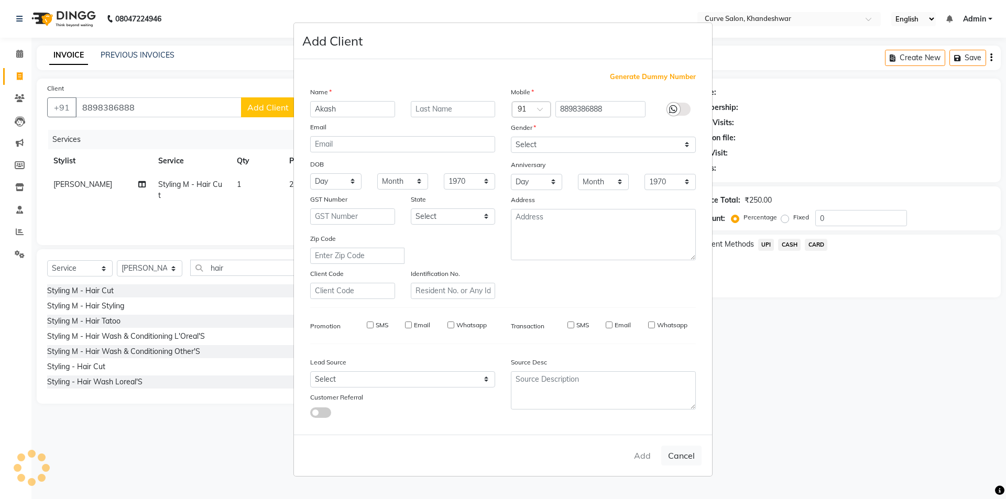
select select
checkbox input "false"
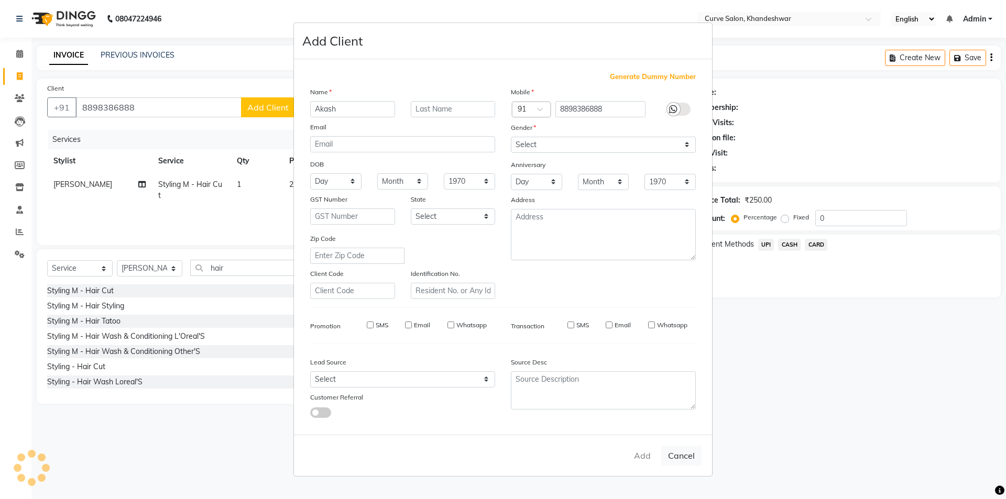
checkbox input "false"
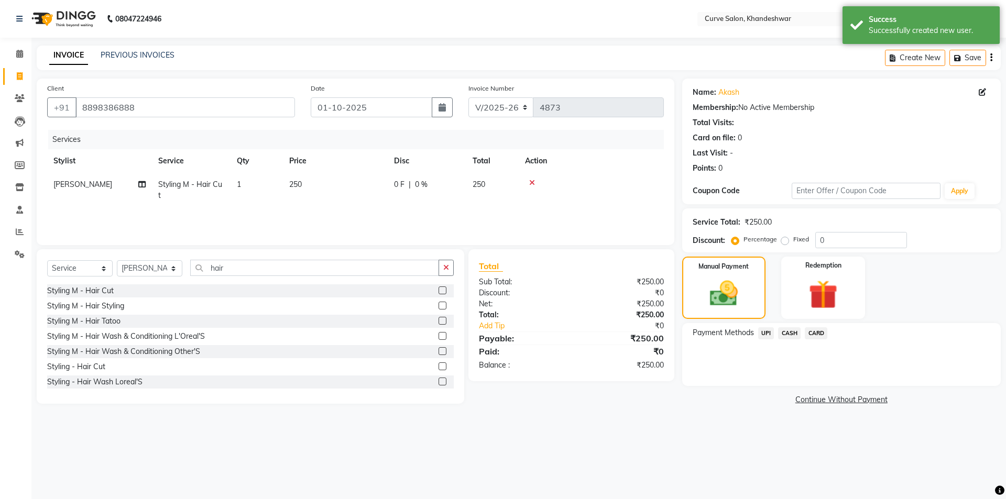
click at [426, 181] on span "0 %" at bounding box center [421, 184] width 13 height 11
select select "46175"
drag, startPoint x: 505, startPoint y: 189, endPoint x: 462, endPoint y: 194, distance: 43.8
click at [462, 194] on div "0 F | 0 %" at bounding box center [485, 187] width 84 height 16
type input "20"
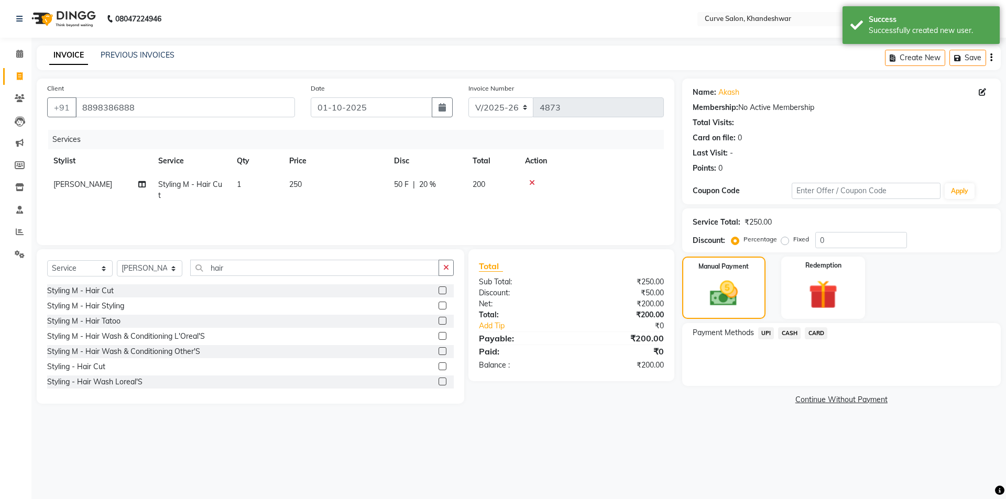
click at [769, 331] on span "UPI" at bounding box center [766, 334] width 16 height 12
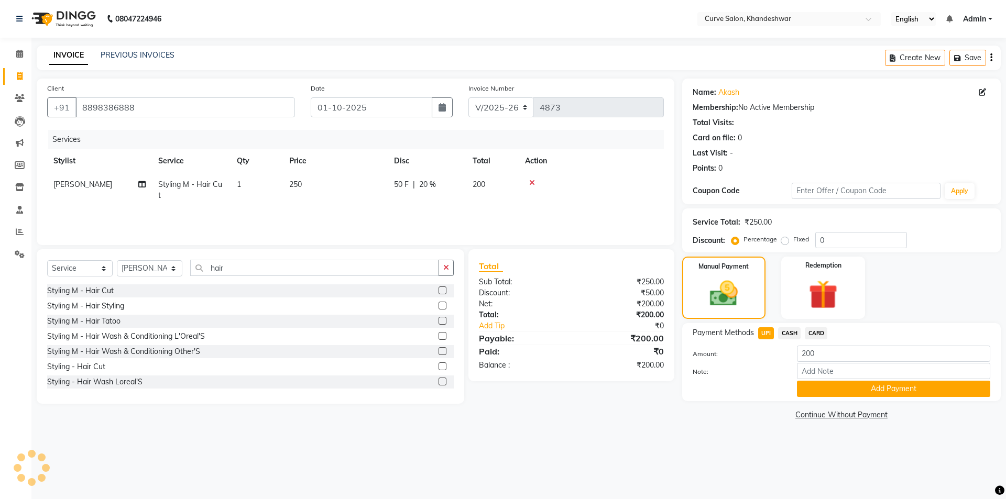
click at [795, 336] on span "CASH" at bounding box center [789, 334] width 23 height 12
click at [771, 331] on span "UPI" at bounding box center [766, 334] width 16 height 12
click at [873, 389] on button "Add Payment" at bounding box center [893, 389] width 193 height 16
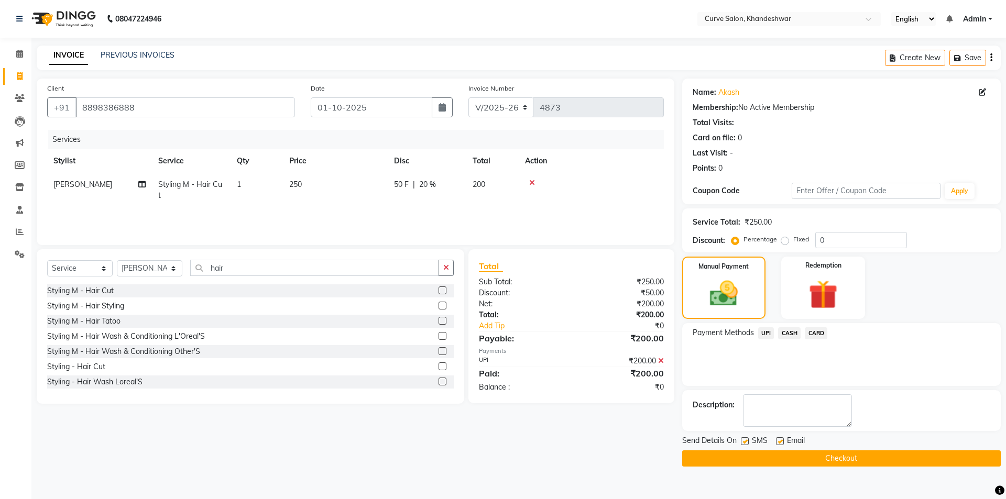
click at [886, 456] on button "Checkout" at bounding box center [841, 459] width 319 height 16
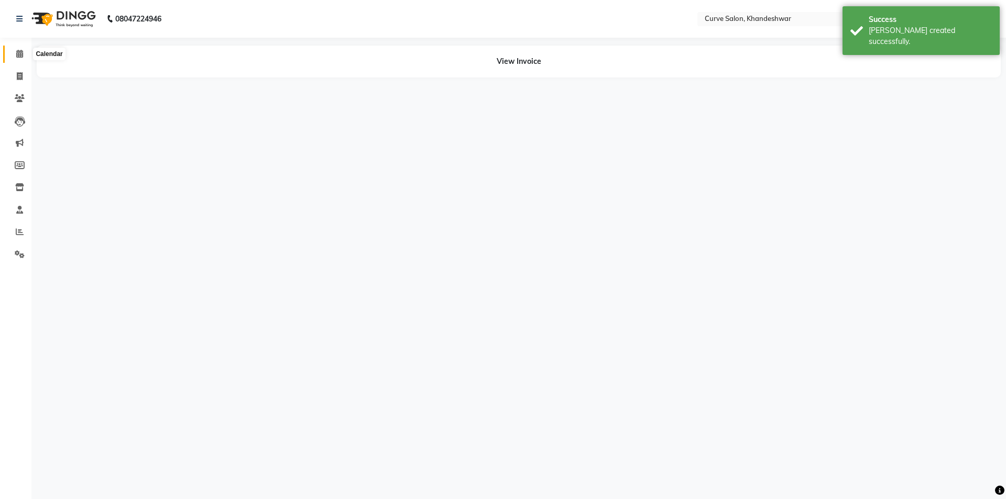
click at [20, 54] on icon at bounding box center [19, 54] width 7 height 8
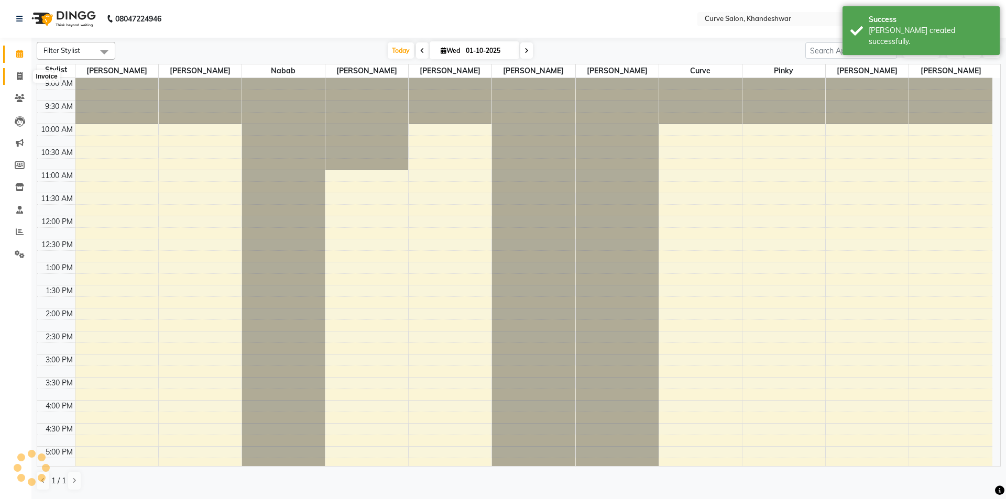
click at [19, 78] on icon at bounding box center [20, 76] width 6 height 8
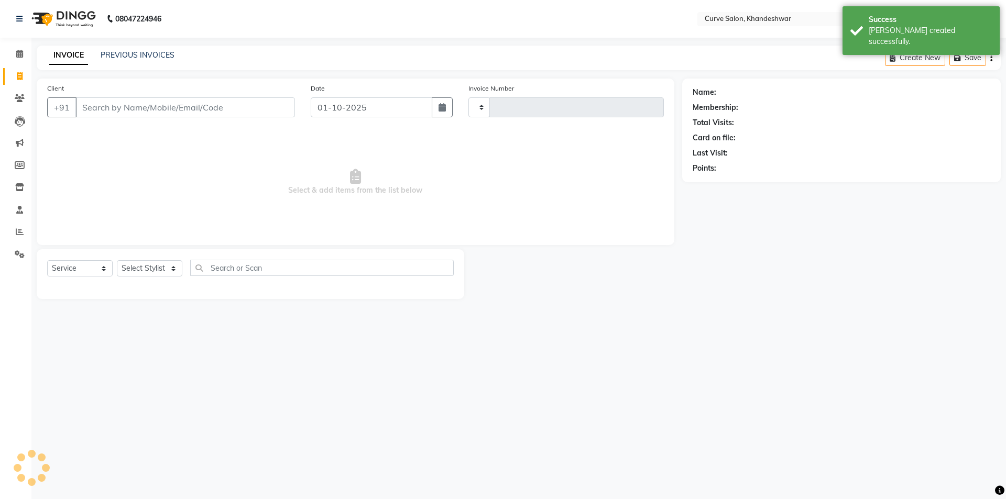
click at [158, 58] on link "PREVIOUS INVOICES" at bounding box center [138, 54] width 74 height 9
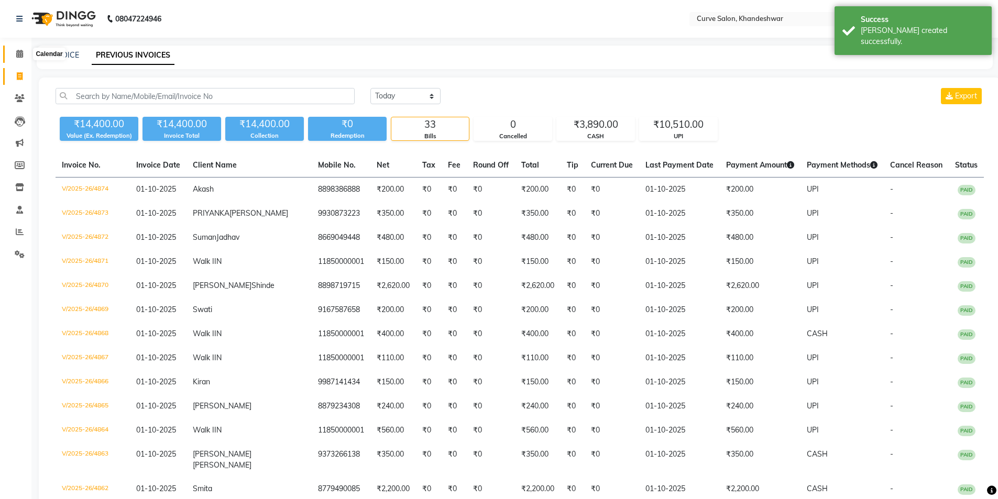
click at [19, 54] on icon at bounding box center [19, 54] width 7 height 8
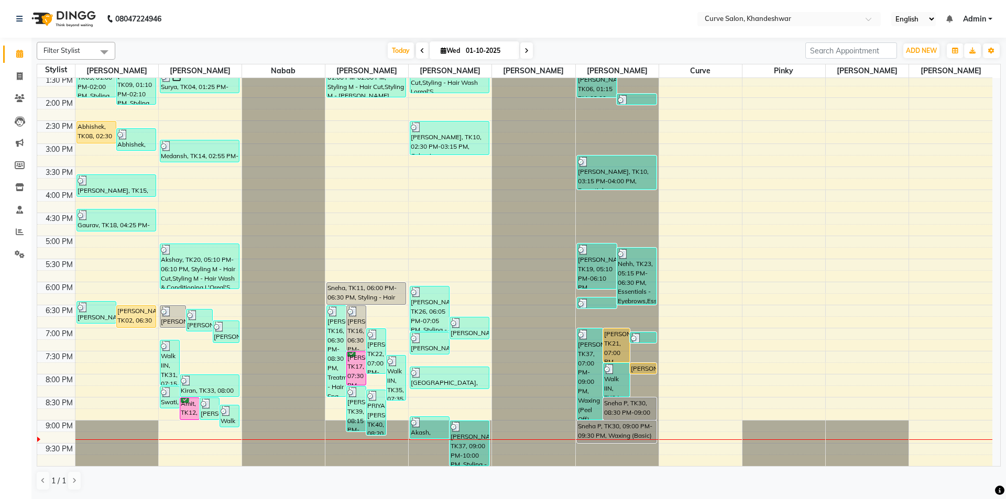
scroll to position [257, 0]
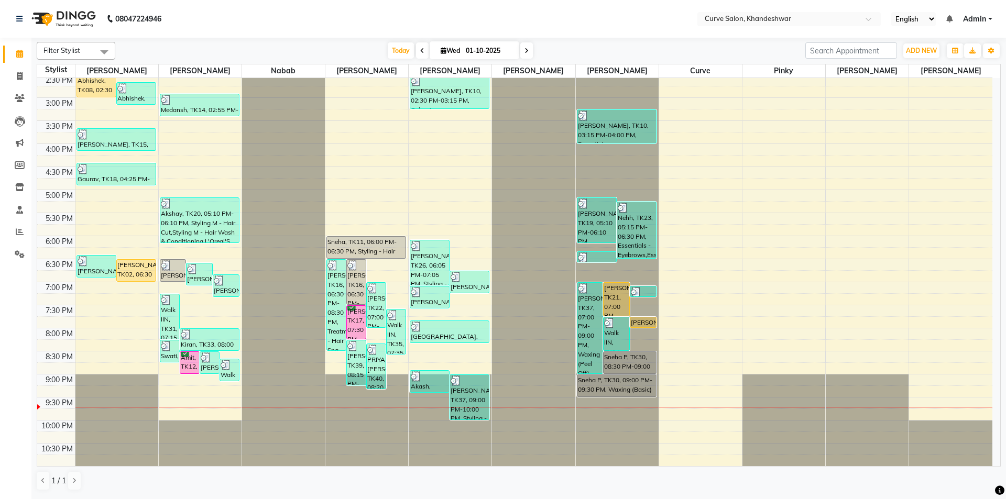
click at [437, 59] on div "Filter Stylist Select All Faizan Khan Ahmed Kafil Nabab Wasim Ahmed Rajukumar T…" at bounding box center [519, 51] width 964 height 18
drag, startPoint x: 777, startPoint y: 2, endPoint x: 536, endPoint y: 19, distance: 241.7
click at [536, 19] on nav "08047224946 Select Location × Curve Salon, Khandeshwar English ENGLISH Español …" at bounding box center [503, 19] width 1006 height 38
click at [702, 201] on div "9:00 AM 9:30 AM 10:00 AM 10:30 AM 11:00 AM 11:30 AM 12:00 PM 12:30 PM 1:00 PM 1…" at bounding box center [514, 143] width 955 height 645
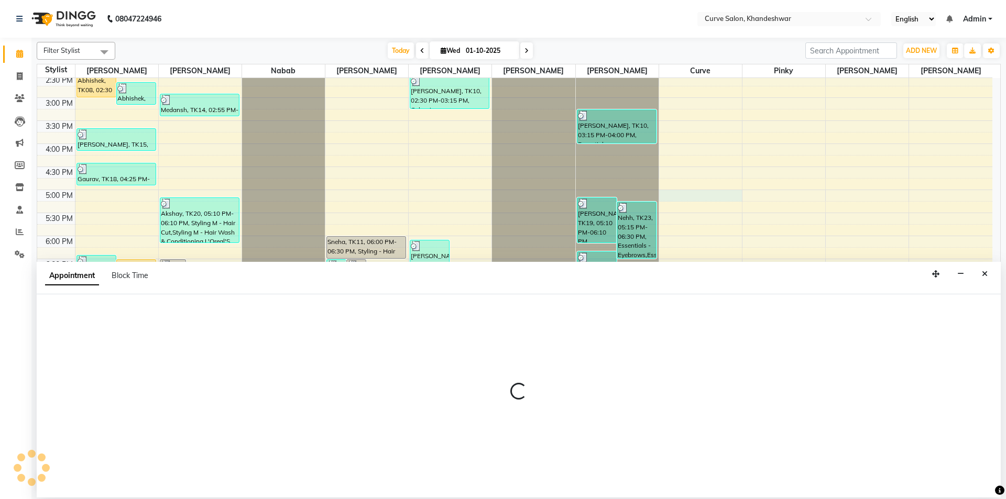
select select "30292"
select select "tentative"
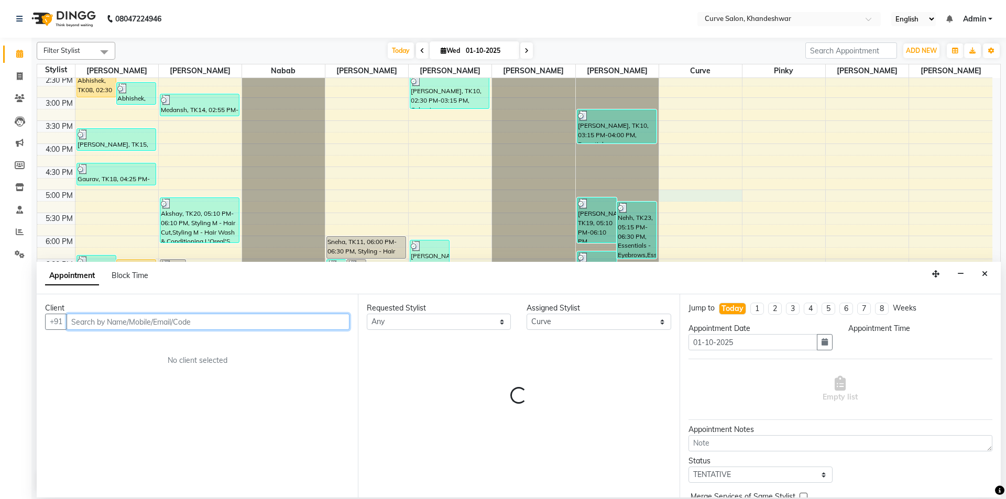
select select "1020"
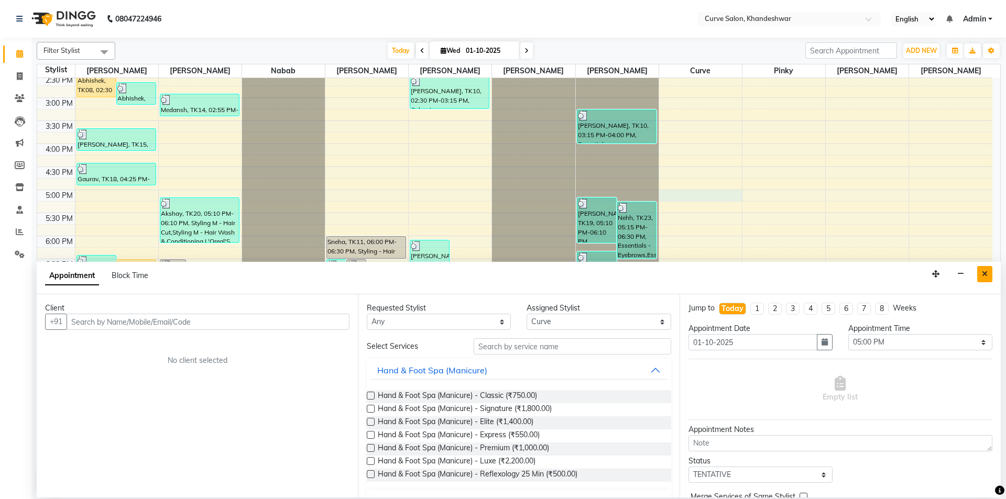
click at [985, 276] on icon "Close" at bounding box center [985, 273] width 6 height 7
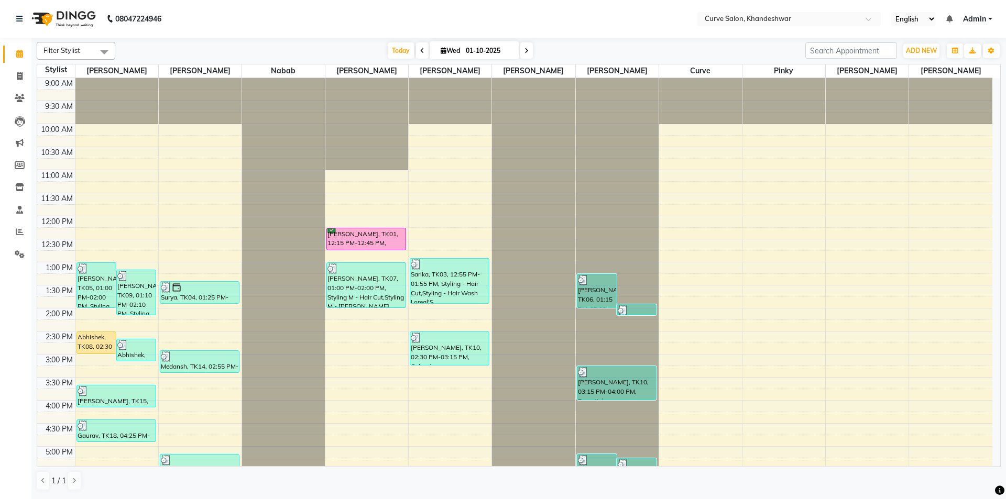
scroll to position [257, 0]
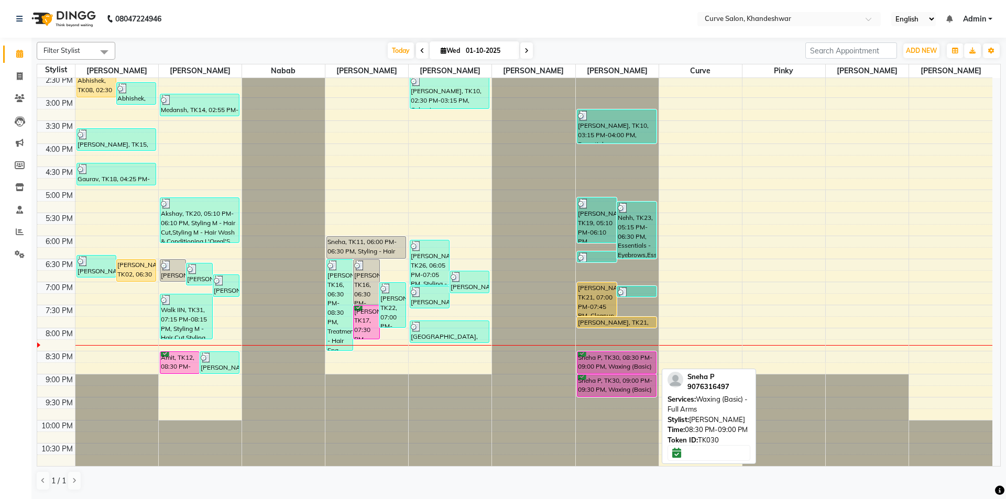
click at [623, 358] on div "Sneha P, TK30, 08:30 PM-09:00 PM, Waxing (Basic) - Full Arms" at bounding box center [617, 362] width 79 height 21
select select "6"
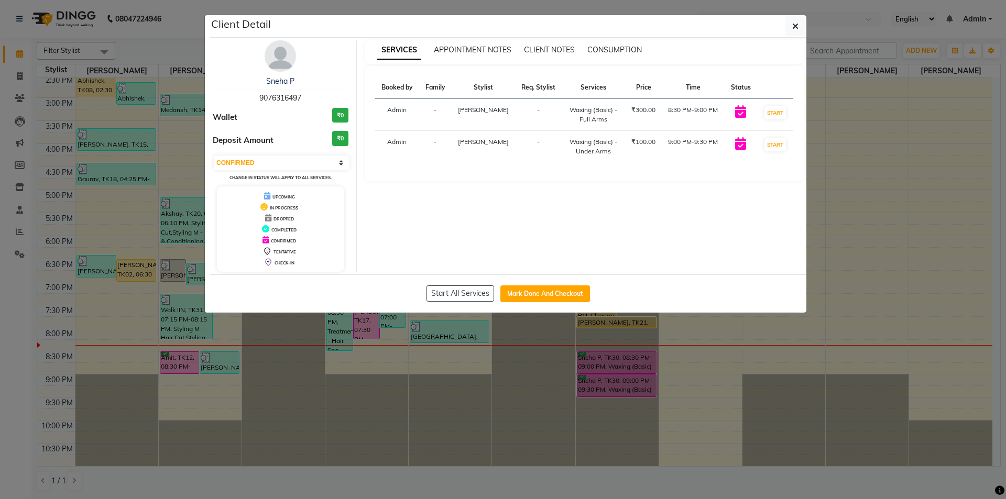
click at [839, 172] on ngb-modal-window "Client Detail Sneha P 9076316497 Wallet ₹0 Deposit Amount ₹0 Select IN SERVICE …" at bounding box center [503, 249] width 1006 height 499
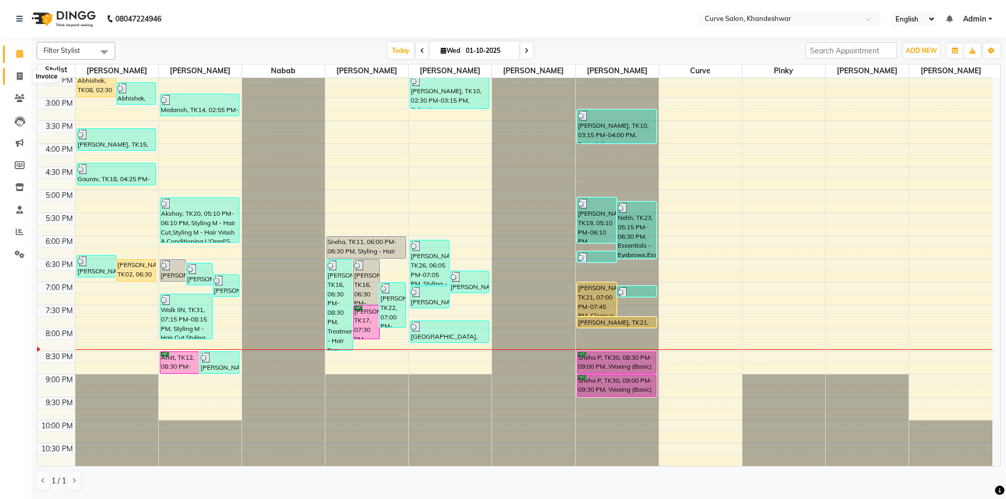
click at [20, 77] on icon at bounding box center [20, 76] width 6 height 8
select select "service"
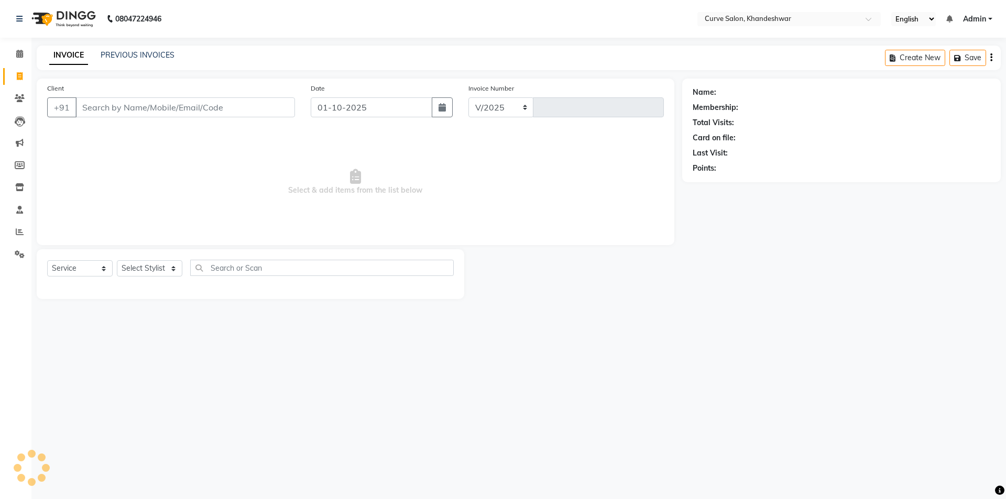
select select "4458"
type input "4866"
click at [151, 265] on select "Select Stylist [PERSON_NAME] Curve [PERSON_NAME] [PERSON_NAME] [PERSON_NAME] Na…" at bounding box center [150, 268] width 66 height 16
select select "80828"
click at [117, 260] on select "Select Stylist [PERSON_NAME] Curve [PERSON_NAME] [PERSON_NAME] [PERSON_NAME] Na…" at bounding box center [150, 268] width 66 height 16
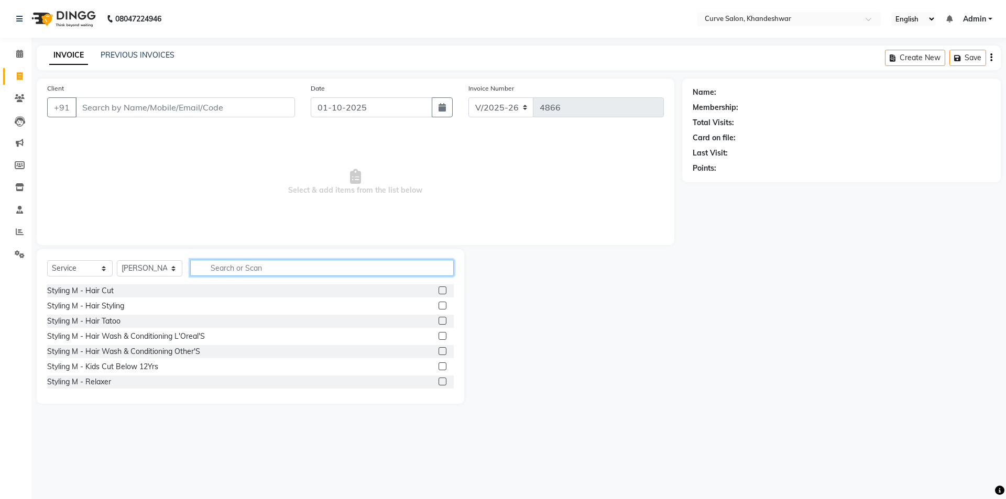
click at [228, 269] on input "text" at bounding box center [322, 268] width 264 height 16
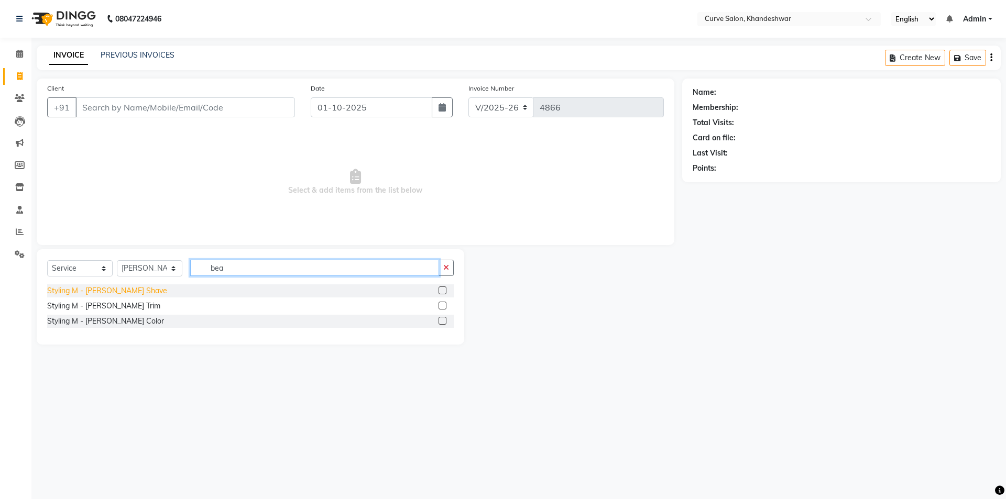
type input "bea"
click at [114, 288] on div "Styling M - [PERSON_NAME] Shave" at bounding box center [107, 291] width 120 height 11
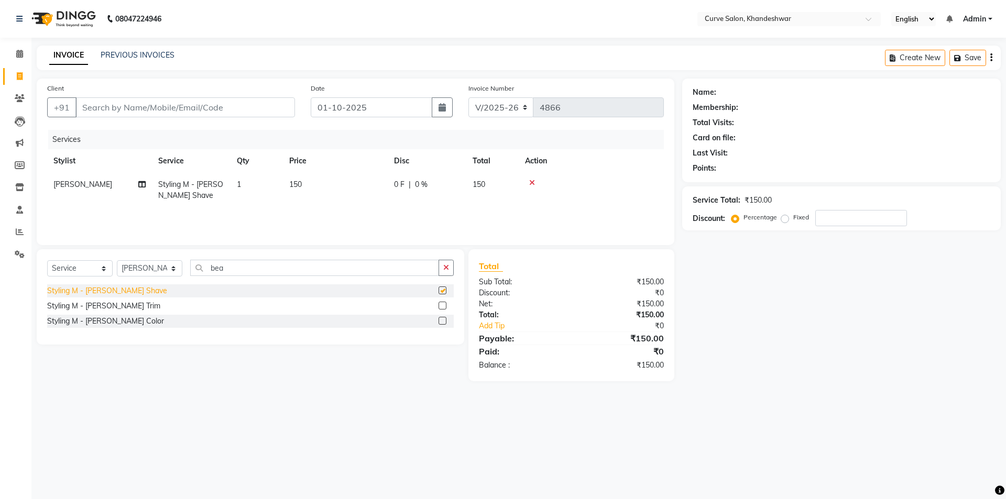
checkbox input "false"
click at [152, 110] on input "Client" at bounding box center [185, 107] width 220 height 20
click at [151, 108] on input "Client" at bounding box center [185, 107] width 220 height 20
type input "88"
type input "0"
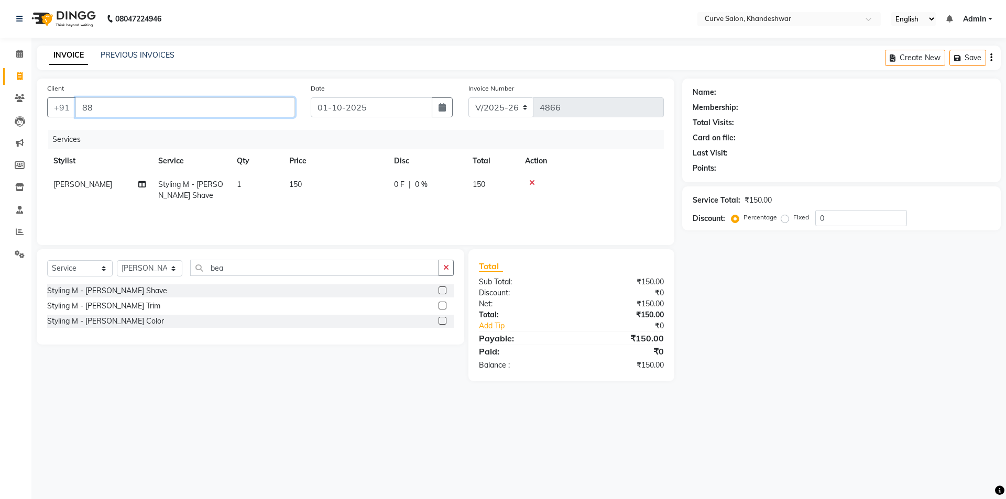
type input "8"
click at [91, 130] on span "Kiran" at bounding box center [98, 131] width 20 height 10
type input "9987141434"
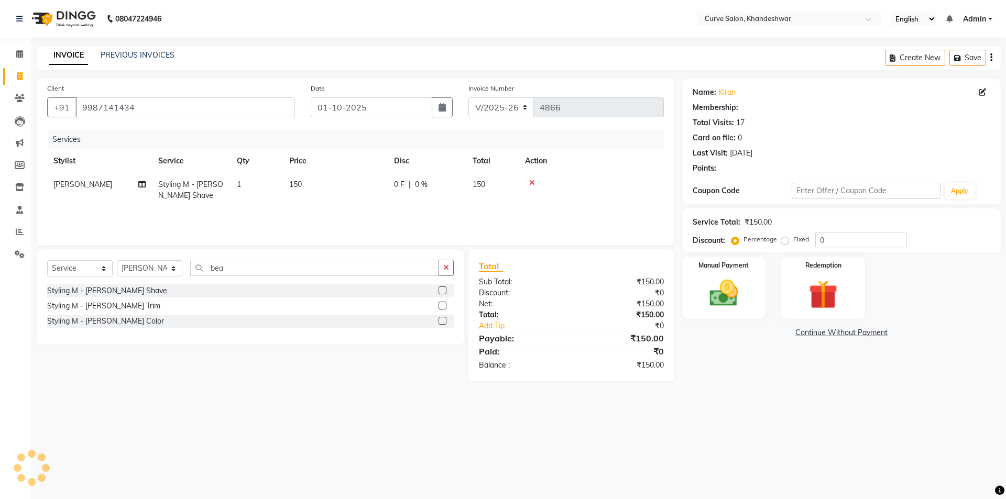
select select "1: Object"
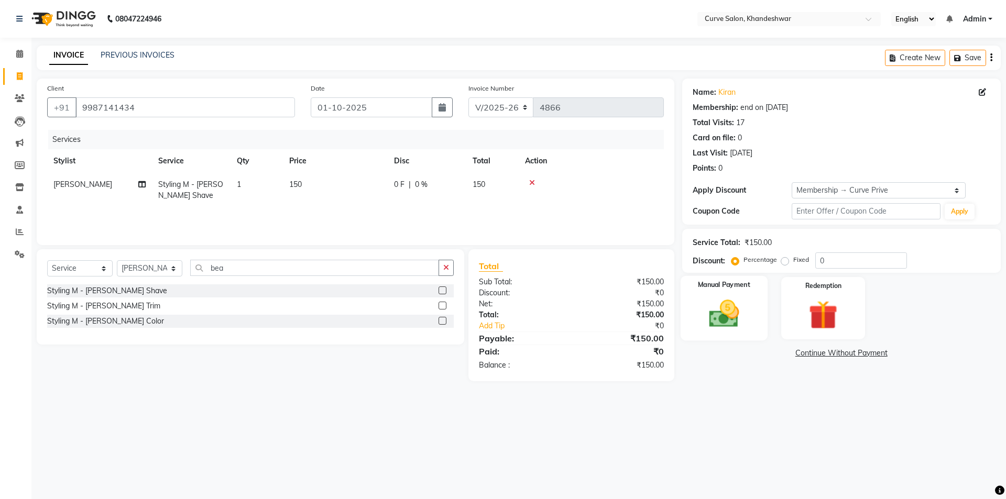
click at [749, 311] on div "Manual Payment" at bounding box center [723, 308] width 87 height 64
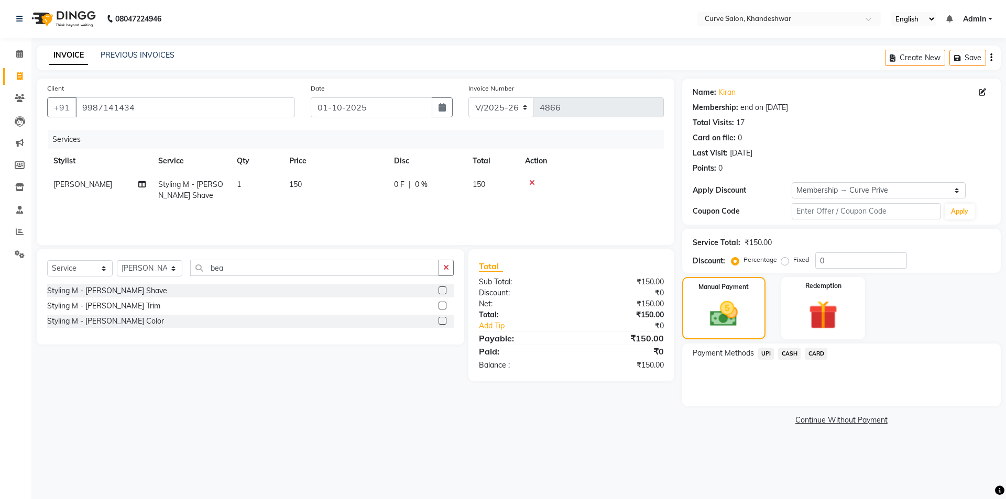
click at [760, 353] on span "UPI" at bounding box center [766, 354] width 16 height 12
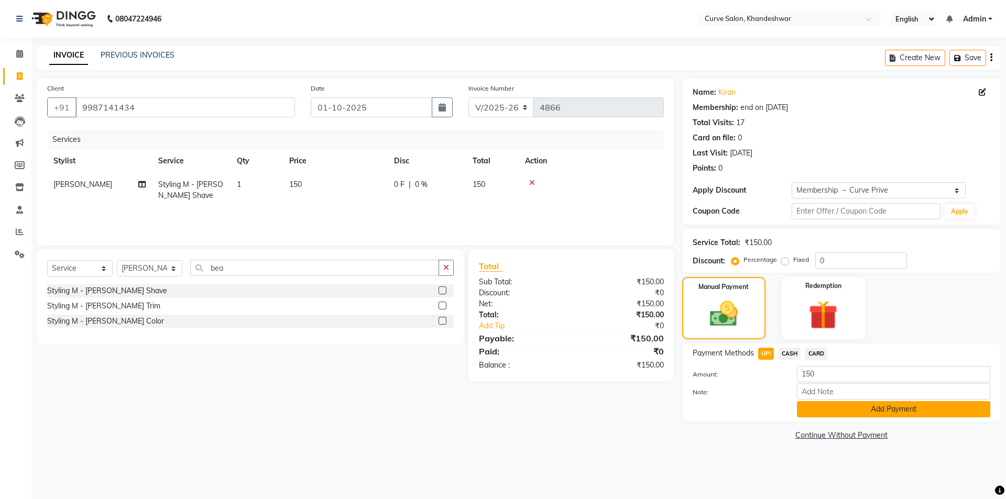
click at [852, 408] on button "Add Payment" at bounding box center [893, 409] width 193 height 16
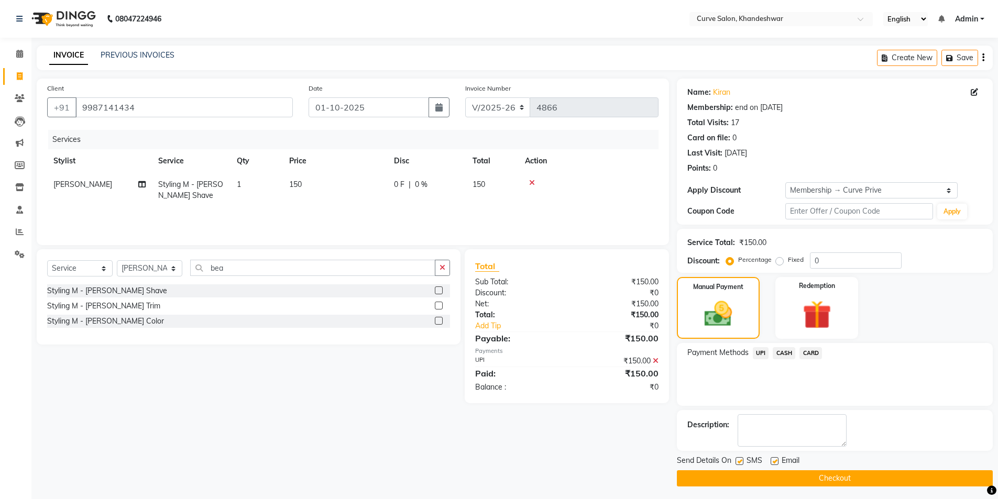
click at [822, 480] on button "Checkout" at bounding box center [835, 479] width 316 height 16
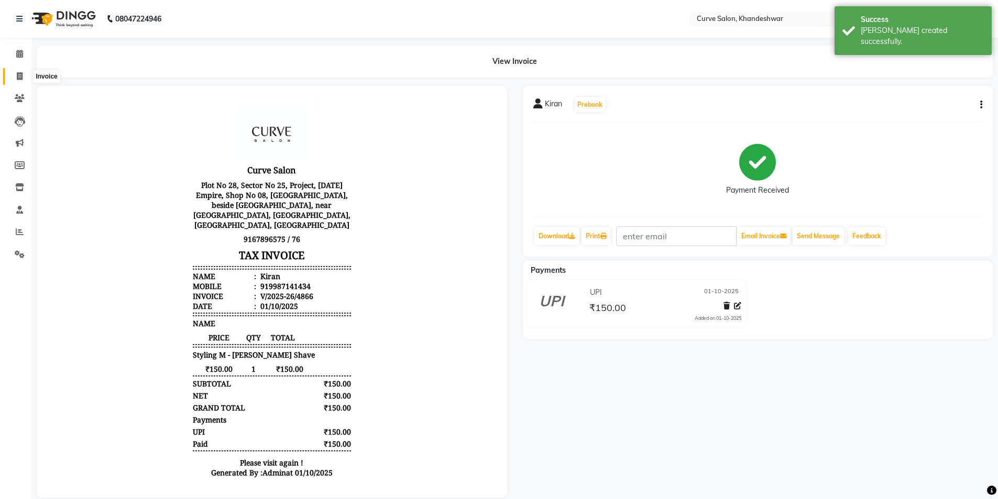
click at [23, 77] on span at bounding box center [19, 77] width 18 height 12
select select "service"
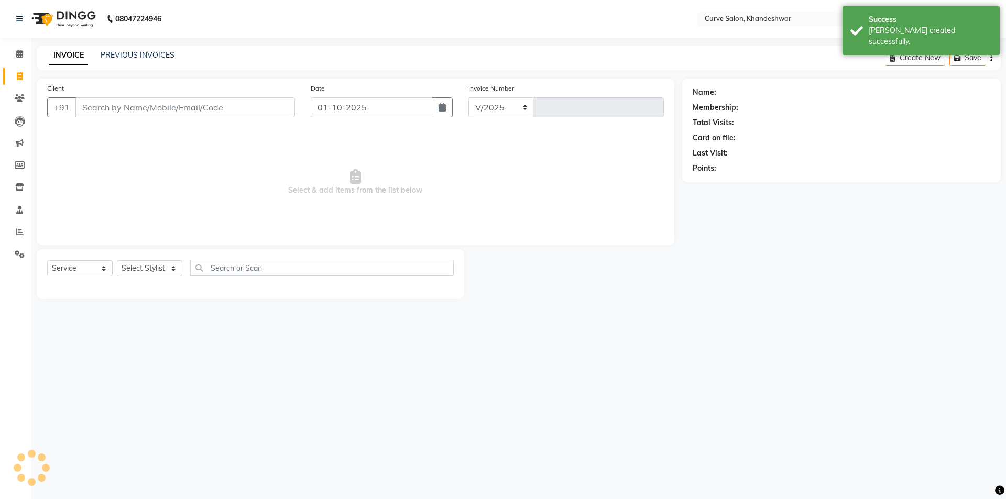
select select "4458"
type input "4867"
click at [154, 263] on select "Select Stylist [PERSON_NAME] Curve [PERSON_NAME] [PERSON_NAME] [PERSON_NAME] Na…" at bounding box center [150, 268] width 66 height 16
select select "25109"
click at [248, 264] on input "text" at bounding box center [322, 268] width 264 height 16
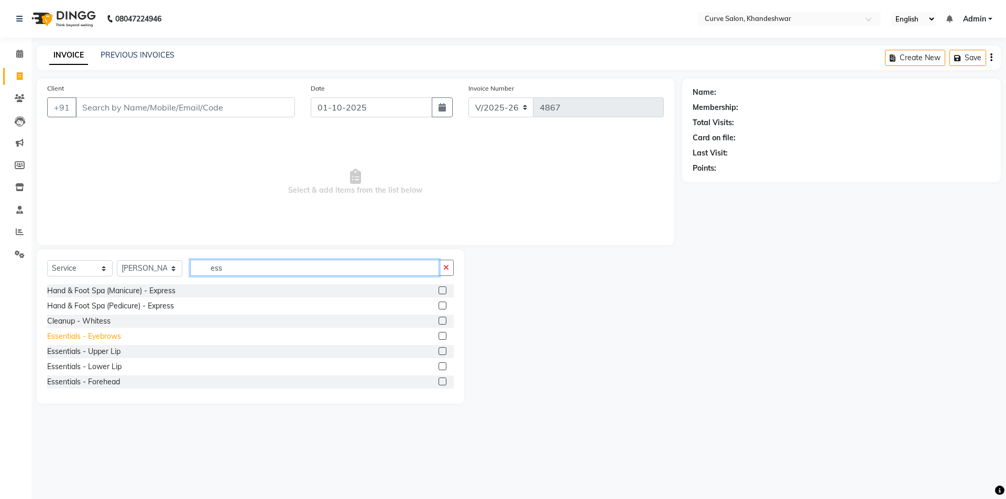
type input "ess"
click at [104, 335] on div "Essentials - Eyebrows" at bounding box center [84, 336] width 74 height 11
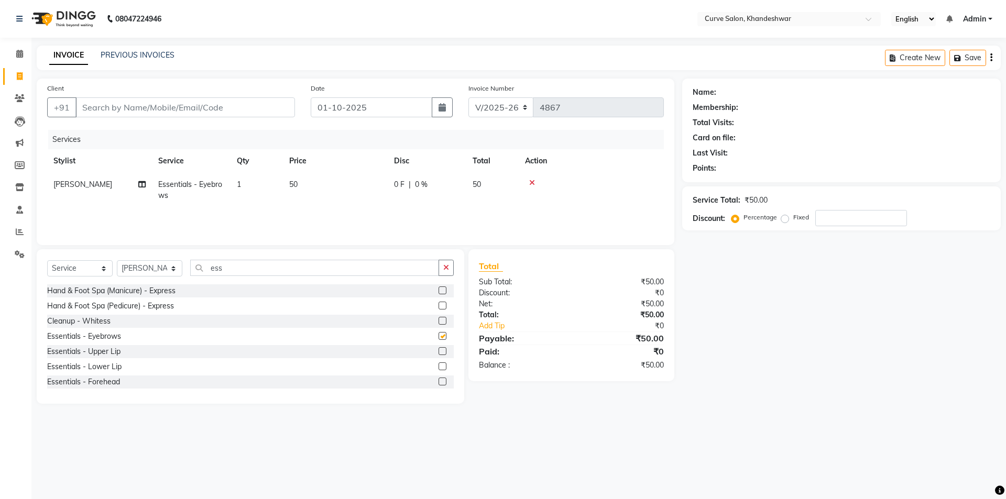
checkbox input "false"
click at [112, 352] on div "Essentials - Upper Lip" at bounding box center [83, 351] width 73 height 11
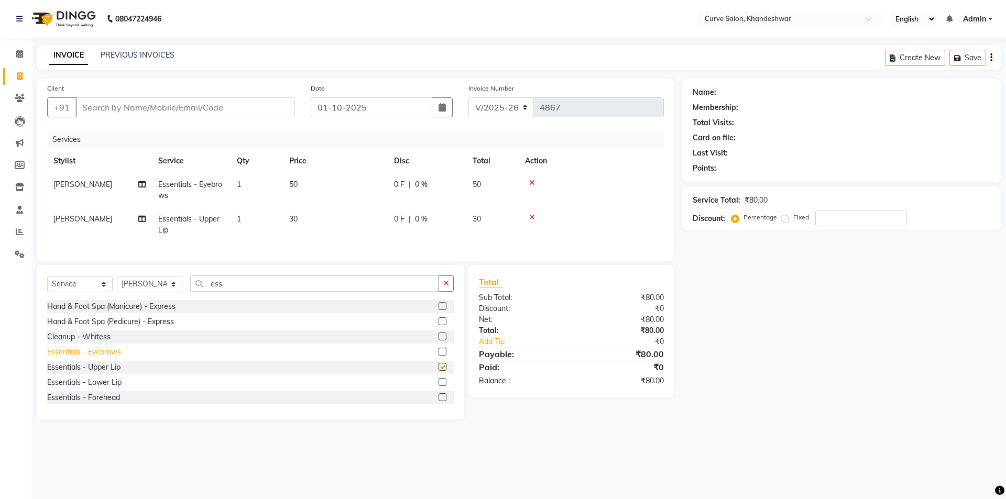
checkbox input "false"
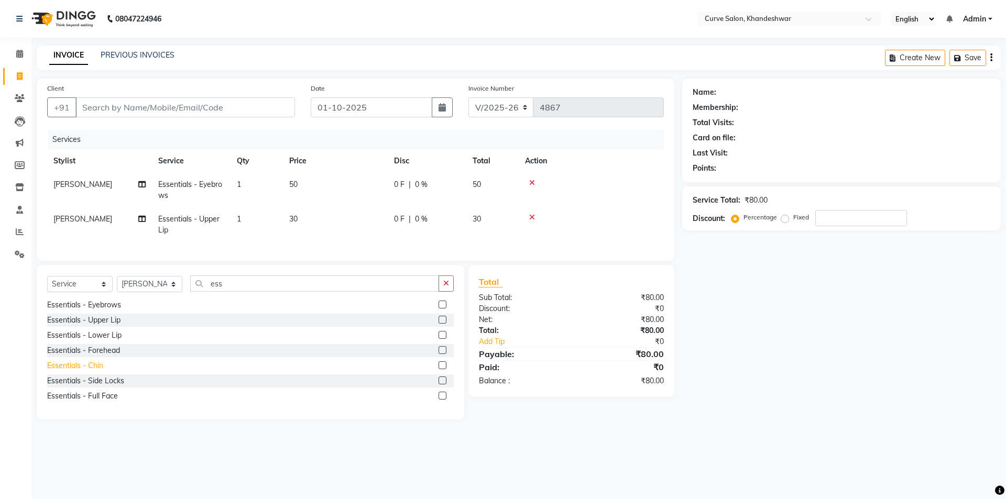
click at [97, 371] on div "Essentials - Chin" at bounding box center [75, 366] width 56 height 11
checkbox input "false"
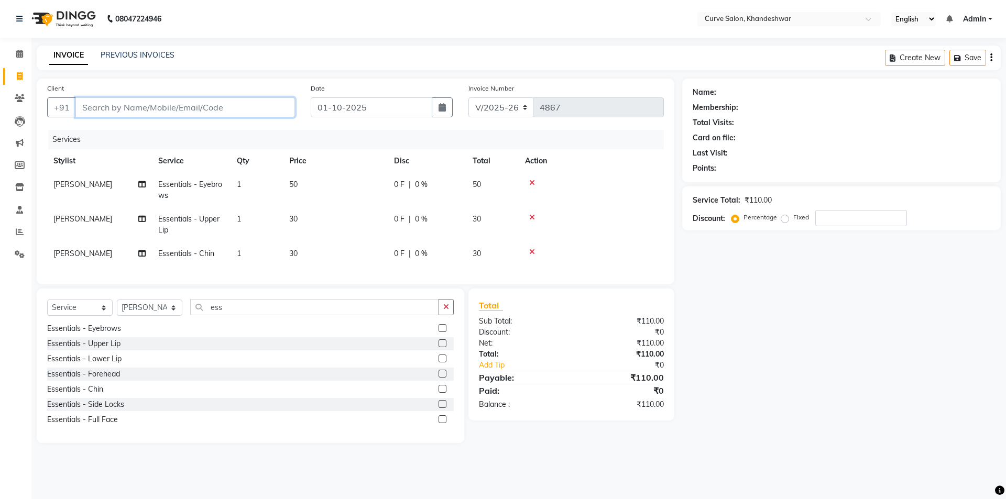
click at [128, 112] on input "Client" at bounding box center [185, 107] width 220 height 20
type input "w"
type input "0"
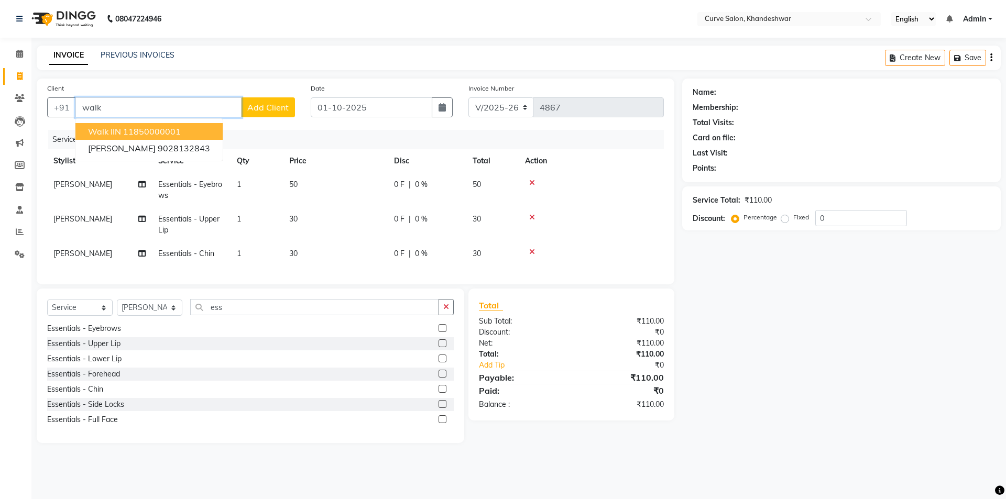
click at [131, 132] on ngb-highlight "11850000001" at bounding box center [152, 131] width 58 height 10
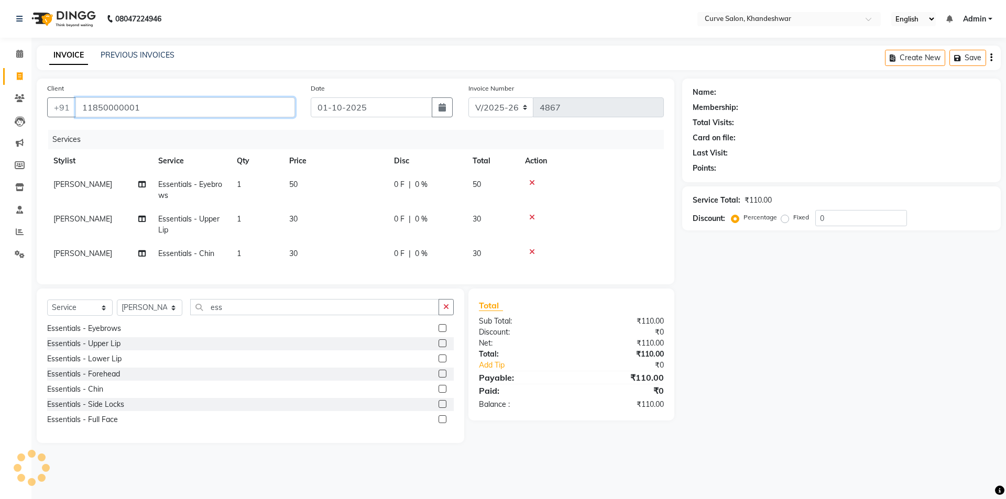
type input "11850000001"
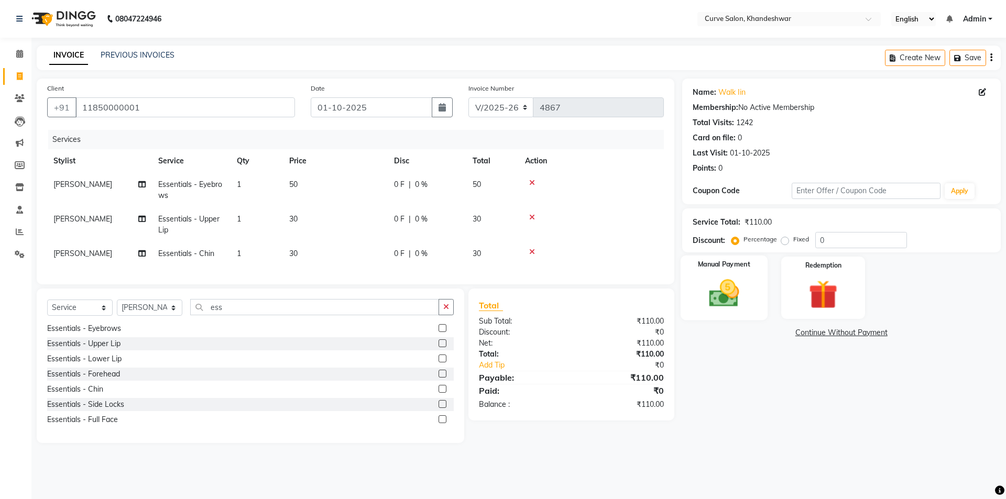
click at [711, 275] on div "Manual Payment" at bounding box center [723, 288] width 87 height 64
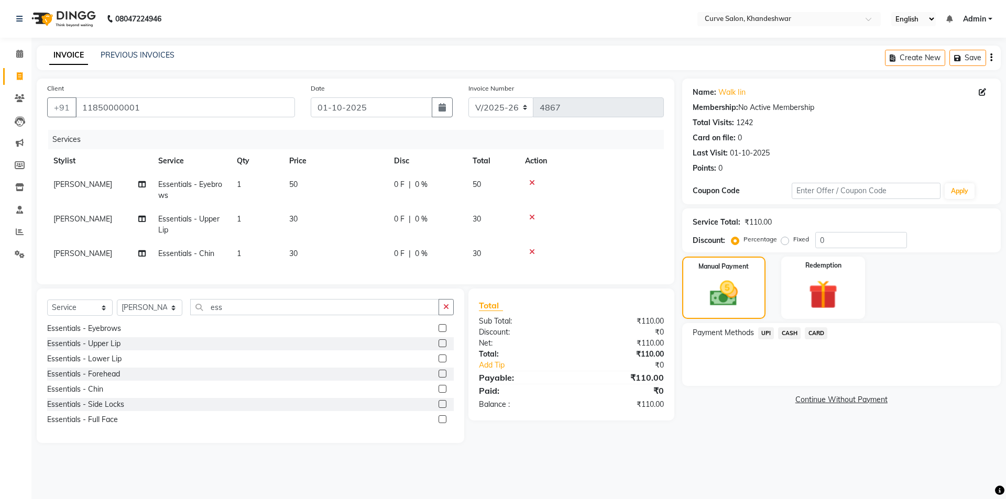
click at [771, 331] on span "UPI" at bounding box center [766, 334] width 16 height 12
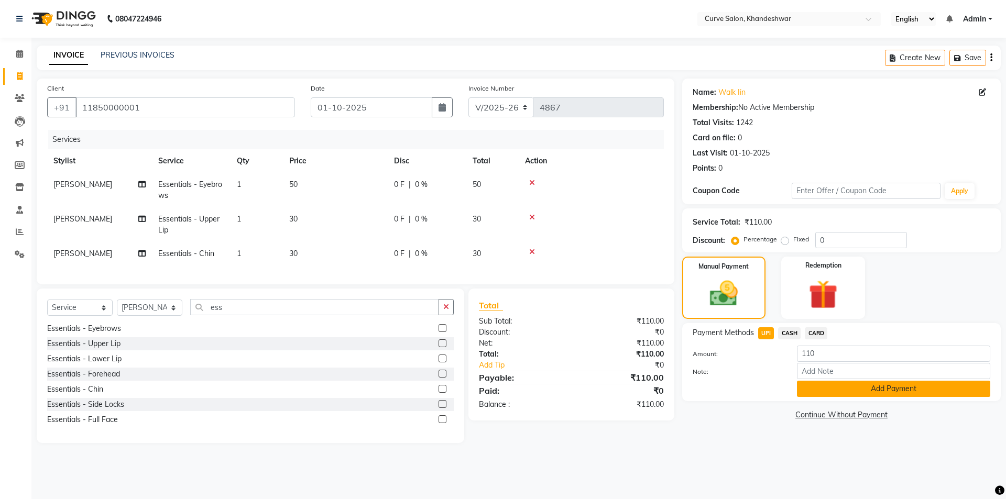
click at [845, 390] on button "Add Payment" at bounding box center [893, 389] width 193 height 16
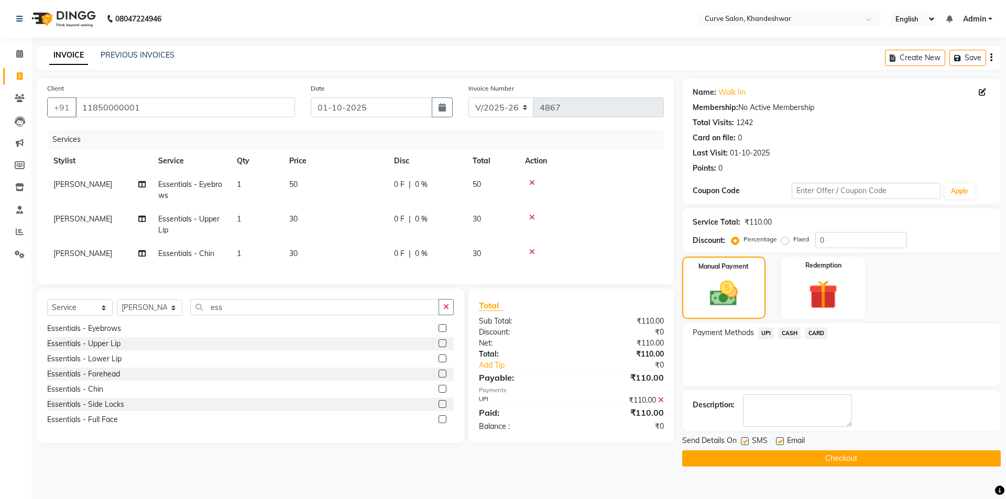
click at [871, 460] on button "Checkout" at bounding box center [841, 459] width 319 height 16
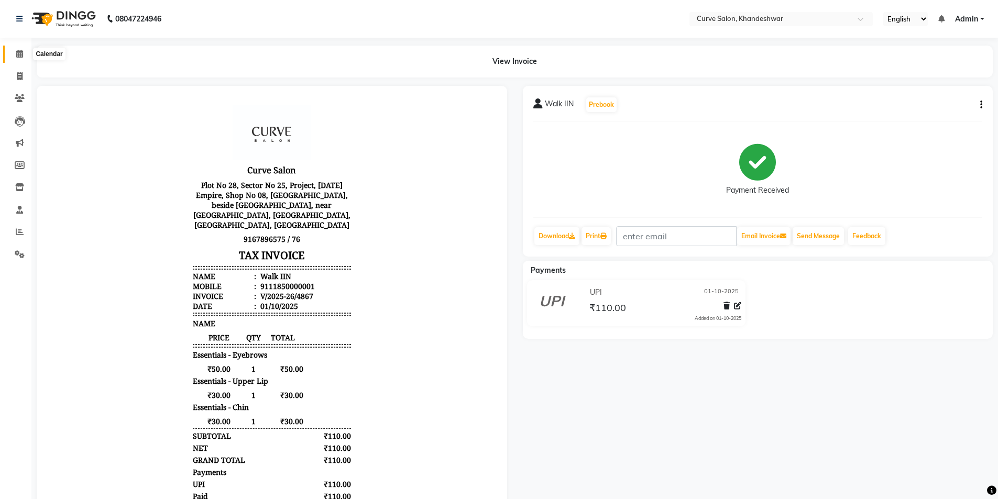
click at [20, 54] on icon at bounding box center [19, 54] width 7 height 8
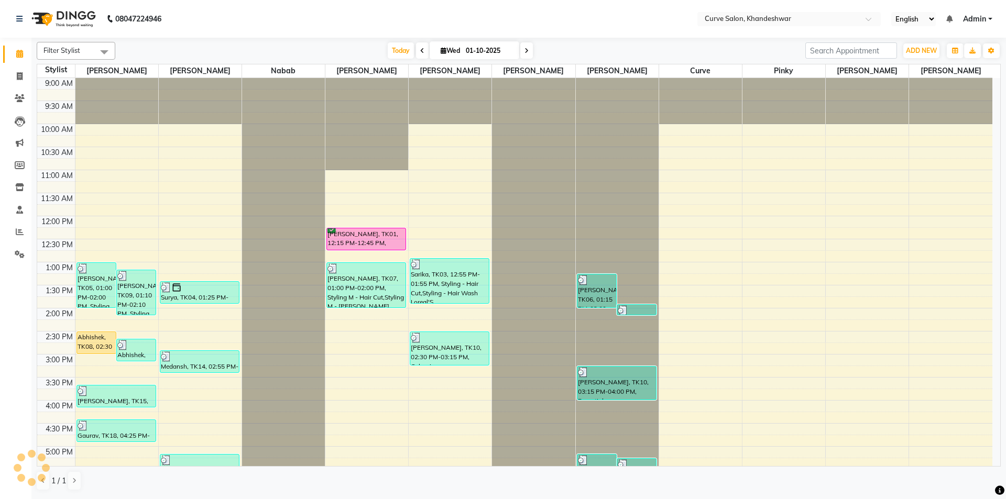
scroll to position [257, 0]
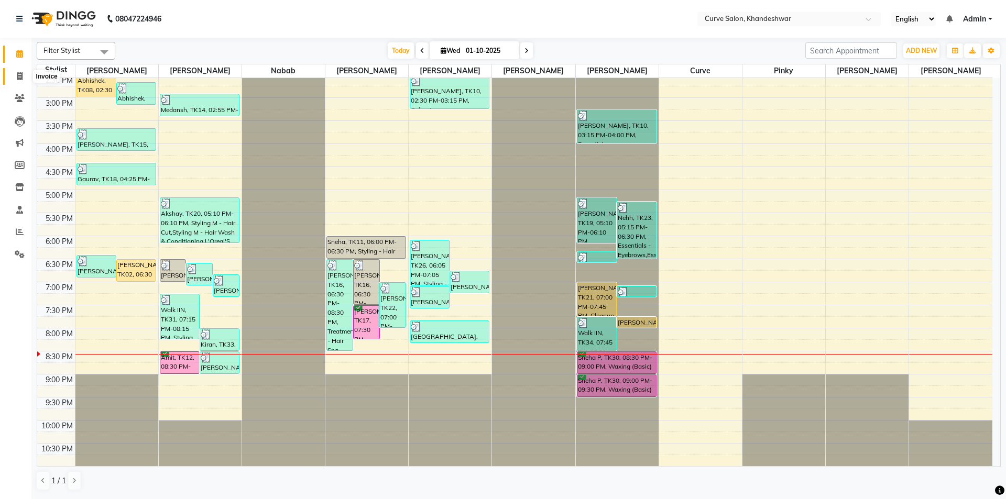
click at [20, 74] on icon at bounding box center [20, 76] width 6 height 8
select select "4458"
select select "service"
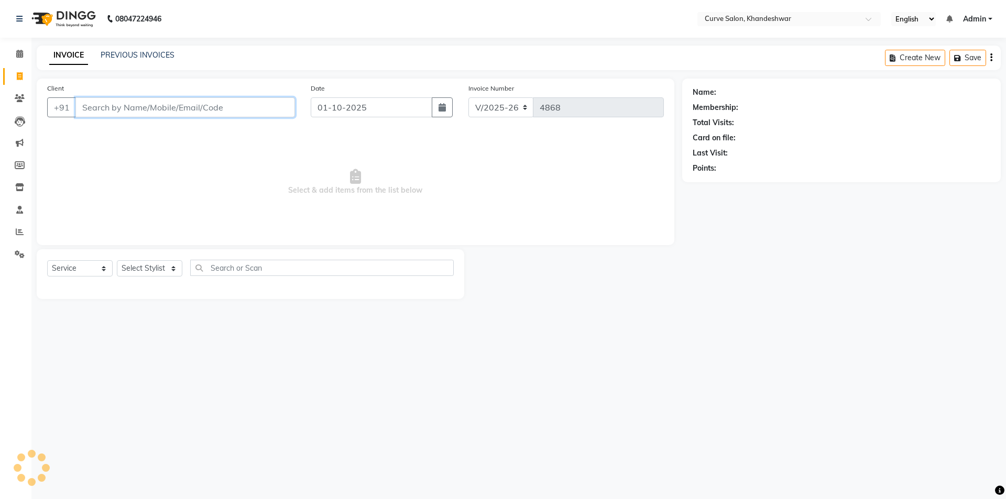
click at [108, 101] on input "Client" at bounding box center [185, 107] width 220 height 20
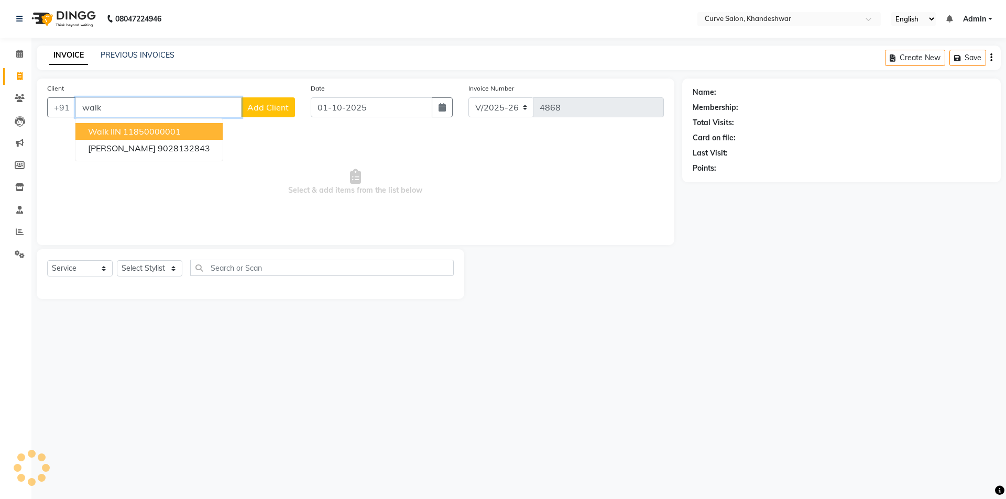
click at [92, 135] on span "Walk IIN" at bounding box center [104, 131] width 33 height 10
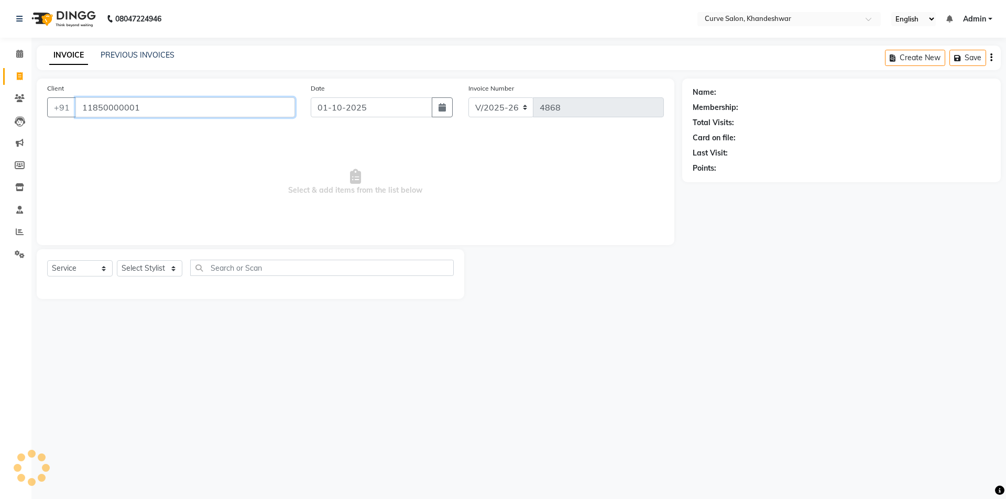
type input "11850000001"
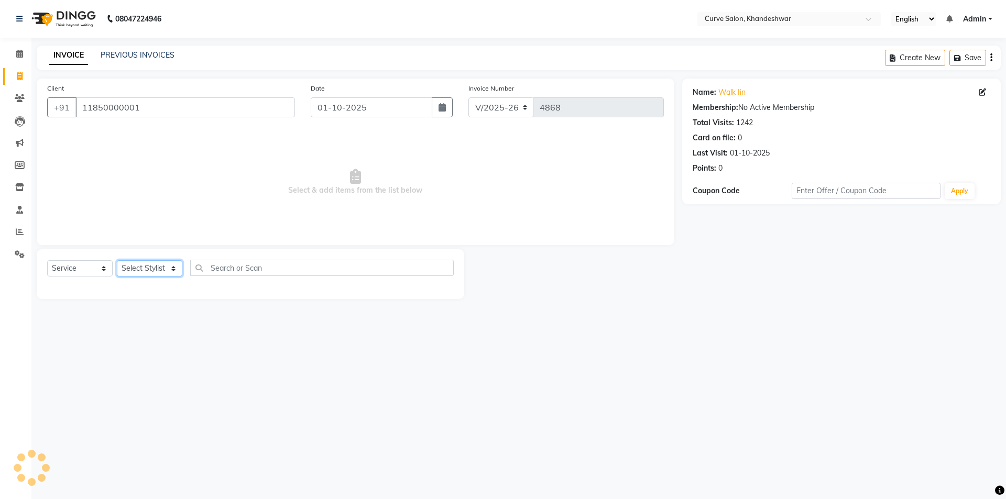
click at [149, 271] on select "Select Stylist [PERSON_NAME] Curve [PERSON_NAME] [PERSON_NAME] [PERSON_NAME] Na…" at bounding box center [150, 268] width 66 height 16
select select "25106"
click at [117, 260] on select "Select Stylist [PERSON_NAME] Curve [PERSON_NAME] [PERSON_NAME] [PERSON_NAME] Na…" at bounding box center [150, 268] width 66 height 16
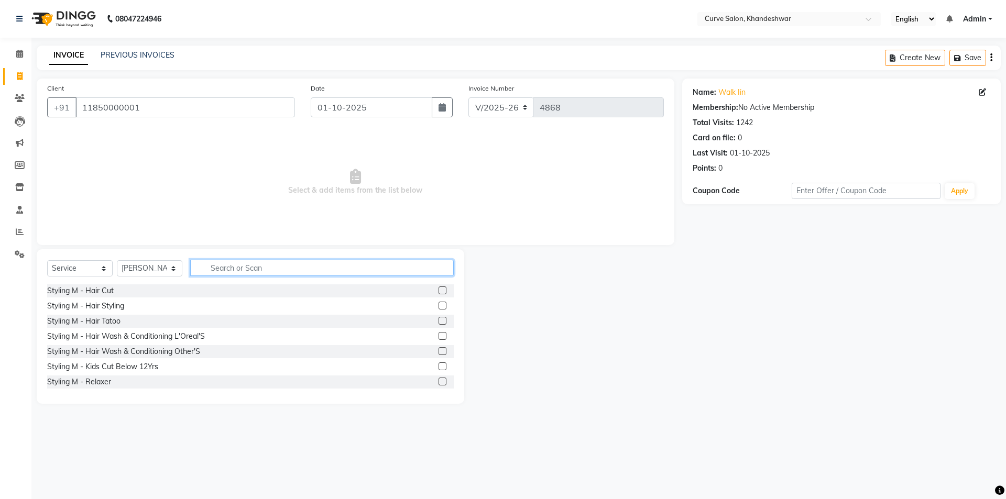
click at [259, 265] on input "text" at bounding box center [322, 268] width 264 height 16
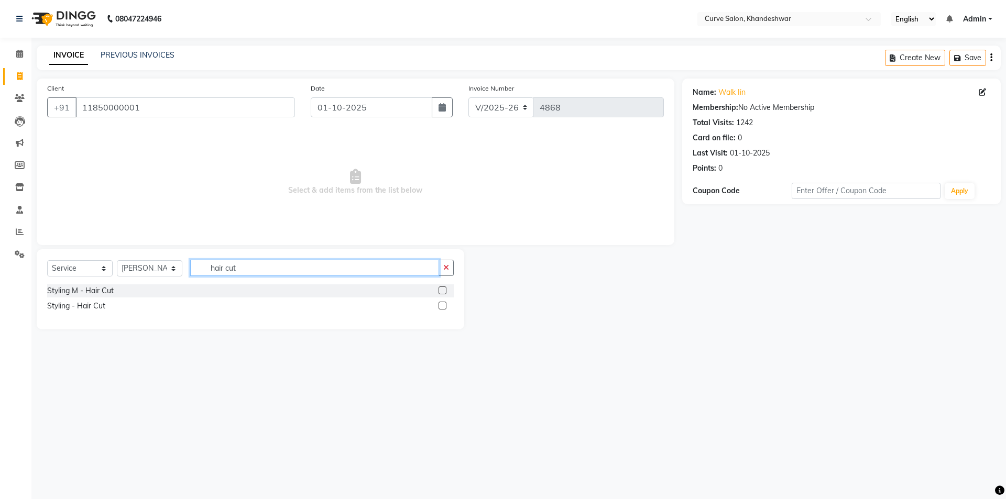
type input "hair cut"
click at [440, 293] on label at bounding box center [443, 291] width 8 height 8
click at [440, 293] on input "checkbox" at bounding box center [442, 291] width 7 height 7
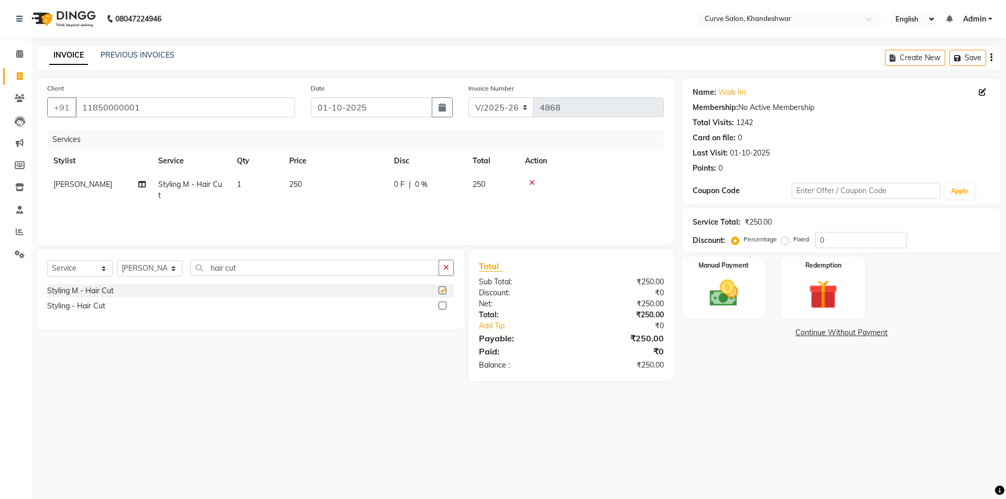
checkbox input "false"
drag, startPoint x: 149, startPoint y: 274, endPoint x: 116, endPoint y: 274, distance: 33.0
click at [121, 274] on div "Select Service Product Membership Package Voucher Prepaid Gift Card Select Styl…" at bounding box center [250, 272] width 407 height 25
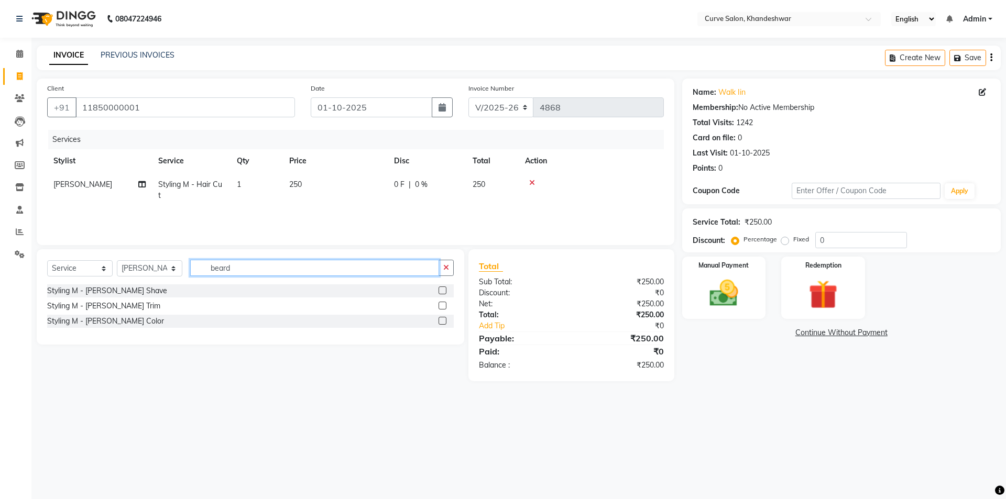
type input "beard"
click at [440, 291] on label at bounding box center [443, 291] width 8 height 8
click at [440, 291] on input "checkbox" at bounding box center [442, 291] width 7 height 7
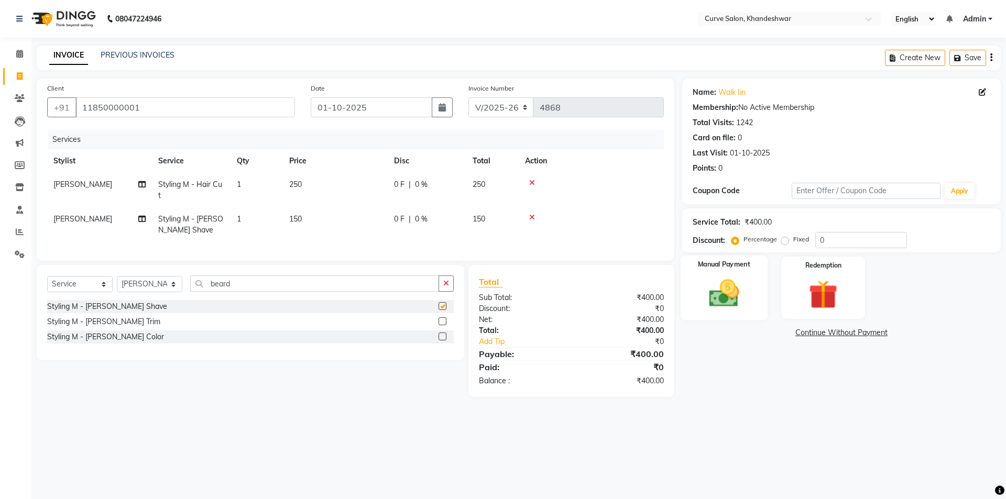
click at [729, 299] on img at bounding box center [724, 293] width 49 height 35
checkbox input "false"
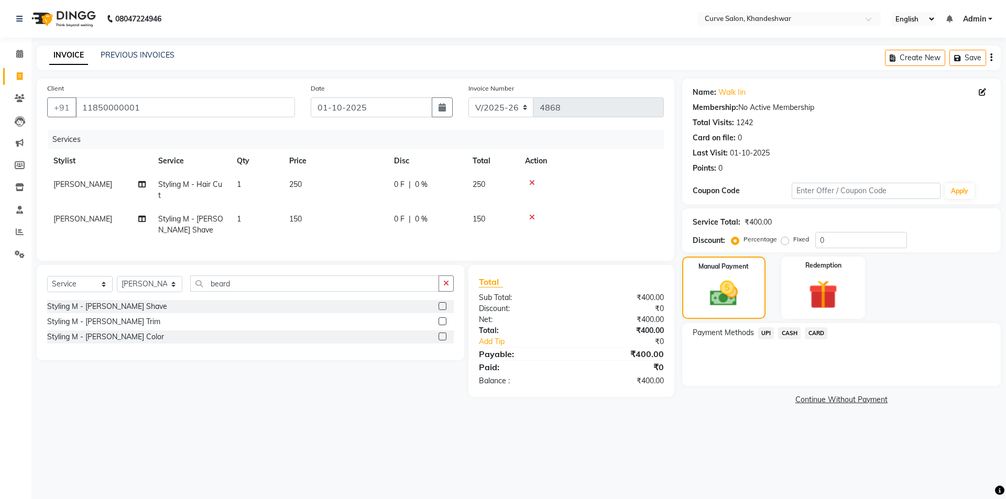
click at [788, 333] on span "CASH" at bounding box center [789, 334] width 23 height 12
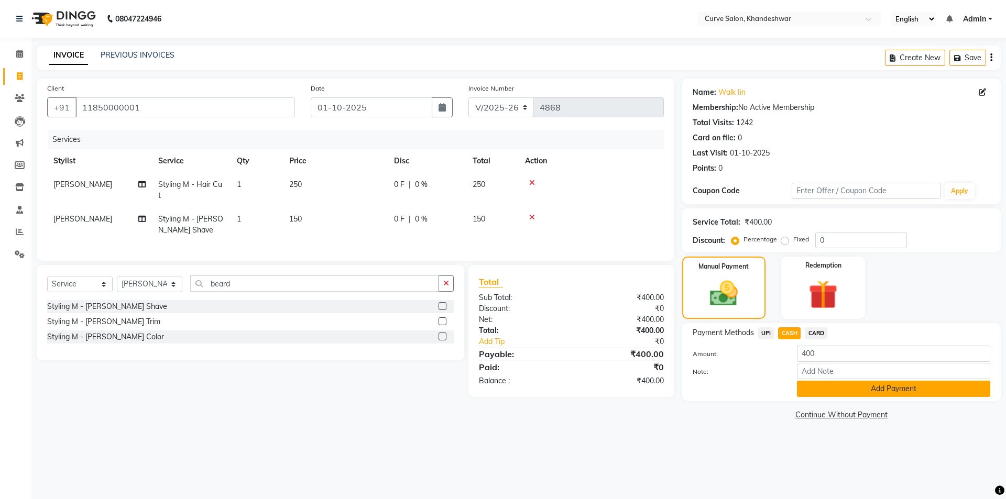
click at [823, 386] on button "Add Payment" at bounding box center [893, 389] width 193 height 16
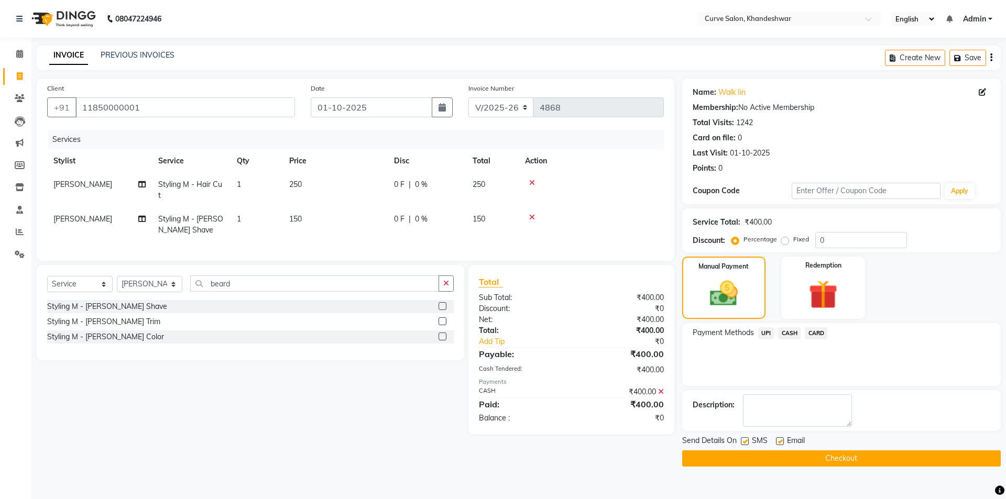
click at [870, 458] on button "Checkout" at bounding box center [841, 459] width 319 height 16
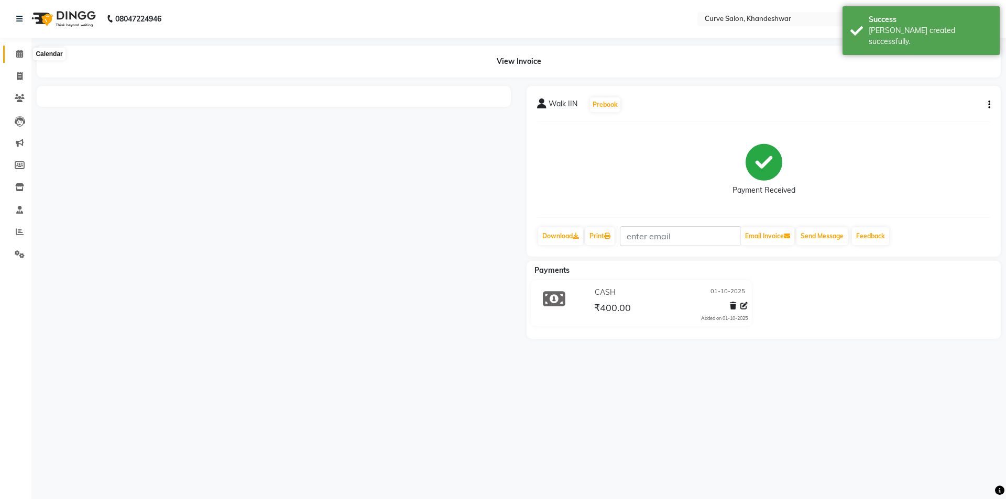
click at [22, 51] on icon at bounding box center [19, 54] width 7 height 8
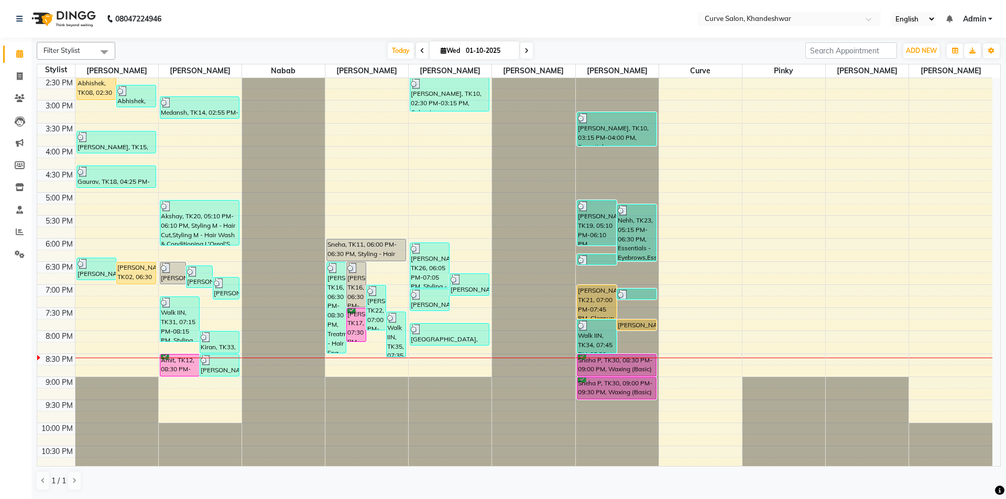
scroll to position [257, 0]
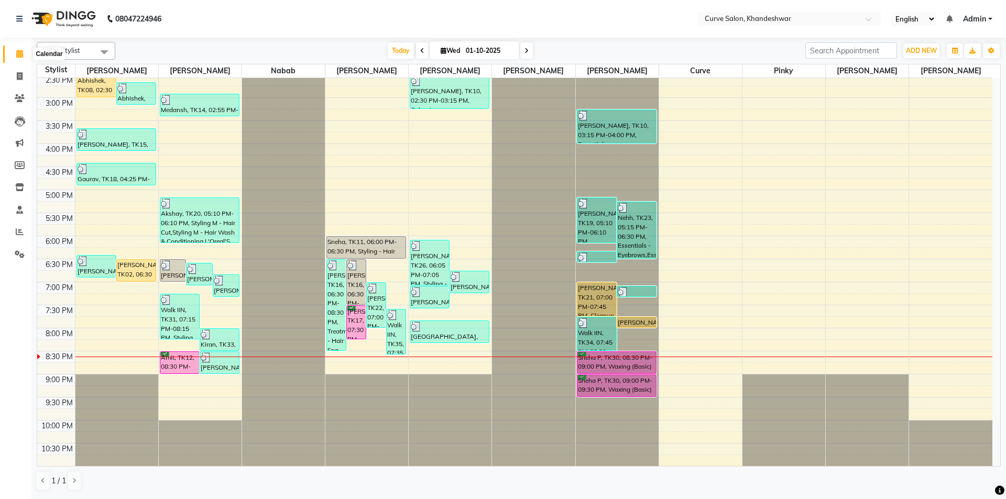
click at [18, 56] on icon at bounding box center [19, 54] width 7 height 8
click at [527, 54] on span at bounding box center [526, 50] width 13 height 16
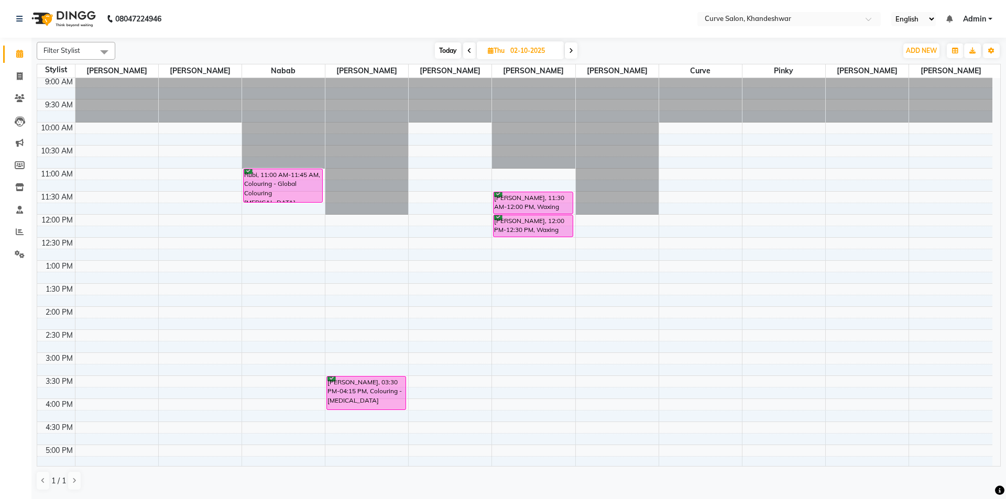
scroll to position [0, 0]
click at [445, 51] on span "Today" at bounding box center [448, 50] width 26 height 16
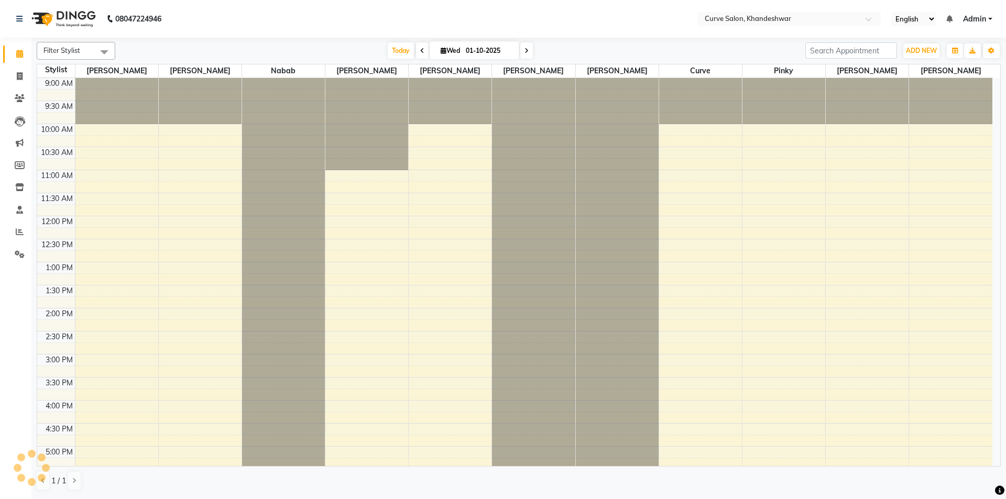
scroll to position [257, 0]
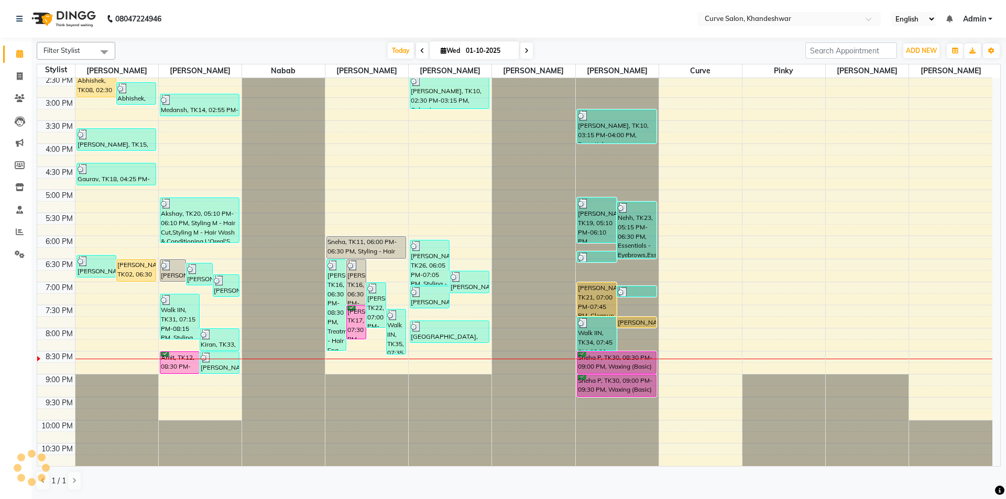
click at [528, 53] on span at bounding box center [526, 50] width 13 height 16
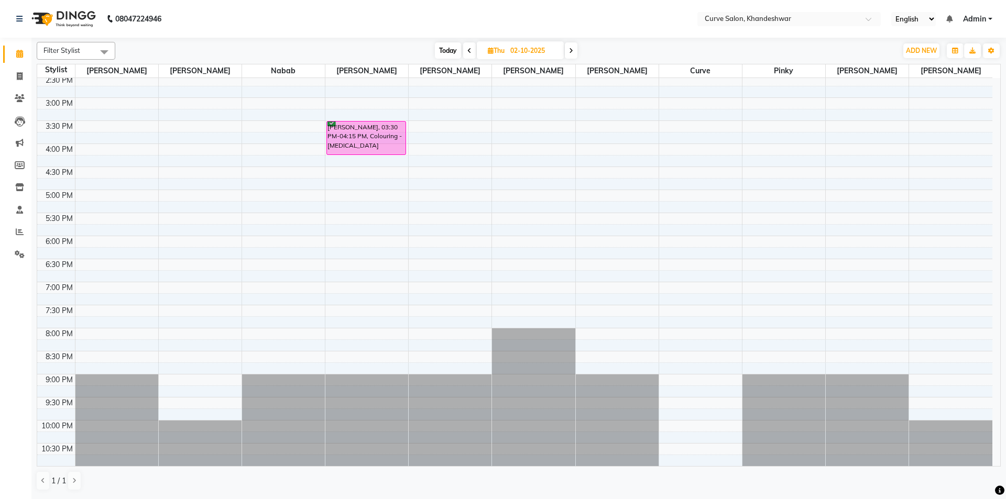
scroll to position [0, 0]
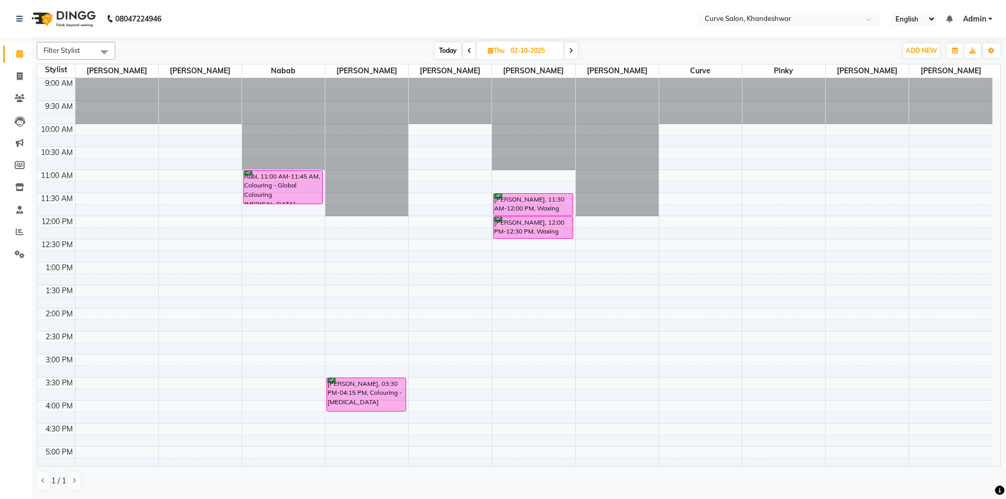
click at [445, 49] on span "Today" at bounding box center [448, 50] width 26 height 16
type input "01-10-2025"
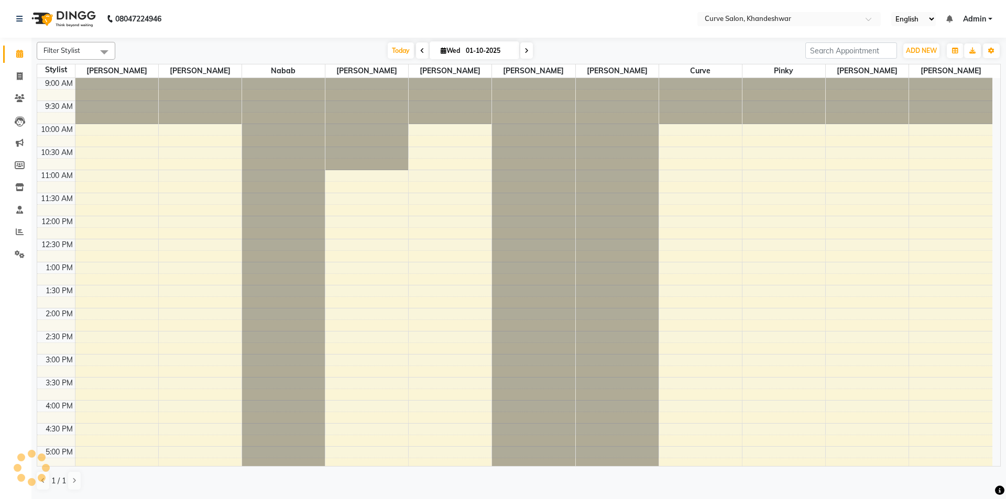
scroll to position [257, 0]
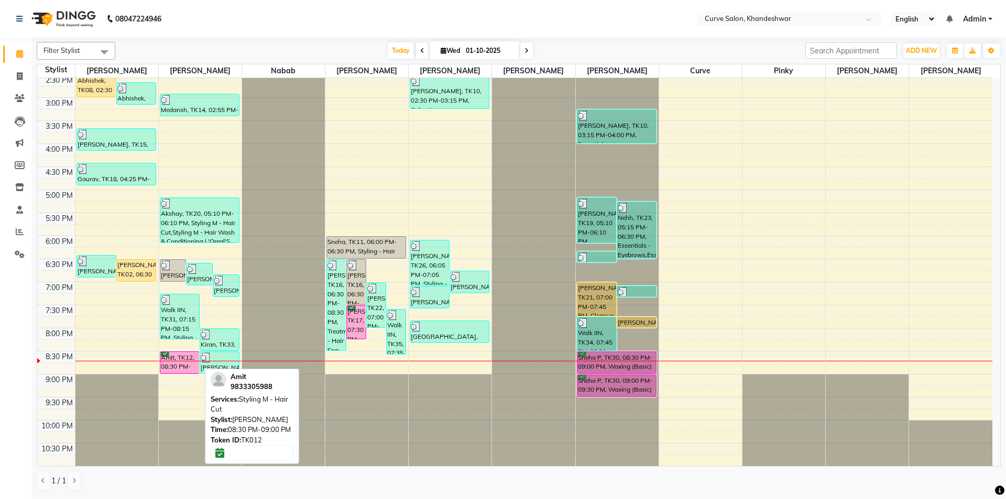
click at [176, 368] on div "Amit, TK12, 08:30 PM-09:00 PM, Styling M - Hair Cut" at bounding box center [179, 362] width 39 height 21
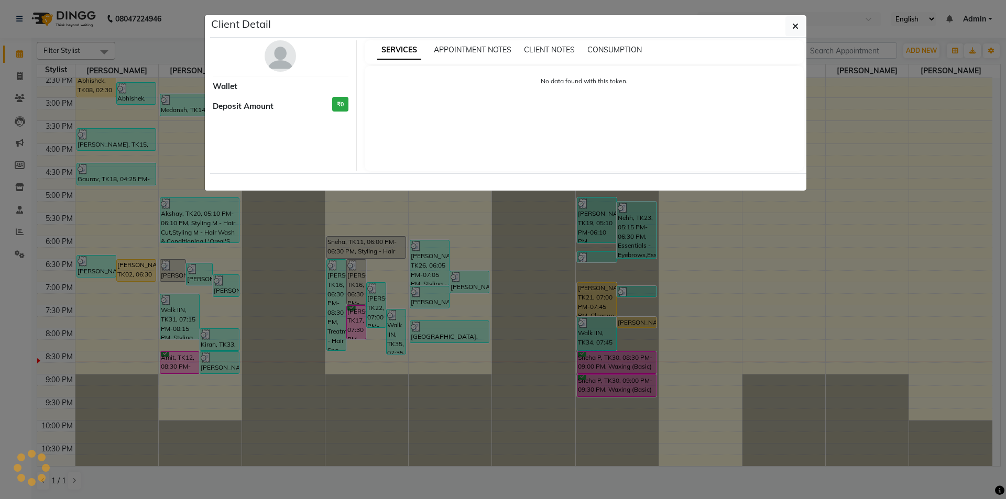
select select "6"
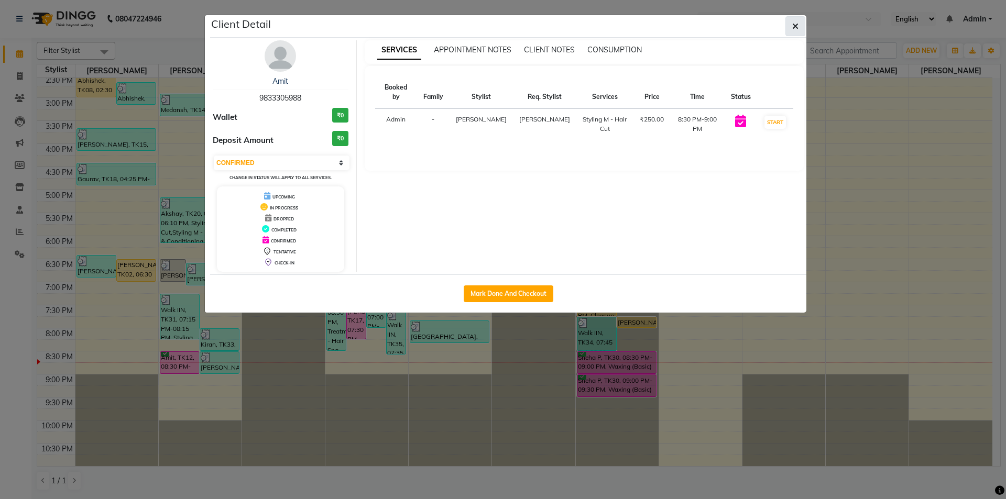
click at [797, 32] on button "button" at bounding box center [796, 26] width 20 height 20
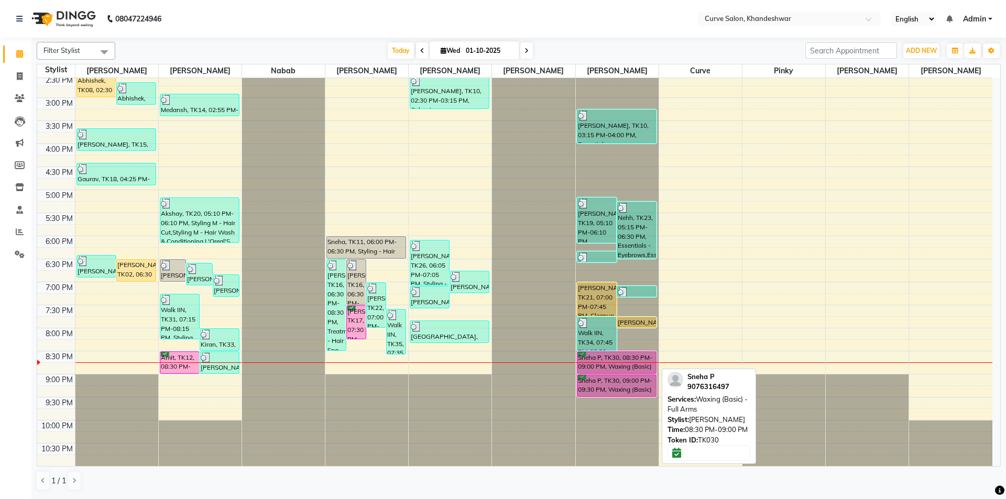
click at [635, 361] on div "Sneha P, TK30, 08:30 PM-09:00 PM, Waxing (Basic) - Full Arms" at bounding box center [617, 362] width 79 height 21
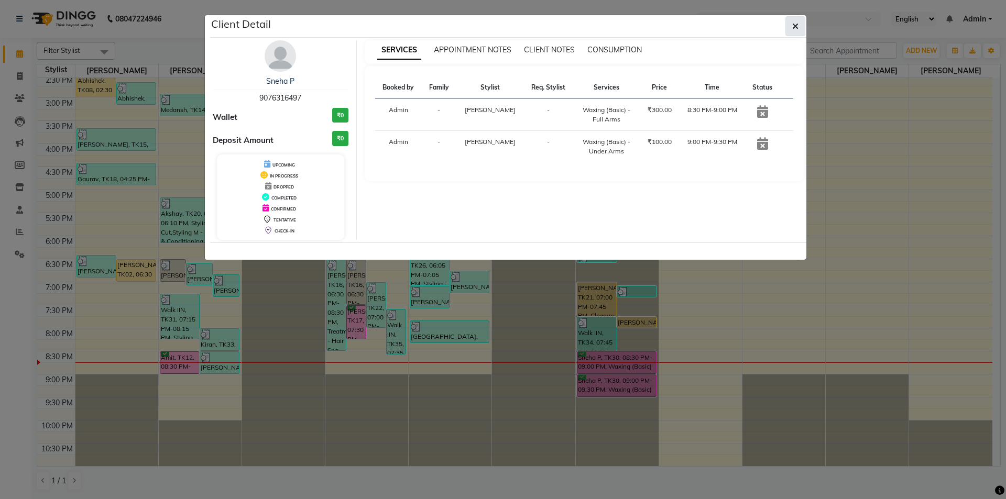
click at [793, 27] on icon "button" at bounding box center [795, 26] width 6 height 8
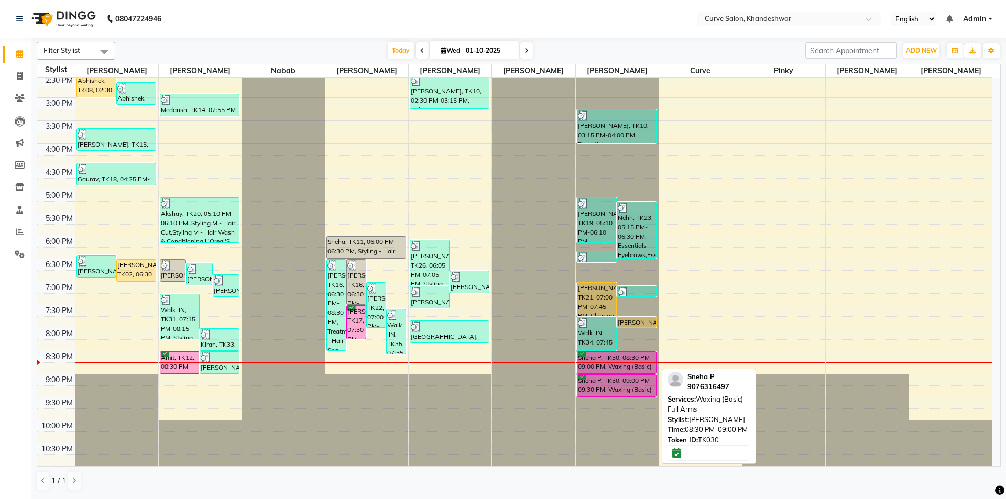
click at [614, 368] on div "Sneha P, TK30, 08:30 PM-09:00 PM, Waxing (Basic) - Full Arms" at bounding box center [617, 362] width 79 height 21
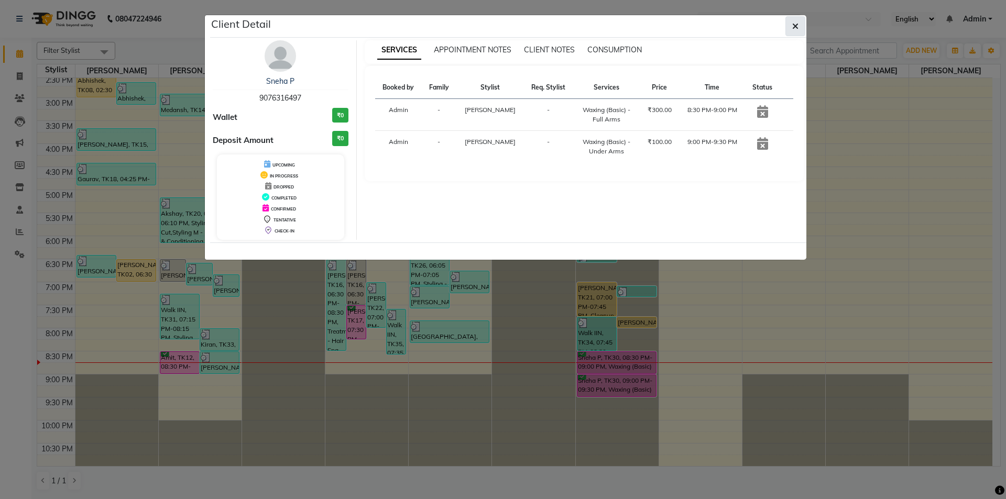
click at [794, 25] on icon "button" at bounding box center [795, 26] width 6 height 8
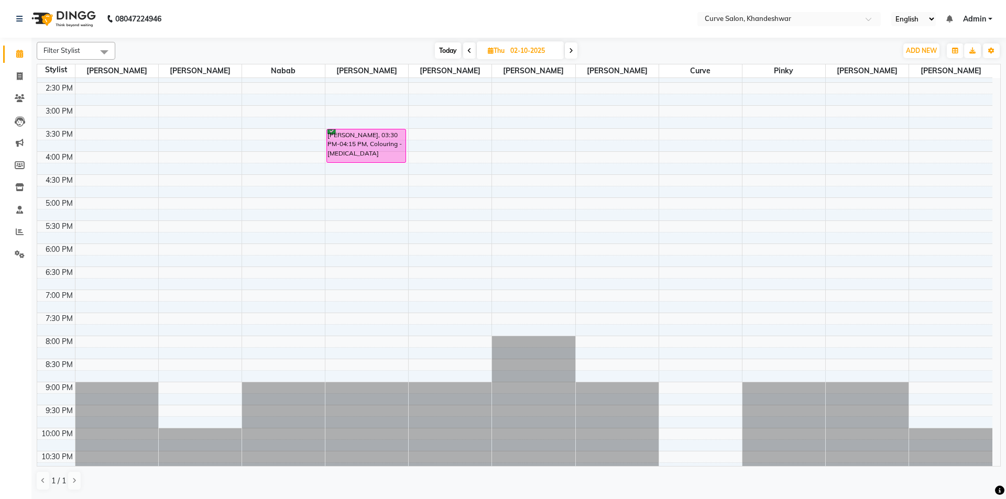
scroll to position [257, 0]
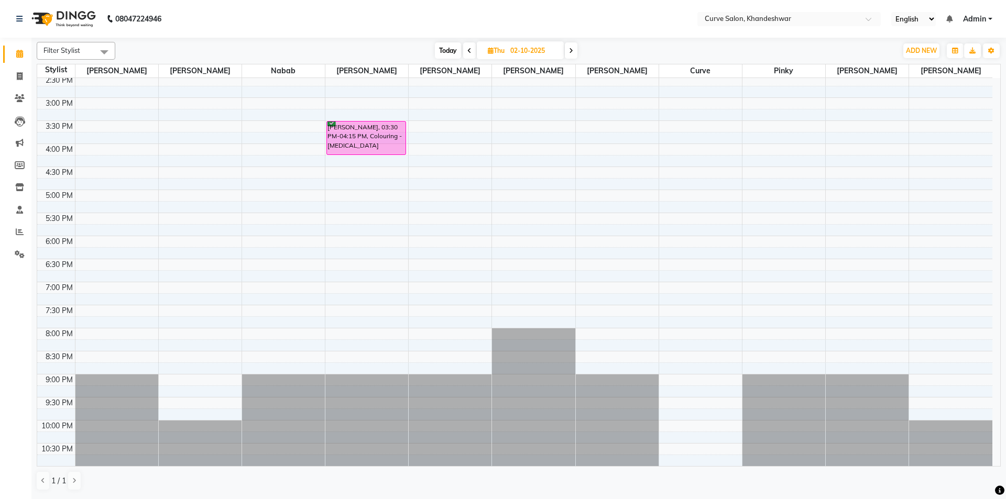
click at [597, 286] on div "9:00 AM 9:30 AM 10:00 AM 10:30 AM 11:00 AM 11:30 AM 12:00 PM 12:30 PM 1:00 PM 1…" at bounding box center [514, 143] width 955 height 645
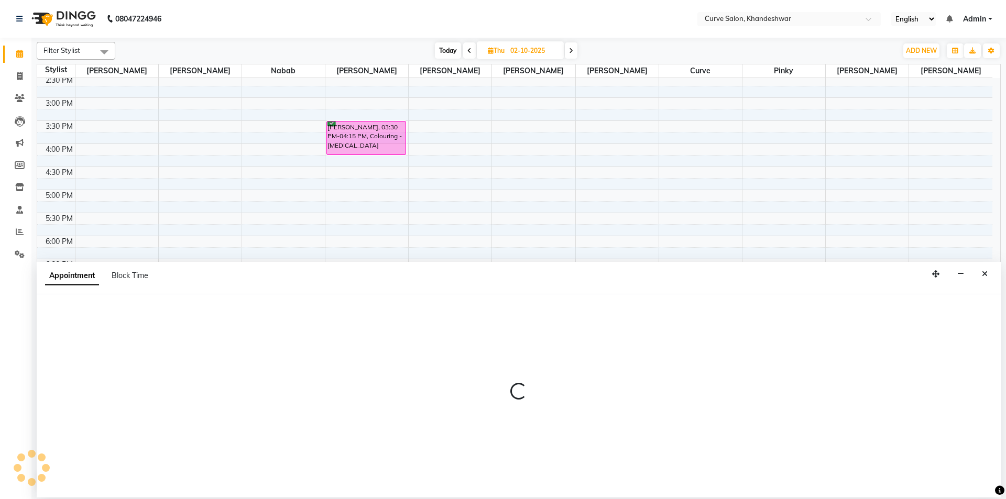
select select "25109"
select select "tentative"
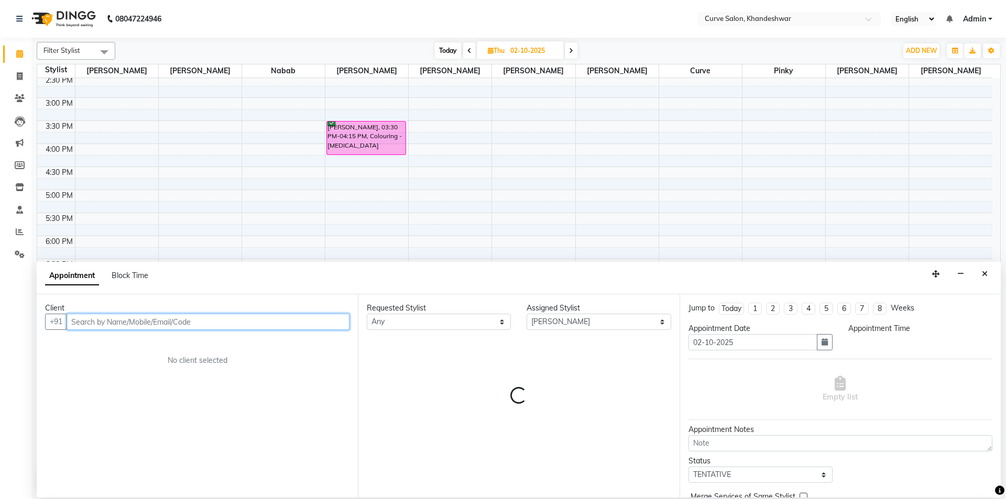
click at [122, 320] on input "text" at bounding box center [208, 322] width 283 height 16
select select "1140"
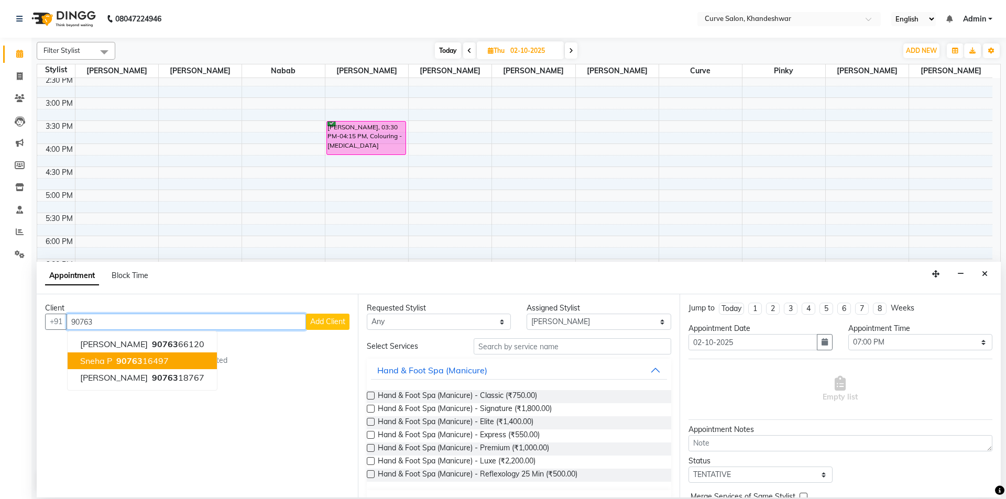
click at [143, 363] on ngb-highlight "90763 16497" at bounding box center [141, 361] width 55 height 10
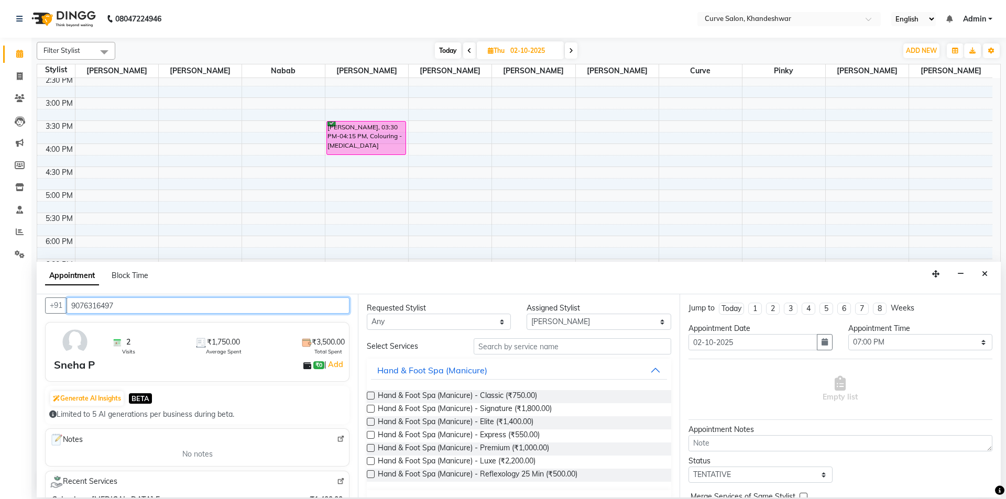
scroll to position [0, 0]
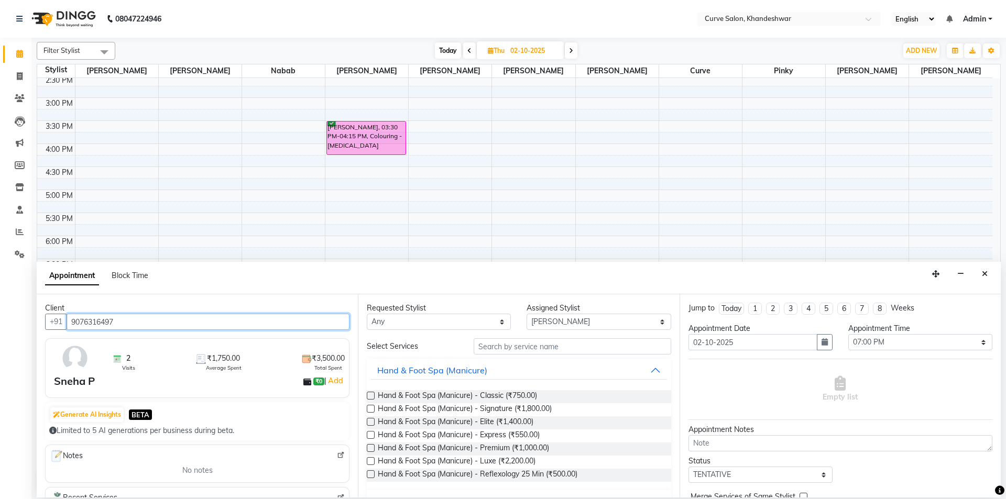
type input "9076316497"
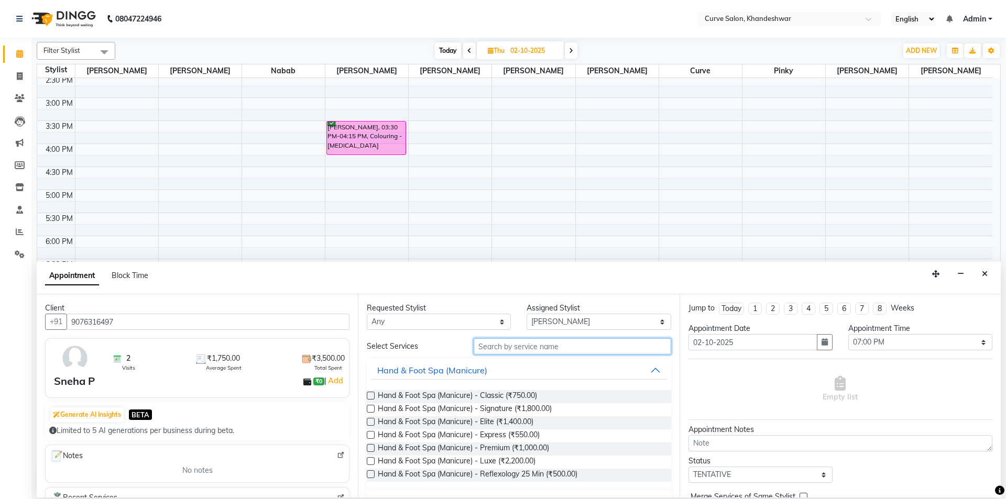
click at [492, 351] on input "text" at bounding box center [573, 347] width 198 height 16
click at [502, 344] on input "text" at bounding box center [573, 347] width 198 height 16
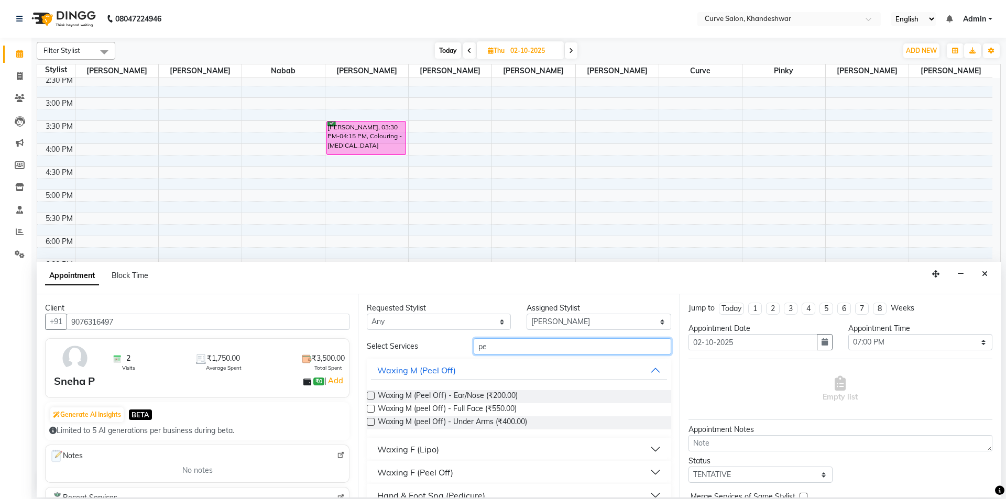
type input "p"
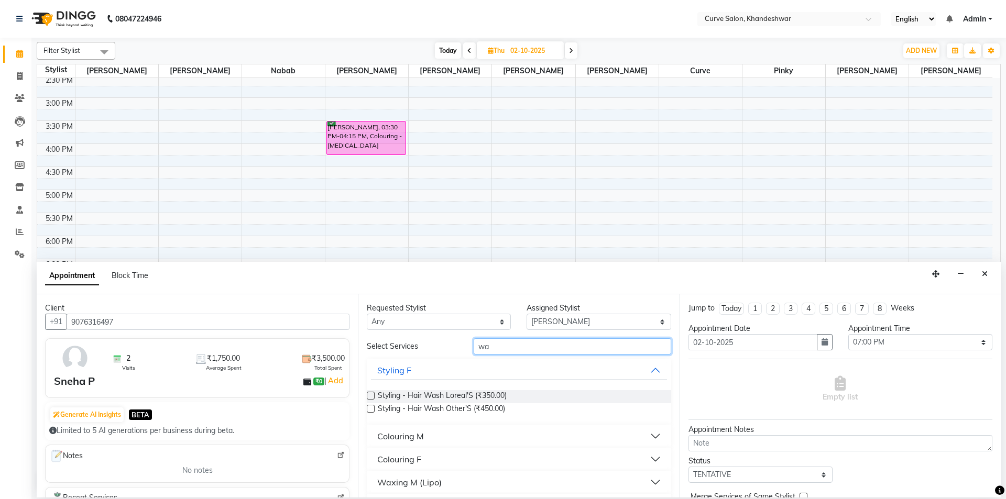
type input "w"
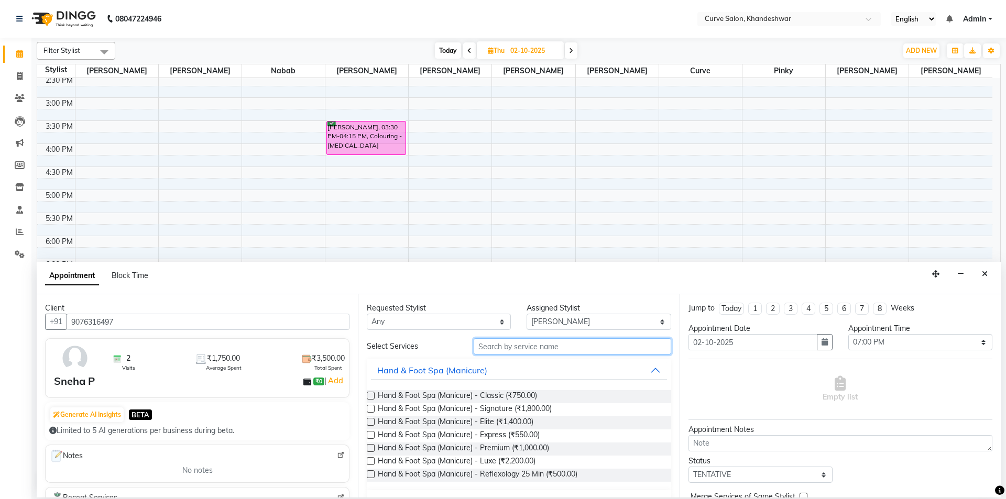
type input "p"
type input "waxin"
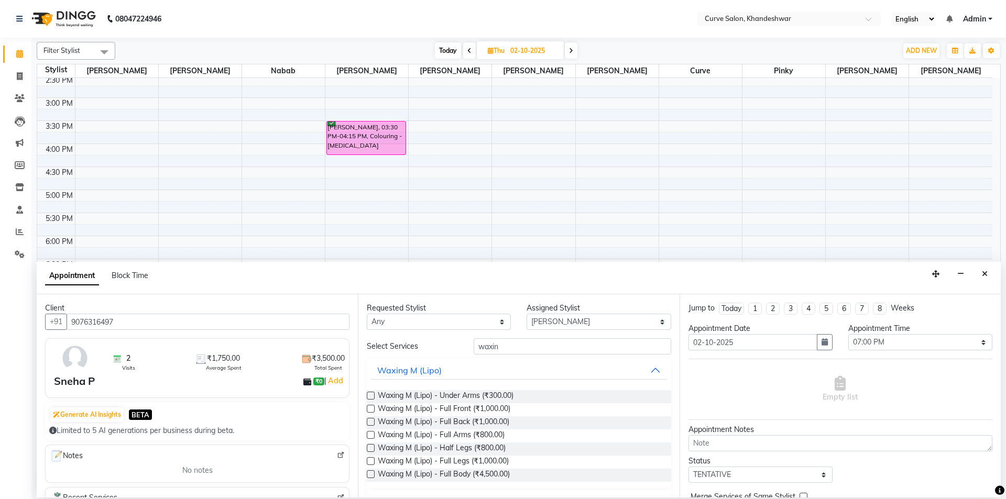
click at [367, 394] on label at bounding box center [371, 396] width 8 height 8
click at [367, 394] on input "checkbox" at bounding box center [370, 397] width 7 height 7
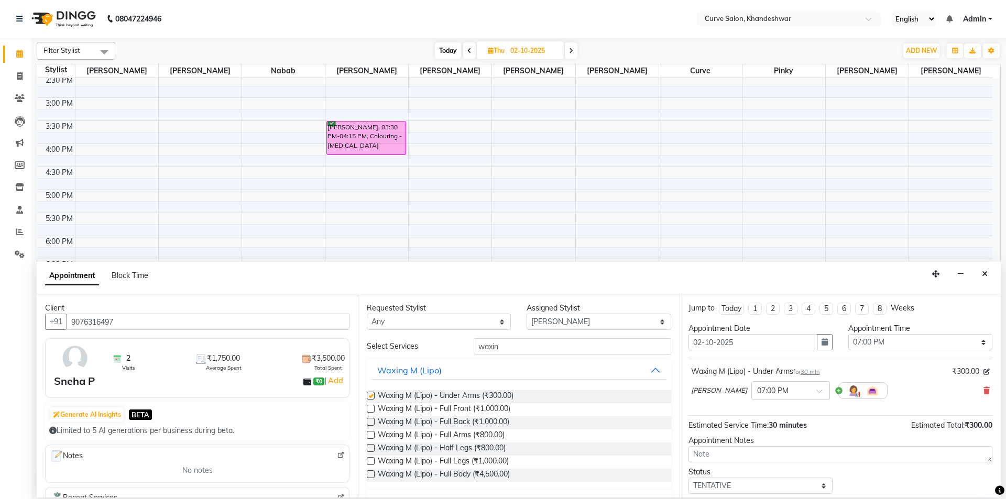
checkbox input "false"
click at [536, 353] on input "waxin" at bounding box center [573, 347] width 198 height 16
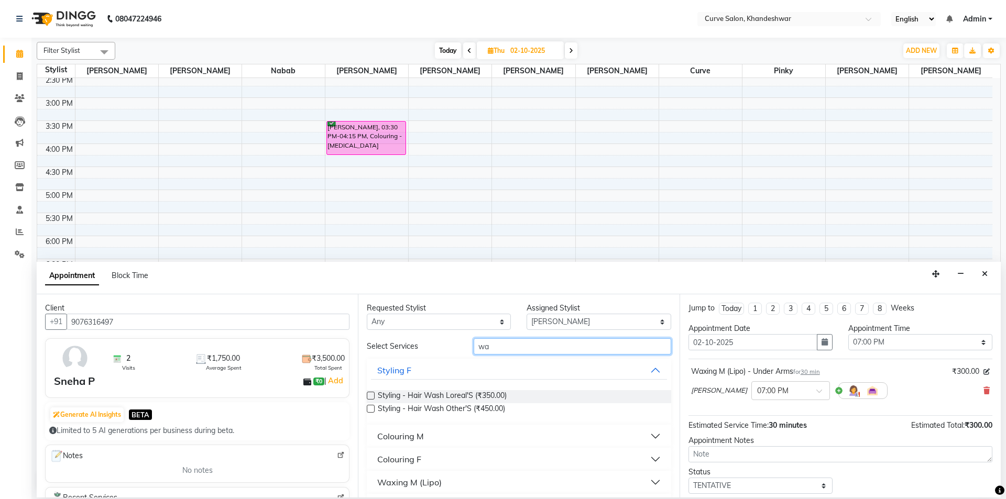
type input "w"
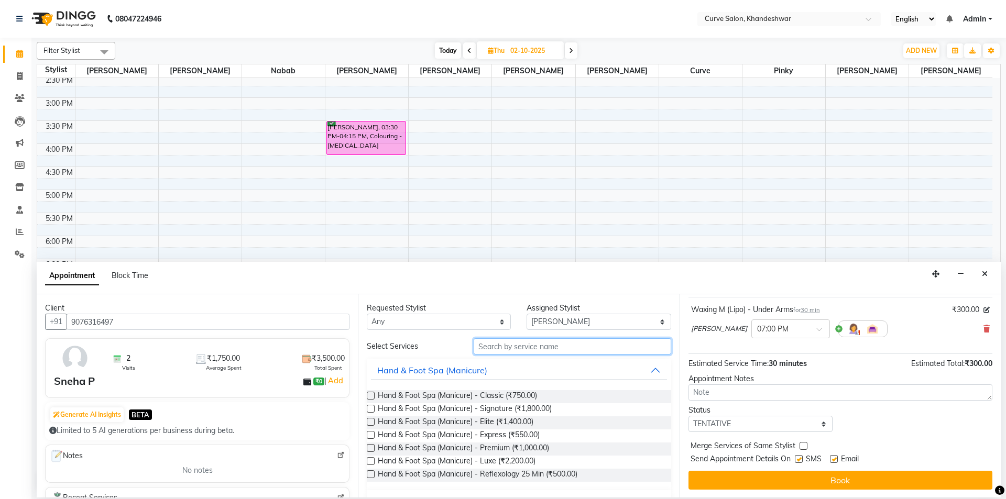
scroll to position [62, 0]
click at [537, 348] on input "text" at bounding box center [573, 347] width 198 height 16
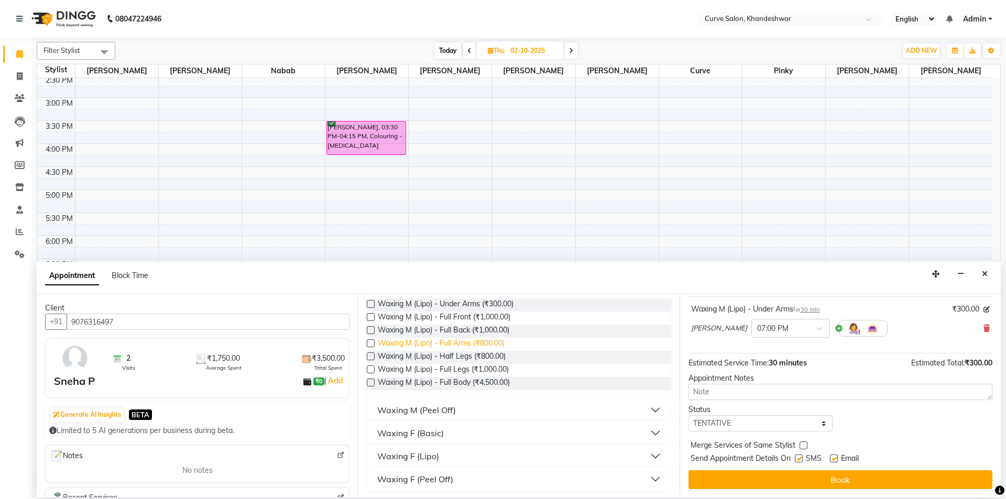
scroll to position [93, 0]
type input "waxi"
click at [460, 431] on button "Waxing F (Basic)" at bounding box center [519, 431] width 296 height 19
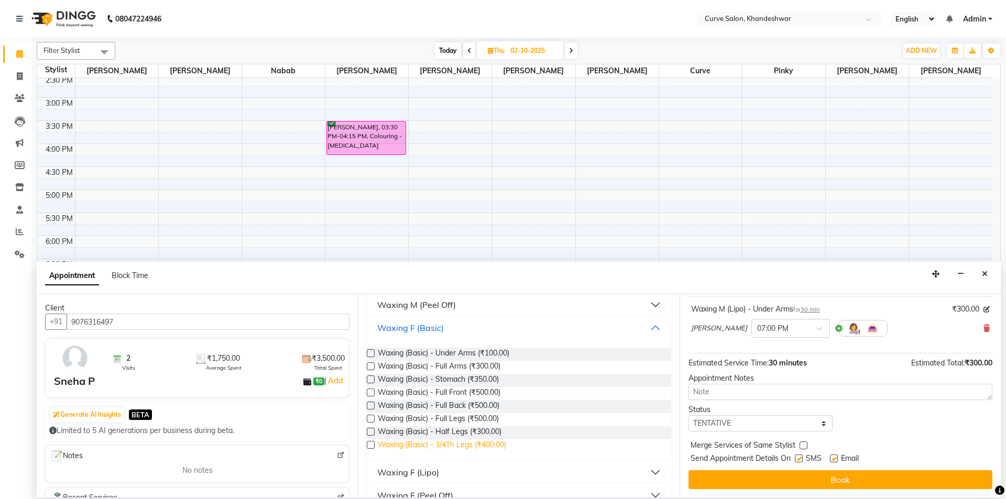
scroll to position [198, 0]
click at [371, 364] on label at bounding box center [371, 366] width 8 height 8
click at [371, 364] on input "checkbox" at bounding box center [370, 366] width 7 height 7
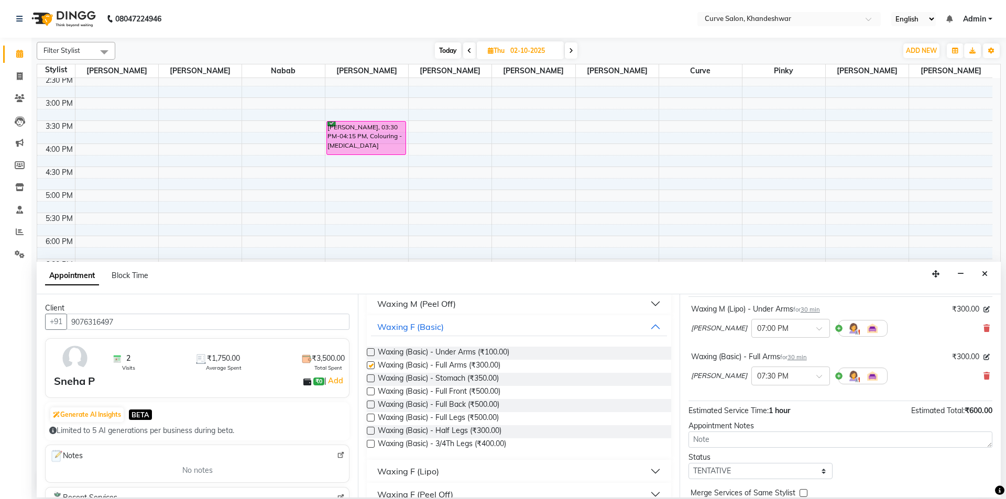
checkbox input "false"
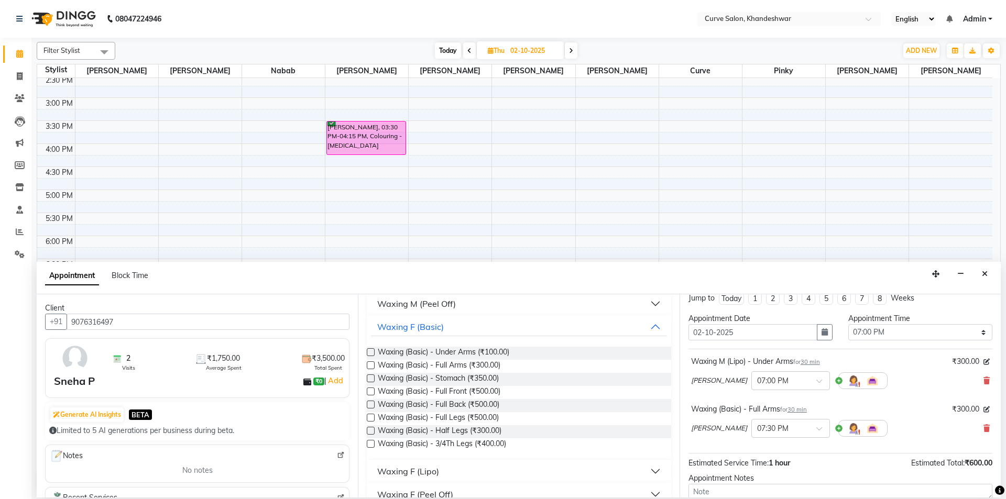
scroll to position [62, 0]
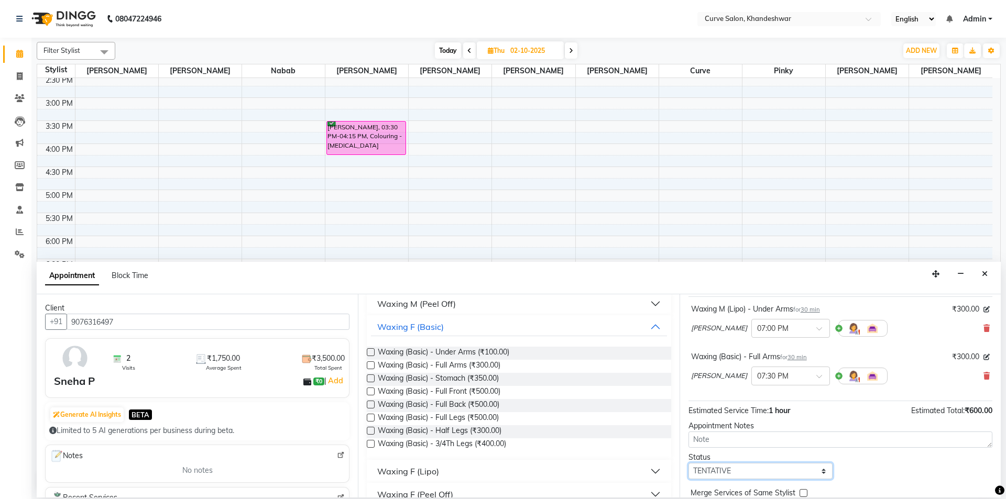
click at [729, 476] on select "Select TENTATIVE CONFIRM UPCOMING" at bounding box center [761, 471] width 144 height 16
select select "confirm booking"
click at [689, 463] on select "Select TENTATIVE CONFIRM UPCOMING" at bounding box center [761, 471] width 144 height 16
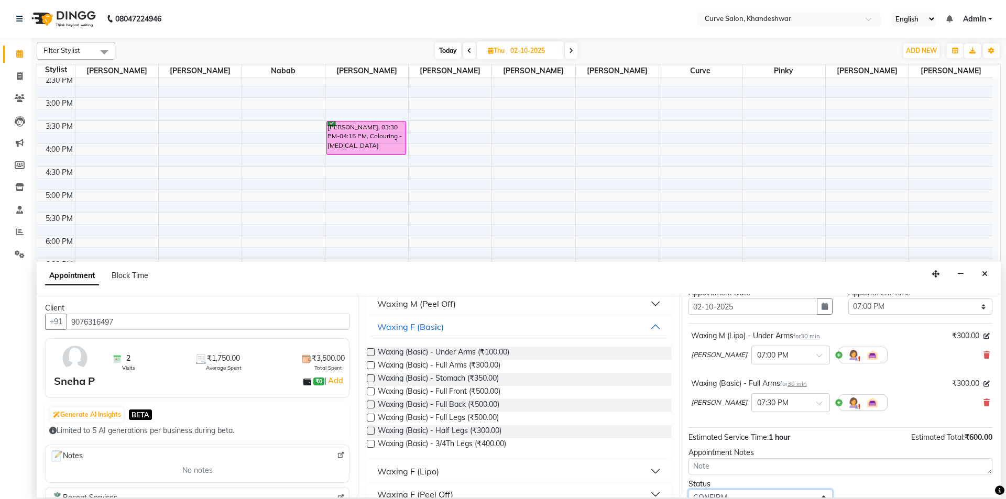
scroll to position [10, 0]
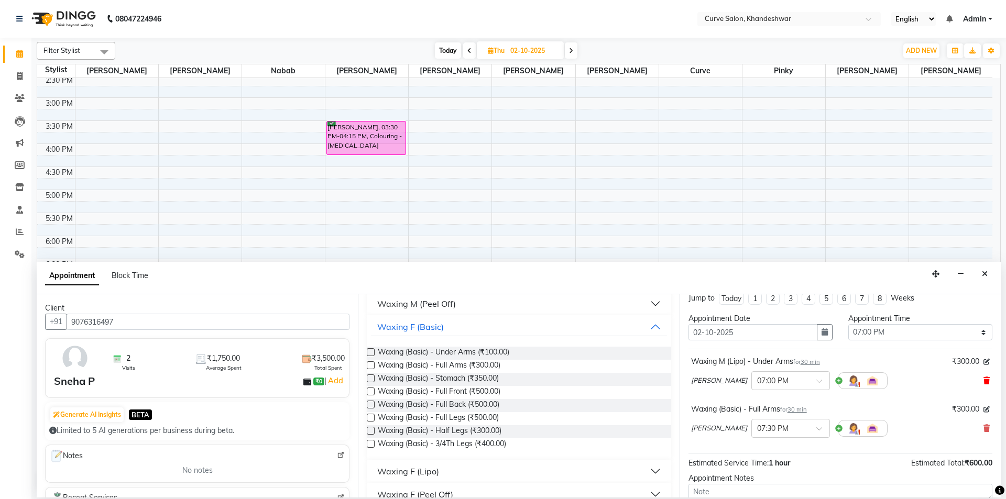
click at [984, 379] on icon at bounding box center [987, 380] width 6 height 7
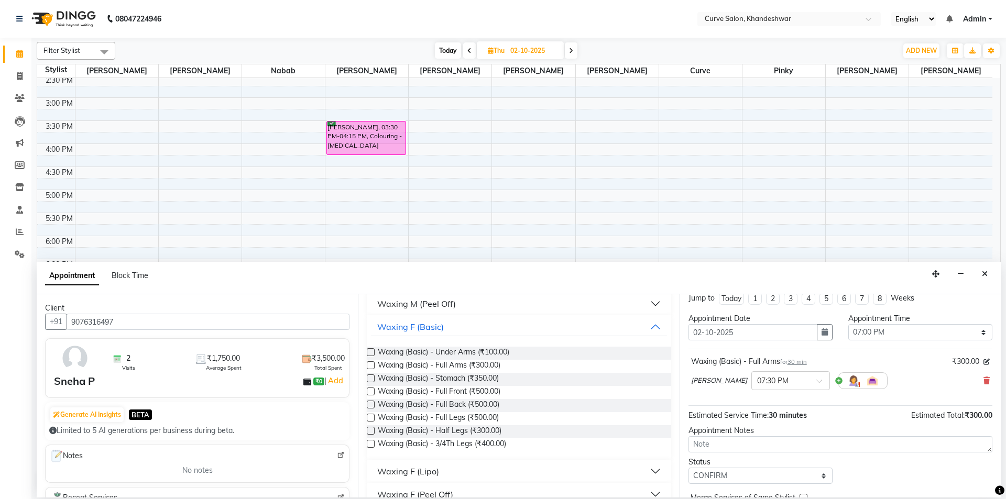
click at [368, 348] on label at bounding box center [371, 352] width 8 height 8
click at [368, 350] on input "checkbox" at bounding box center [370, 353] width 7 height 7
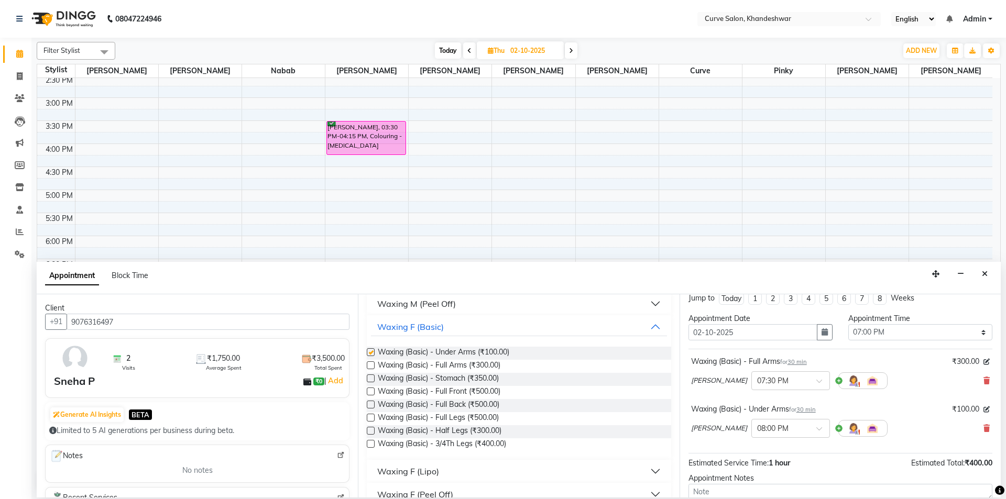
checkbox input "false"
click at [878, 324] on div "Appointment Time" at bounding box center [920, 318] width 144 height 11
click at [883, 334] on select "Select 10:00 AM 10:15 AM 10:30 AM 10:45 AM 11:00 AM 11:15 AM 11:30 AM 11:45 AM …" at bounding box center [920, 332] width 144 height 16
click at [848, 324] on select "Select 10:00 AM 10:15 AM 10:30 AM 10:45 AM 11:00 AM 11:15 AM 11:30 AM 11:45 AM …" at bounding box center [920, 332] width 144 height 16
click at [792, 377] on input "text" at bounding box center [780, 380] width 46 height 11
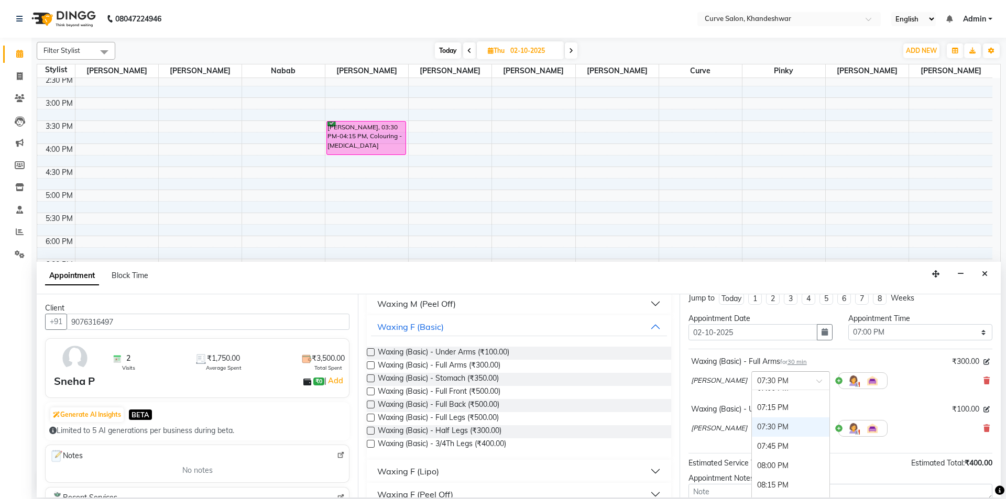
scroll to position [693, 0]
click at [782, 413] on div "07:00 PM" at bounding box center [791, 413] width 78 height 19
click at [775, 428] on input "text" at bounding box center [780, 427] width 46 height 11
click at [779, 487] on div "07:15 PM" at bounding box center [791, 494] width 78 height 19
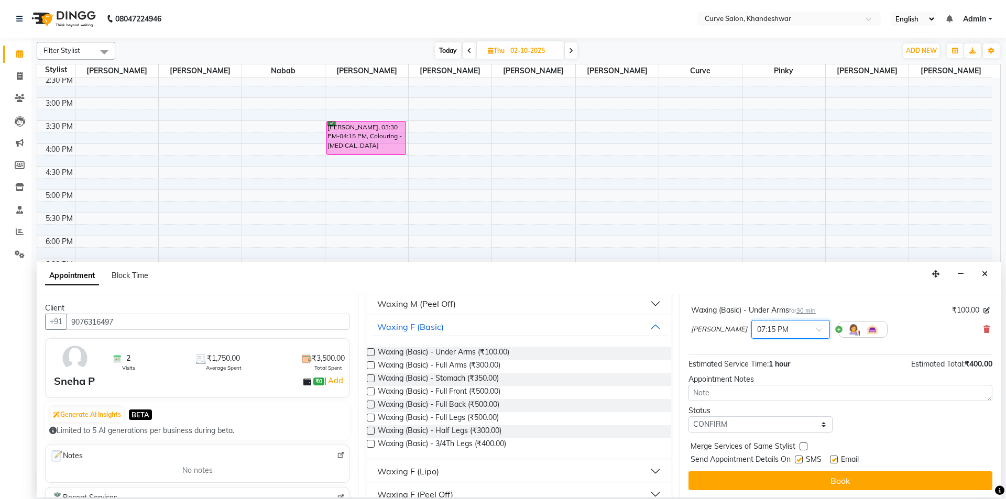
scroll to position [110, 0]
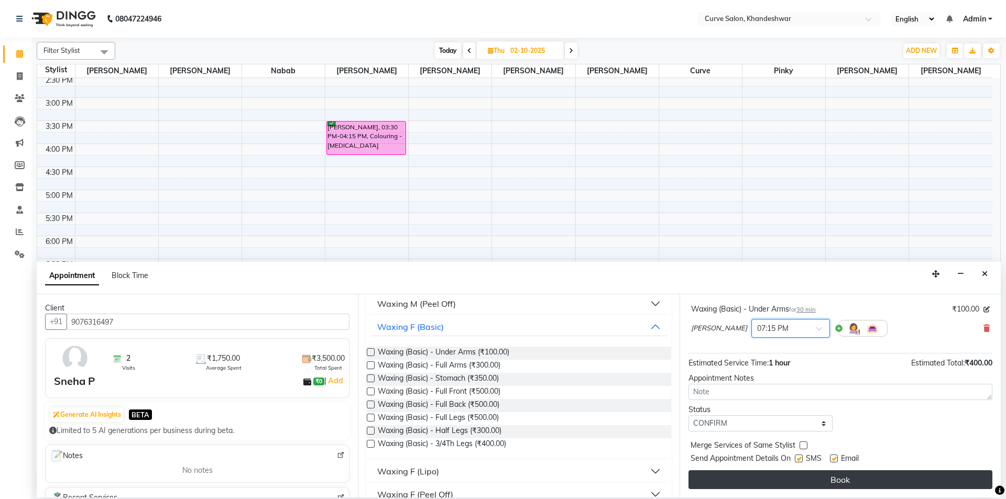
click at [800, 483] on button "Book" at bounding box center [841, 480] width 304 height 19
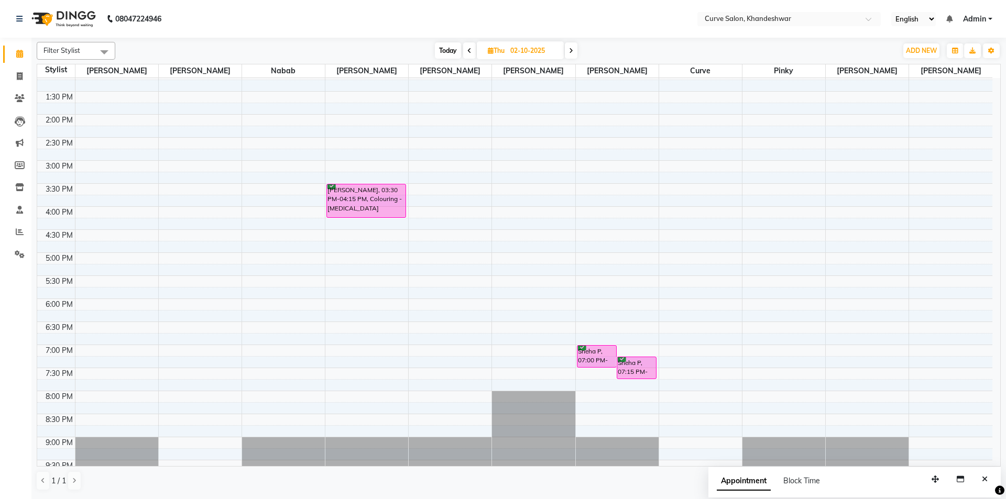
scroll to position [0, 0]
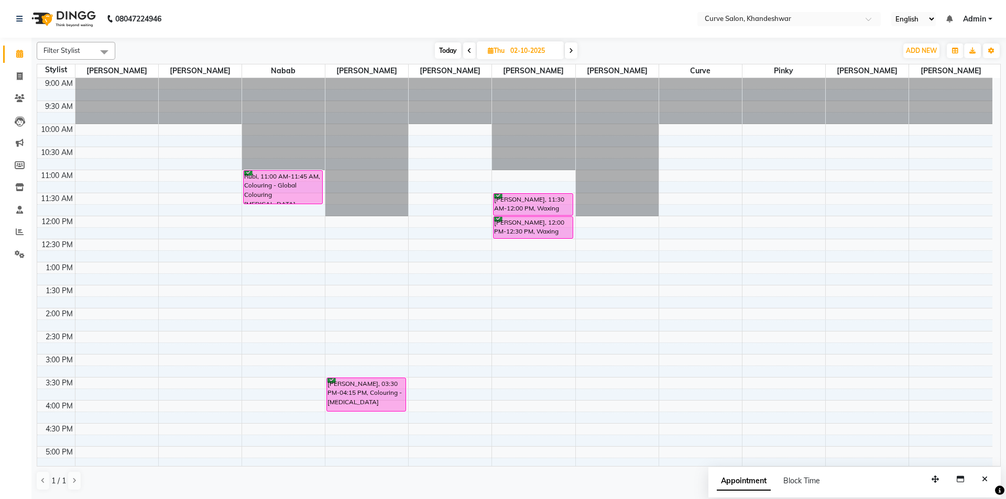
click at [441, 54] on span "Today" at bounding box center [448, 50] width 26 height 16
type input "01-10-2025"
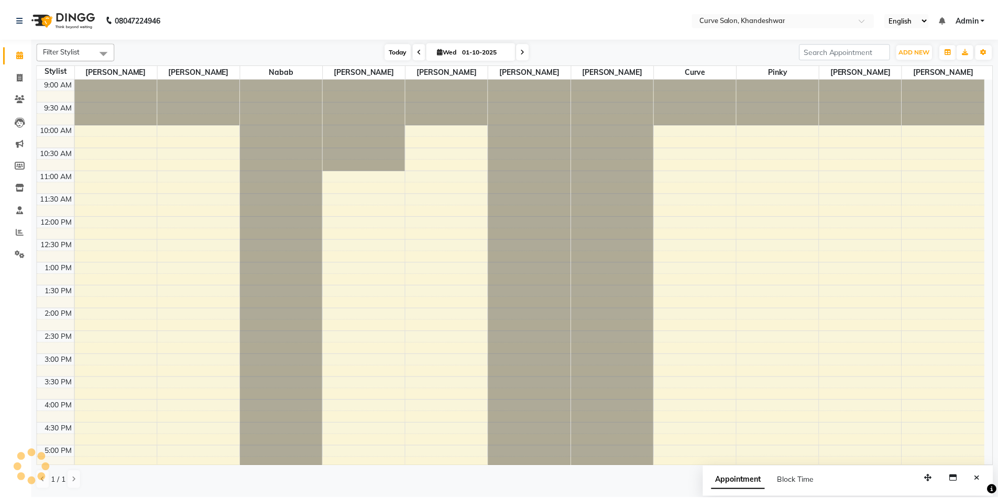
scroll to position [257, 0]
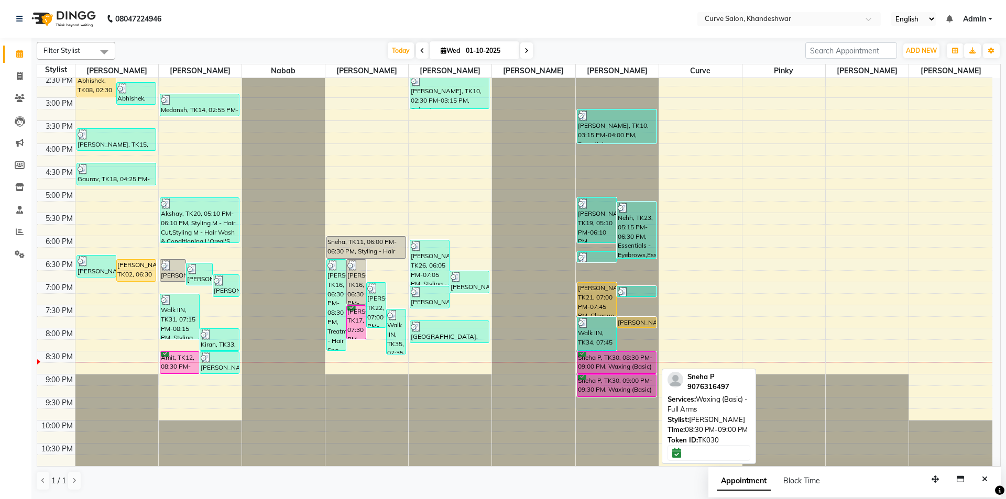
click at [612, 366] on div "Sneha P, TK30, 08:30 PM-09:00 PM, Waxing (Basic) - Full Arms" at bounding box center [617, 362] width 79 height 21
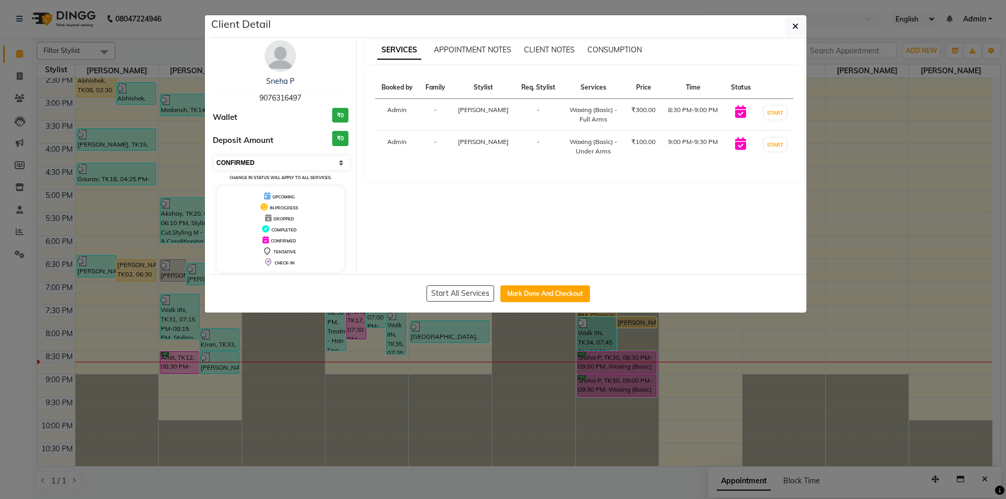
click at [301, 164] on select "Select IN SERVICE CONFIRMED TENTATIVE CHECK IN MARK DONE DROPPED UPCOMING" at bounding box center [282, 163] width 136 height 15
select select "2"
click at [214, 156] on select "Select IN SERVICE CONFIRMED TENTATIVE CHECK IN MARK DONE DROPPED UPCOMING" at bounding box center [282, 163] width 136 height 15
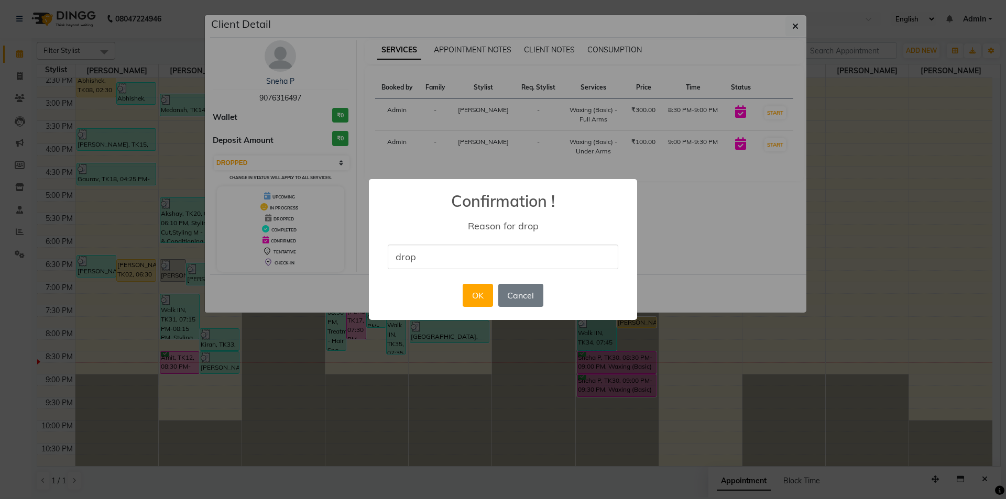
type input "dropped."
click at [476, 296] on button "OK" at bounding box center [478, 295] width 30 height 23
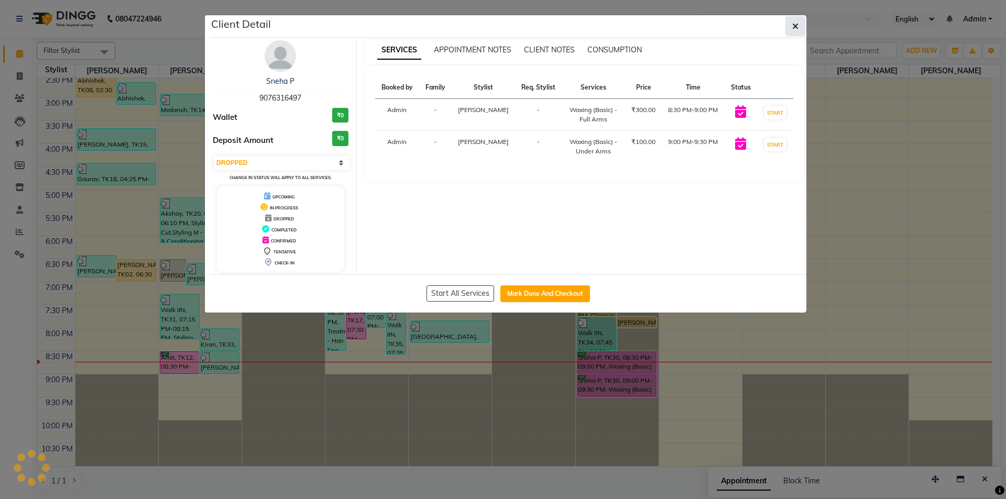
click at [792, 30] on button "button" at bounding box center [796, 26] width 20 height 20
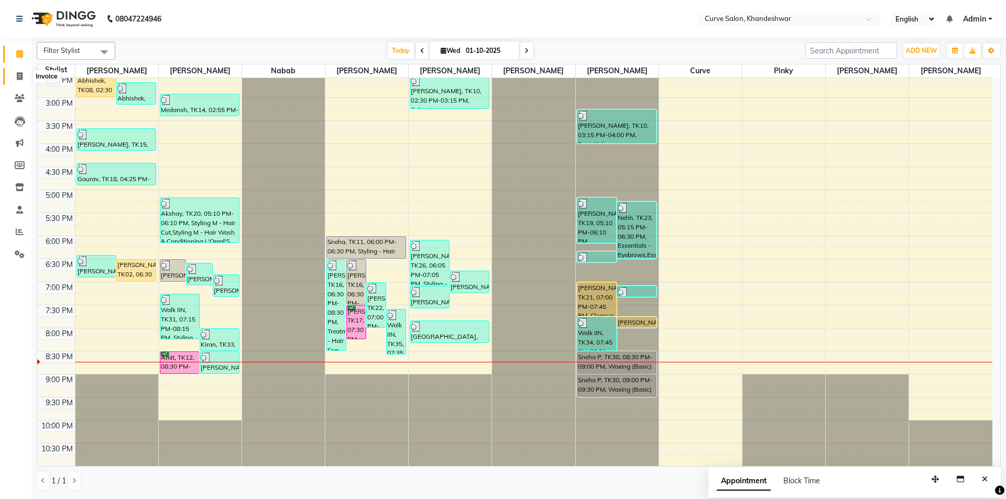
click at [11, 74] on span at bounding box center [19, 77] width 18 height 12
select select "service"
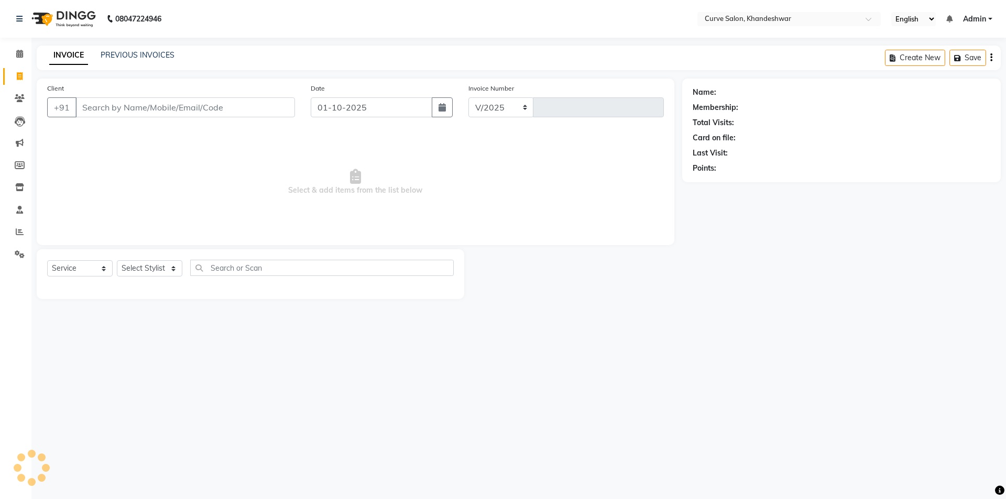
click at [108, 103] on input "Client" at bounding box center [185, 107] width 220 height 20
select select "4458"
type input "4869"
click at [111, 106] on input "Client" at bounding box center [185, 107] width 220 height 20
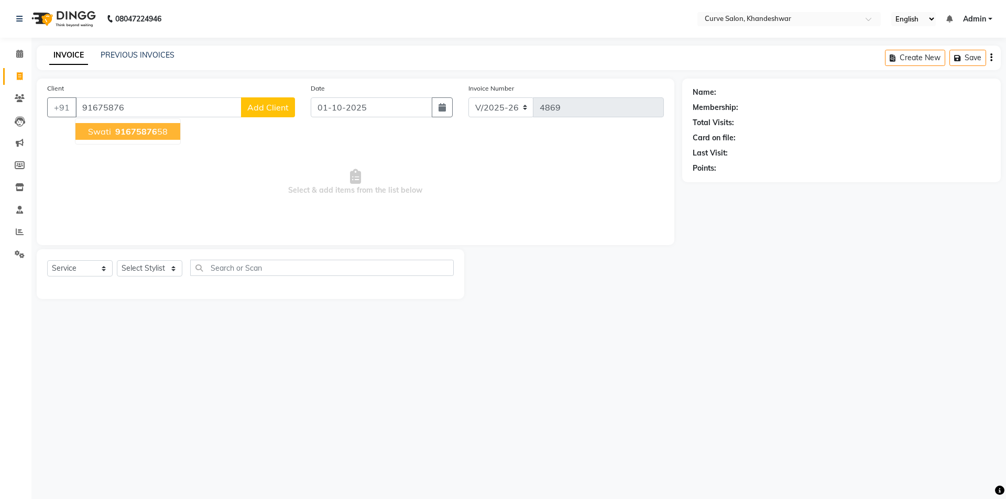
click at [110, 129] on span "Swati" at bounding box center [99, 131] width 23 height 10
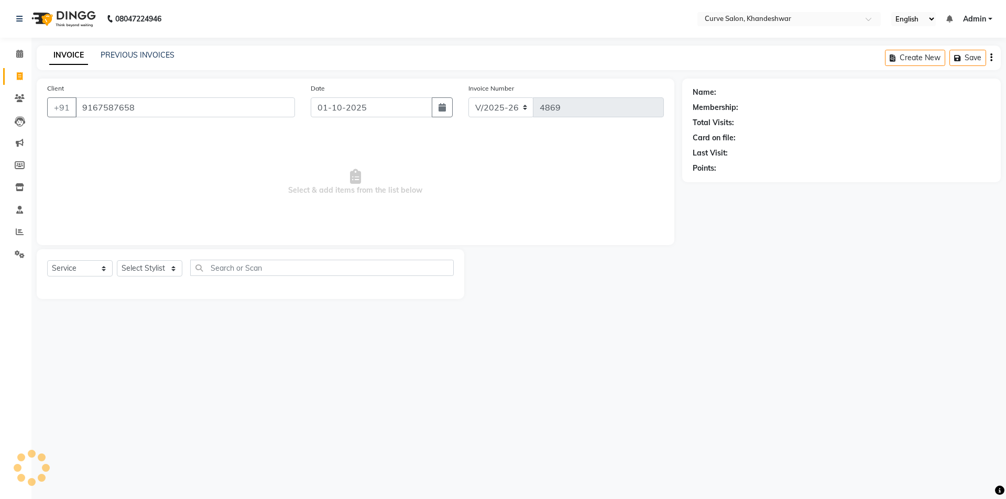
type input "9167587658"
select select "1: Object"
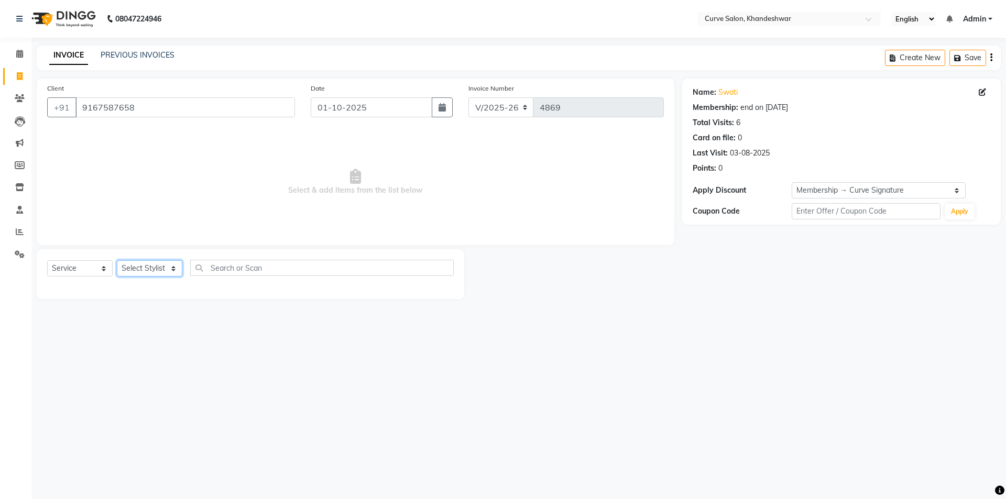
click at [148, 267] on select "Select Stylist [PERSON_NAME] Curve [PERSON_NAME] [PERSON_NAME] [PERSON_NAME] Na…" at bounding box center [150, 268] width 66 height 16
select select "80828"
click at [117, 260] on select "Select Stylist [PERSON_NAME] Curve [PERSON_NAME] [PERSON_NAME] [PERSON_NAME] Na…" at bounding box center [150, 268] width 66 height 16
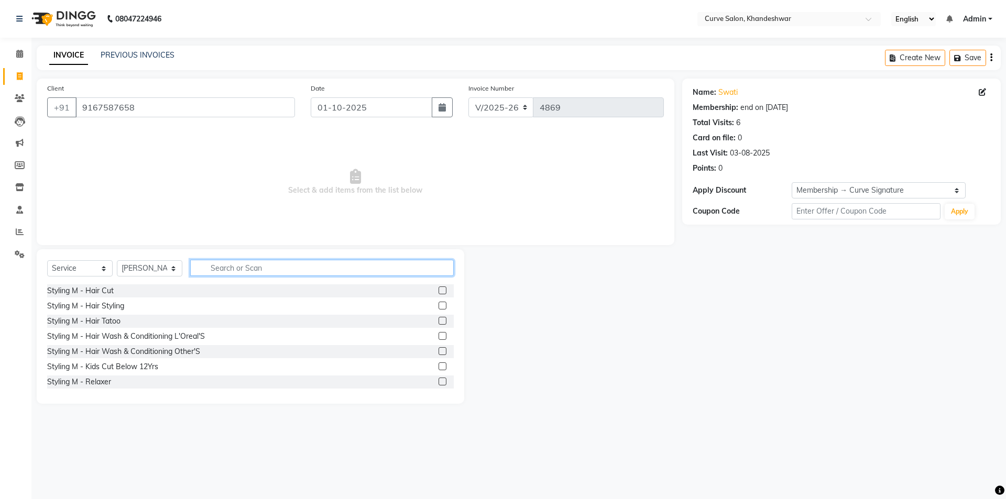
click at [234, 267] on input "text" at bounding box center [322, 268] width 264 height 16
type input "hair"
click at [129, 291] on div "Styling M - Hair Cut" at bounding box center [250, 291] width 407 height 13
click at [89, 292] on div "Styling M - Hair Cut" at bounding box center [80, 291] width 67 height 11
checkbox input "false"
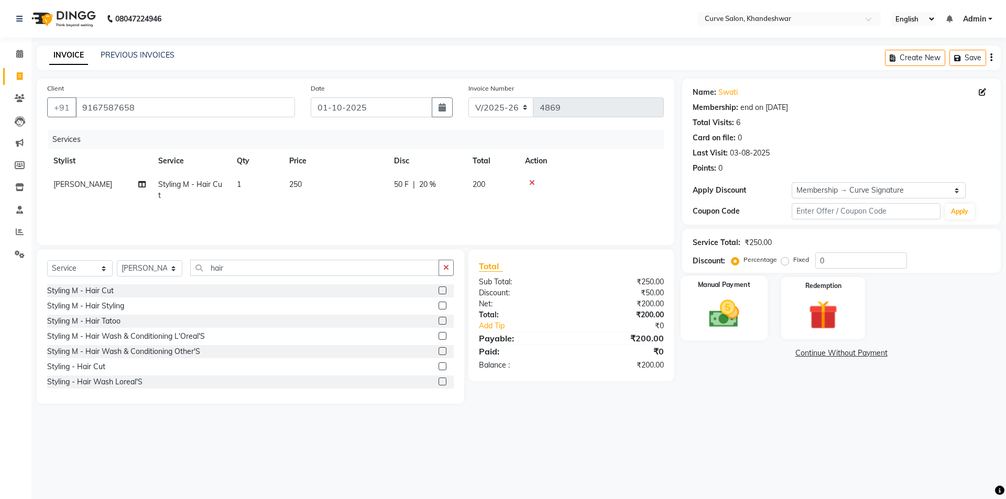
click at [716, 297] on img at bounding box center [724, 314] width 49 height 35
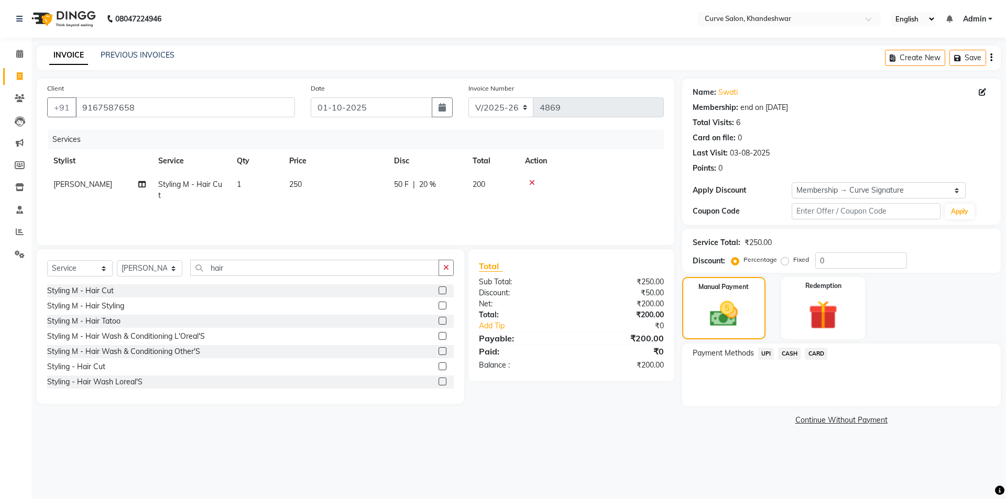
click at [767, 357] on span "UPI" at bounding box center [766, 354] width 16 height 12
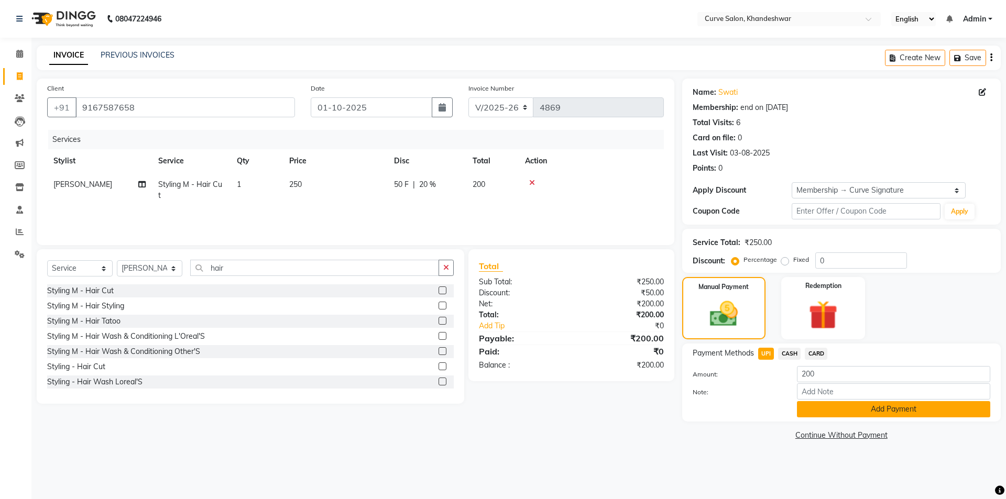
click at [887, 411] on button "Add Payment" at bounding box center [893, 409] width 193 height 16
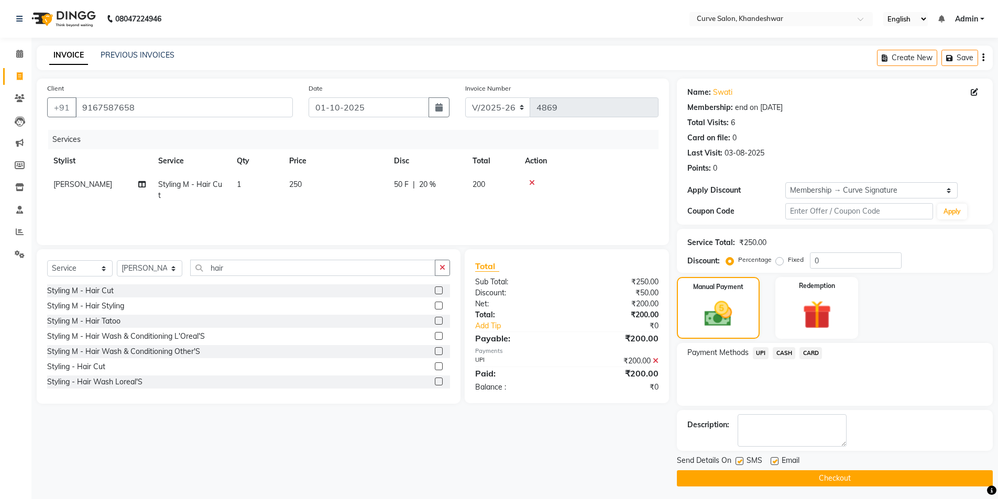
click at [813, 476] on button "Checkout" at bounding box center [835, 479] width 316 height 16
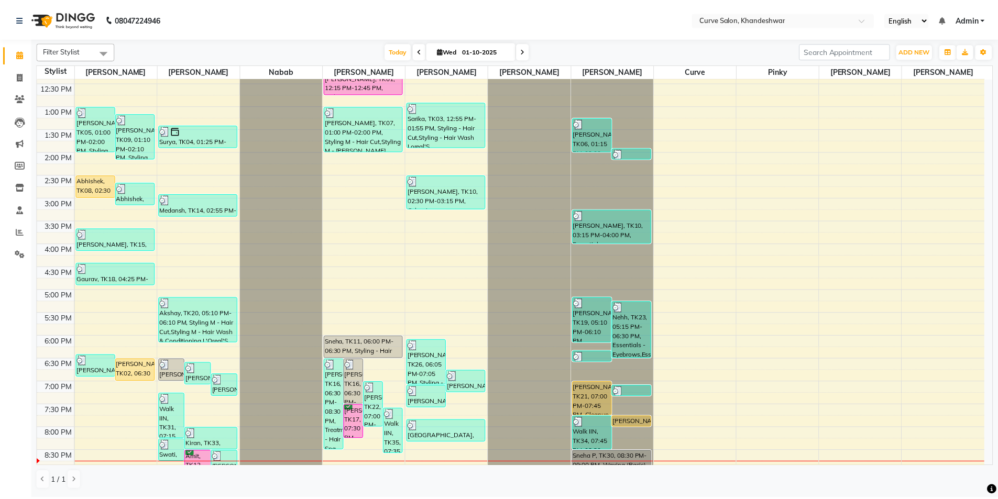
scroll to position [257, 0]
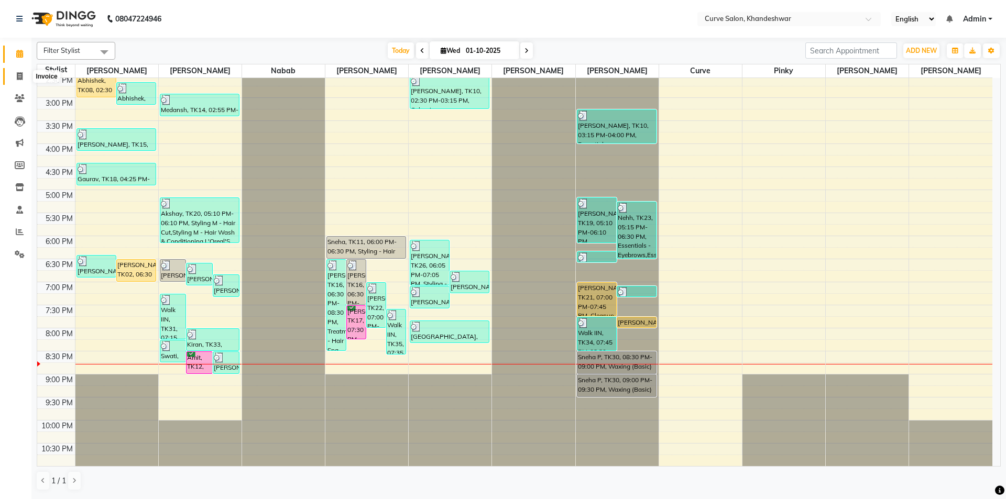
click at [19, 77] on icon at bounding box center [20, 76] width 6 height 8
select select "service"
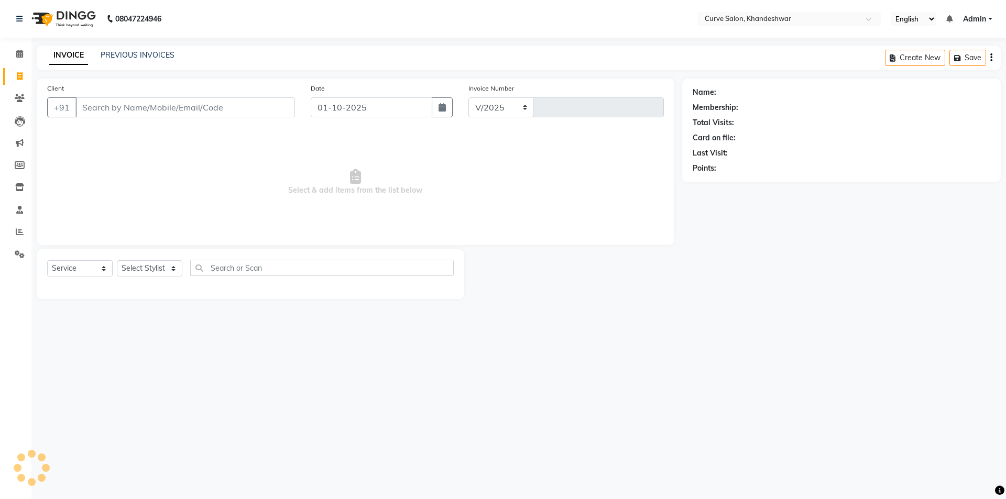
select select "4458"
type input "4870"
click at [137, 56] on link "PREVIOUS INVOICES" at bounding box center [138, 54] width 74 height 9
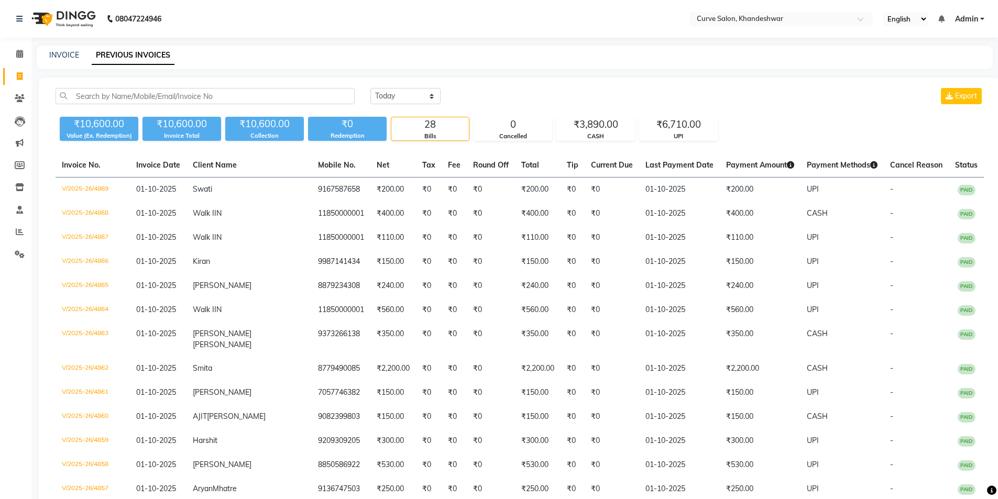
click at [69, 50] on div "INVOICE" at bounding box center [64, 55] width 30 height 11
click at [69, 57] on link "INVOICE" at bounding box center [64, 54] width 30 height 9
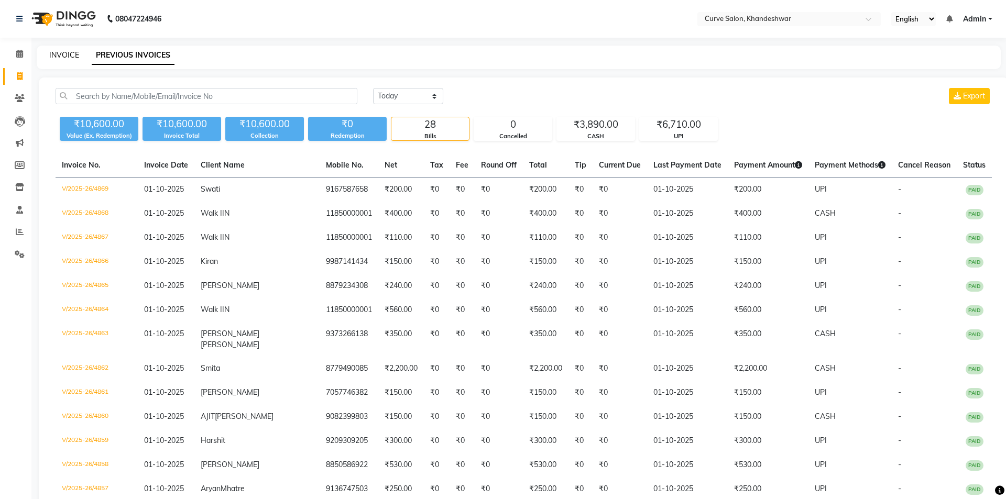
select select "service"
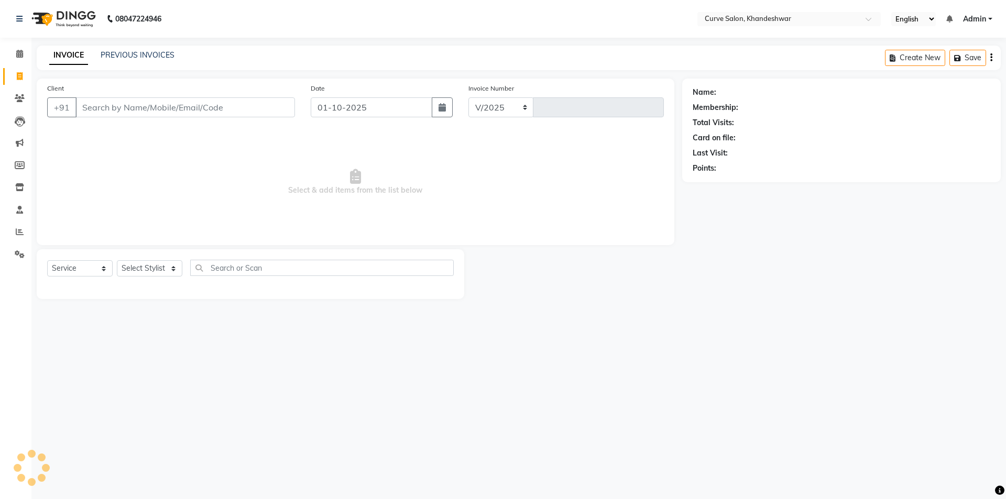
select select "4458"
type input "4870"
click at [14, 60] on link "Calendar" at bounding box center [15, 54] width 25 height 17
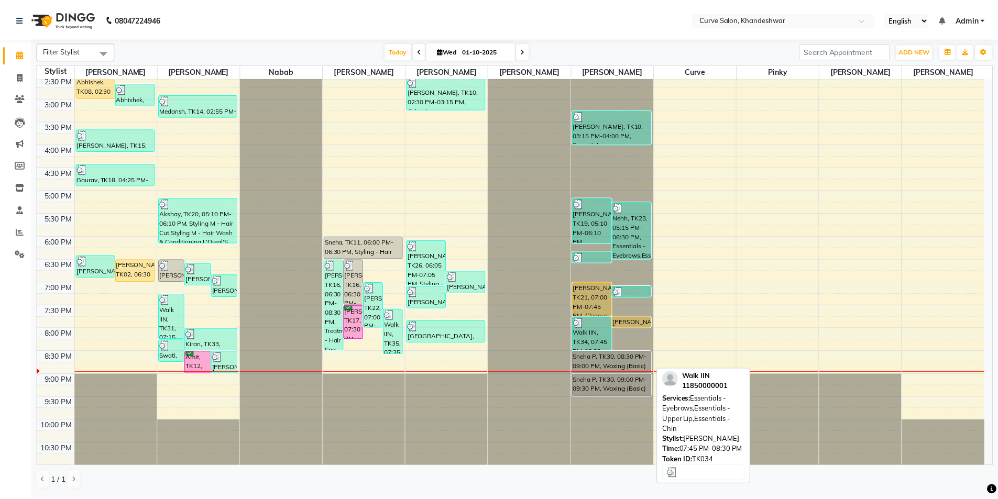
scroll to position [257, 0]
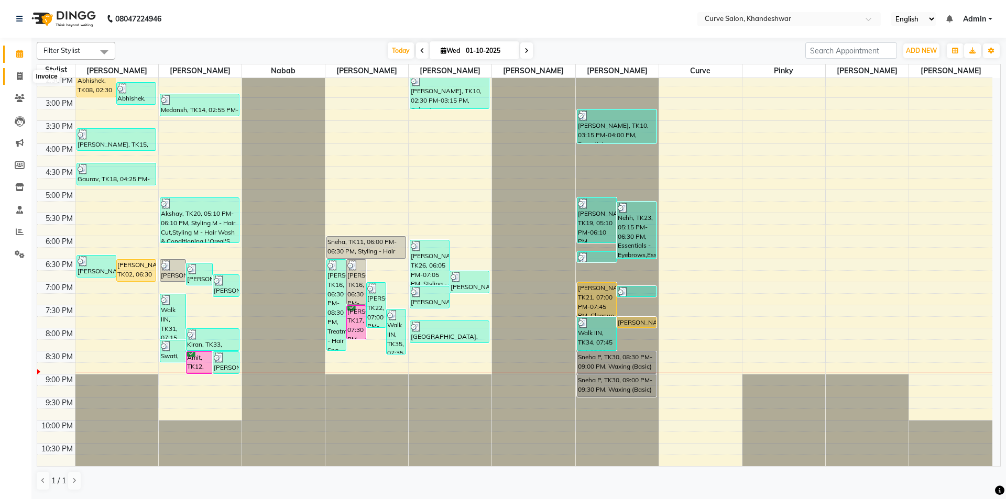
click at [17, 77] on icon at bounding box center [20, 76] width 6 height 8
select select "service"
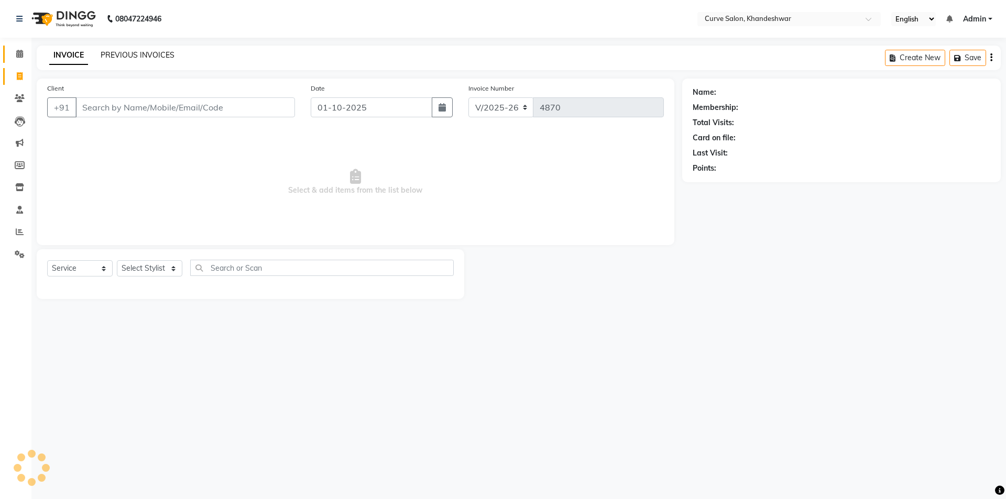
click at [132, 57] on link "PREVIOUS INVOICES" at bounding box center [138, 54] width 74 height 9
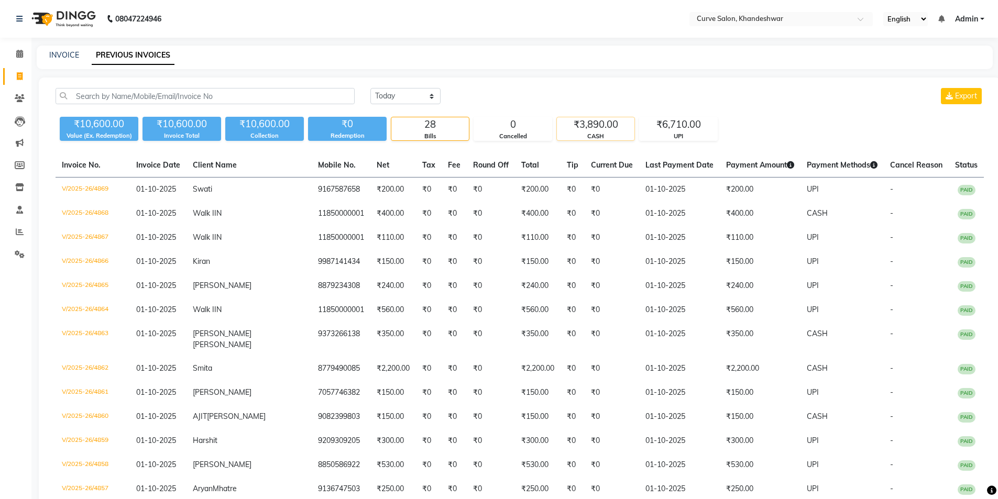
click at [605, 131] on div "₹3,890.00" at bounding box center [596, 124] width 78 height 15
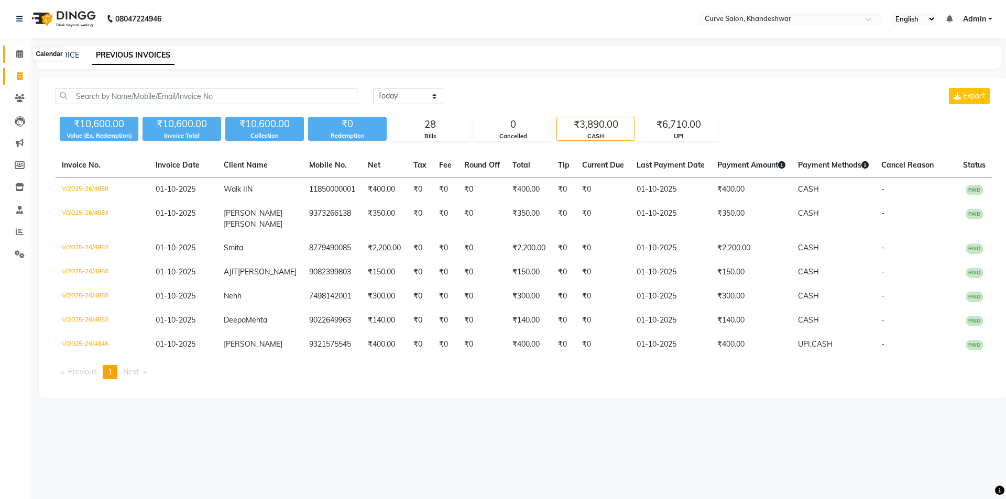
click at [21, 58] on span at bounding box center [19, 54] width 18 height 12
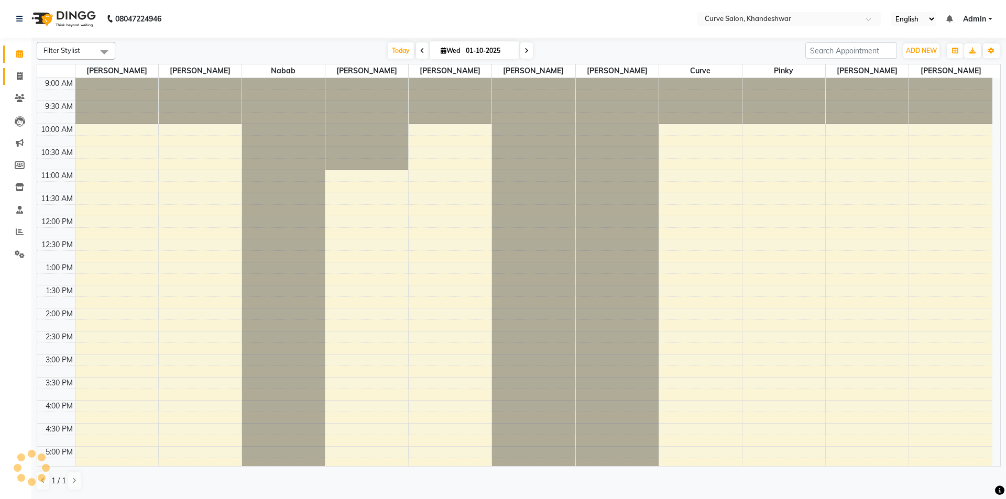
click at [24, 73] on span at bounding box center [19, 77] width 18 height 12
select select "service"
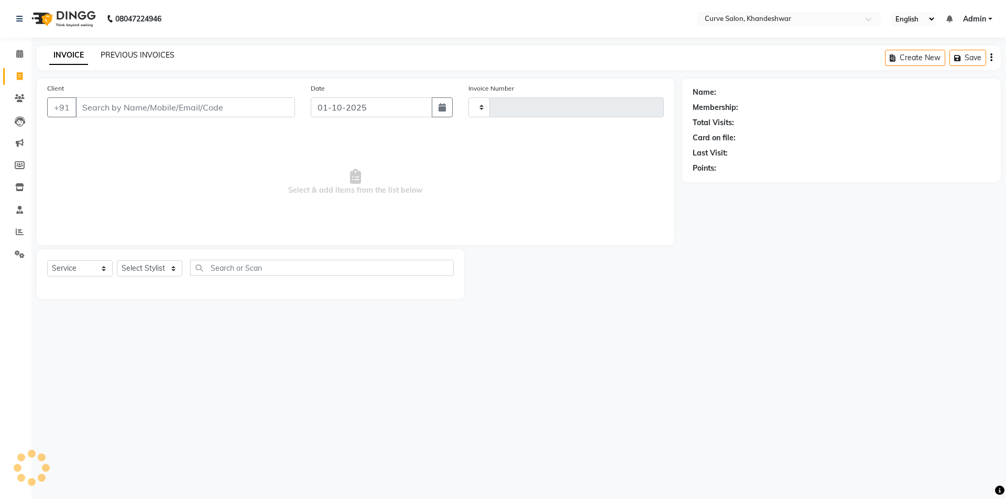
click at [136, 57] on link "PREVIOUS INVOICES" at bounding box center [138, 54] width 74 height 9
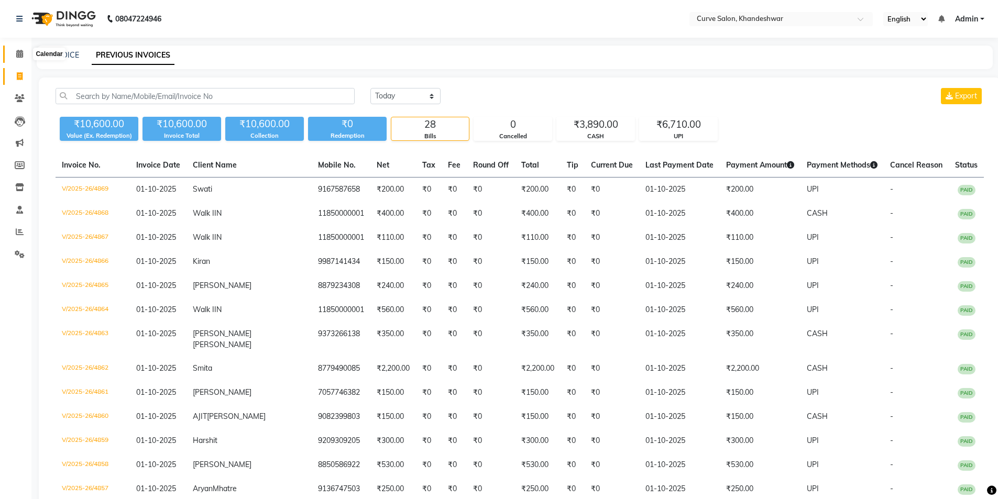
click at [15, 56] on span at bounding box center [19, 54] width 18 height 12
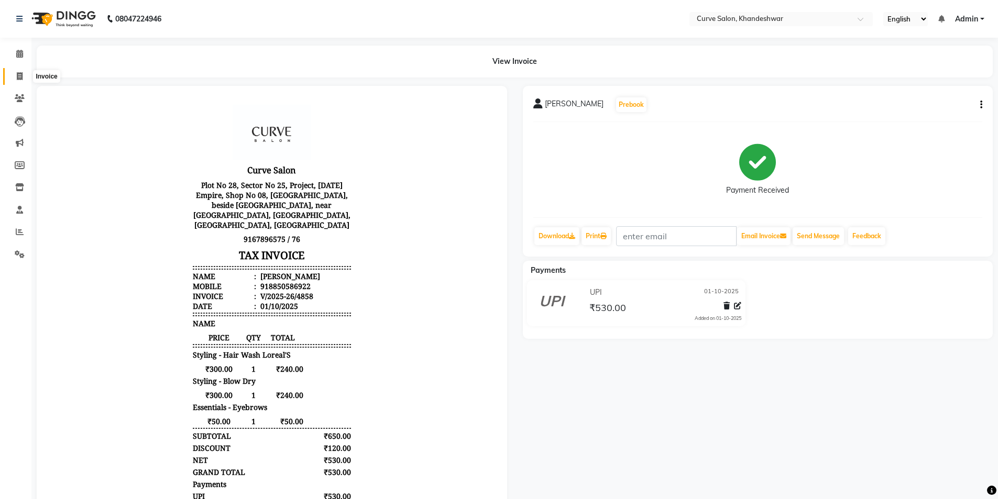
click at [20, 78] on icon at bounding box center [20, 76] width 6 height 8
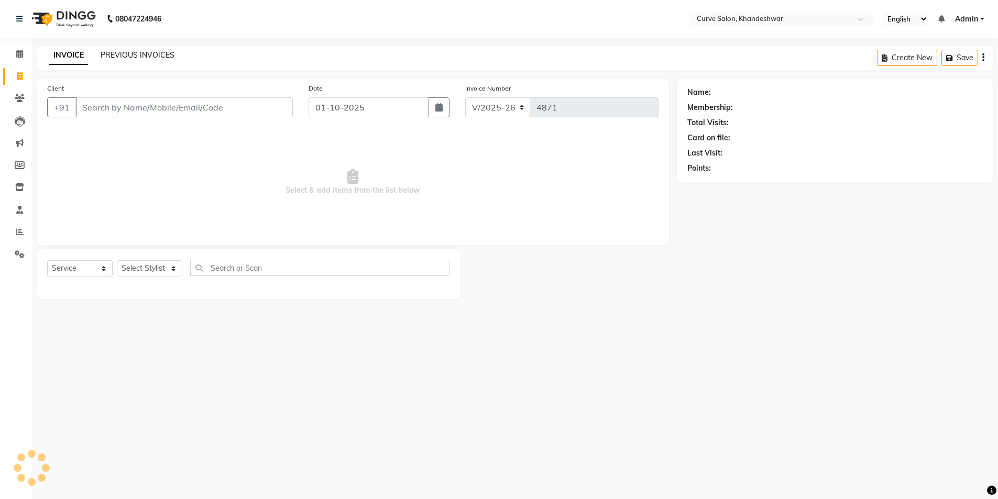
click at [149, 55] on link "PREVIOUS INVOICES" at bounding box center [138, 54] width 74 height 9
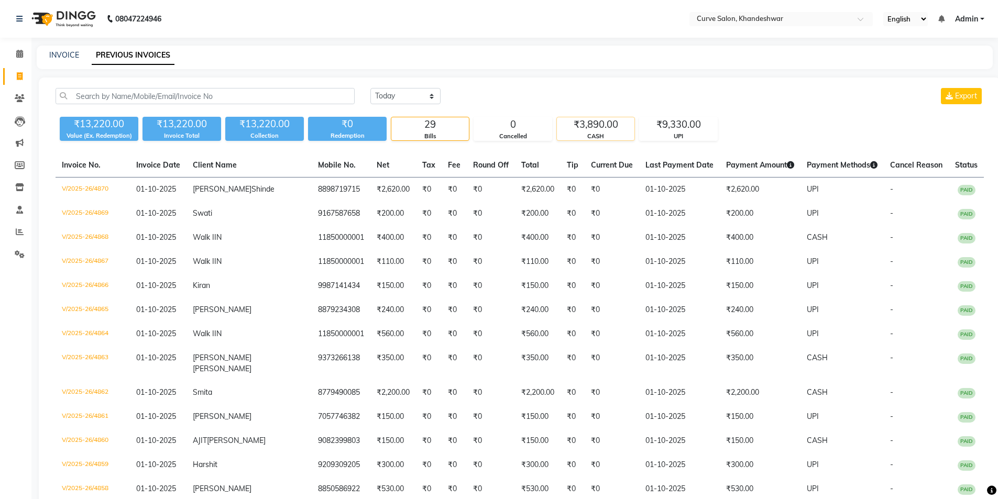
click at [602, 126] on div "₹3,890.00" at bounding box center [596, 124] width 78 height 15
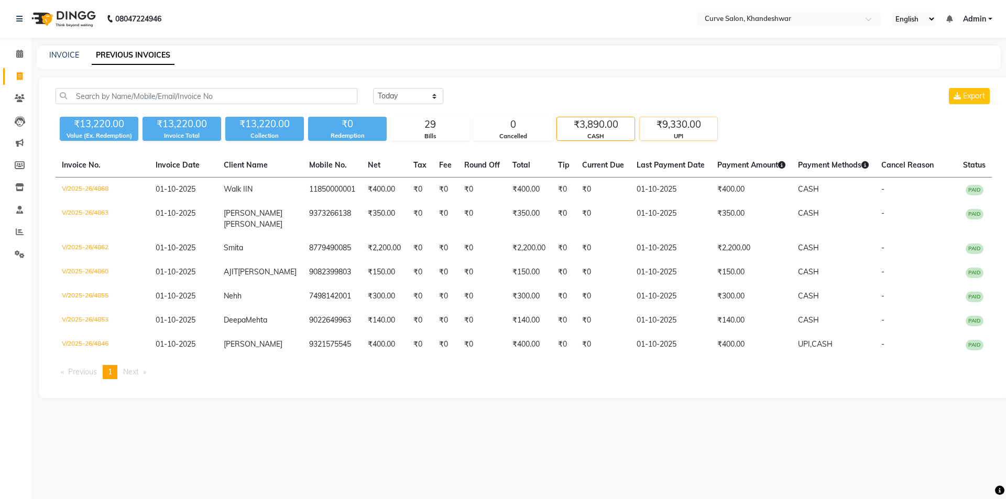
click at [678, 128] on div "₹9,330.00" at bounding box center [679, 124] width 78 height 15
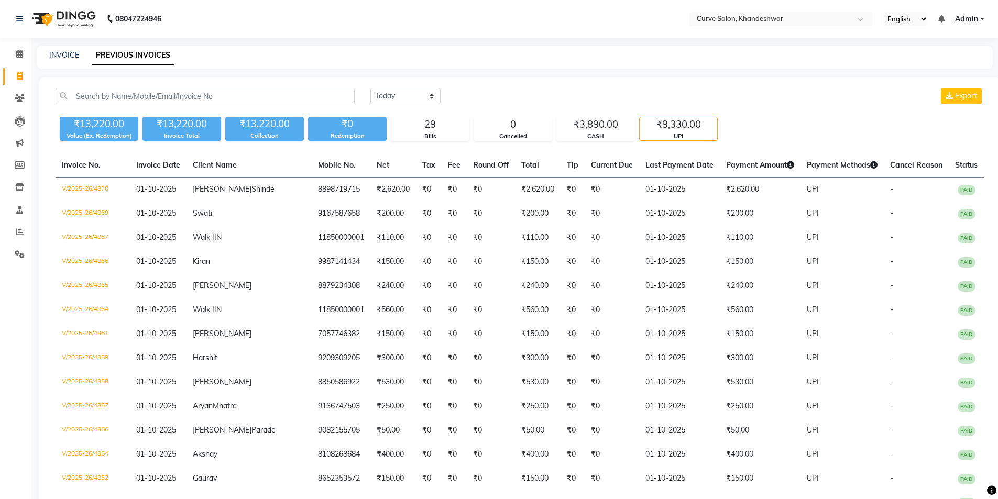
click at [691, 129] on div "₹9,330.00" at bounding box center [679, 124] width 78 height 15
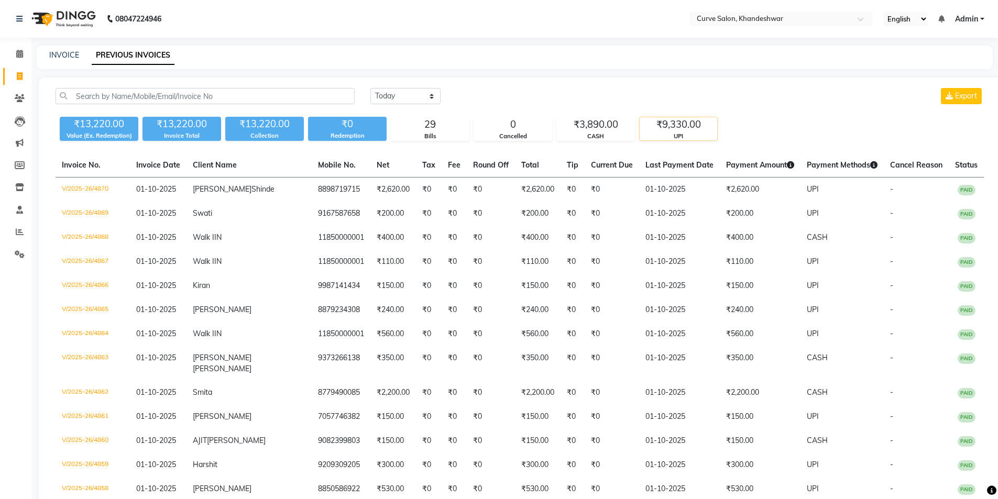
click at [671, 130] on div "₹9,330.00" at bounding box center [679, 124] width 78 height 15
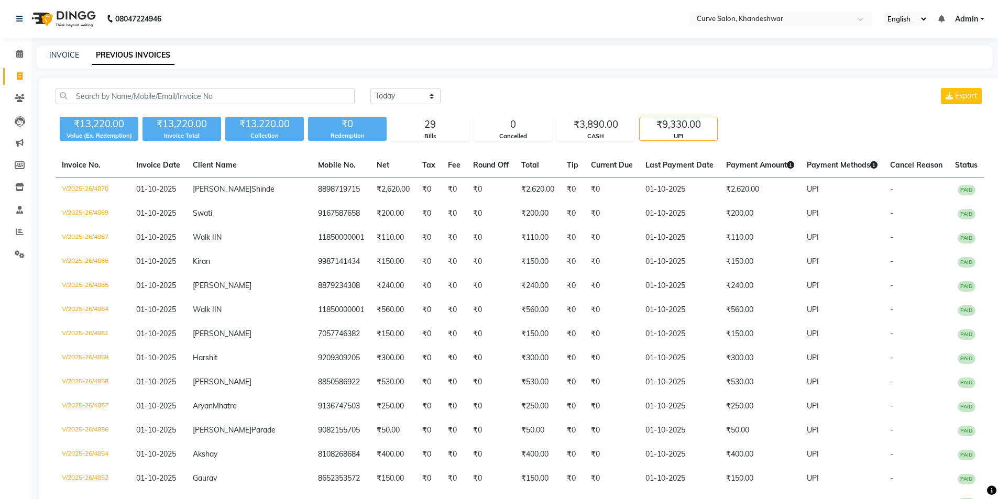
click at [680, 133] on div "UPI" at bounding box center [679, 136] width 78 height 9
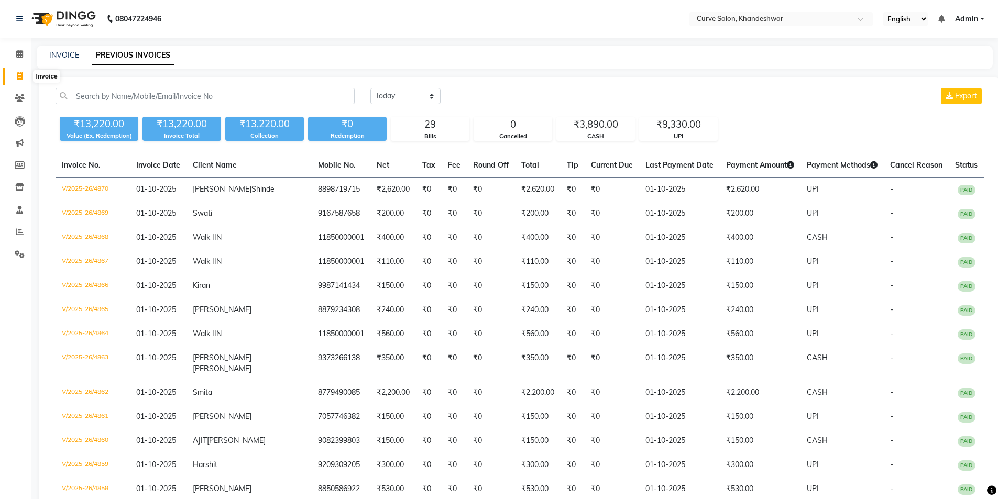
click at [16, 80] on span at bounding box center [19, 77] width 18 height 12
select select "service"
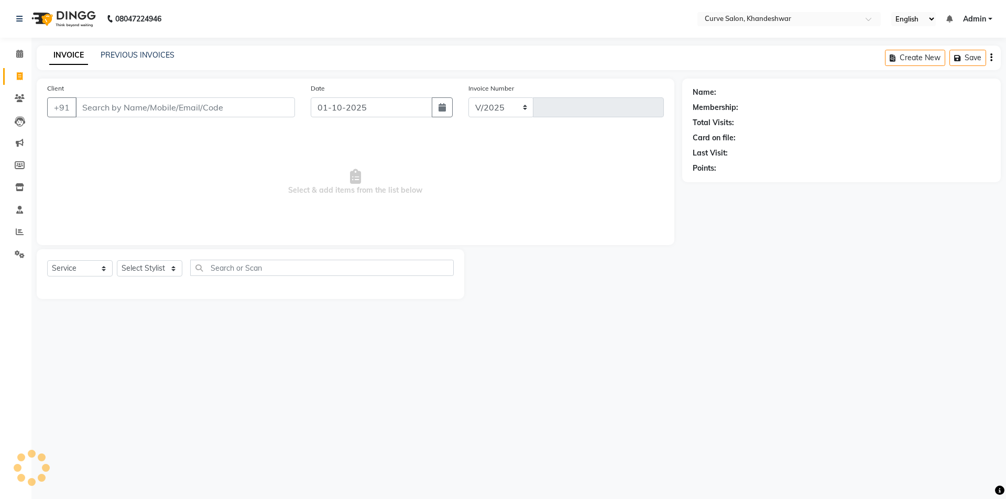
select select "4458"
type input "4871"
type input "11850000001"
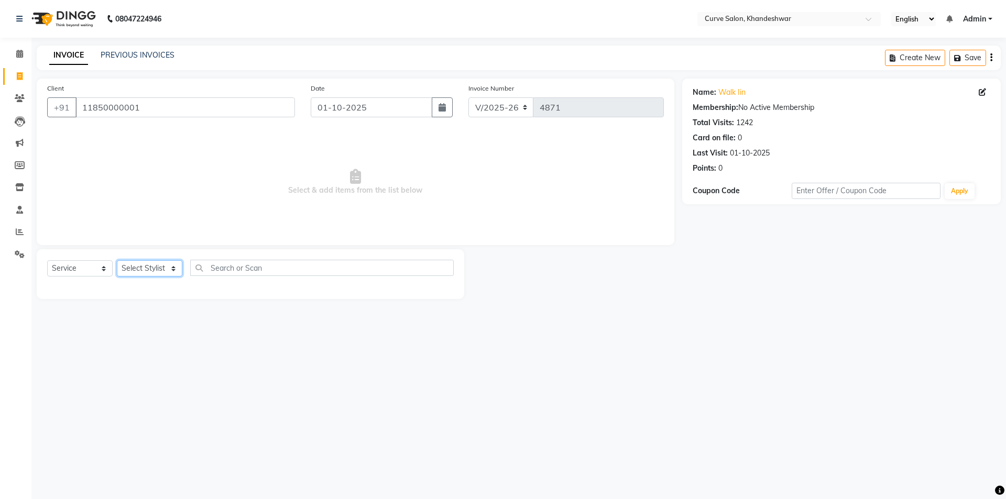
click at [155, 268] on select "Select Stylist [PERSON_NAME] Curve [PERSON_NAME] [PERSON_NAME] [PERSON_NAME] Na…" at bounding box center [150, 268] width 66 height 16
click at [137, 266] on select "Select Stylist [PERSON_NAME] Curve [PERSON_NAME] [PERSON_NAME] [PERSON_NAME] Na…" at bounding box center [150, 268] width 66 height 16
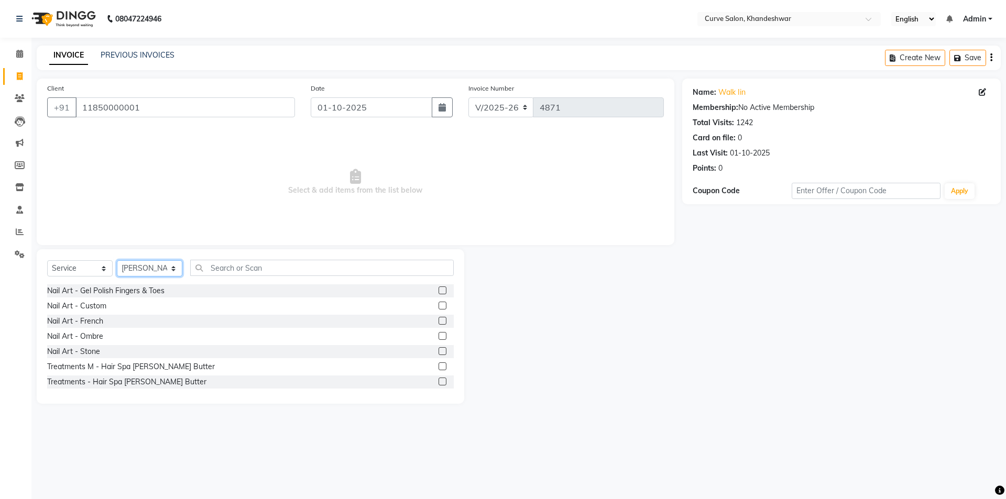
click at [166, 268] on select "Select Stylist [PERSON_NAME] Curve [PERSON_NAME] [PERSON_NAME] [PERSON_NAME] Na…" at bounding box center [150, 268] width 66 height 16
select select "80828"
click at [117, 260] on select "Select Stylist [PERSON_NAME] Curve [PERSON_NAME] [PERSON_NAME] [PERSON_NAME] Na…" at bounding box center [150, 268] width 66 height 16
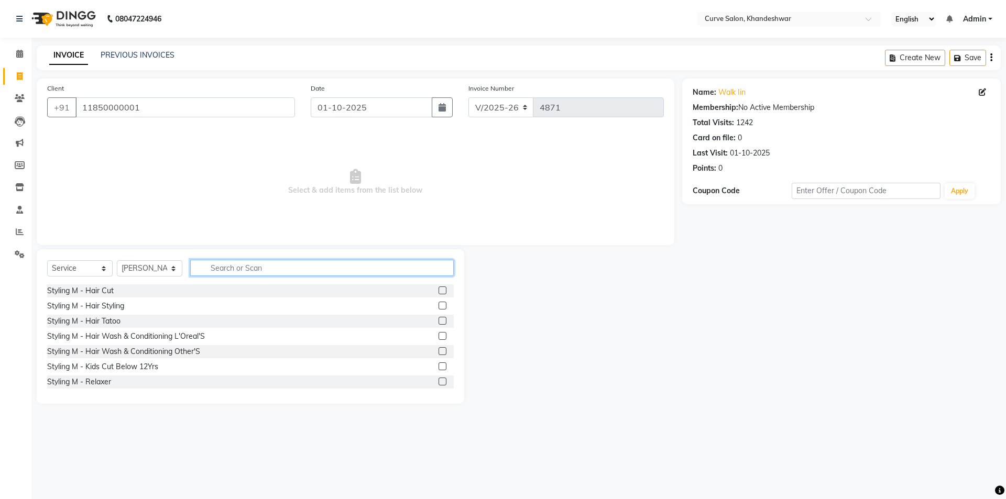
click at [249, 268] on input "text" at bounding box center [322, 268] width 264 height 16
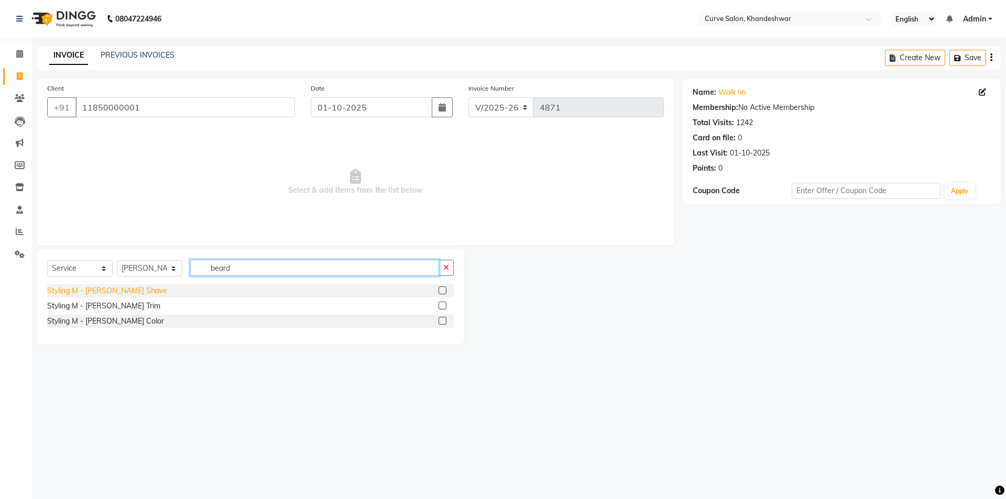
type input "beard"
click at [100, 287] on div "Styling M - [PERSON_NAME] Shave" at bounding box center [107, 291] width 120 height 11
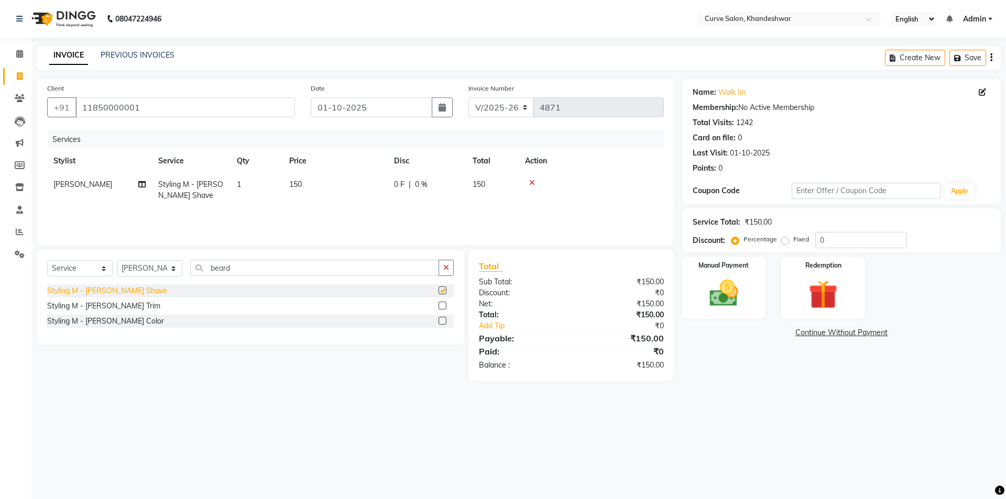
checkbox input "false"
click at [744, 291] on img at bounding box center [724, 293] width 49 height 35
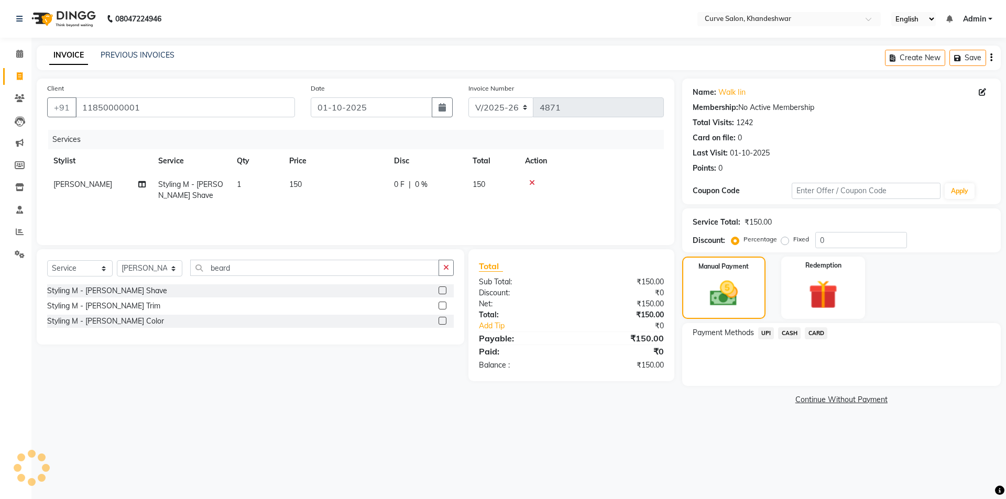
click at [768, 333] on span "UPI" at bounding box center [766, 334] width 16 height 12
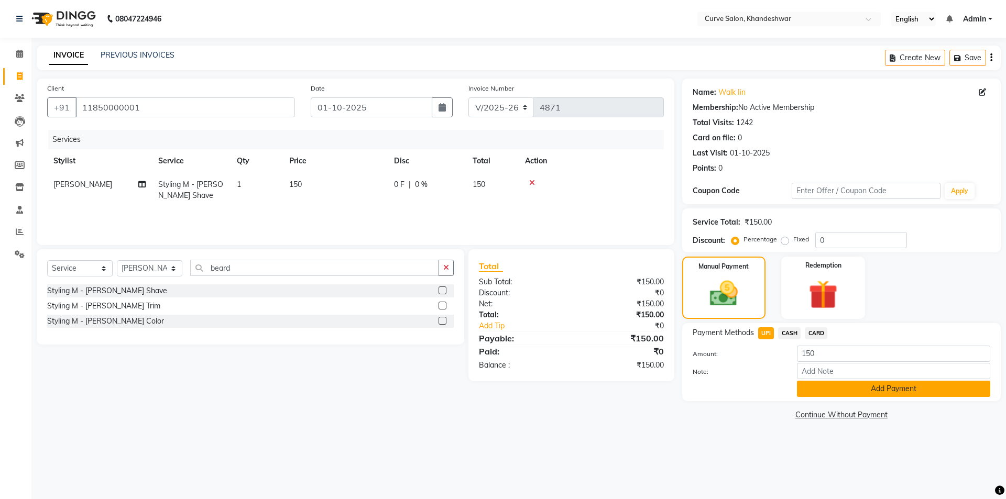
click at [905, 390] on button "Add Payment" at bounding box center [893, 389] width 193 height 16
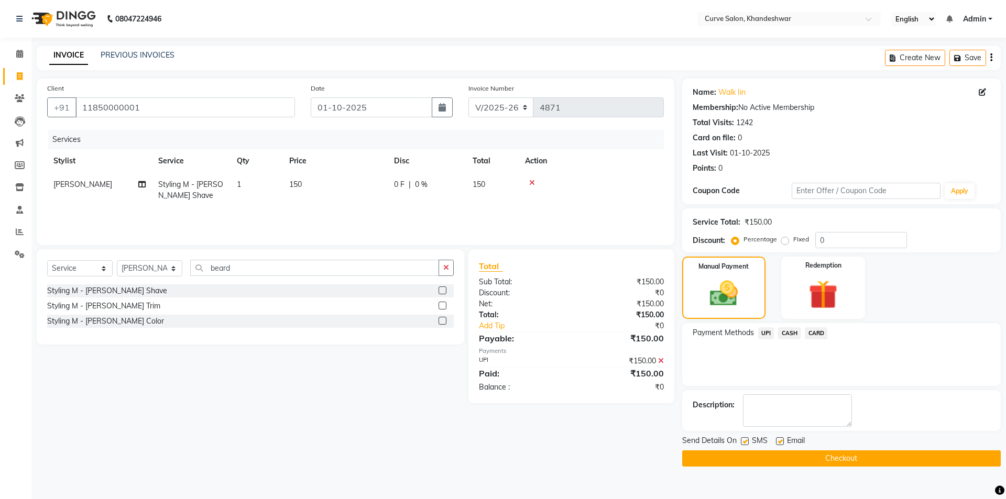
click at [840, 456] on button "Checkout" at bounding box center [841, 459] width 319 height 16
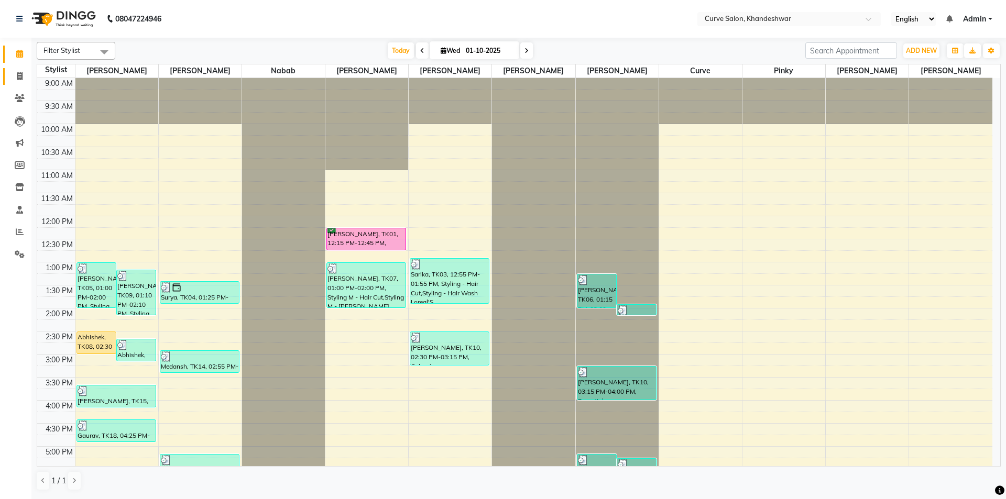
click at [19, 75] on icon at bounding box center [20, 76] width 6 height 8
select select "service"
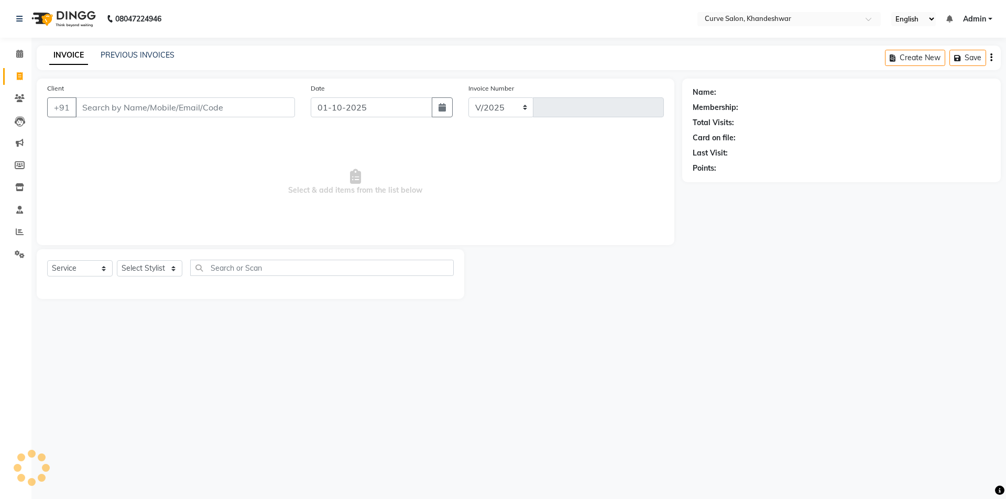
select select "4458"
type input "4873"
click at [158, 109] on input "Client" at bounding box center [185, 107] width 220 height 20
click at [151, 269] on select "Select Stylist [PERSON_NAME] Curve [PERSON_NAME] [PERSON_NAME] [PERSON_NAME] Na…" at bounding box center [150, 268] width 66 height 16
select select "25106"
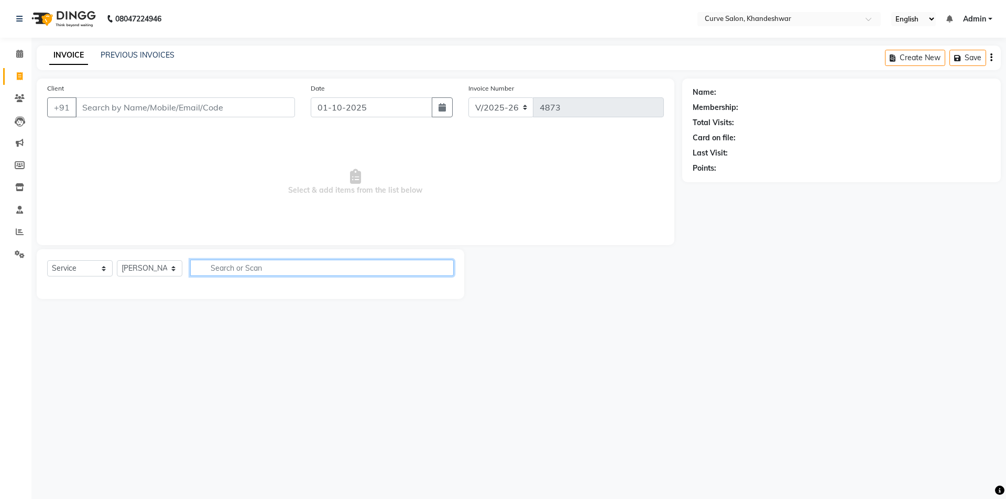
click at [235, 263] on input "text" at bounding box center [322, 268] width 264 height 16
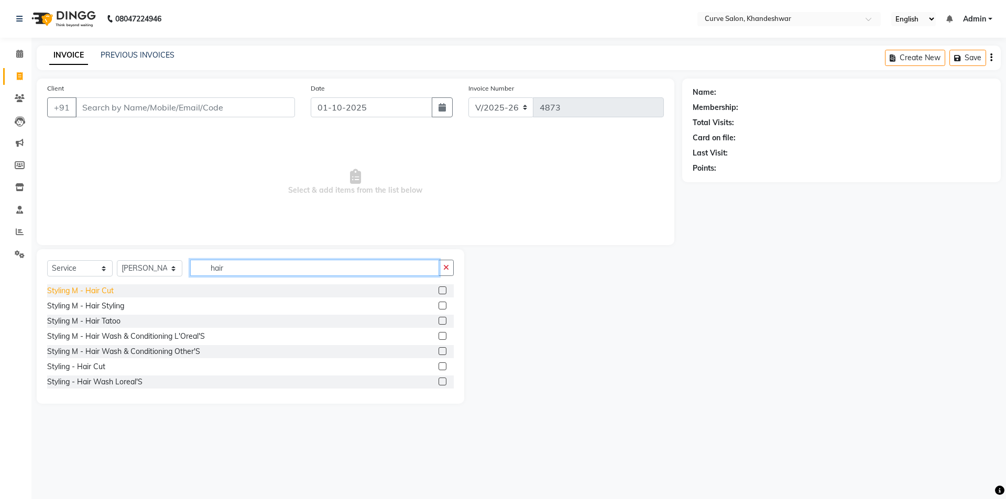
type input "hair"
click at [90, 291] on div "Styling M - Hair Cut" at bounding box center [80, 291] width 67 height 11
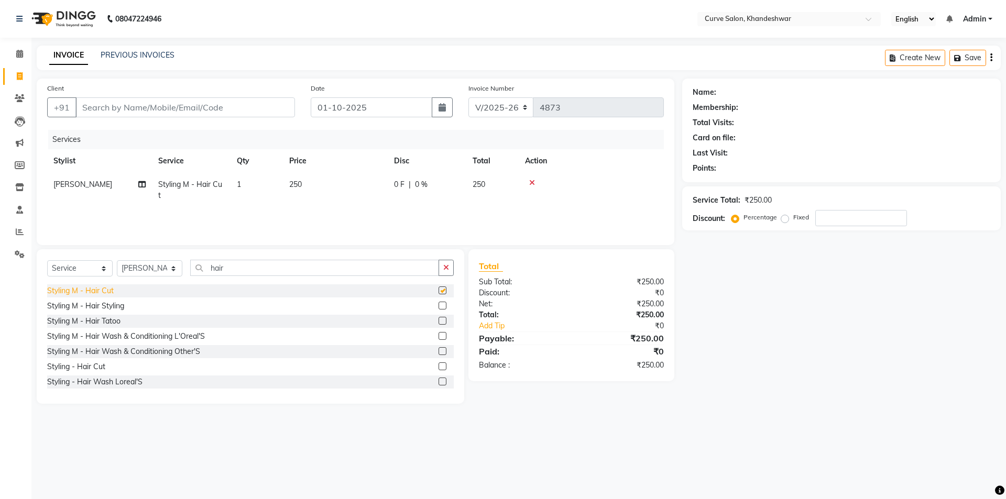
checkbox input "false"
click at [20, 50] on icon at bounding box center [19, 54] width 7 height 8
click at [114, 112] on input "Client" at bounding box center [185, 107] width 220 height 20
type input "9"
type input "0"
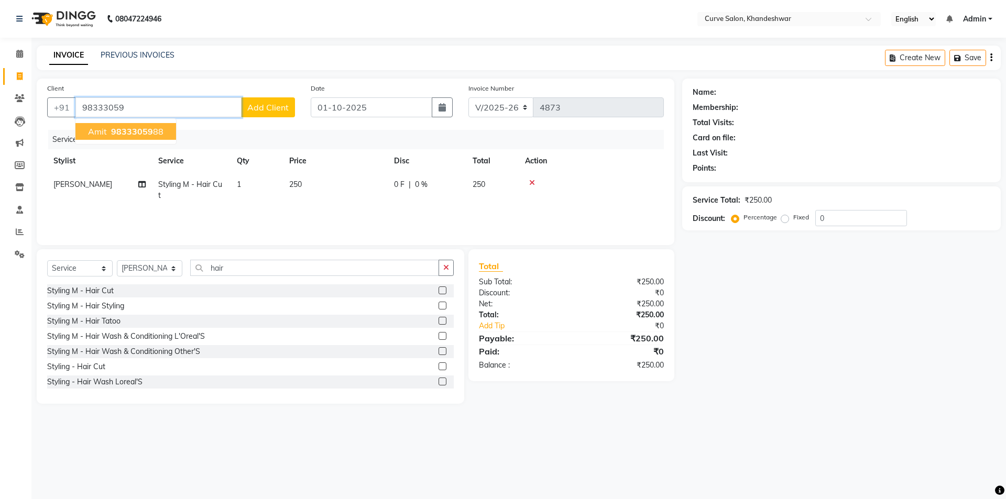
click at [145, 123] on button "Amit 98333059 88" at bounding box center [125, 131] width 101 height 17
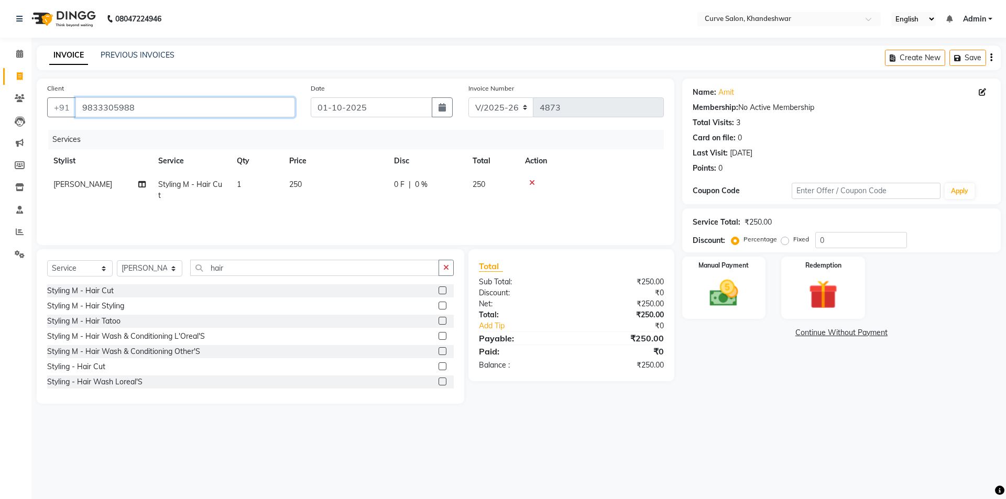
click at [134, 99] on input "9833305988" at bounding box center [185, 107] width 220 height 20
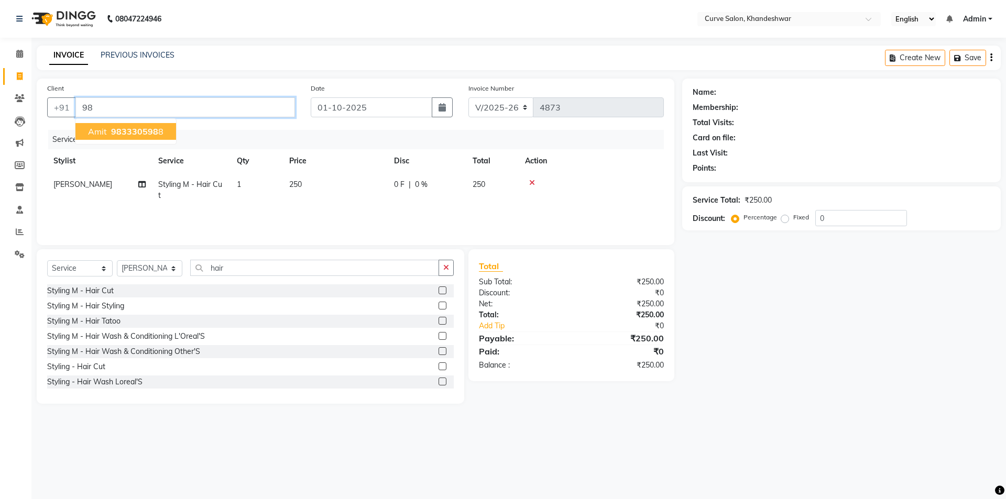
type input "9"
click at [140, 129] on span "[PERSON_NAME]" at bounding box center [122, 131] width 68 height 10
type input "9930873223"
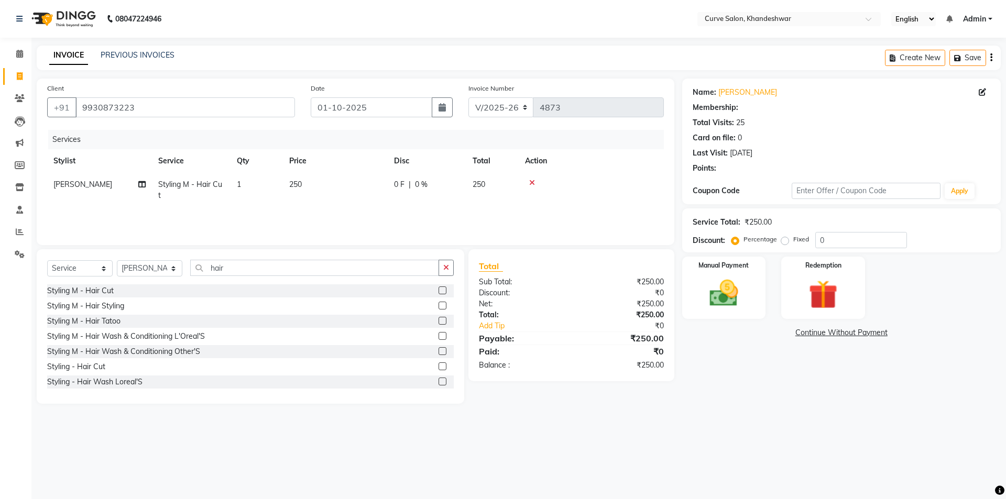
select select "1: Object"
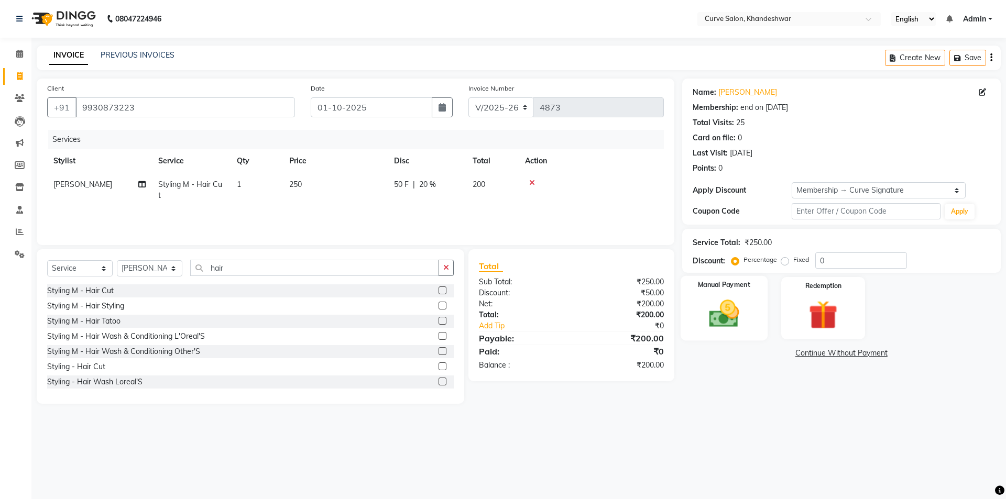
click at [736, 306] on img at bounding box center [724, 314] width 49 height 35
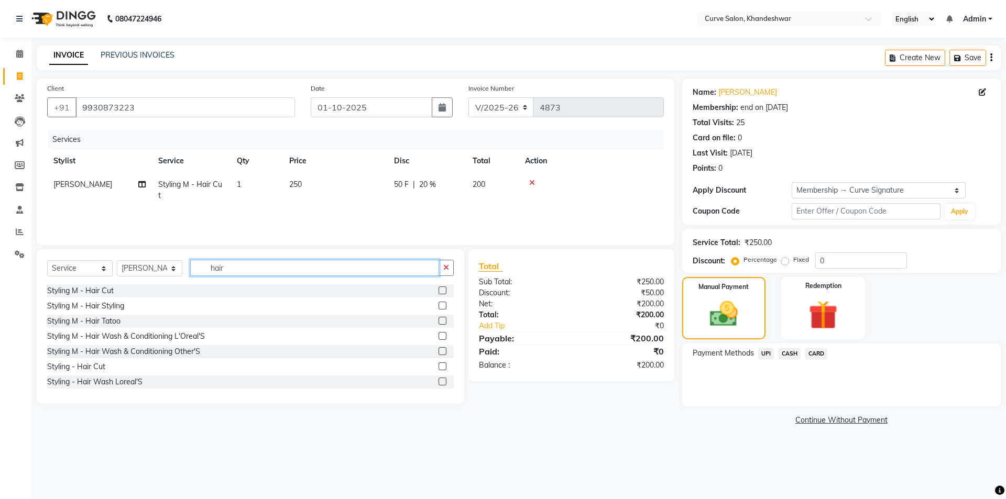
click at [232, 271] on input "hair" at bounding box center [314, 268] width 249 height 16
type input "h"
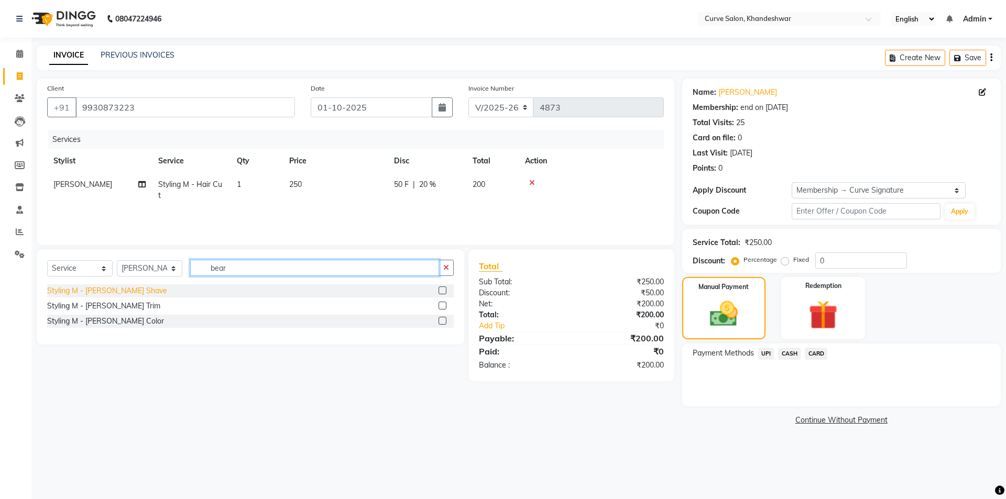
type input "bear"
click at [77, 293] on div "Styling M - [PERSON_NAME] Shave" at bounding box center [107, 291] width 120 height 11
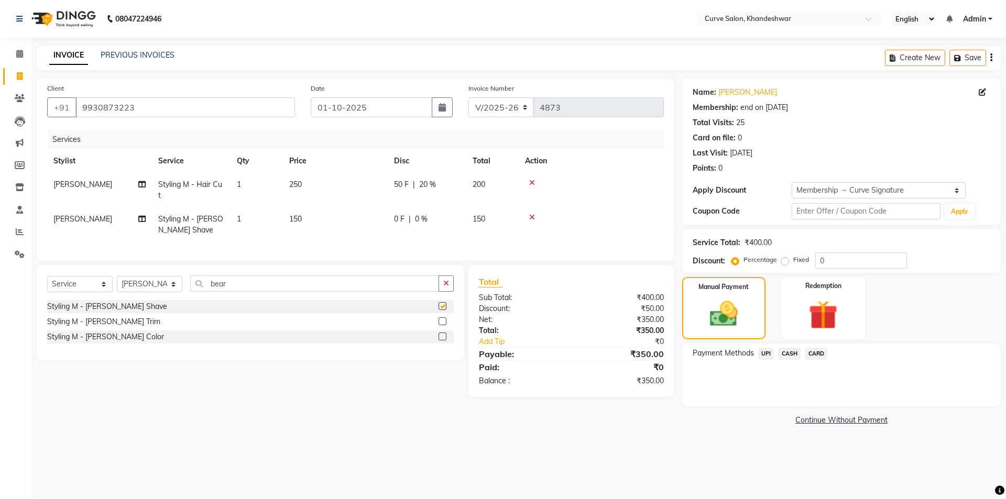
checkbox input "false"
click at [767, 354] on span "UPI" at bounding box center [766, 354] width 16 height 12
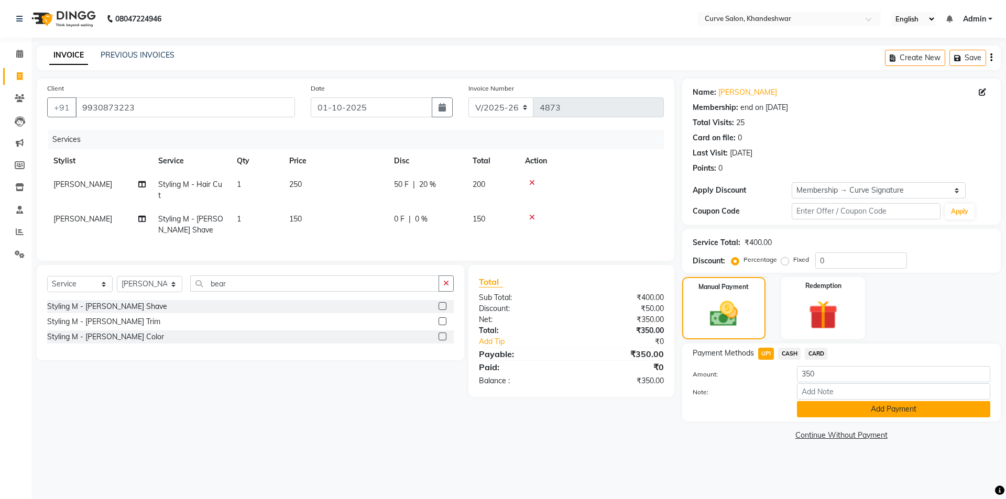
click at [914, 407] on button "Add Payment" at bounding box center [893, 409] width 193 height 16
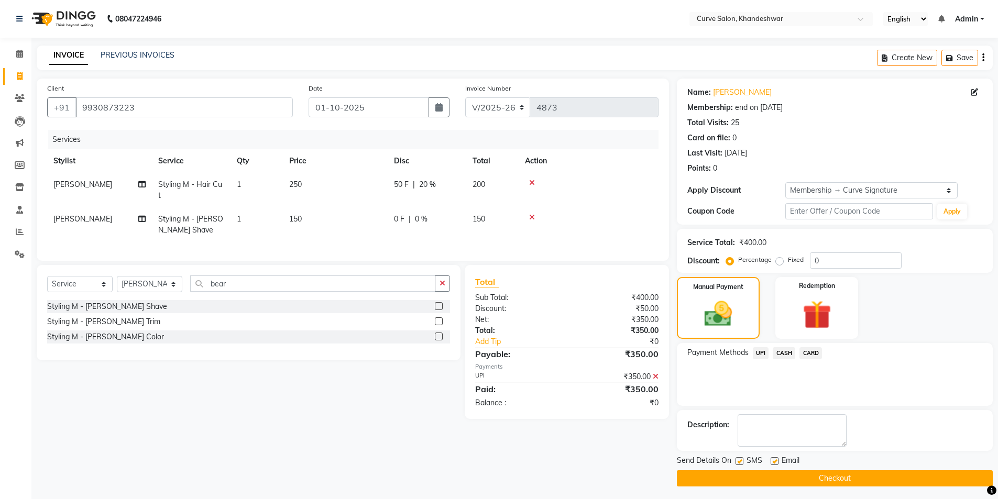
click at [841, 476] on button "Checkout" at bounding box center [835, 479] width 316 height 16
